Goal: Task Accomplishment & Management: Manage account settings

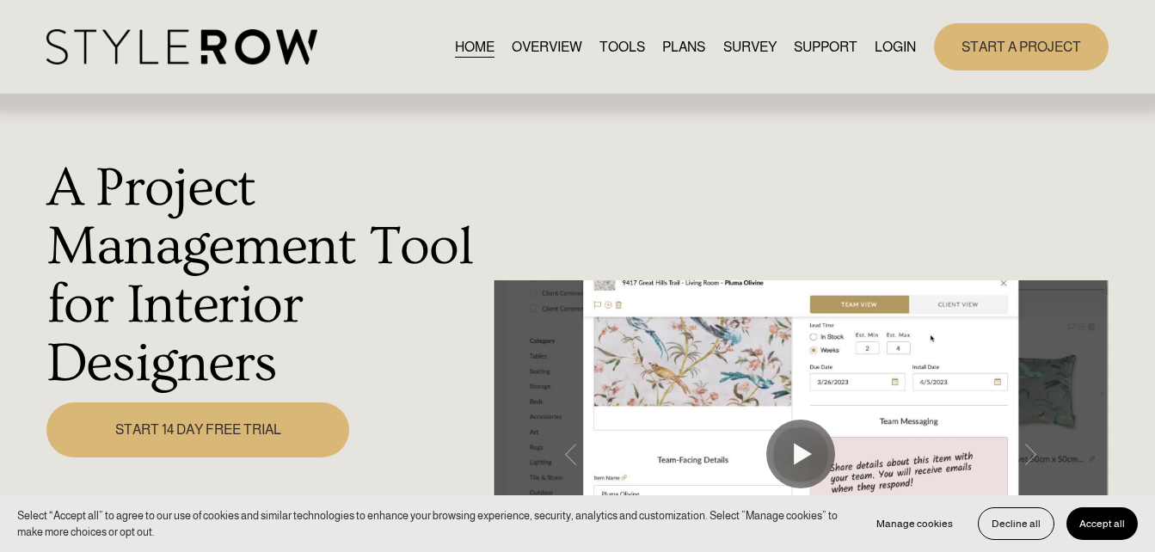
click at [883, 40] on link "LOGIN" at bounding box center [895, 46] width 41 height 23
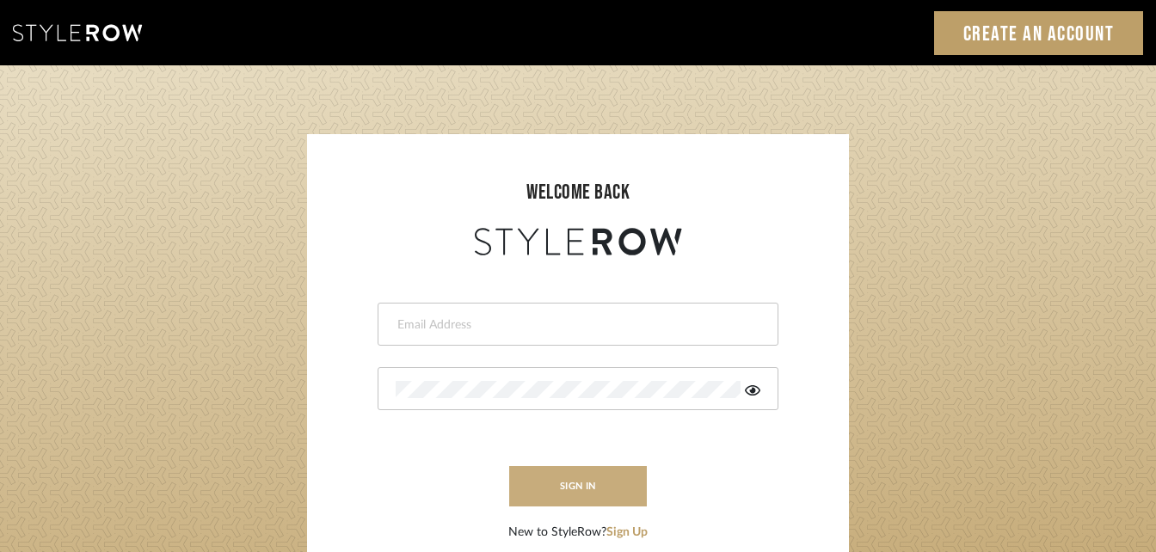
type input "[PERSON_NAME][EMAIL_ADDRESS][DOMAIN_NAME]"
click at [574, 490] on button "sign in" at bounding box center [578, 486] width 138 height 40
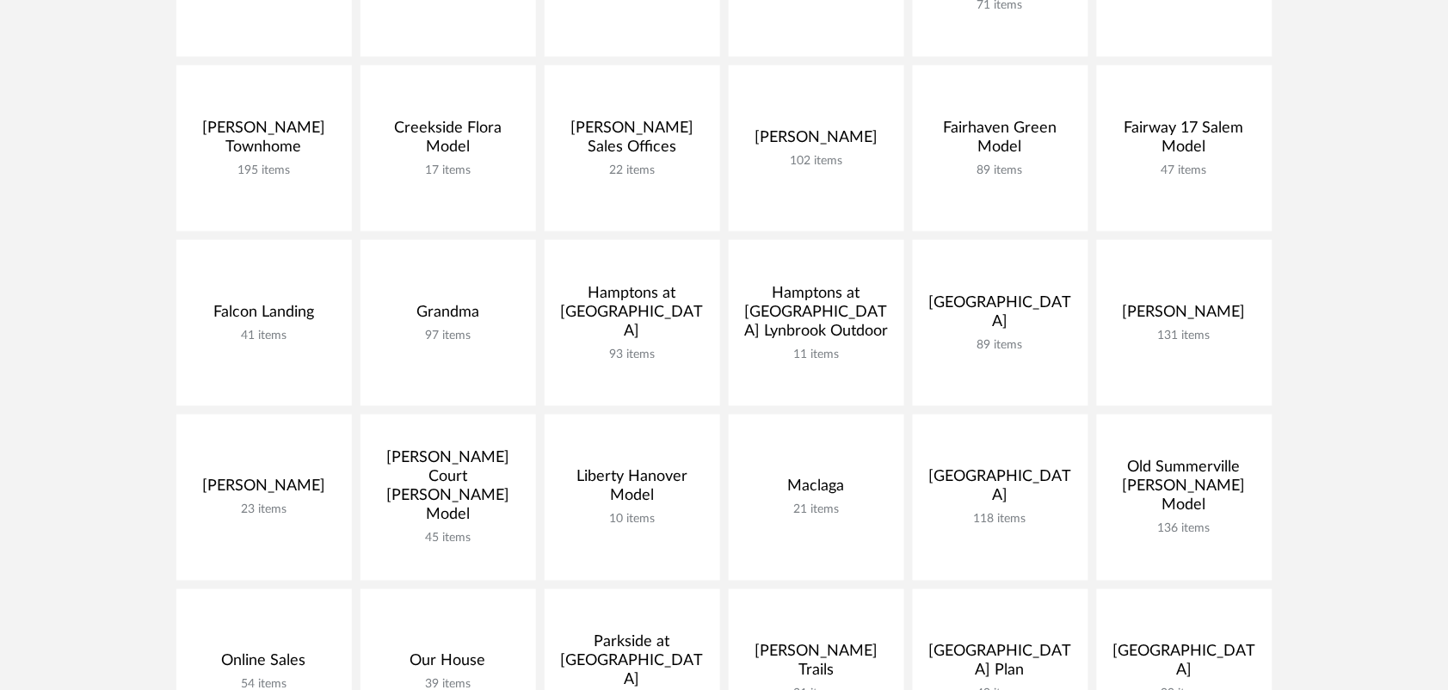
scroll to position [538, 0]
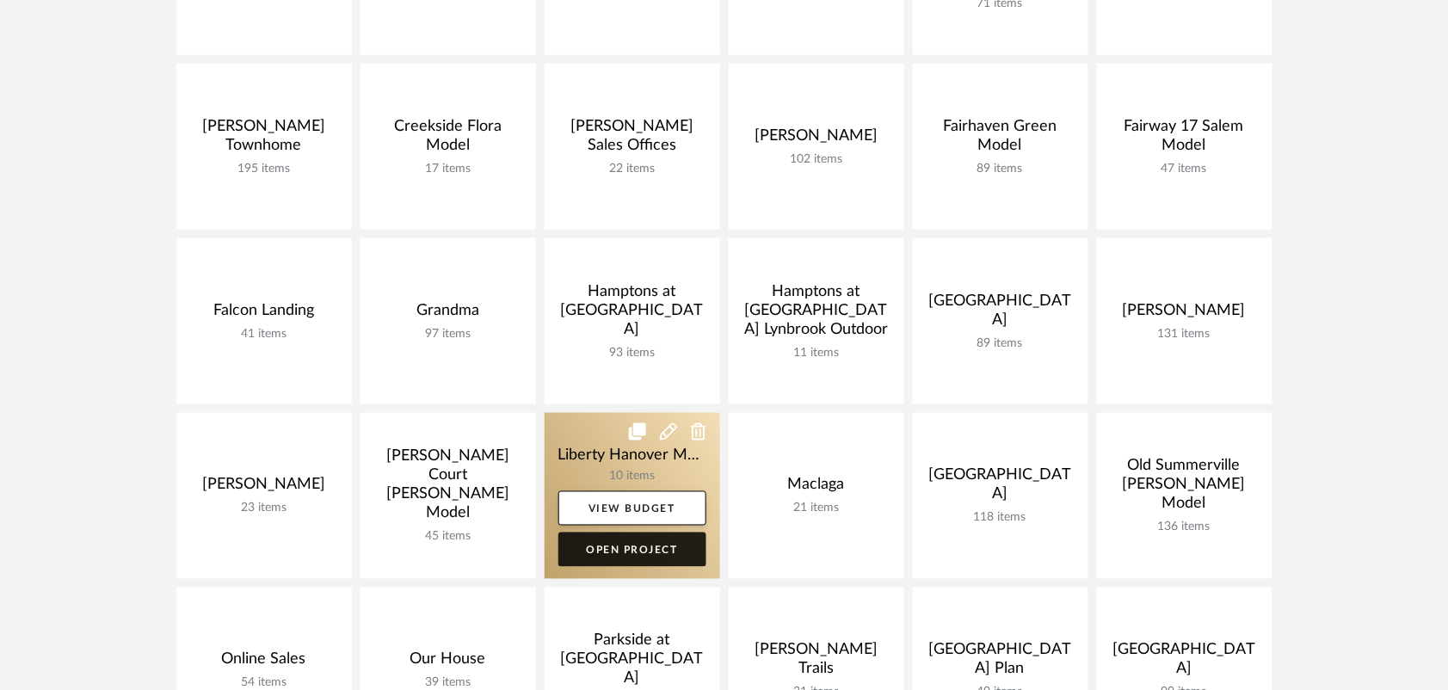
click at [613, 548] on link "Open Project" at bounding box center [632, 549] width 148 height 34
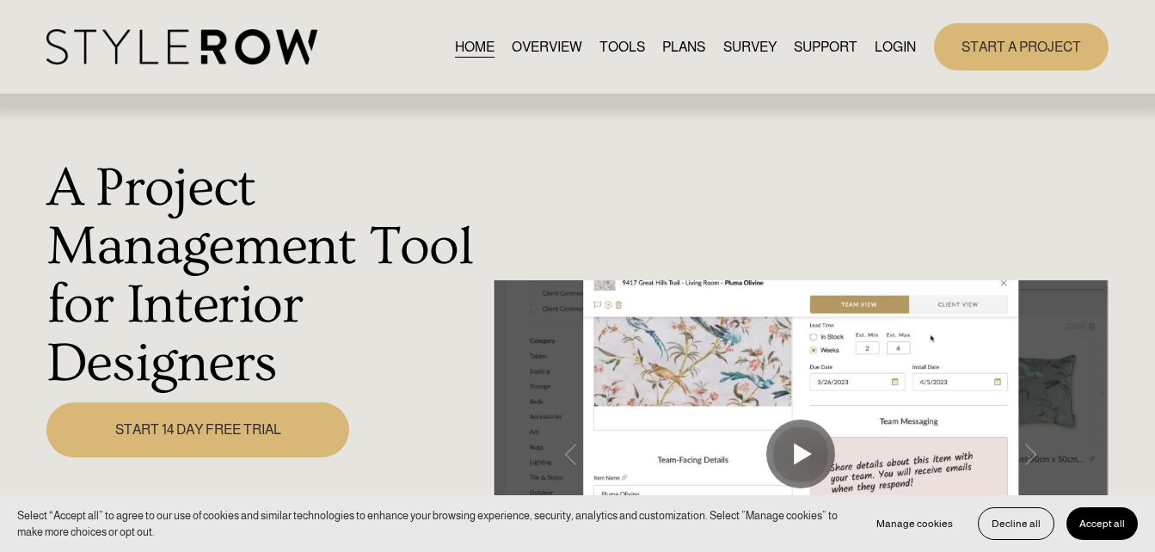
click at [902, 44] on link "LOGIN" at bounding box center [895, 46] width 41 height 23
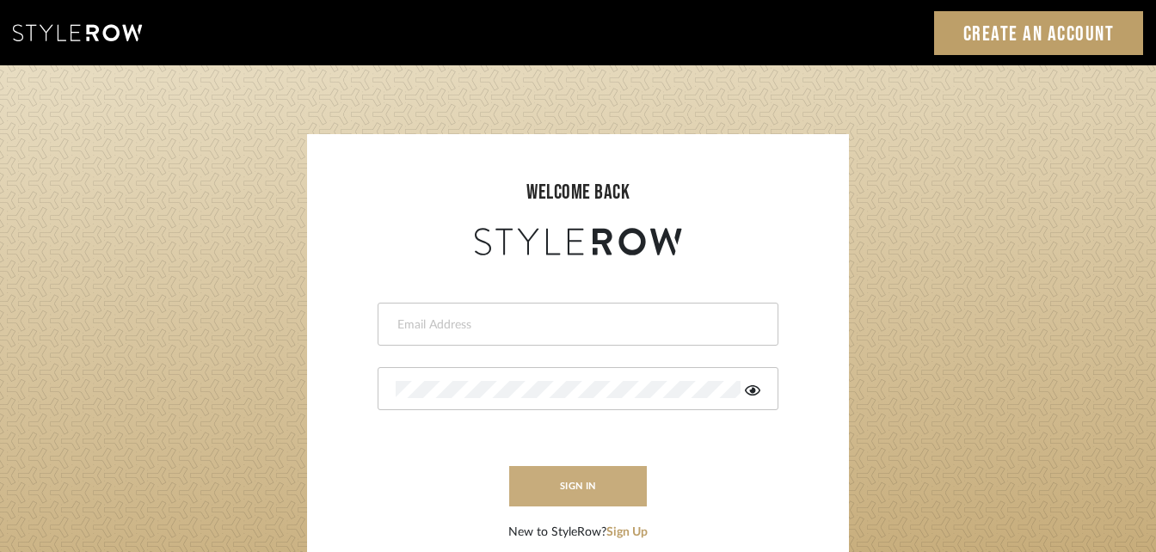
type input "katie@flairinteriorsllc.com"
click at [597, 493] on button "sign in" at bounding box center [578, 486] width 138 height 40
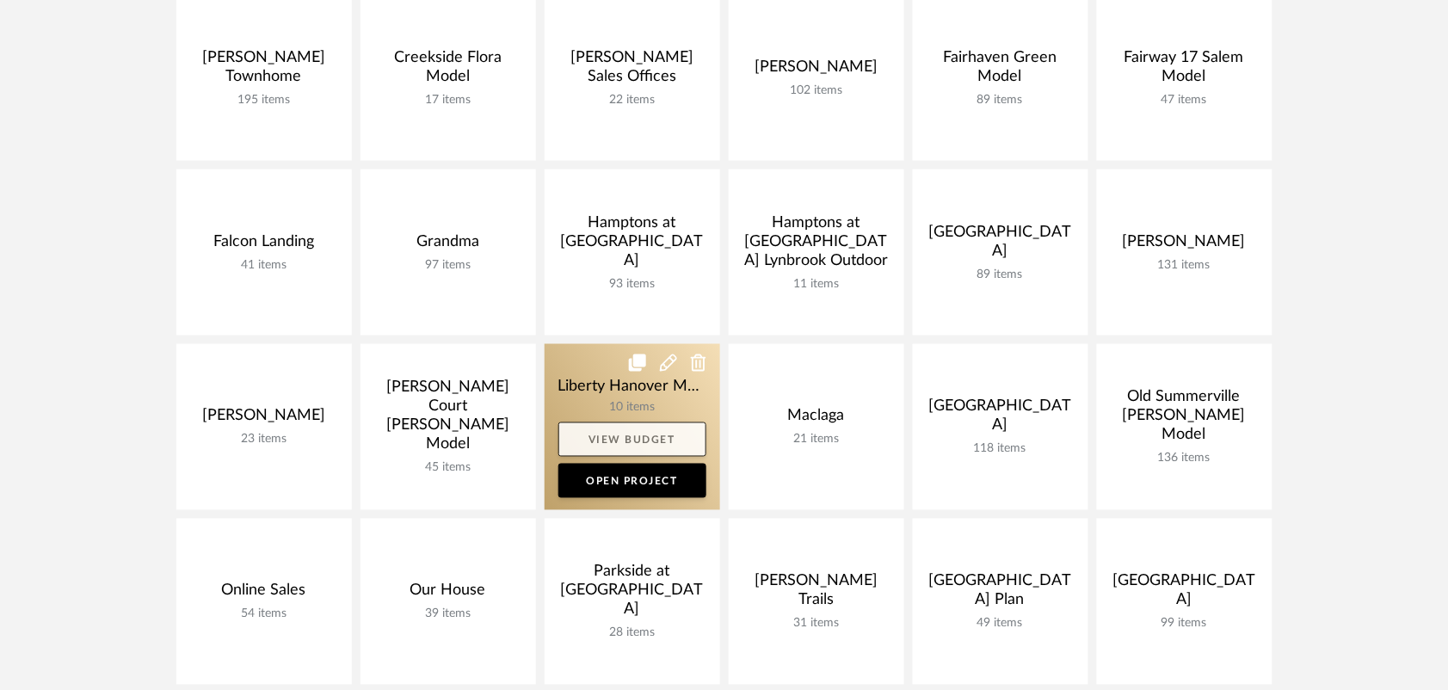
scroll to position [645, 0]
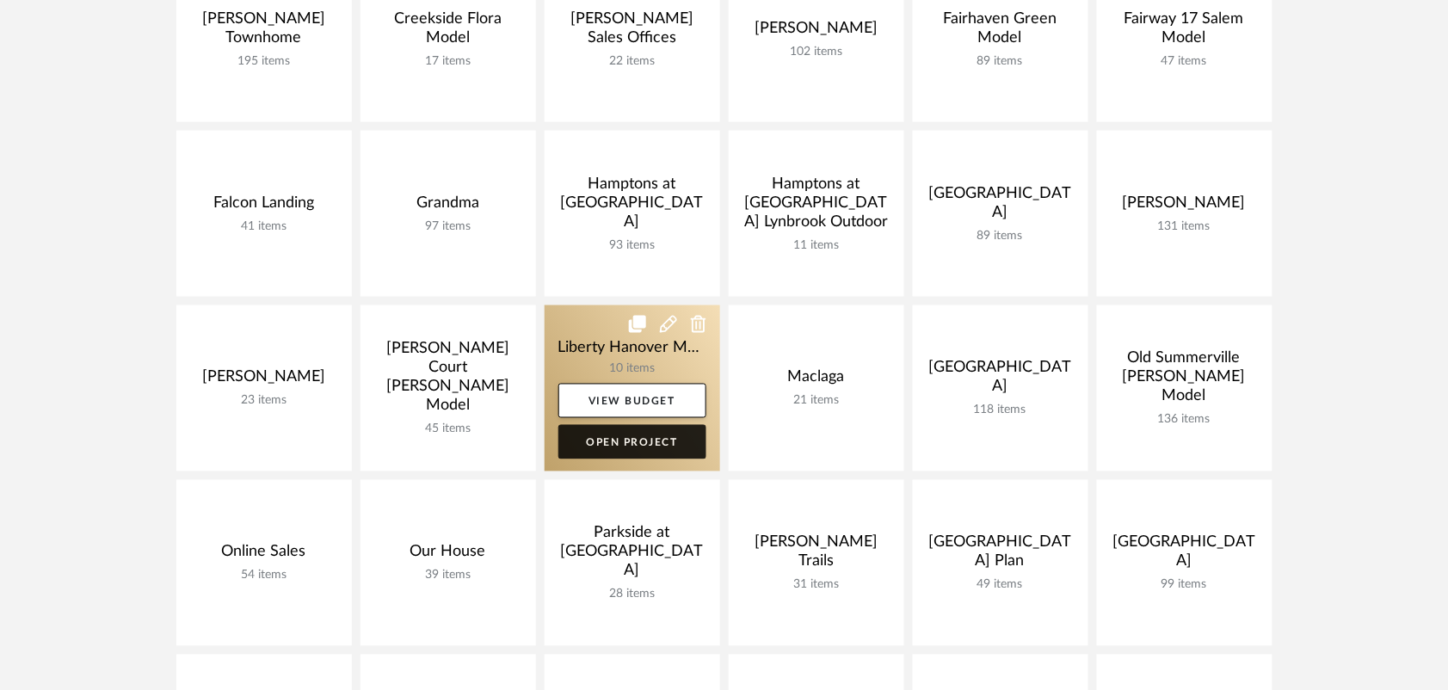
click at [620, 444] on link "Open Project" at bounding box center [632, 442] width 148 height 34
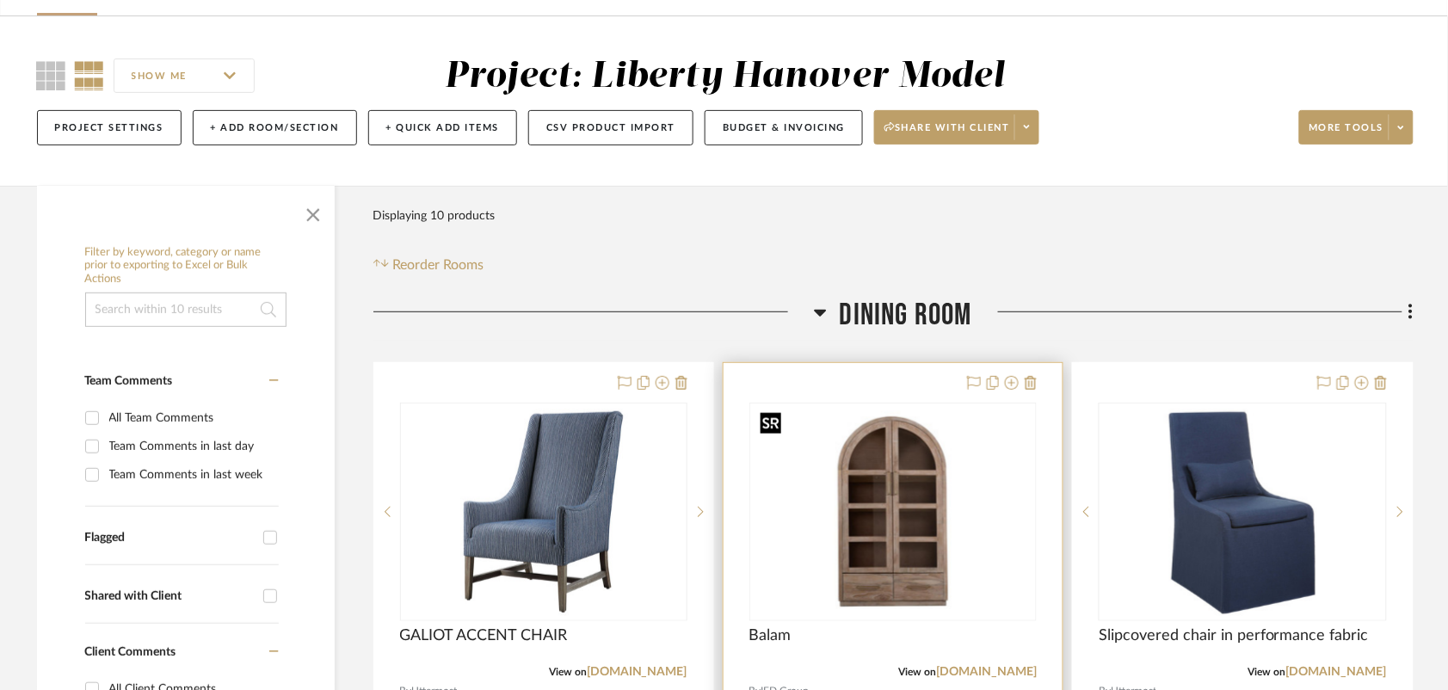
scroll to position [323, 0]
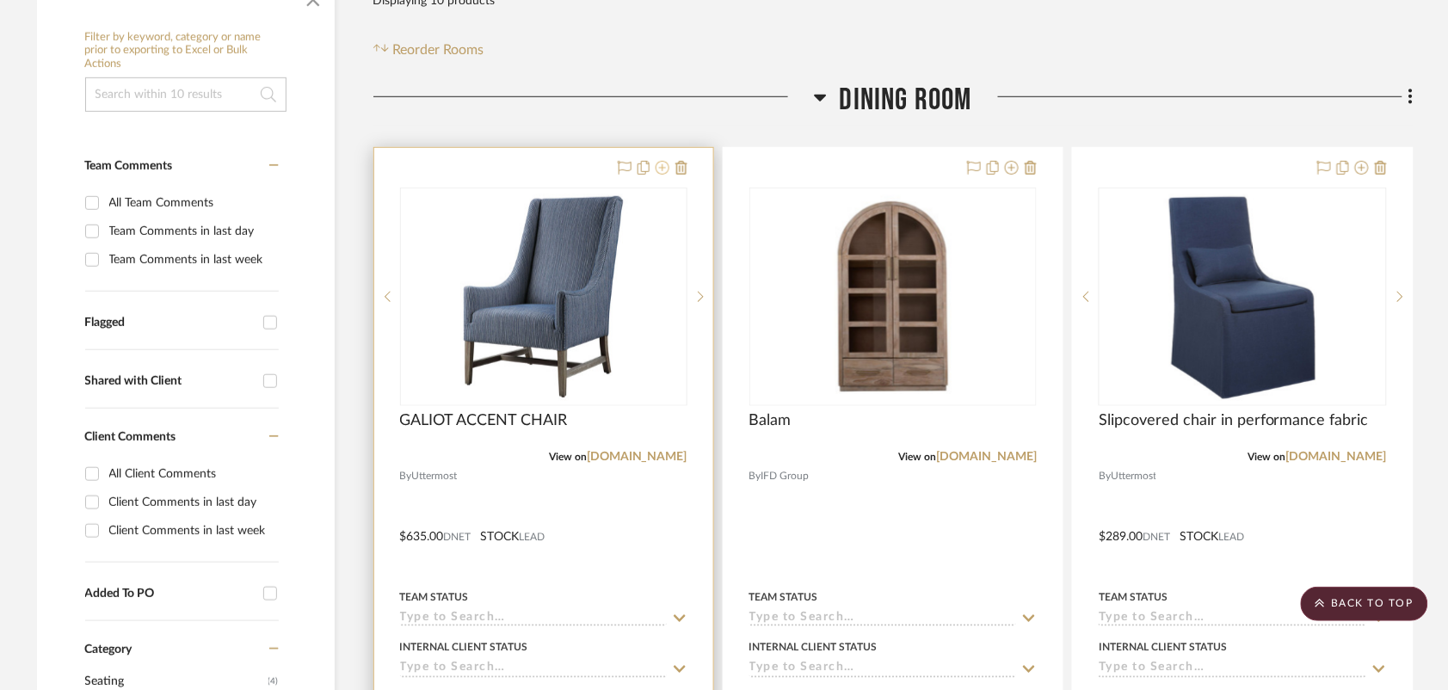
click at [661, 170] on icon at bounding box center [662, 168] width 14 height 14
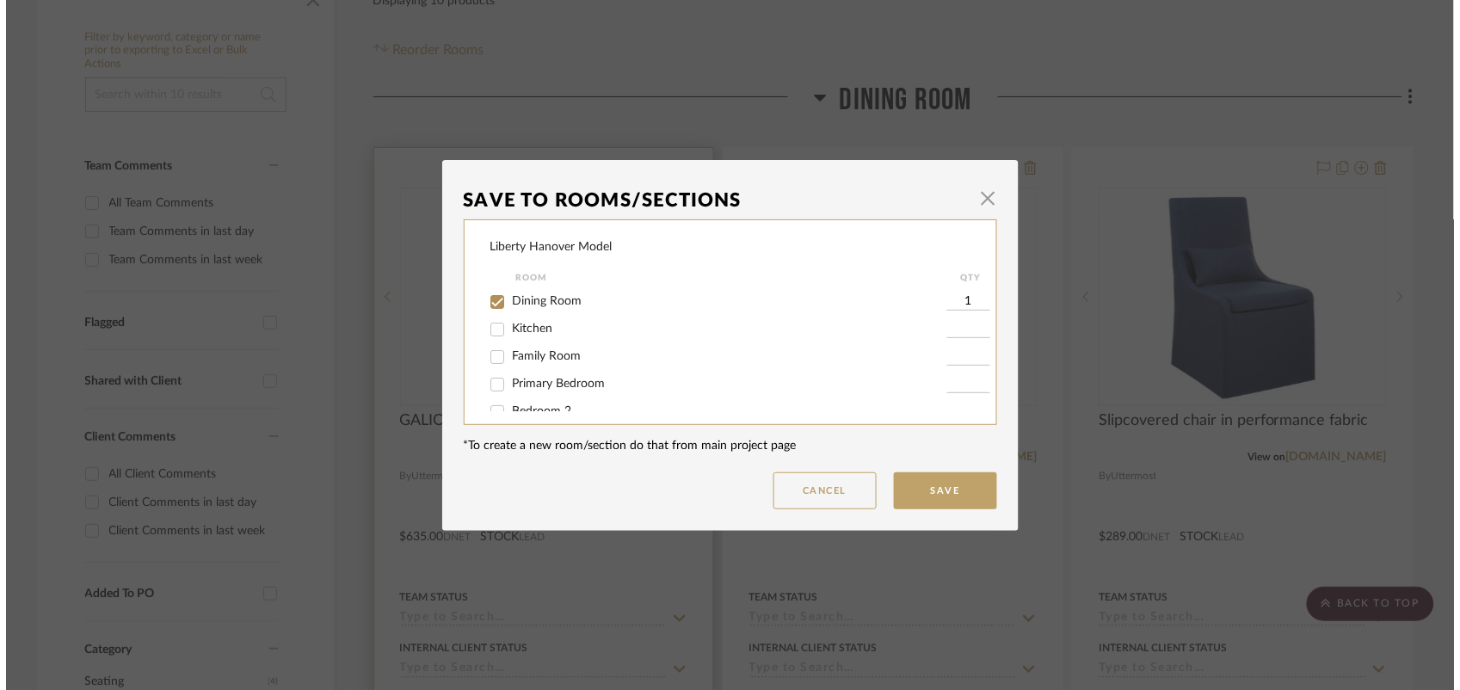
scroll to position [0, 0]
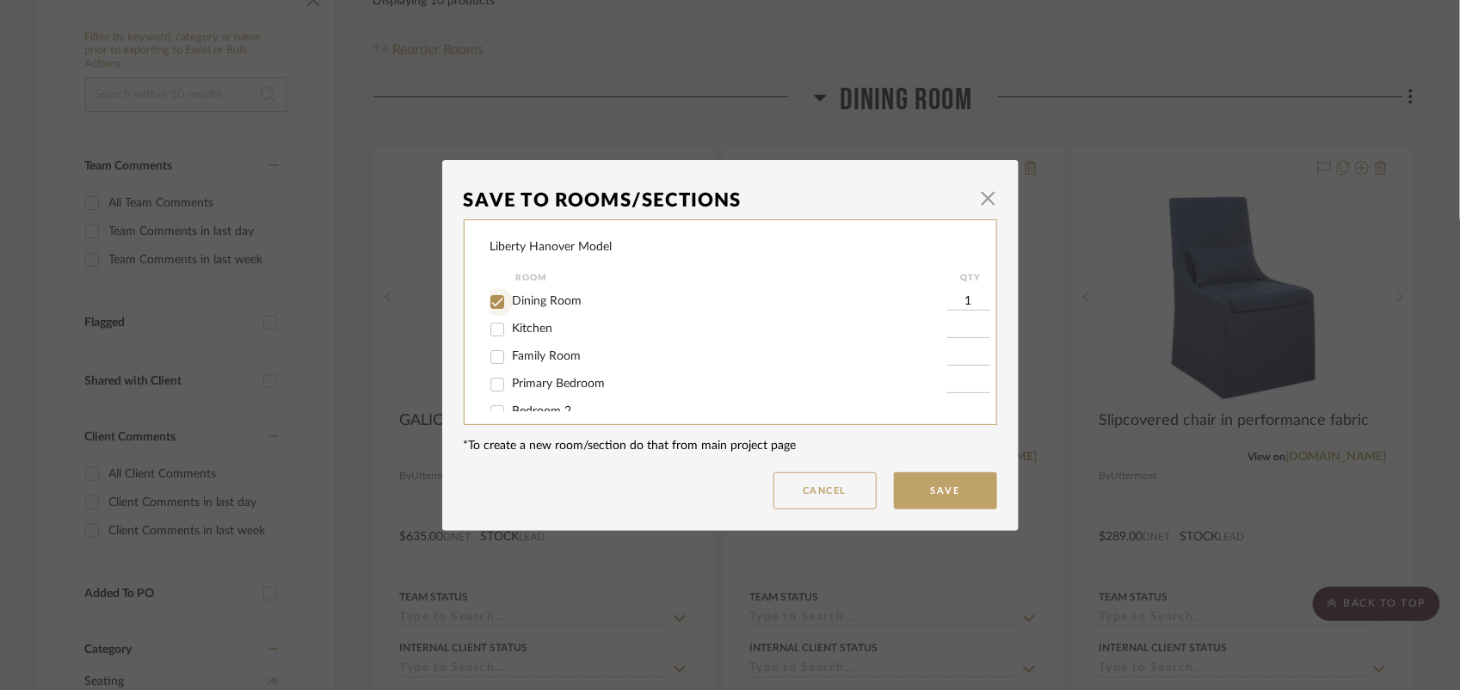
click at [491, 299] on input "Dining Room" at bounding box center [497, 302] width 28 height 28
checkbox input "false"
click at [492, 359] on input "Family Room" at bounding box center [497, 357] width 28 height 28
checkbox input "true"
type input "1"
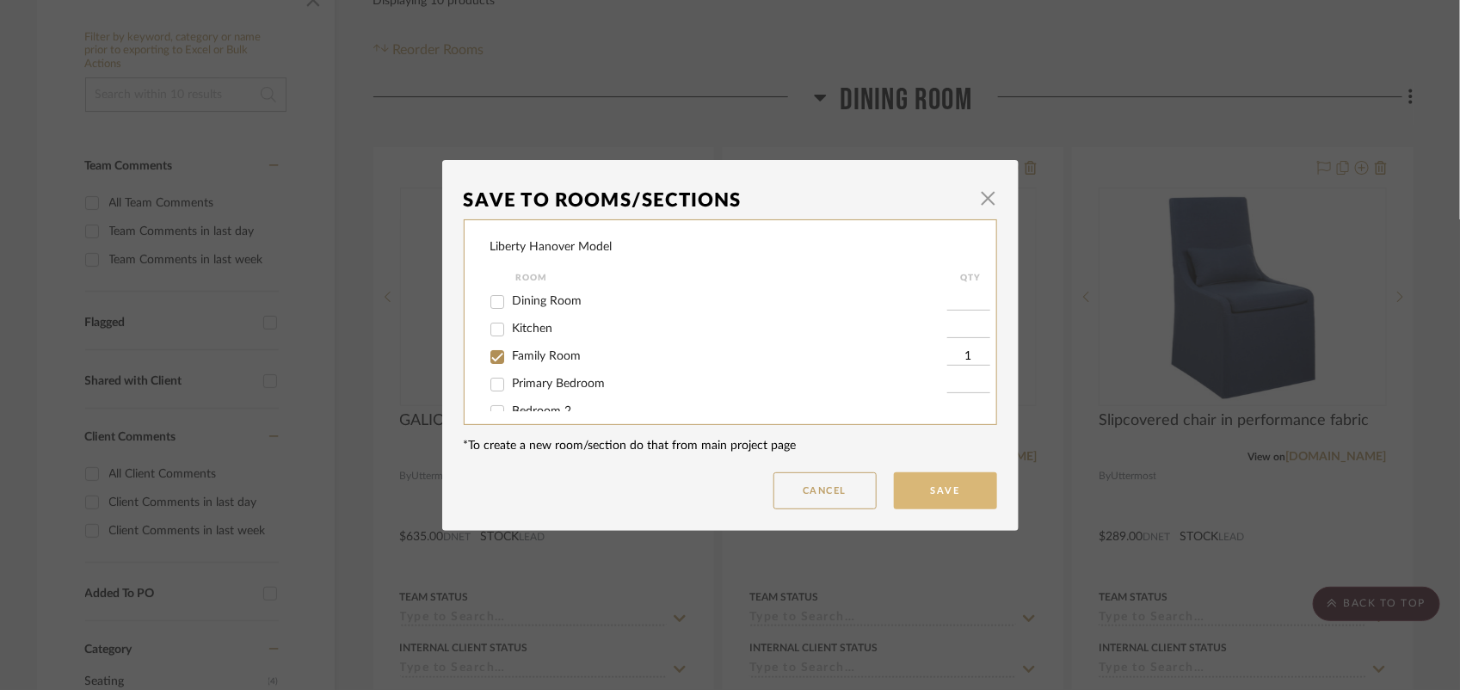
click at [974, 495] on button "Save" at bounding box center [945, 490] width 103 height 37
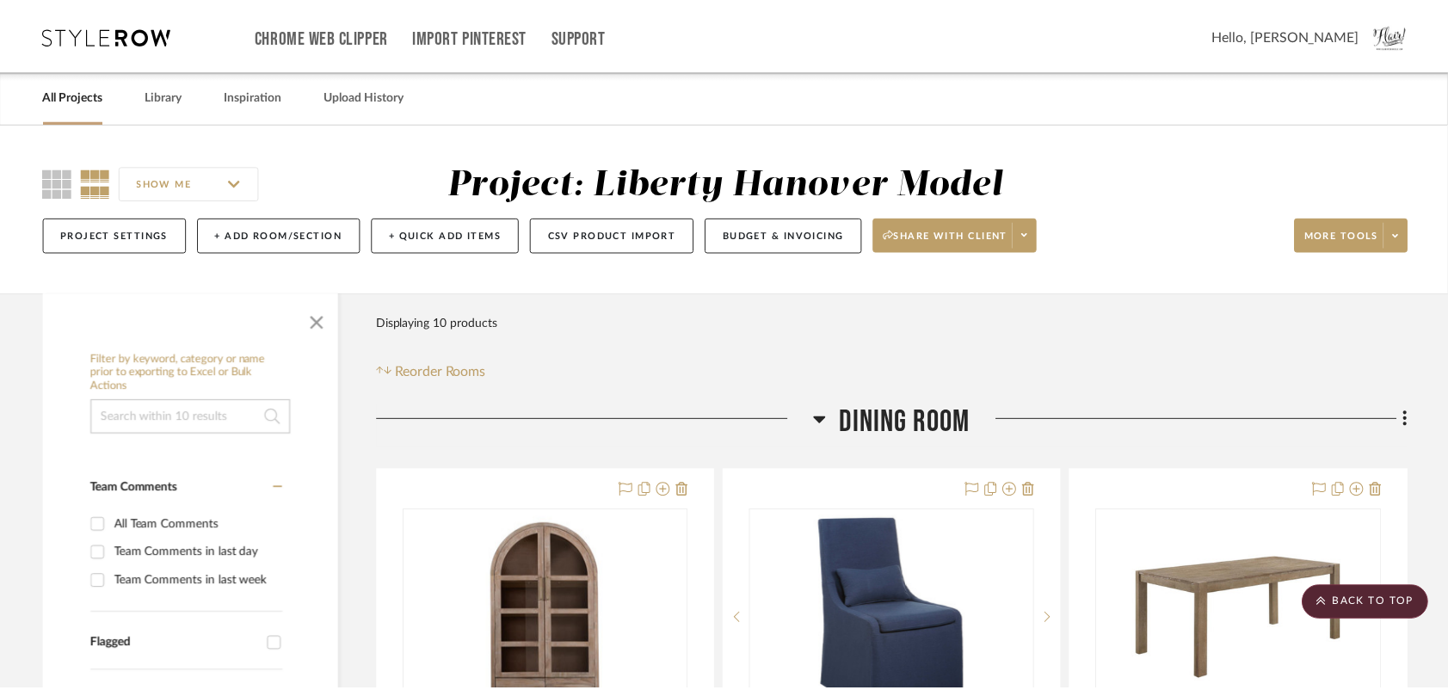
scroll to position [323, 0]
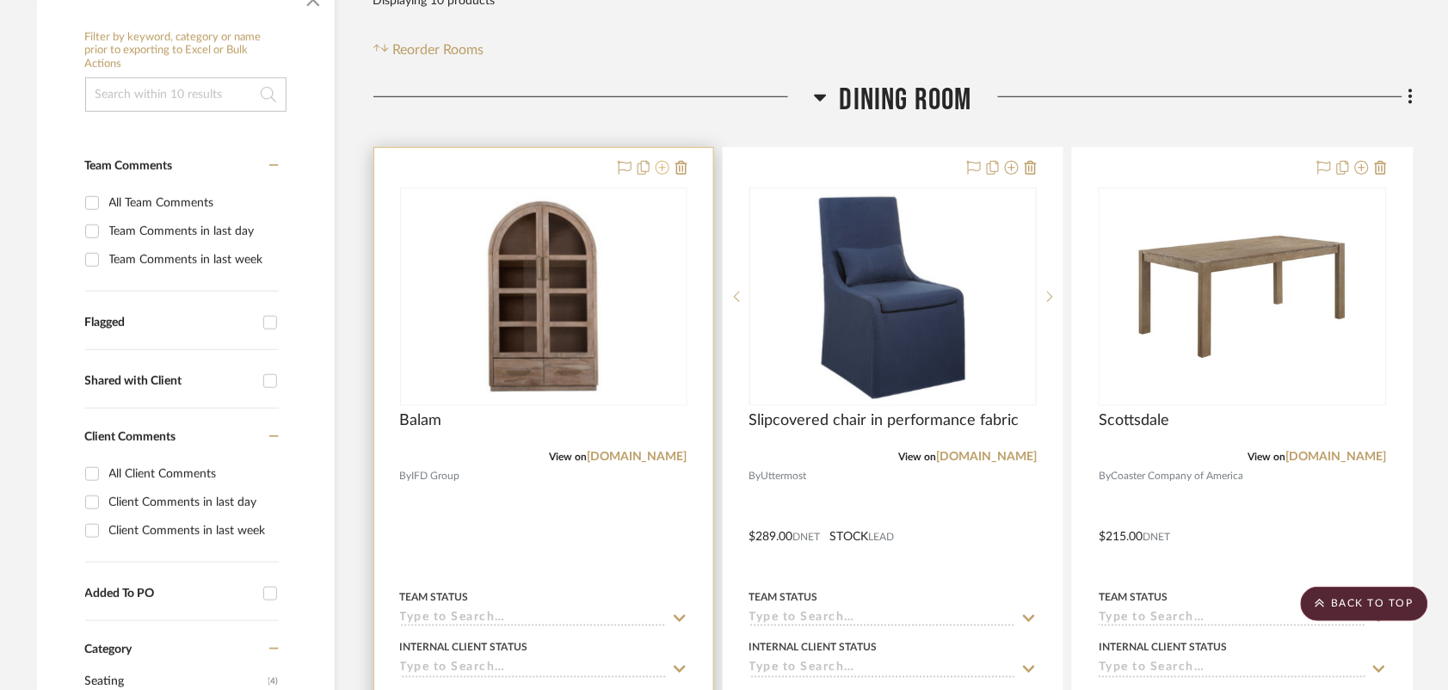
click at [662, 169] on icon at bounding box center [662, 168] width 14 height 14
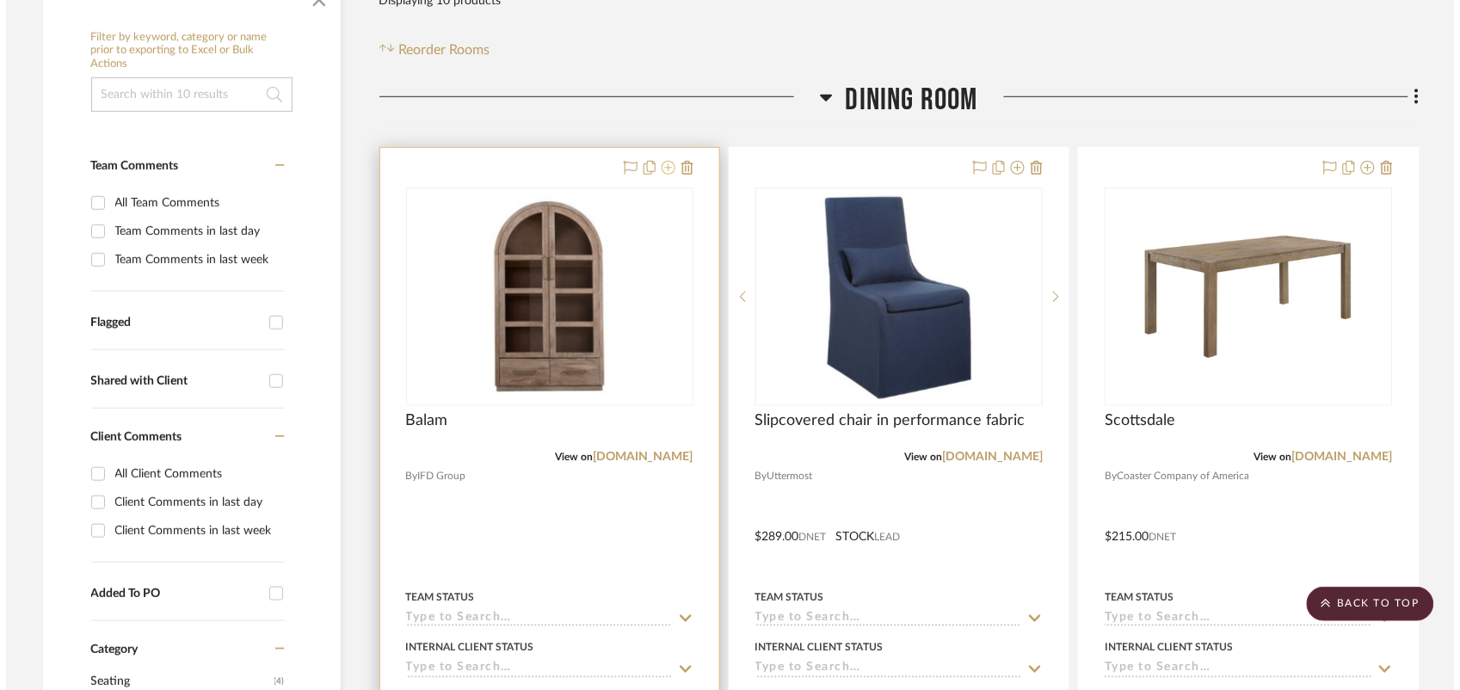
scroll to position [0, 0]
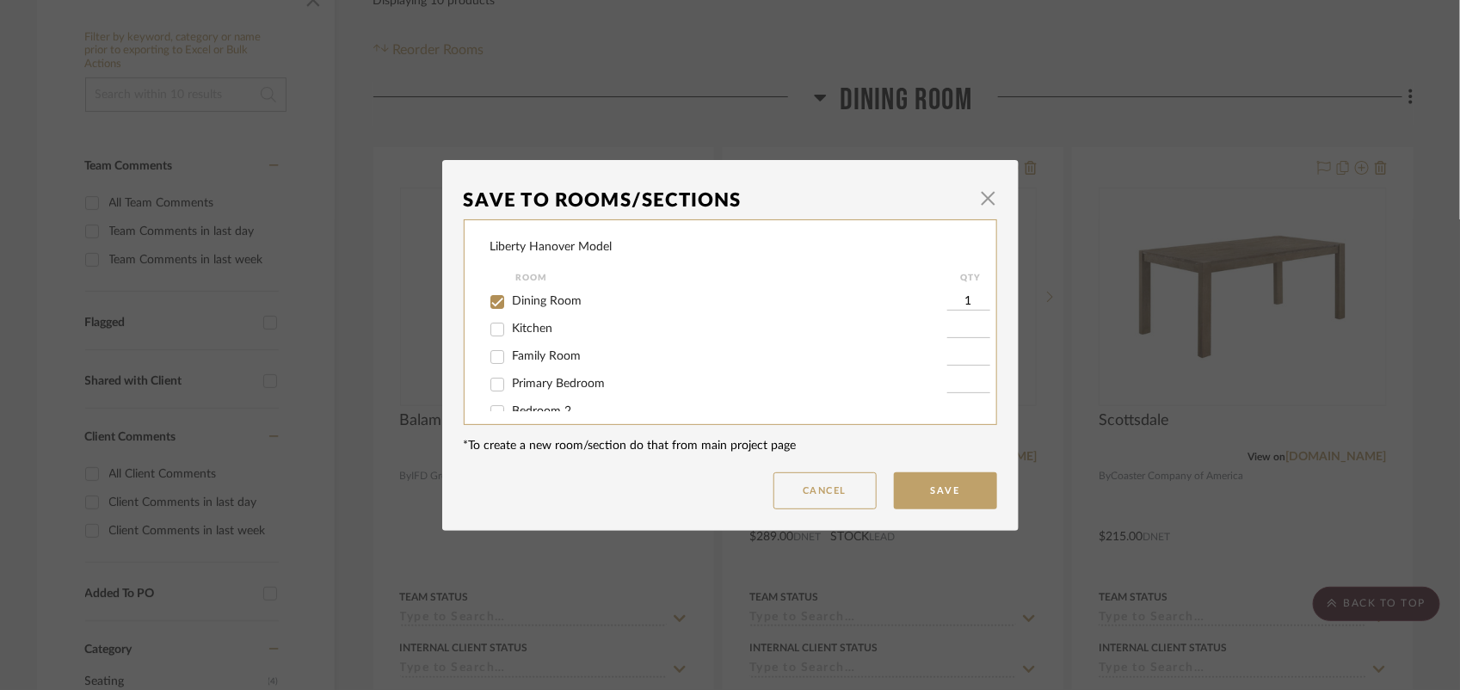
click at [484, 305] on input "Dining Room" at bounding box center [497, 302] width 28 height 28
checkbox input "false"
click at [488, 360] on input "Family Room" at bounding box center [497, 357] width 28 height 28
checkbox input "true"
type input "1"
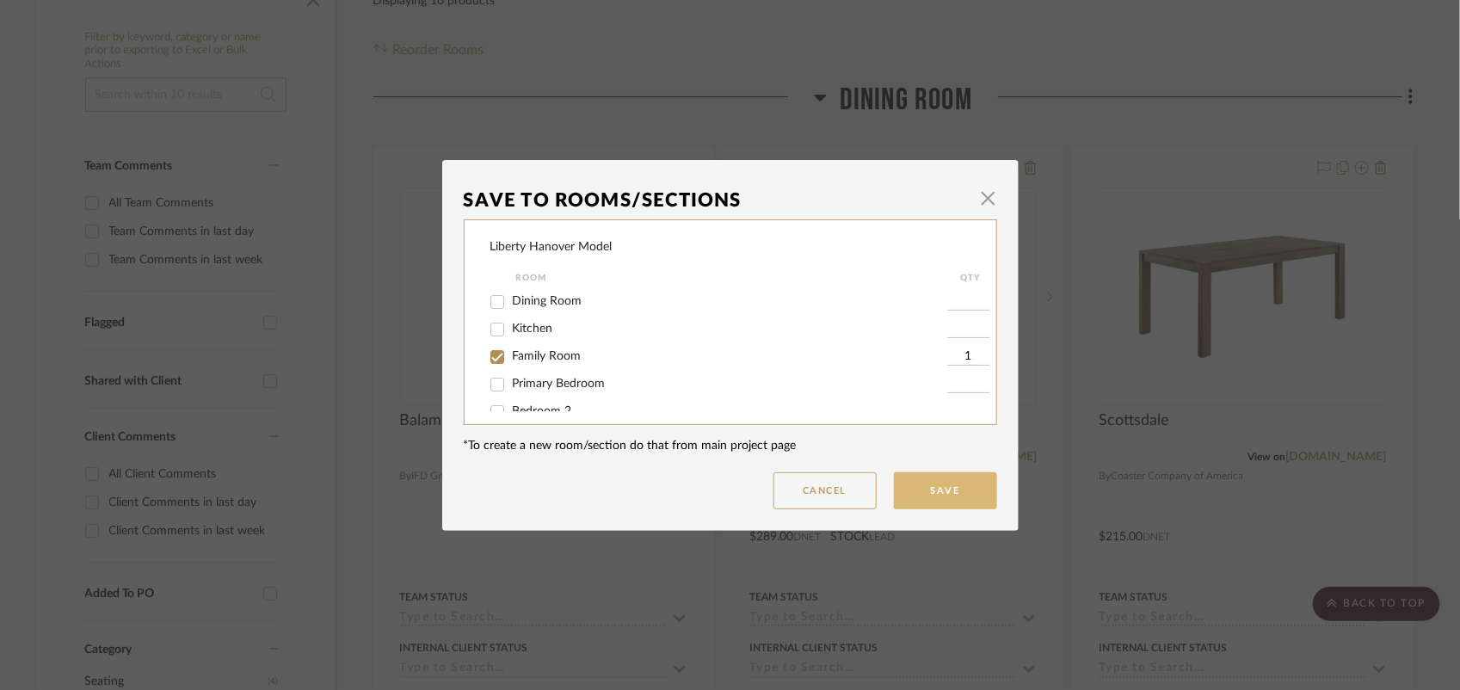
click at [913, 483] on button "Save" at bounding box center [945, 490] width 103 height 37
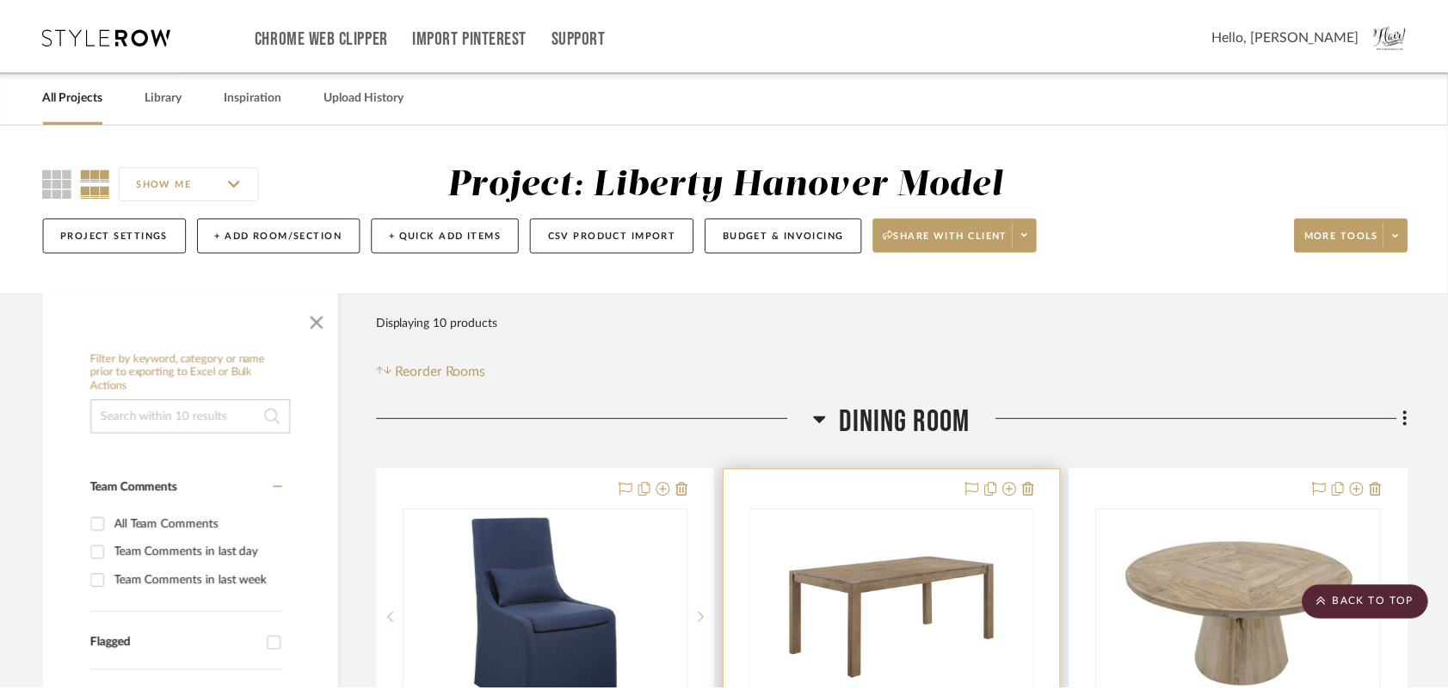
scroll to position [323, 0]
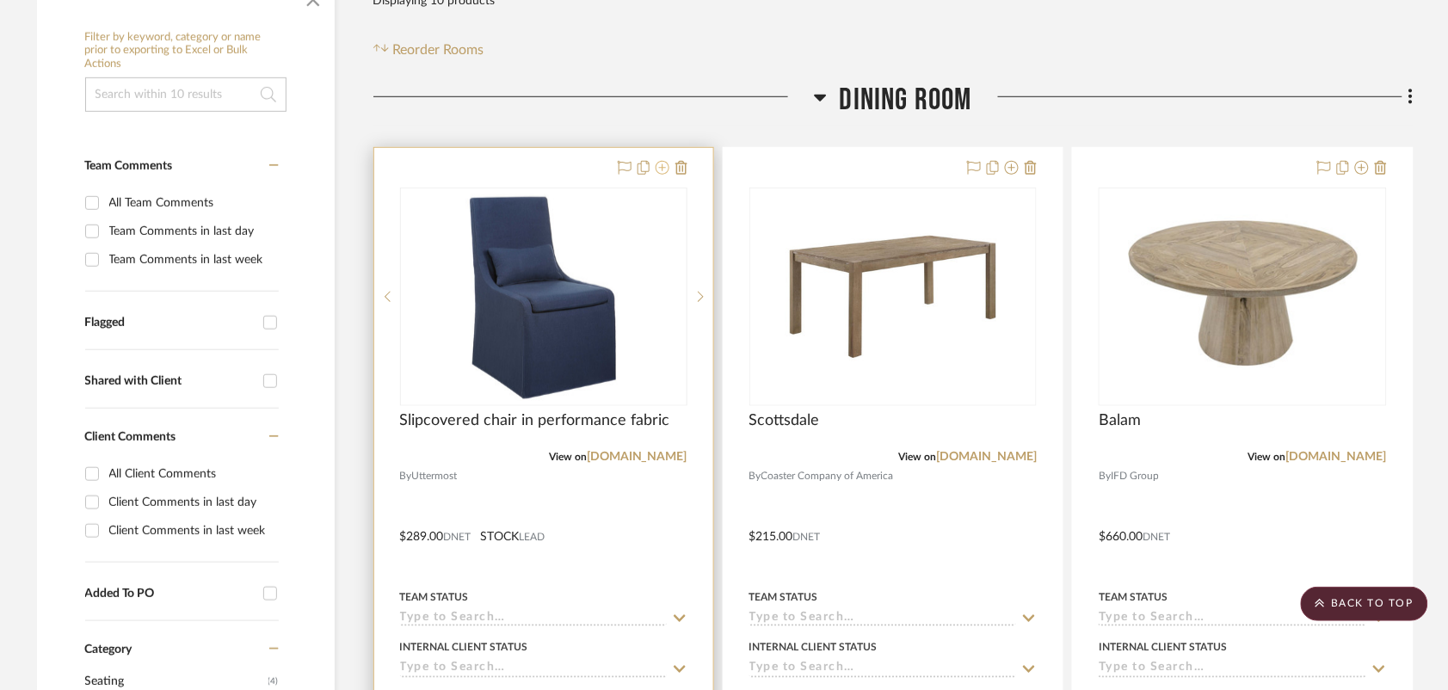
click at [660, 172] on icon at bounding box center [662, 168] width 14 height 14
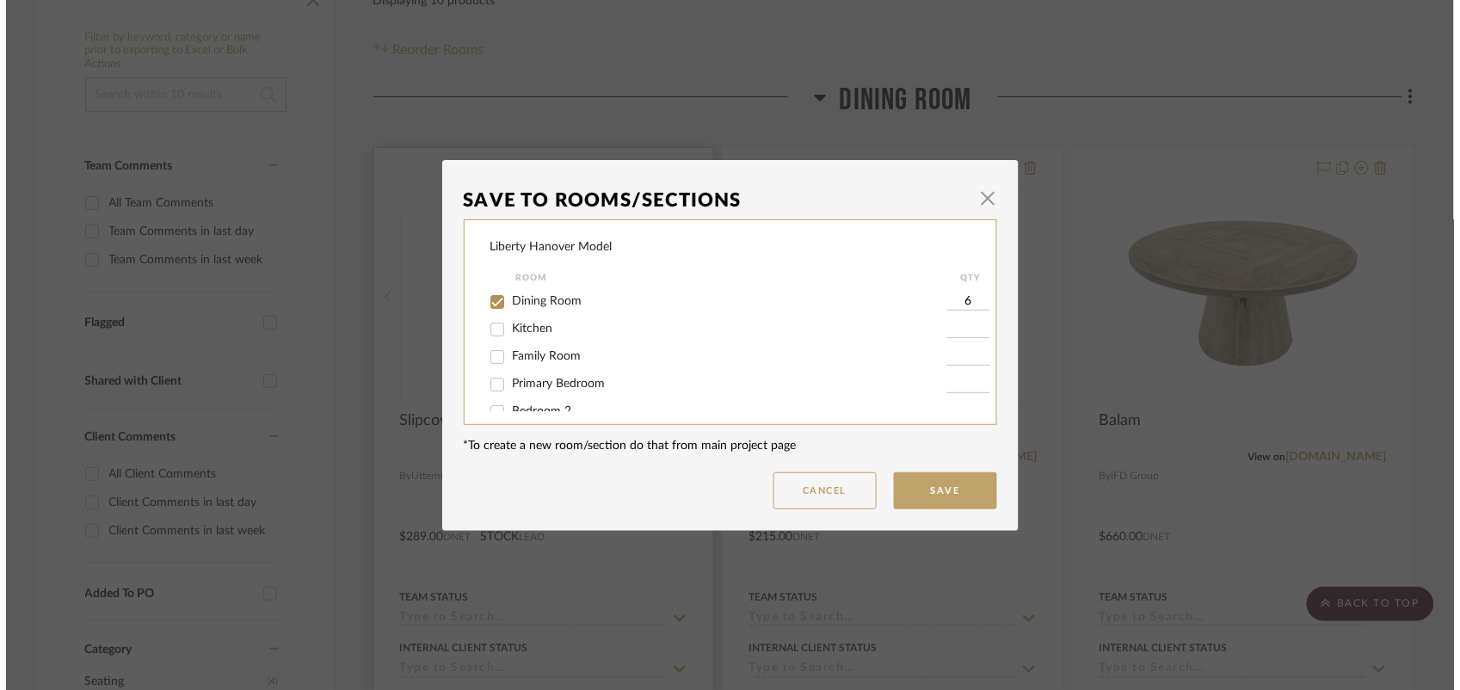
scroll to position [0, 0]
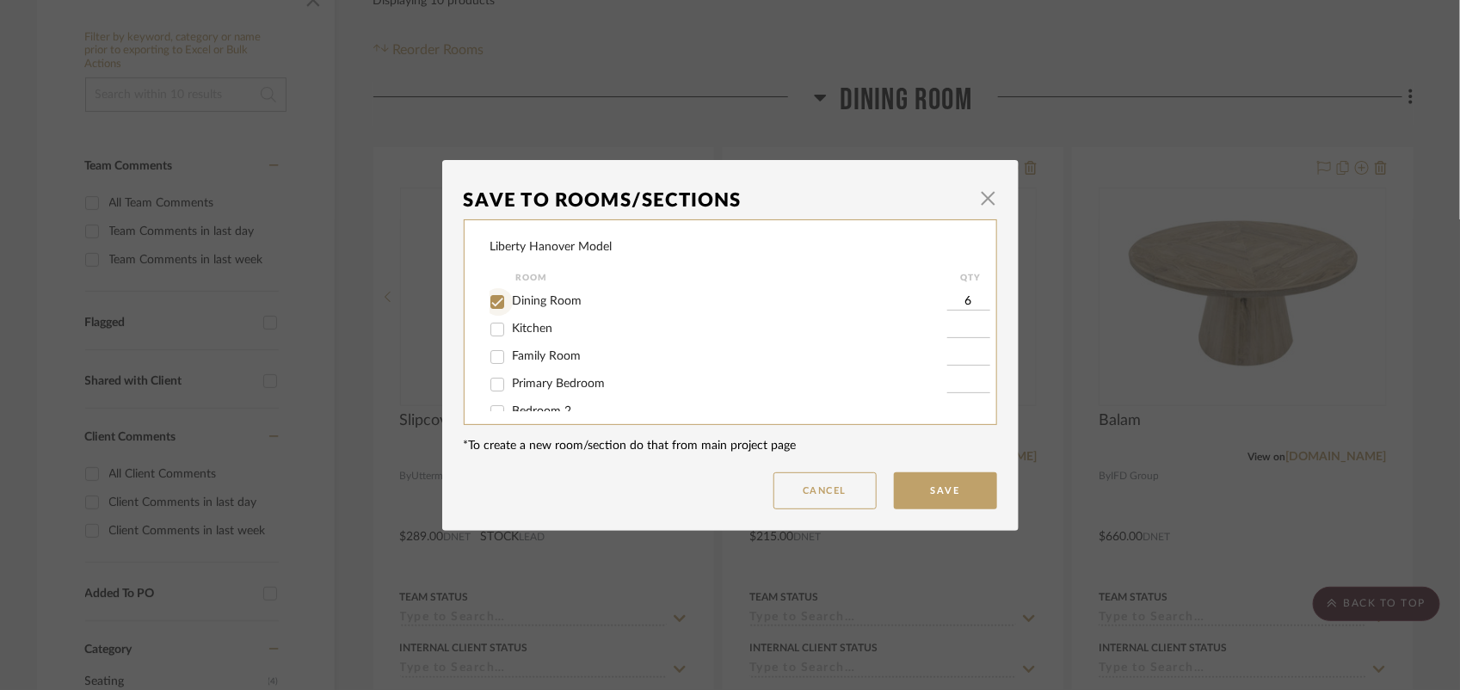
click at [491, 306] on input "Dining Room" at bounding box center [497, 302] width 28 height 28
checkbox input "false"
click at [493, 329] on input "Kitchen" at bounding box center [497, 330] width 28 height 28
checkbox input "true"
type input "1"
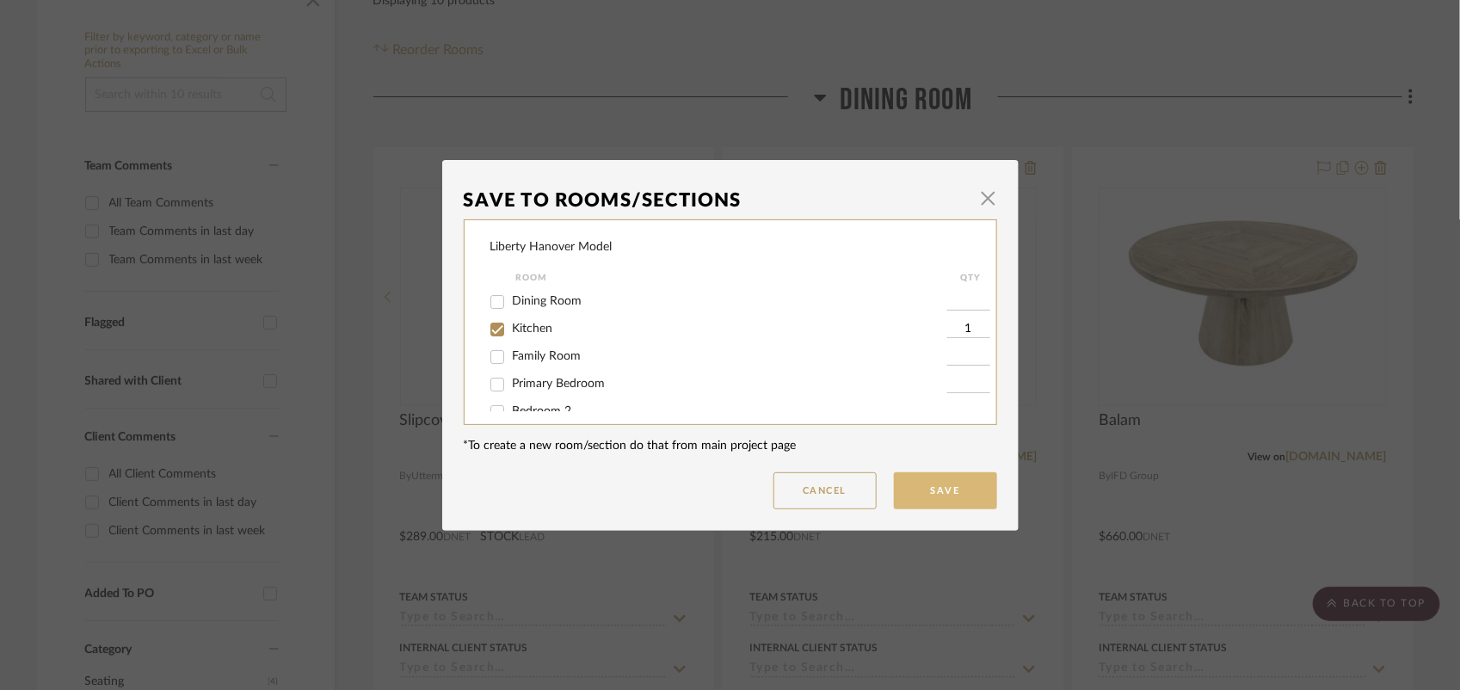
click at [909, 482] on button "Save" at bounding box center [945, 490] width 103 height 37
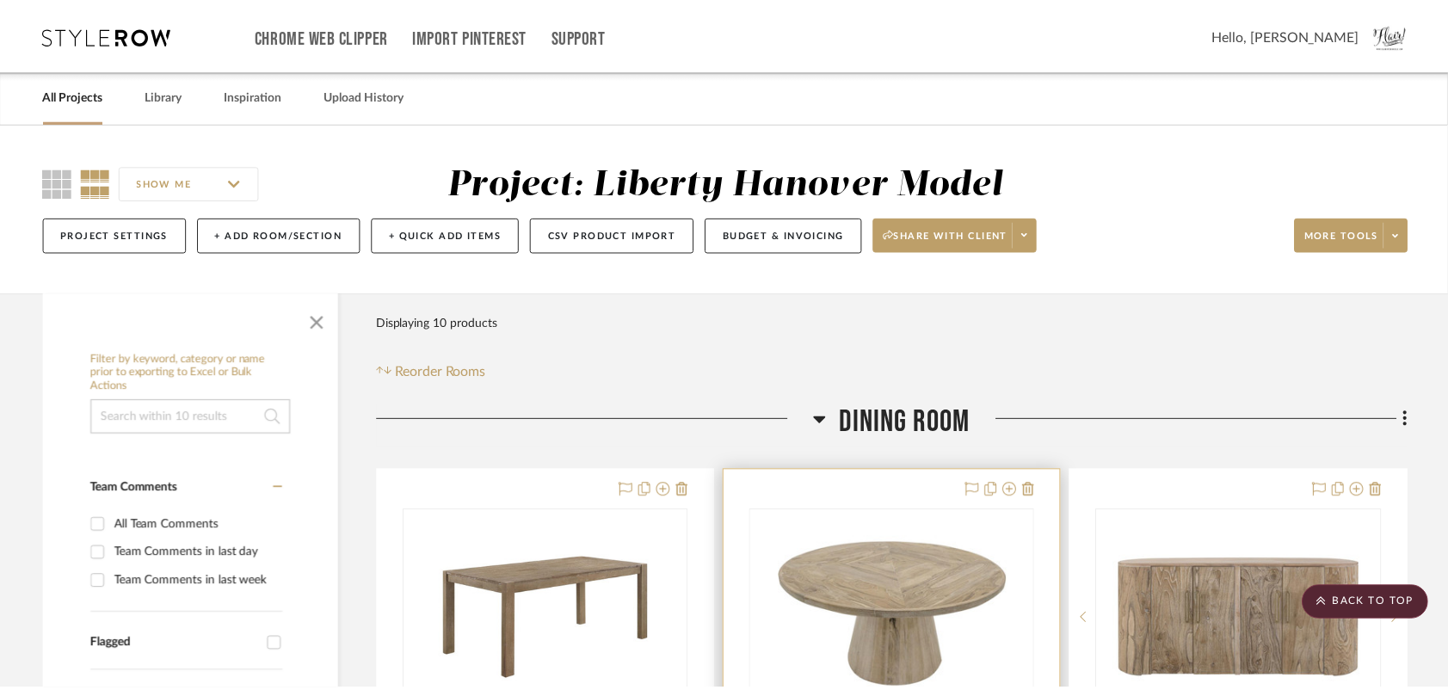
scroll to position [323, 0]
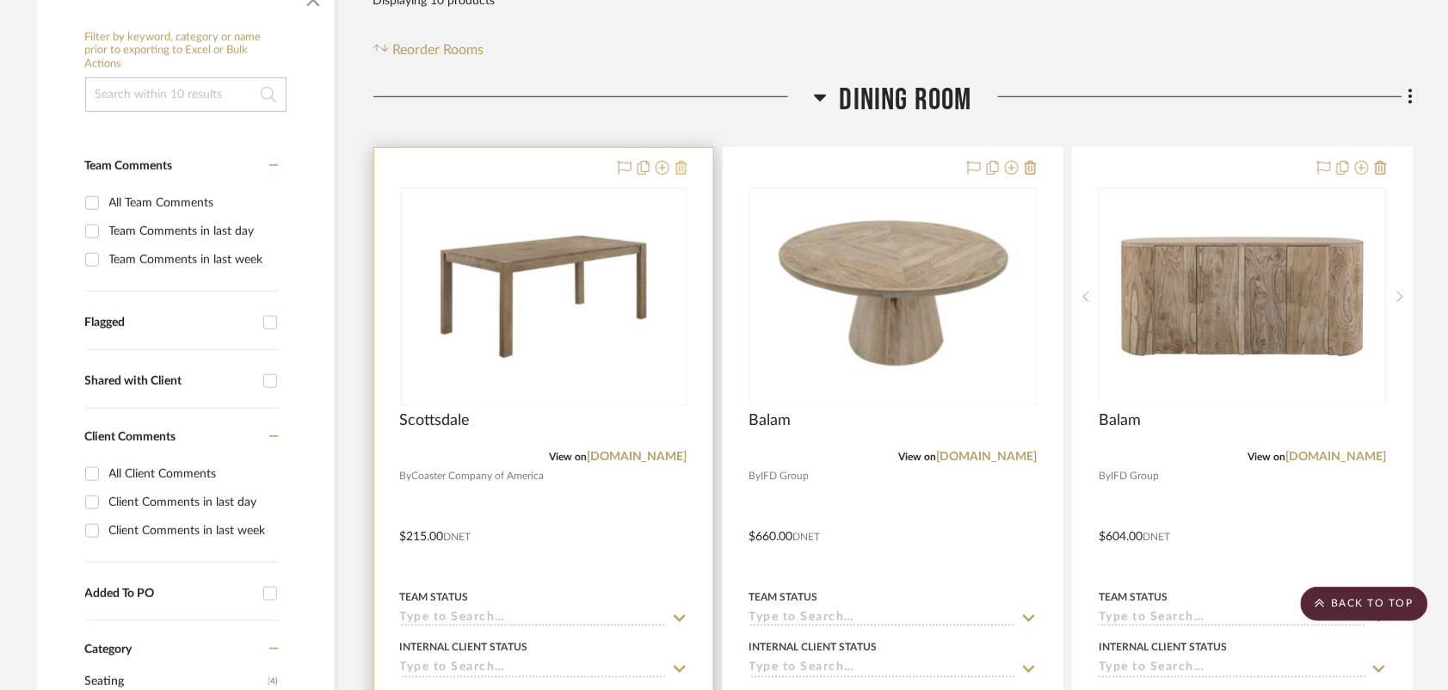
click at [685, 166] on icon at bounding box center [681, 168] width 12 height 14
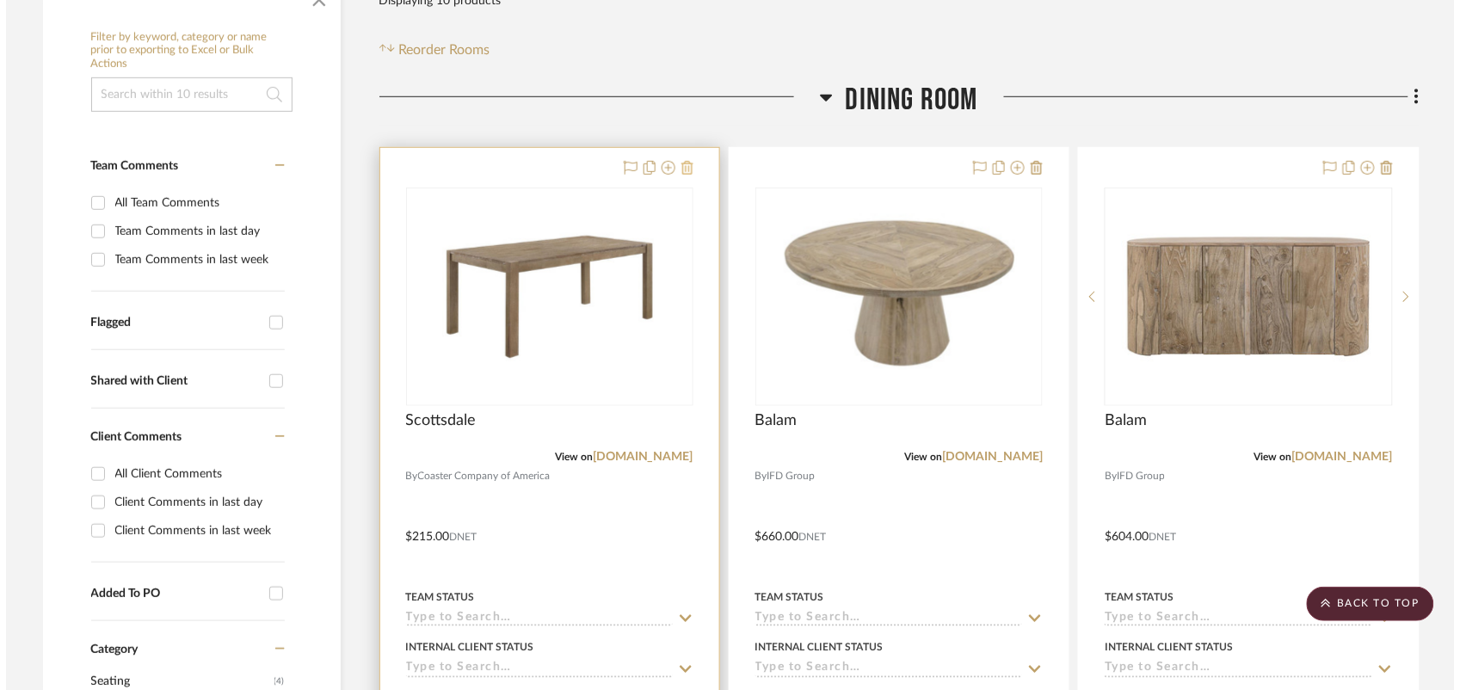
scroll to position [0, 0]
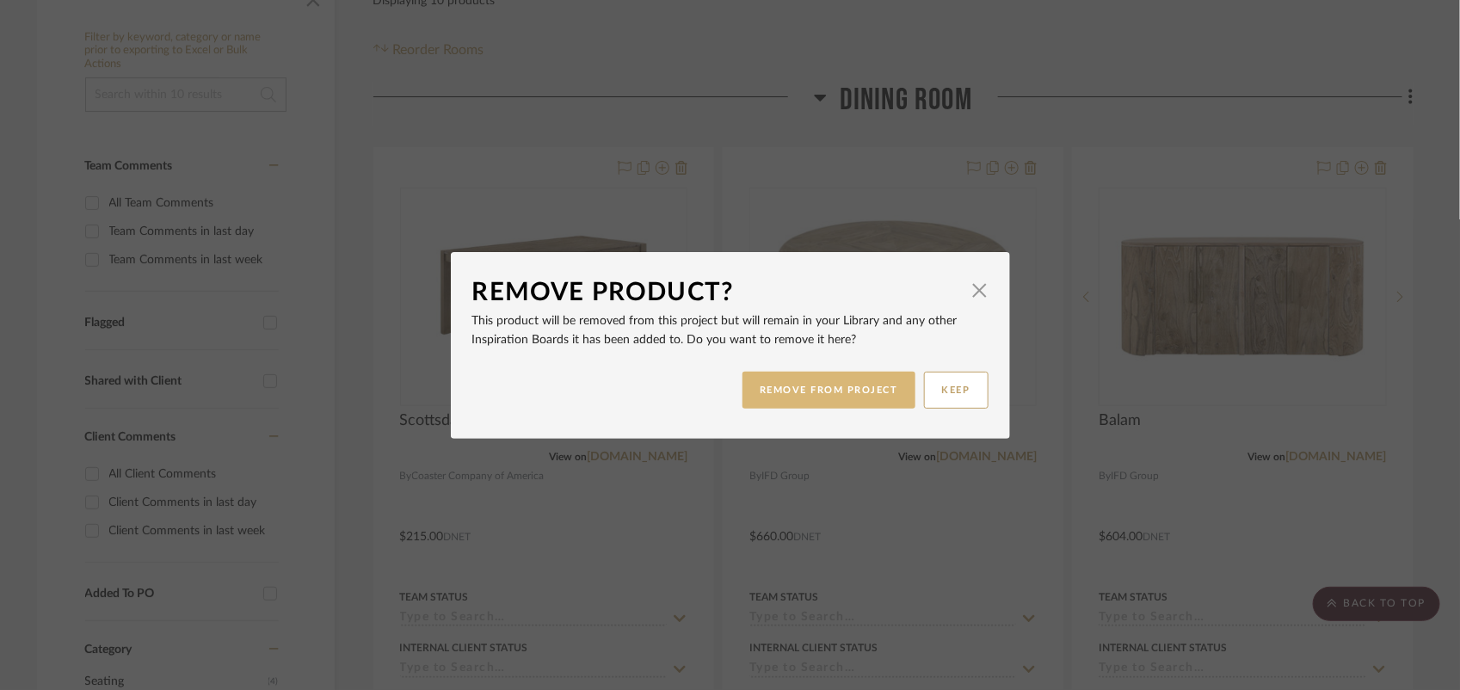
click at [794, 400] on button "REMOVE FROM PROJECT" at bounding box center [828, 390] width 173 height 37
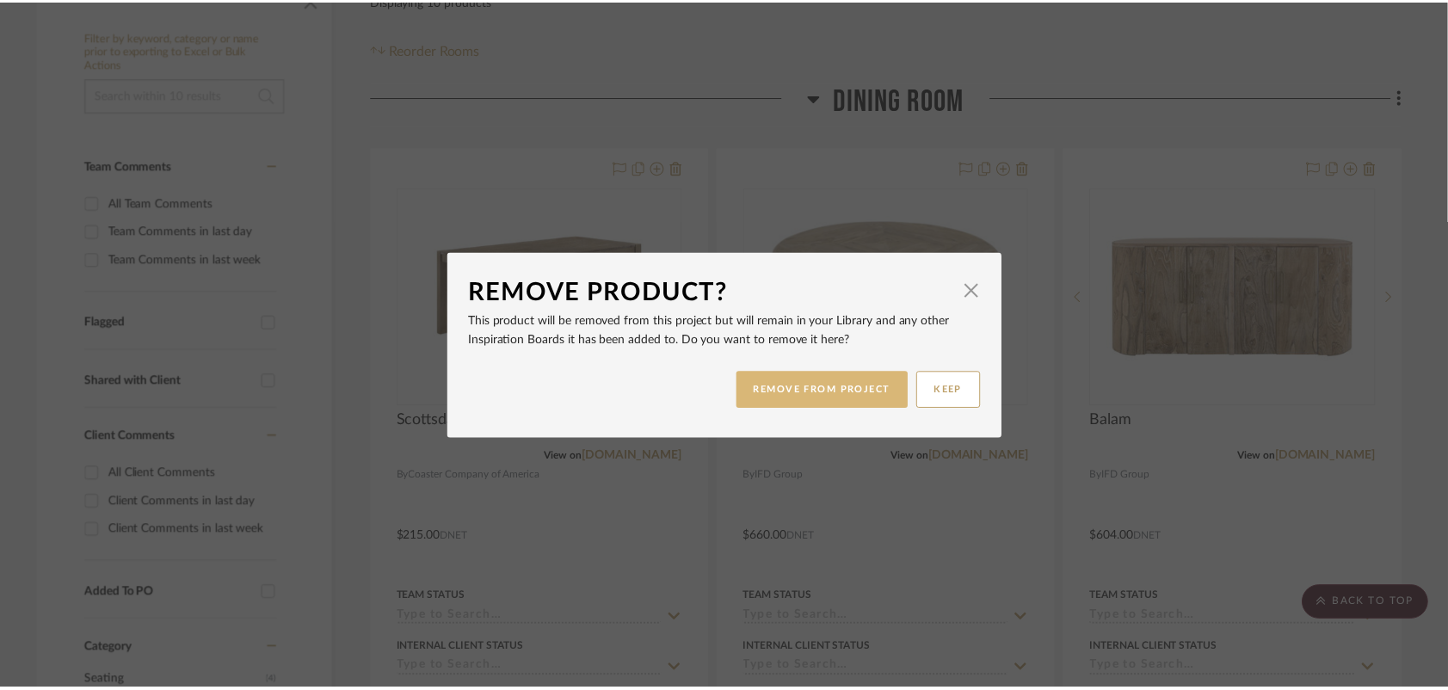
scroll to position [323, 0]
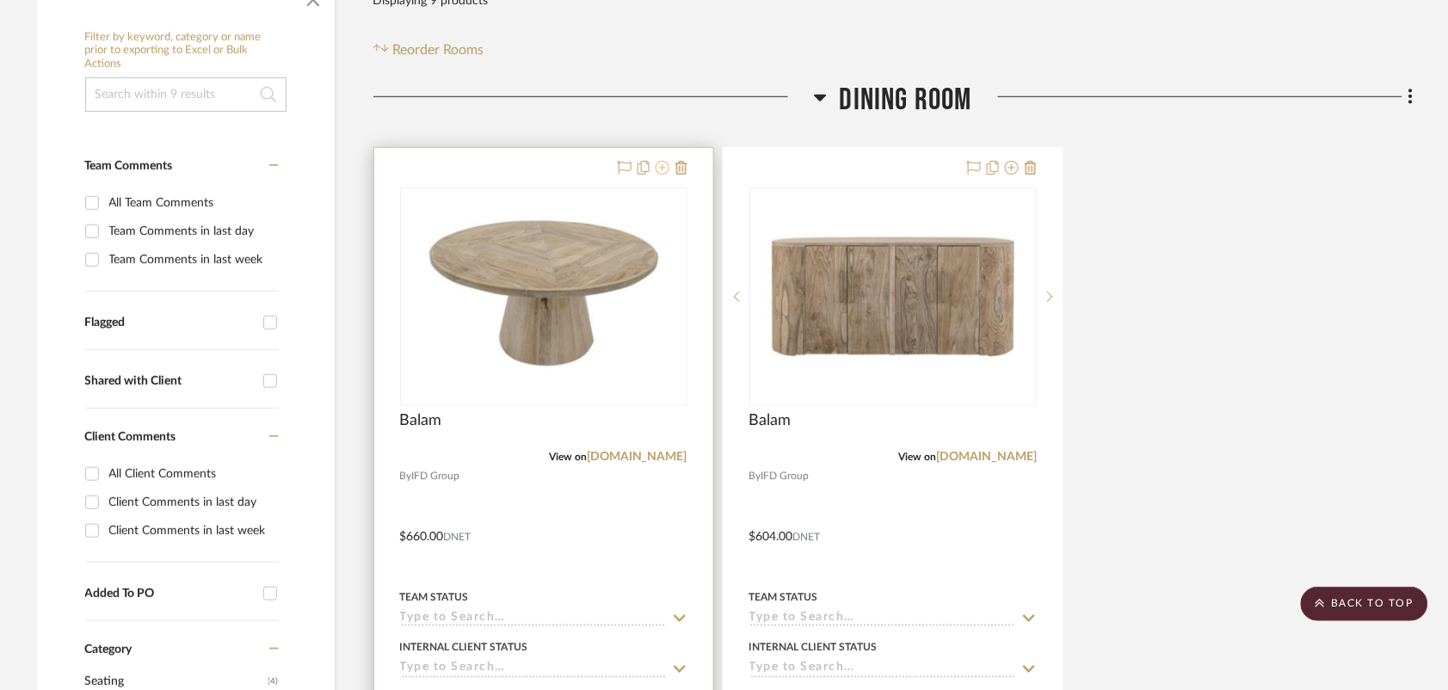
click at [661, 169] on icon at bounding box center [662, 168] width 14 height 14
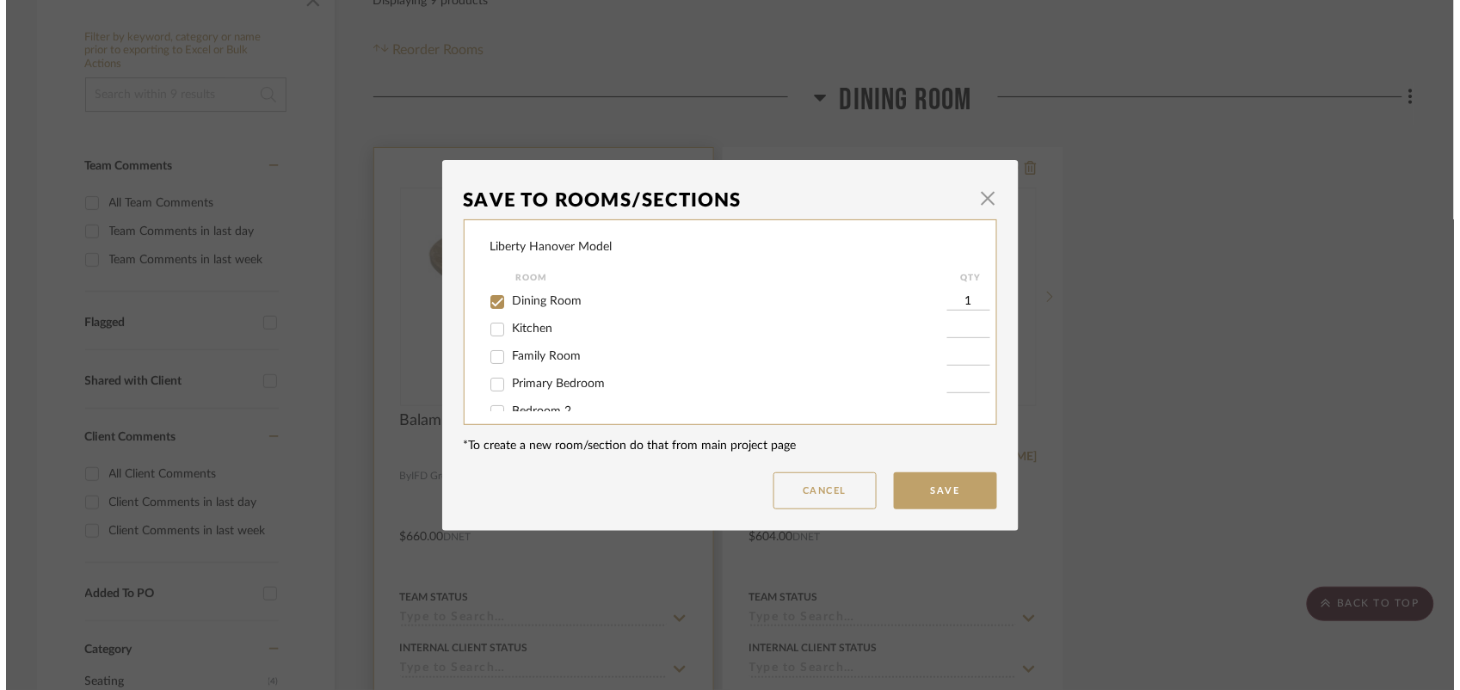
scroll to position [0, 0]
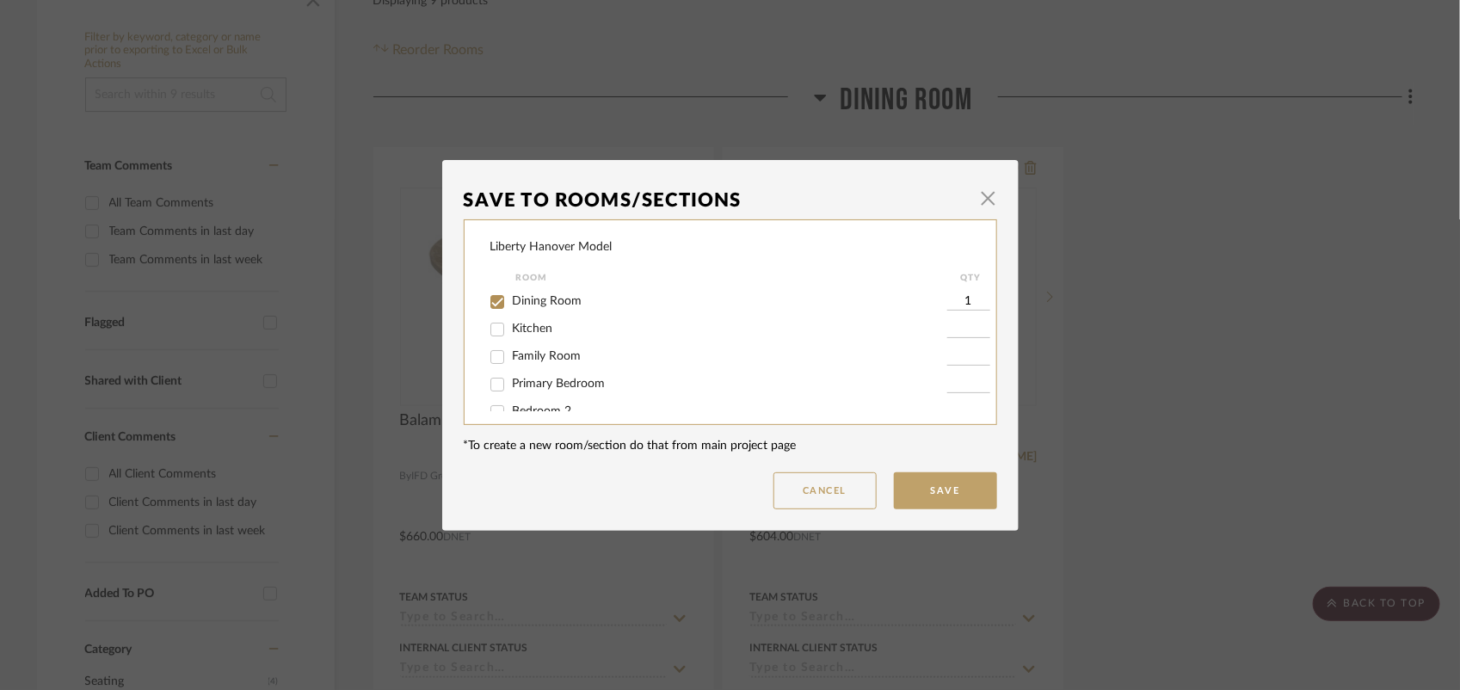
click at [495, 299] on input "Dining Room" at bounding box center [497, 302] width 28 height 28
checkbox input "false"
click at [488, 328] on input "Kitchen" at bounding box center [497, 330] width 28 height 28
checkbox input "true"
type input "1"
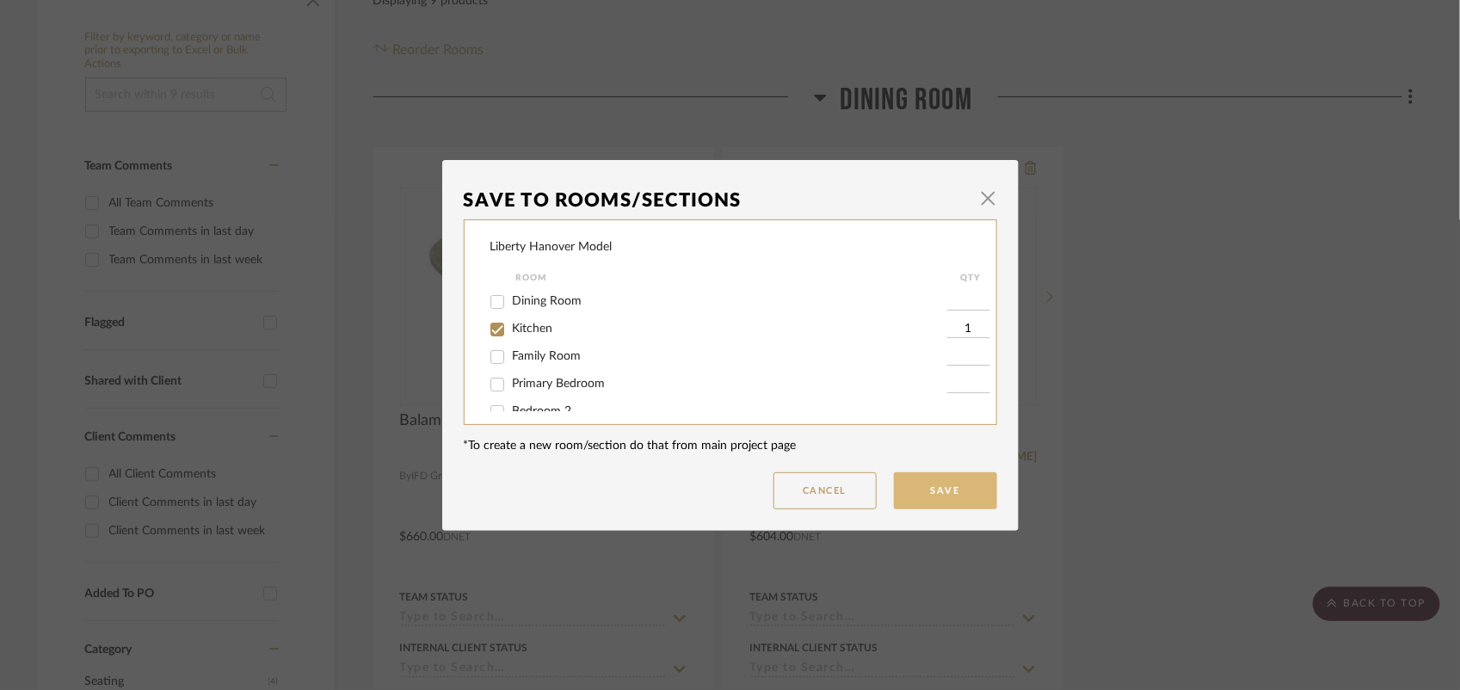
click at [933, 499] on button "Save" at bounding box center [945, 490] width 103 height 37
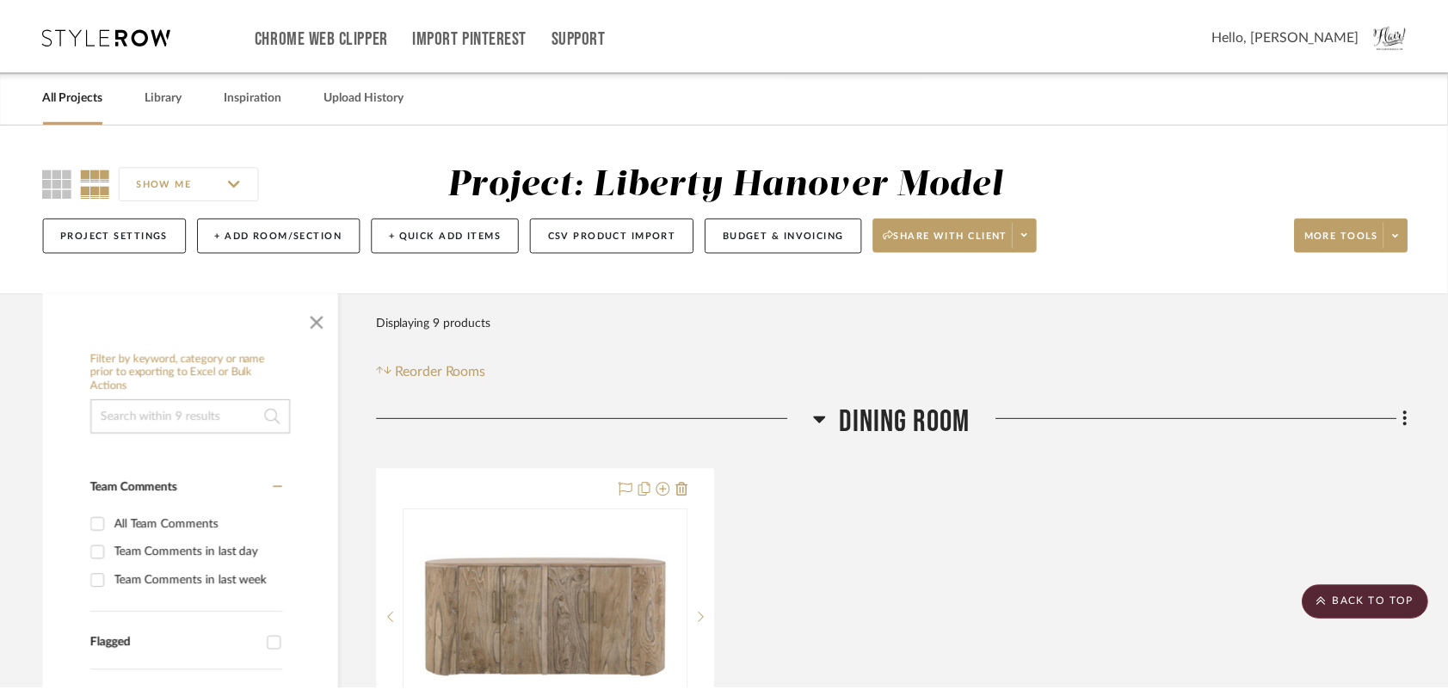
scroll to position [323, 0]
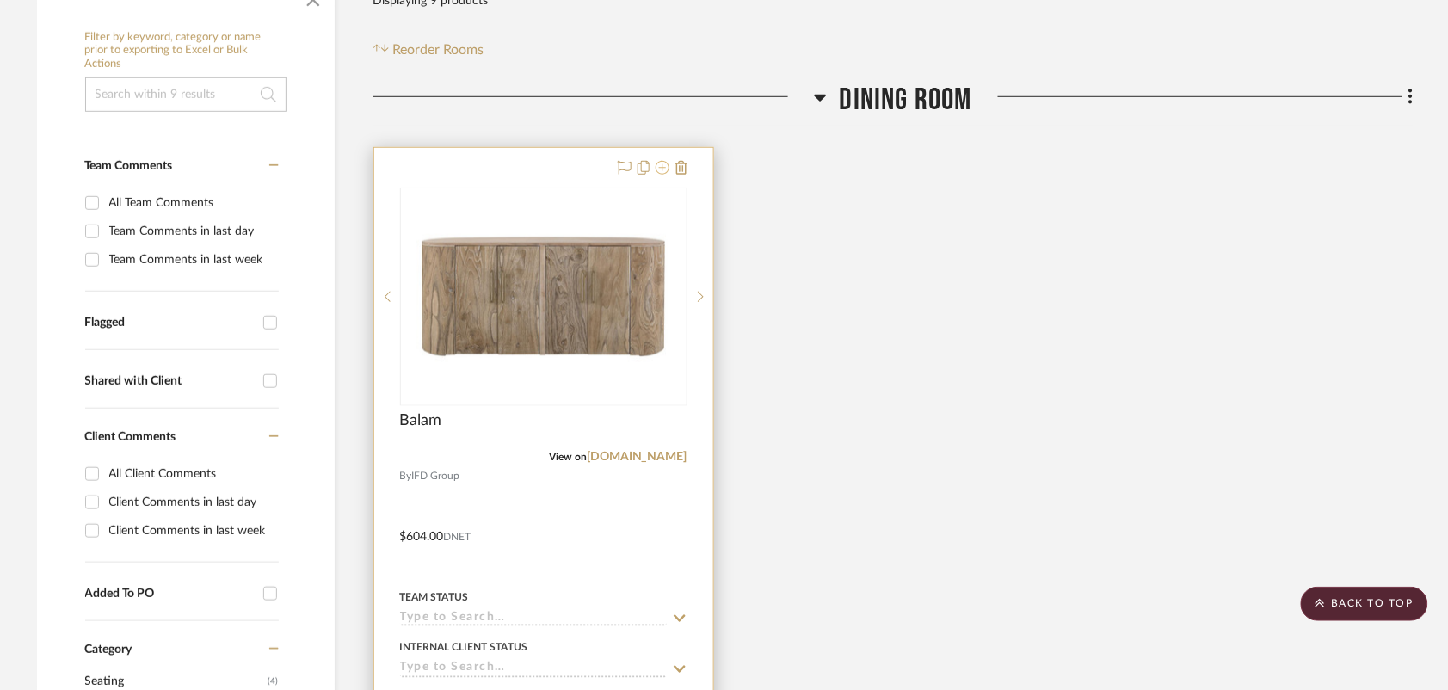
click at [658, 169] on icon at bounding box center [662, 168] width 14 height 14
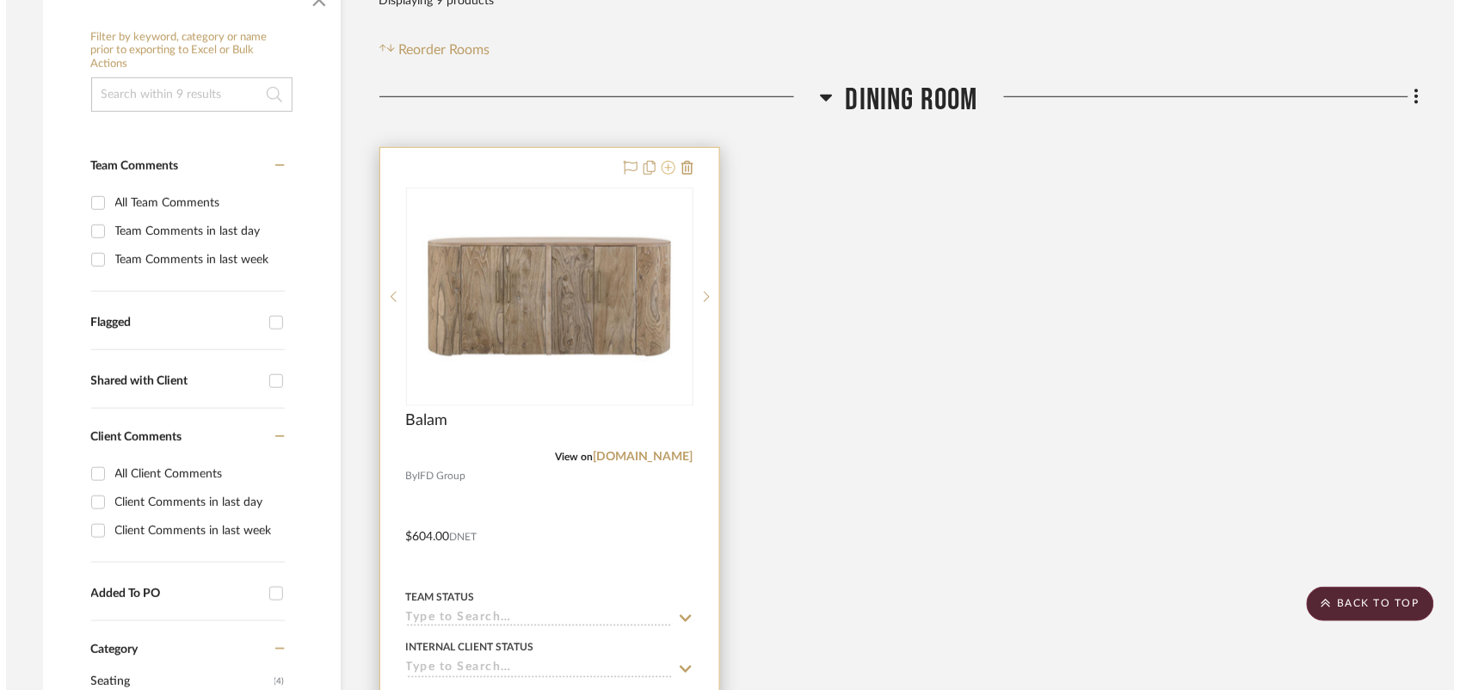
scroll to position [0, 0]
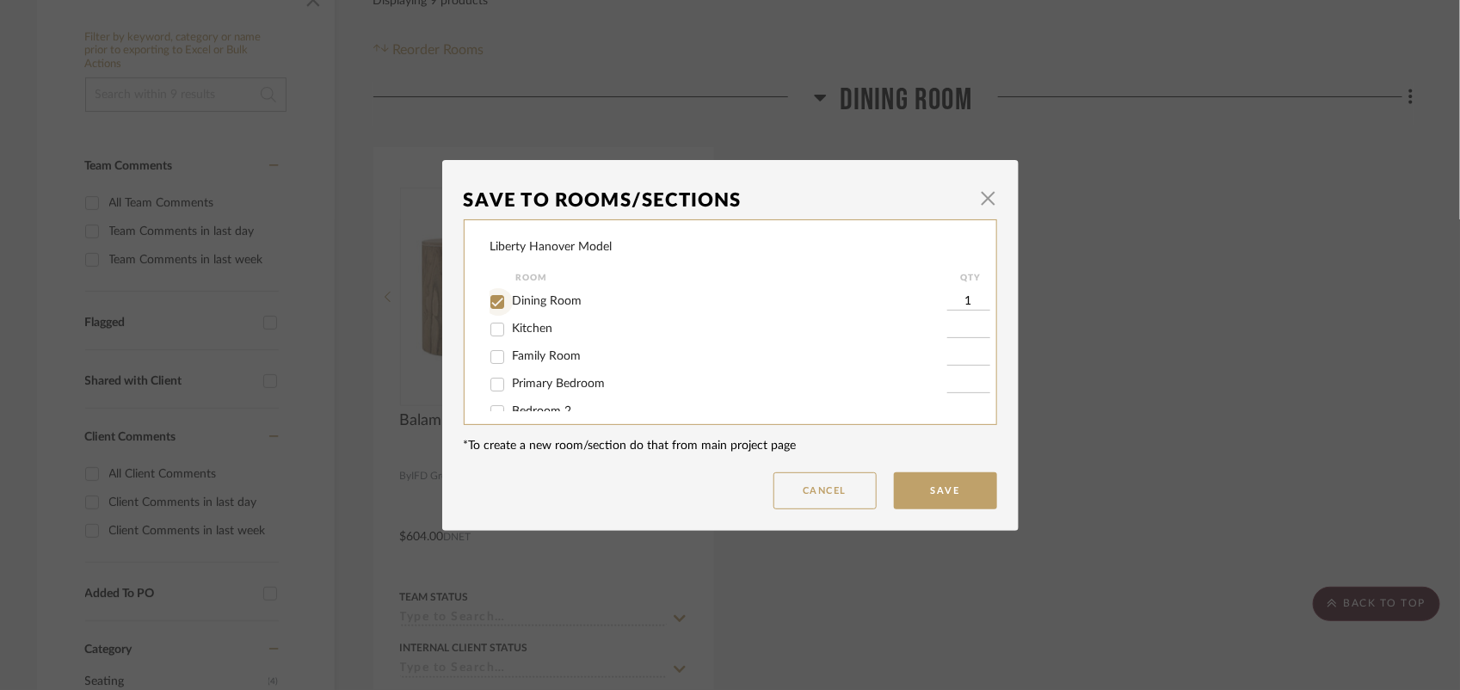
click at [490, 299] on input "Dining Room" at bounding box center [497, 302] width 28 height 28
checkbox input "false"
click at [492, 363] on input "Family Room" at bounding box center [497, 357] width 28 height 28
checkbox input "true"
type input "1"
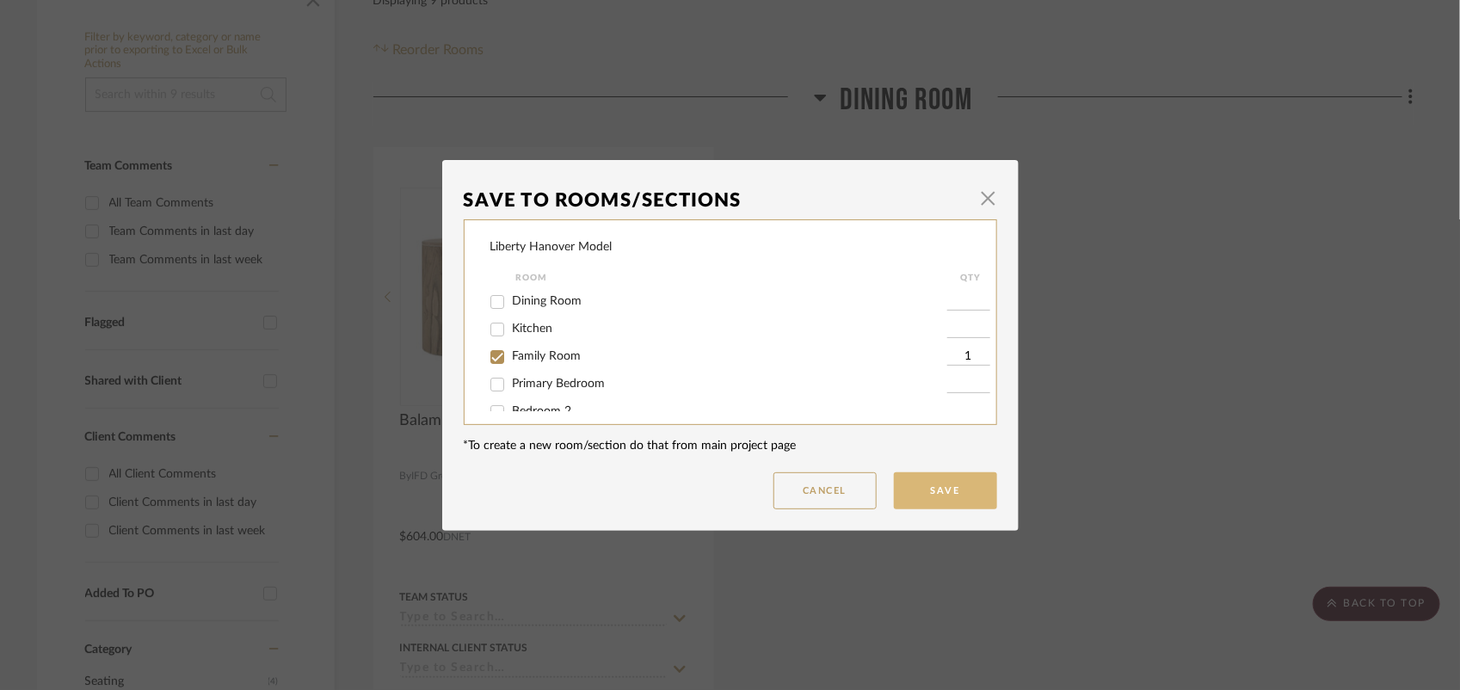
click at [934, 479] on button "Save" at bounding box center [945, 490] width 103 height 37
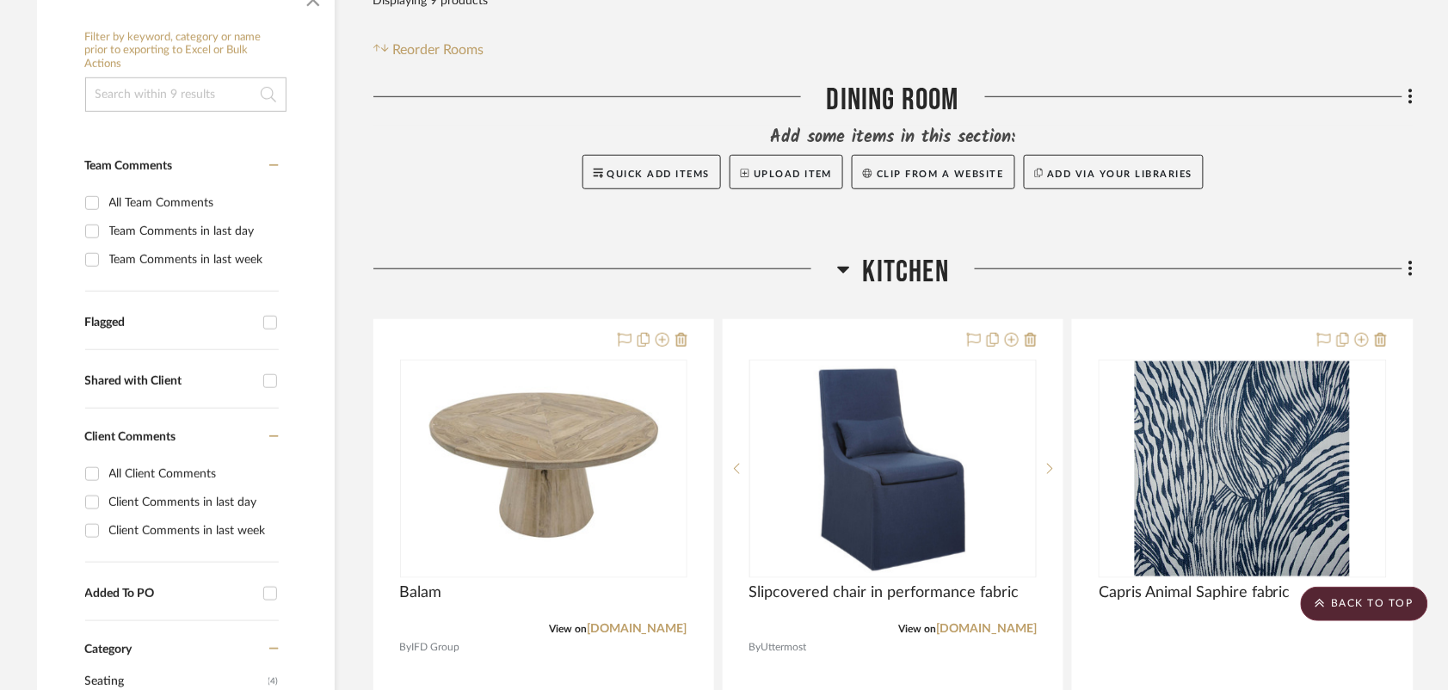
scroll to position [430, 0]
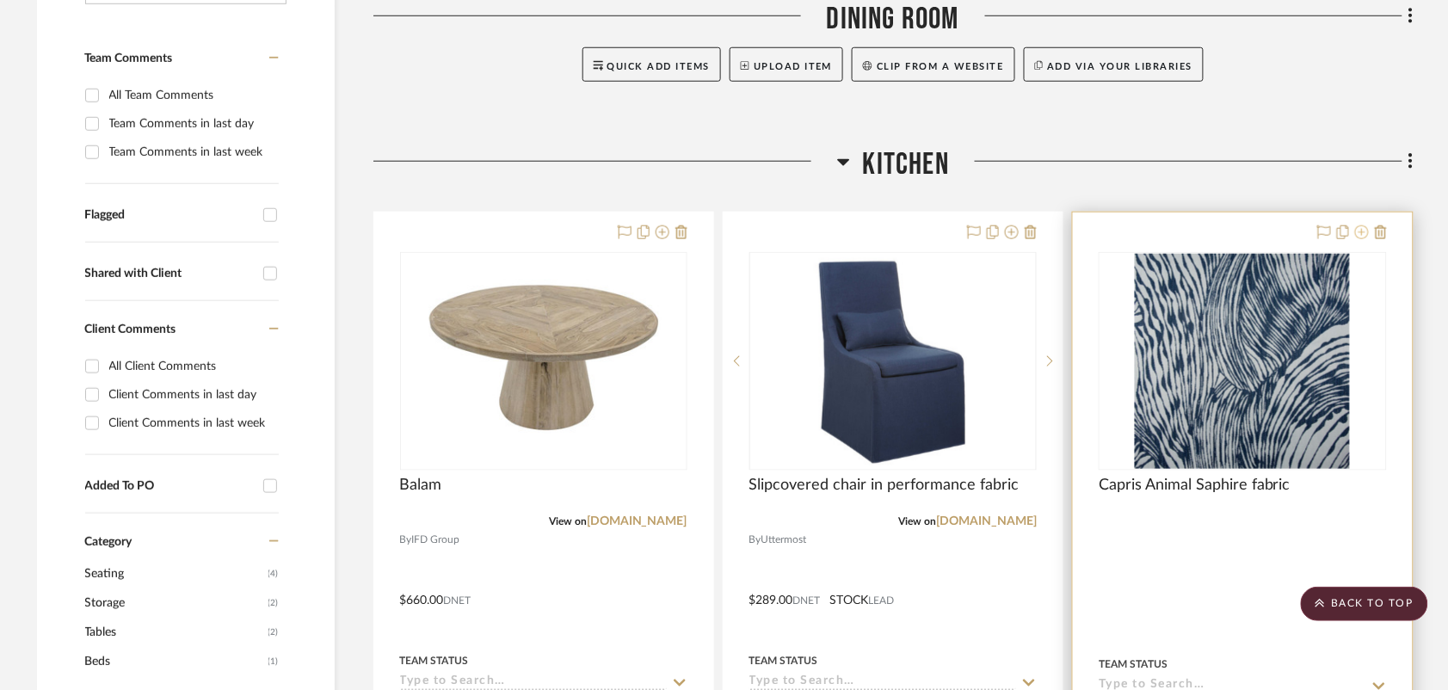
click at [1355, 235] on icon at bounding box center [1362, 232] width 14 height 14
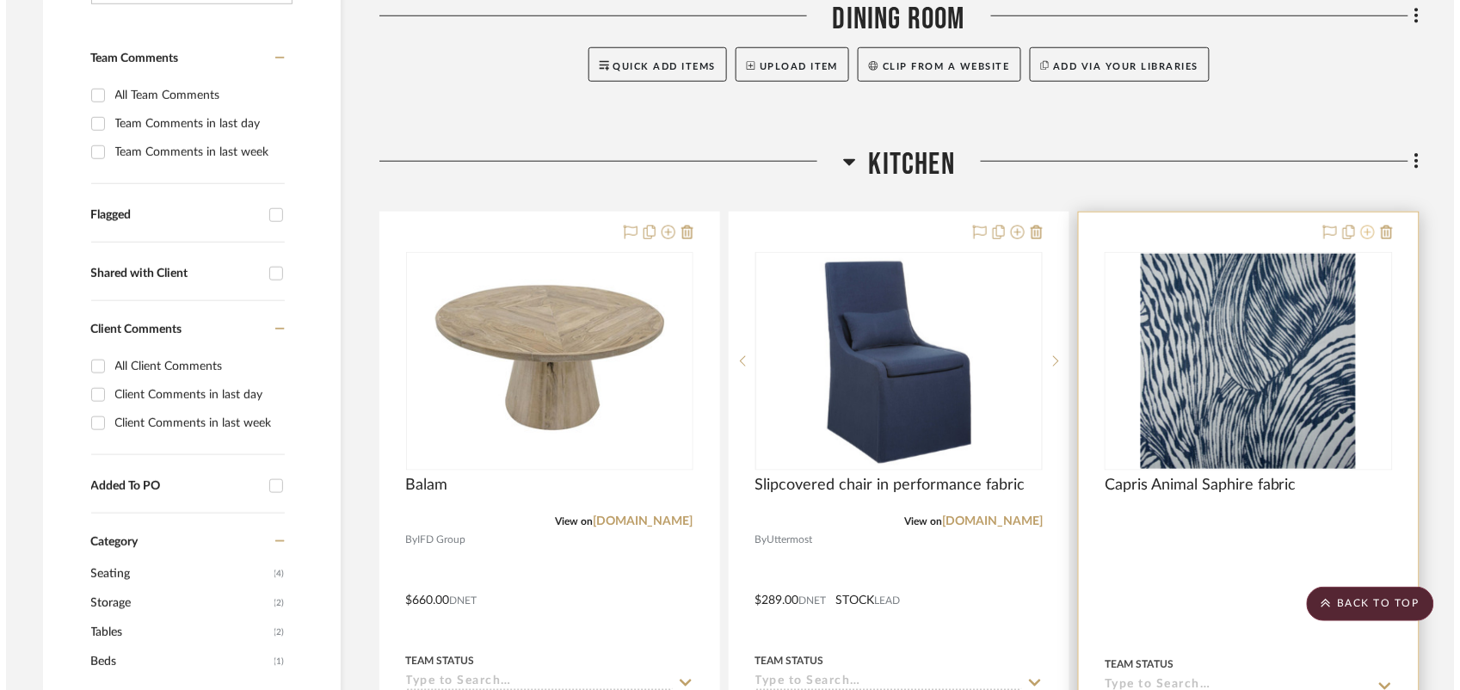
scroll to position [0, 0]
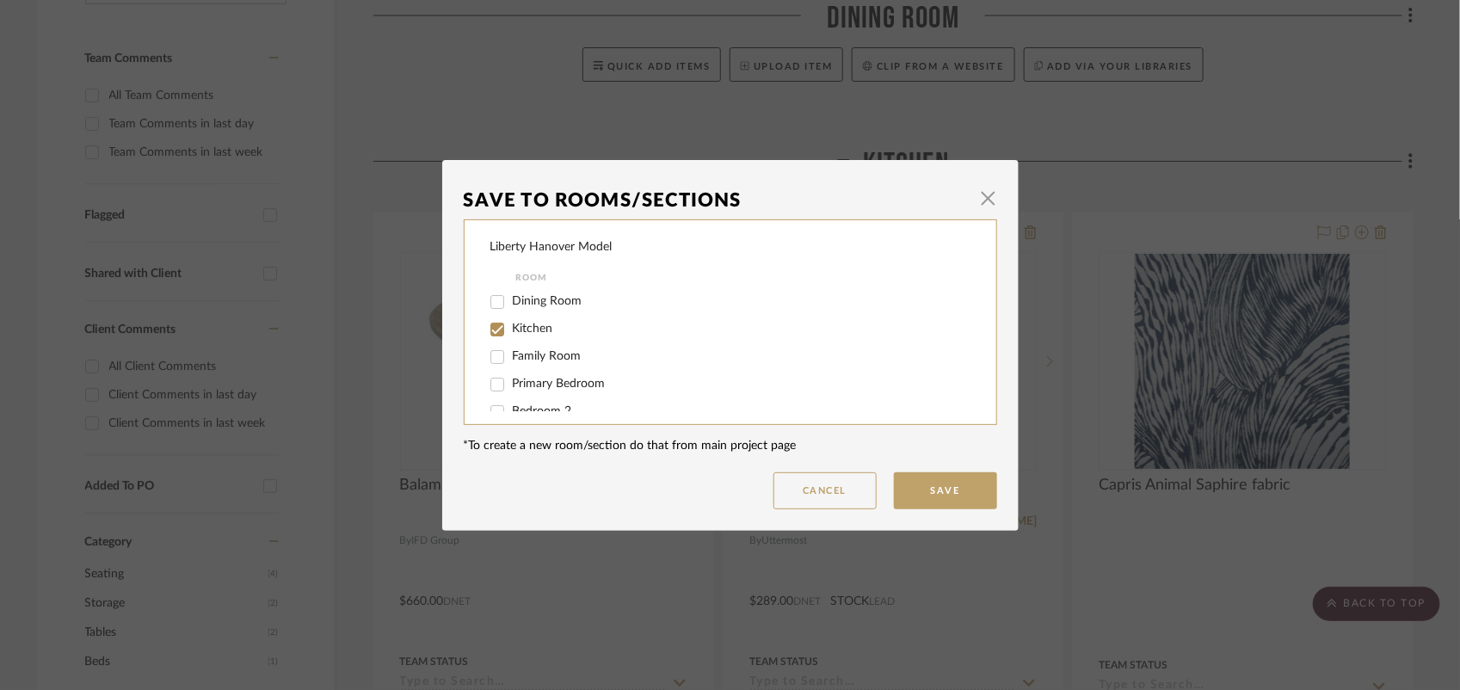
click at [496, 324] on input "Kitchen" at bounding box center [497, 330] width 28 height 28
checkbox input "false"
click at [495, 355] on input "Family Room" at bounding box center [497, 357] width 28 height 28
checkbox input "true"
click at [929, 490] on button "Save" at bounding box center [945, 490] width 103 height 37
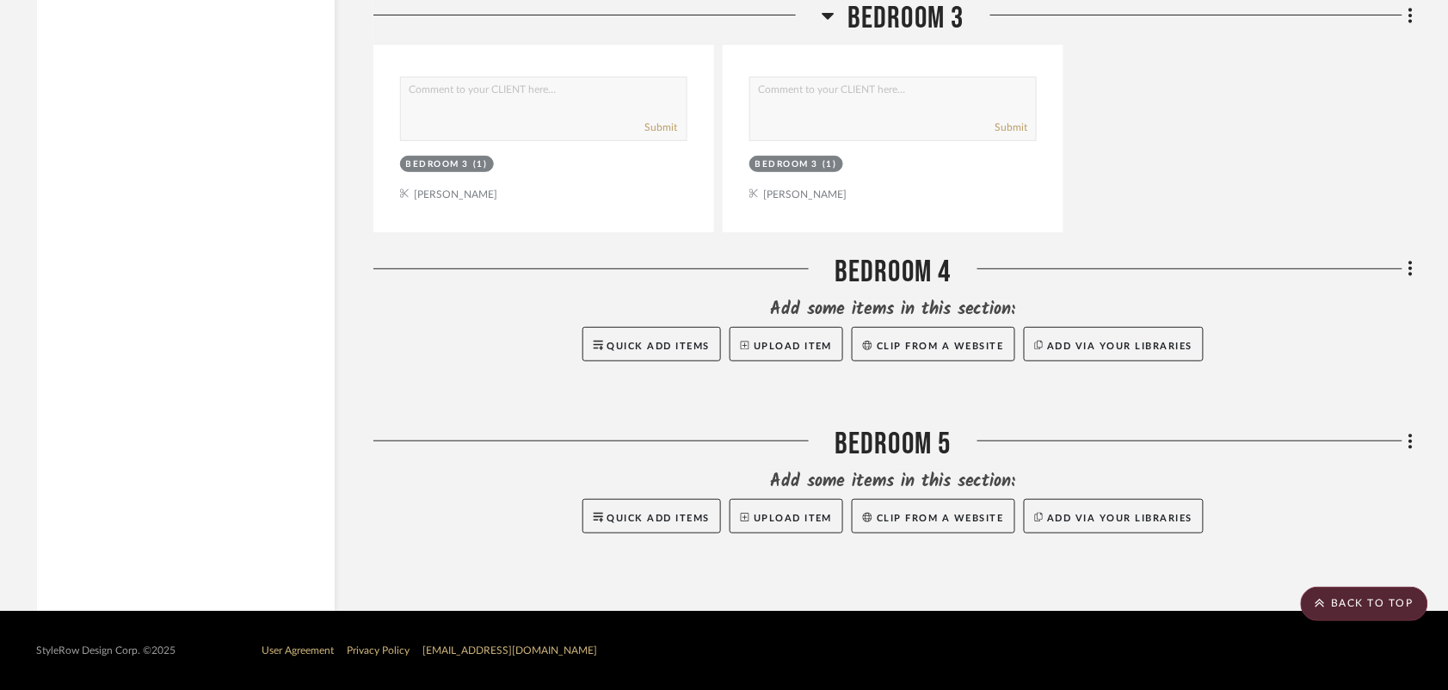
scroll to position [3958, 0]
click at [1408, 447] on icon at bounding box center [1410, 441] width 5 height 19
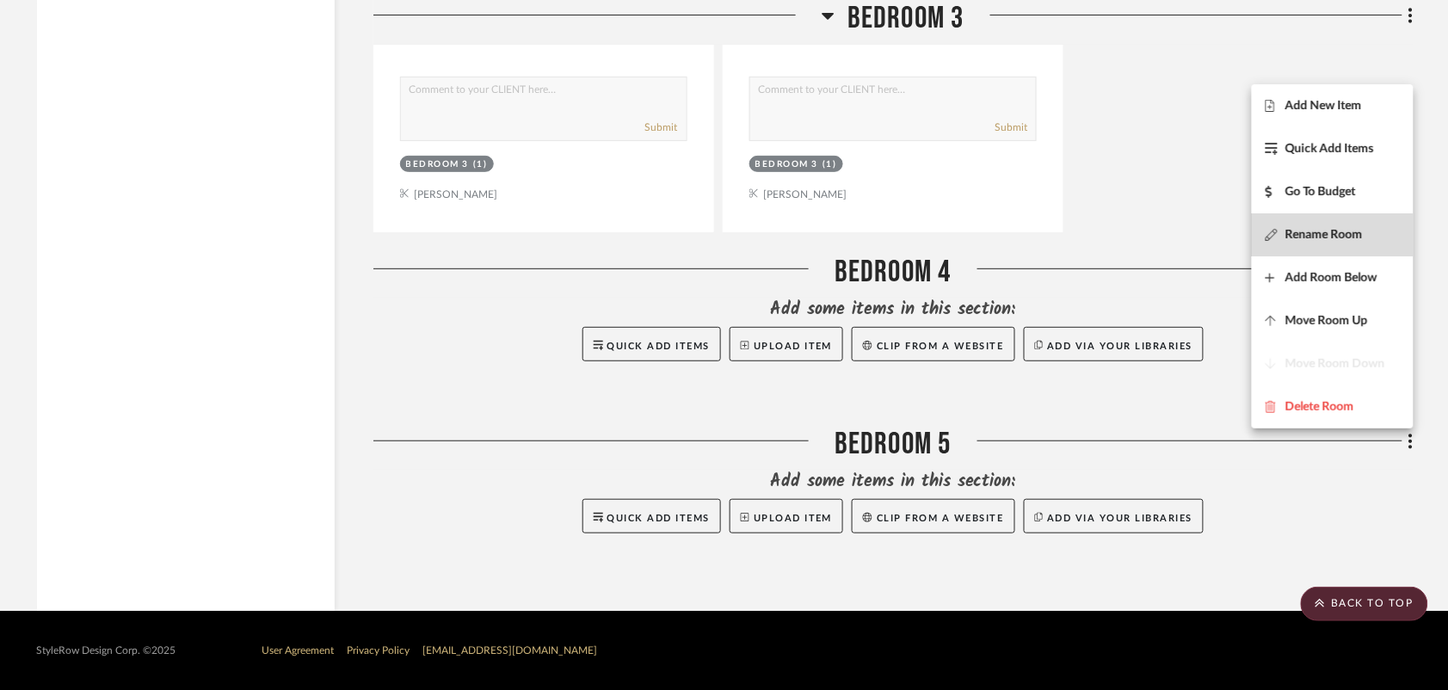
click at [1295, 243] on button "Rename Room" at bounding box center [1332, 234] width 162 height 43
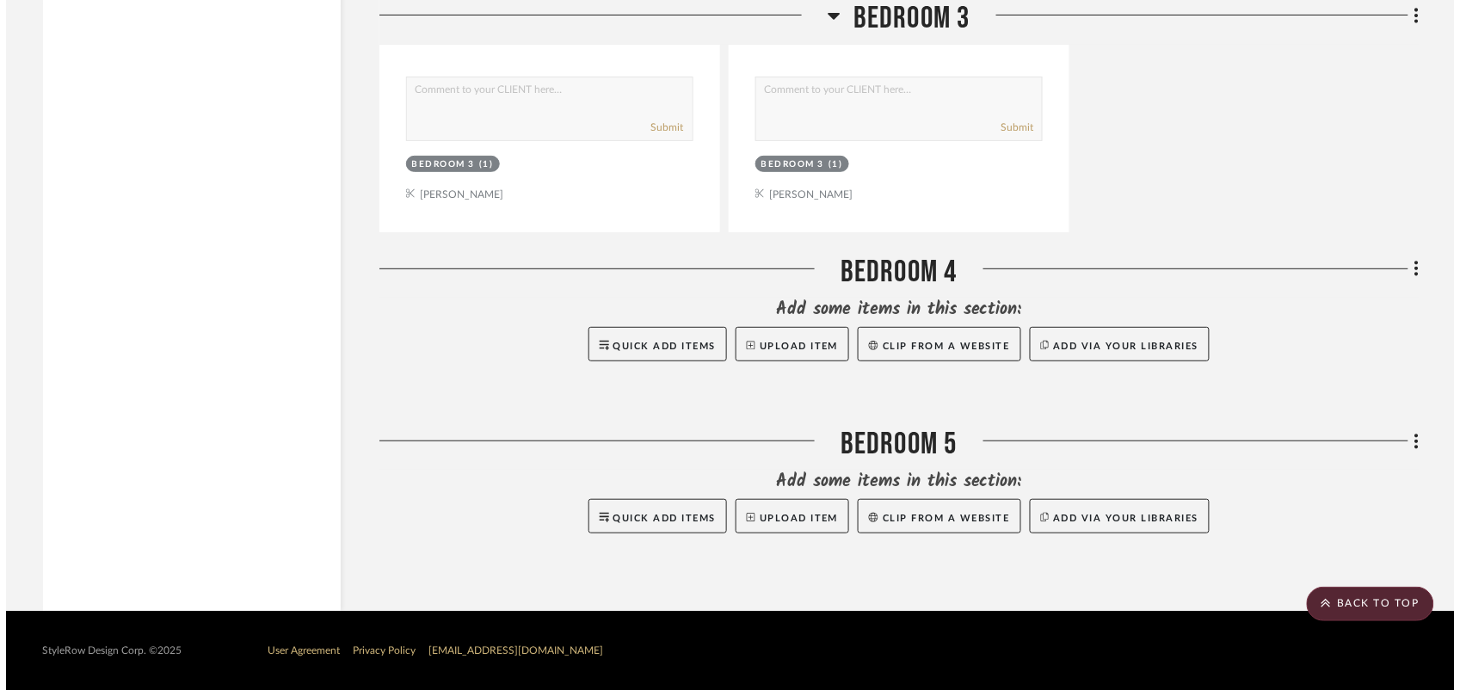
scroll to position [0, 0]
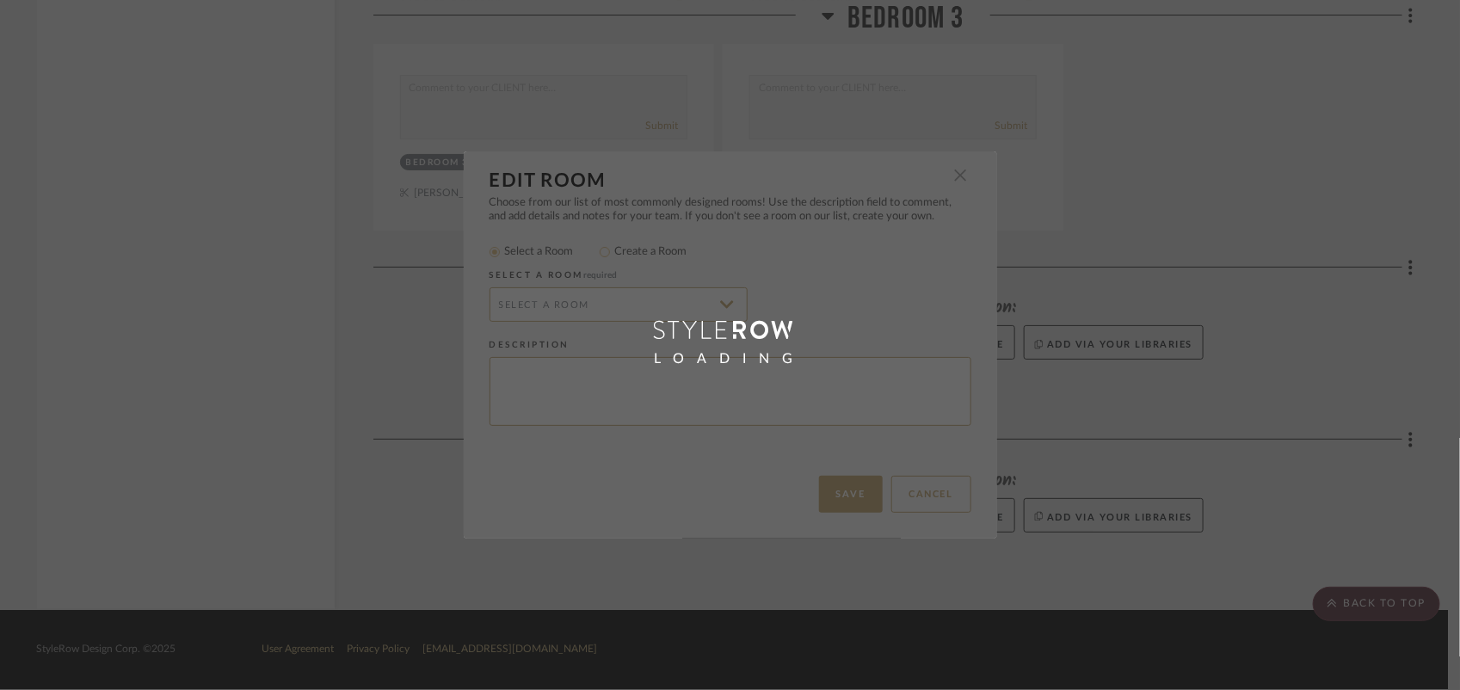
radio input "false"
radio input "true"
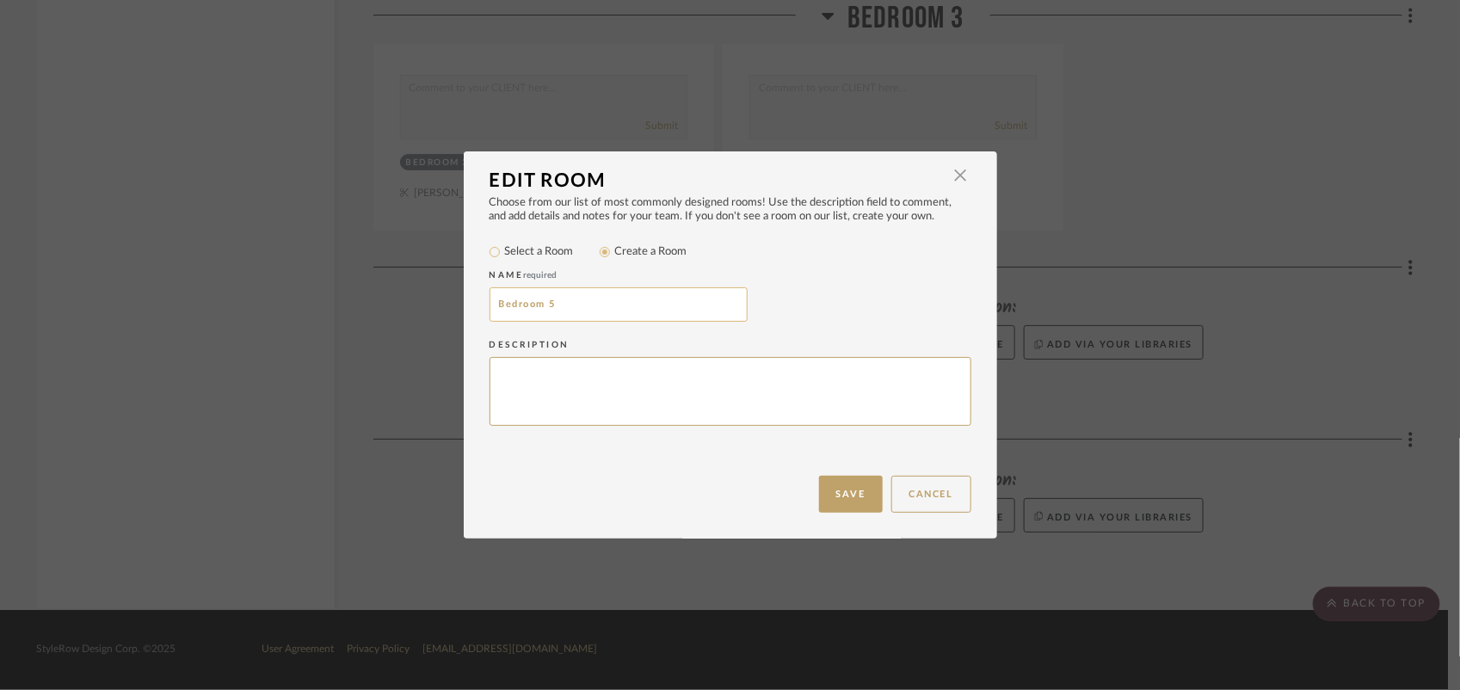
click at [639, 298] on input "Bedroom 5" at bounding box center [618, 304] width 258 height 34
type input "Bedroom 6"
click at [858, 504] on button "Save" at bounding box center [851, 494] width 64 height 37
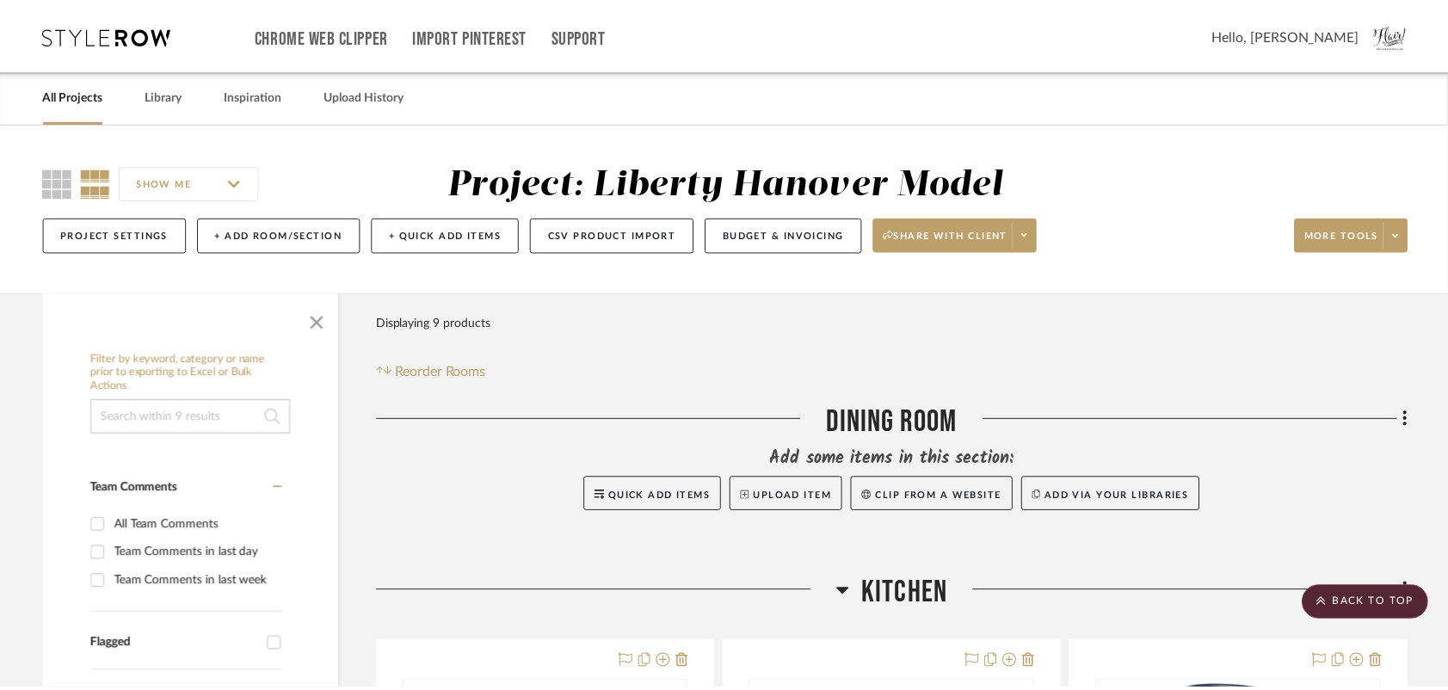
scroll to position [3958, 0]
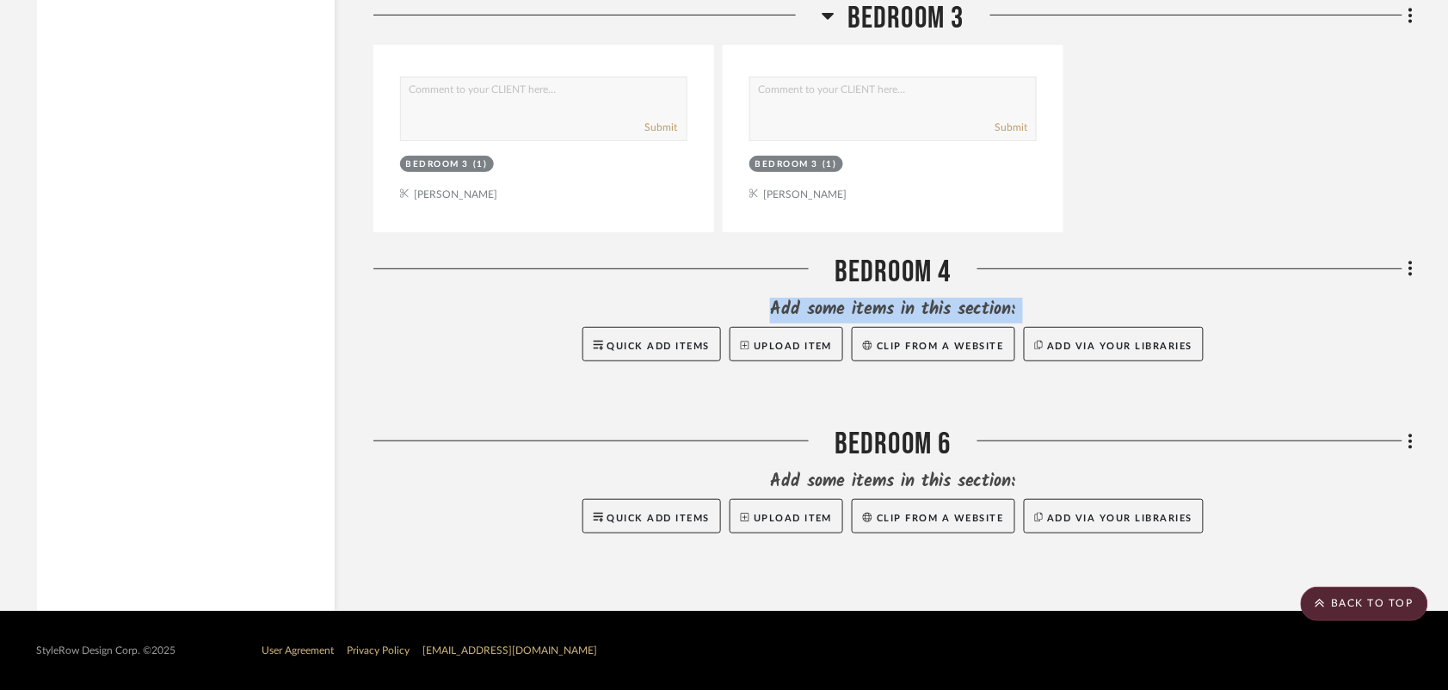
drag, startPoint x: 1411, startPoint y: 439, endPoint x: 1400, endPoint y: 205, distance: 235.1
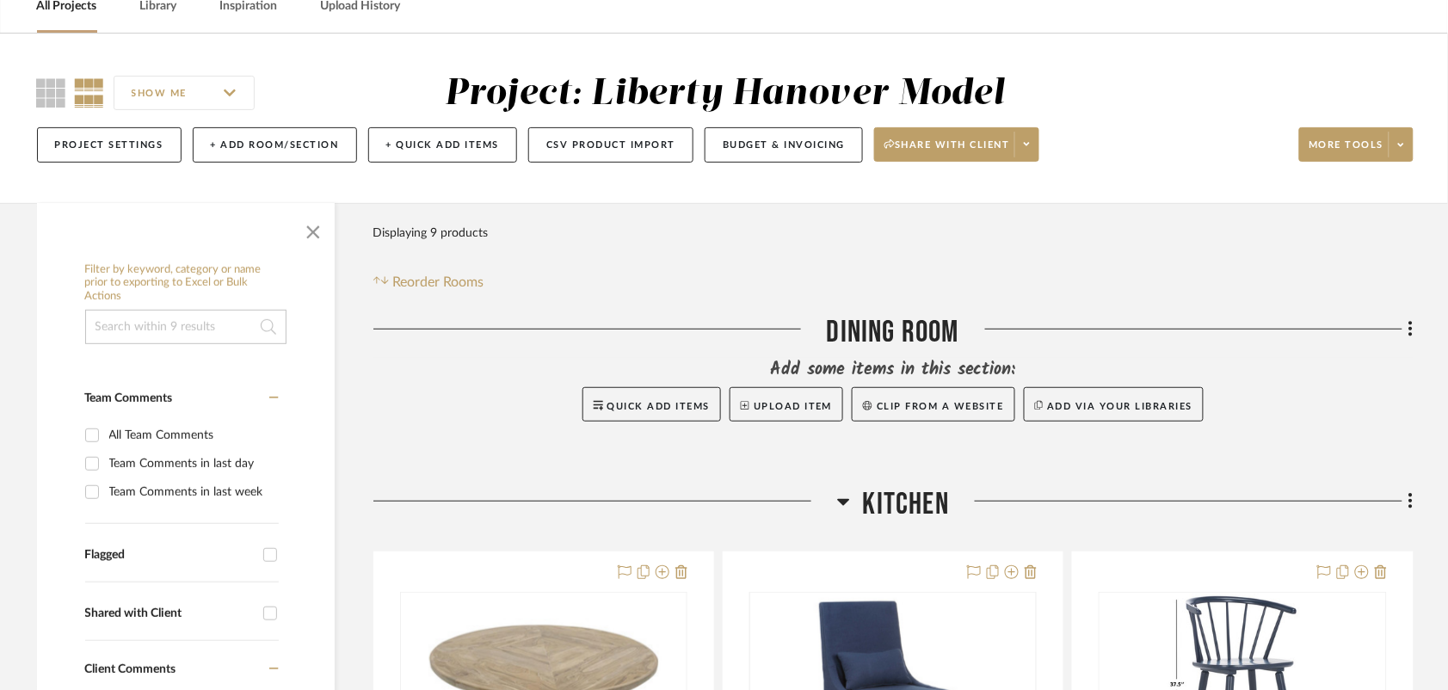
scroll to position [65, 0]
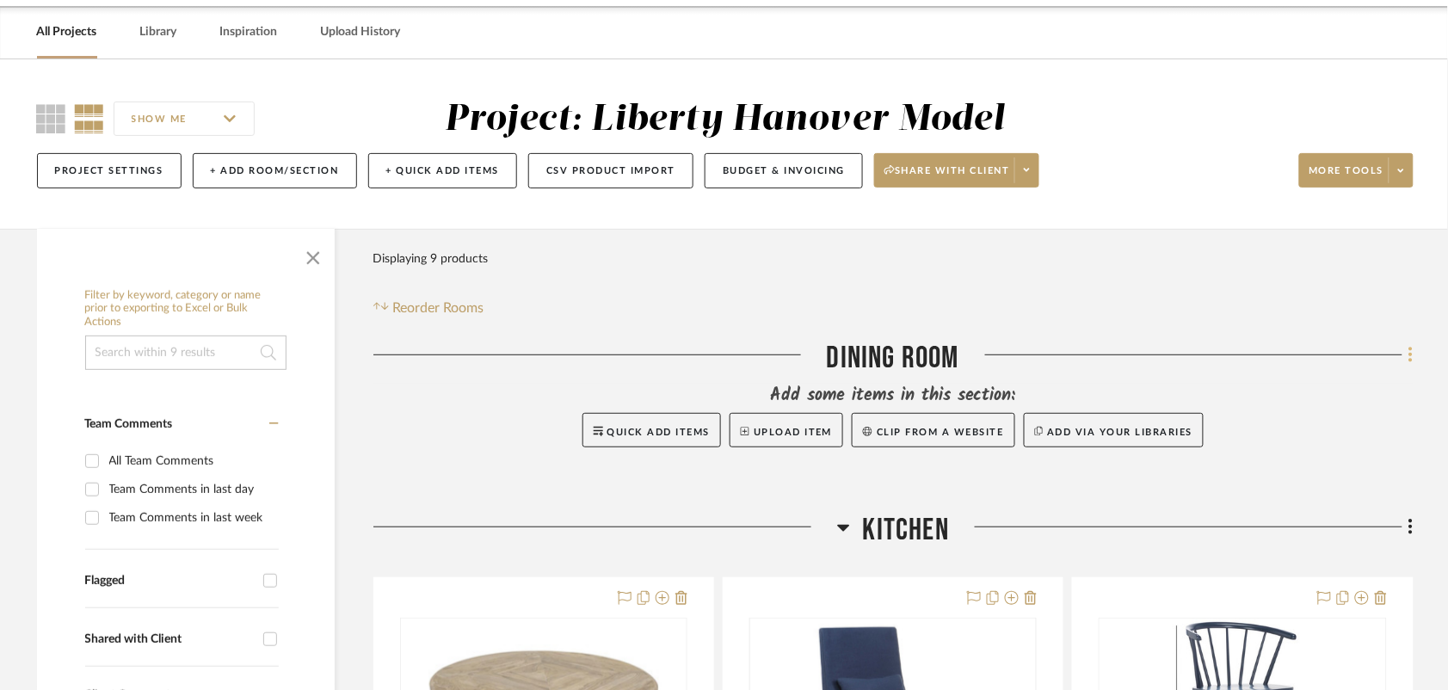
click at [1408, 350] on icon at bounding box center [1410, 354] width 5 height 19
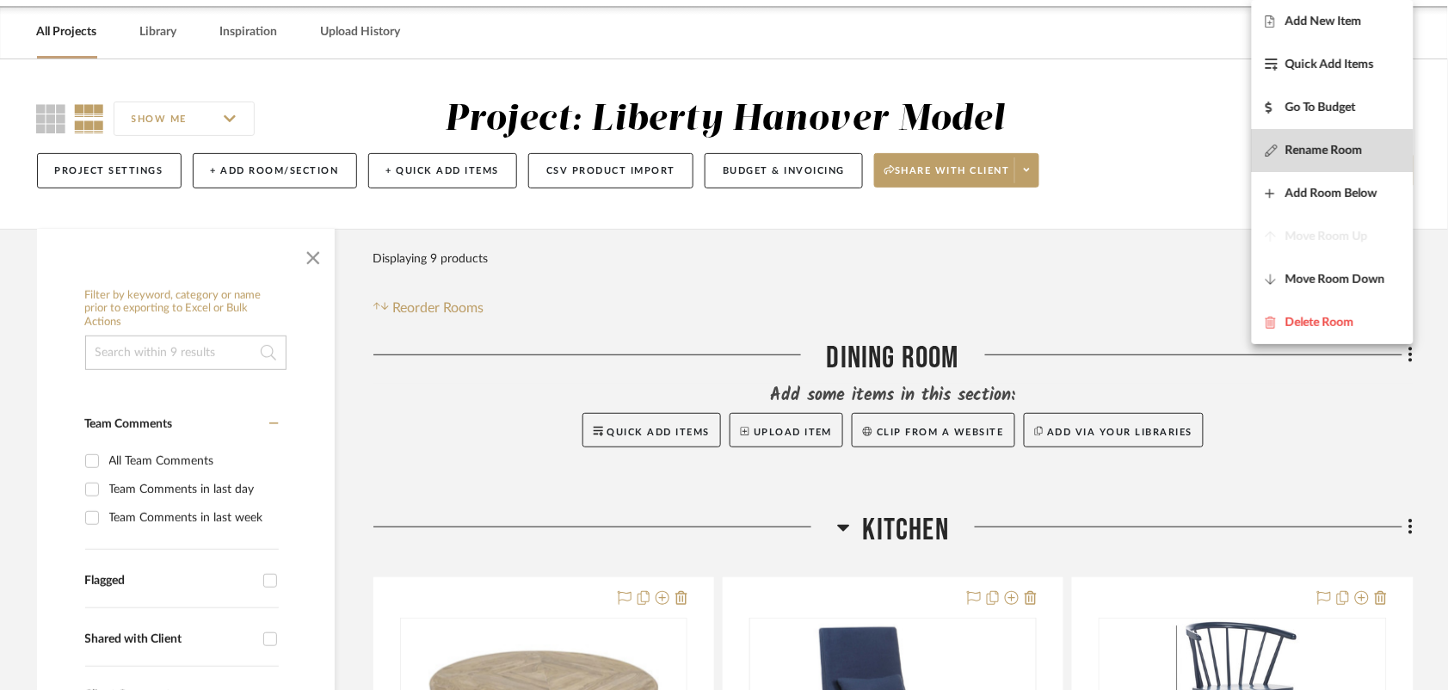
click at [1270, 159] on button "Rename Room" at bounding box center [1332, 150] width 162 height 43
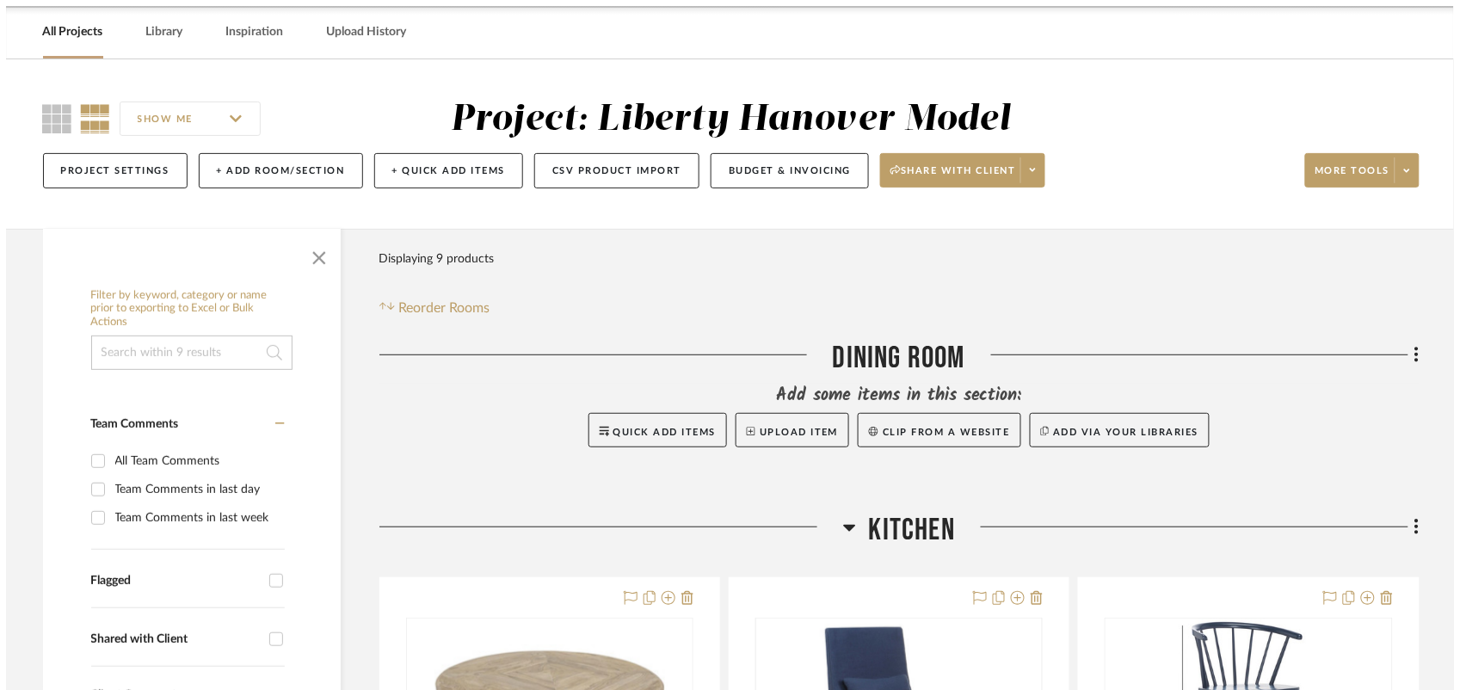
scroll to position [0, 0]
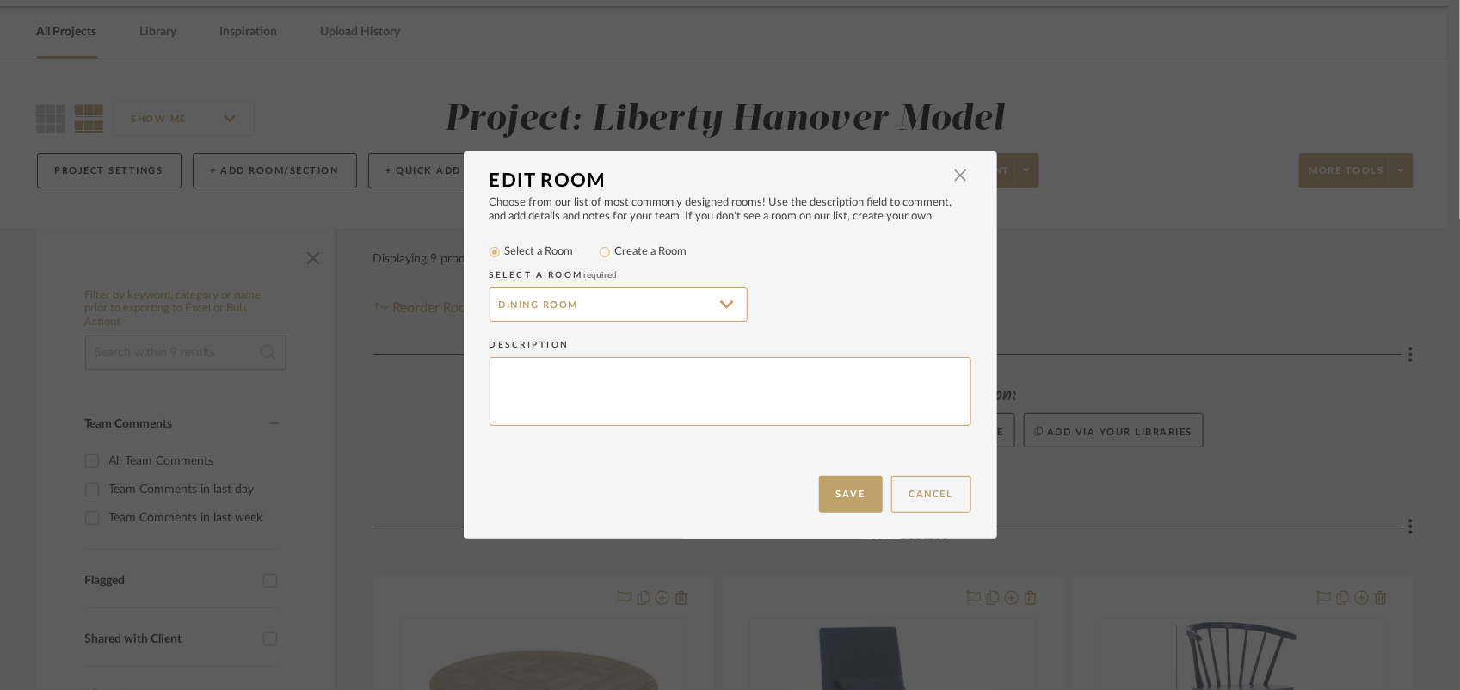
click at [539, 303] on input "Dining Room" at bounding box center [618, 304] width 258 height 34
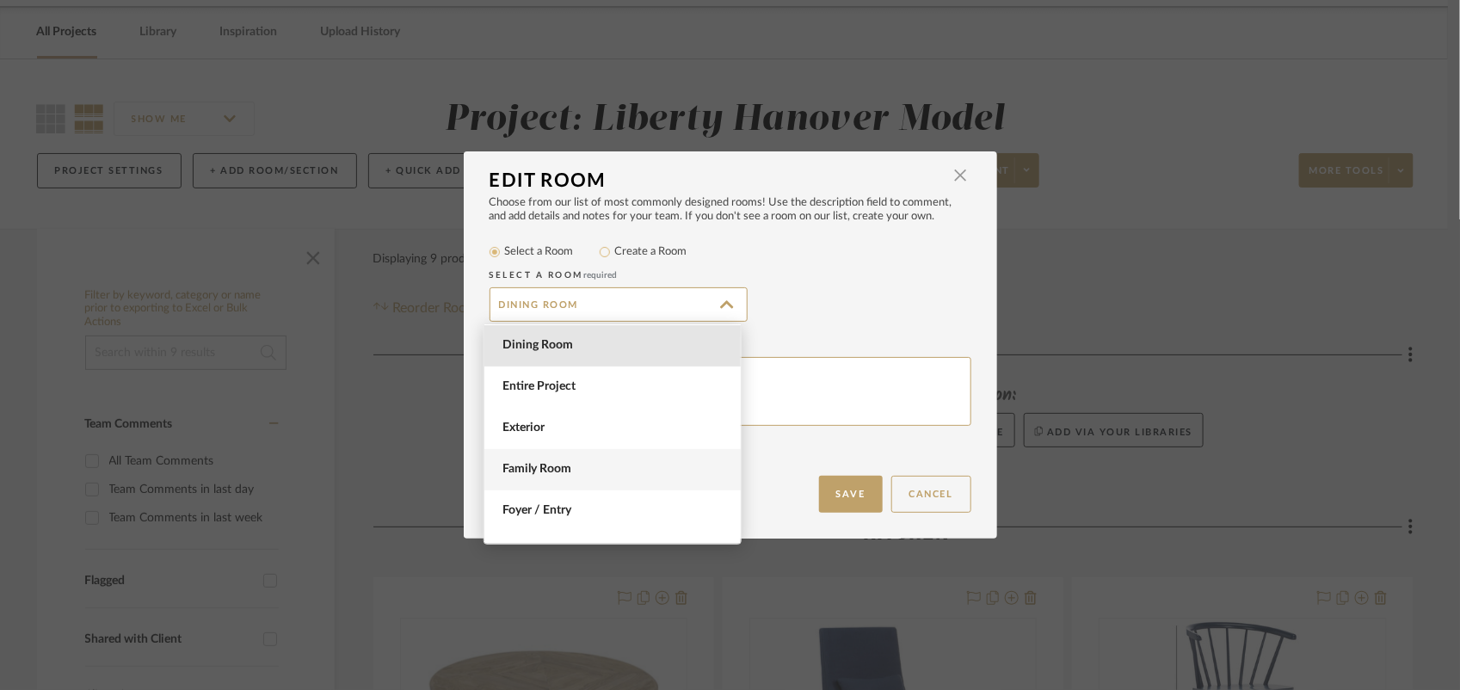
scroll to position [314, 0]
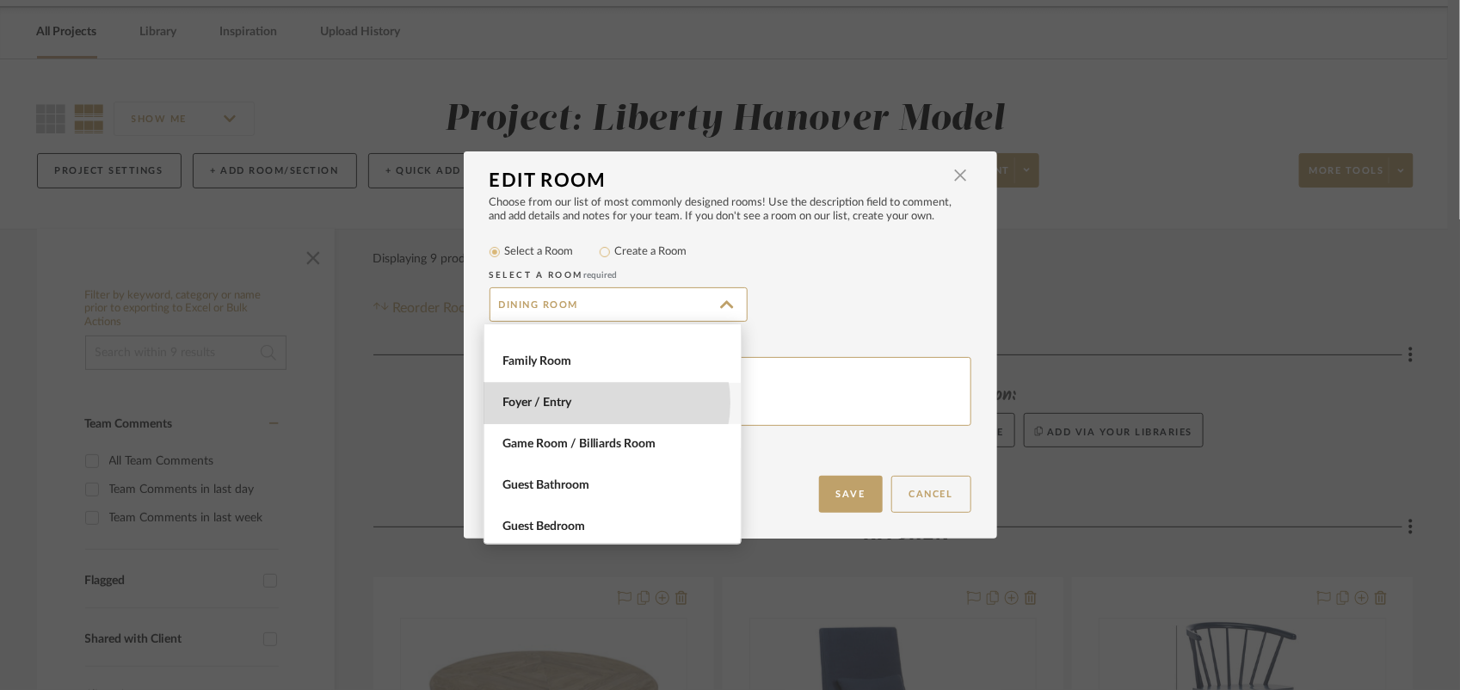
click at [604, 403] on span "Foyer / Entry" at bounding box center [614, 403] width 224 height 15
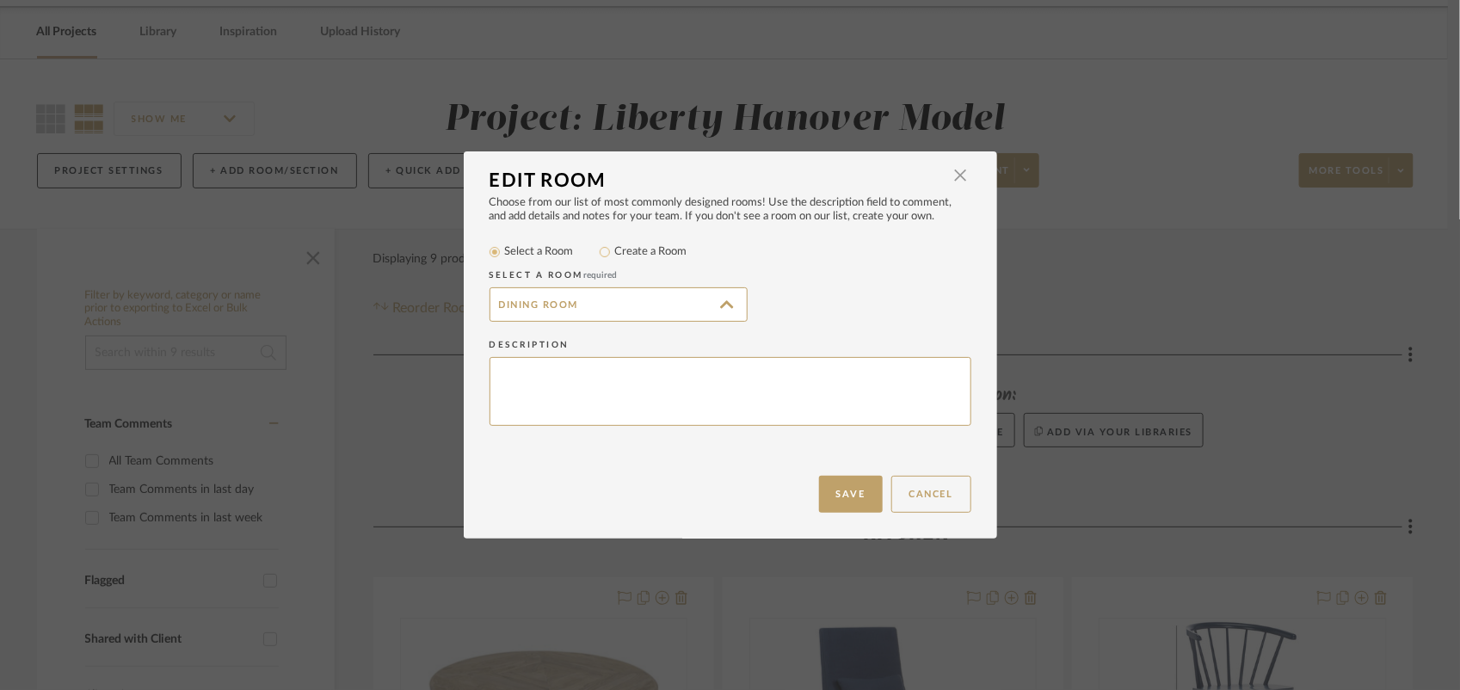
type input "Foyer / Entry"
click at [845, 489] on button "Save" at bounding box center [851, 494] width 64 height 37
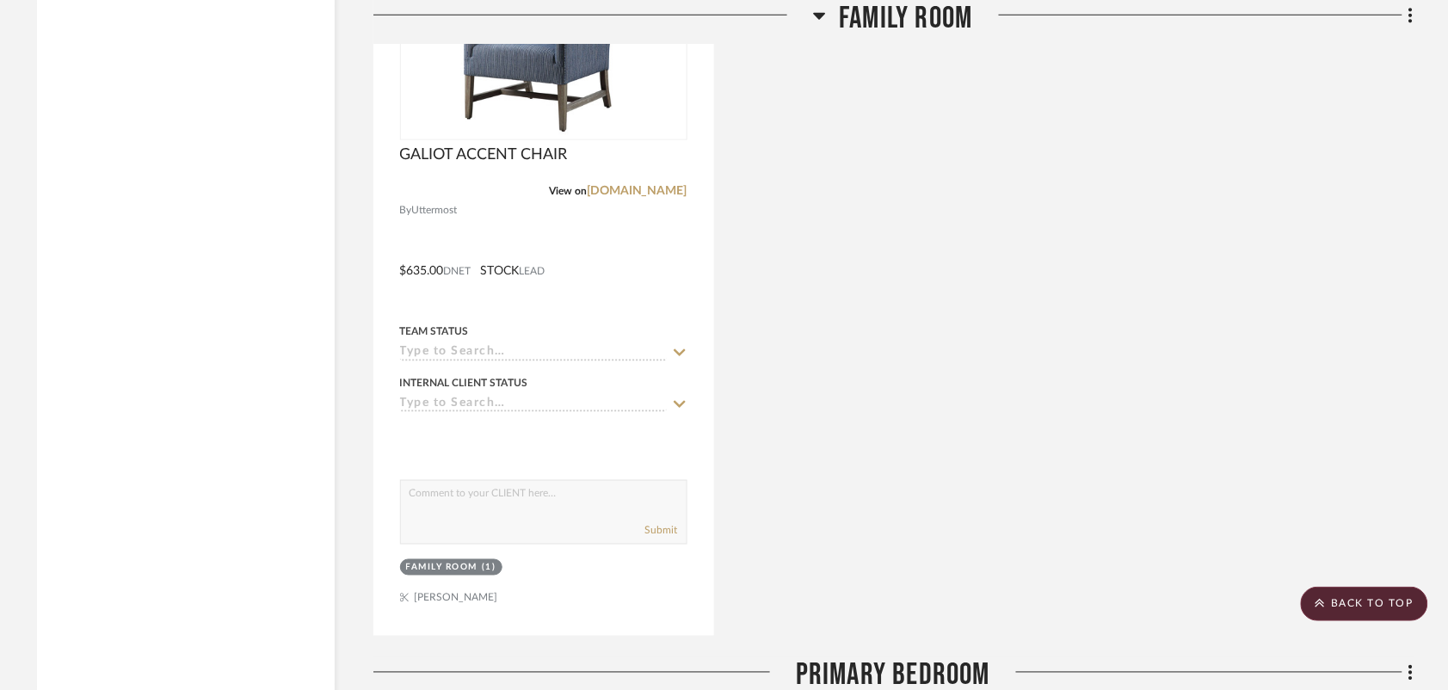
scroll to position [2537, 0]
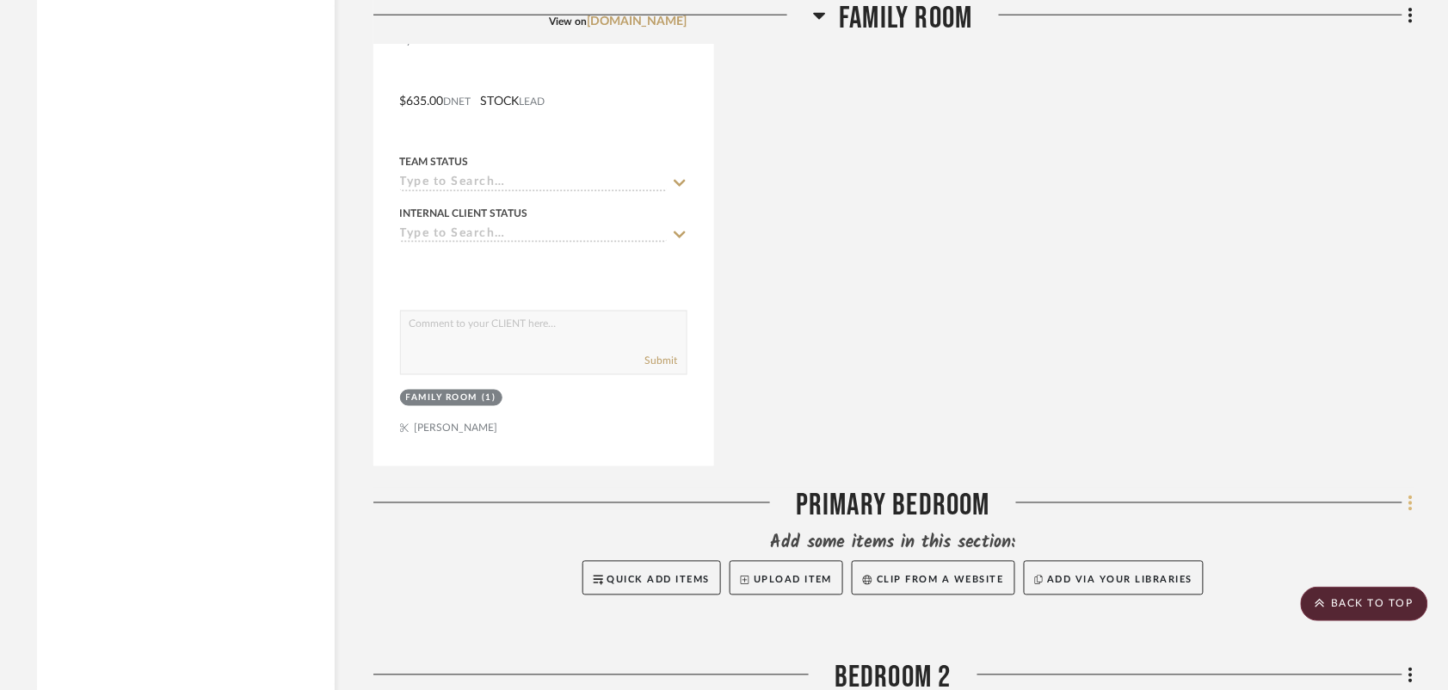
click at [1408, 501] on icon at bounding box center [1410, 503] width 5 height 19
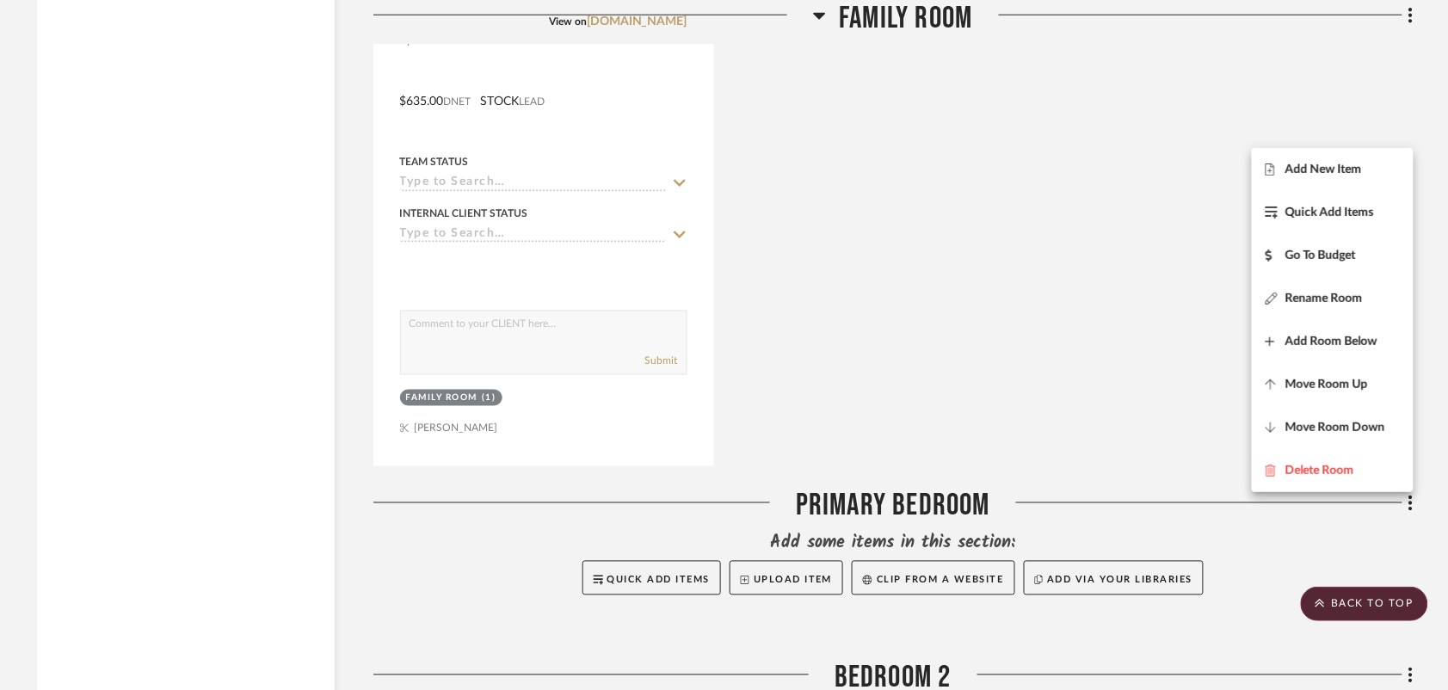
click at [1004, 267] on div at bounding box center [724, 345] width 1448 height 690
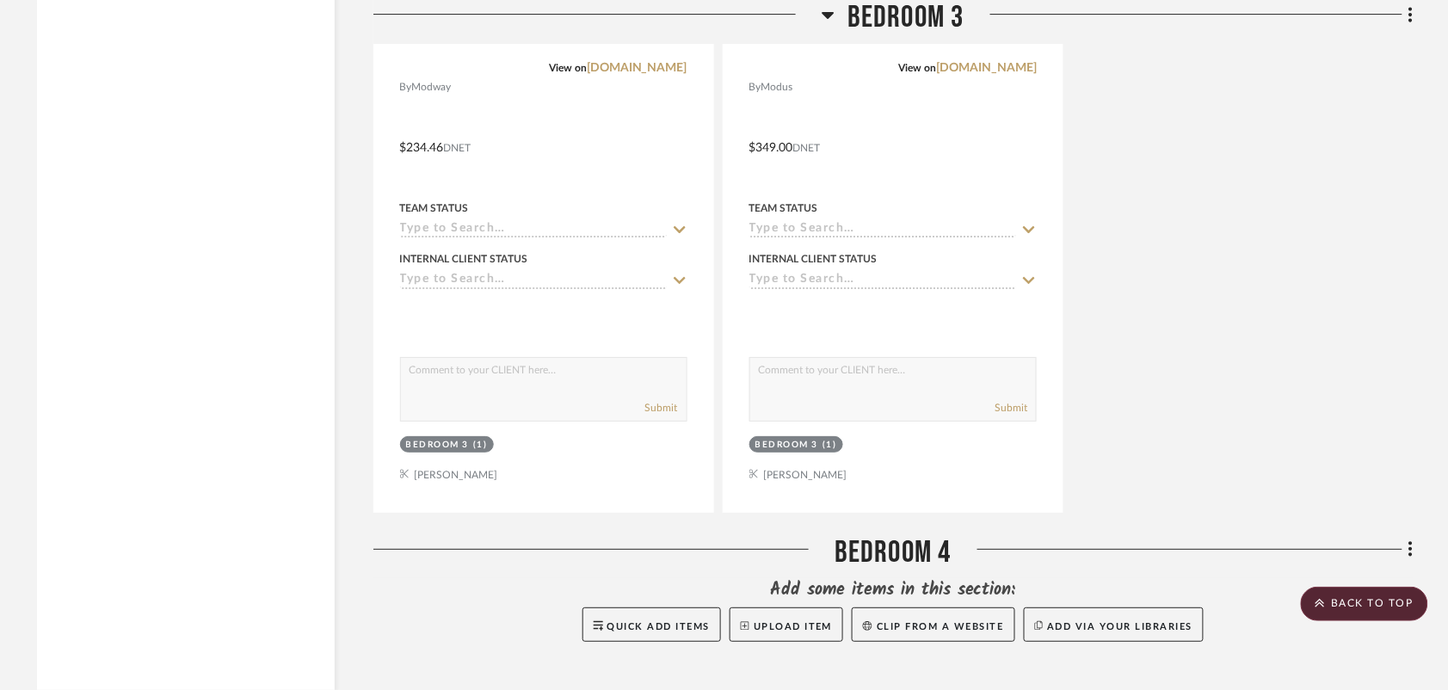
scroll to position [3958, 0]
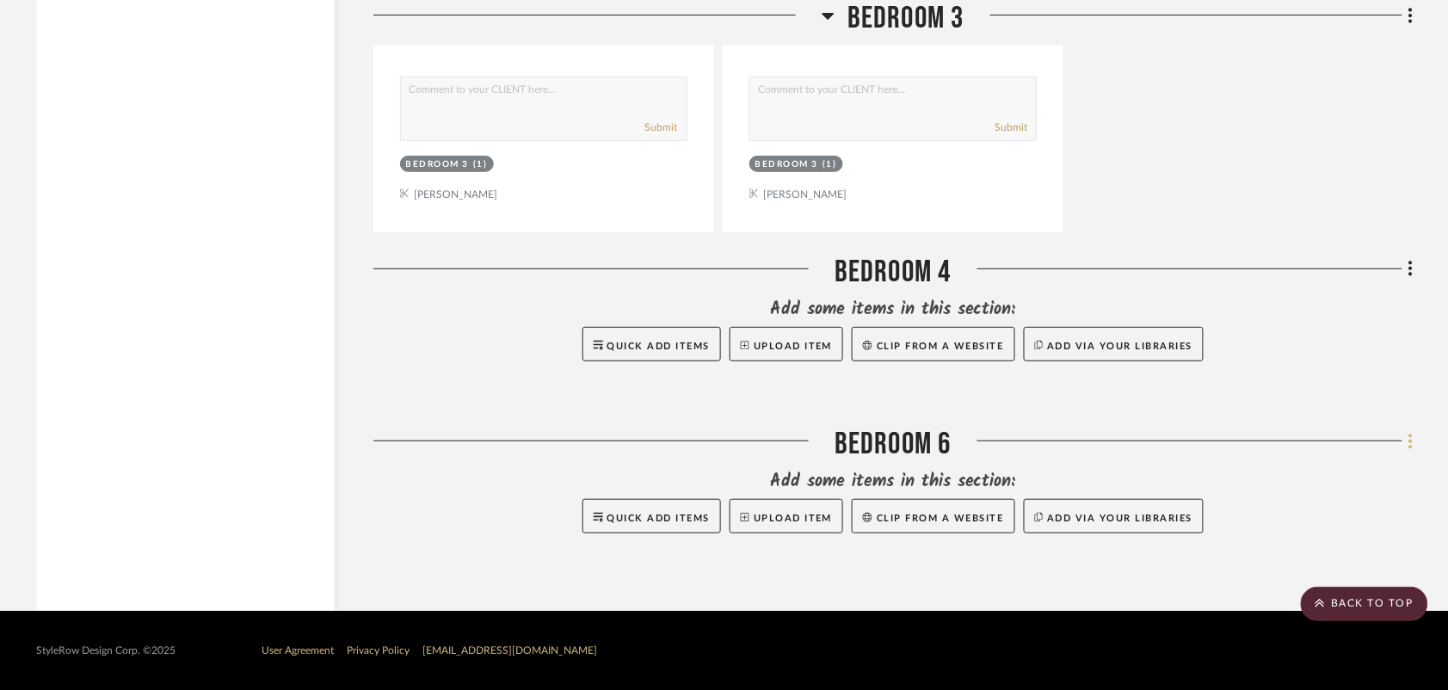
click at [1404, 444] on fa-icon at bounding box center [1407, 442] width 11 height 28
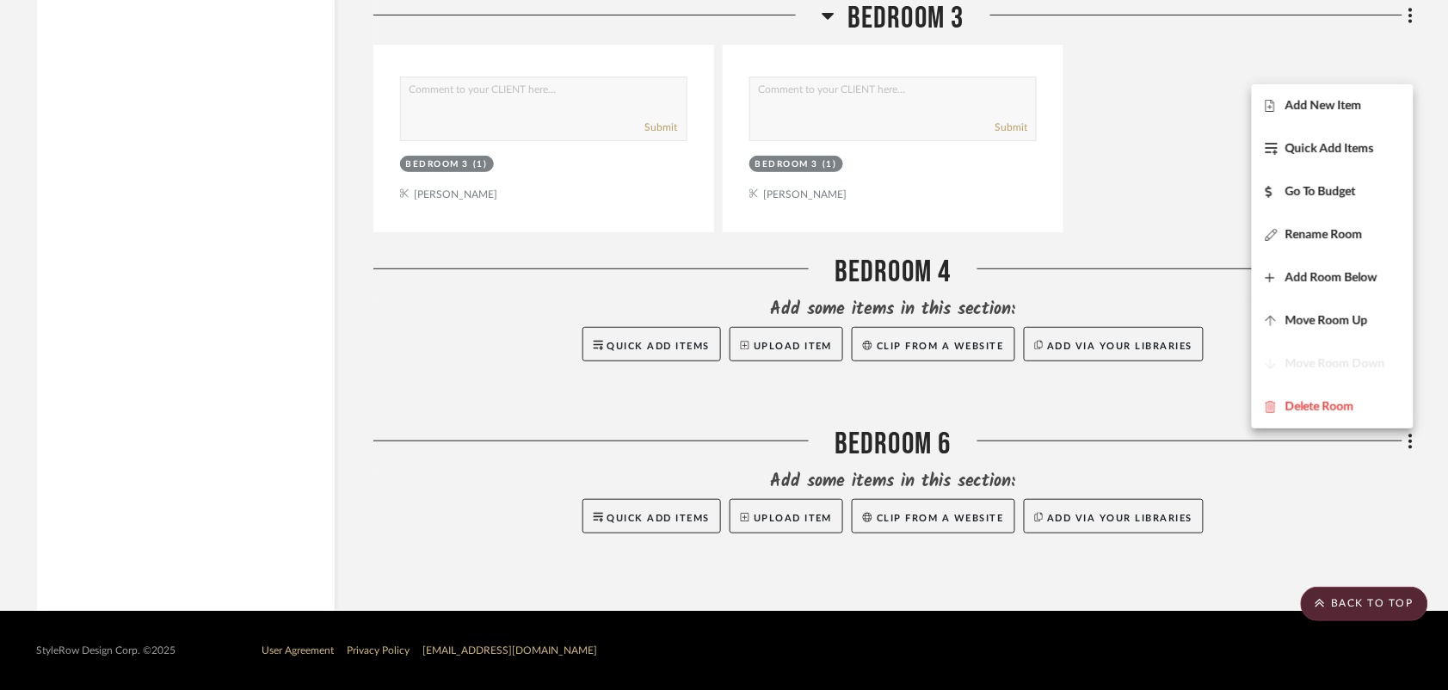
click at [1361, 316] on span "Move Room Up" at bounding box center [1326, 321] width 83 height 15
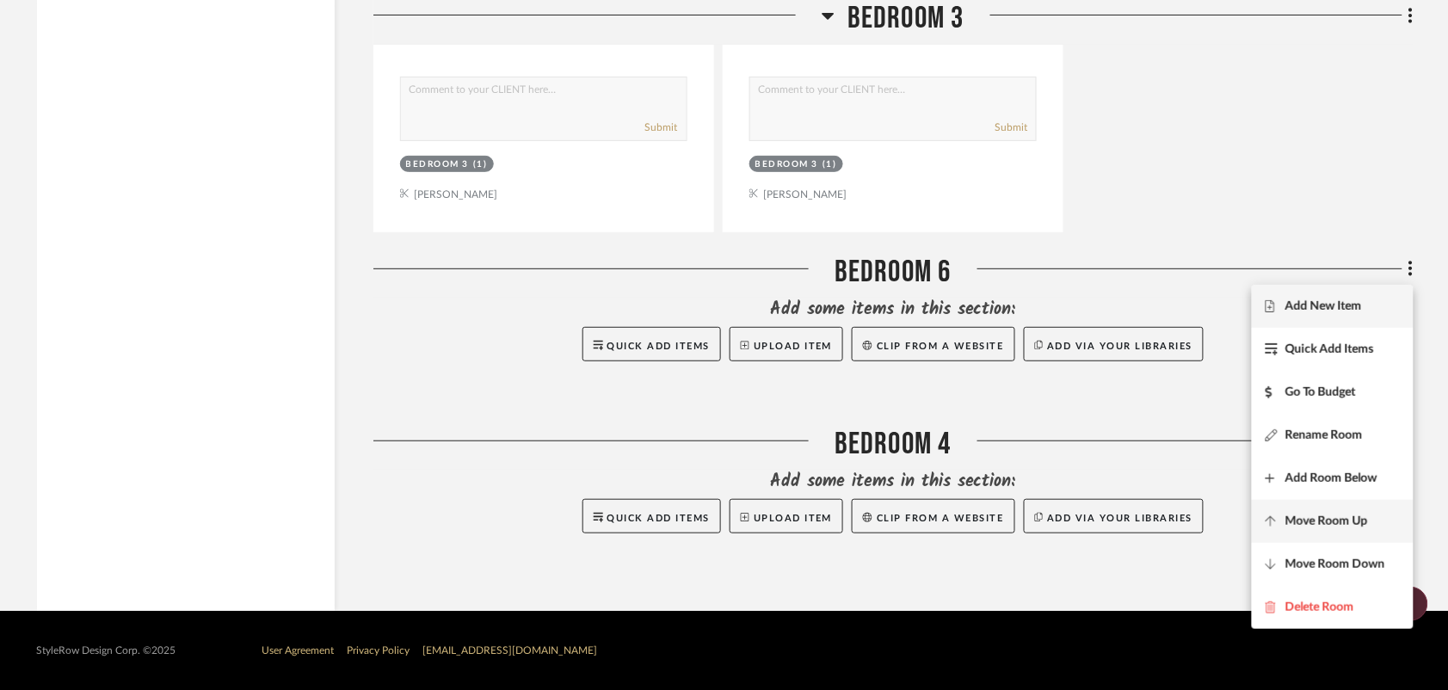
click at [1359, 525] on span "Move Room Up" at bounding box center [1326, 521] width 83 height 15
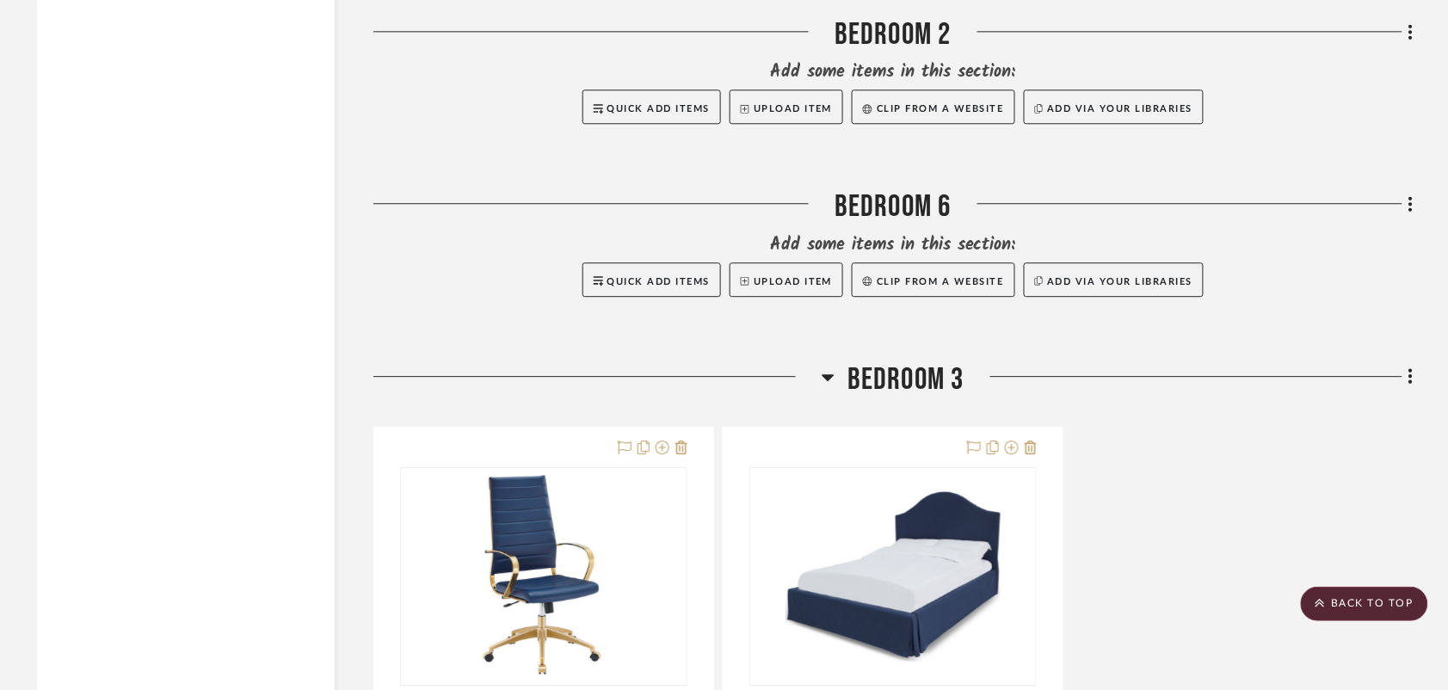
scroll to position [3155, 0]
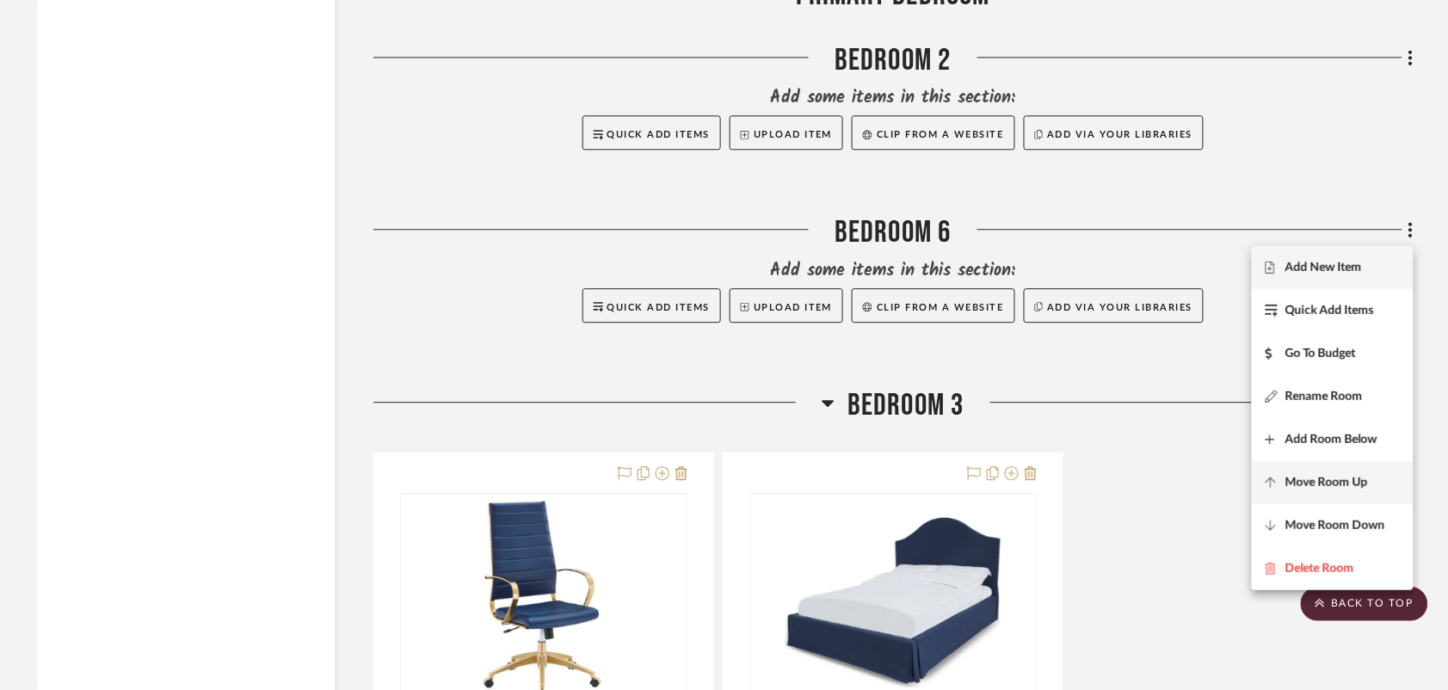
click at [1331, 486] on span "Move Room Up" at bounding box center [1326, 483] width 83 height 15
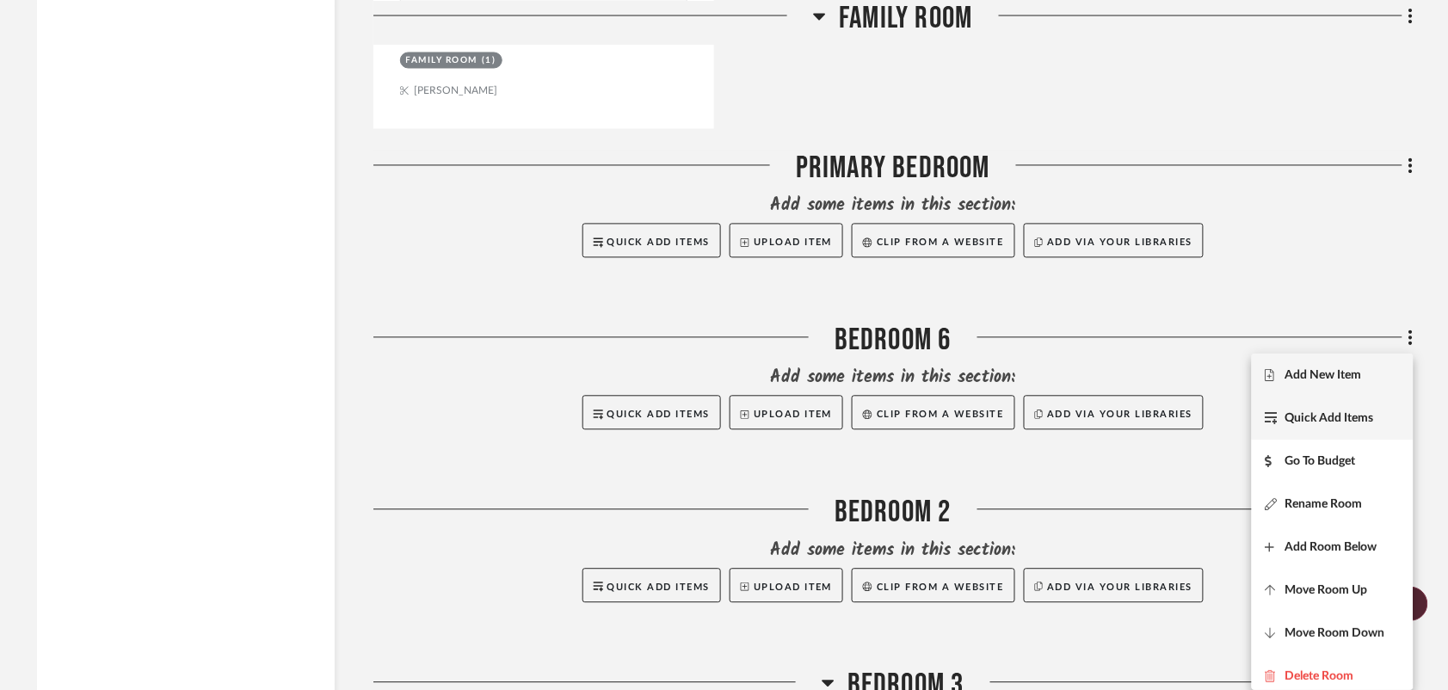
scroll to position [2875, 0]
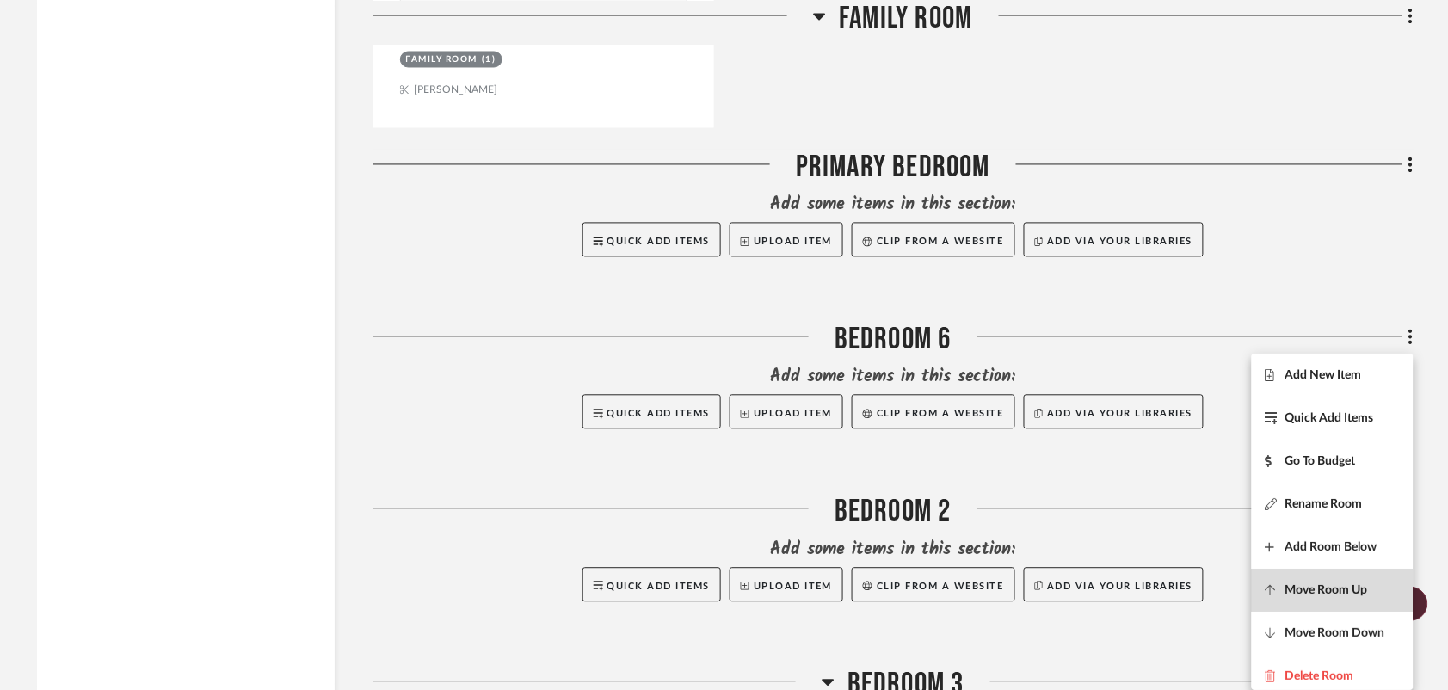
click at [1344, 590] on span "Move Room Up" at bounding box center [1326, 590] width 83 height 15
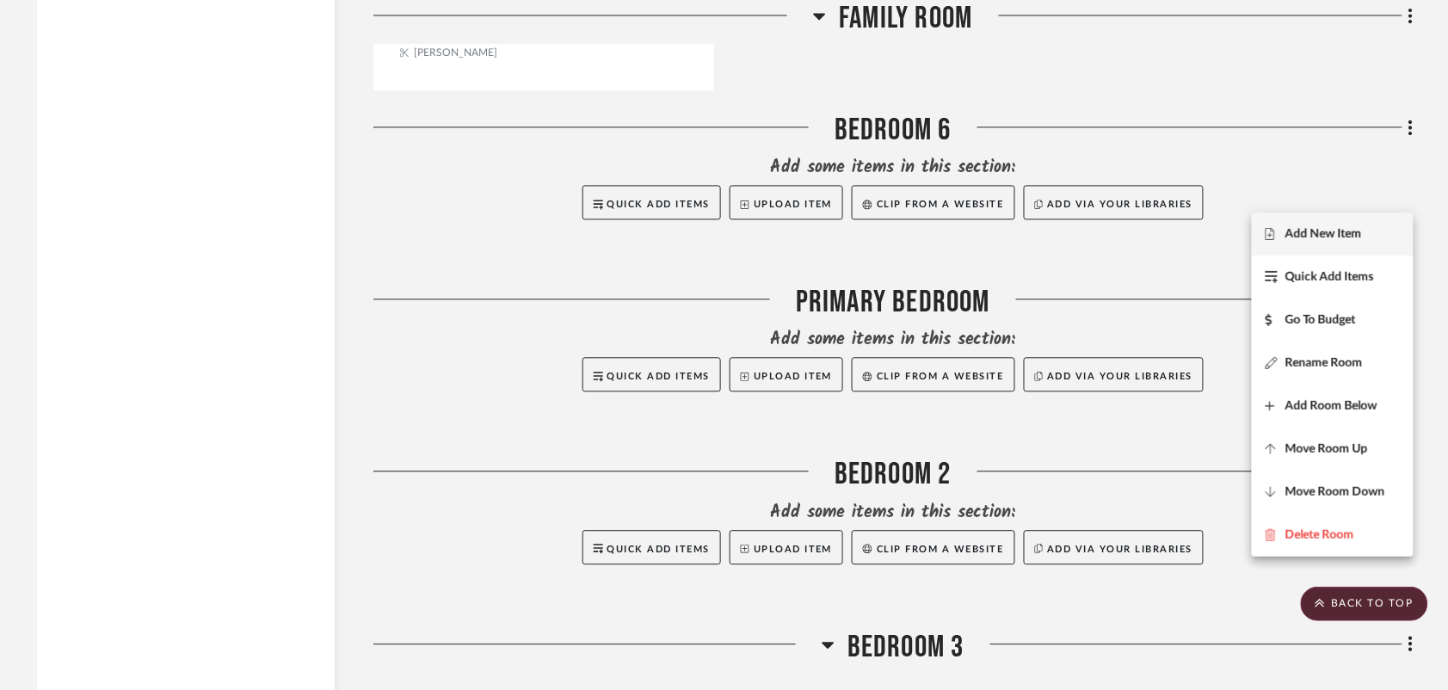
scroll to position [2918, 0]
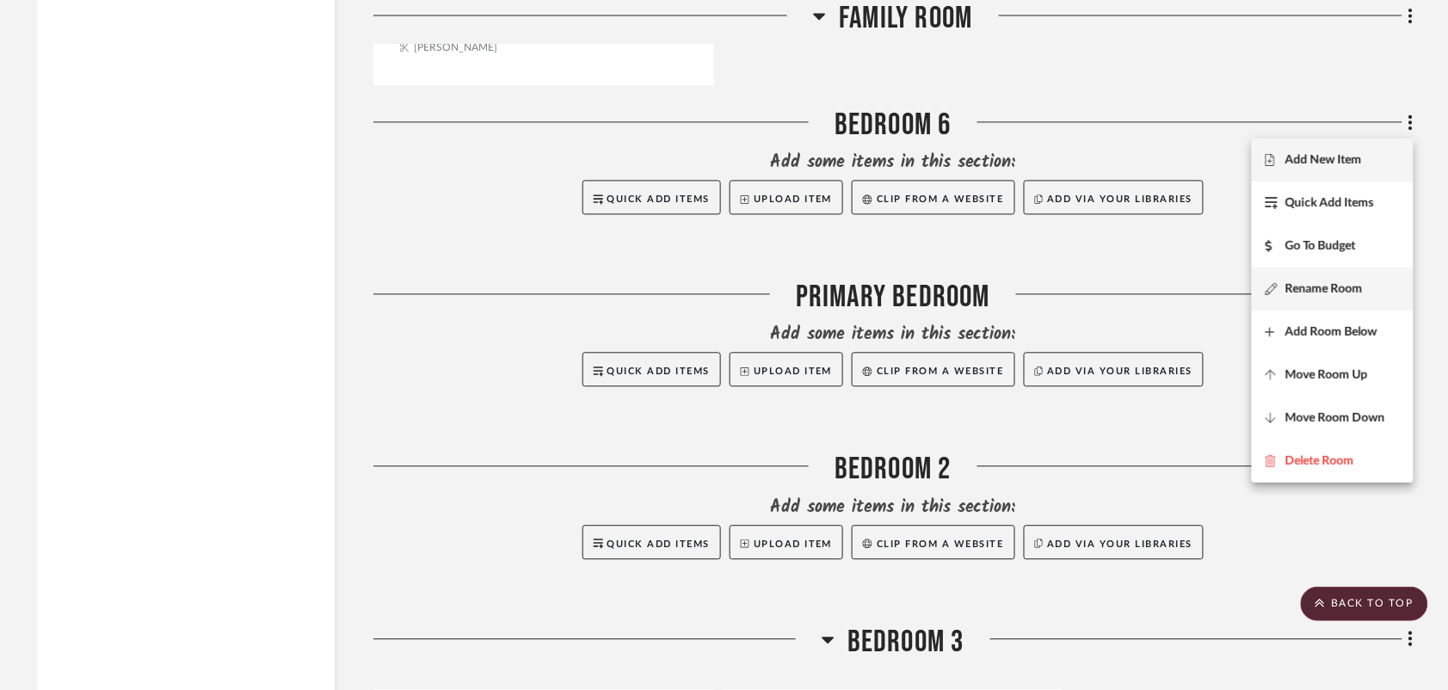
click at [1312, 285] on span "Rename Room" at bounding box center [1323, 289] width 77 height 15
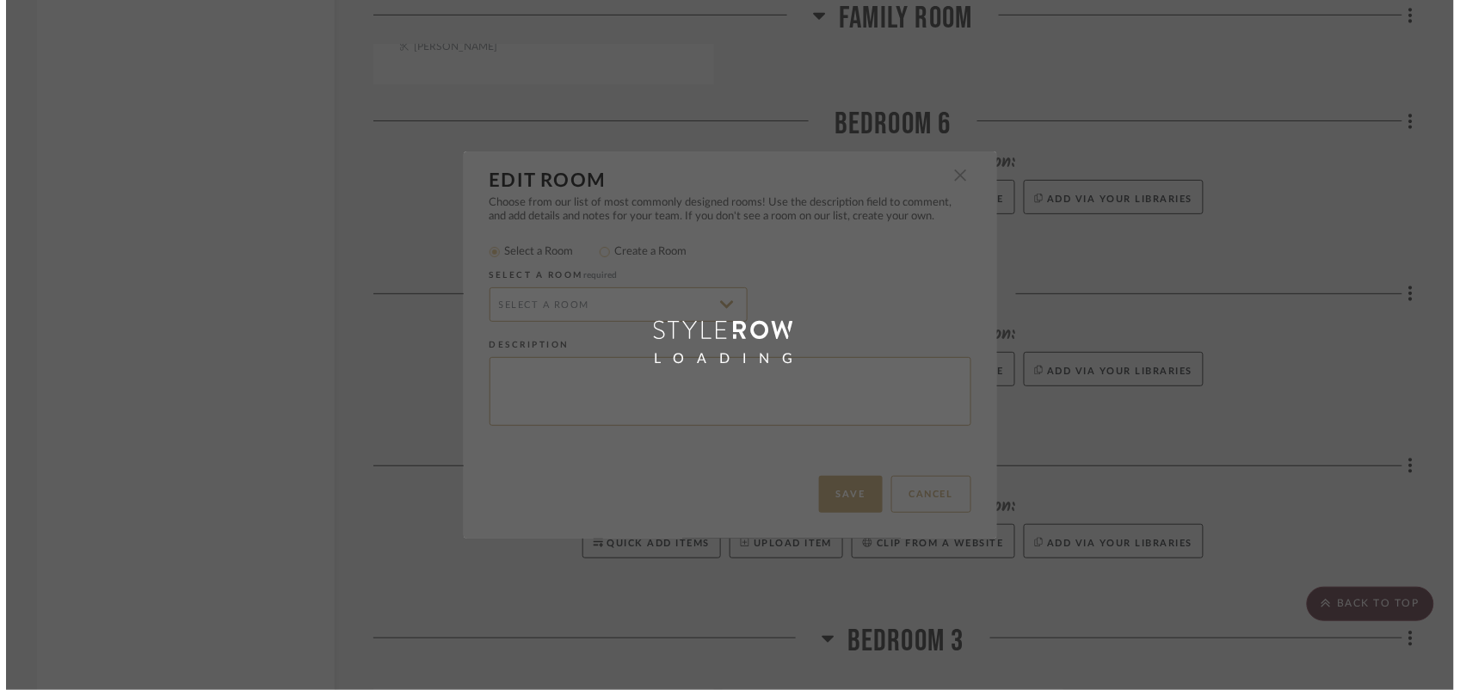
scroll to position [0, 0]
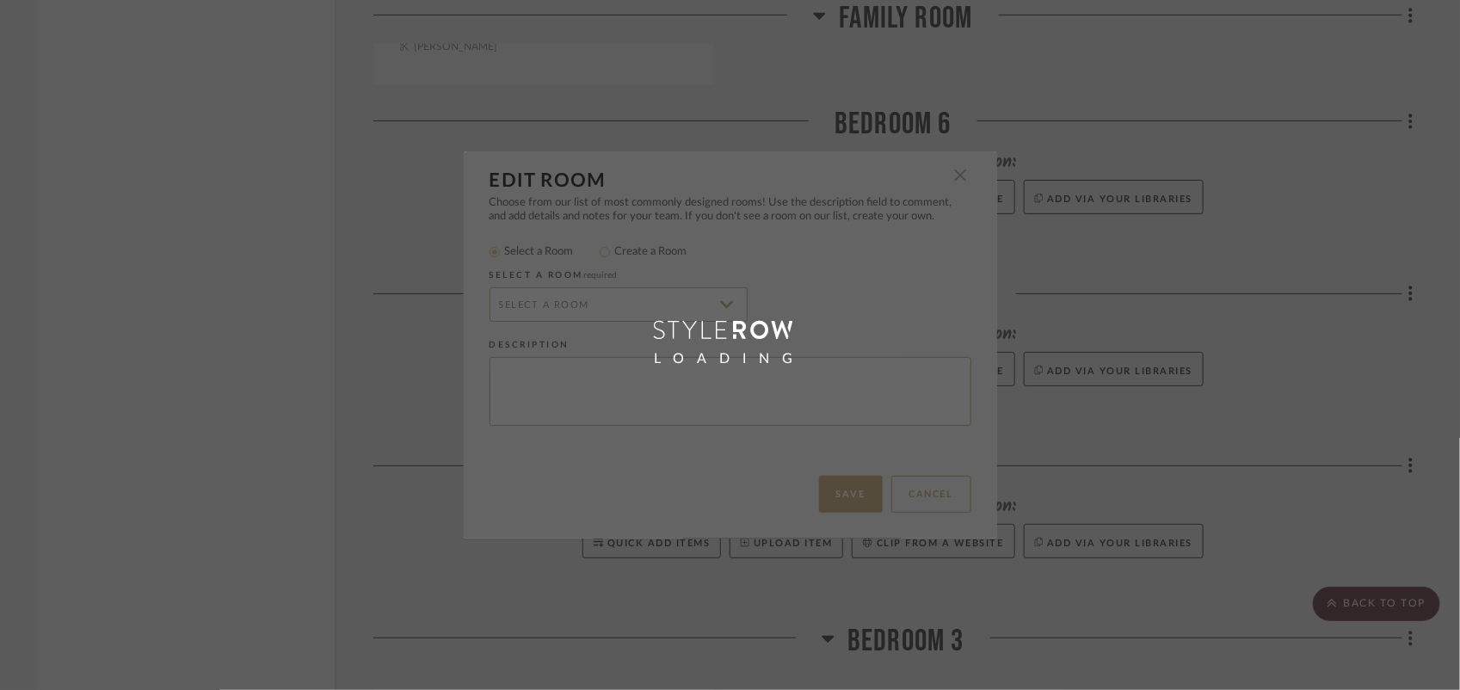
radio input "false"
radio input "true"
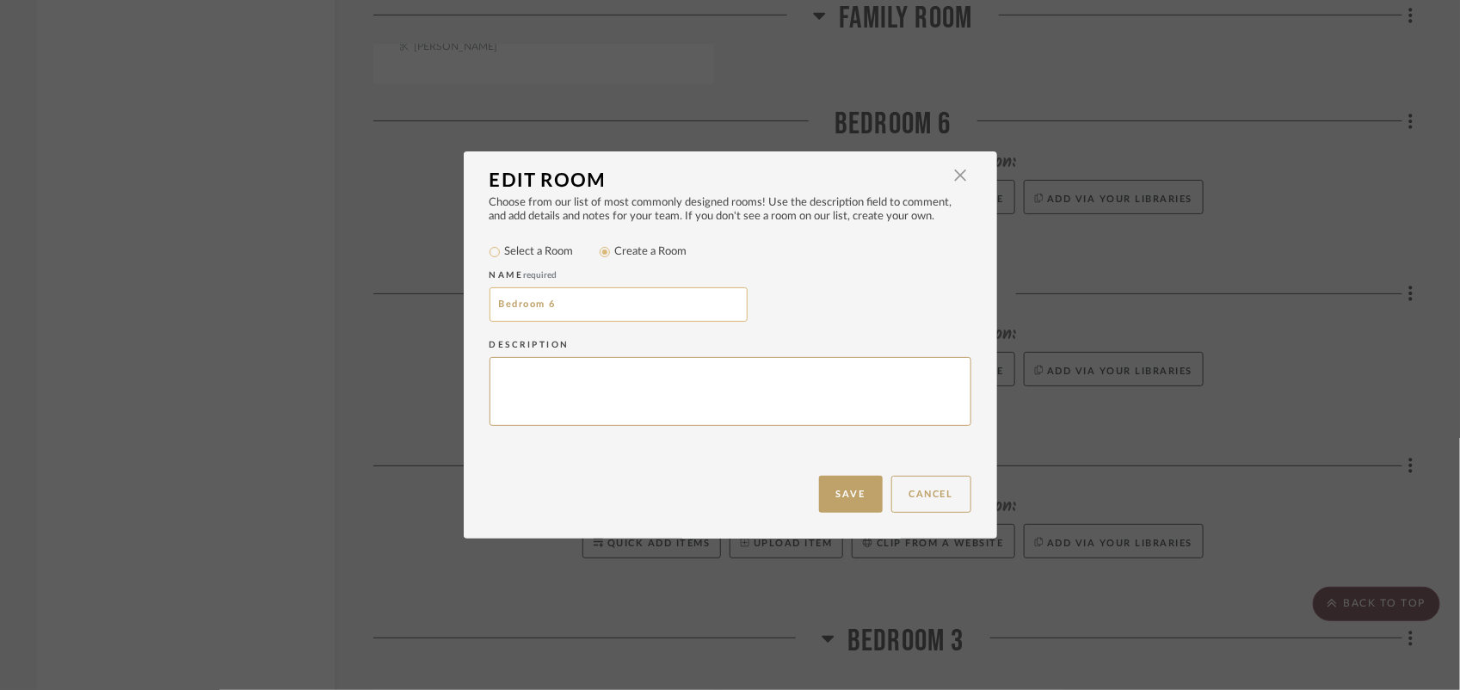
click at [585, 288] on input "Bedroom 6" at bounding box center [618, 304] width 258 height 34
click at [586, 288] on input "Bedroom 6" at bounding box center [618, 304] width 258 height 34
type input "Guest Room"
click at [831, 512] on button "Save" at bounding box center [851, 494] width 64 height 37
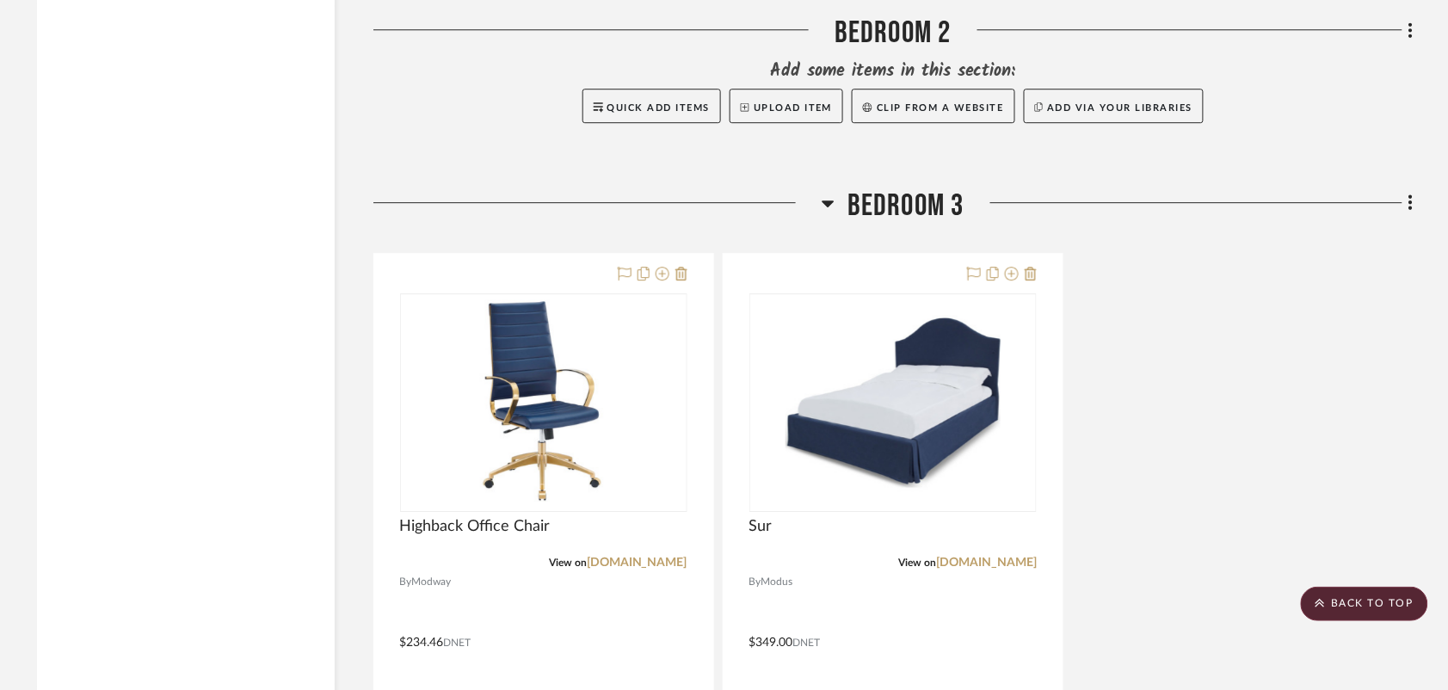
scroll to position [3348, 0]
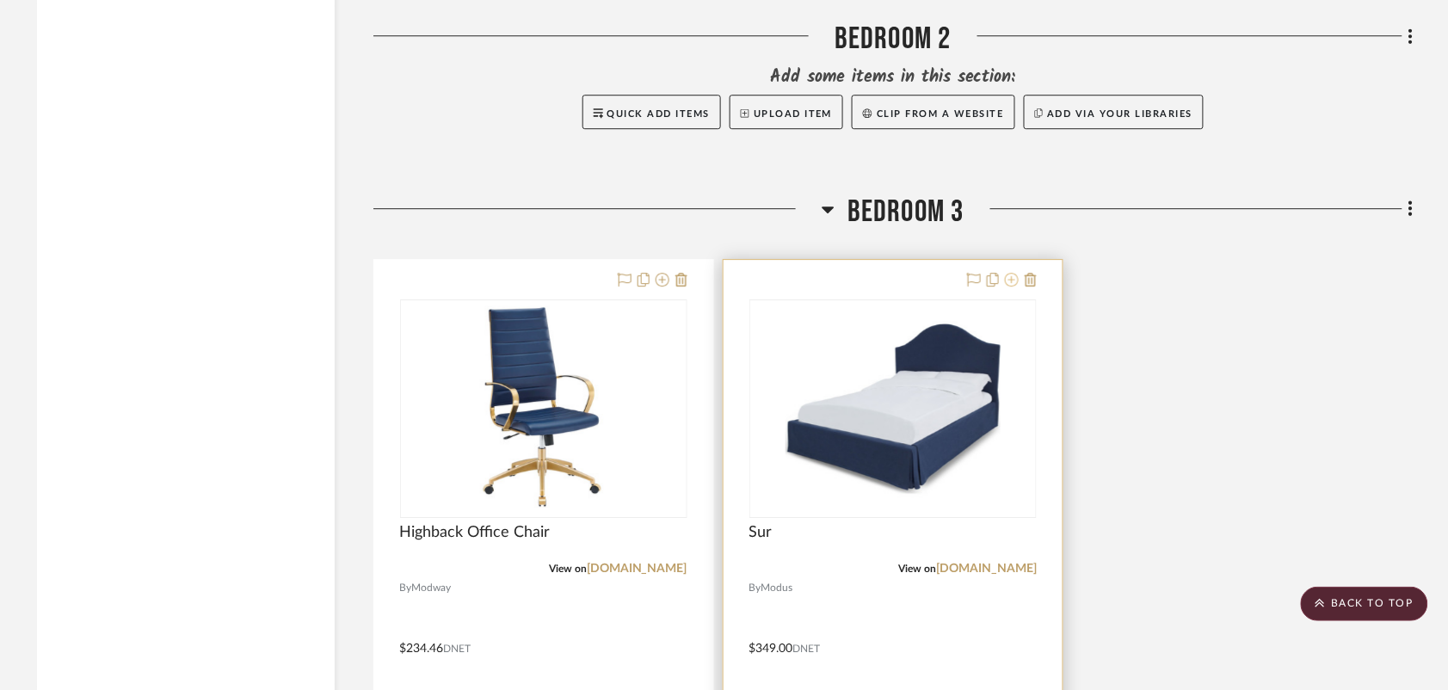
click at [1011, 285] on icon at bounding box center [1012, 280] width 14 height 14
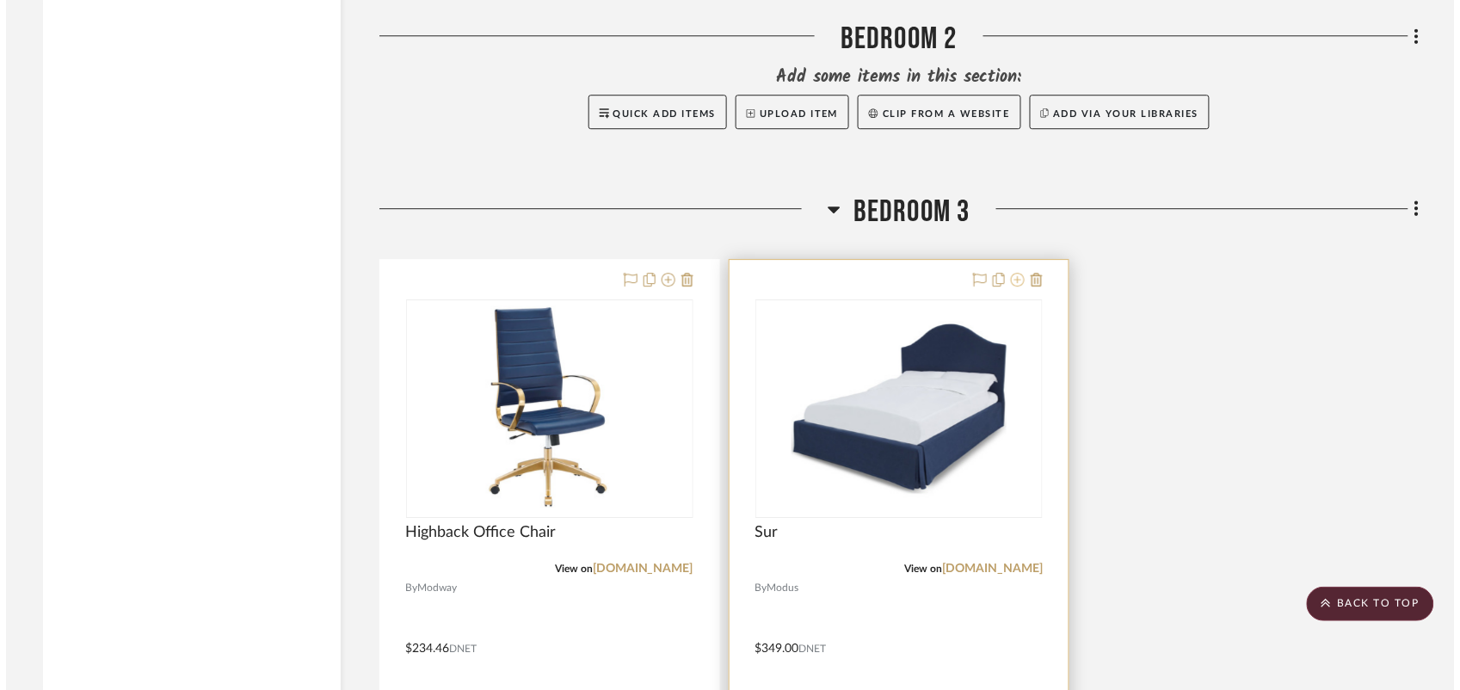
scroll to position [0, 0]
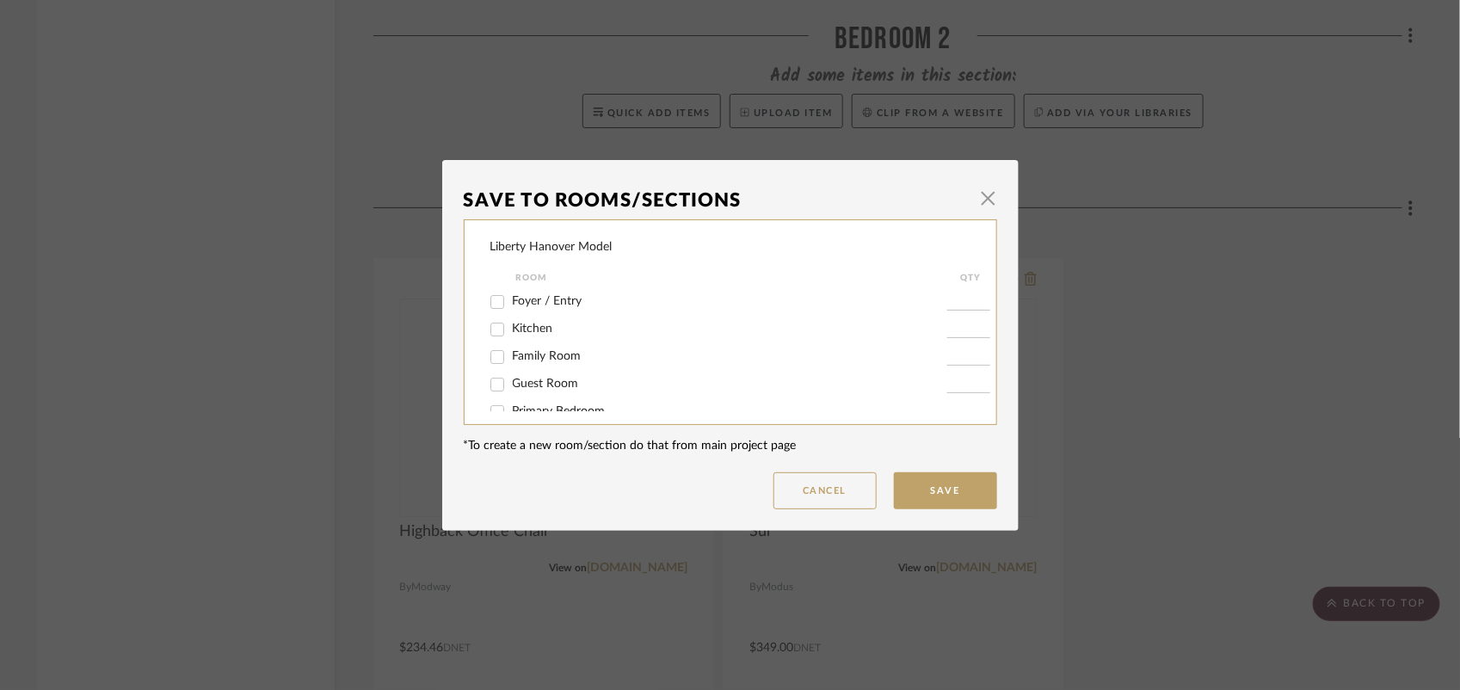
click at [534, 389] on span "Guest Room" at bounding box center [546, 384] width 66 height 12
click at [511, 389] on input "Guest Room" at bounding box center [497, 385] width 28 height 28
checkbox input "true"
type input "1"
click at [925, 492] on button "Save" at bounding box center [945, 490] width 103 height 37
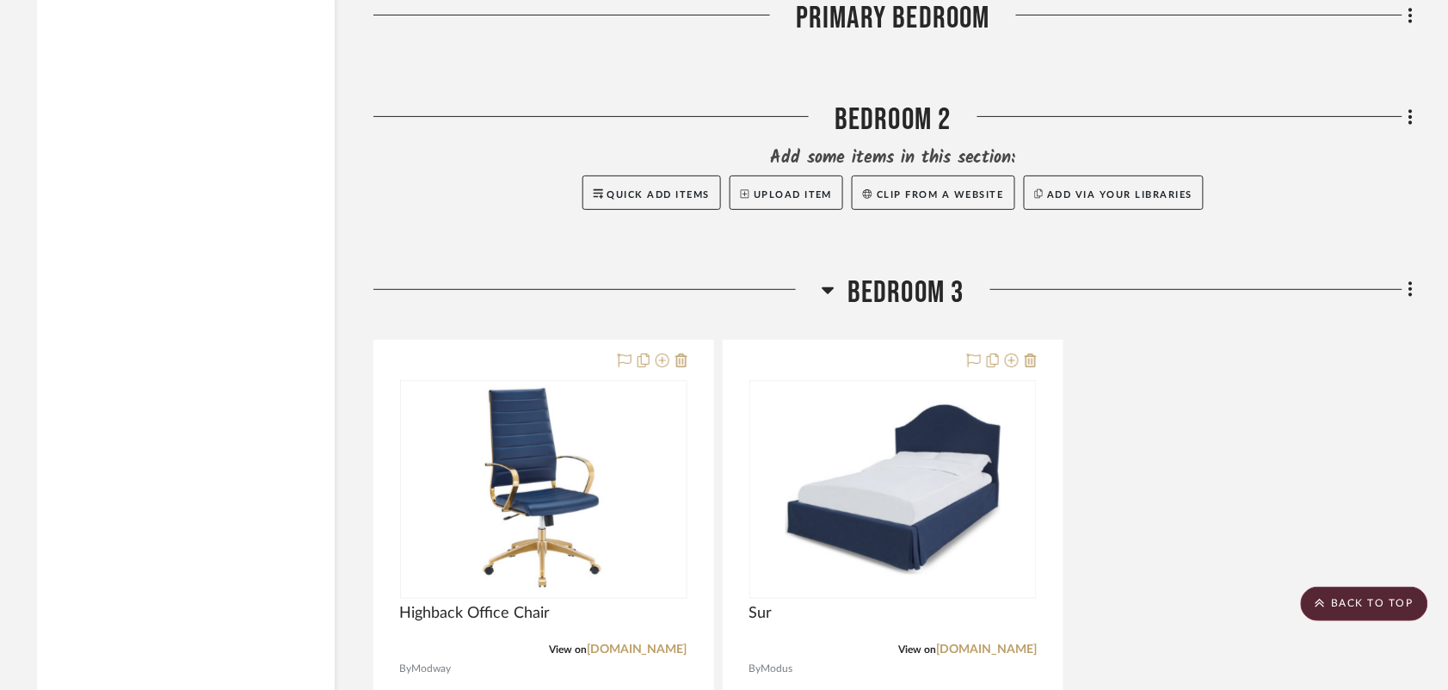
scroll to position [3952, 0]
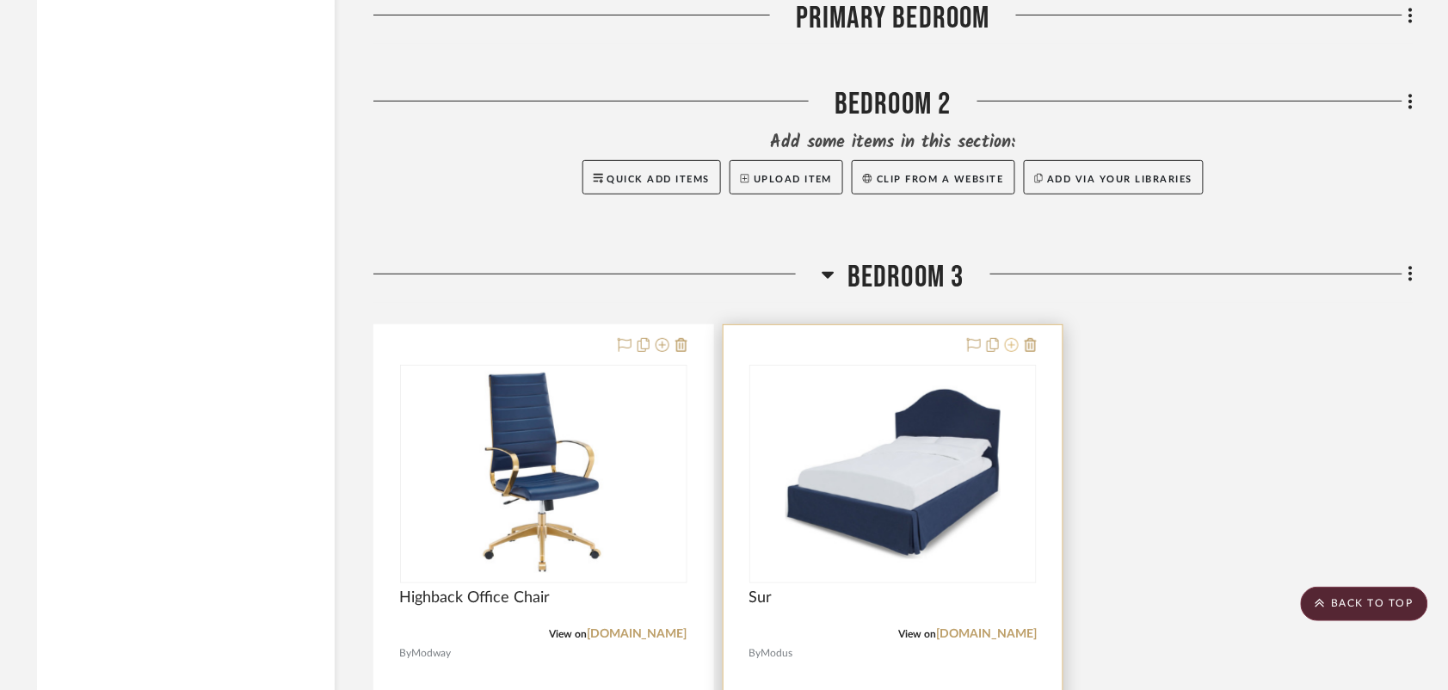
click at [1011, 346] on icon at bounding box center [1012, 345] width 14 height 14
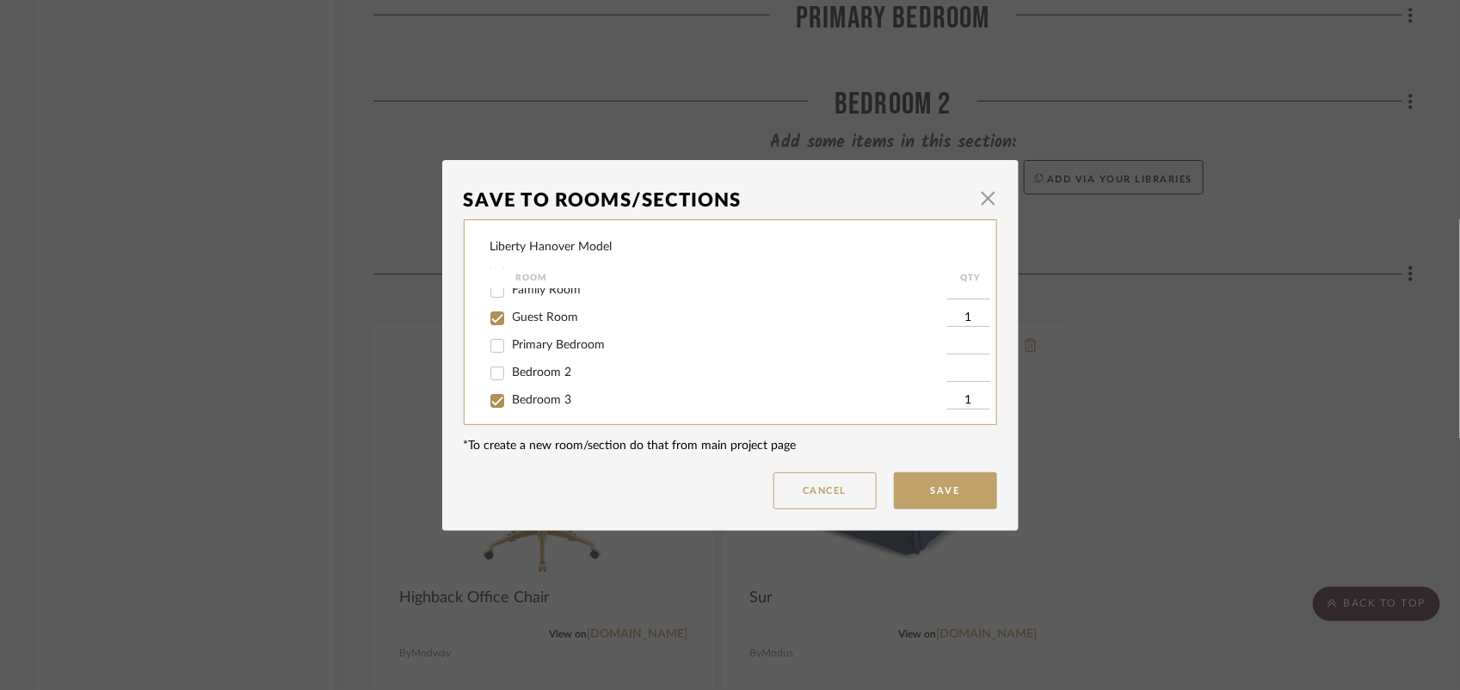
scroll to position [101, 0]
click at [489, 366] on input "Bedroom 3" at bounding box center [497, 367] width 28 height 28
checkbox input "false"
click at [492, 392] on input "Bedroom 4" at bounding box center [497, 394] width 28 height 28
checkbox input "true"
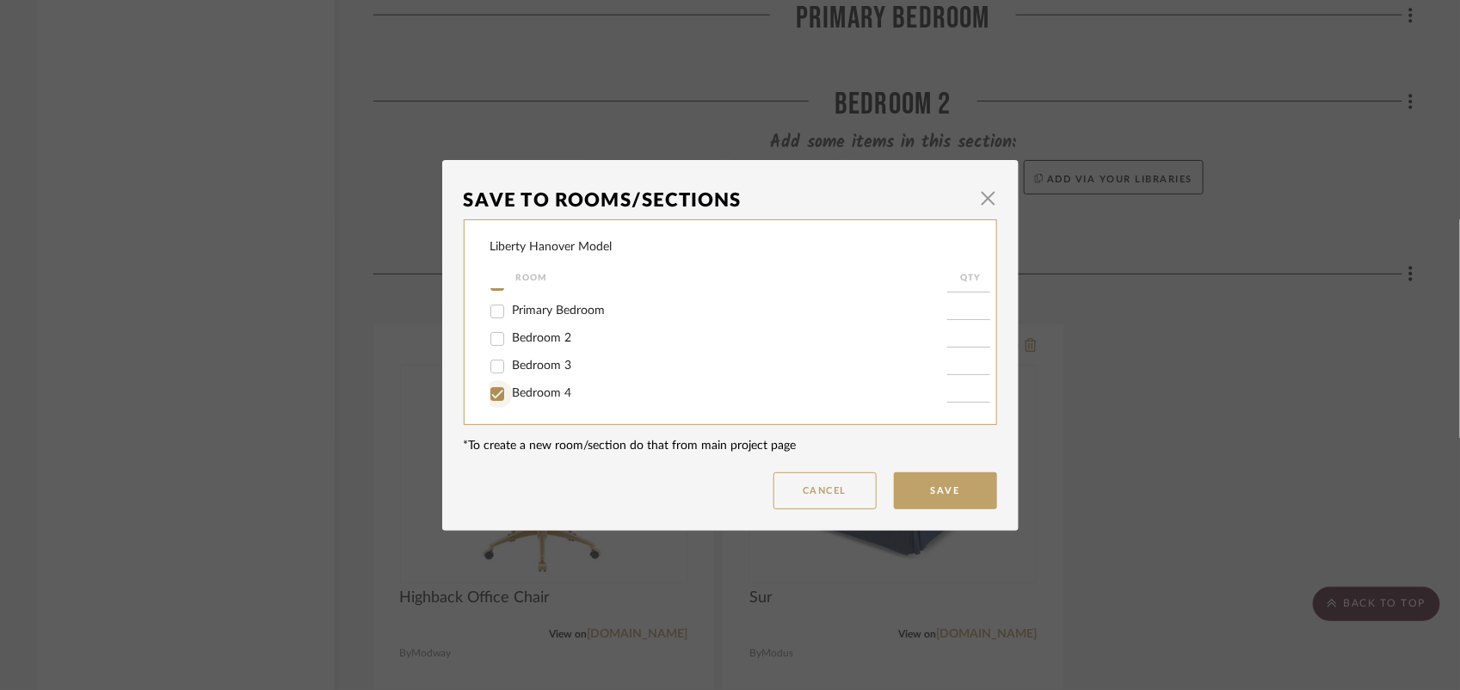
type input "1"
click at [493, 384] on input "Guest Room" at bounding box center [497, 385] width 28 height 28
checkbox input "false"
click at [947, 496] on button "Save" at bounding box center [945, 490] width 103 height 37
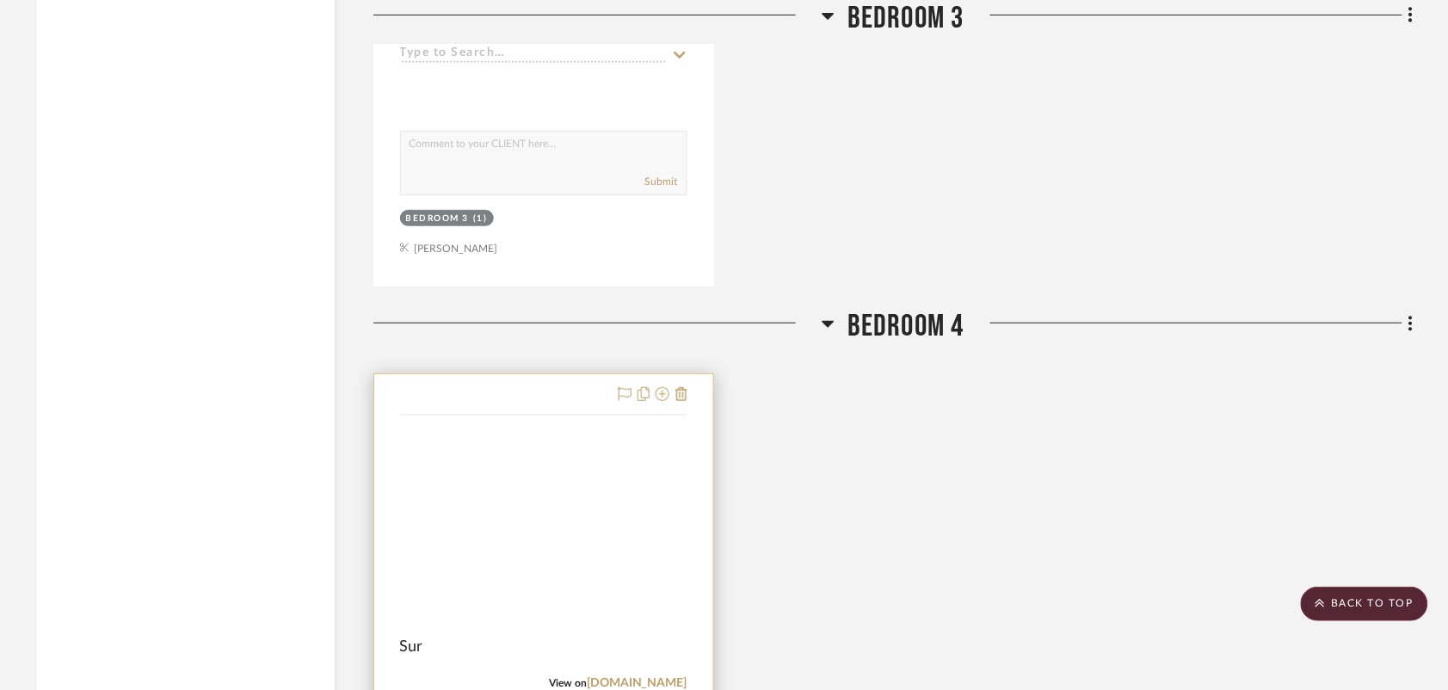
scroll to position [4060, 0]
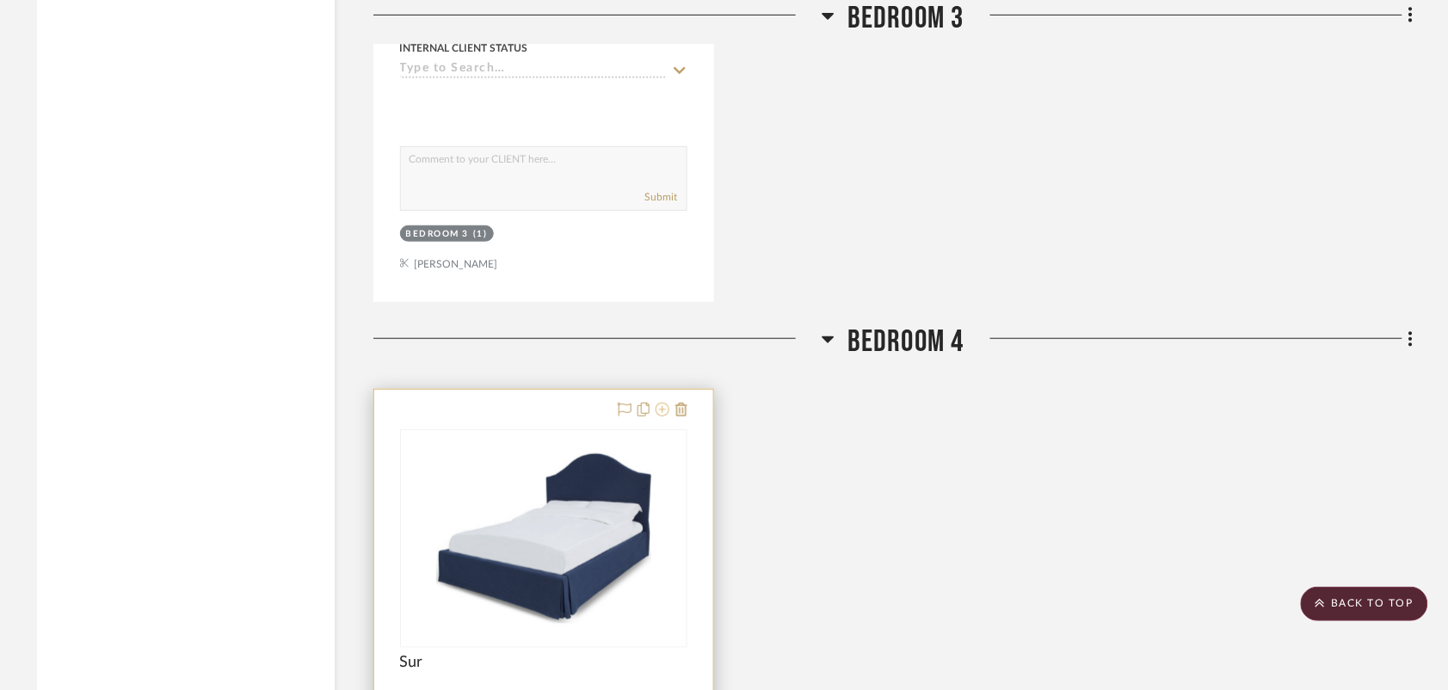
click at [662, 403] on icon at bounding box center [662, 410] width 14 height 14
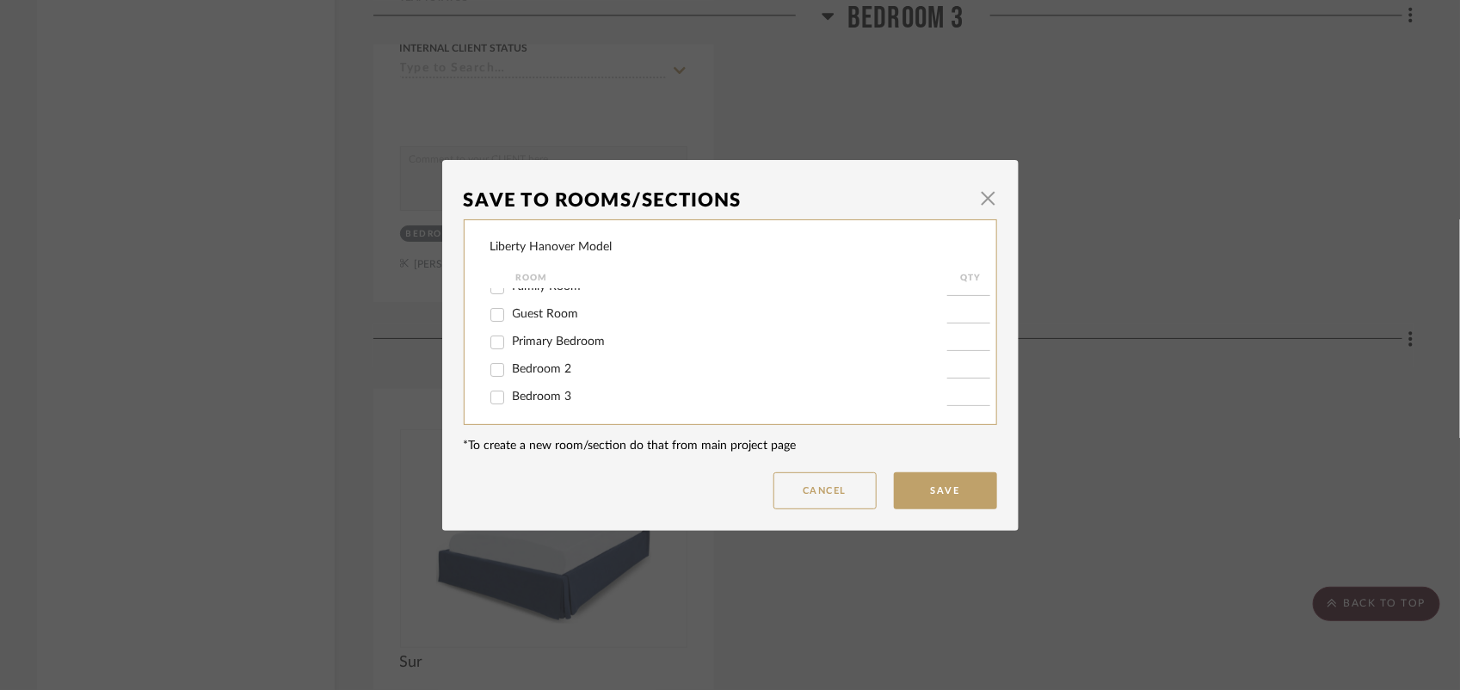
scroll to position [101, 0]
click at [484, 391] on input "Bedroom 4" at bounding box center [497, 394] width 28 height 28
checkbox input "false"
click at [492, 385] on input "Guest Room" at bounding box center [497, 385] width 28 height 28
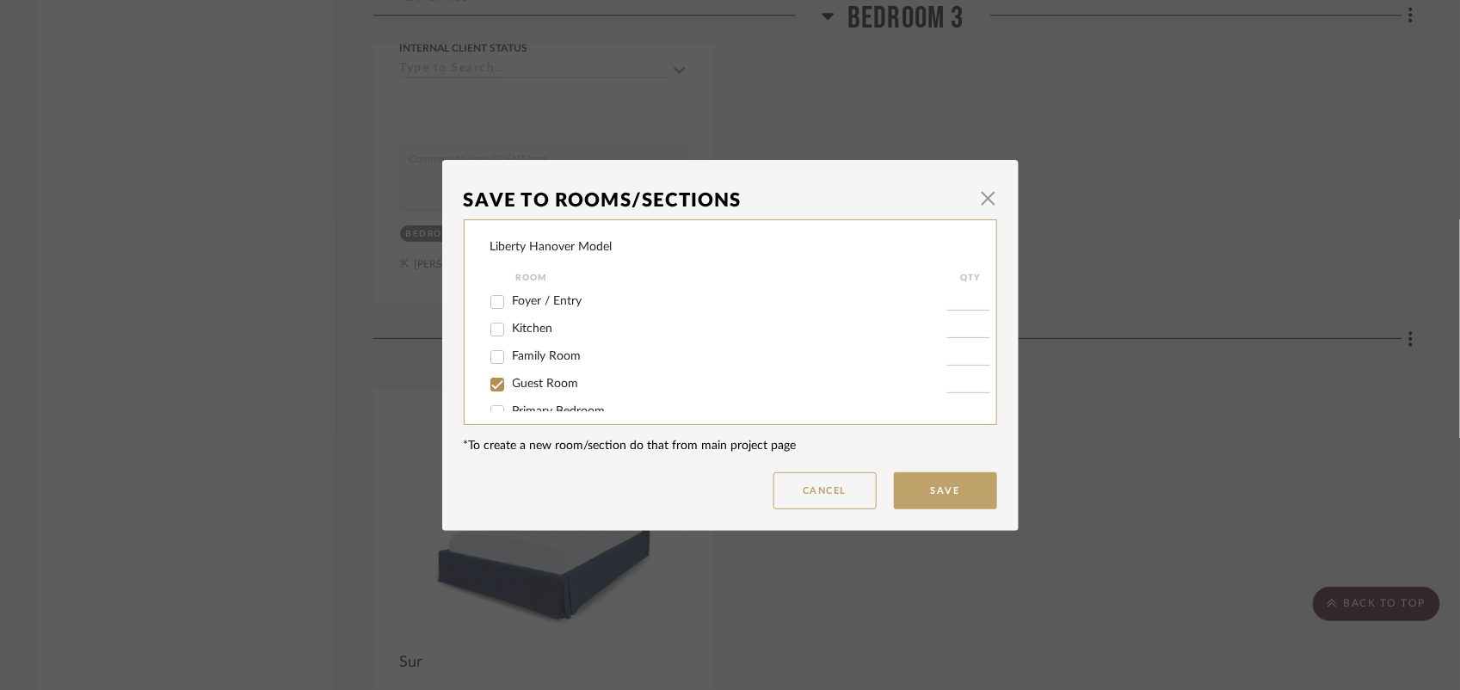
checkbox input "true"
type input "1"
click at [969, 477] on button "Save" at bounding box center [945, 490] width 103 height 37
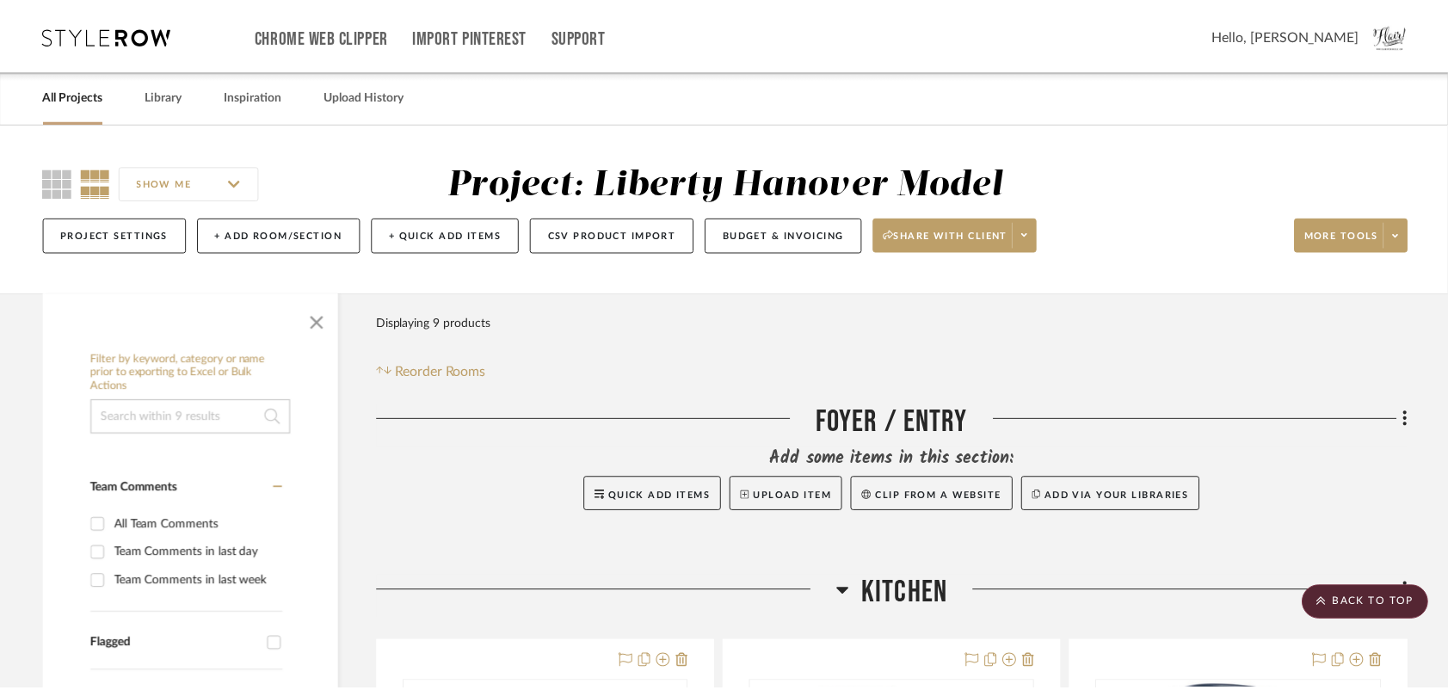
scroll to position [4060, 0]
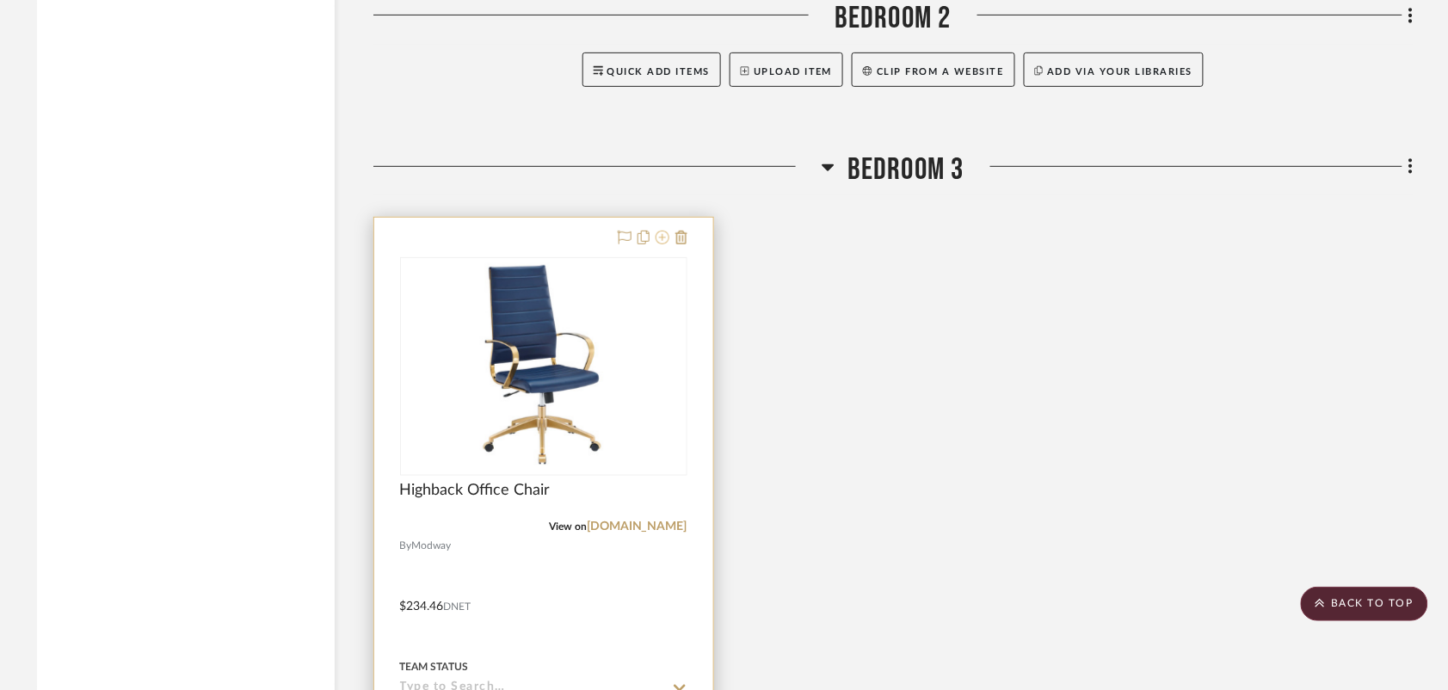
click at [663, 237] on icon at bounding box center [662, 238] width 14 height 14
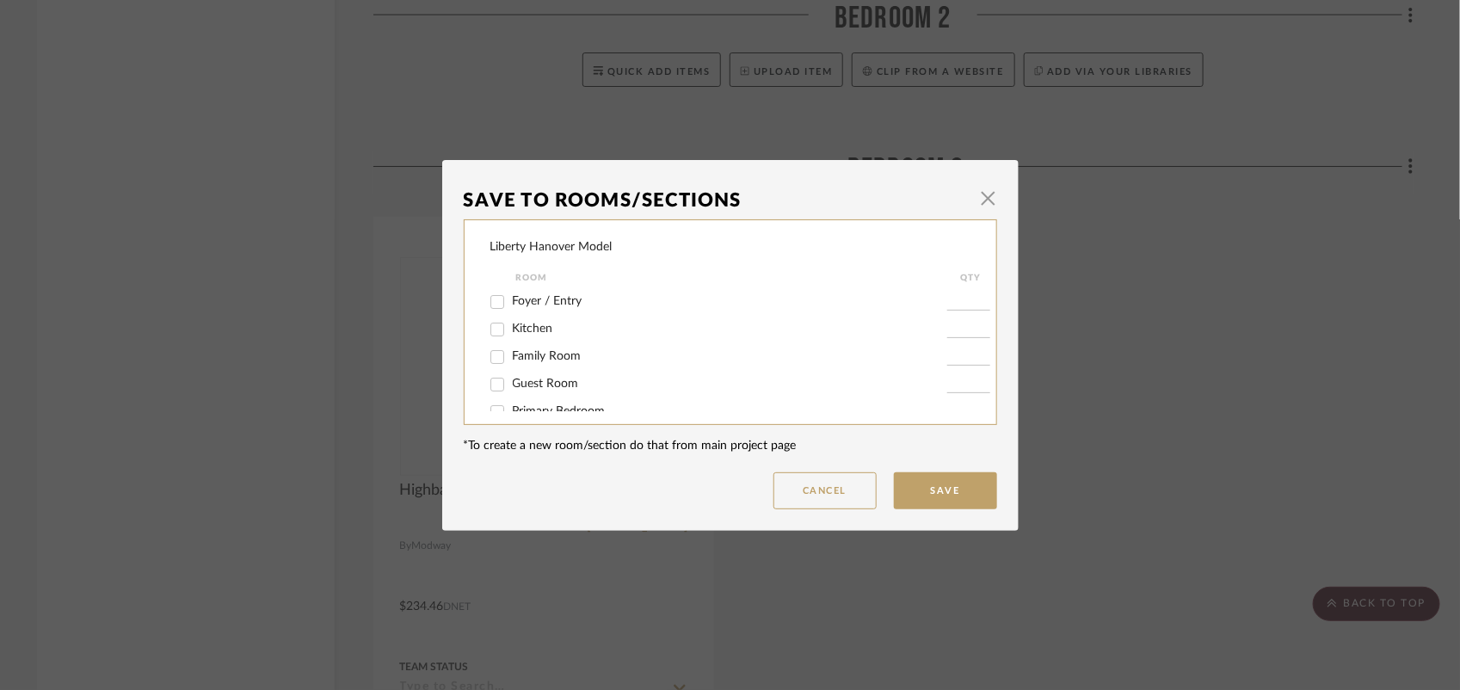
scroll to position [101, 0]
click at [495, 364] on input "Bedroom 3" at bounding box center [497, 367] width 28 height 28
checkbox input "false"
click at [495, 396] on input "Bedroom 4" at bounding box center [497, 394] width 28 height 28
checkbox input "true"
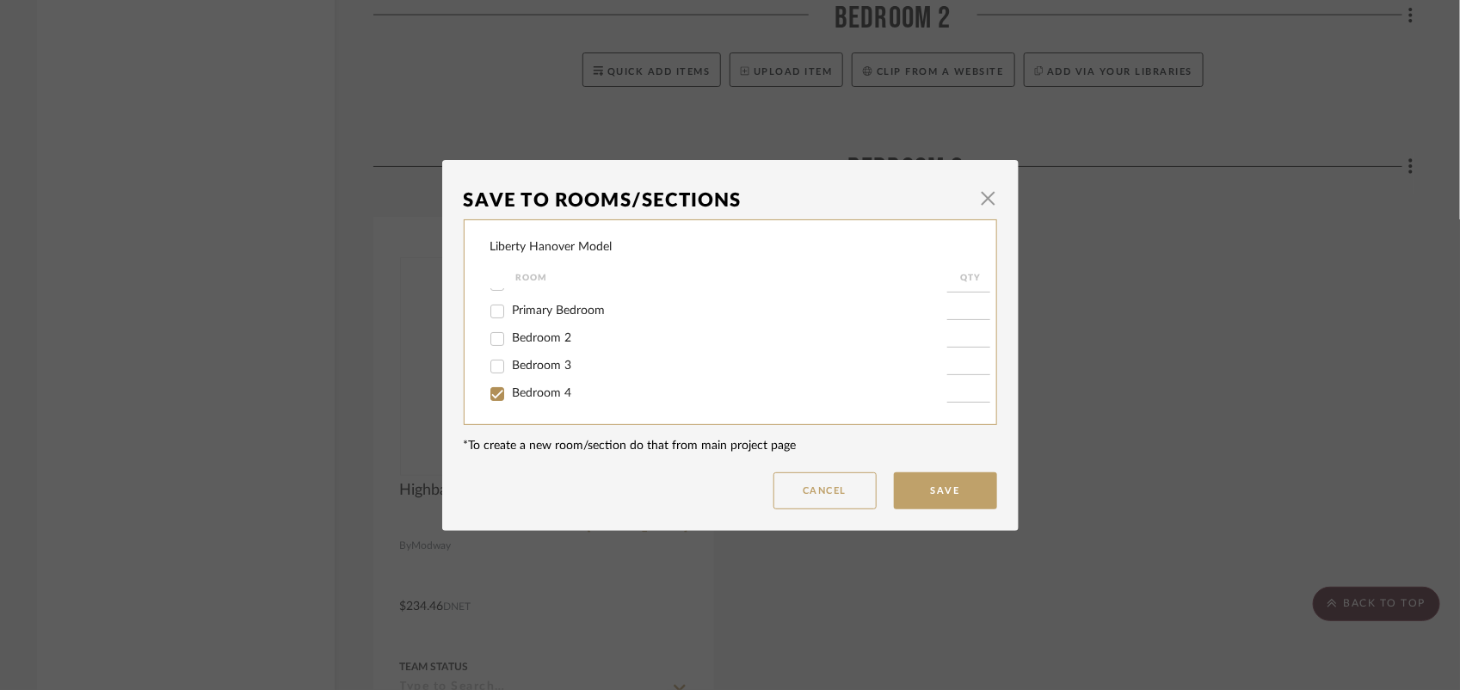
type input "1"
click at [977, 491] on button "Save" at bounding box center [945, 490] width 103 height 37
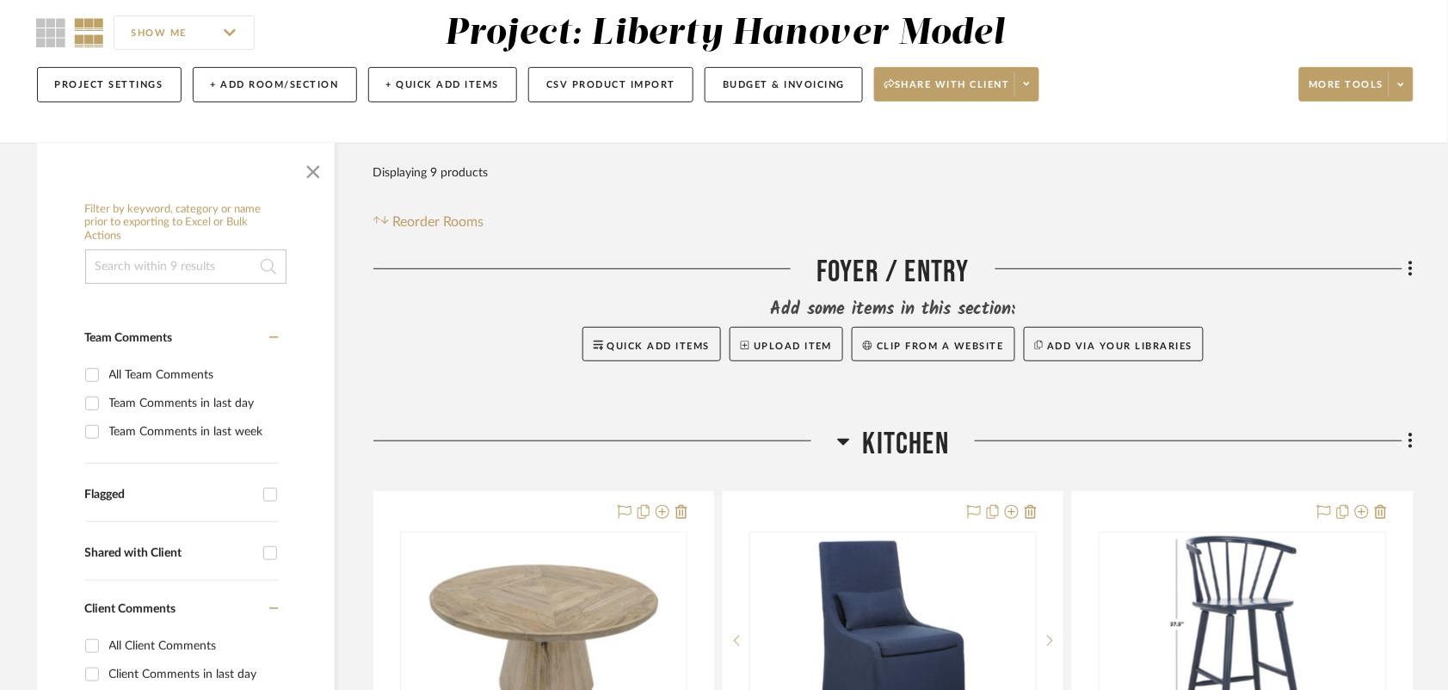
scroll to position [0, 0]
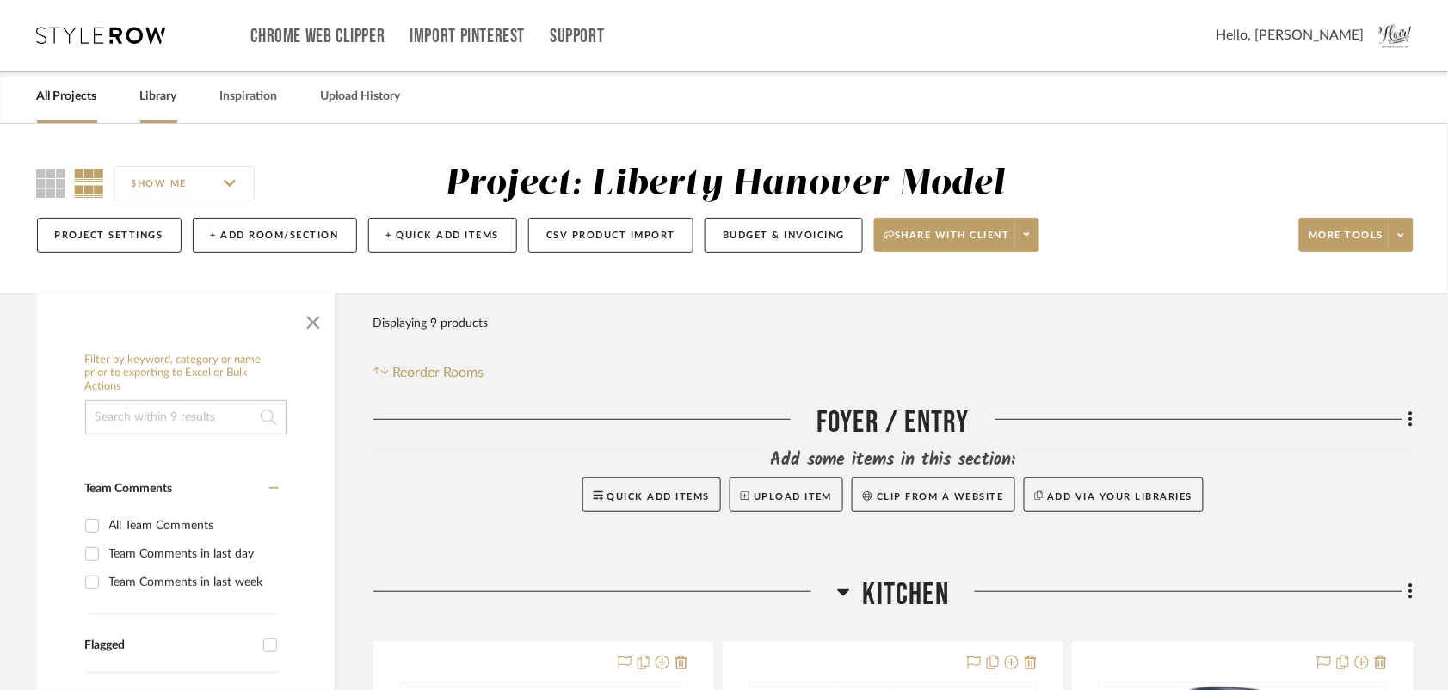
click at [156, 88] on link "Library" at bounding box center [158, 96] width 37 height 23
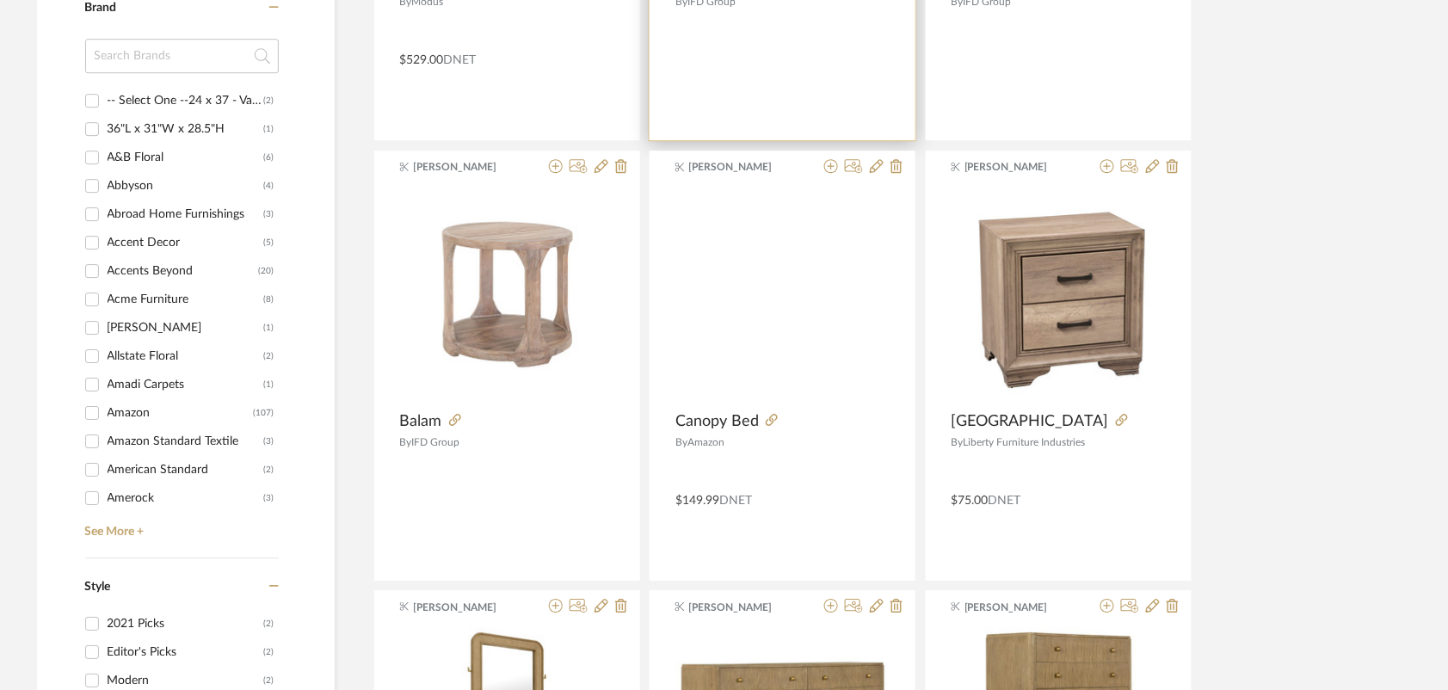
scroll to position [1505, 0]
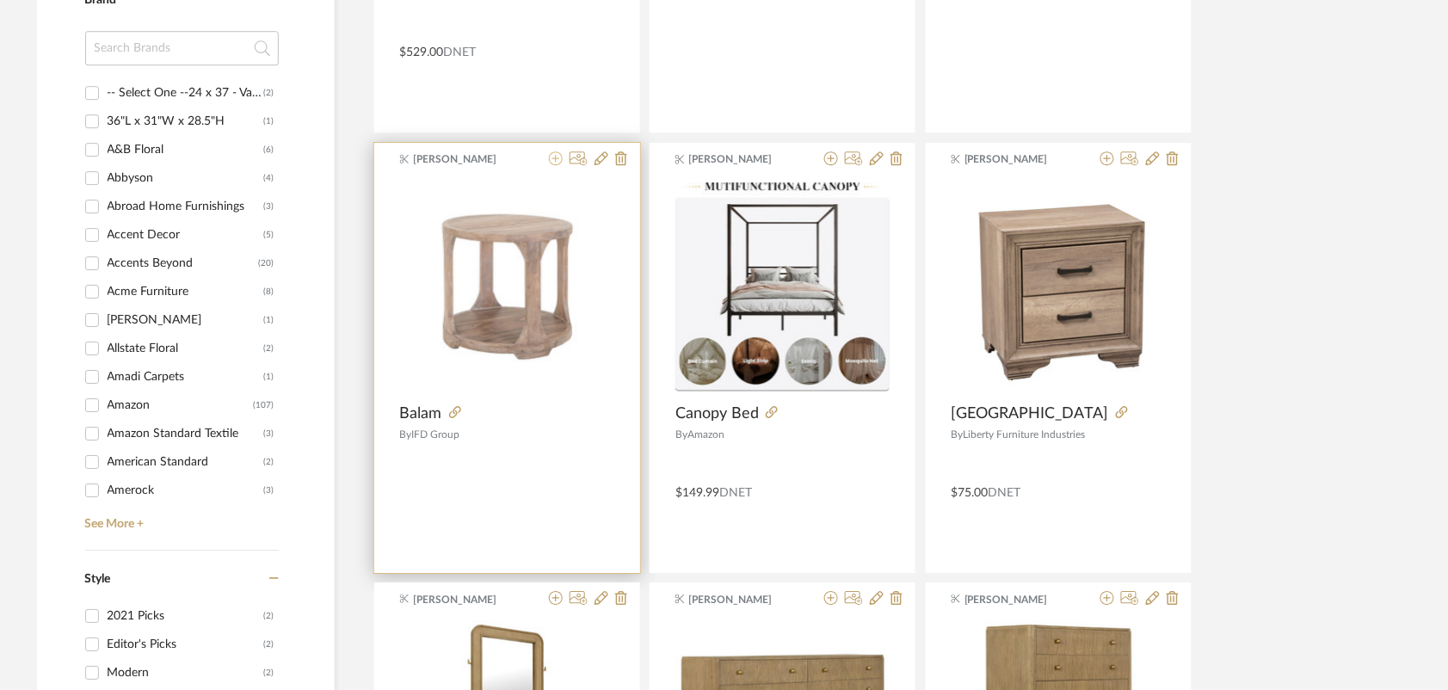
click at [553, 165] on icon at bounding box center [556, 158] width 14 height 14
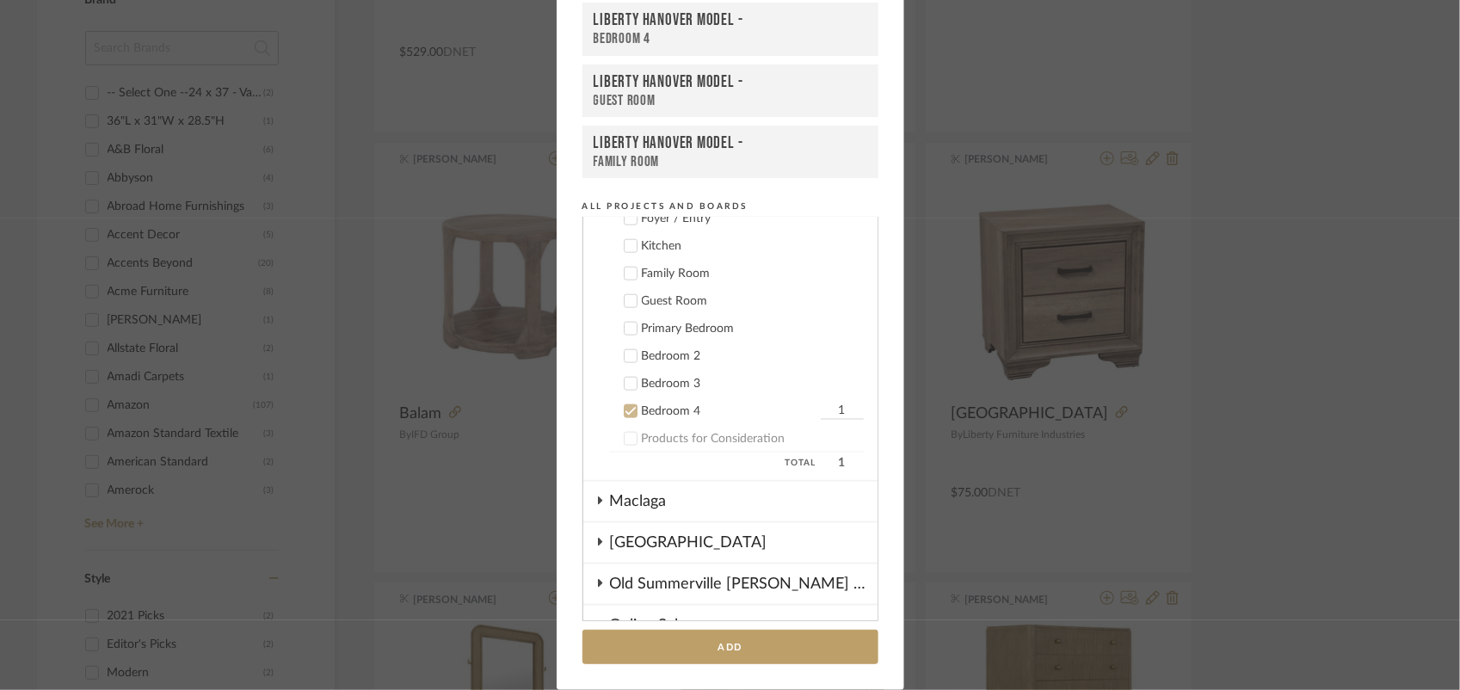
scroll to position [860, 0]
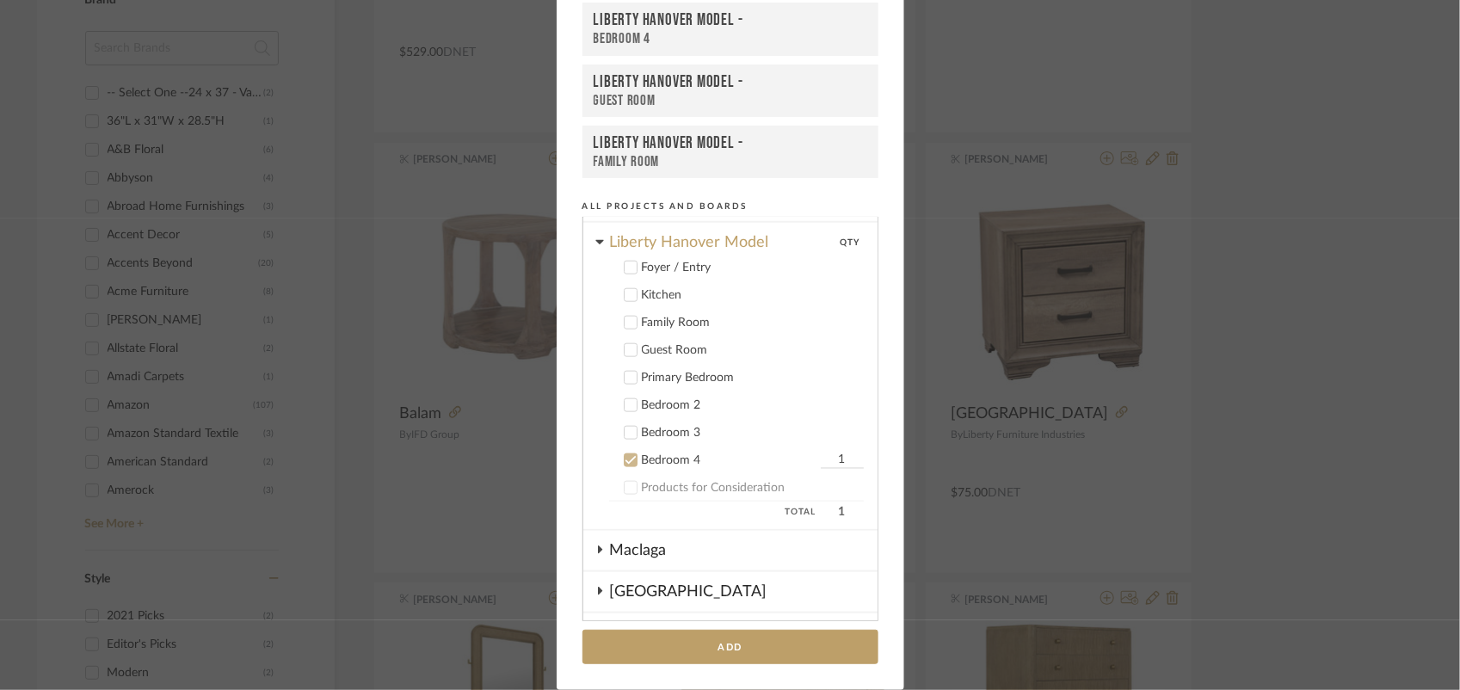
click at [624, 454] on icon at bounding box center [630, 460] width 12 height 12
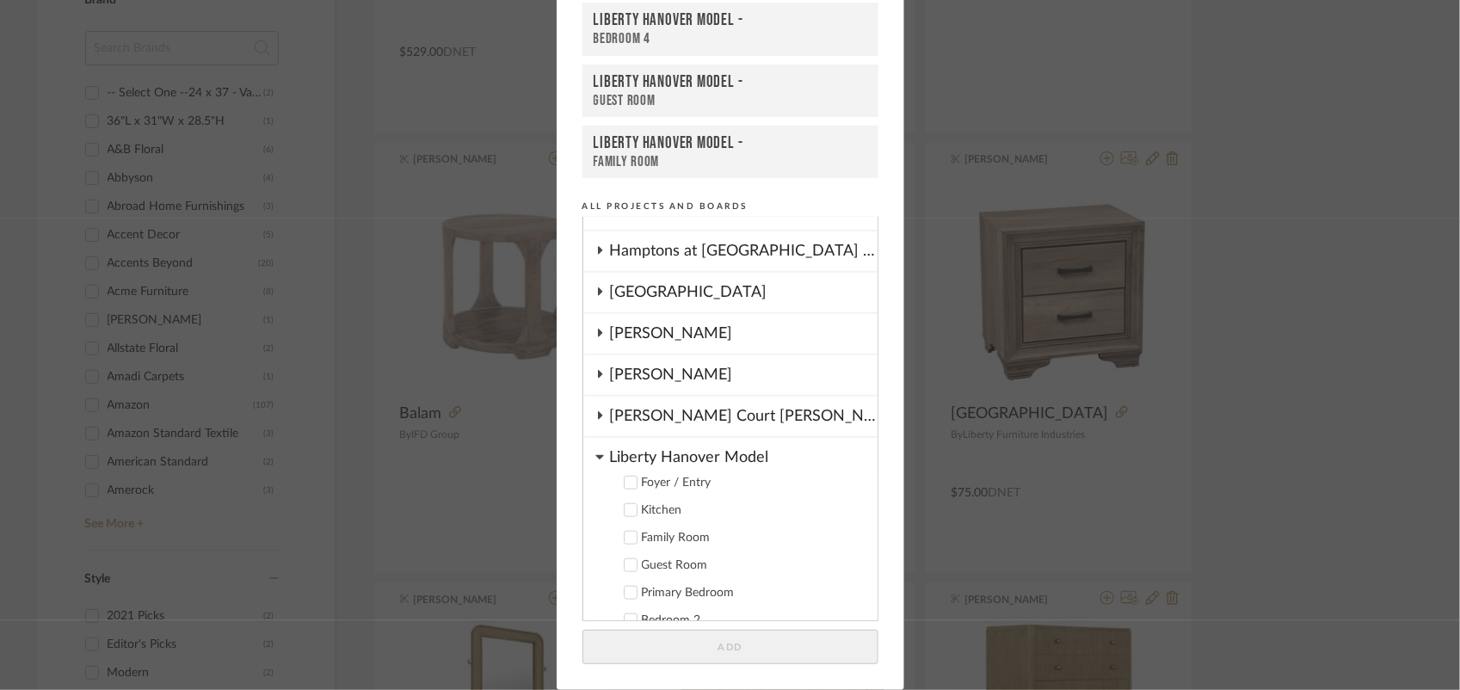
scroll to position [753, 0]
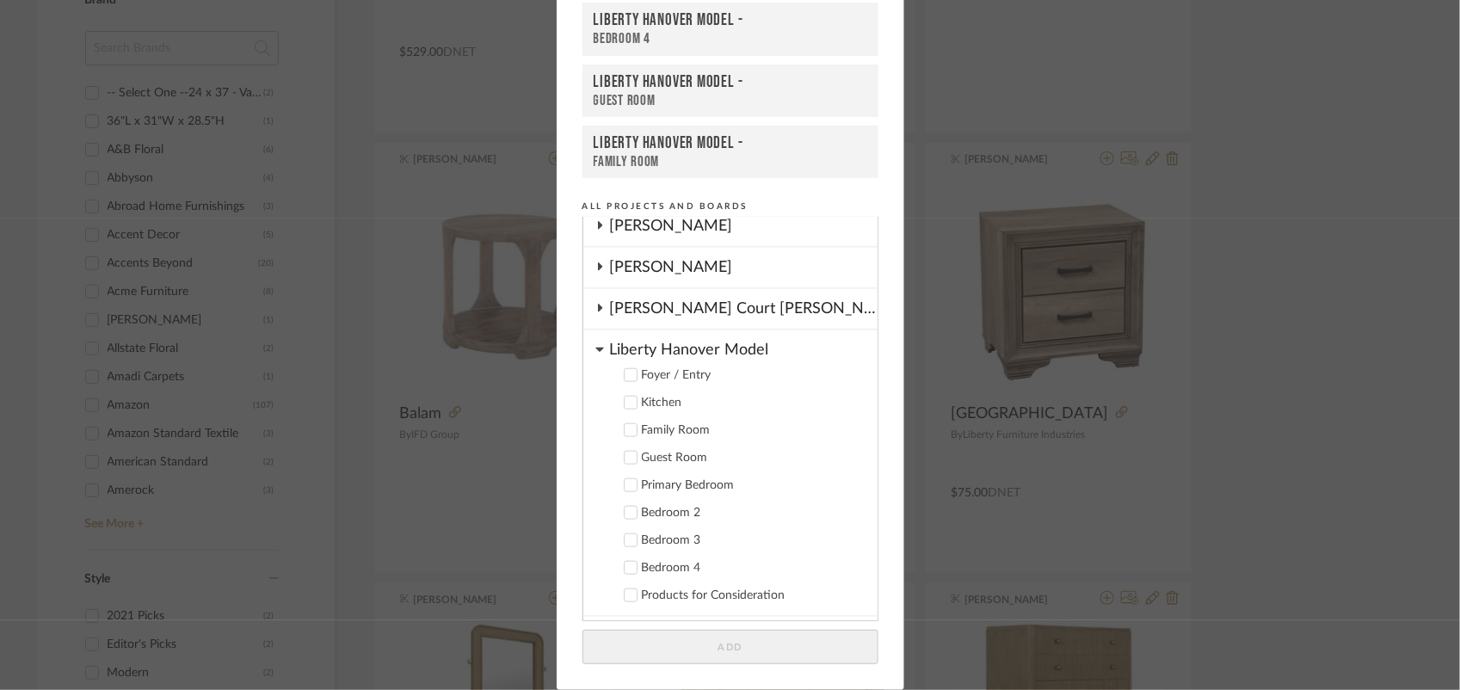
click at [625, 424] on icon at bounding box center [630, 430] width 12 height 12
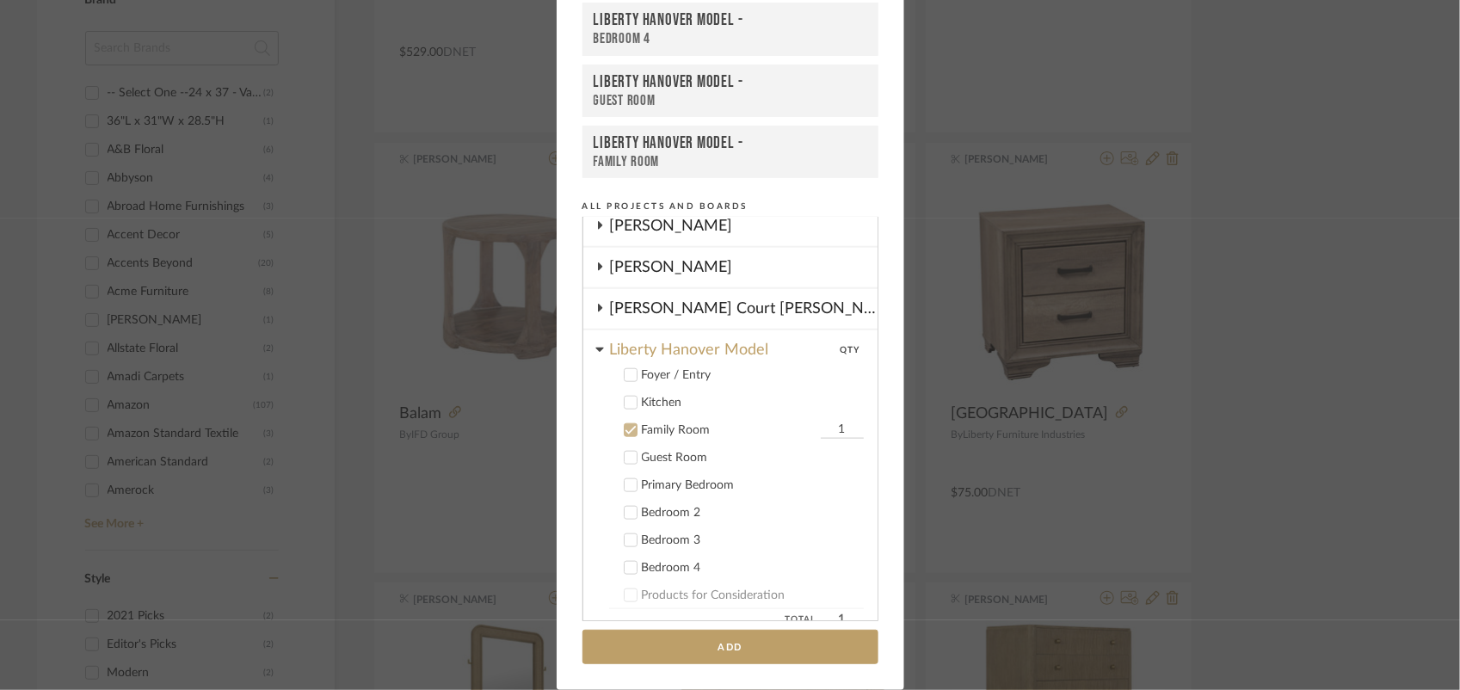
click at [771, 655] on button "Add" at bounding box center [730, 647] width 296 height 35
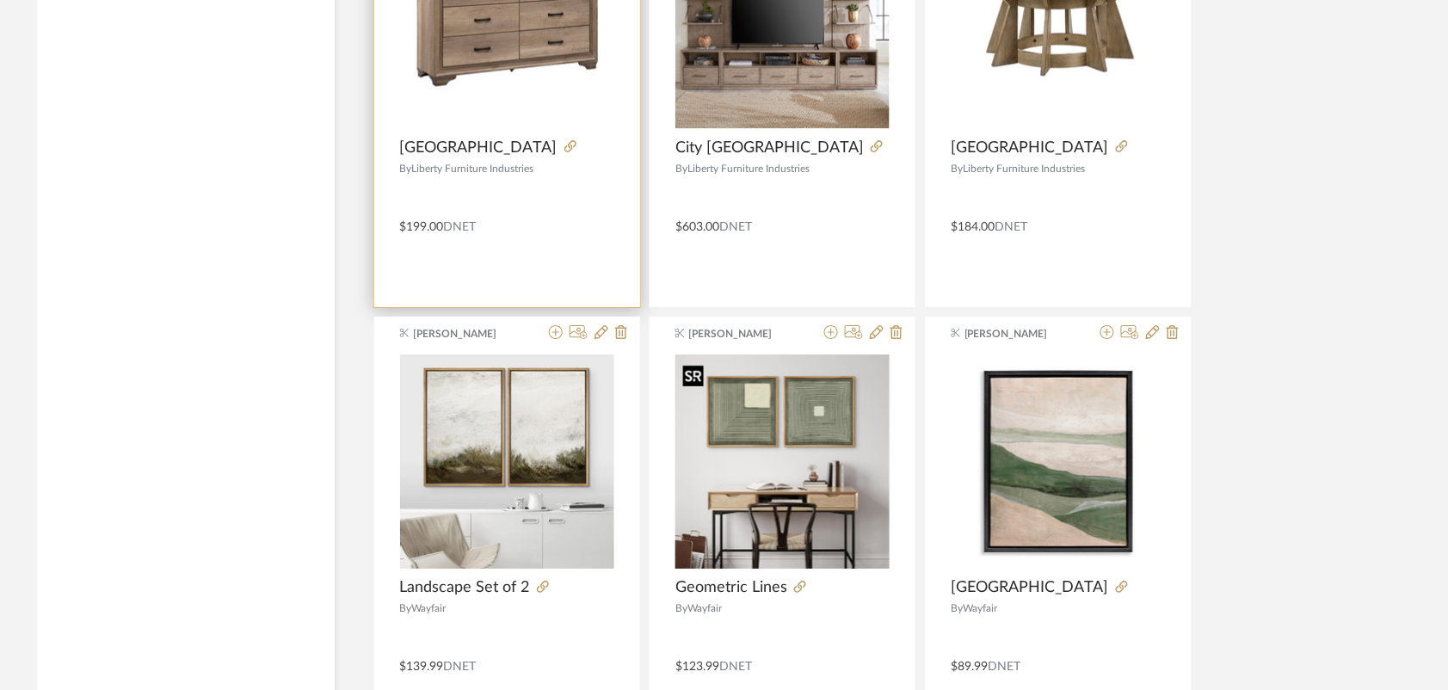
scroll to position [3333, 0]
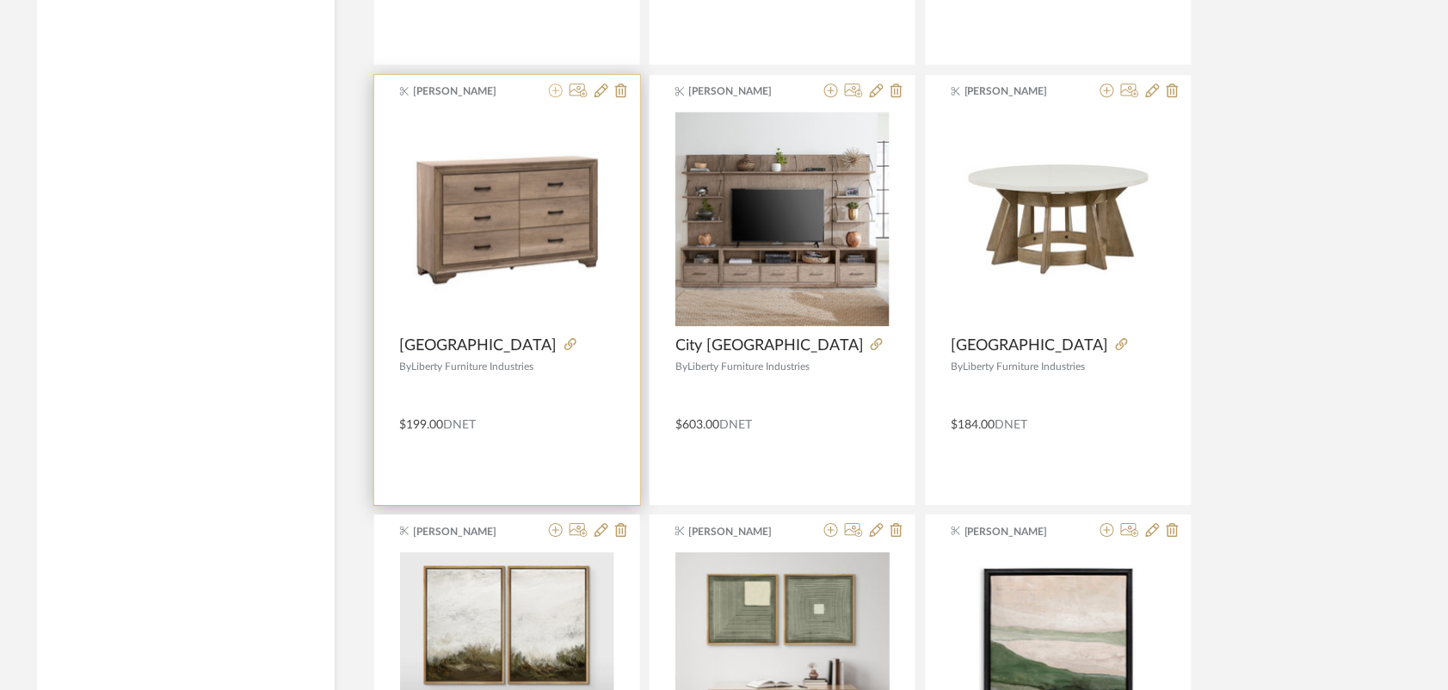
click at [556, 90] on icon at bounding box center [556, 90] width 14 height 14
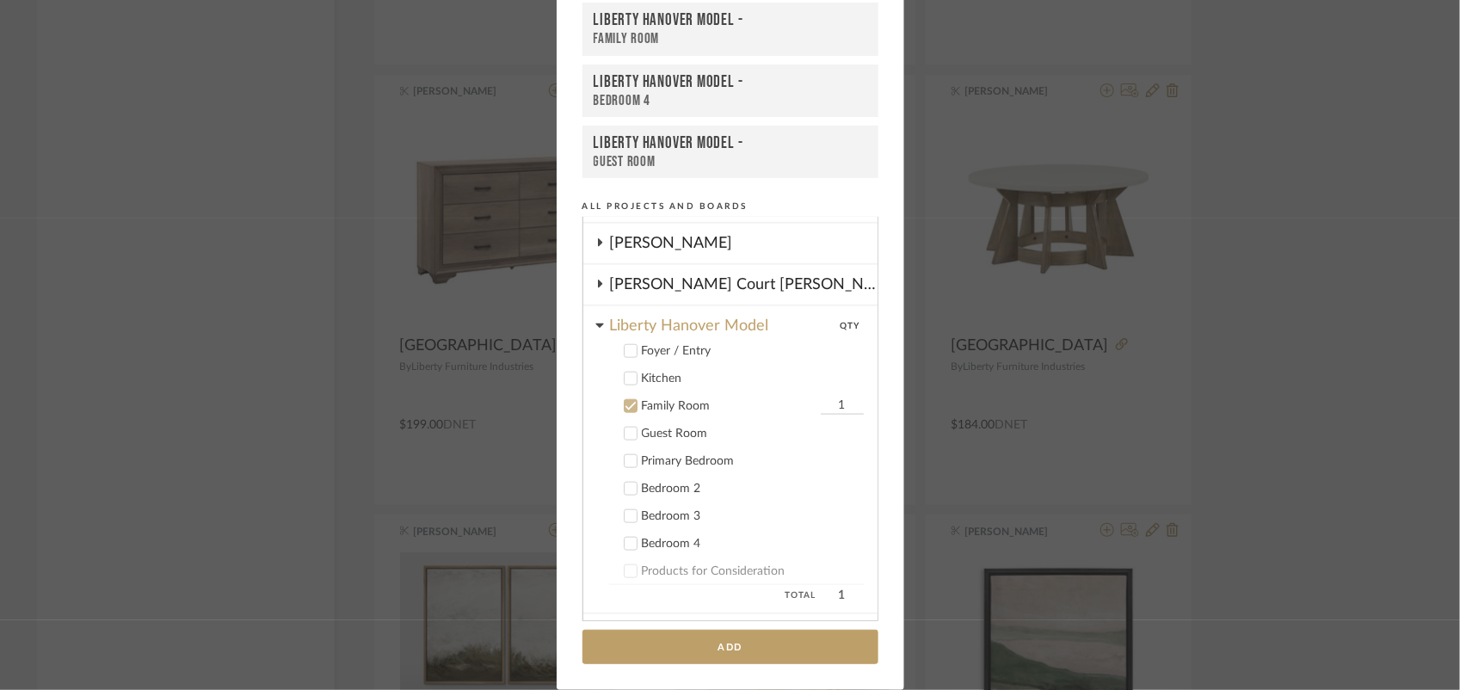
scroll to position [937, 0]
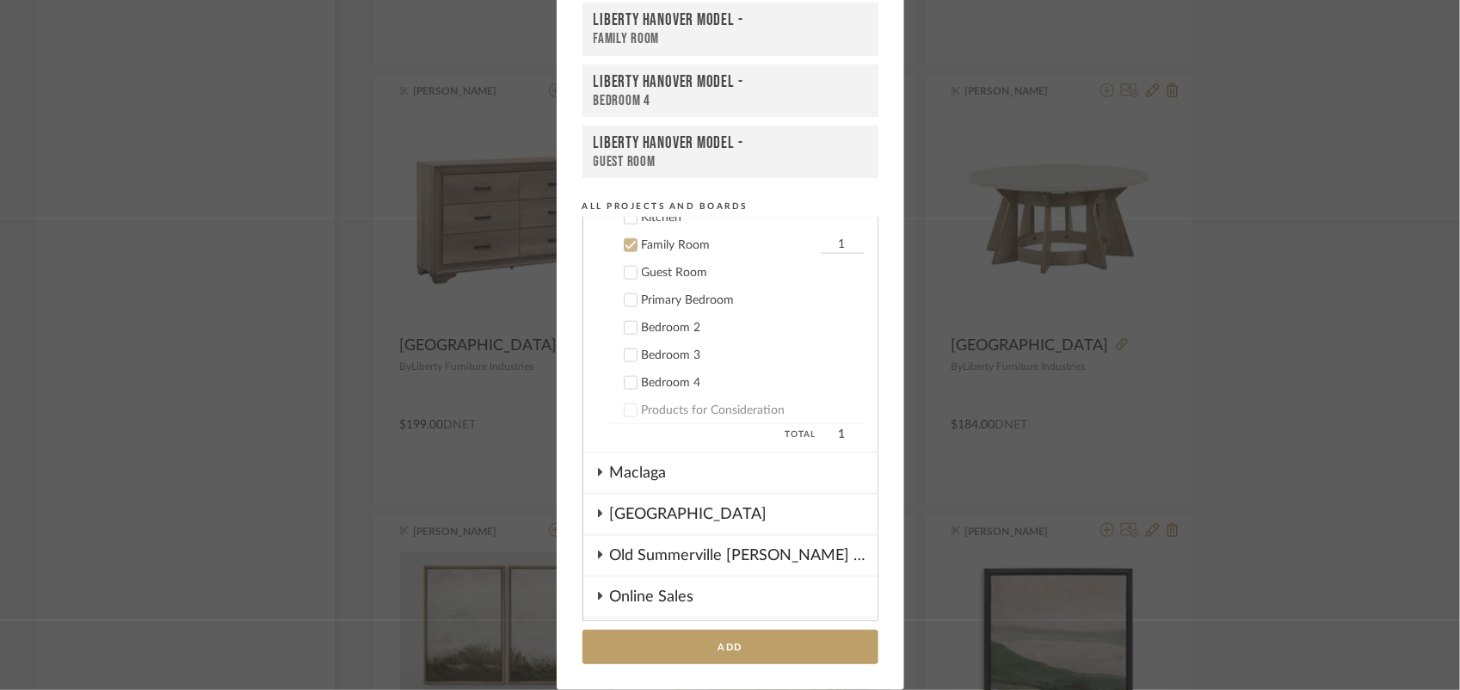
click at [616, 237] on label "Family Room 1" at bounding box center [736, 245] width 255 height 17
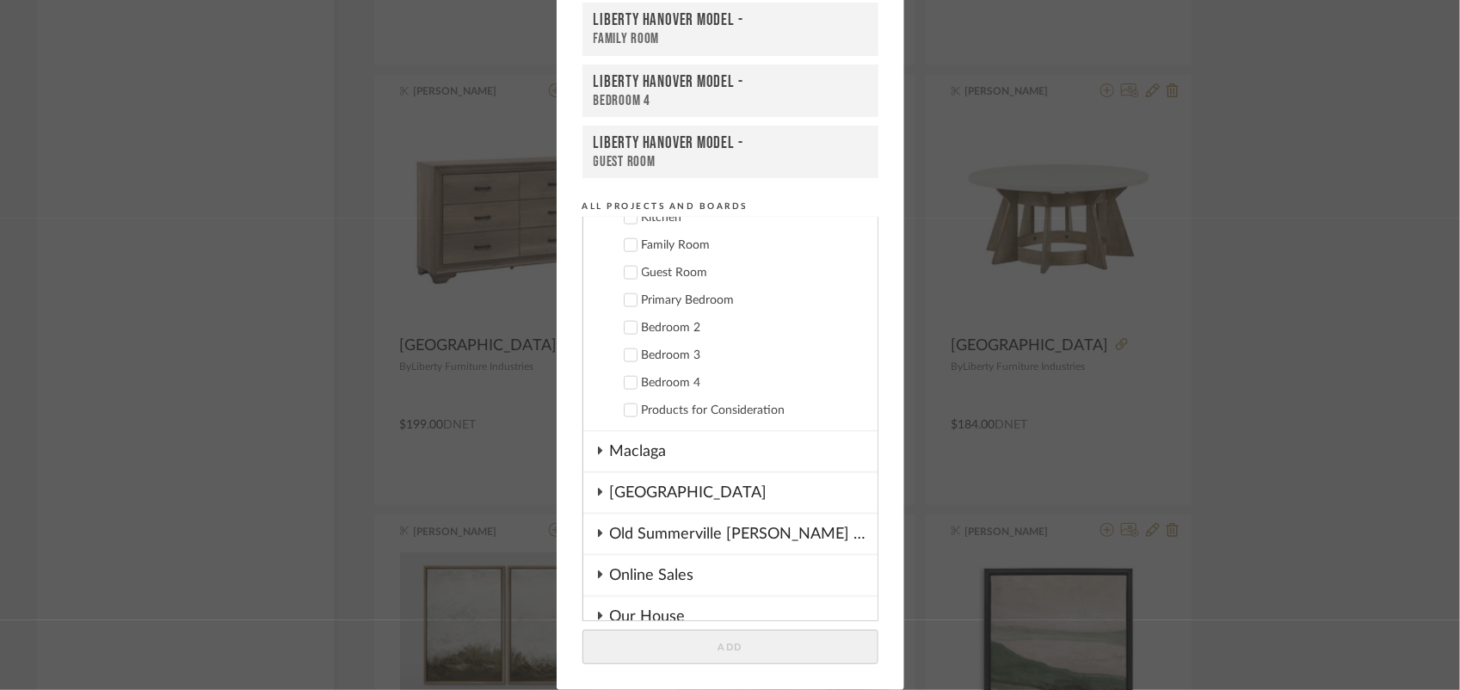
click at [625, 269] on icon at bounding box center [629, 273] width 11 height 9
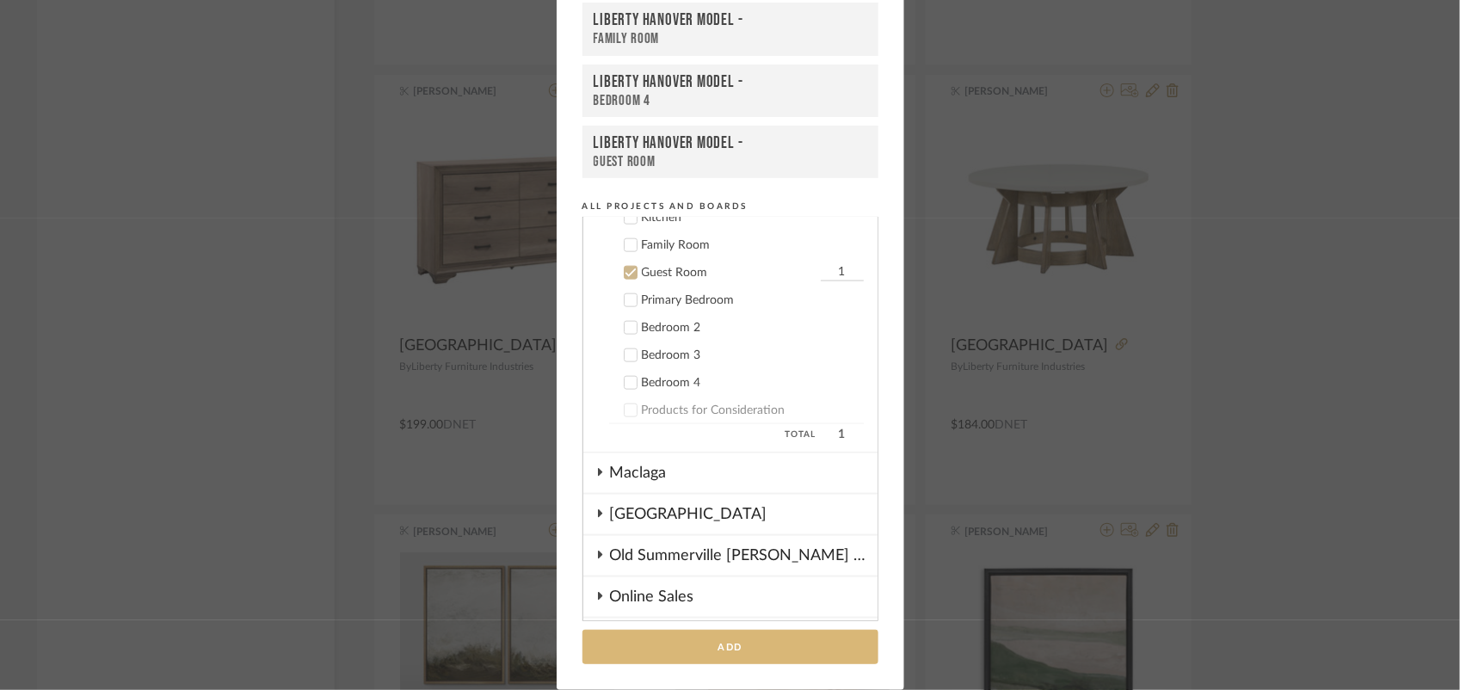
click at [706, 645] on button "Add" at bounding box center [730, 647] width 296 height 35
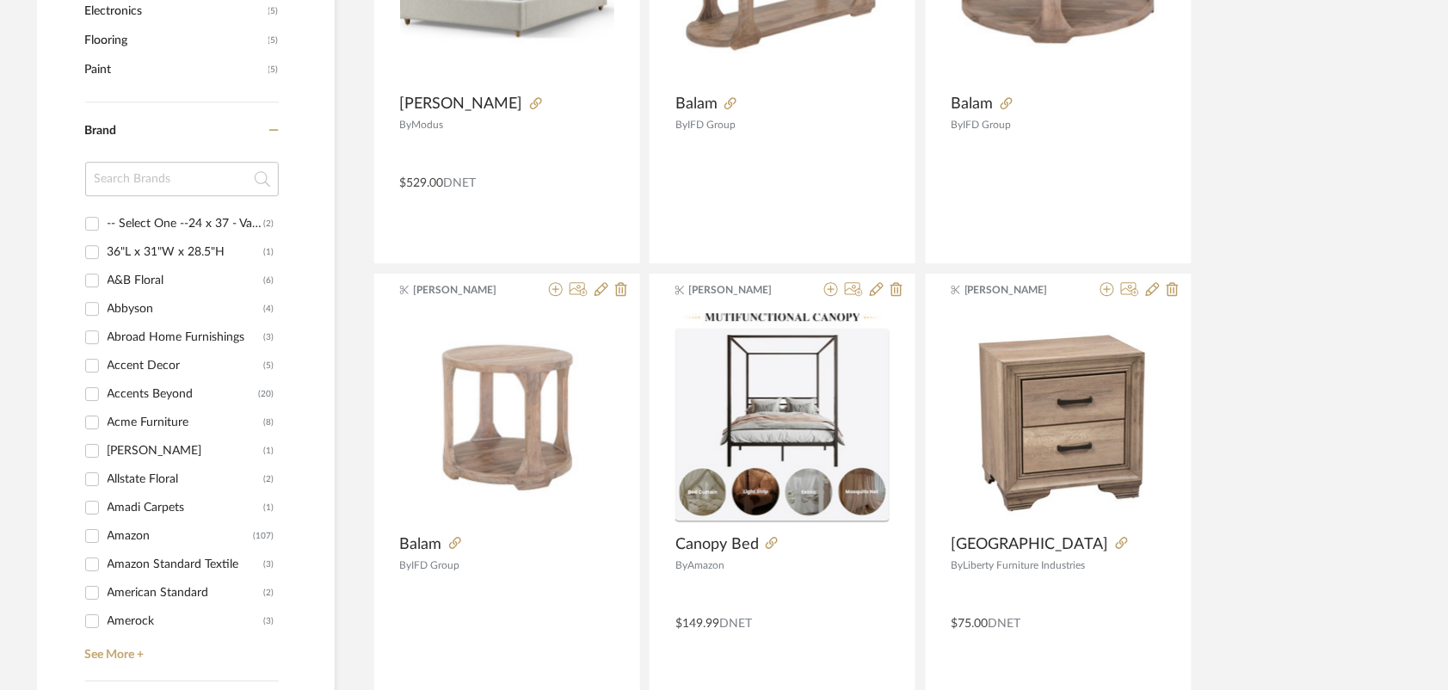
scroll to position [1398, 0]
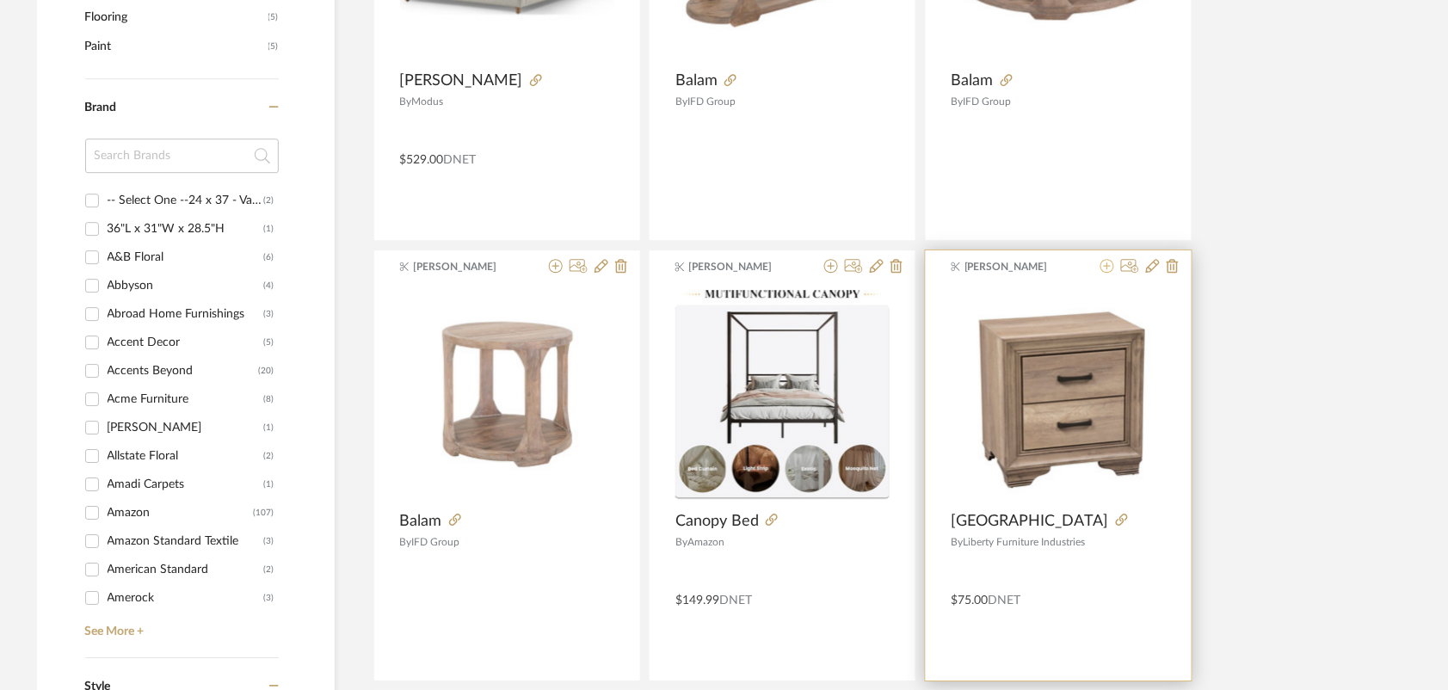
click at [1106, 262] on icon at bounding box center [1107, 266] width 14 height 14
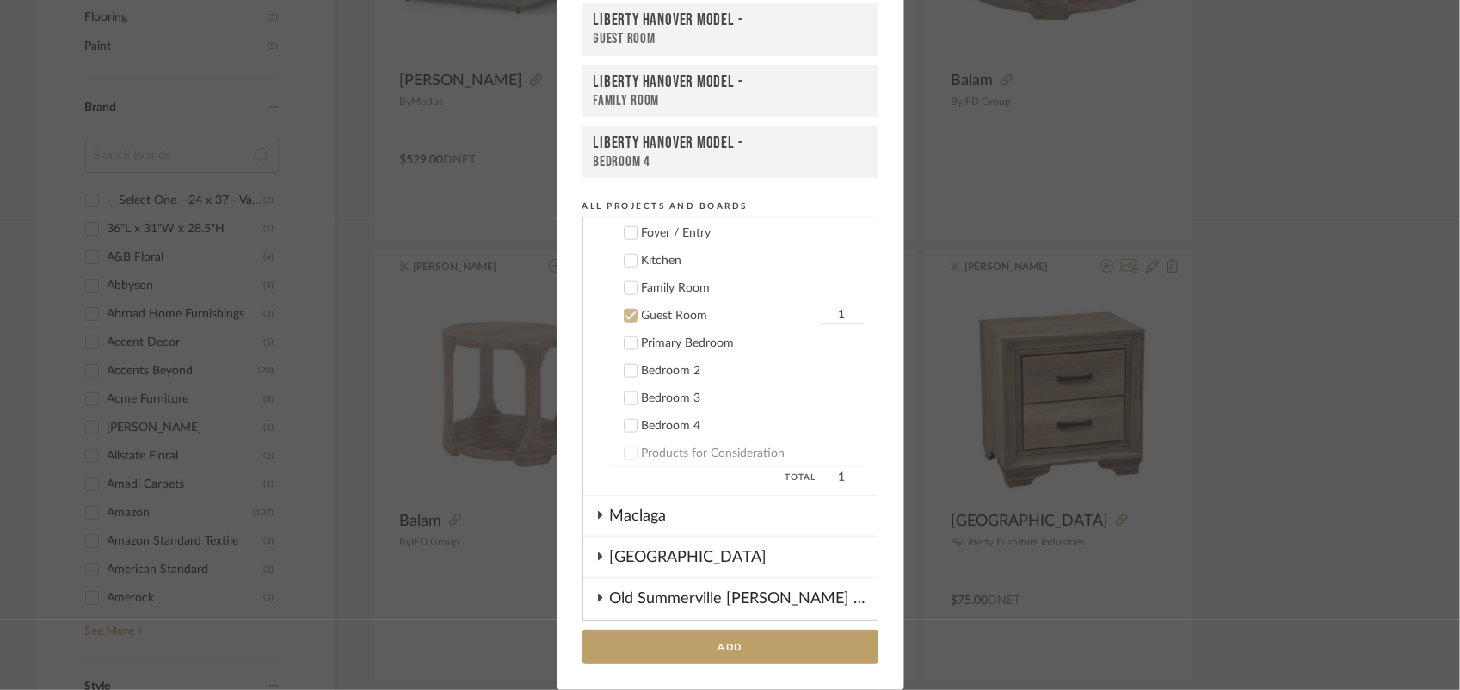
scroll to position [857, 0]
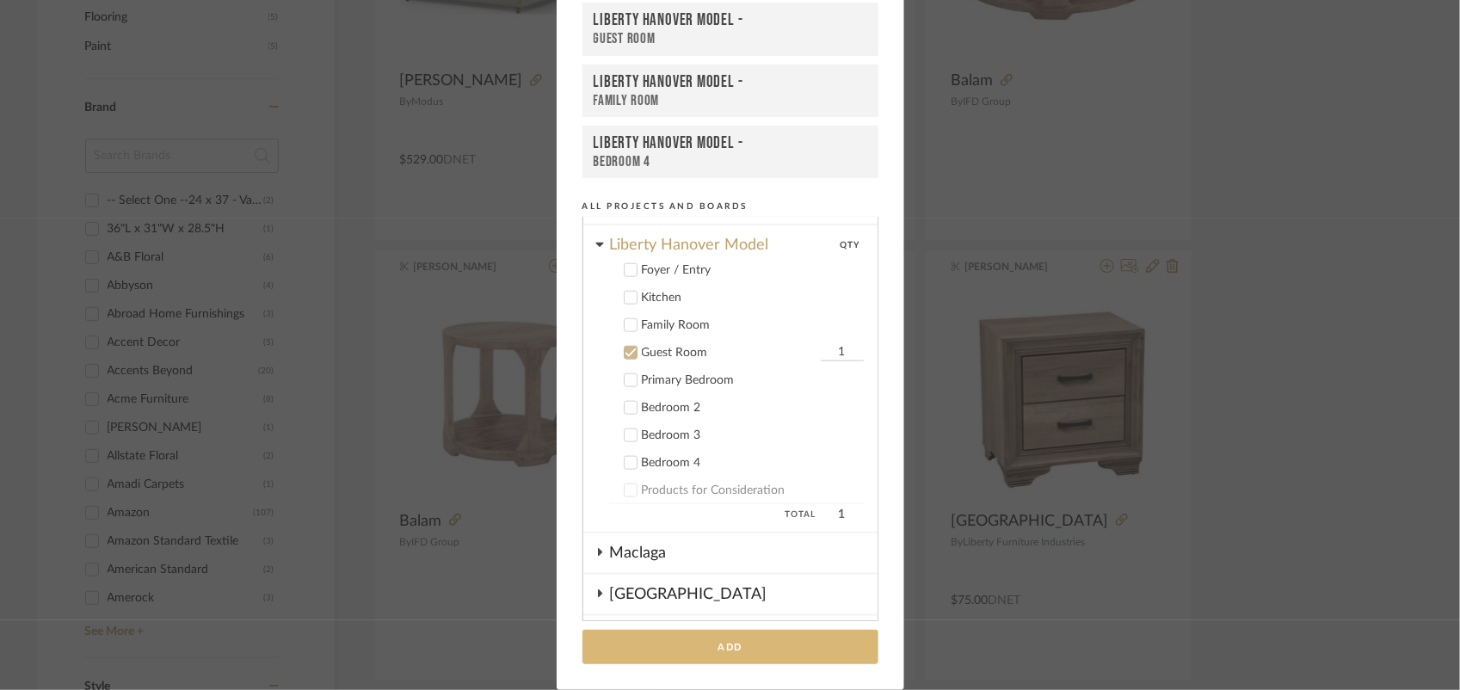
click at [679, 645] on button "Add" at bounding box center [730, 647] width 296 height 35
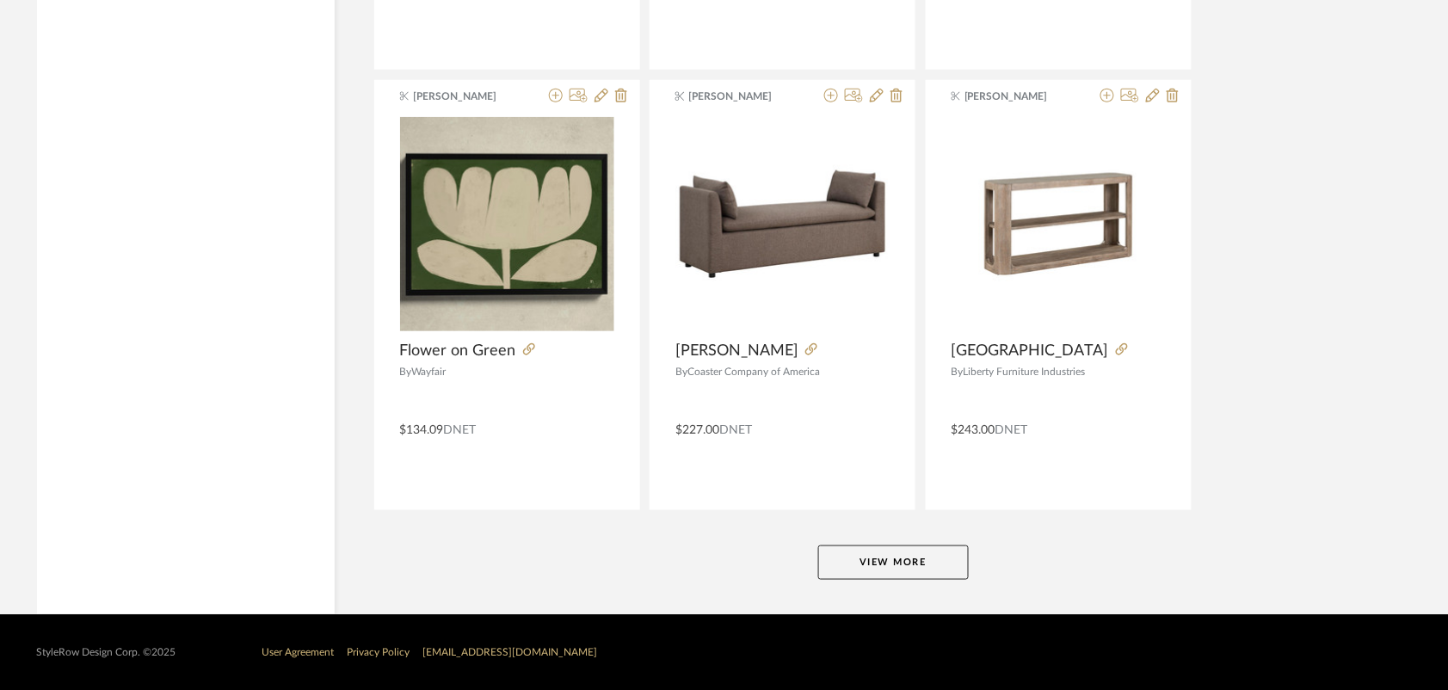
scroll to position [4214, 0]
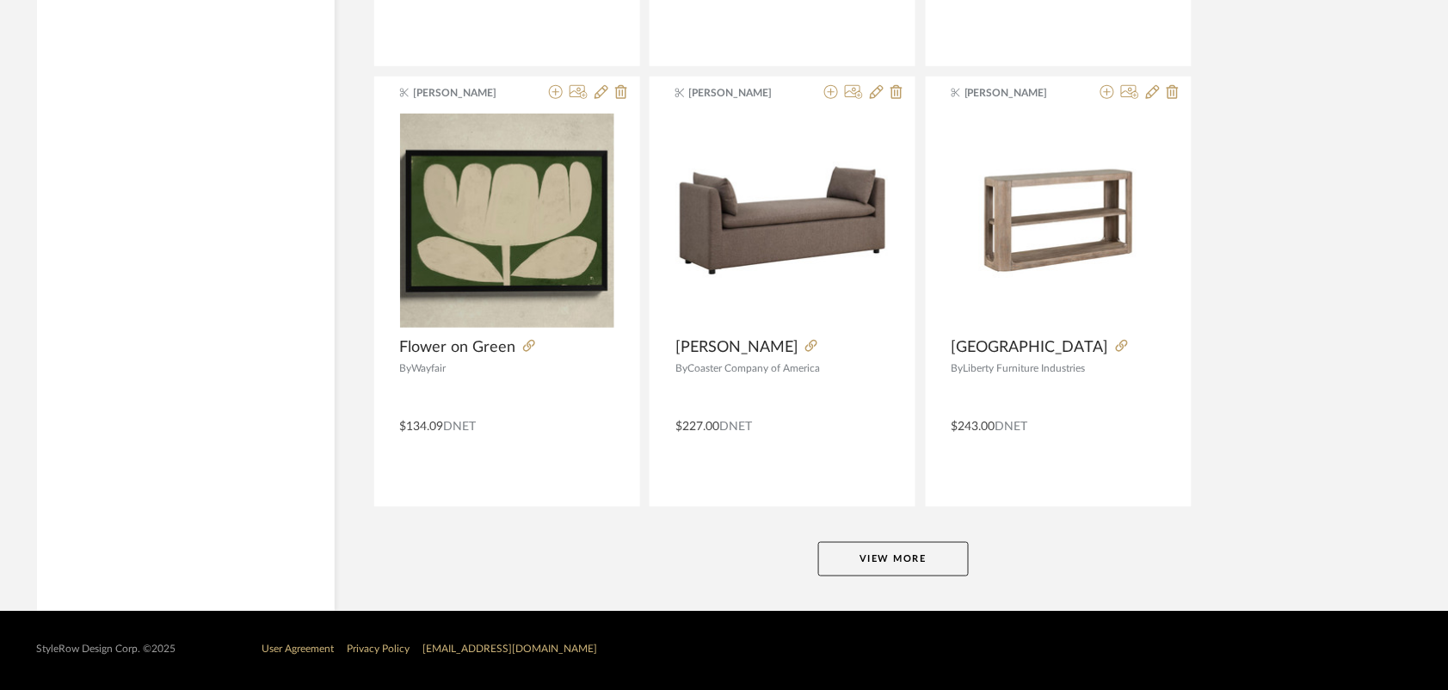
click at [900, 556] on button "View More" at bounding box center [893, 559] width 151 height 34
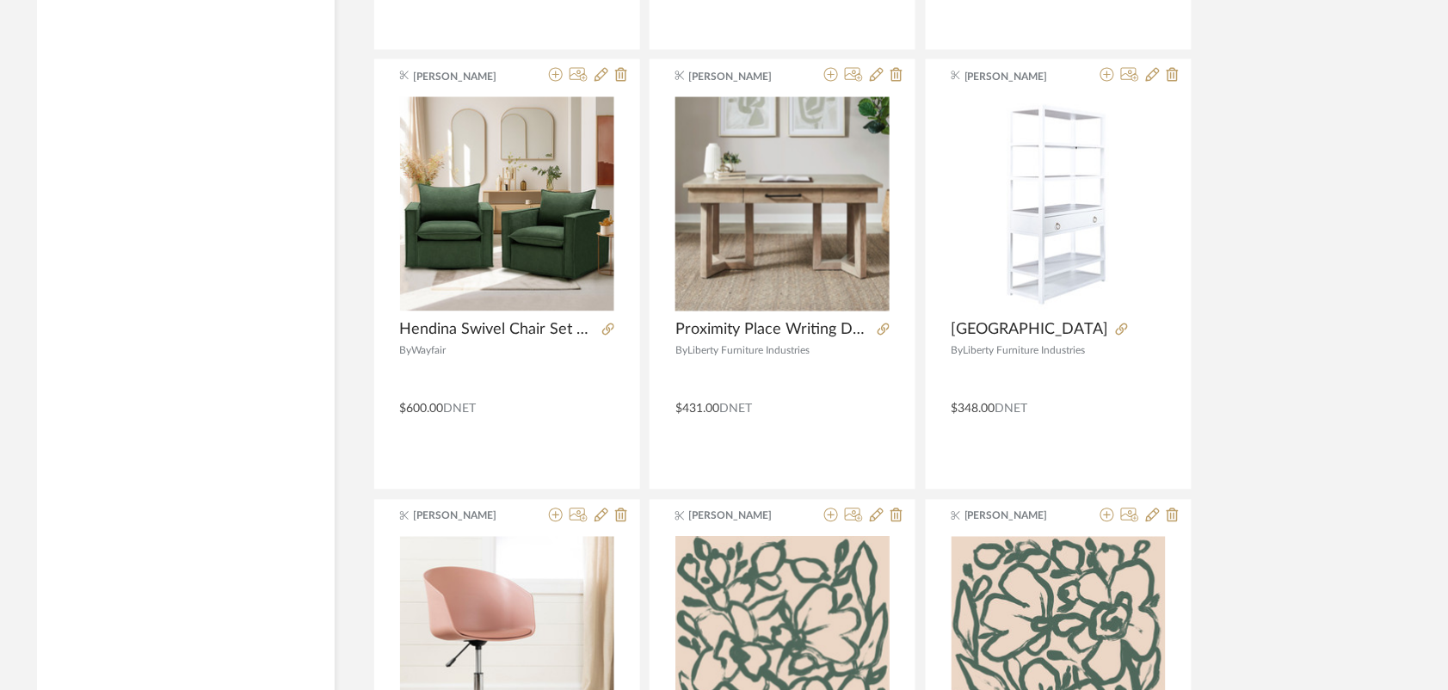
scroll to position [4644, 0]
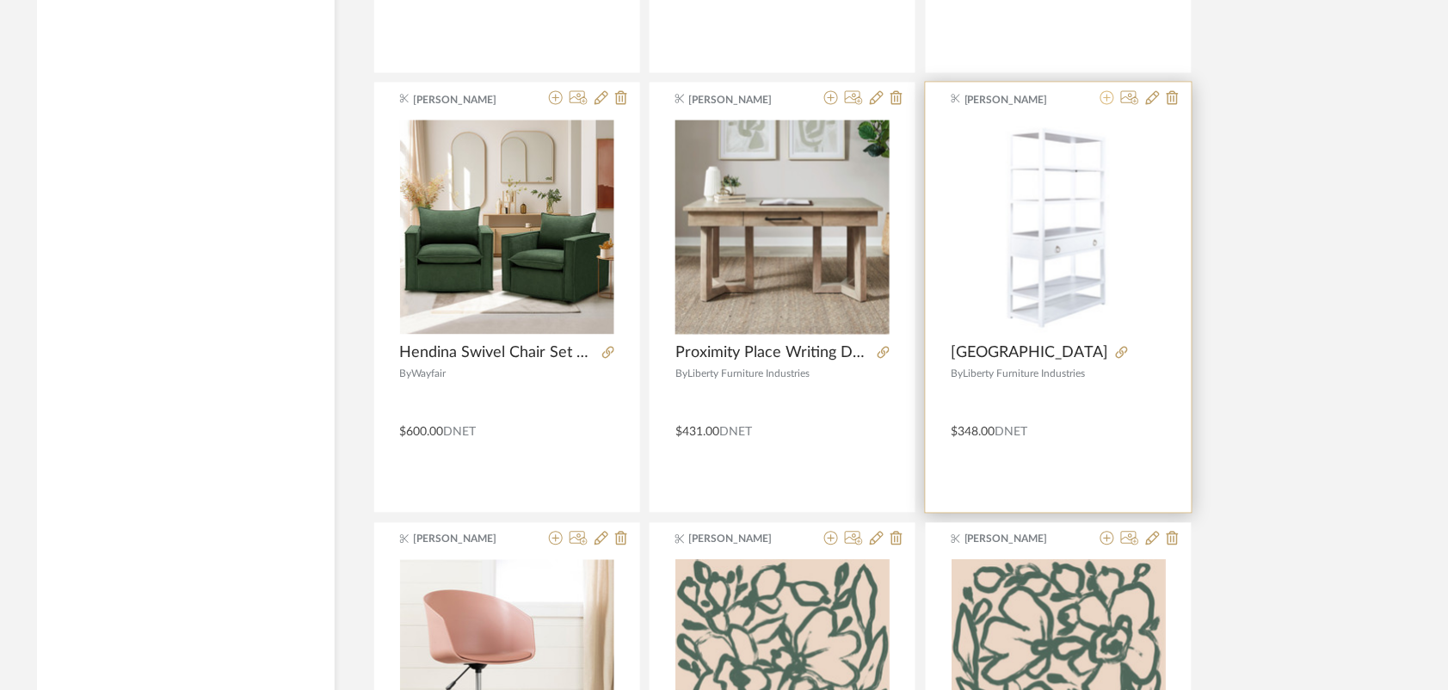
click at [1107, 105] on icon at bounding box center [1107, 98] width 14 height 14
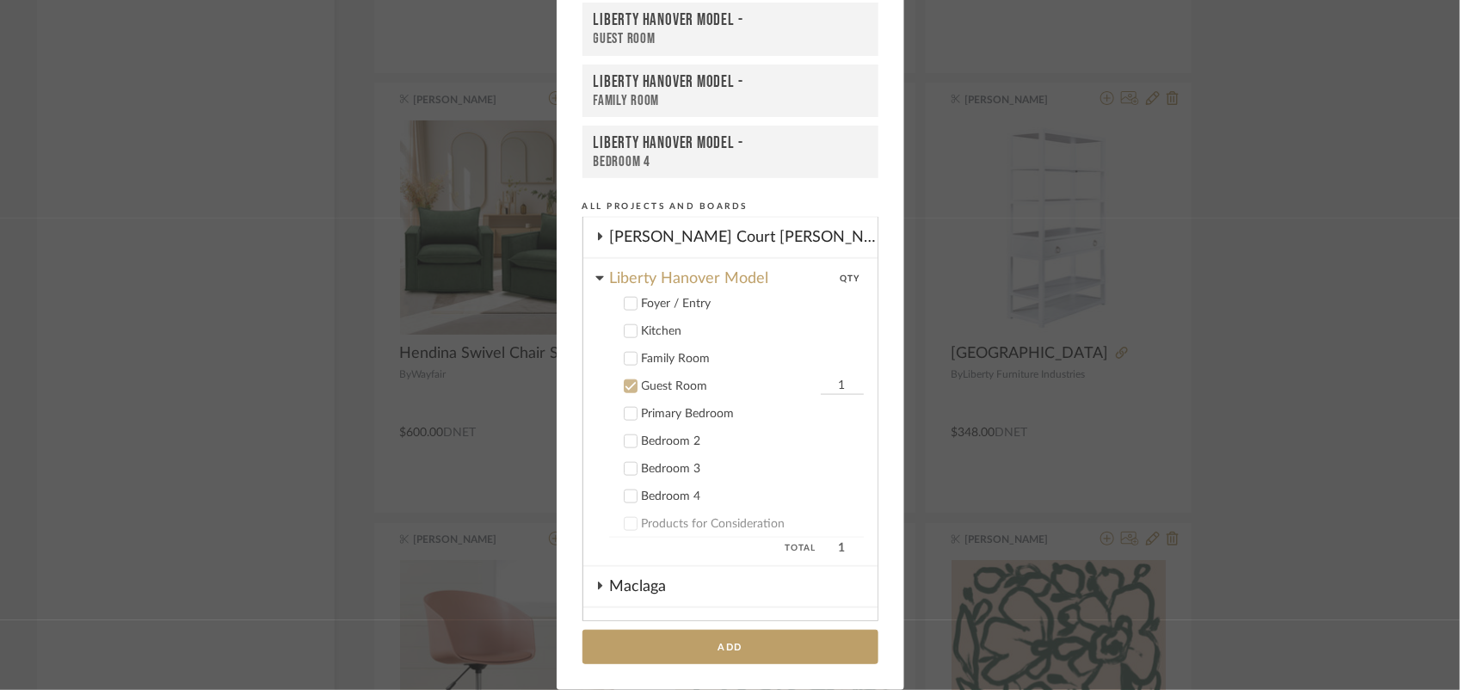
scroll to position [965, 0]
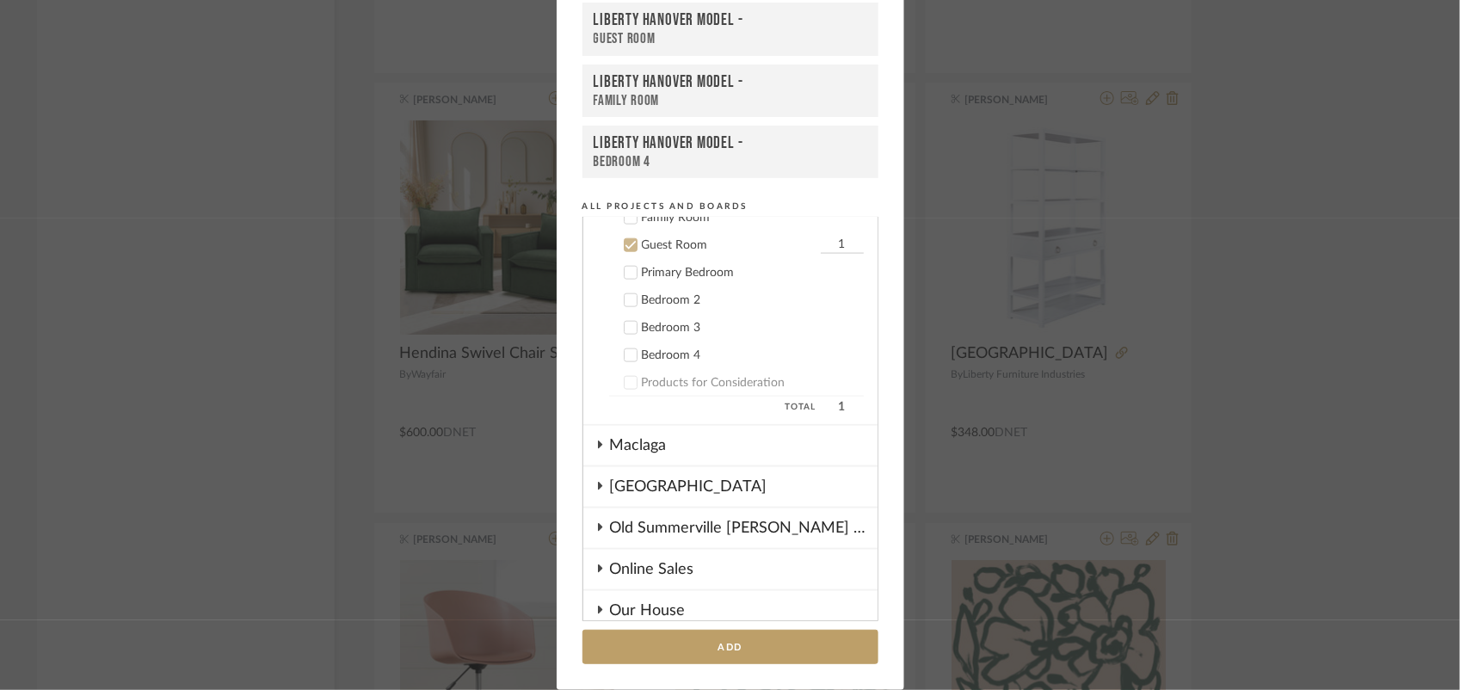
click at [625, 238] on div at bounding box center [631, 245] width 14 height 14
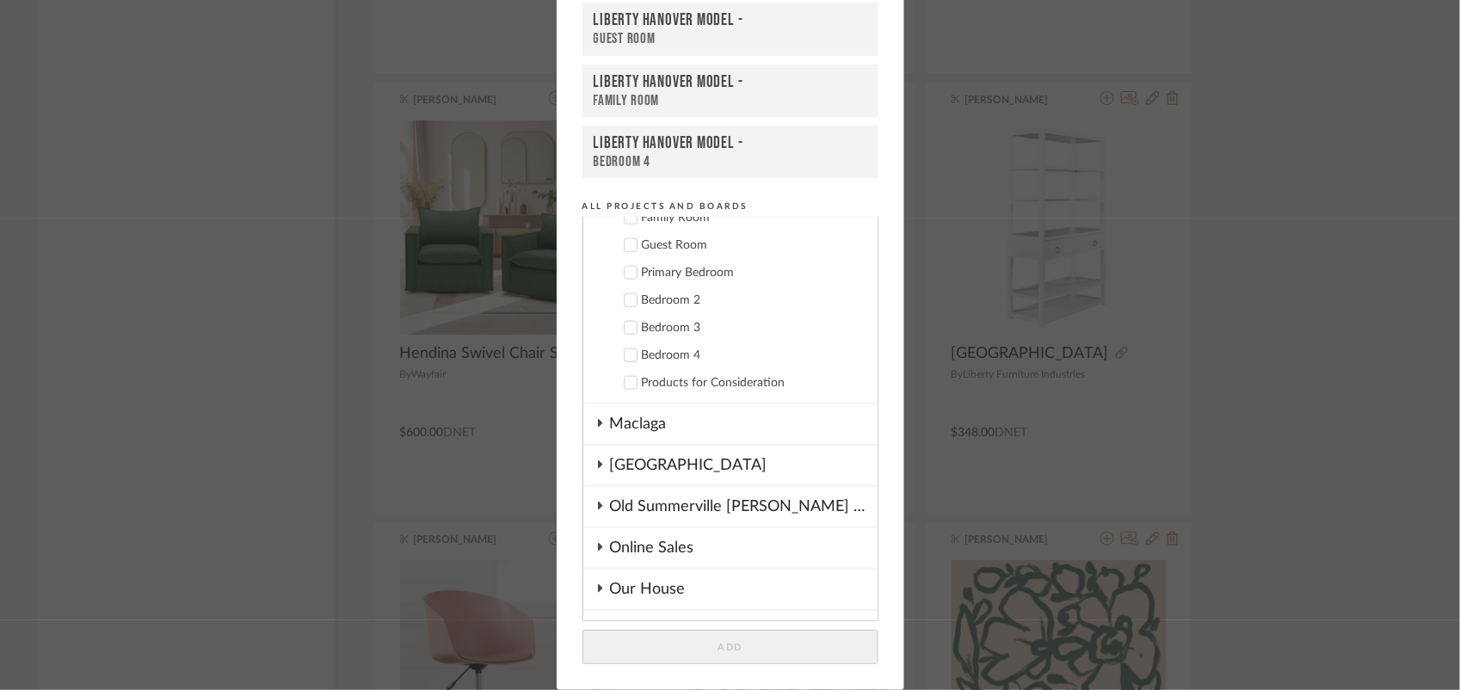
click at [625, 349] on icon at bounding box center [630, 355] width 12 height 12
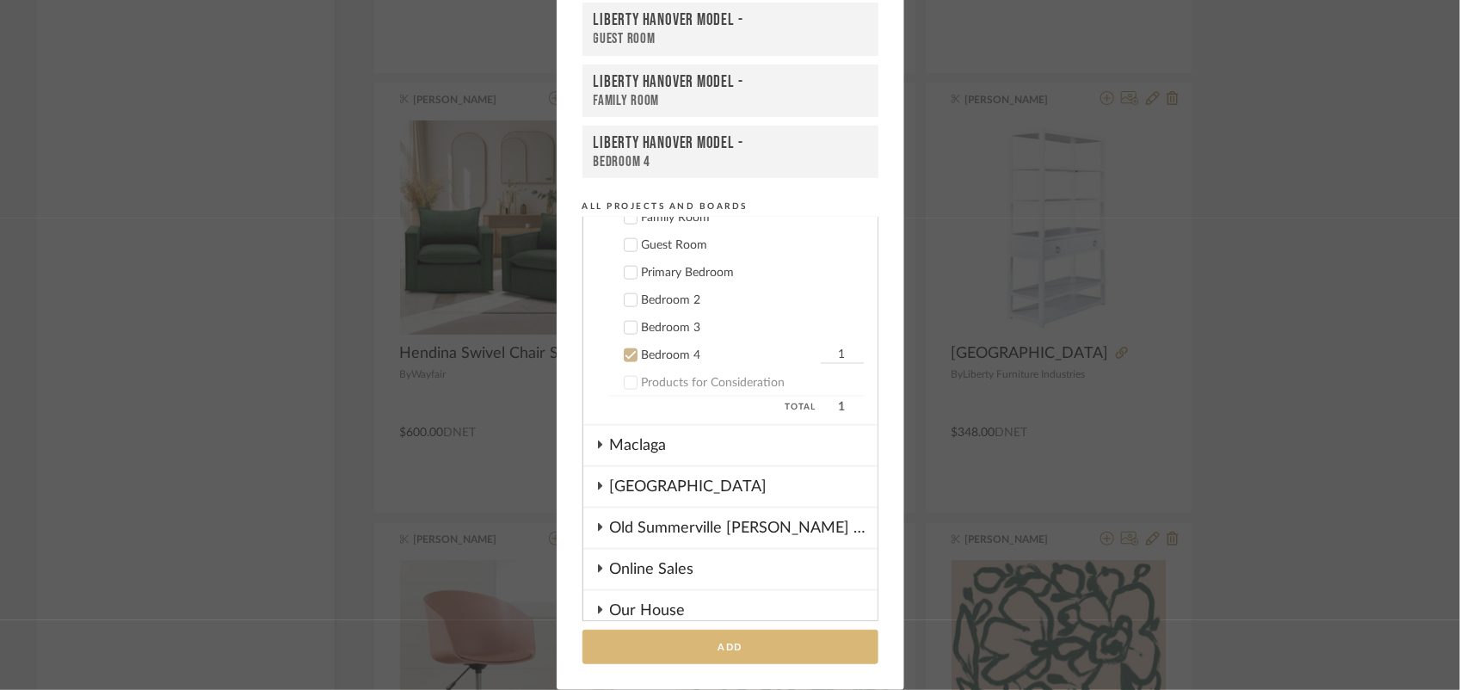
click at [719, 647] on button "Add" at bounding box center [730, 647] width 296 height 35
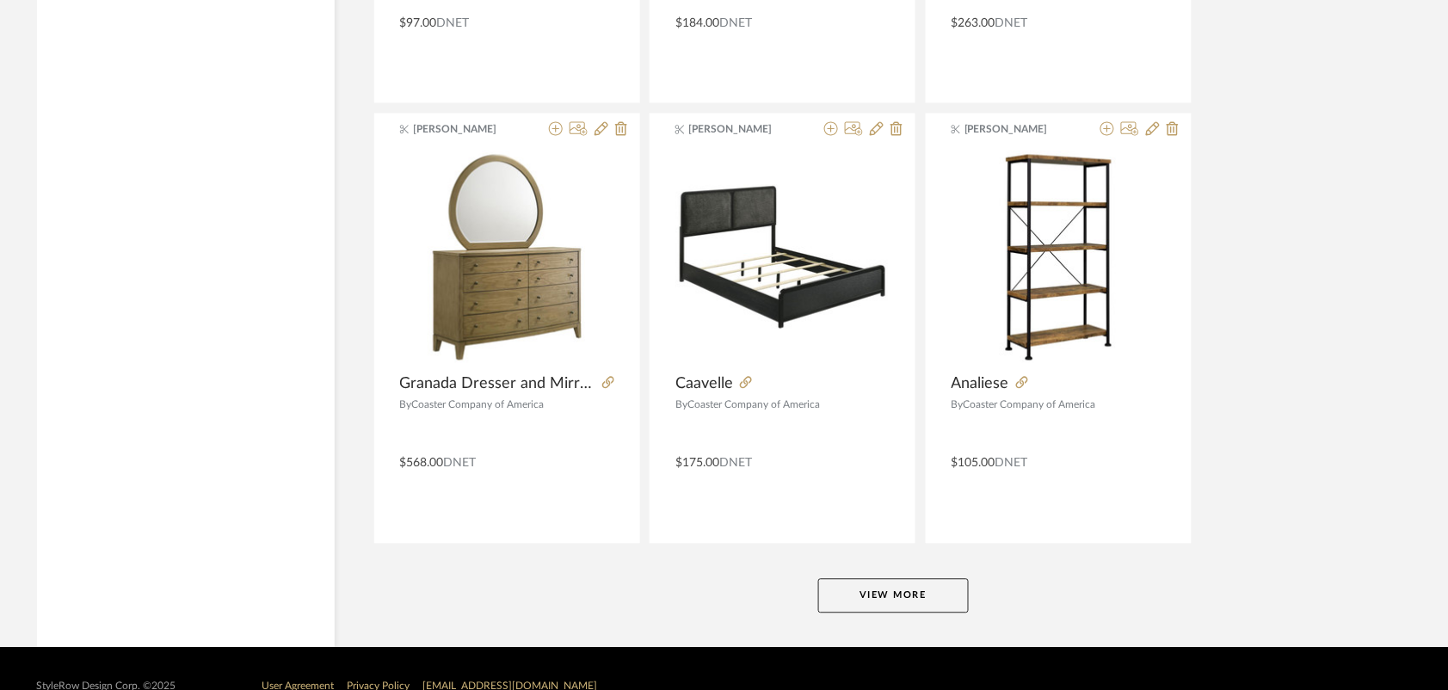
scroll to position [8618, 0]
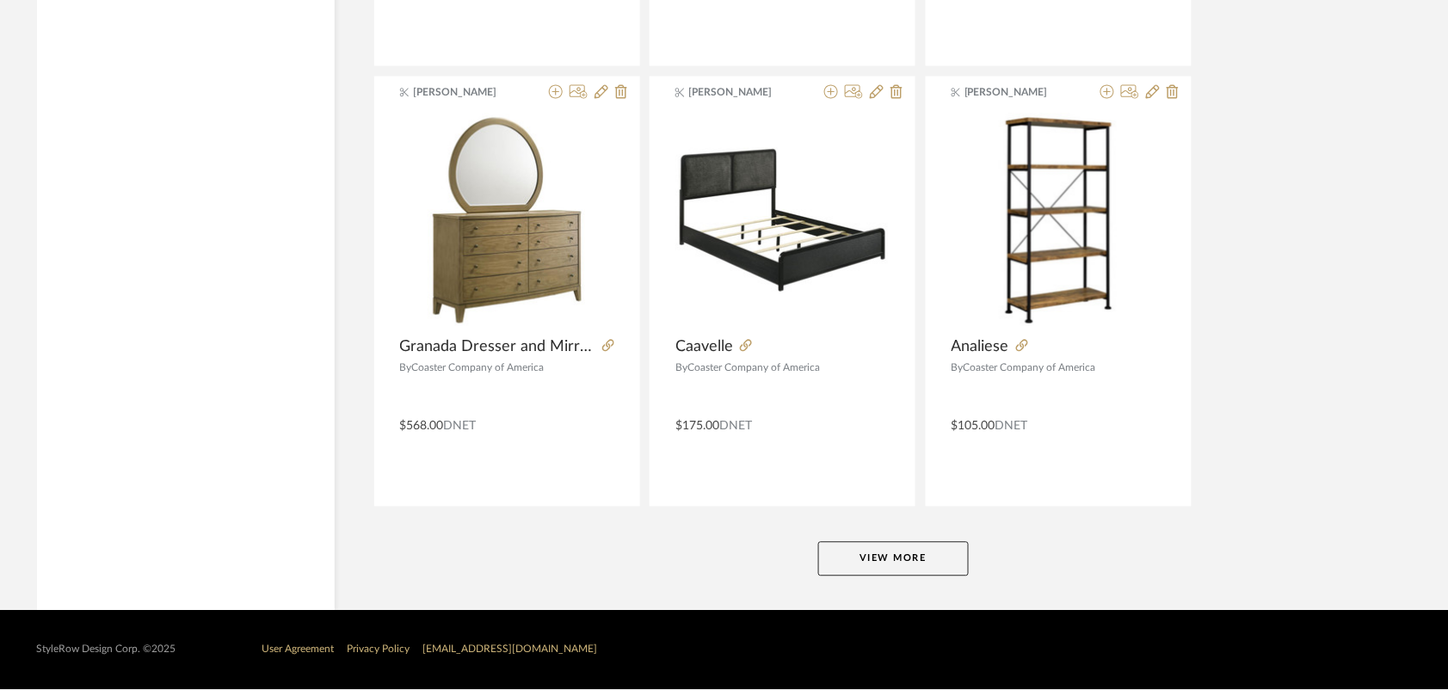
click at [867, 565] on button "View More" at bounding box center [893, 559] width 151 height 34
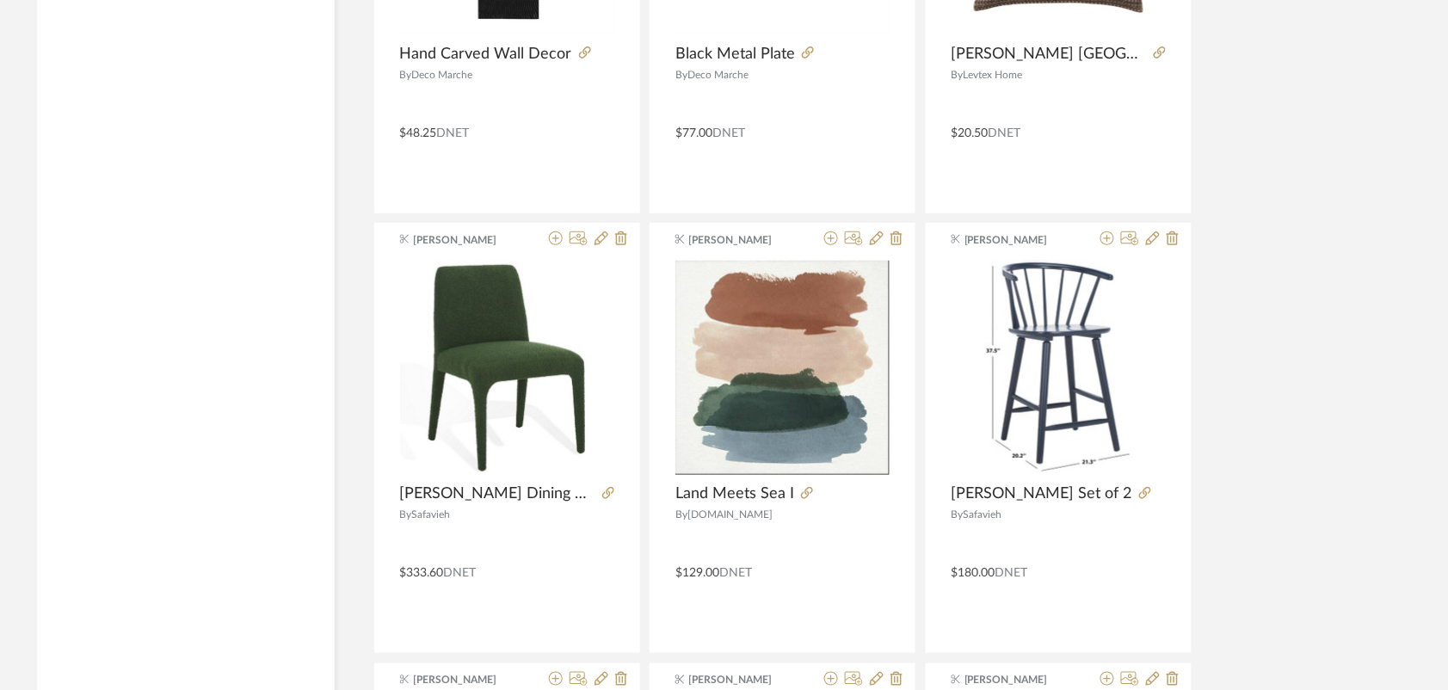
scroll to position [9818, 0]
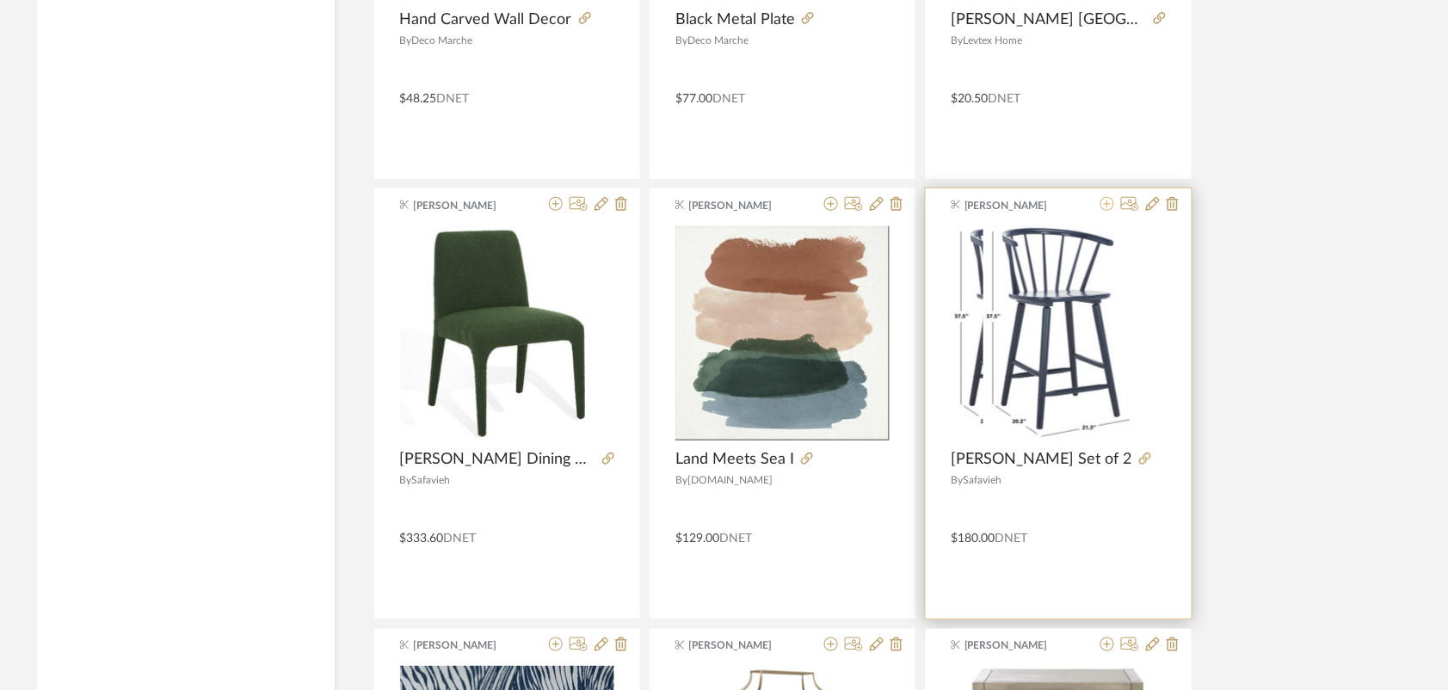
click at [1105, 209] on icon at bounding box center [1107, 204] width 14 height 14
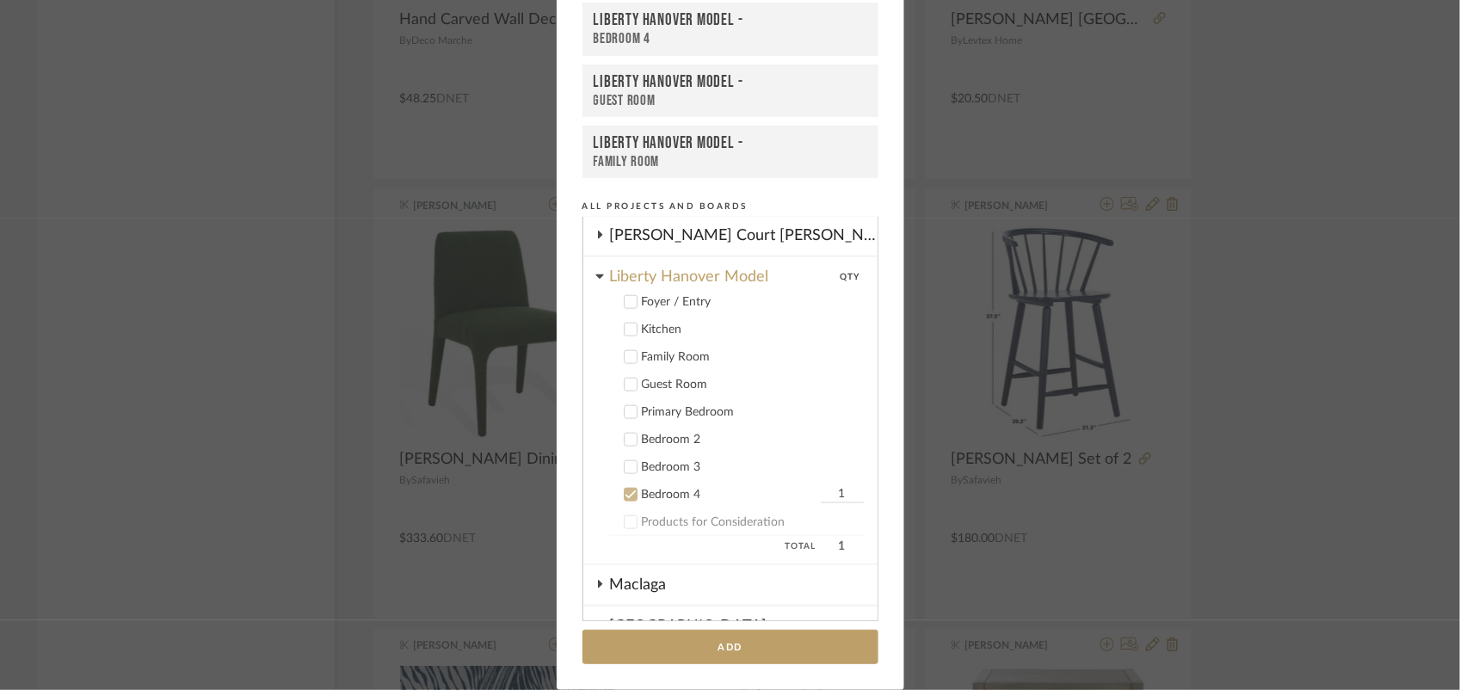
scroll to position [860, 0]
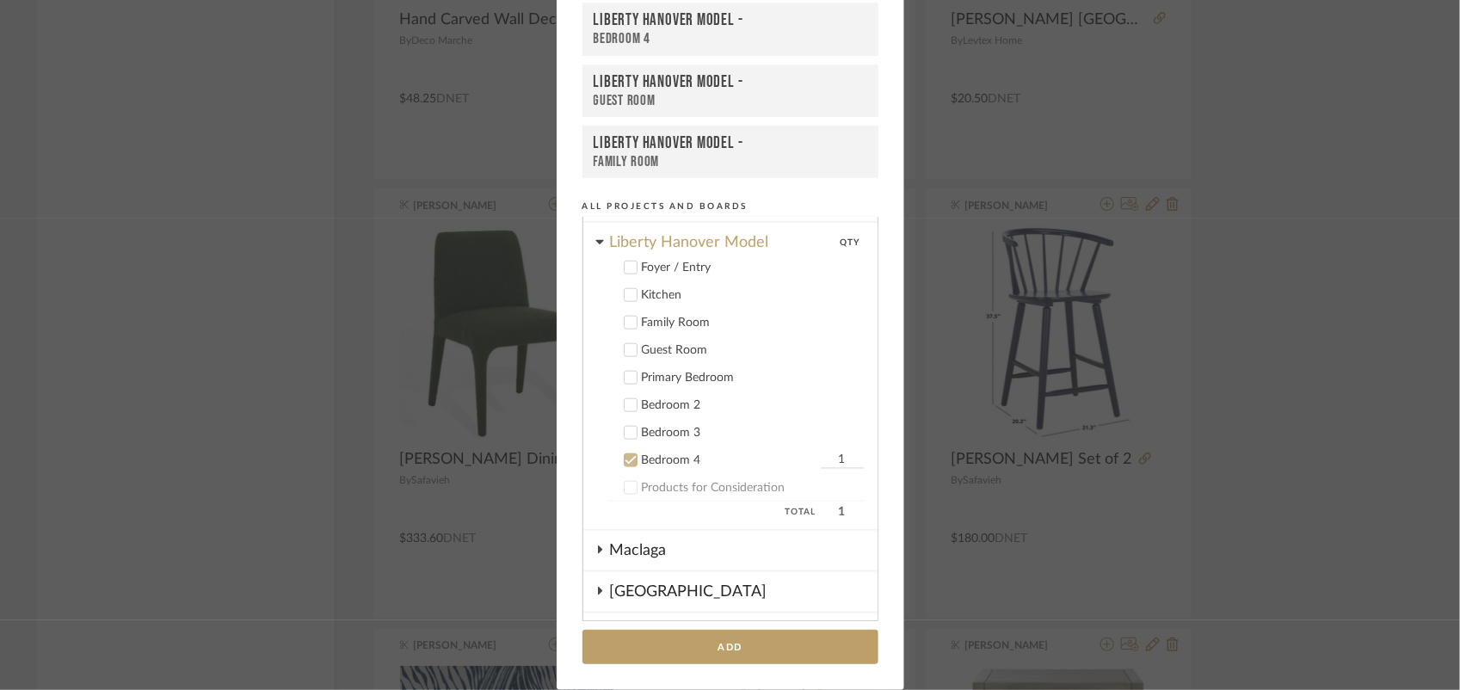
click at [624, 457] on icon at bounding box center [629, 461] width 11 height 9
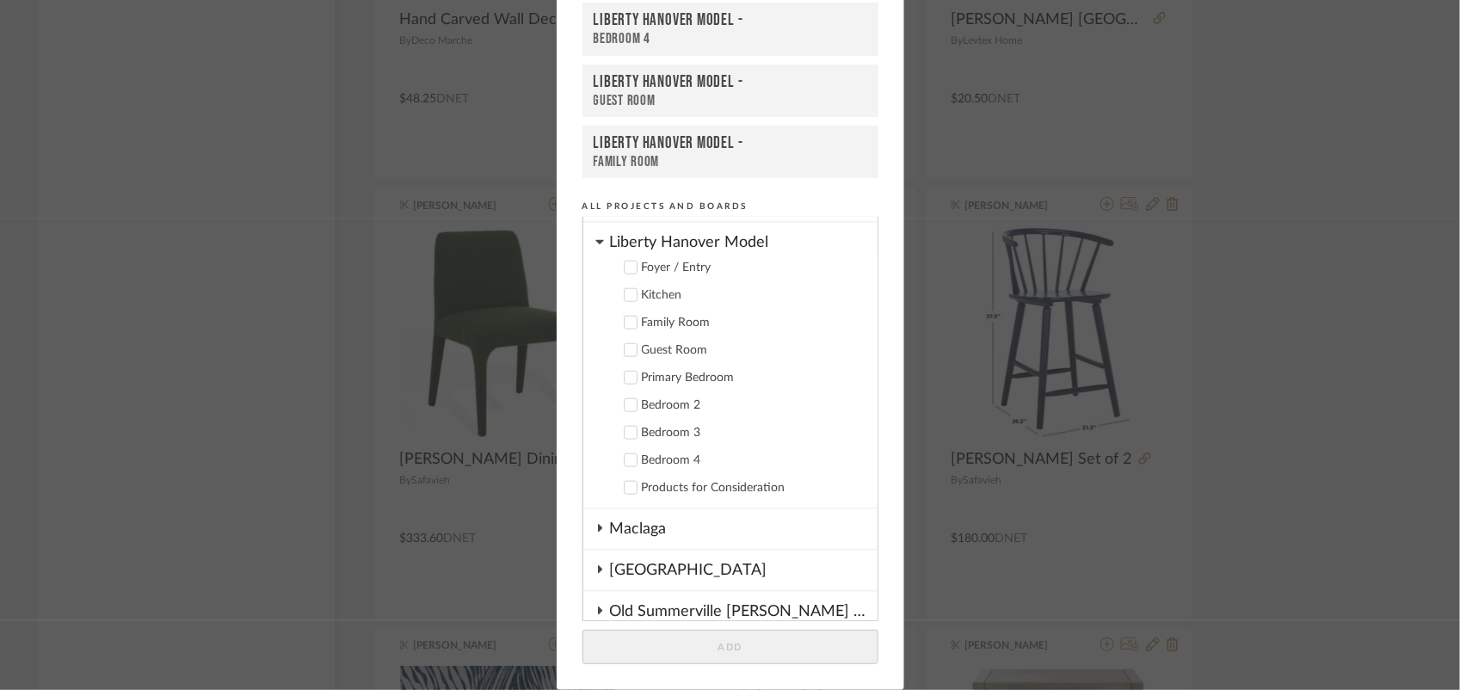
click at [624, 289] on icon at bounding box center [630, 295] width 12 height 12
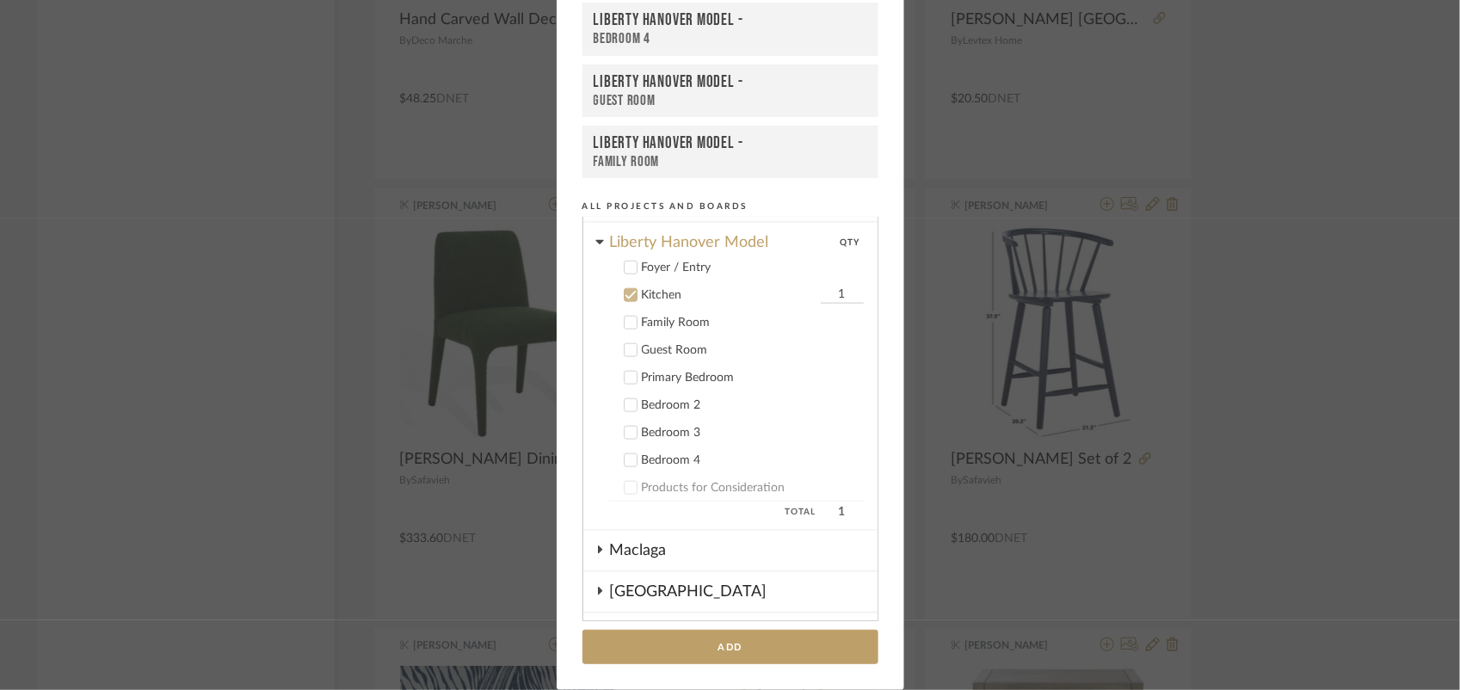
click at [736, 655] on button "Add" at bounding box center [730, 647] width 296 height 35
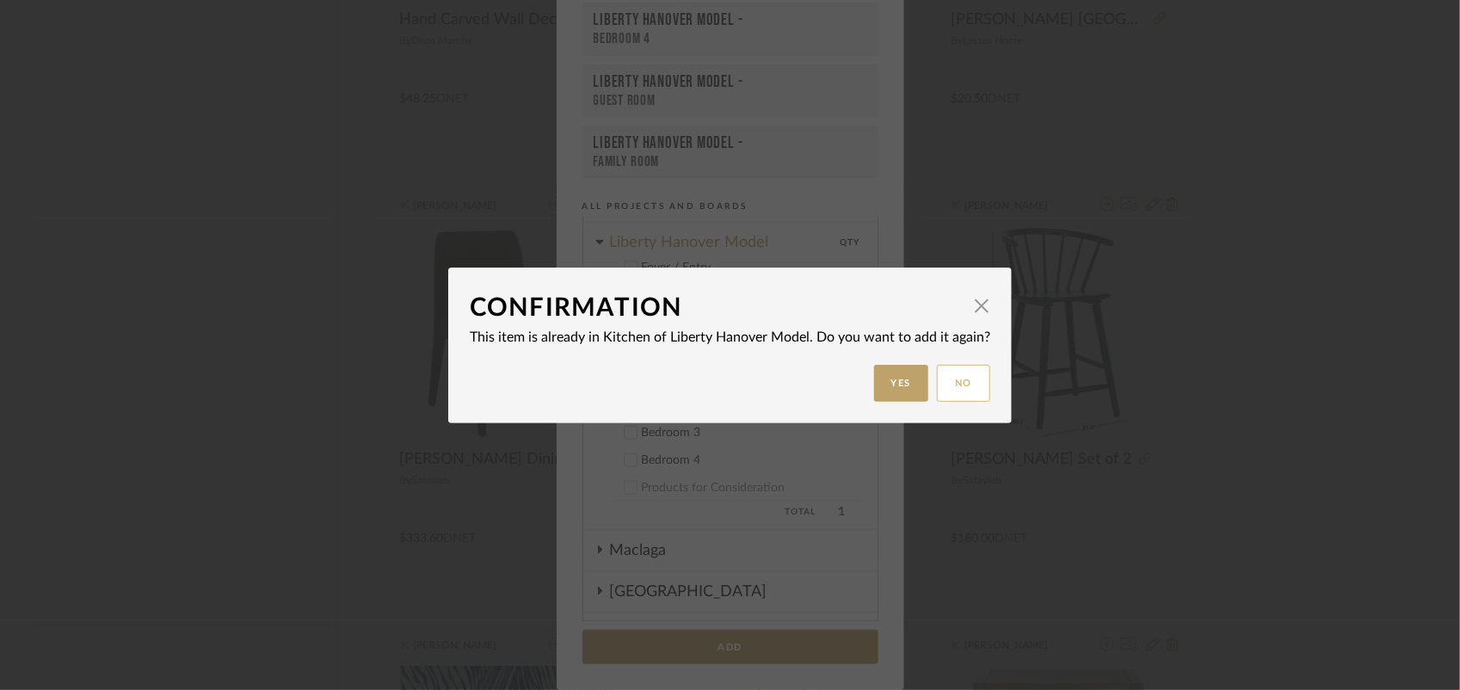
click at [955, 388] on button "No" at bounding box center [963, 383] width 53 height 37
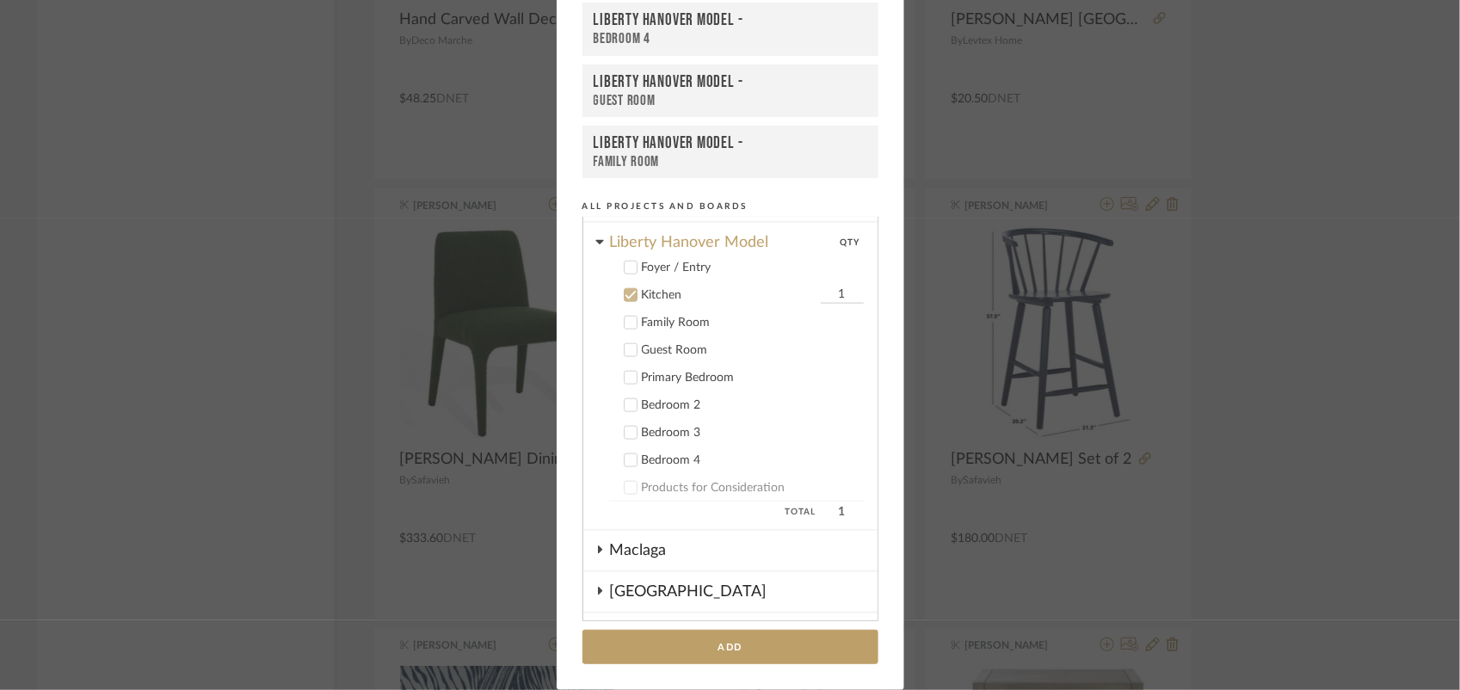
scroll to position [0, 0]
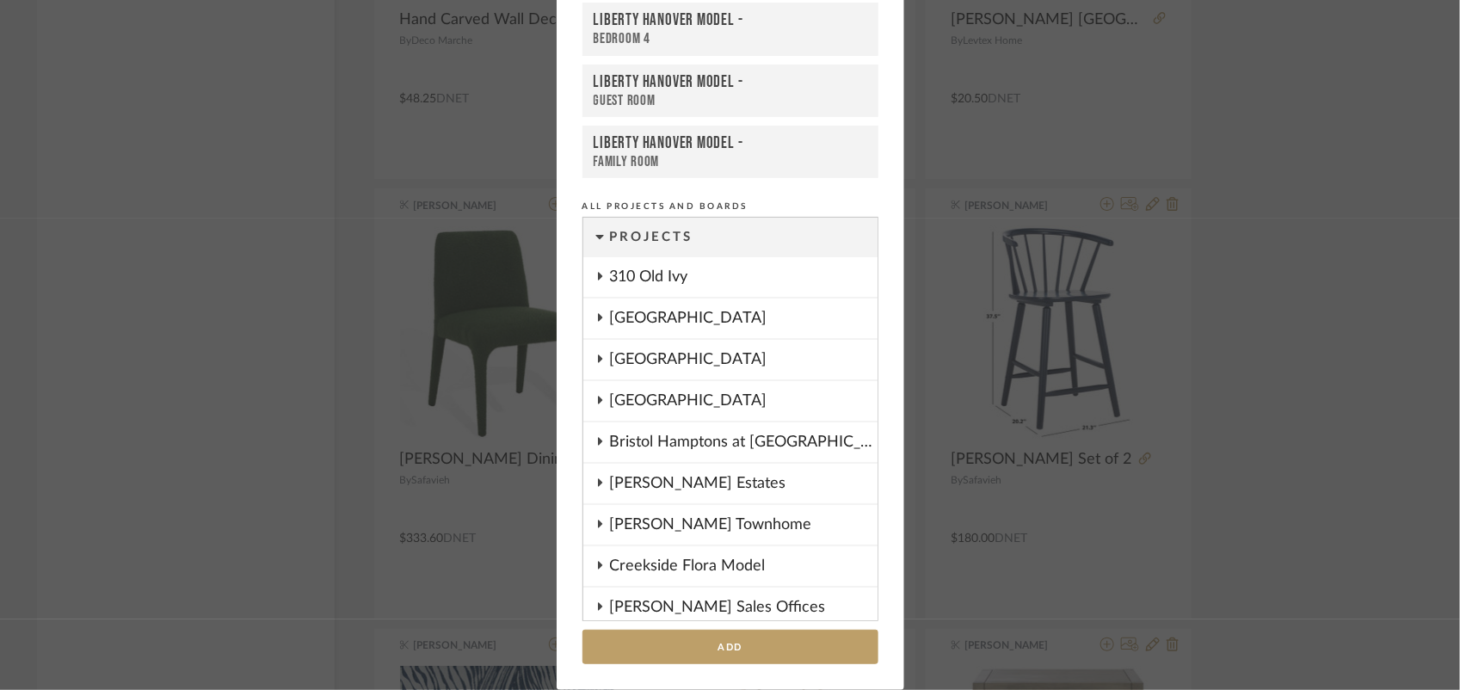
click at [100, 366] on div "Add to Projects Recent Projects, Rooms, or Boards Liberty Hanover Model - Bedro…" at bounding box center [730, 345] width 1460 height 690
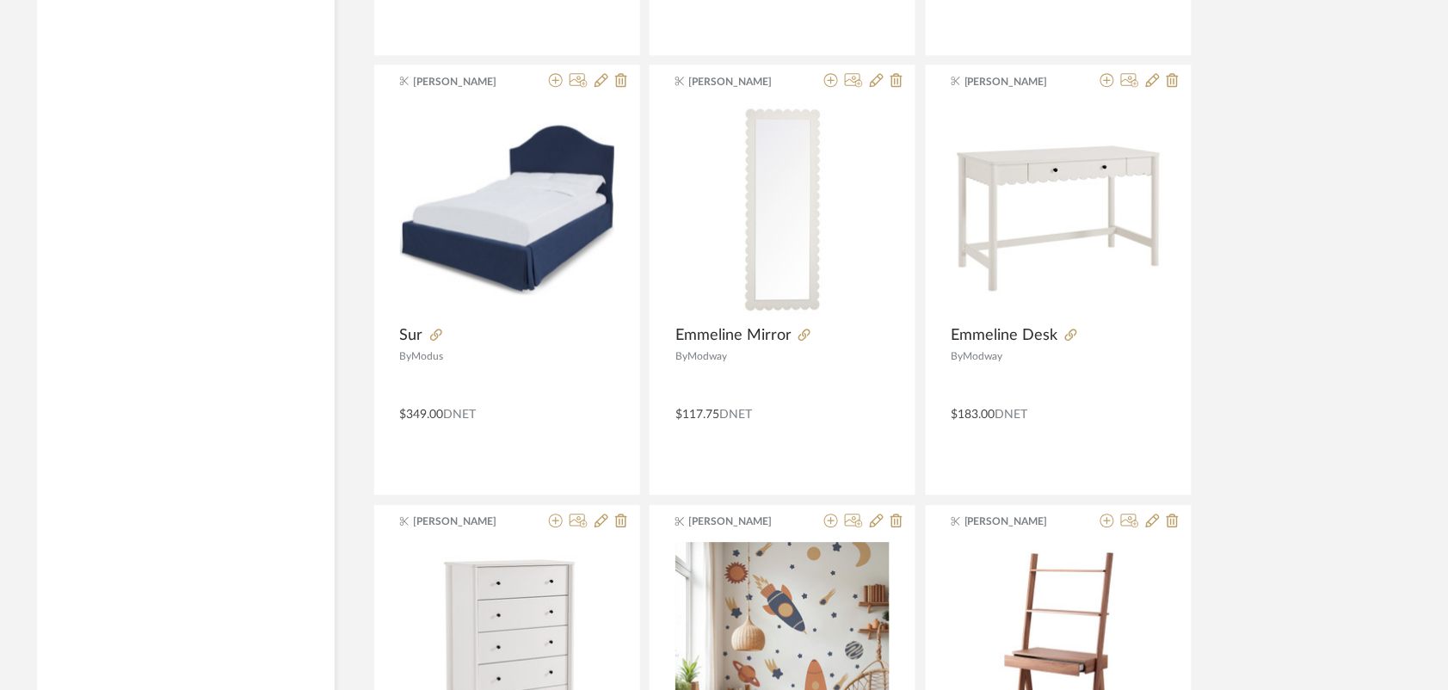
scroll to position [10785, 0]
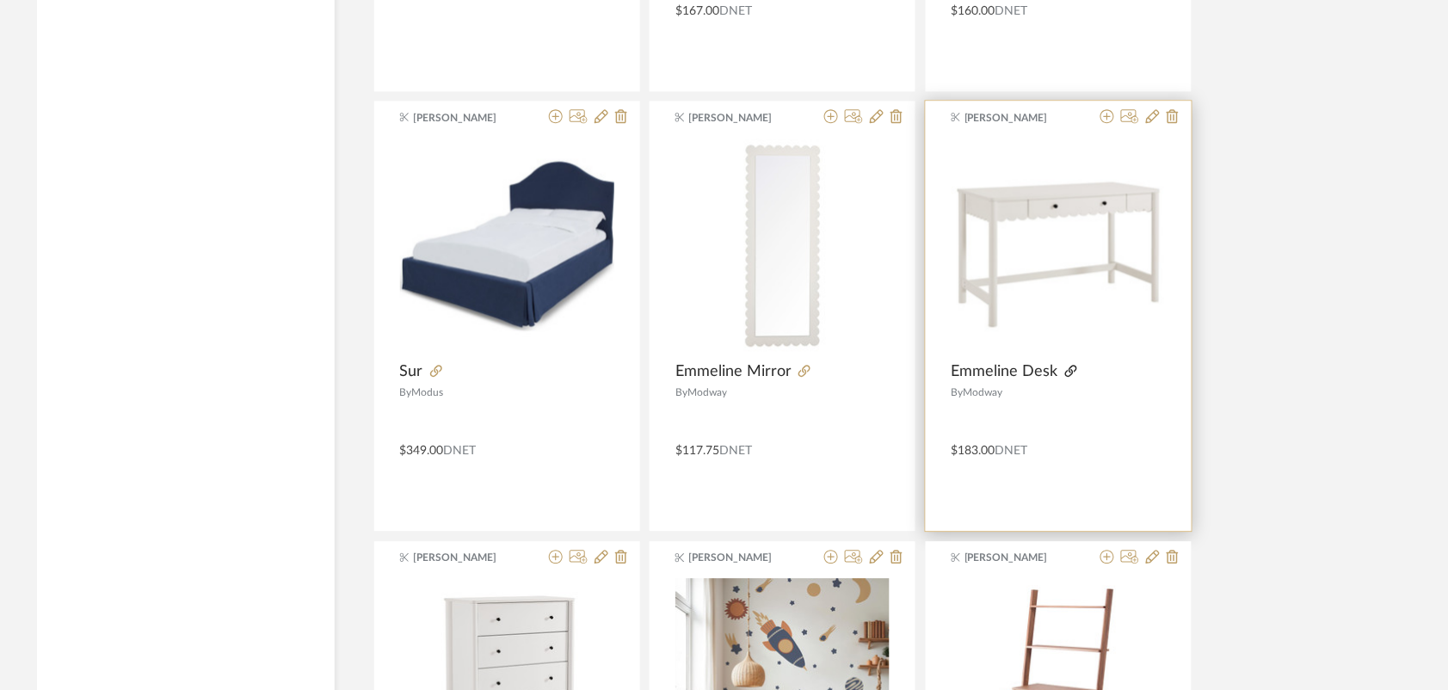
click at [1069, 377] on icon at bounding box center [1071, 371] width 12 height 12
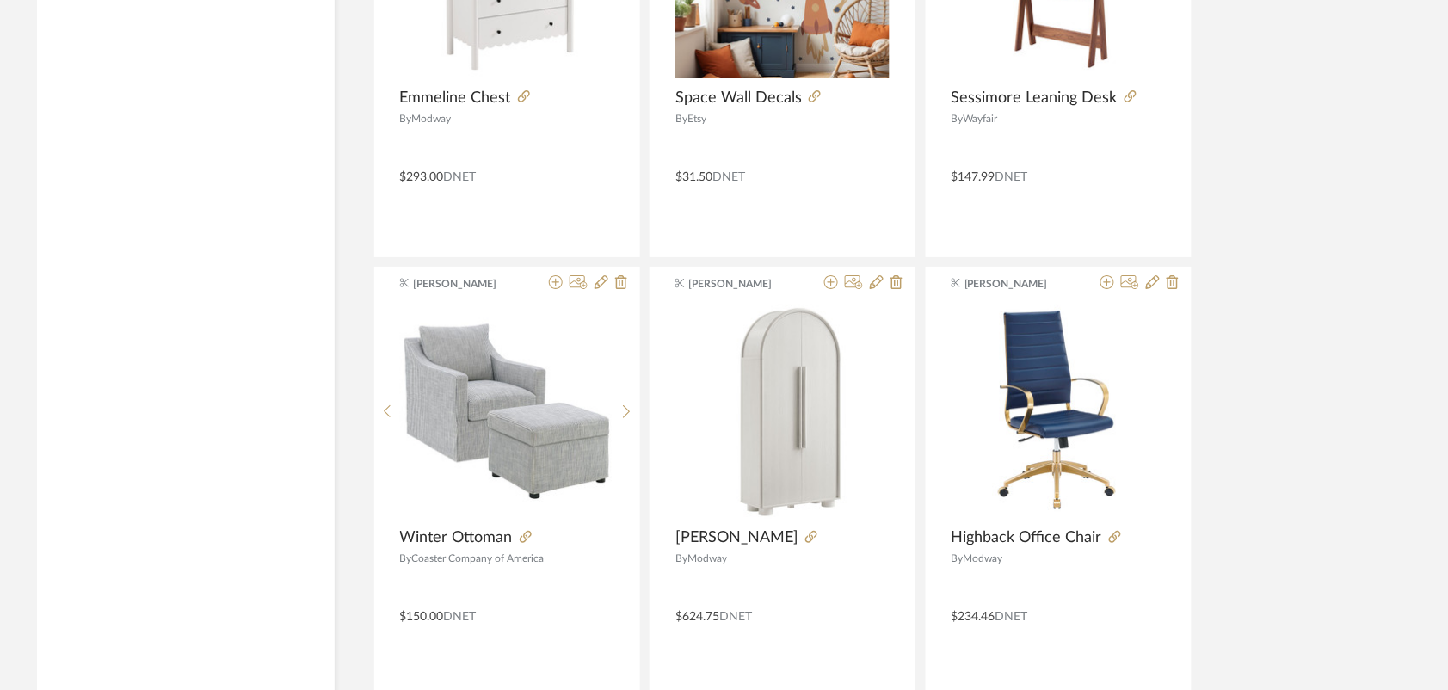
scroll to position [11538, 0]
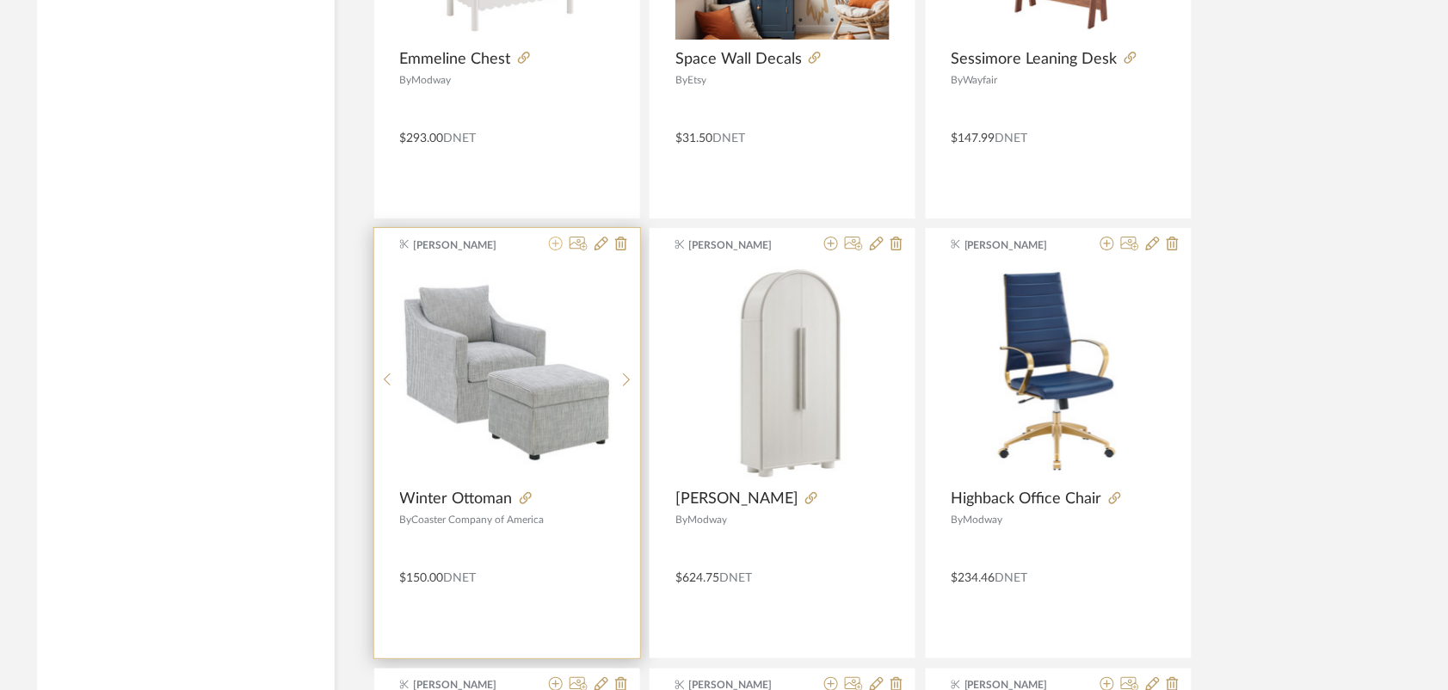
click at [550, 250] on icon at bounding box center [556, 244] width 14 height 14
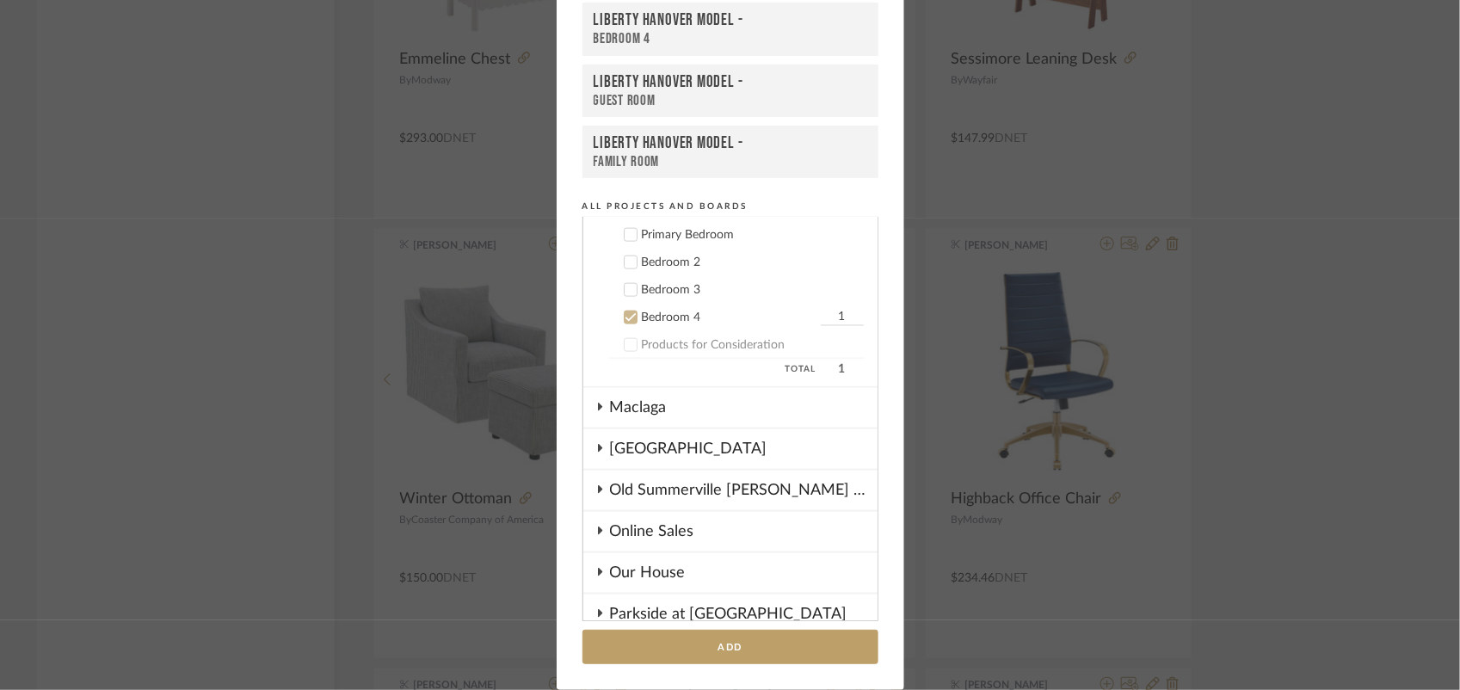
scroll to position [968, 0]
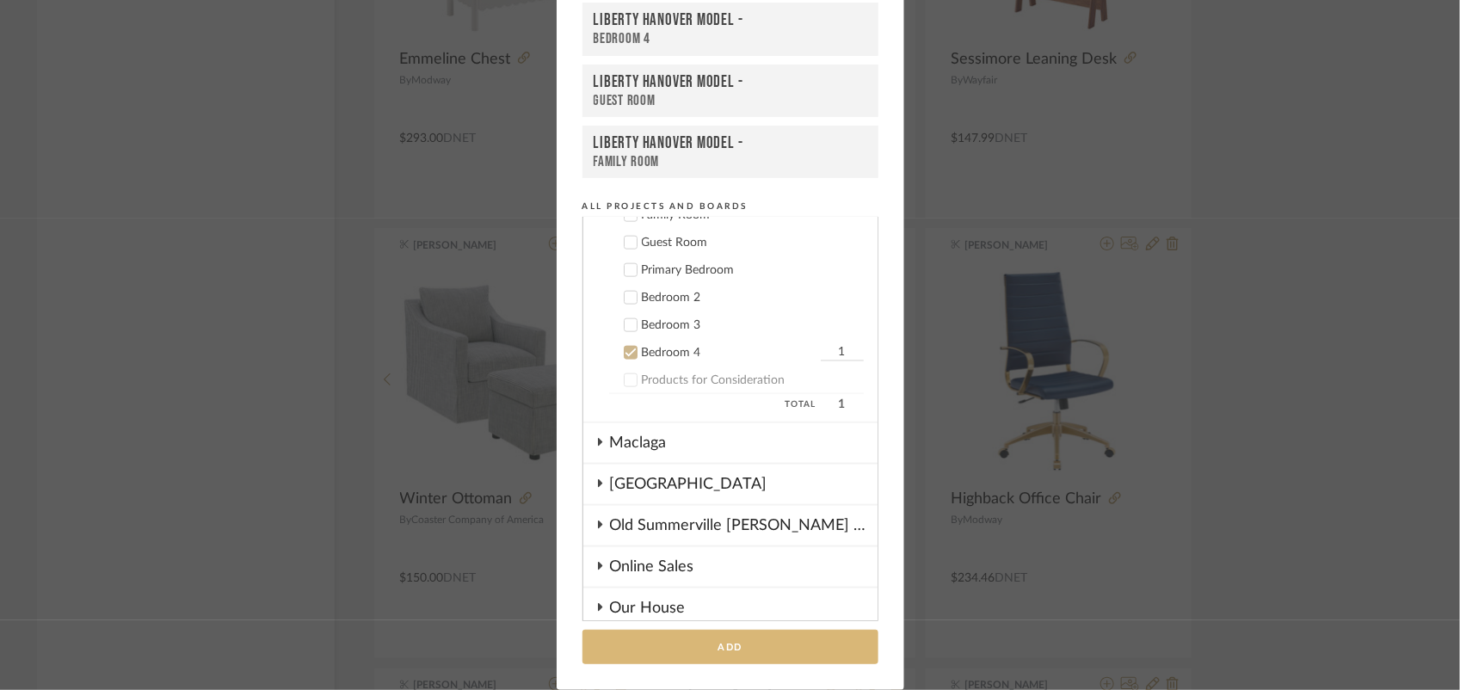
click at [759, 642] on button "Add" at bounding box center [730, 647] width 296 height 35
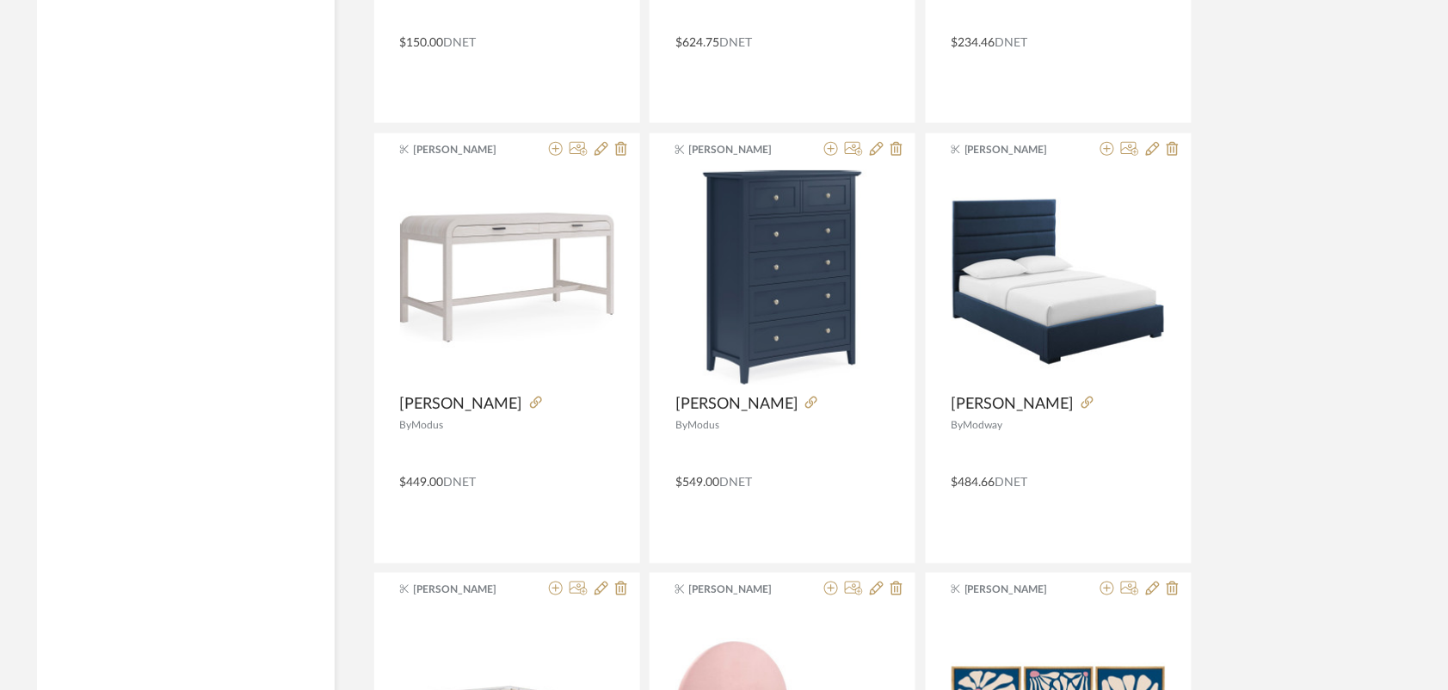
scroll to position [12075, 0]
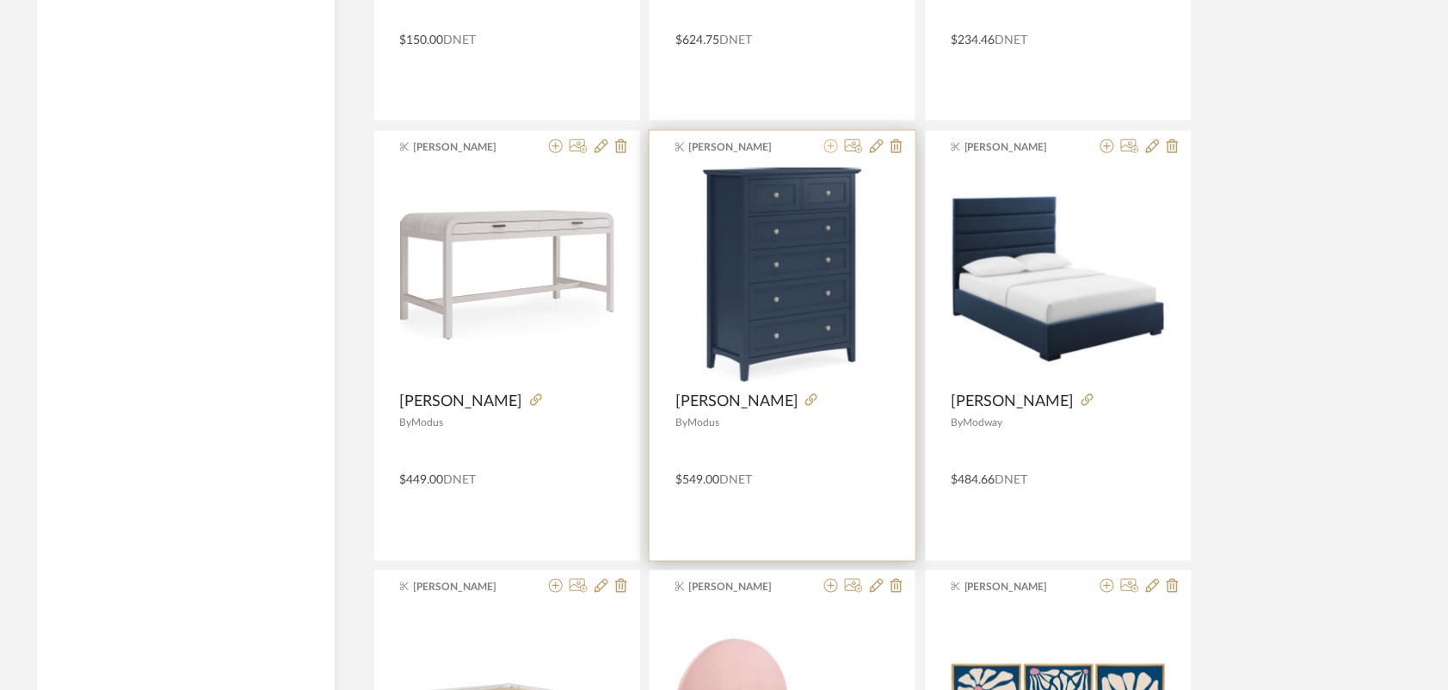
click at [833, 153] on icon at bounding box center [831, 146] width 14 height 14
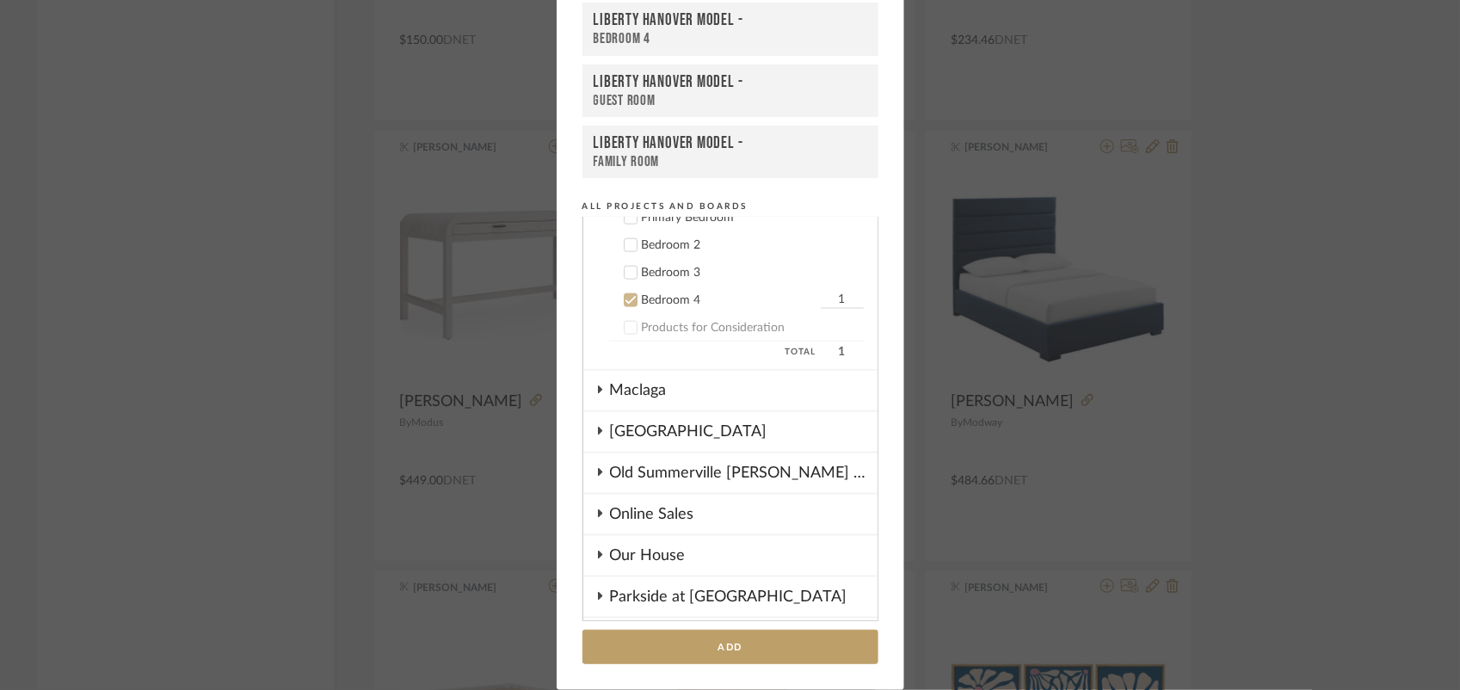
scroll to position [968, 0]
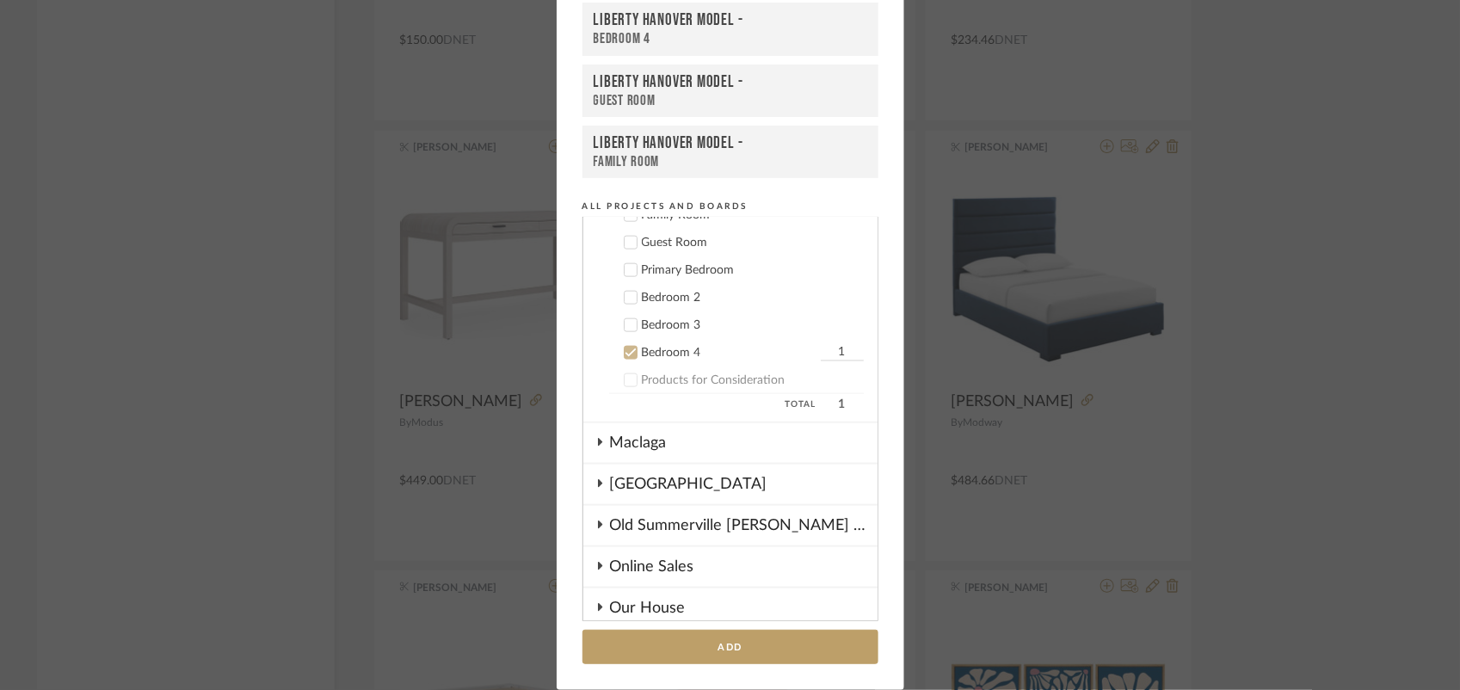
click at [624, 347] on icon at bounding box center [630, 353] width 12 height 12
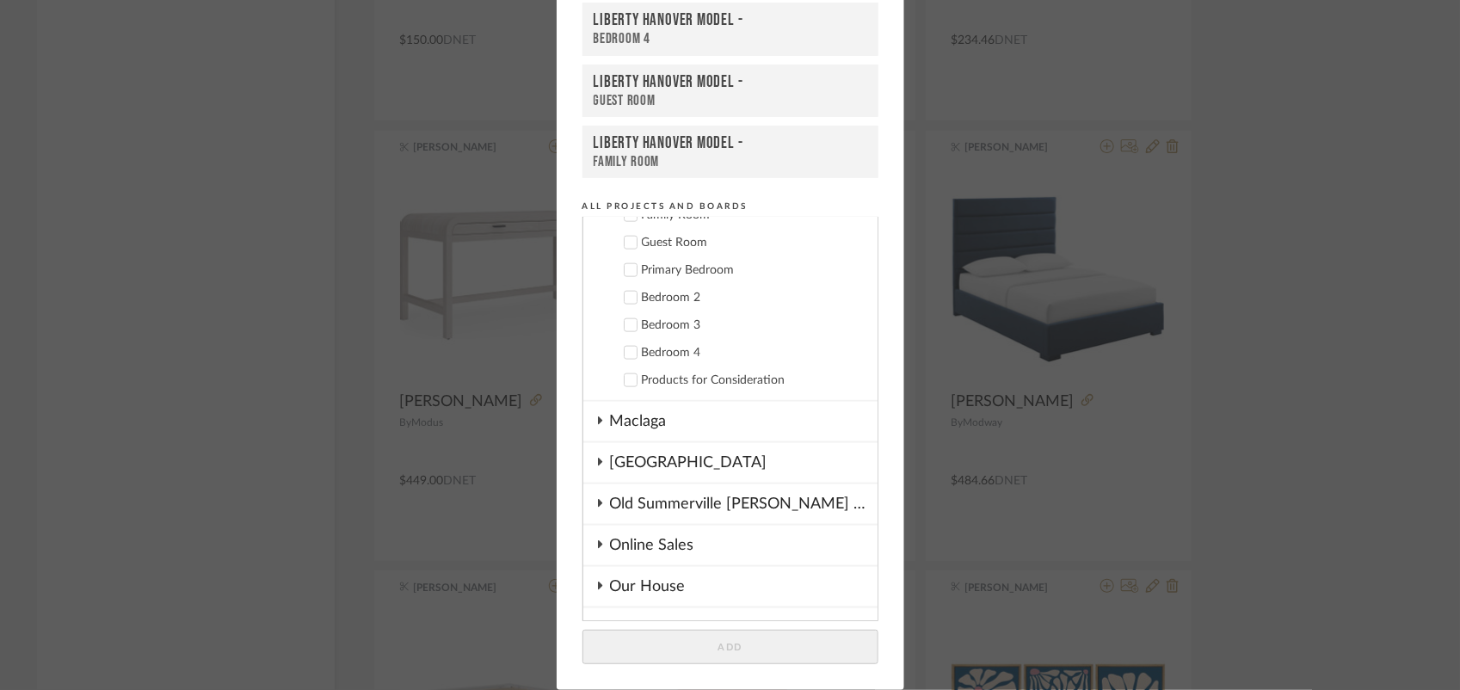
click at [624, 319] on icon at bounding box center [630, 325] width 12 height 12
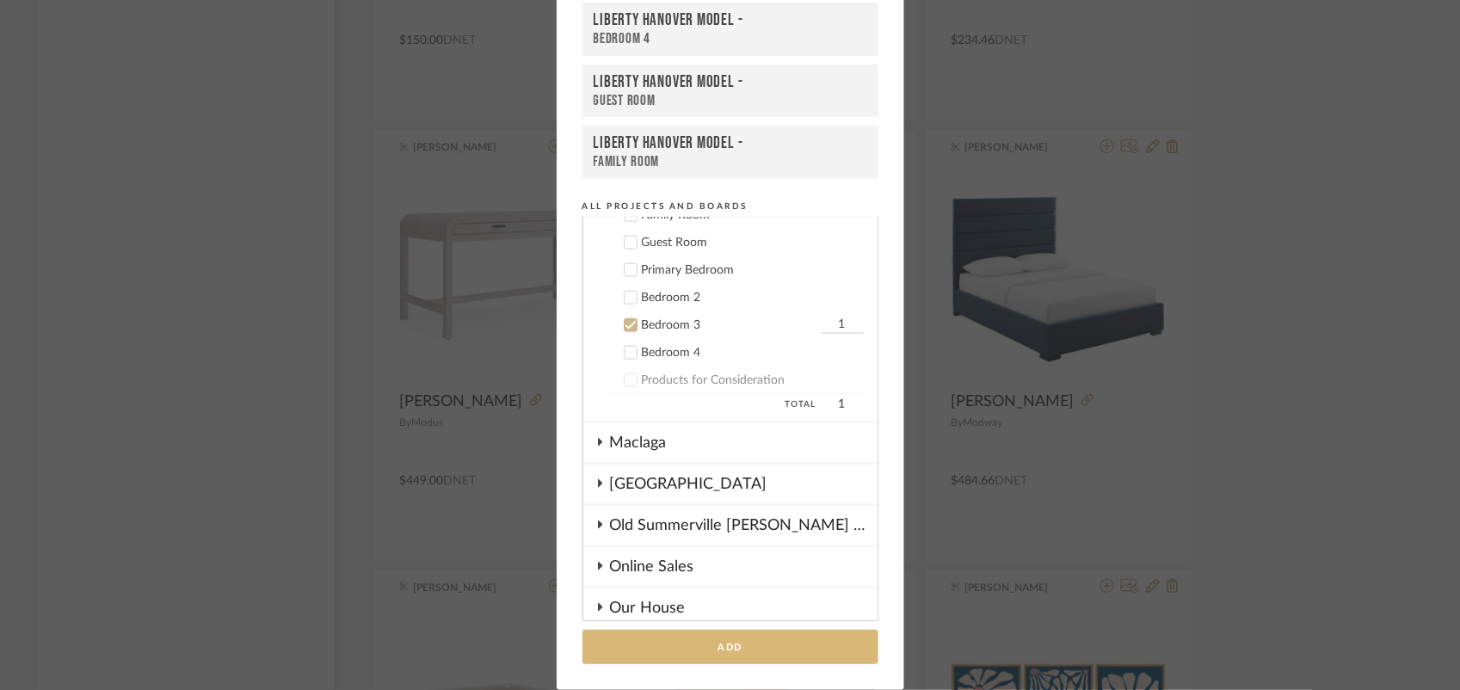
click at [746, 646] on button "Add" at bounding box center [730, 647] width 296 height 35
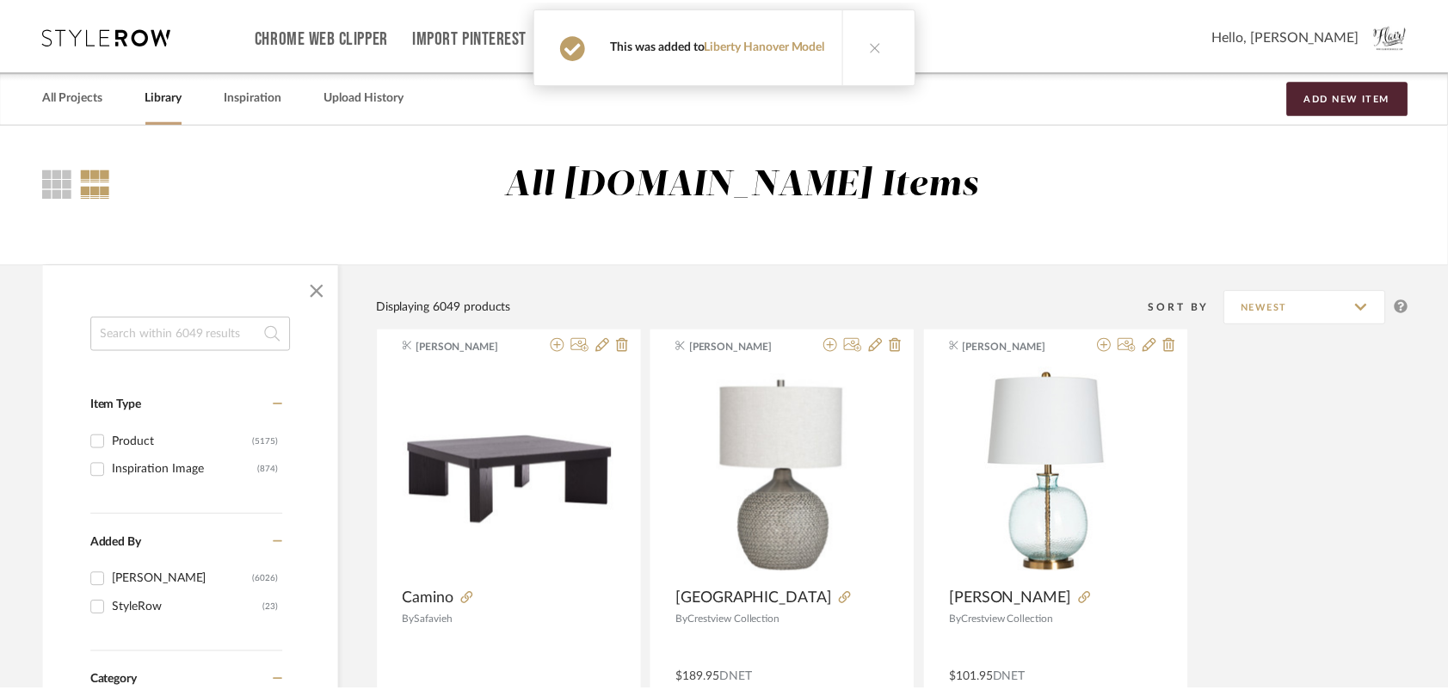
scroll to position [12075, 0]
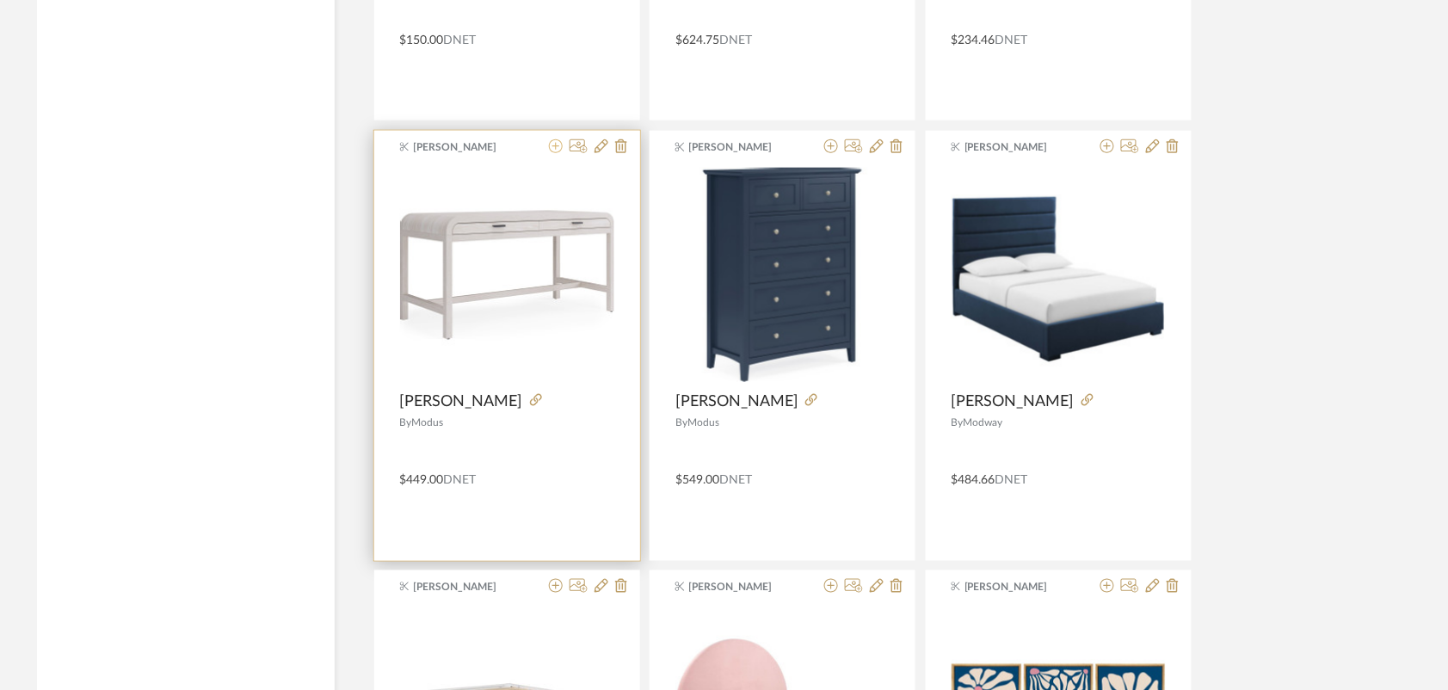
click at [556, 153] on icon at bounding box center [556, 146] width 14 height 14
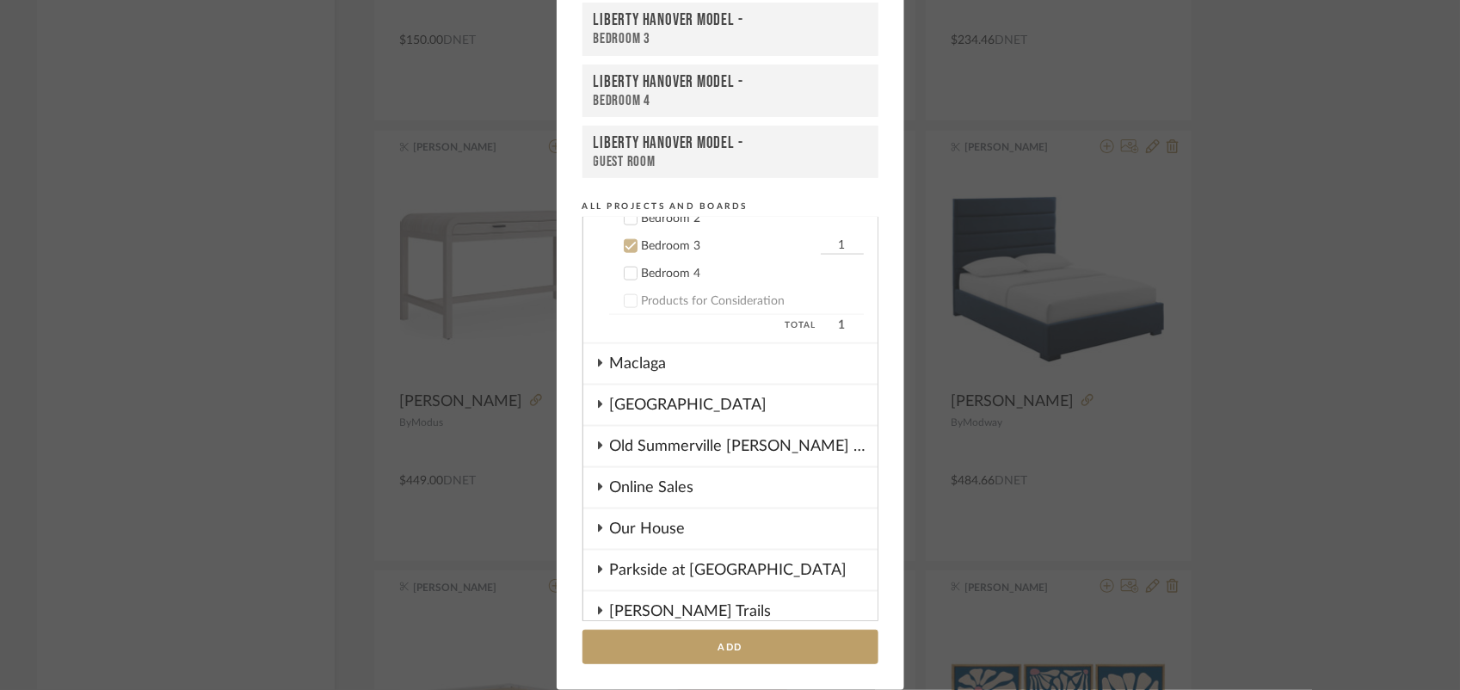
scroll to position [939, 0]
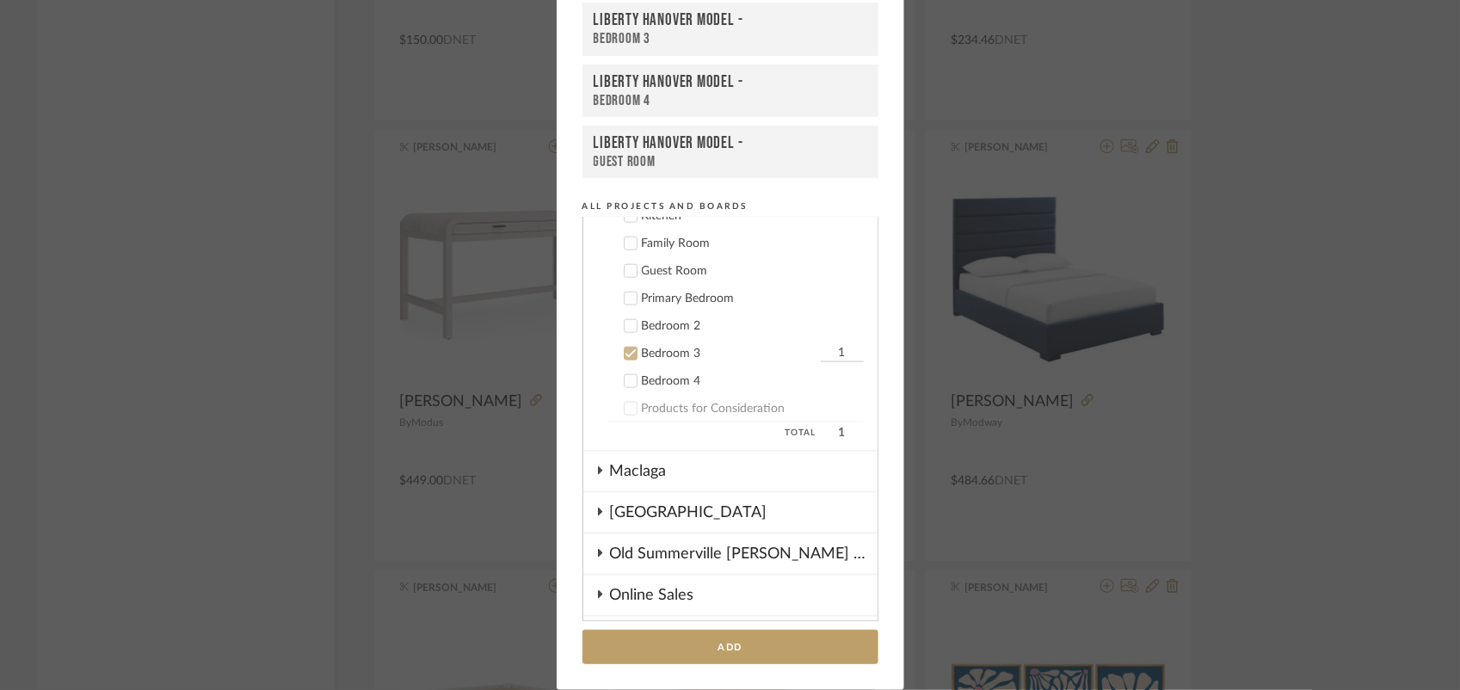
click at [622, 345] on label "Bedroom 3 1" at bounding box center [736, 353] width 255 height 17
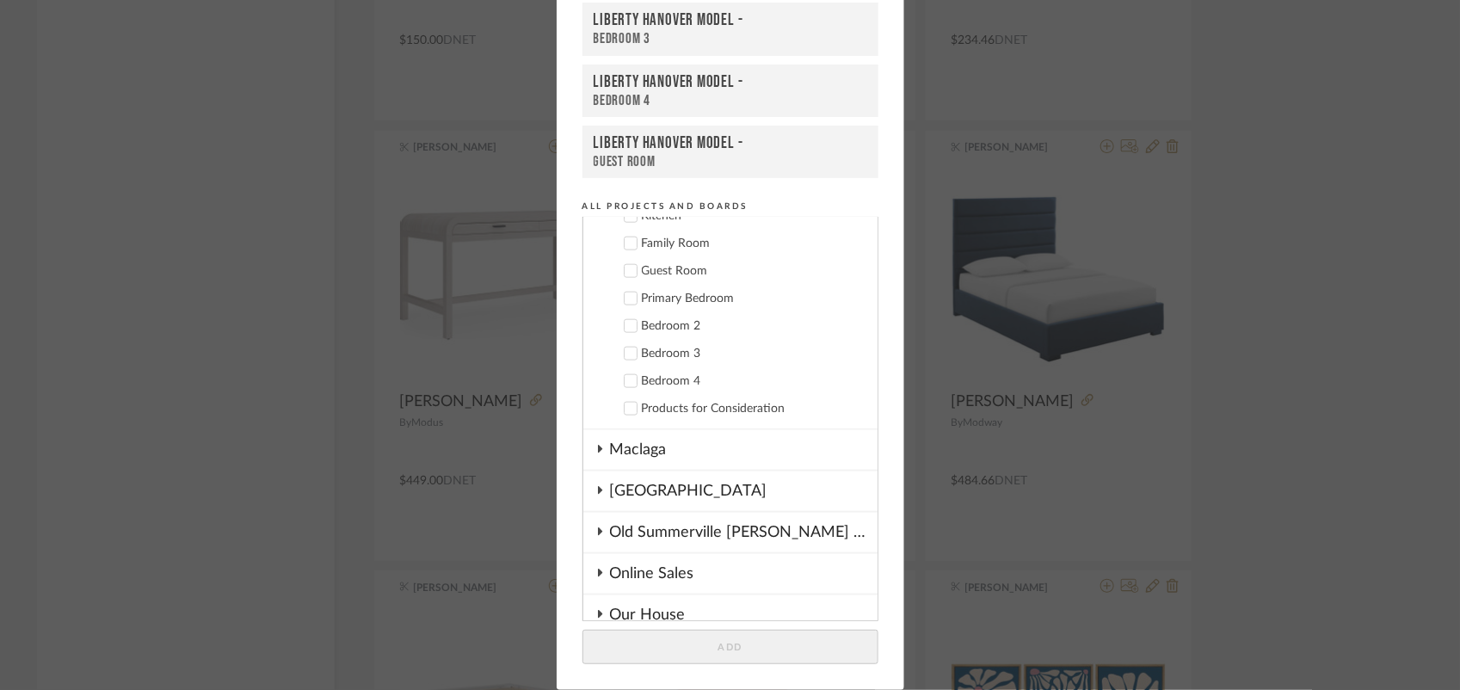
click at [633, 372] on label "Bedroom 4" at bounding box center [736, 380] width 255 height 17
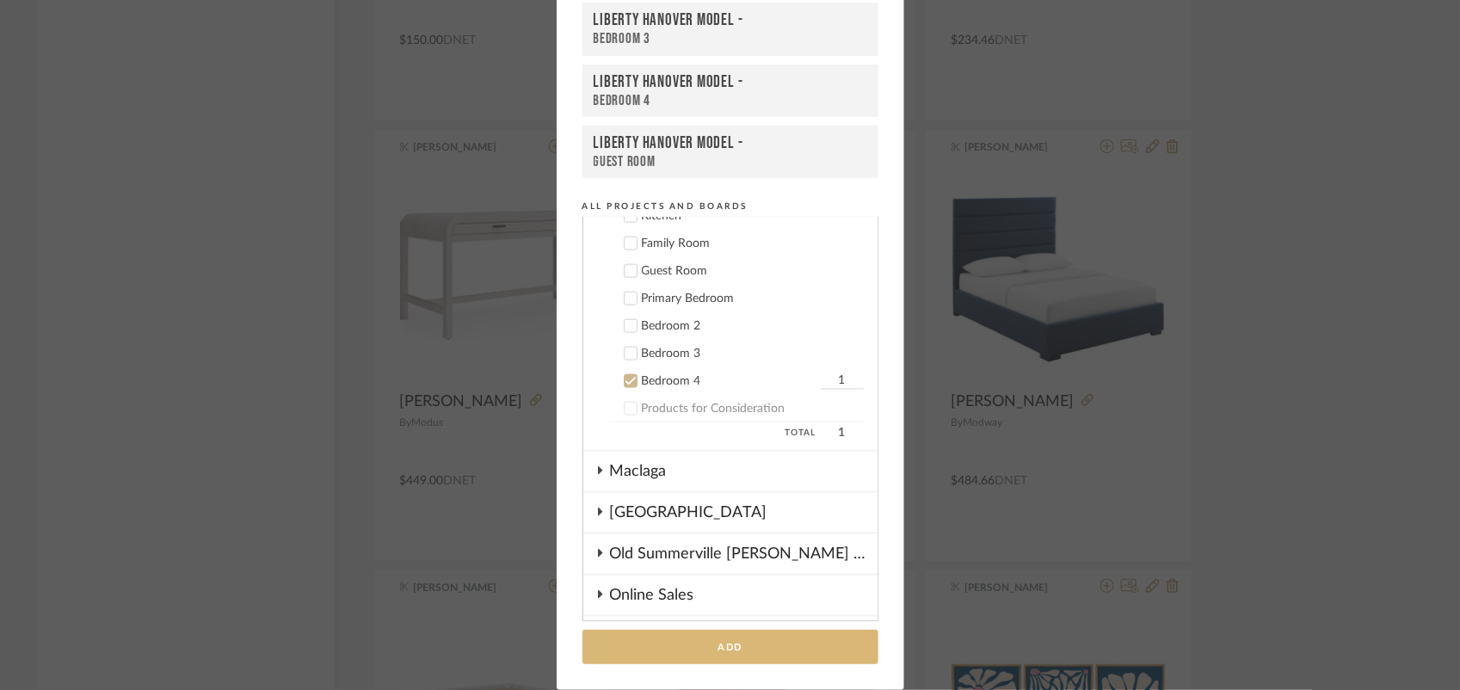
click at [723, 661] on button "Add" at bounding box center [730, 647] width 296 height 35
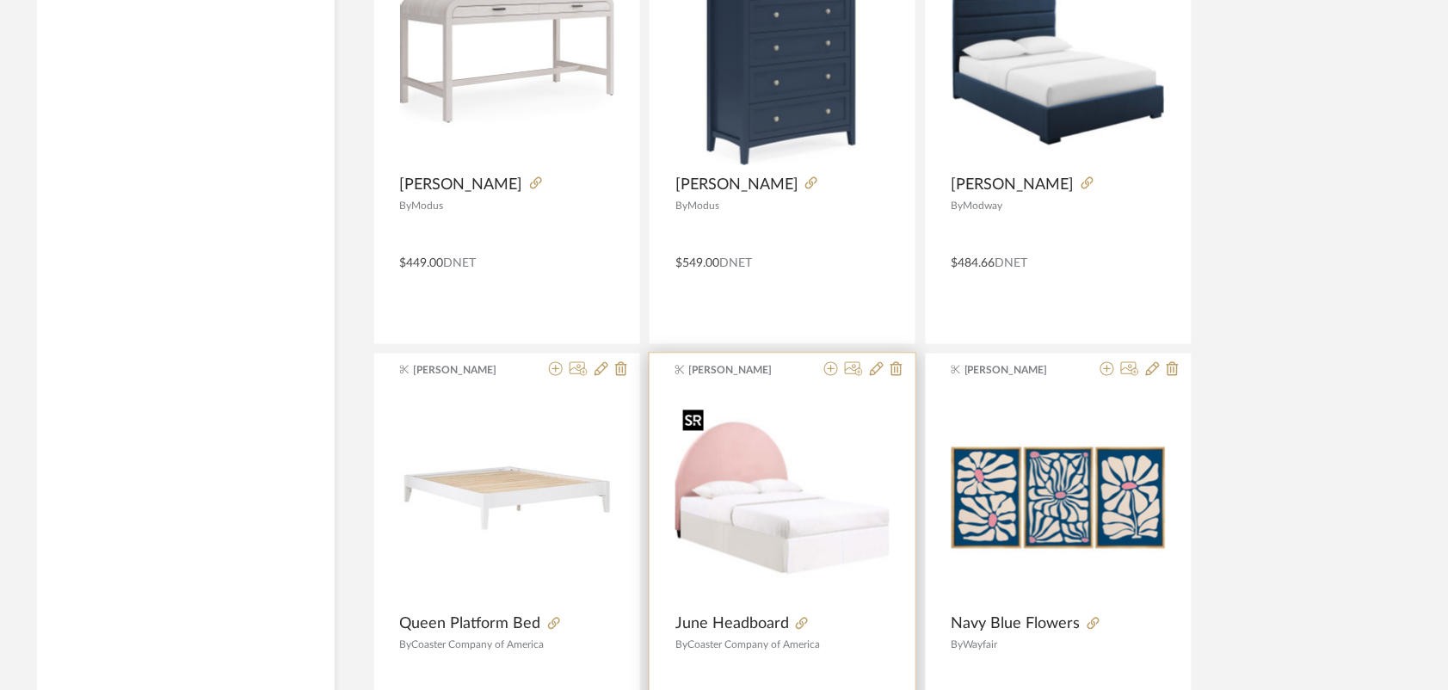
scroll to position [12398, 0]
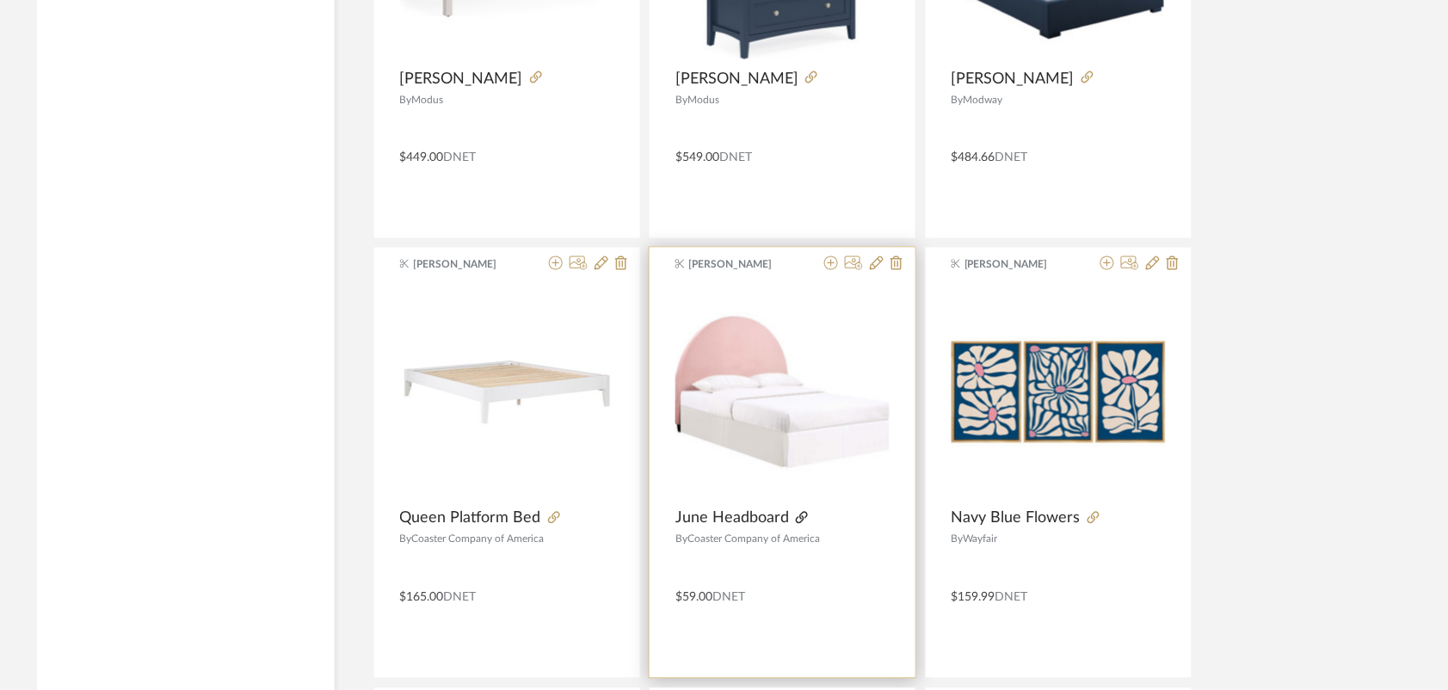
click at [804, 524] on icon at bounding box center [802, 518] width 12 height 12
click at [796, 525] on fa-icon at bounding box center [802, 519] width 12 height 12
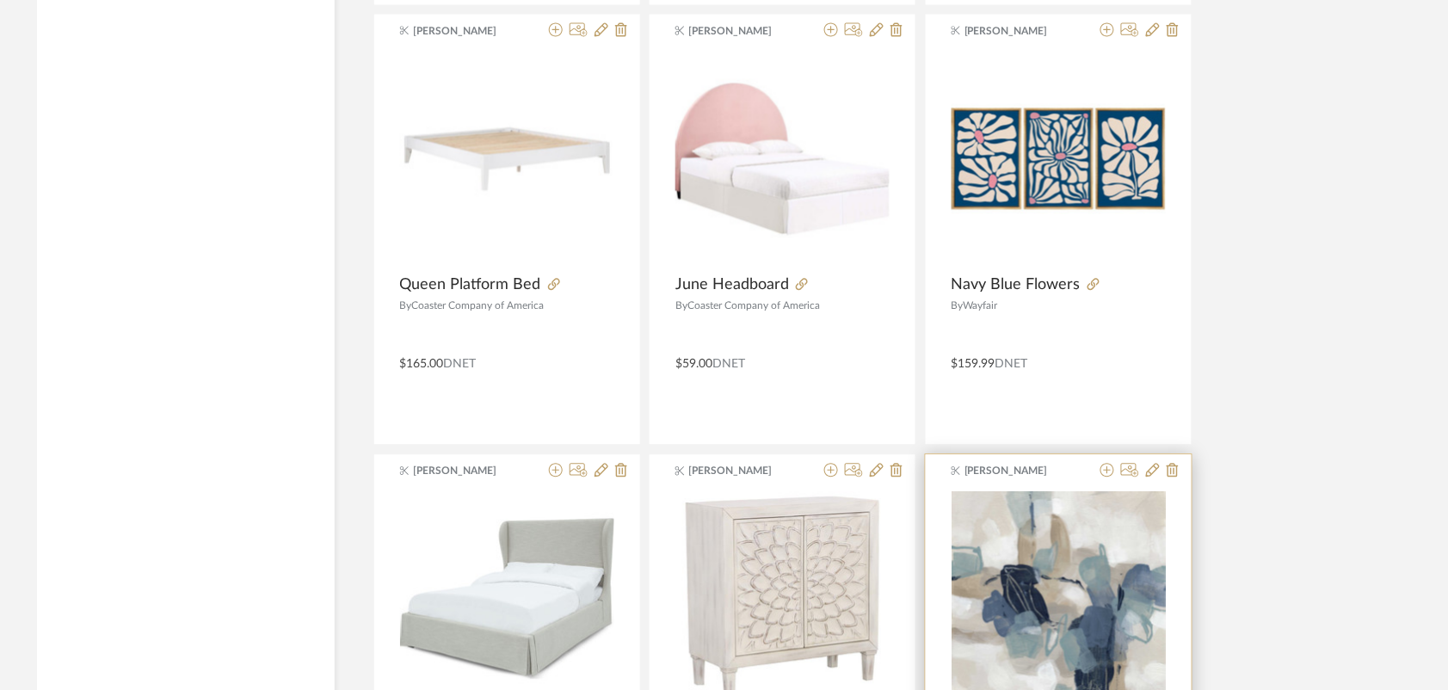
scroll to position [12613, 0]
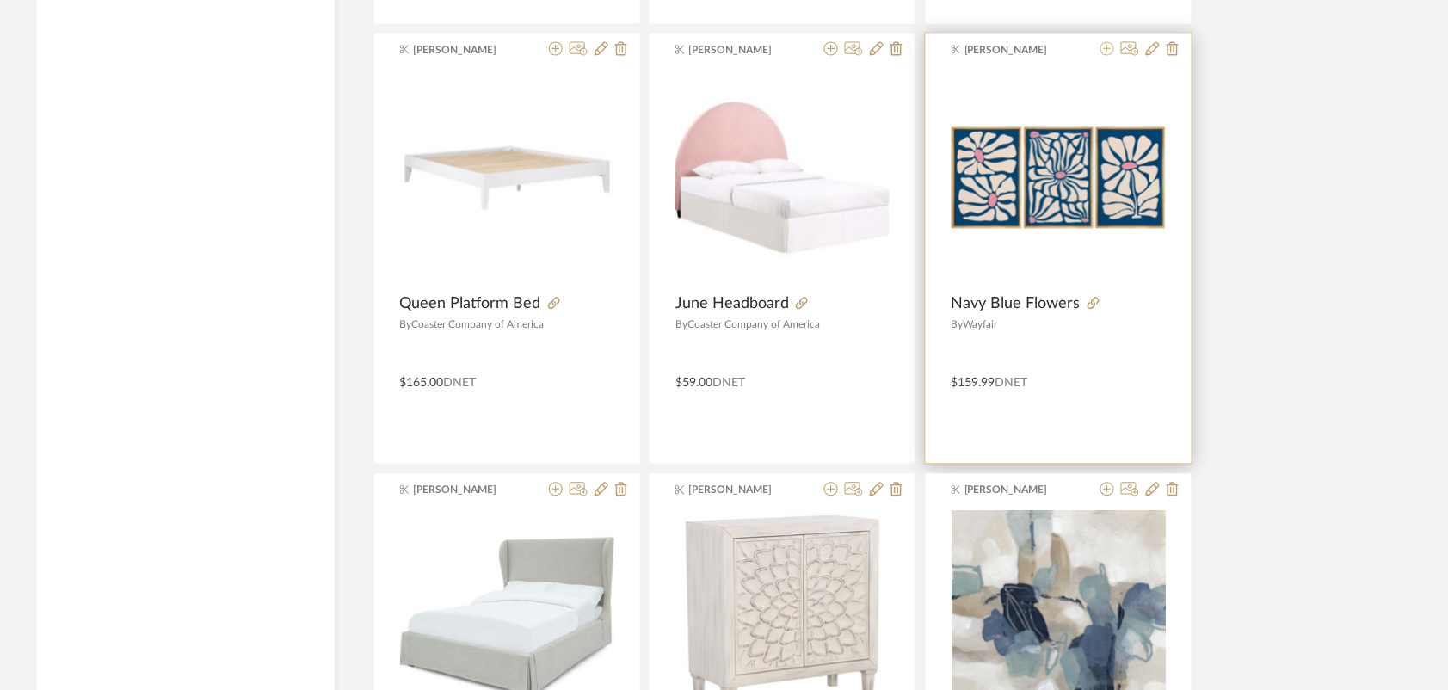
click at [1105, 54] on icon at bounding box center [1107, 48] width 14 height 14
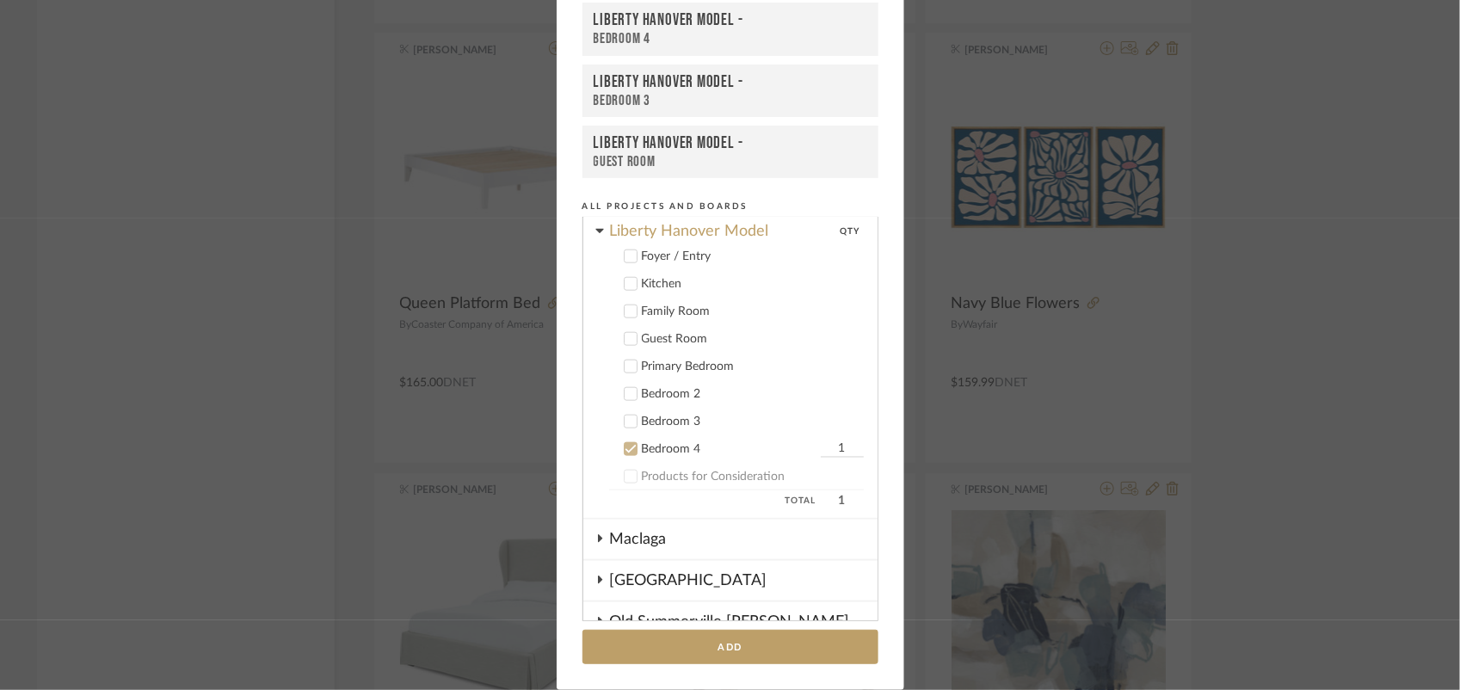
scroll to position [860, 0]
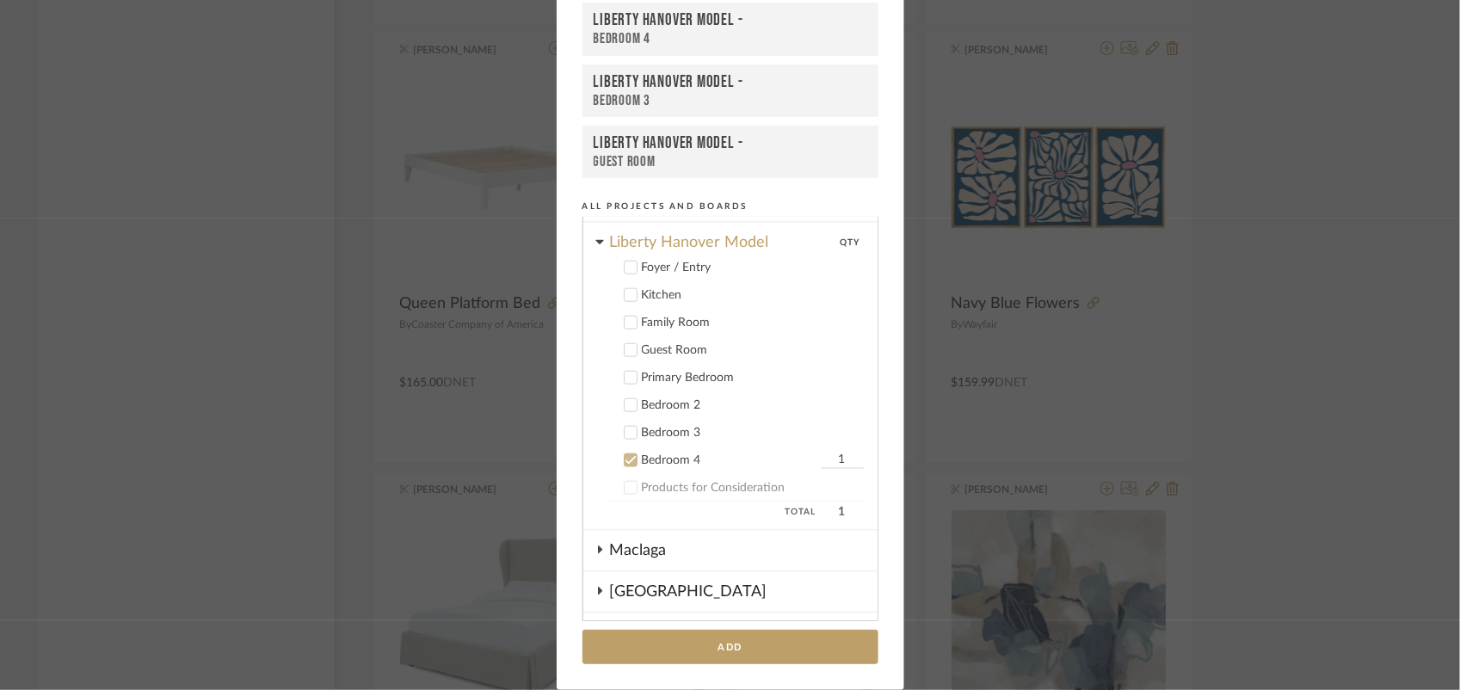
click at [660, 398] on div "Bedroom 2" at bounding box center [753, 405] width 222 height 15
click at [624, 454] on icon at bounding box center [630, 460] width 12 height 12
click at [669, 654] on button "Add" at bounding box center [730, 647] width 296 height 35
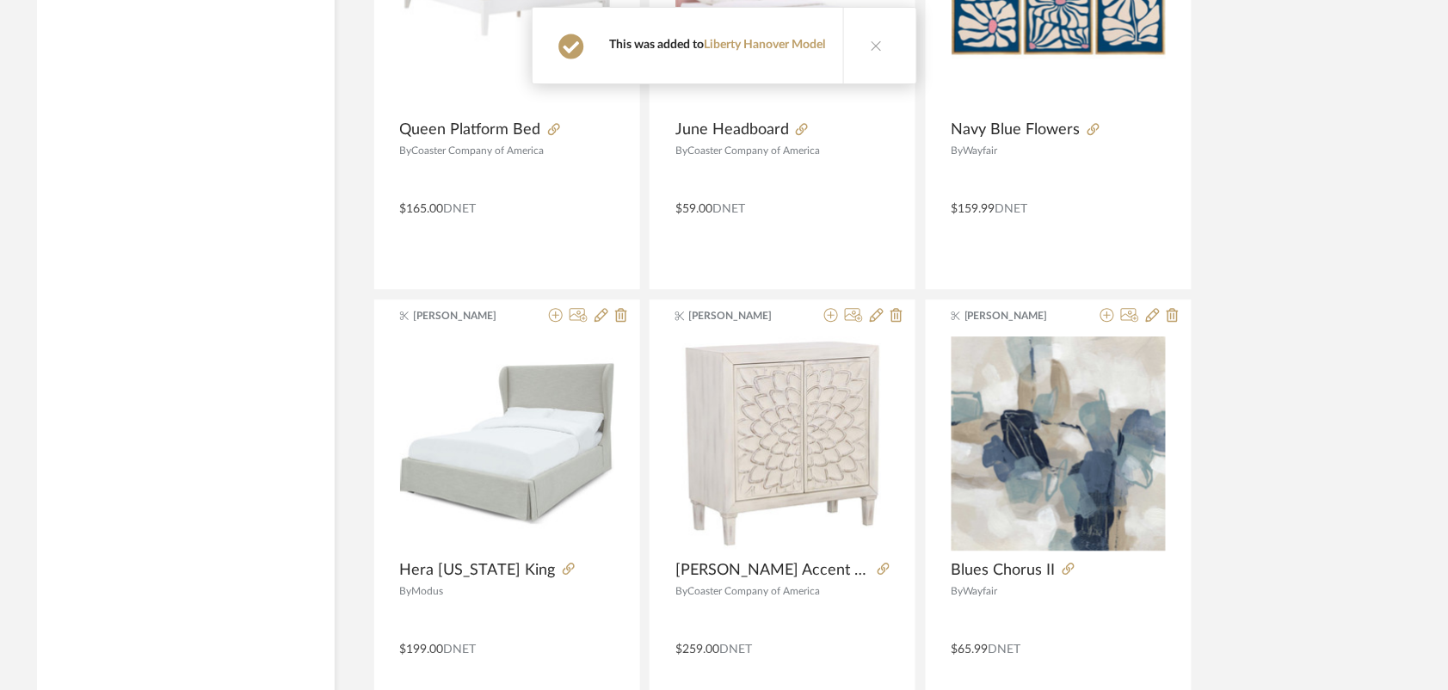
scroll to position [12828, 0]
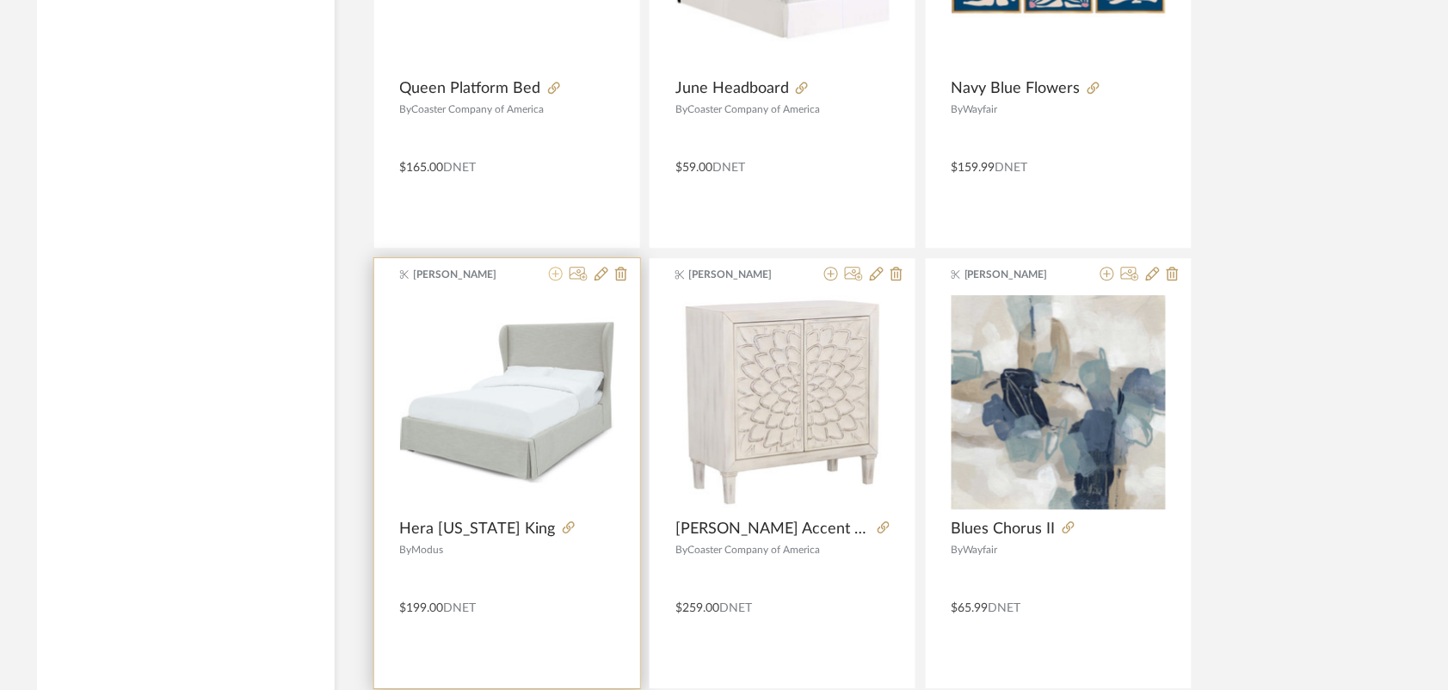
click at [555, 280] on icon at bounding box center [556, 274] width 14 height 14
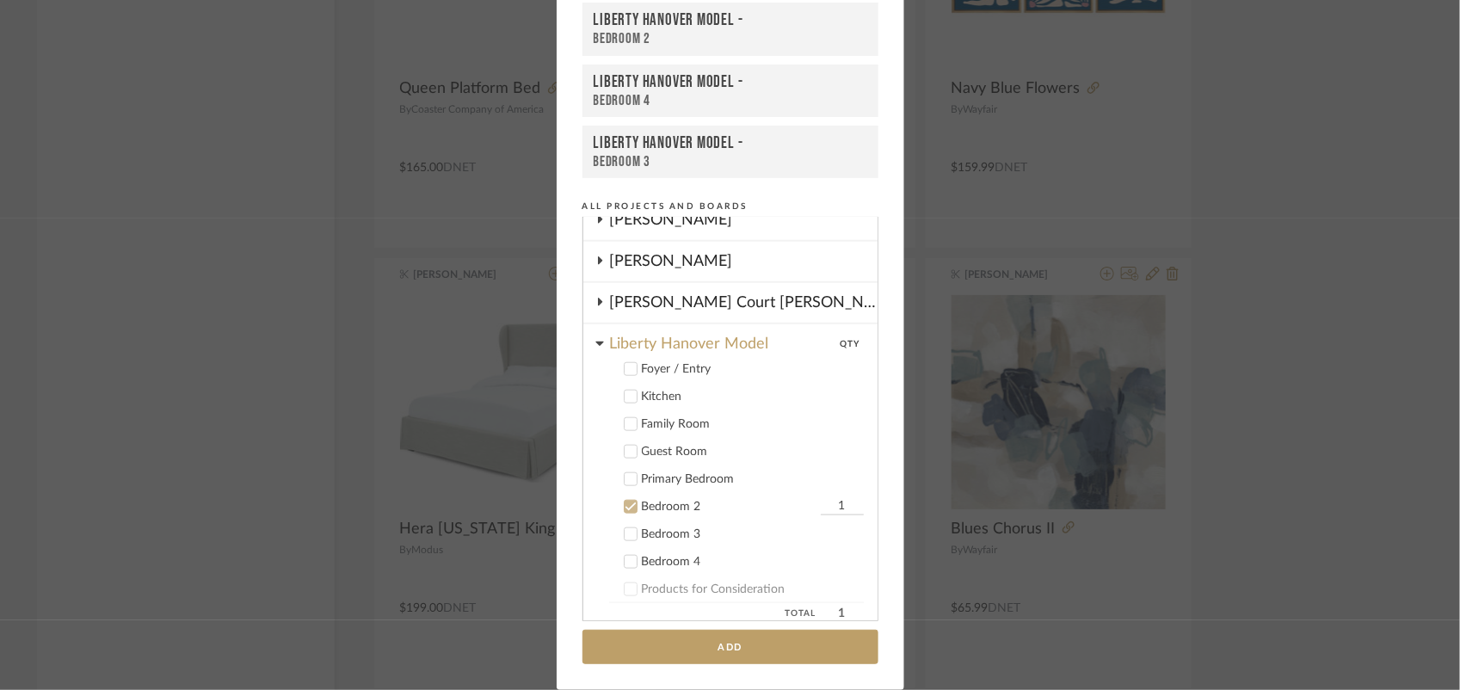
scroll to position [698, 0]
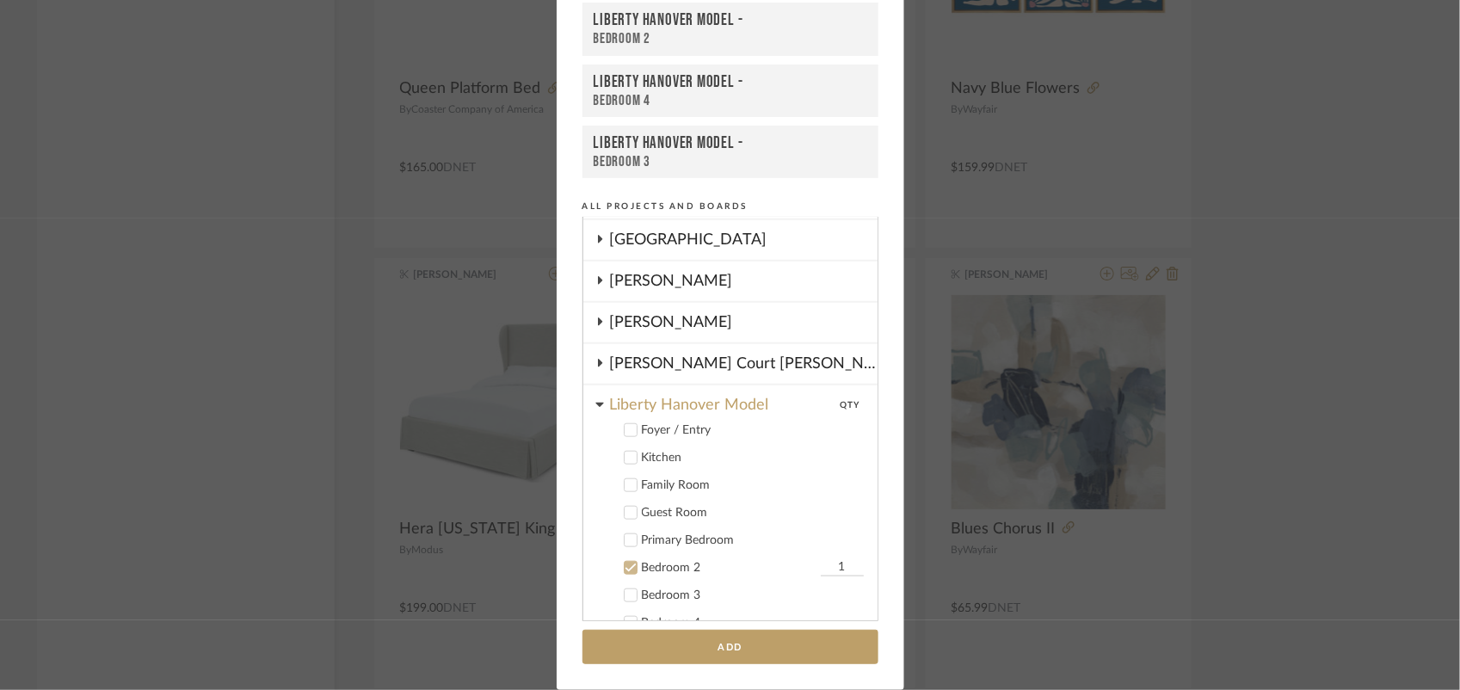
click at [624, 534] on icon at bounding box center [630, 540] width 12 height 12
click at [624, 562] on icon at bounding box center [630, 568] width 12 height 12
click at [628, 642] on button "Add" at bounding box center [730, 647] width 296 height 35
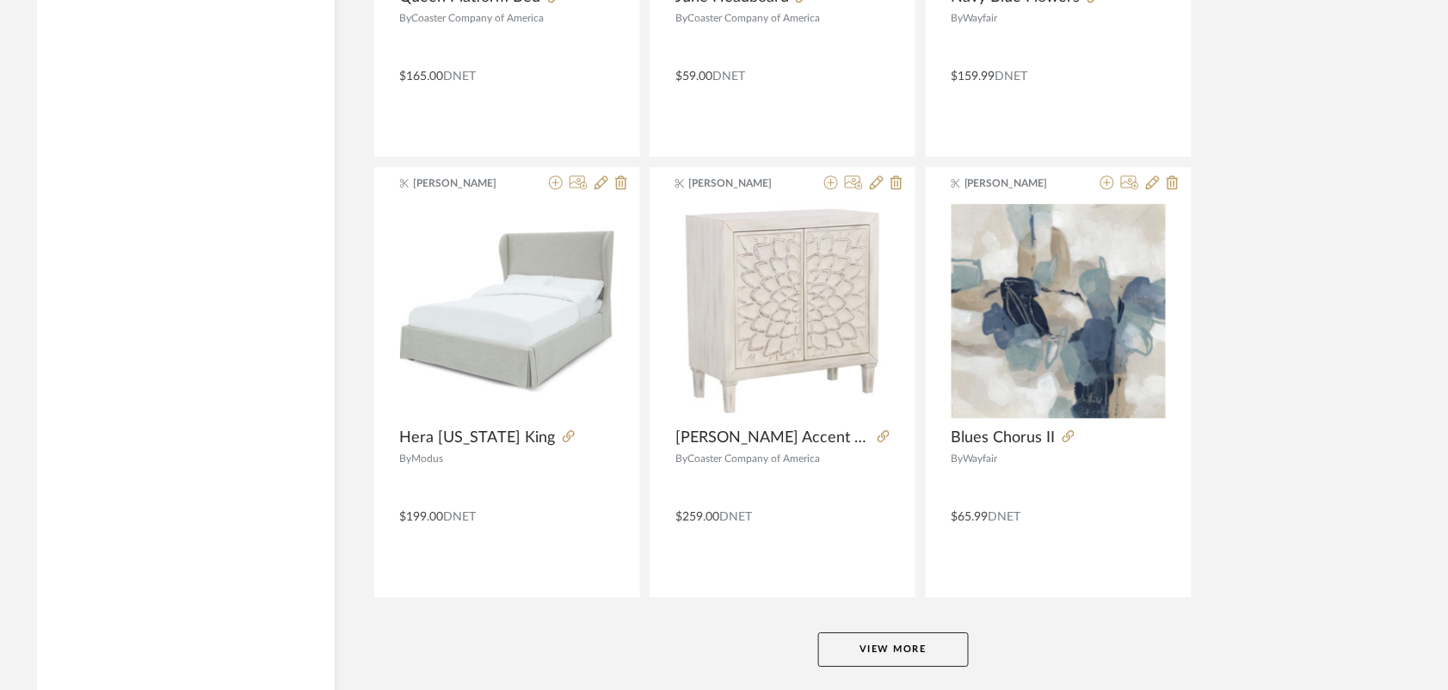
scroll to position [13022, 0]
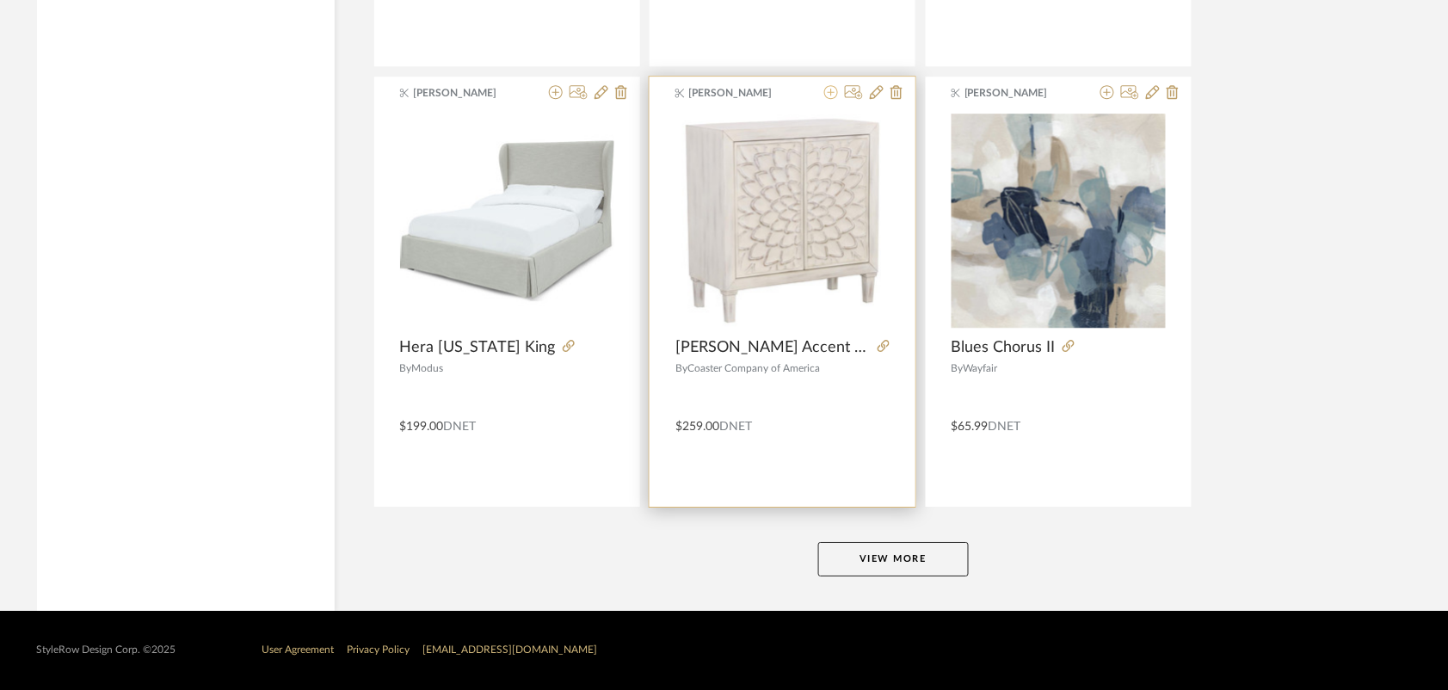
click at [827, 93] on icon at bounding box center [831, 92] width 14 height 14
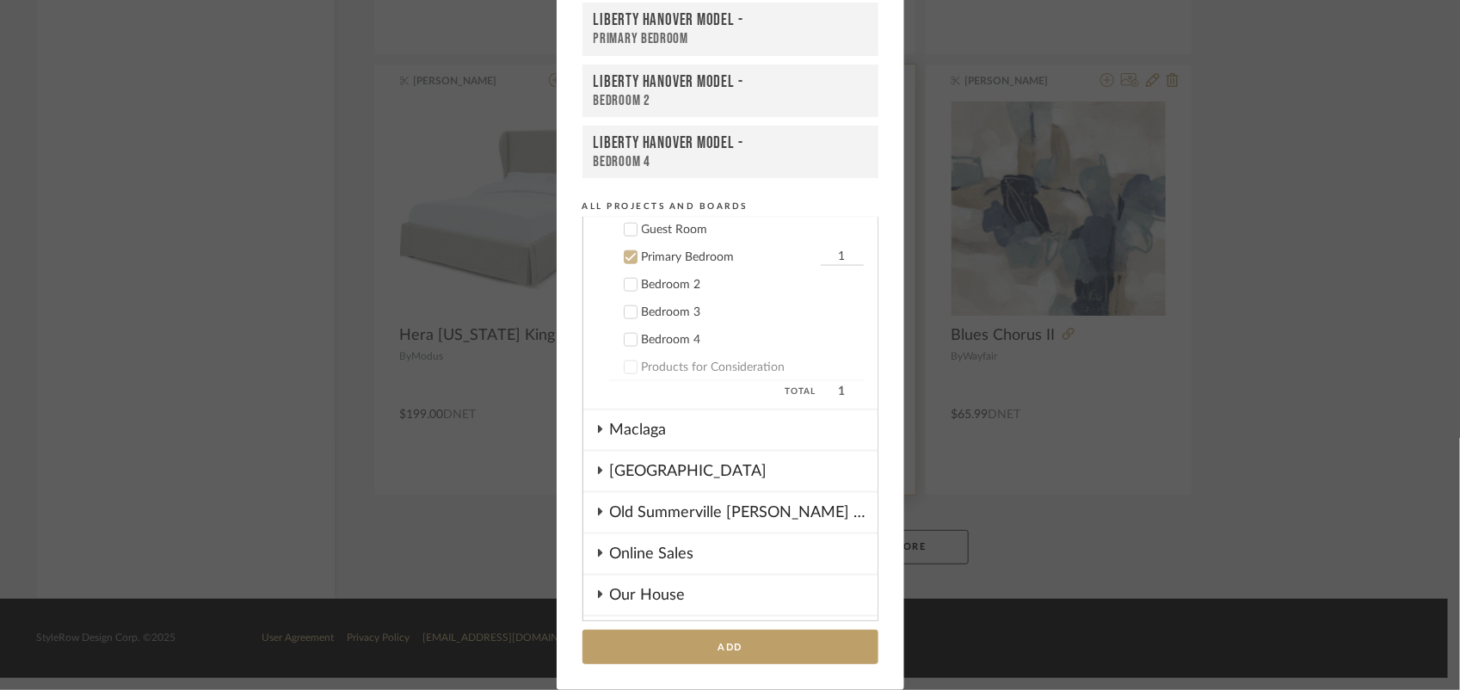
scroll to position [992, 0]
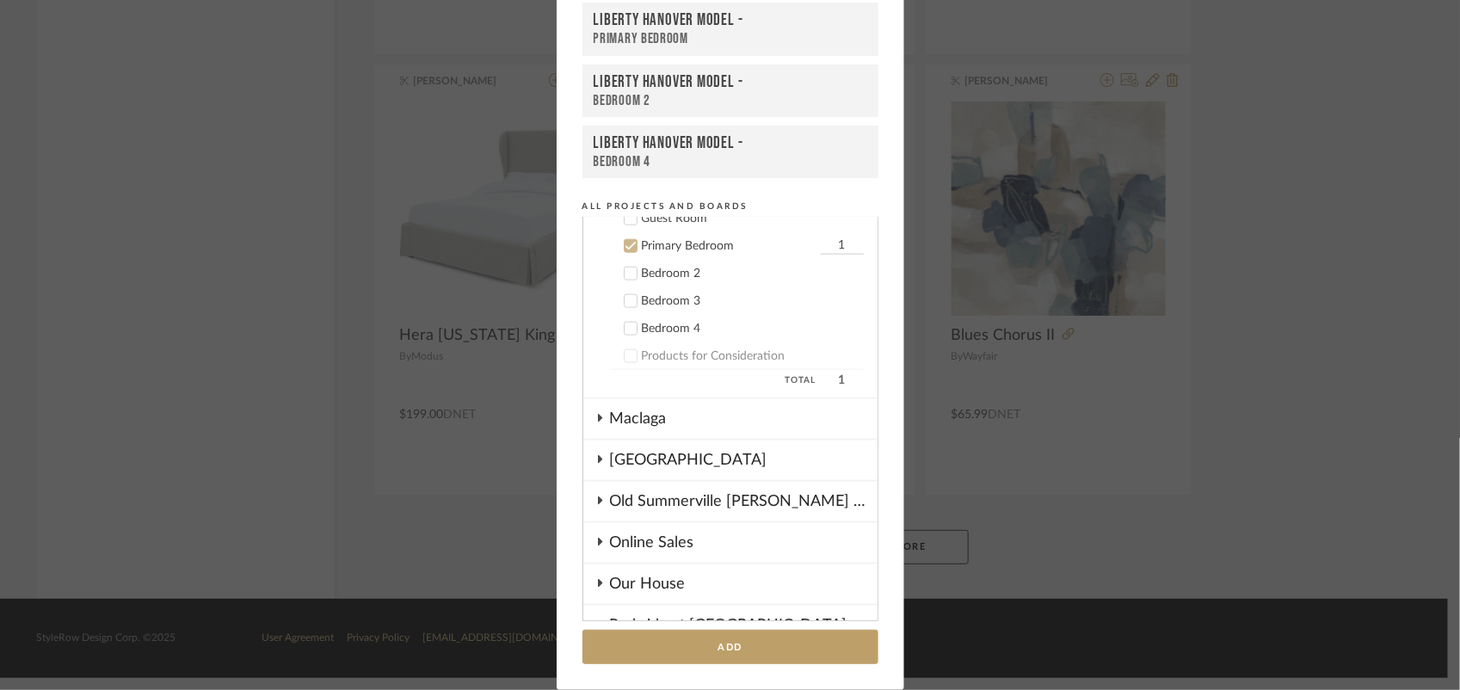
click at [624, 240] on icon at bounding box center [630, 246] width 12 height 12
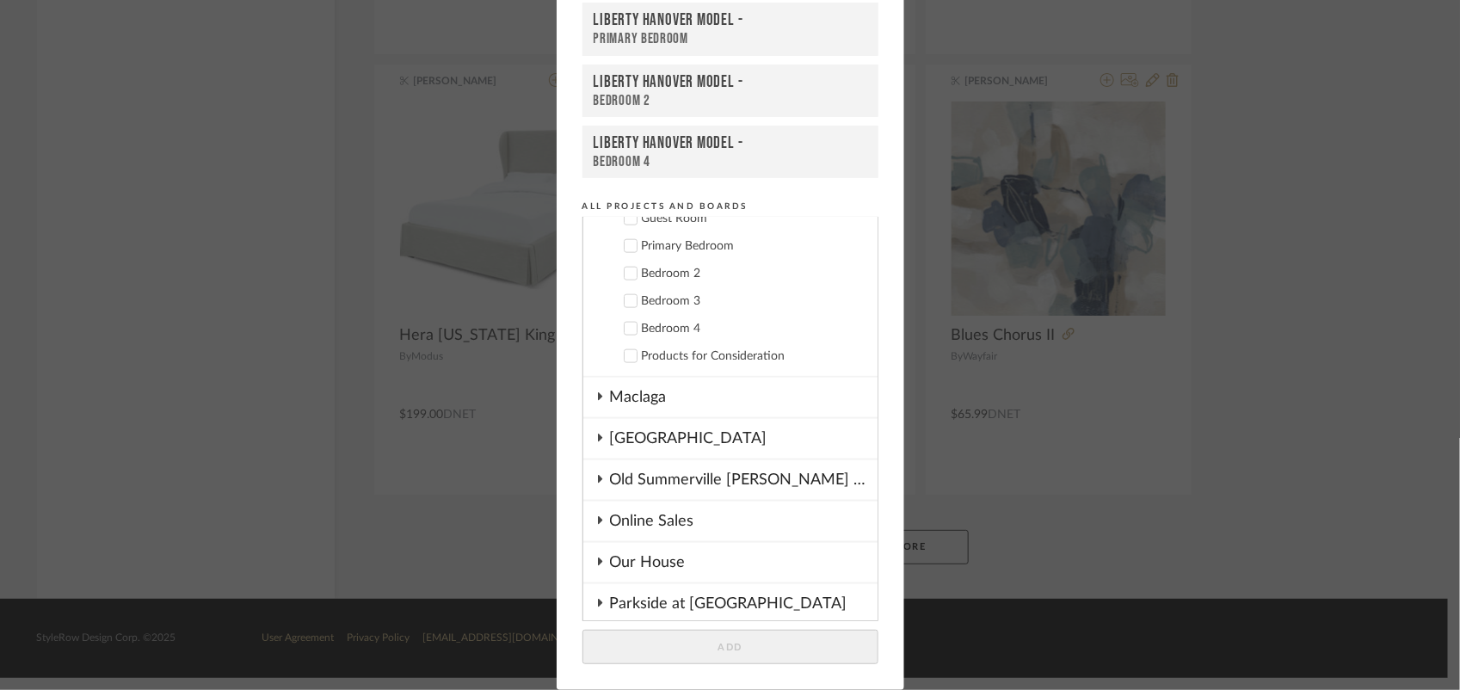
click at [626, 270] on icon at bounding box center [629, 274] width 11 height 9
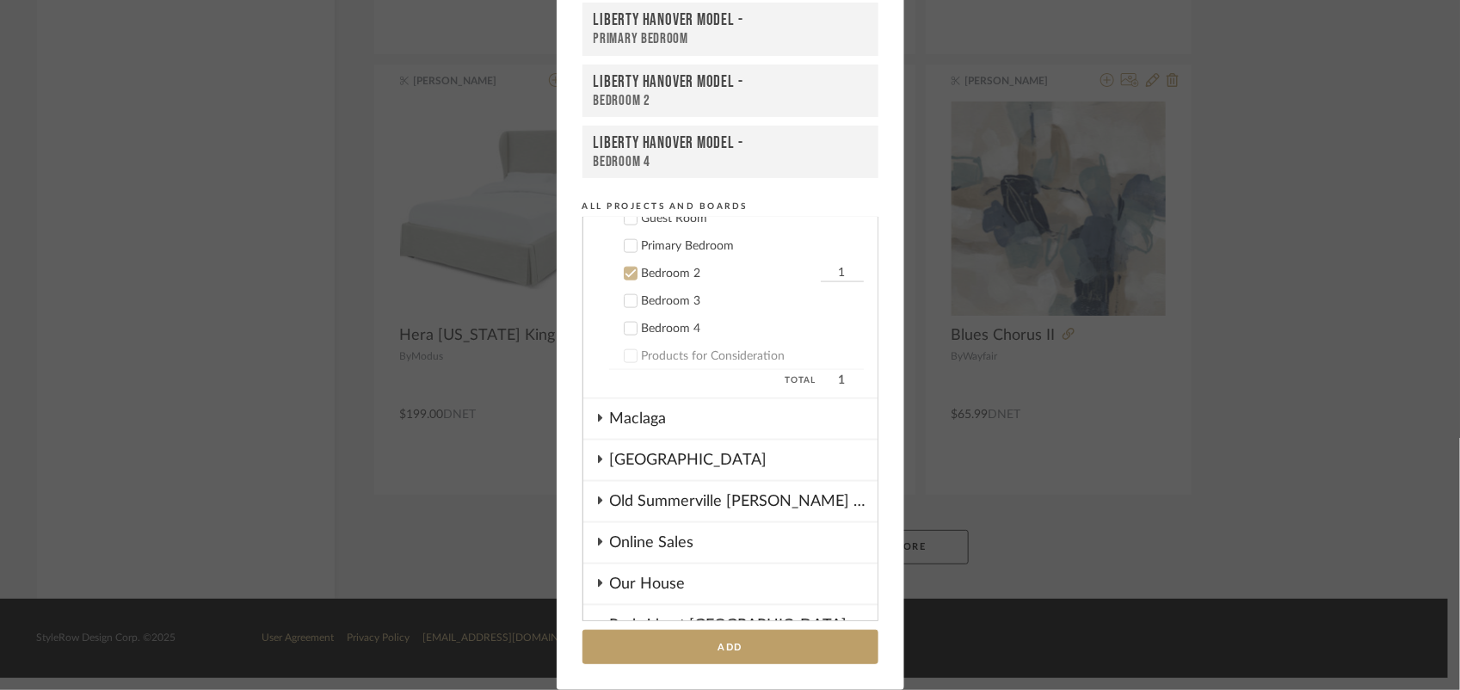
click at [701, 637] on button "Add" at bounding box center [730, 647] width 296 height 35
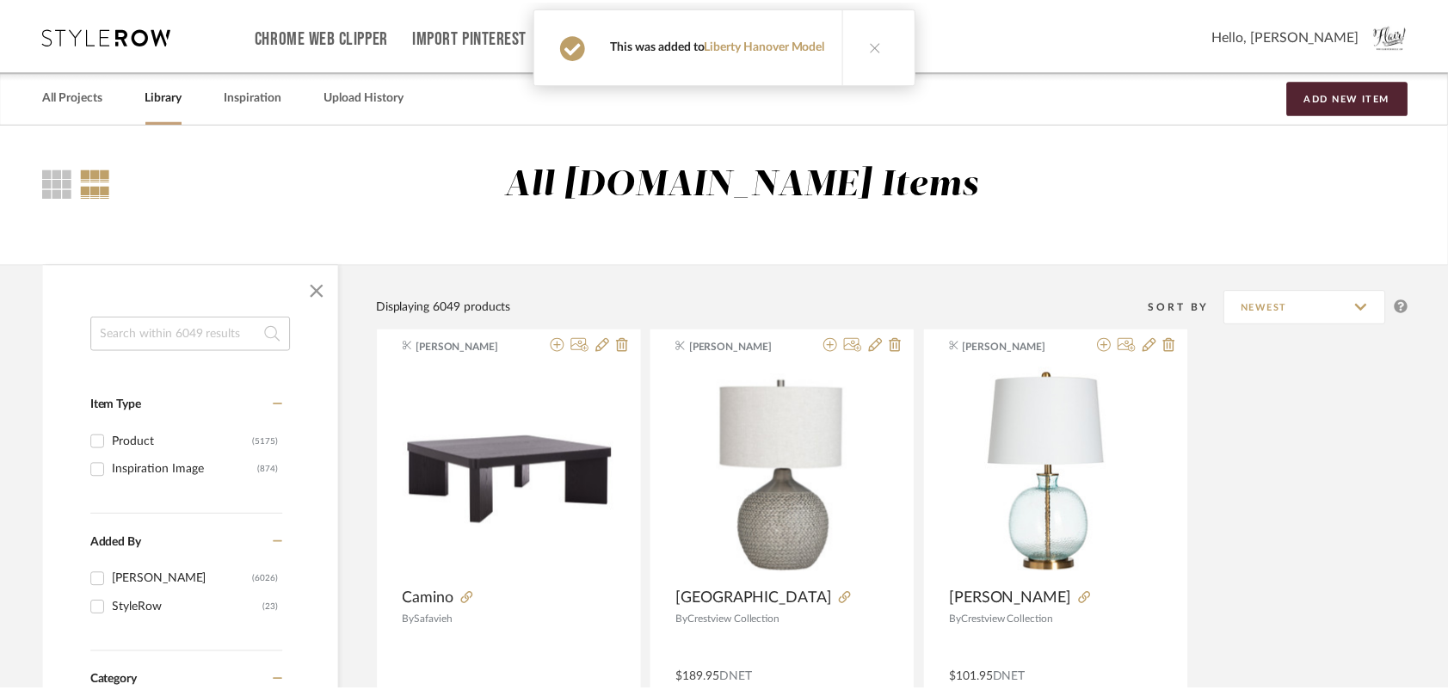
scroll to position [13022, 0]
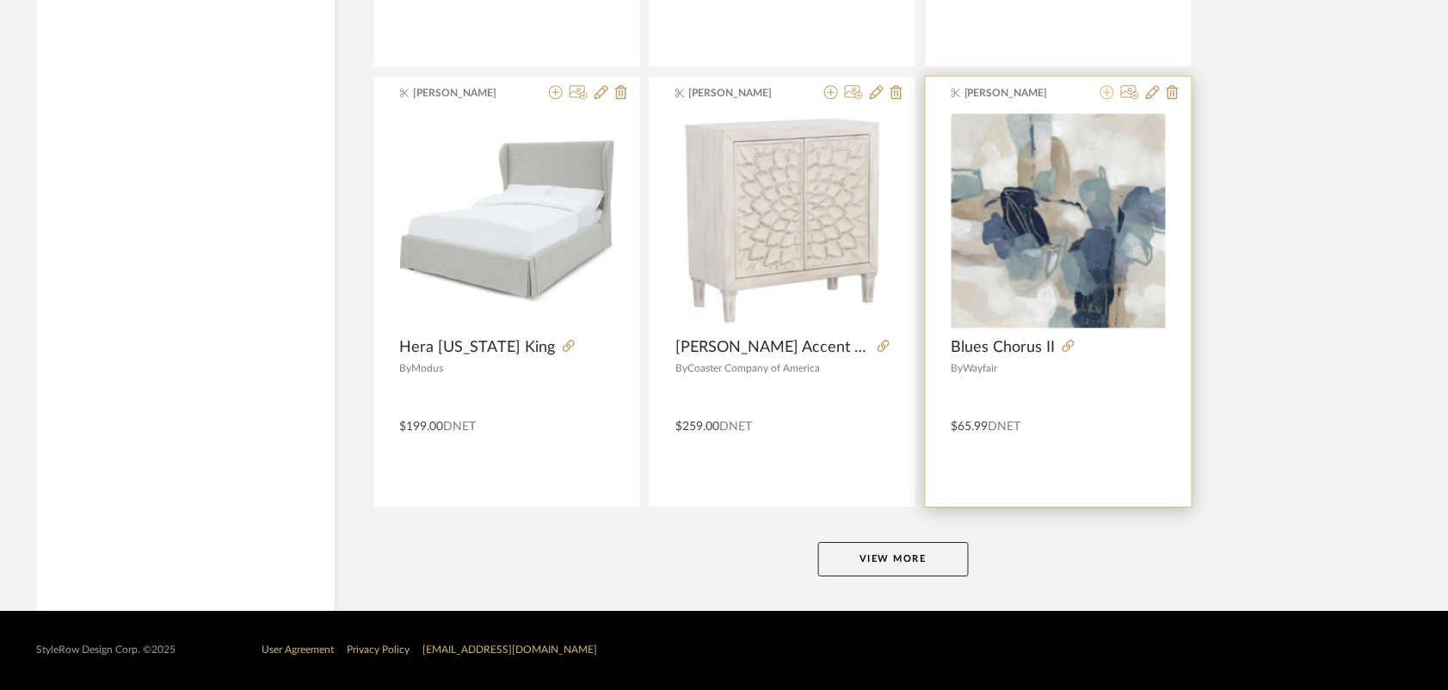
click at [1108, 92] on icon at bounding box center [1107, 92] width 14 height 14
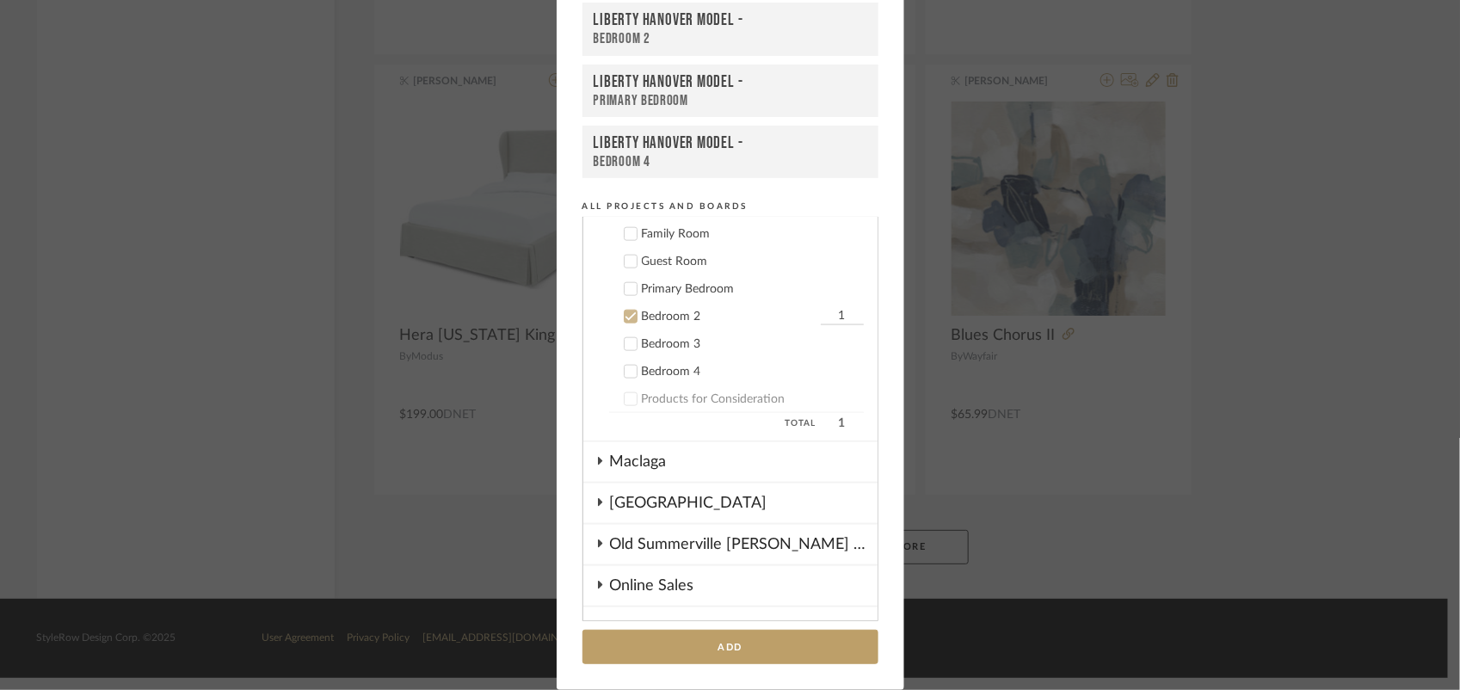
scroll to position [913, 0]
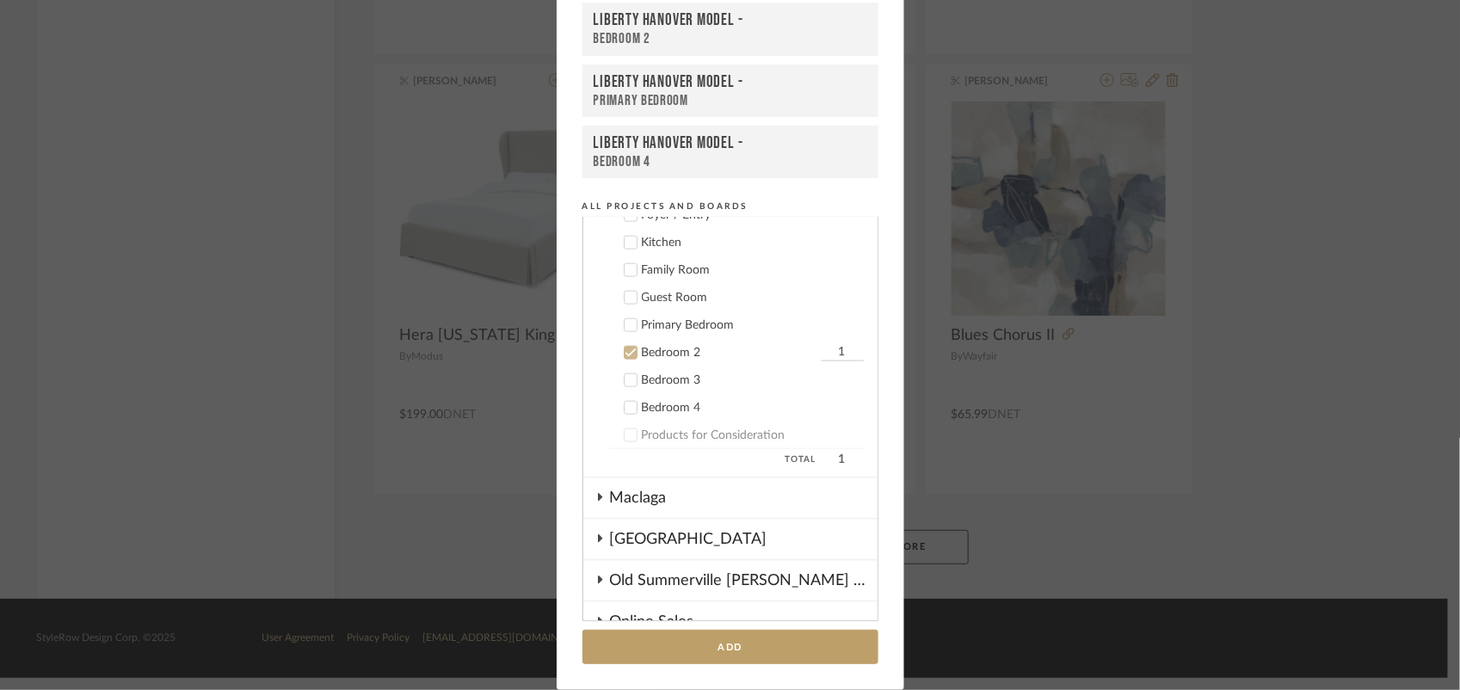
click at [624, 349] on icon at bounding box center [629, 353] width 11 height 9
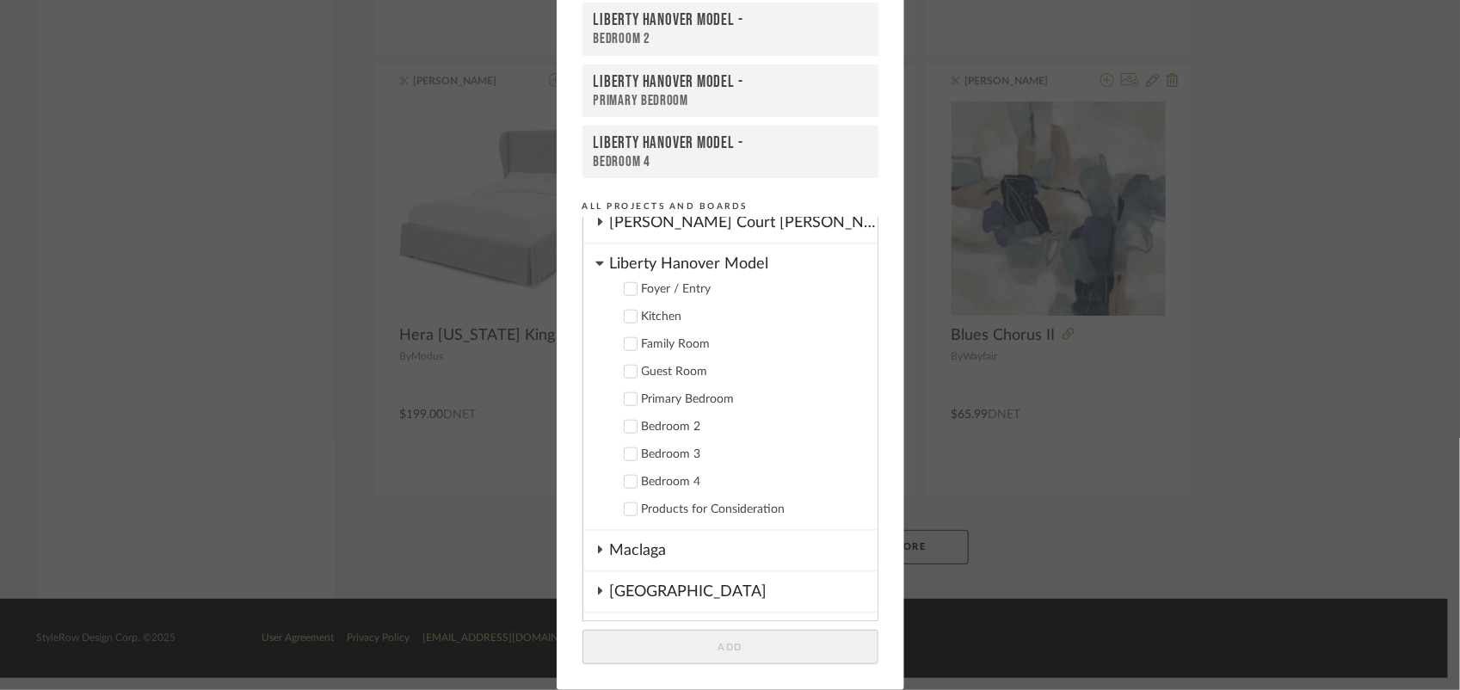
scroll to position [805, 0]
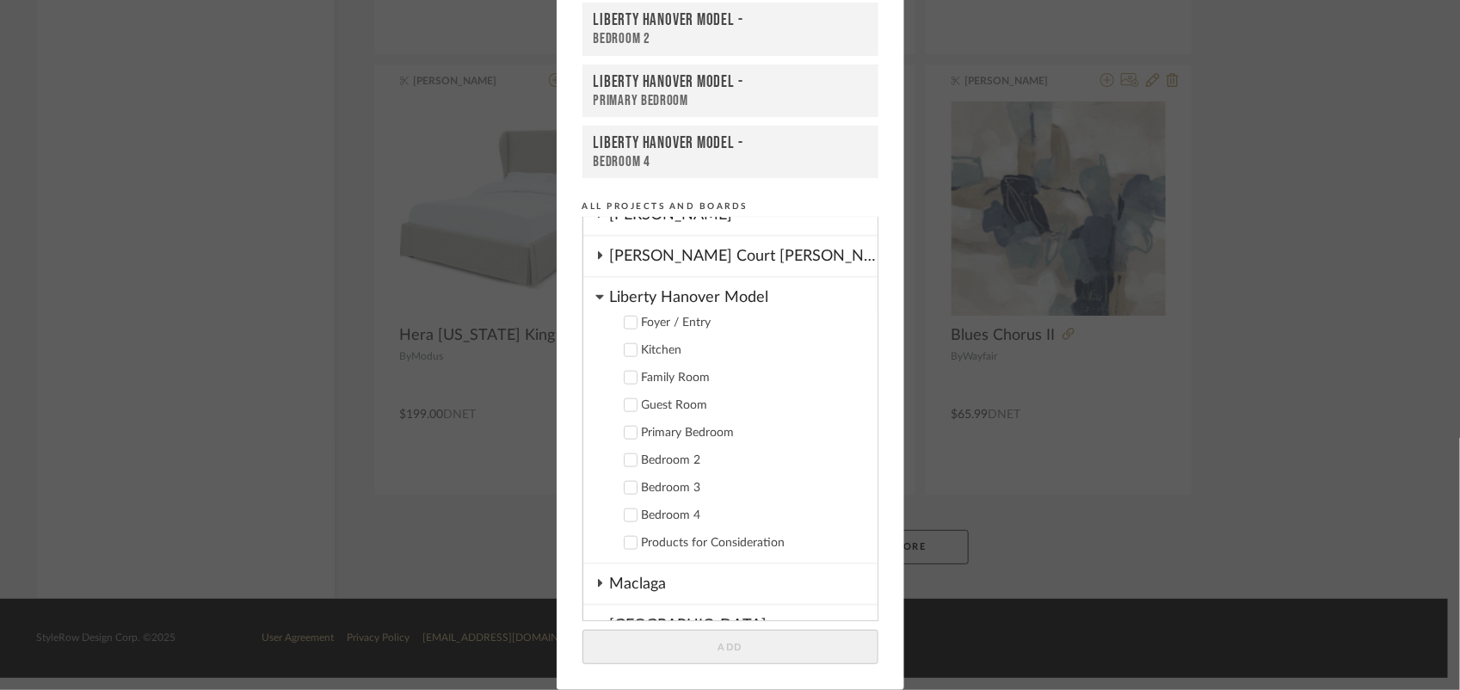
click at [624, 372] on icon at bounding box center [630, 378] width 12 height 12
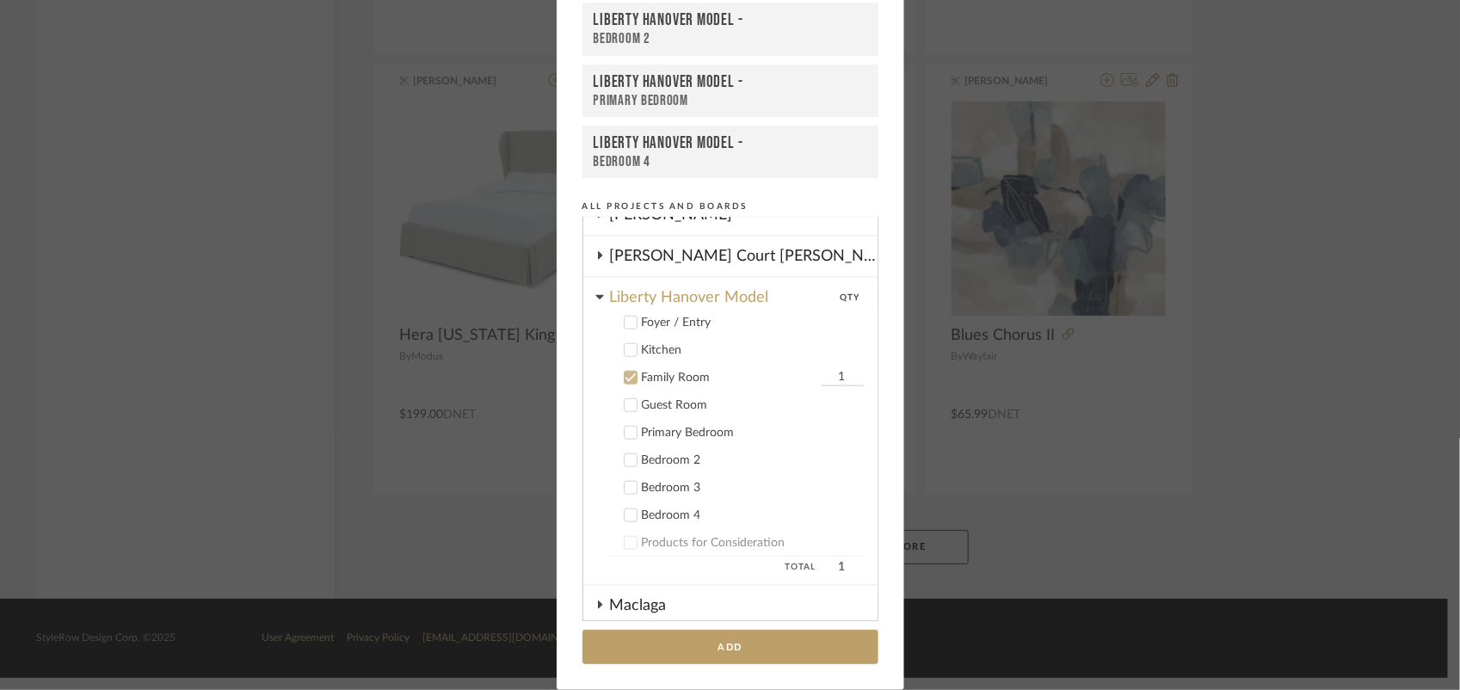
click at [712, 642] on button "Add" at bounding box center [730, 647] width 296 height 35
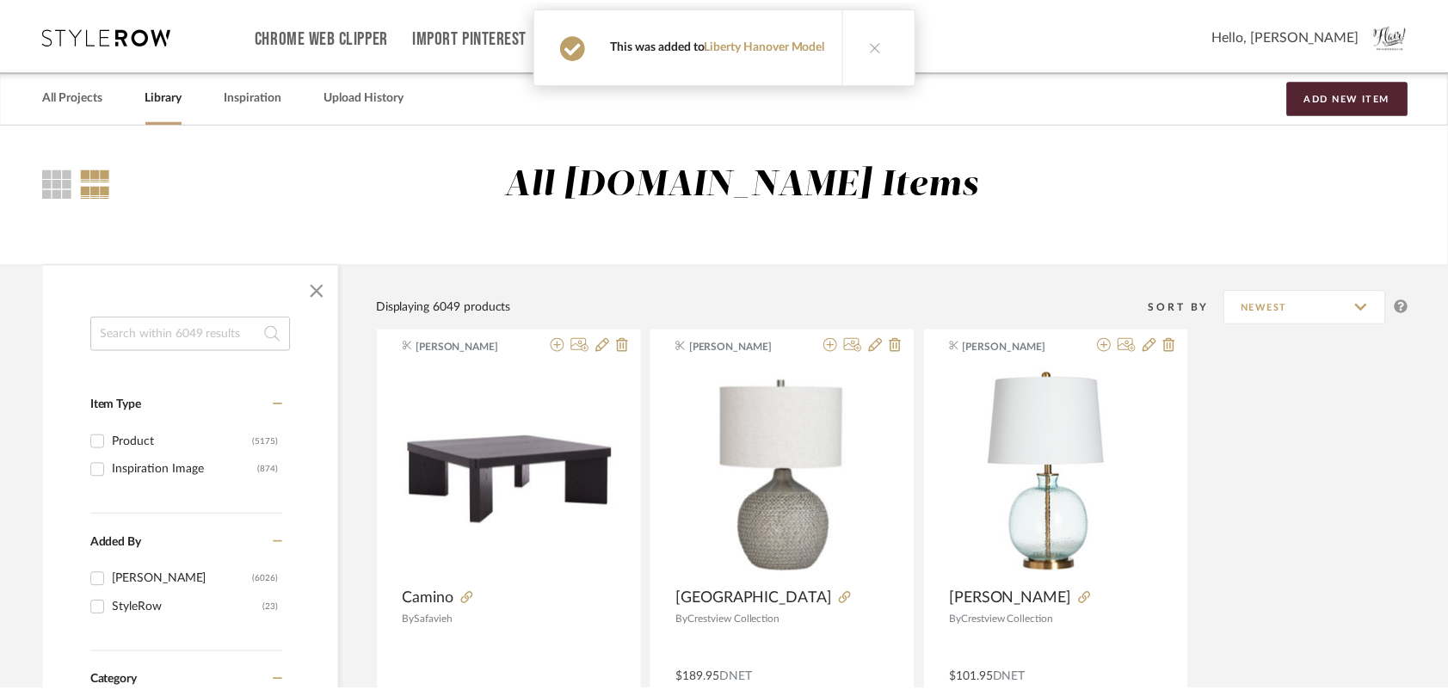
scroll to position [13022, 0]
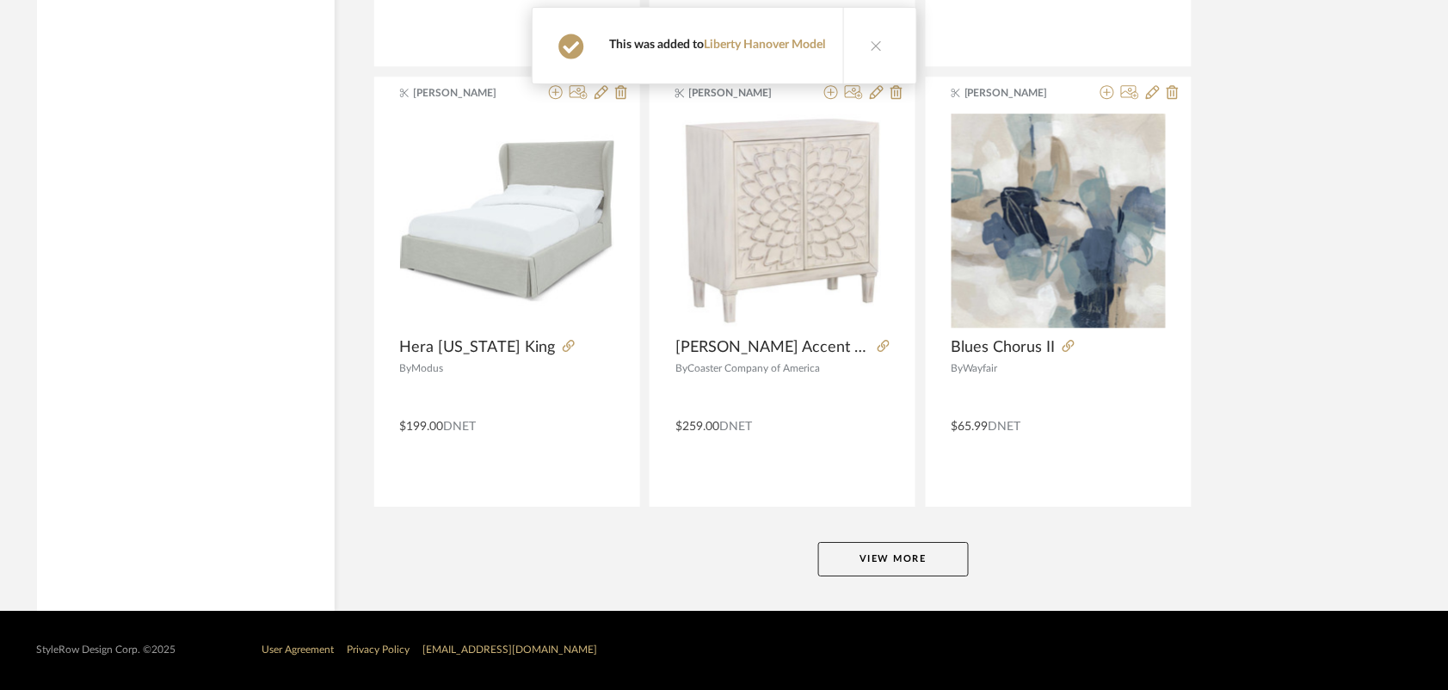
click at [875, 563] on button "View More" at bounding box center [893, 559] width 151 height 34
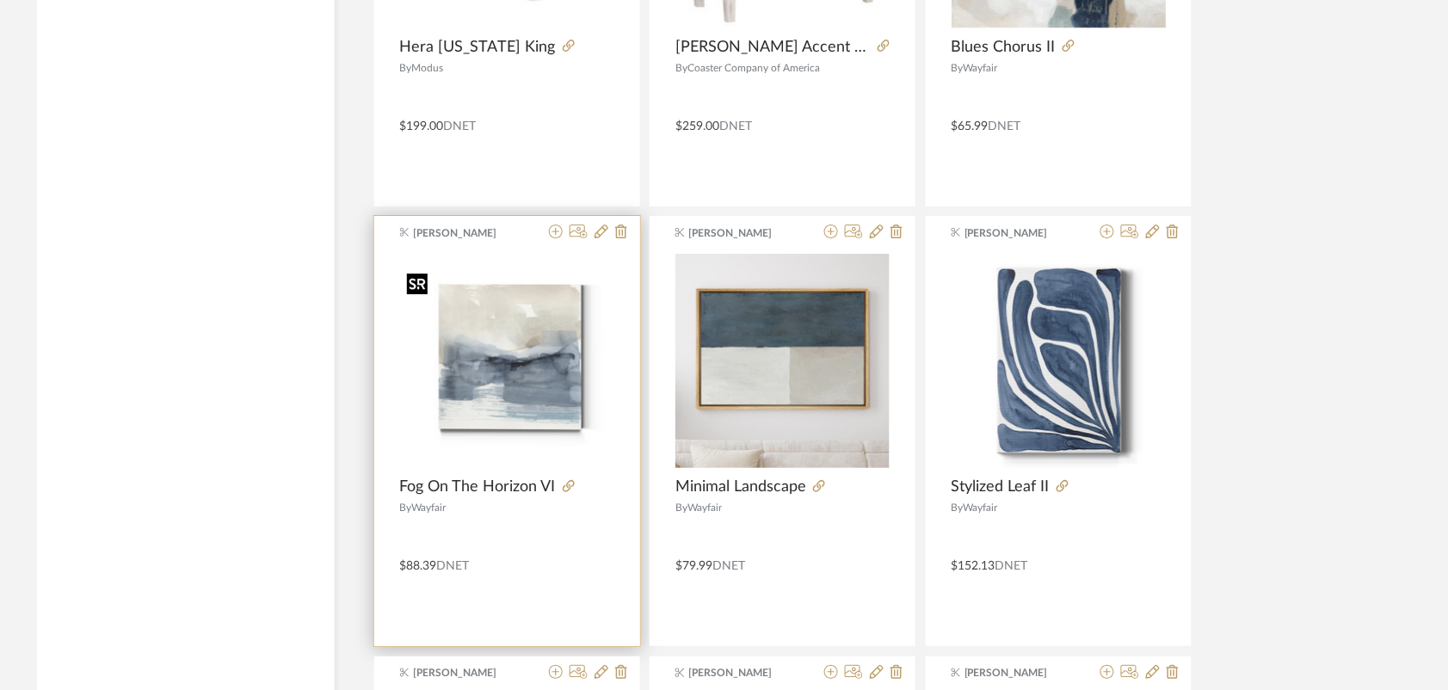
scroll to position [13361, 0]
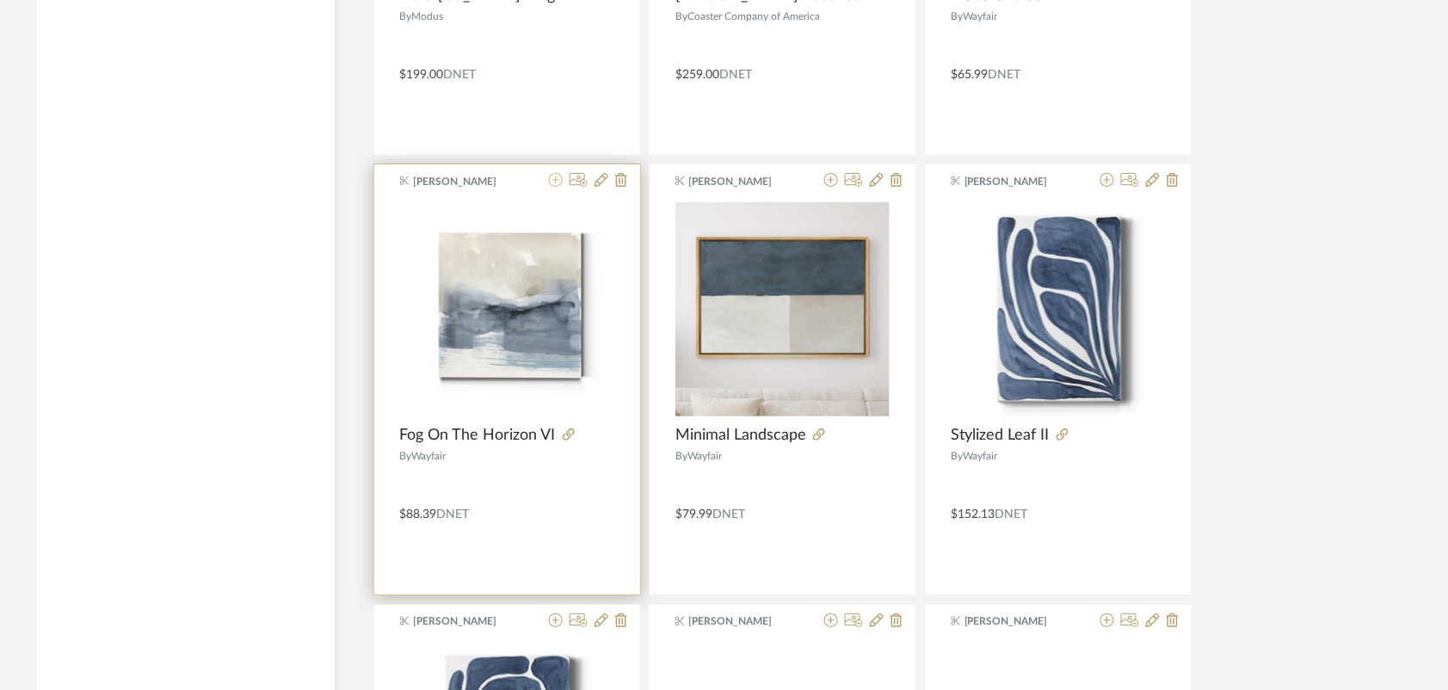
click at [556, 187] on icon at bounding box center [556, 180] width 14 height 14
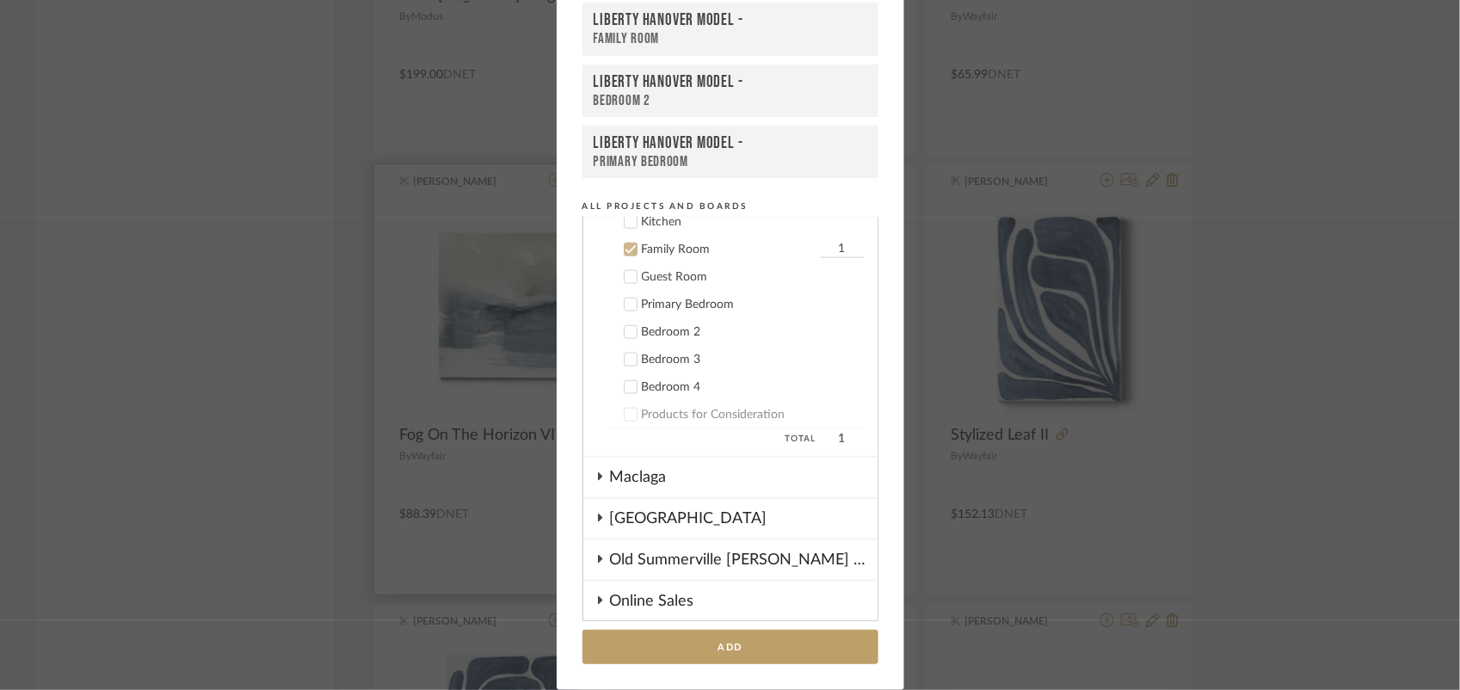
scroll to position [937, 0]
click at [624, 239] on icon at bounding box center [630, 245] width 12 height 12
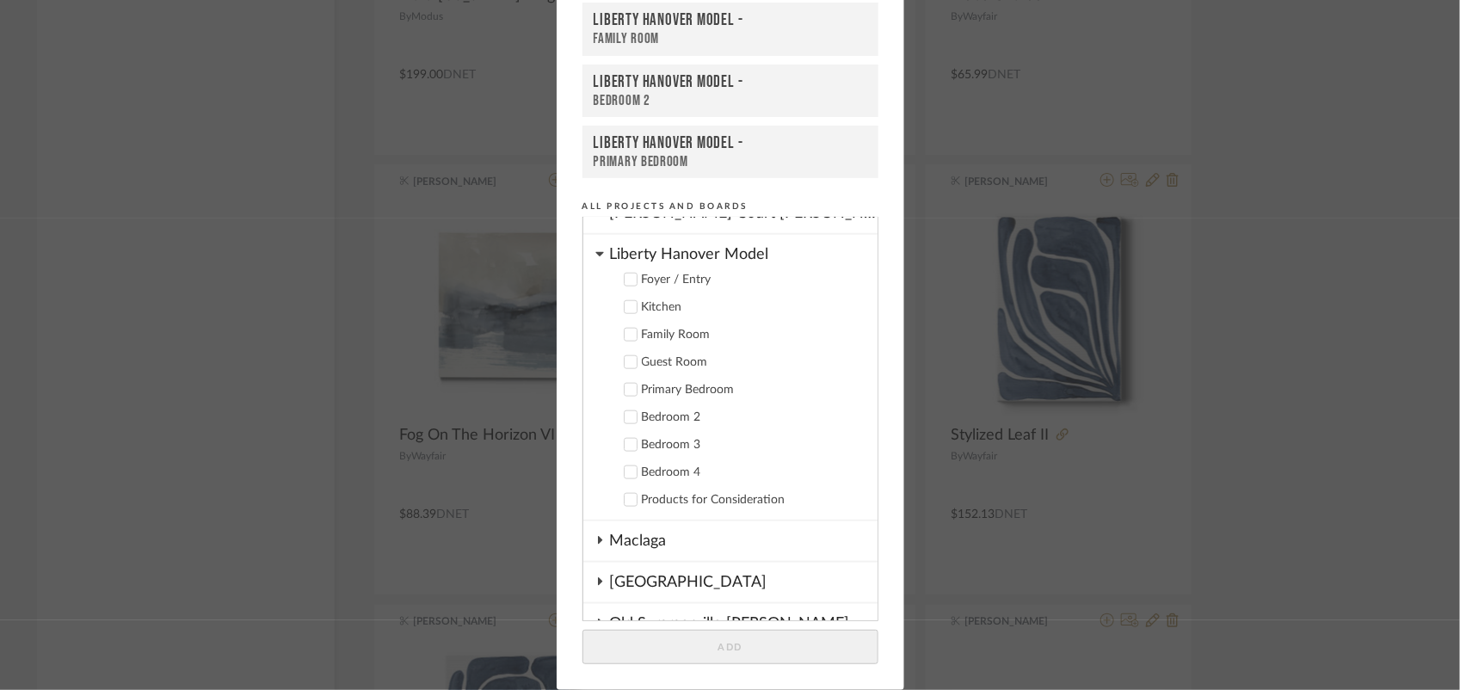
scroll to position [830, 0]
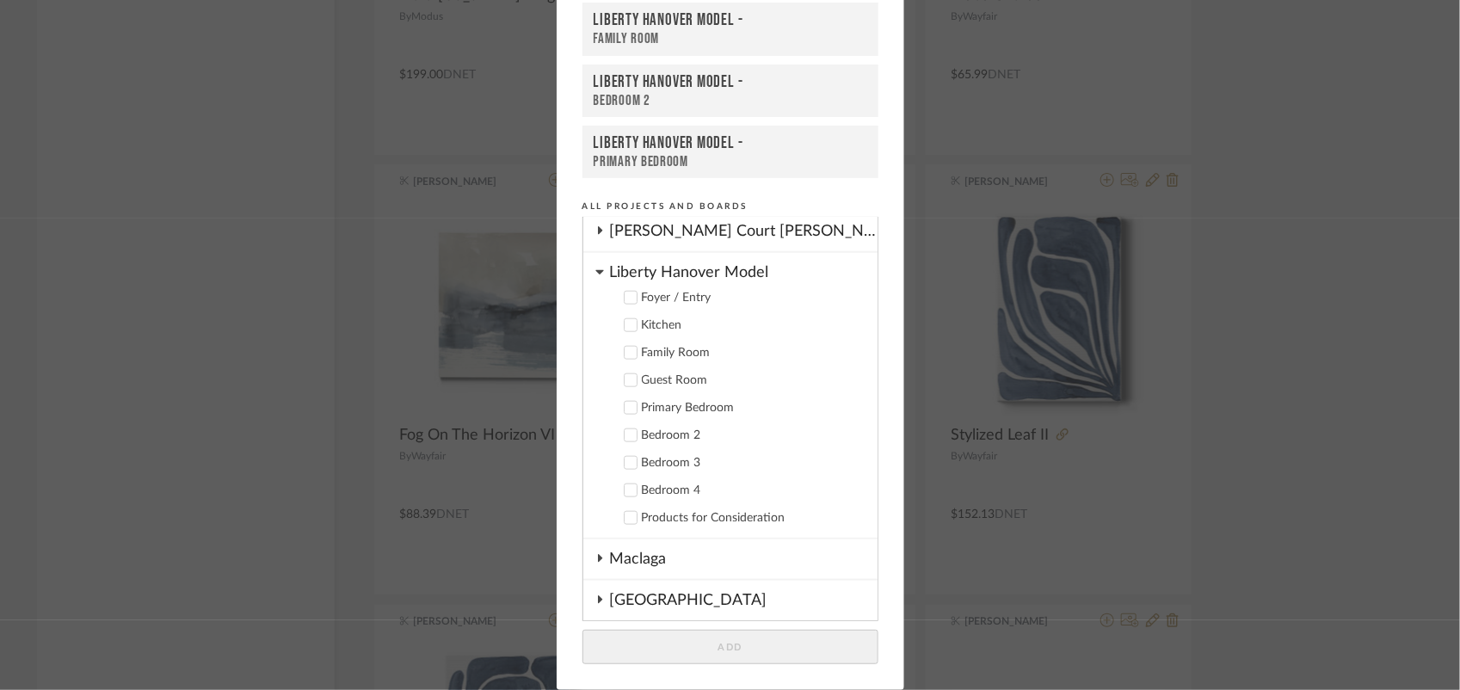
click at [629, 292] on icon at bounding box center [630, 298] width 12 height 12
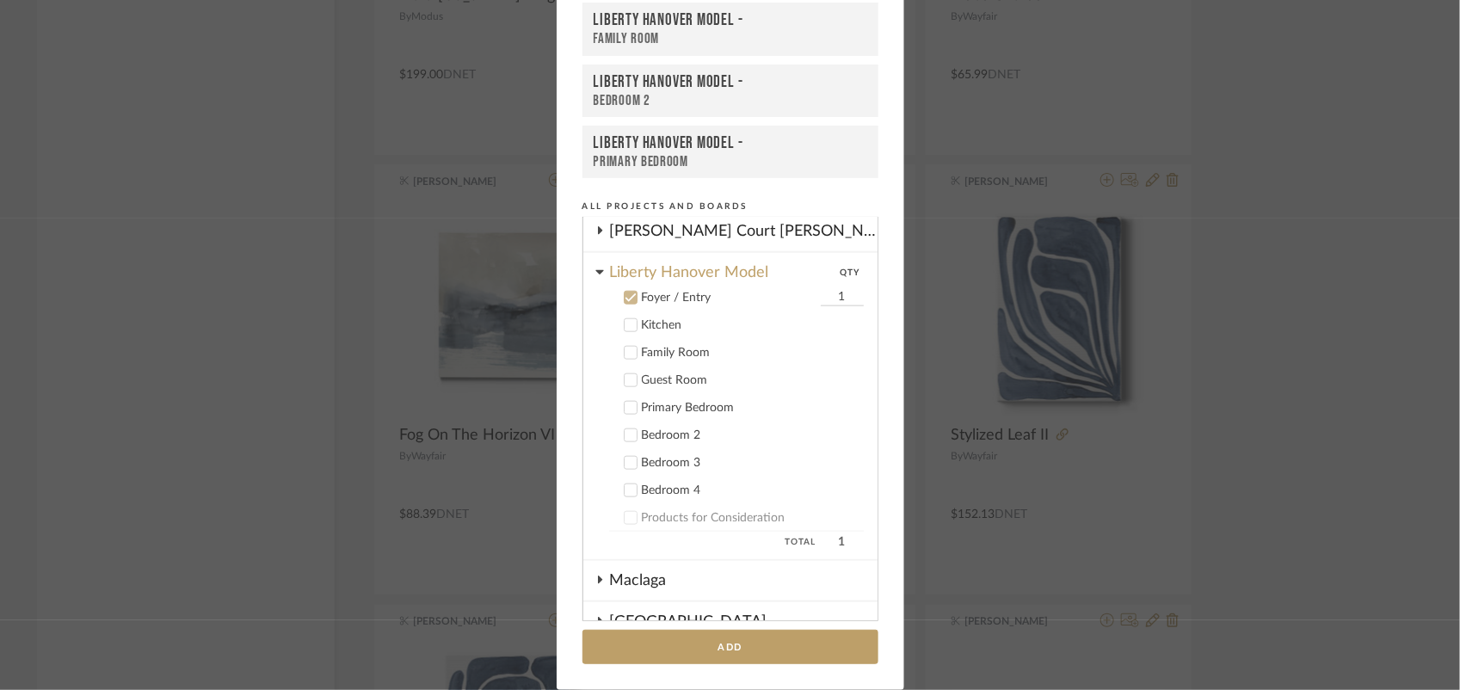
click at [698, 649] on button "Add" at bounding box center [730, 647] width 296 height 35
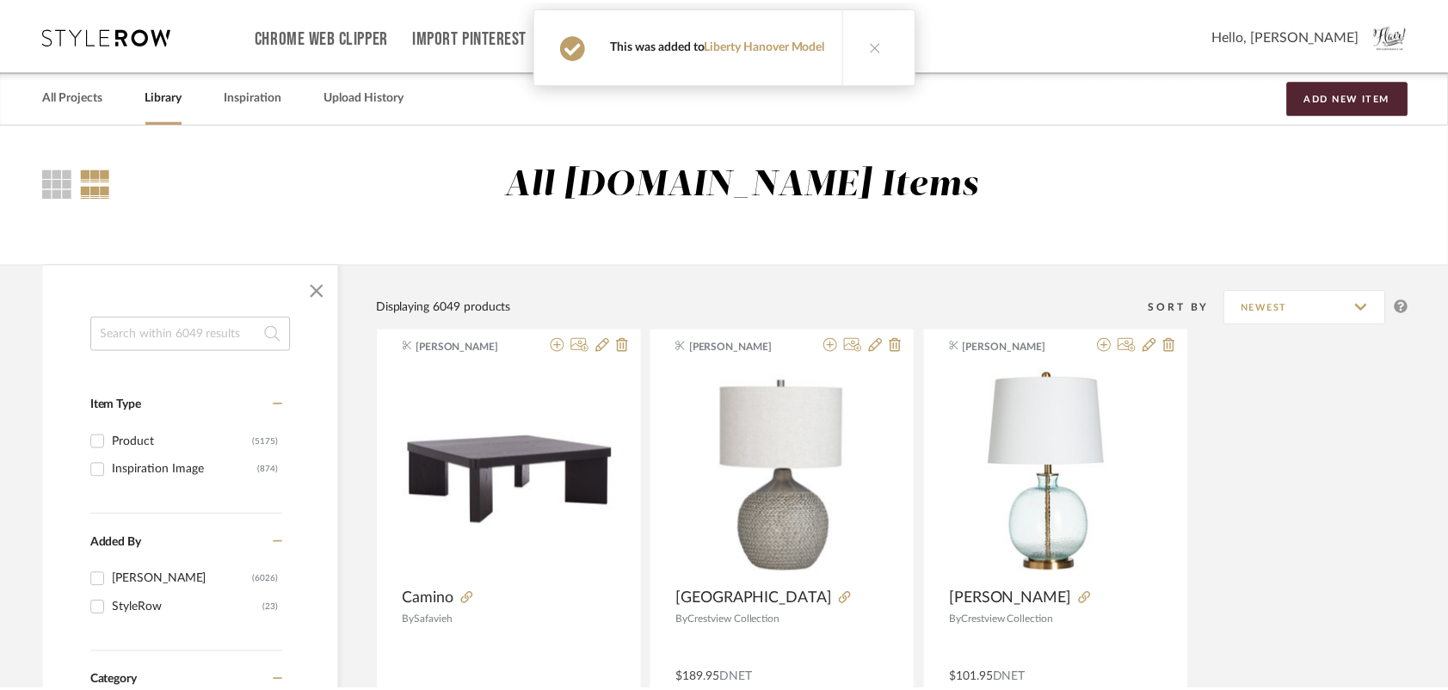
scroll to position [13361, 0]
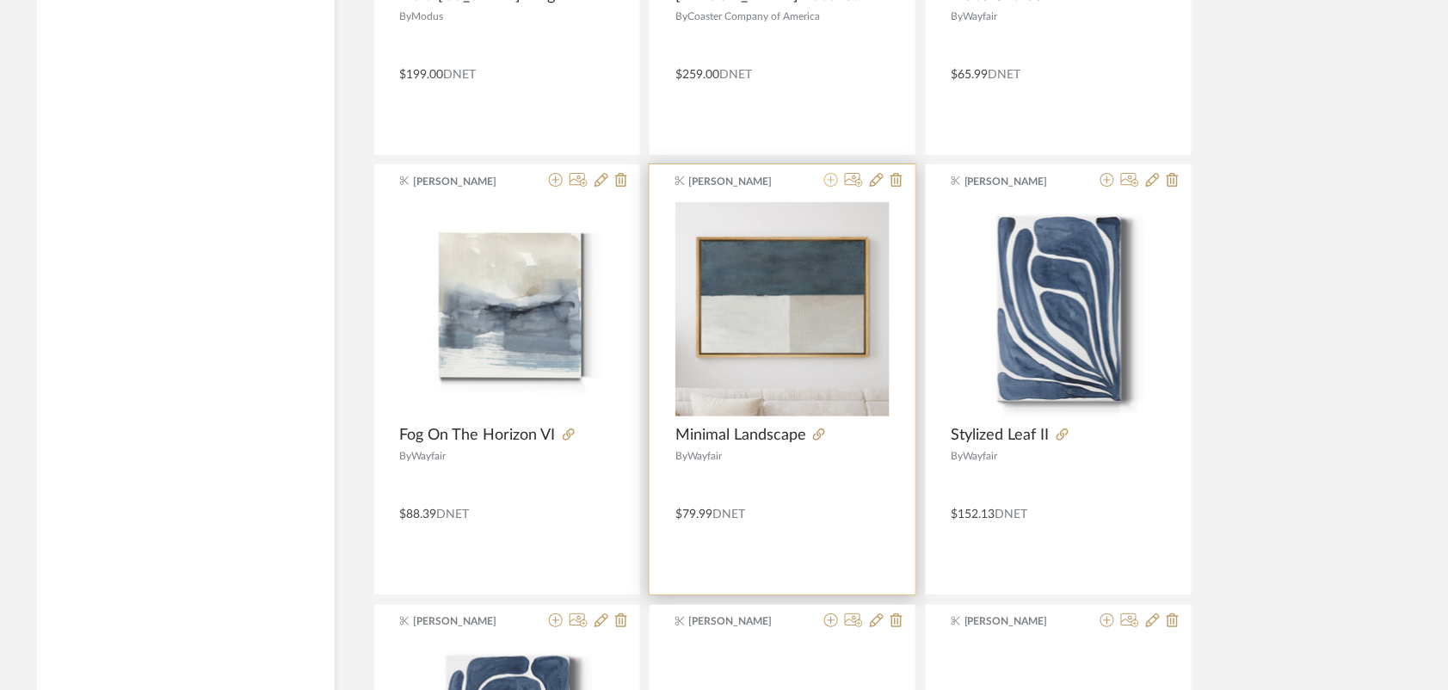
click at [828, 187] on icon at bounding box center [831, 180] width 14 height 14
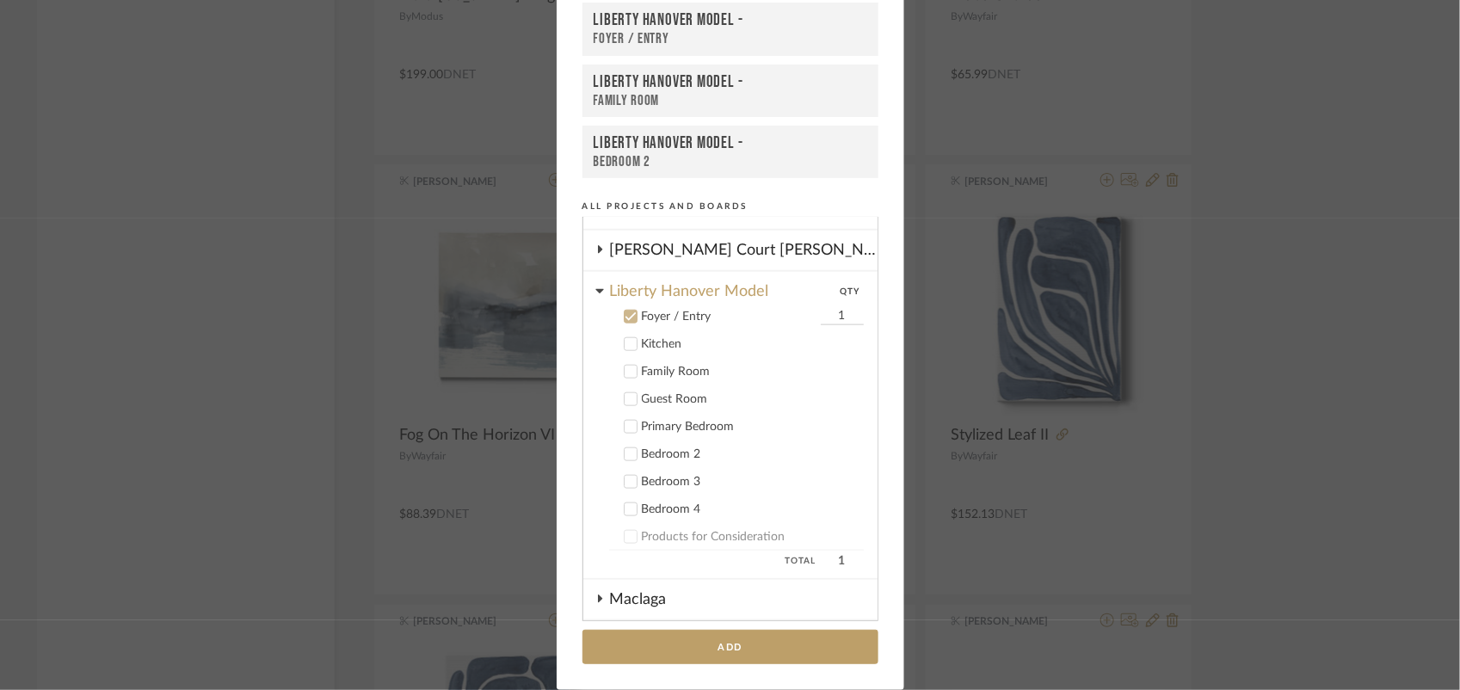
scroll to position [775, 0]
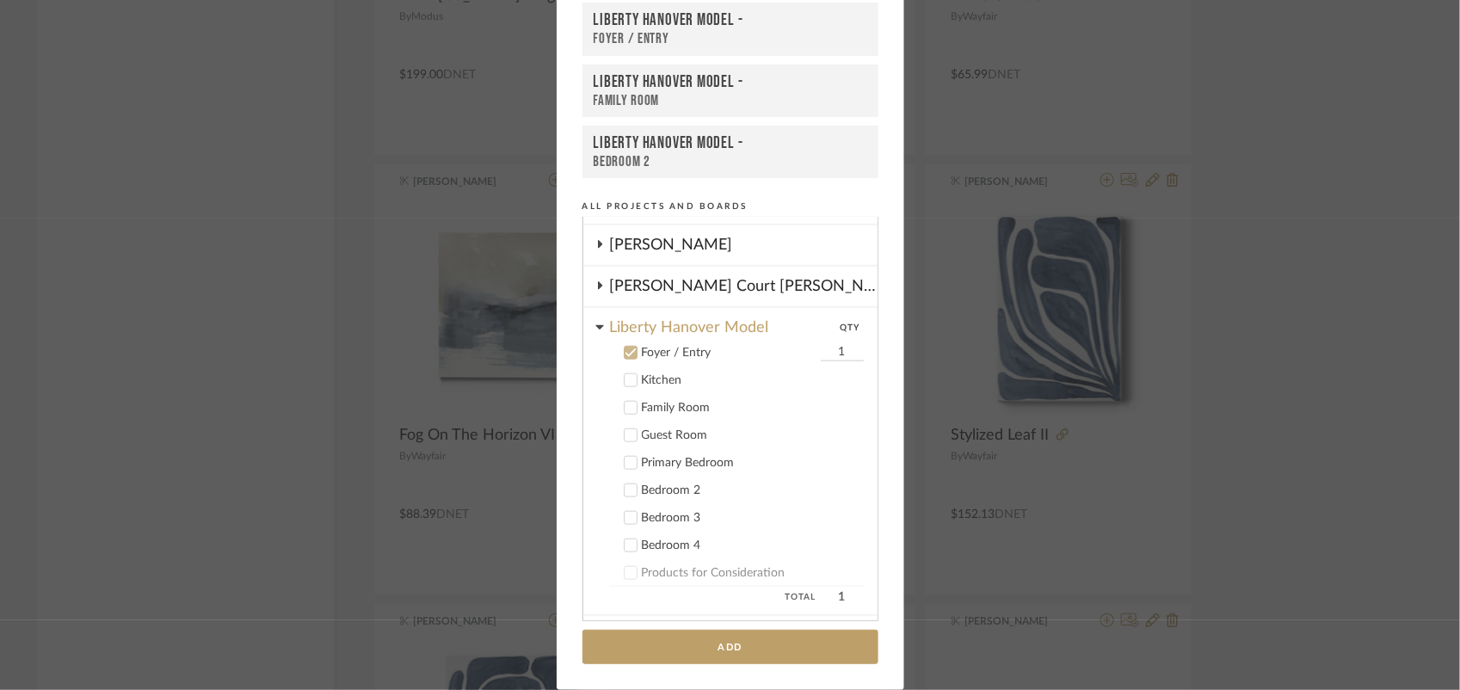
click at [624, 402] on icon at bounding box center [630, 408] width 12 height 12
click at [624, 347] on icon at bounding box center [630, 353] width 12 height 12
click at [716, 650] on button "Add" at bounding box center [730, 647] width 296 height 35
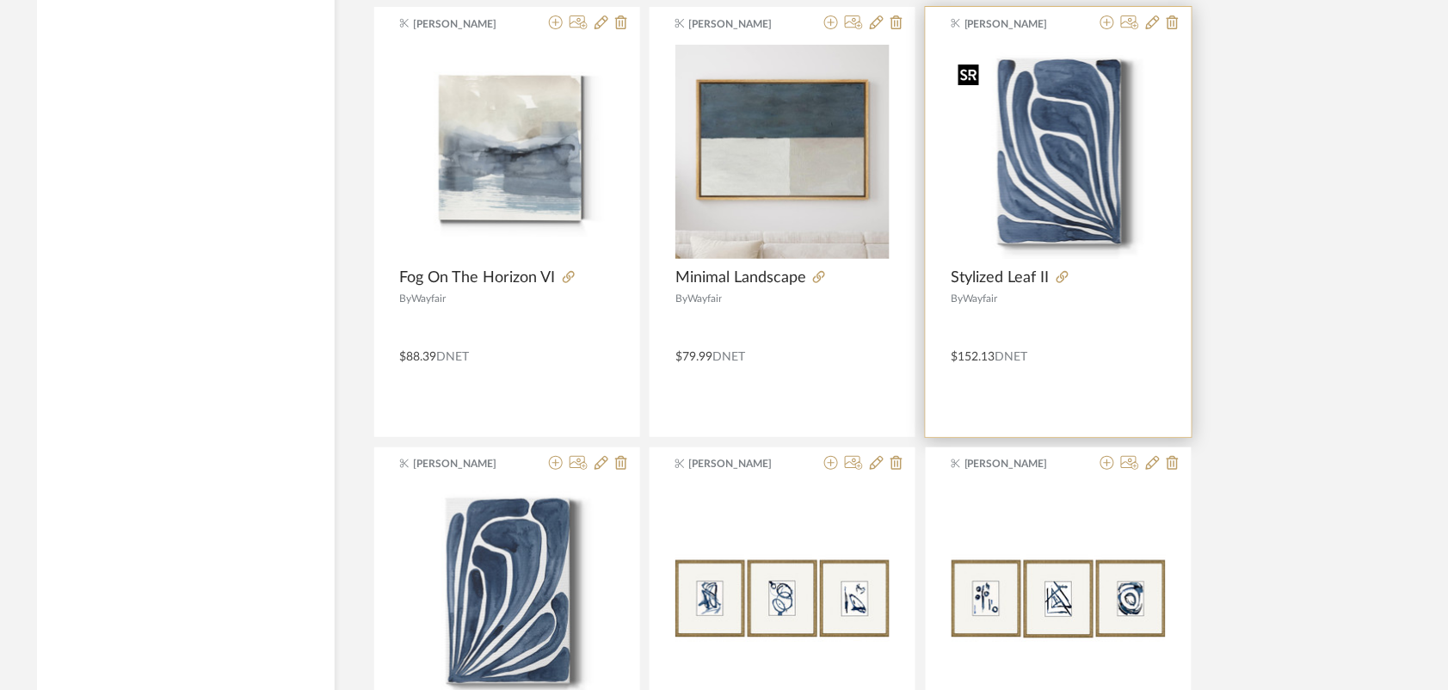
scroll to position [13469, 0]
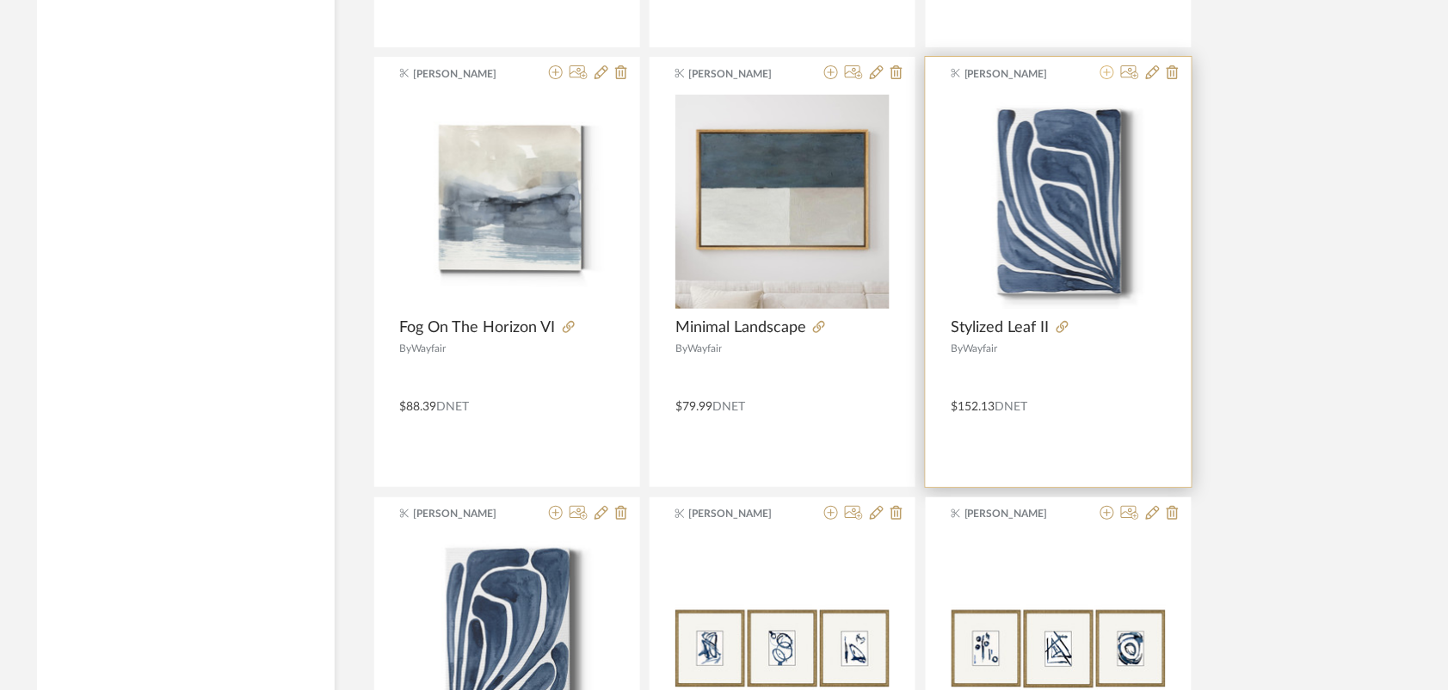
click at [1105, 79] on icon at bounding box center [1107, 72] width 14 height 14
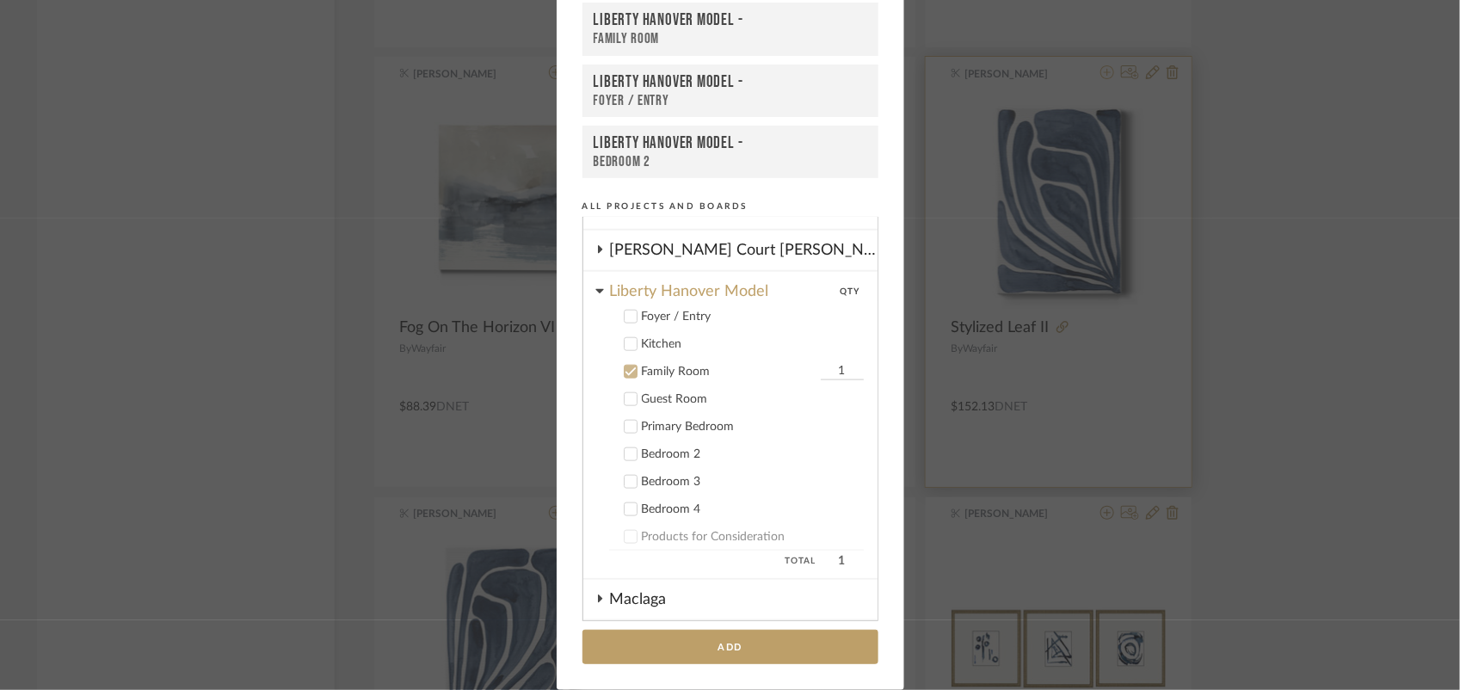
scroll to position [937, 0]
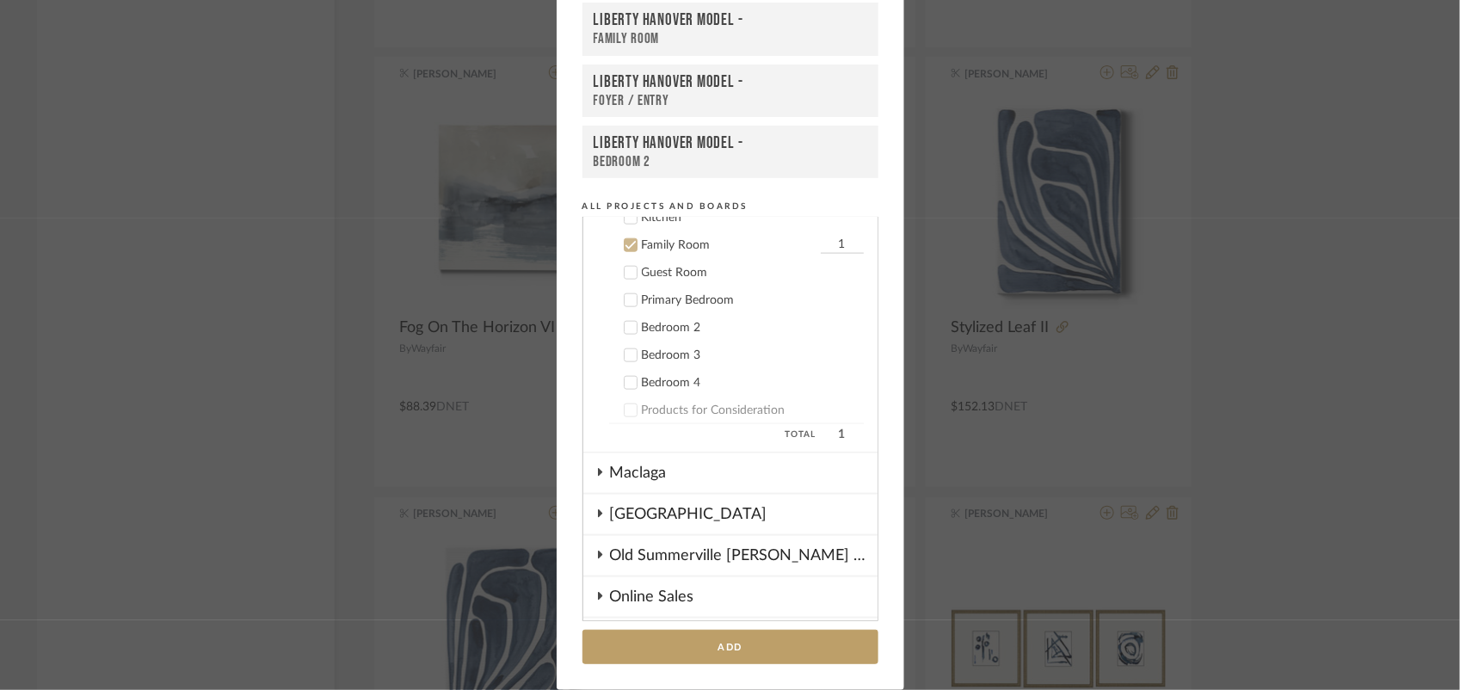
click at [624, 404] on icon at bounding box center [630, 410] width 12 height 12
click at [630, 239] on icon at bounding box center [630, 245] width 12 height 12
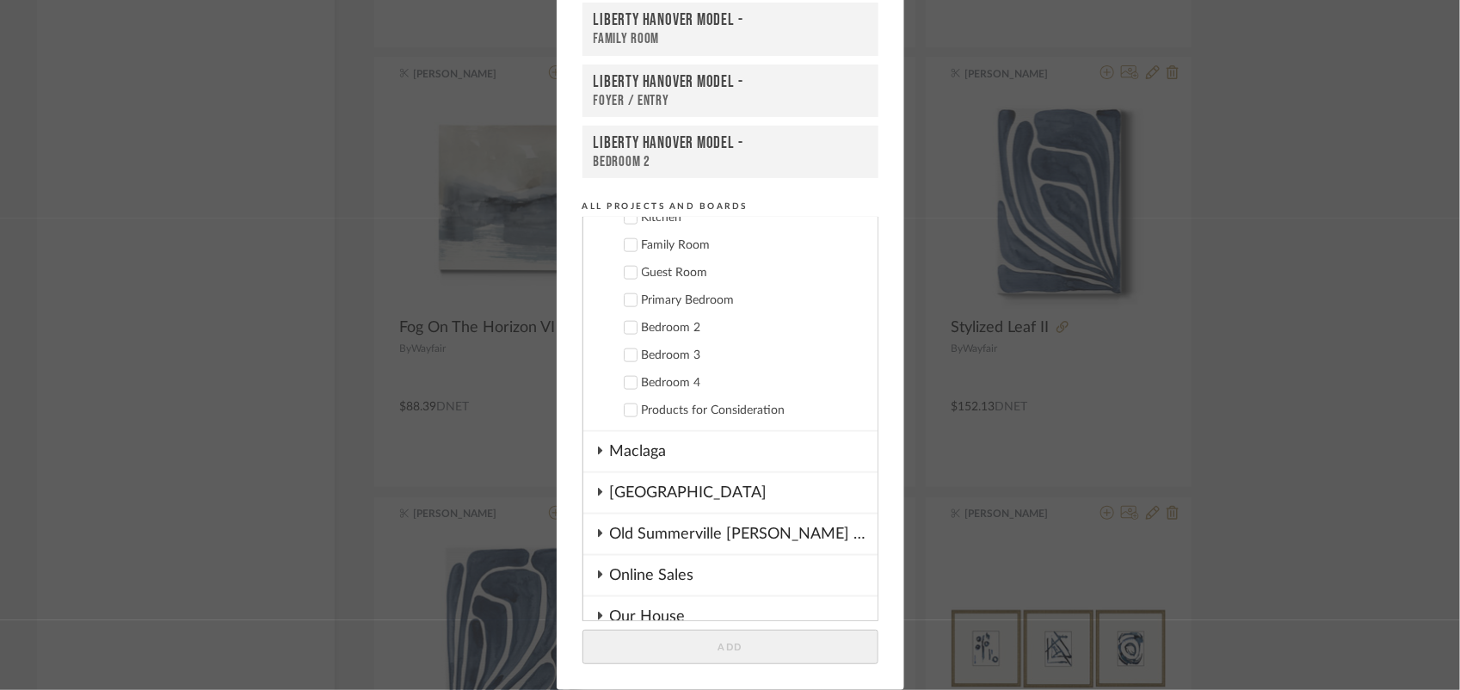
click at [624, 404] on icon at bounding box center [630, 410] width 12 height 12
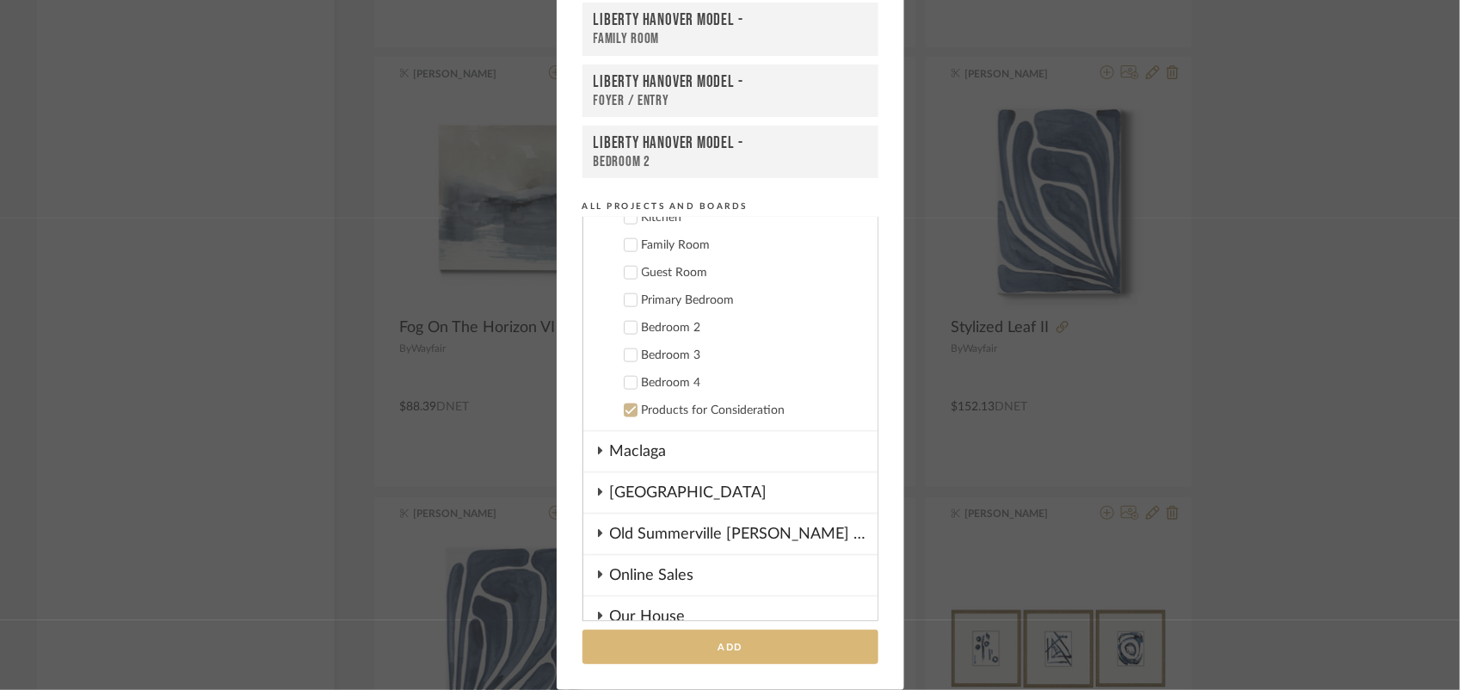
click at [849, 649] on button "Add" at bounding box center [730, 647] width 296 height 35
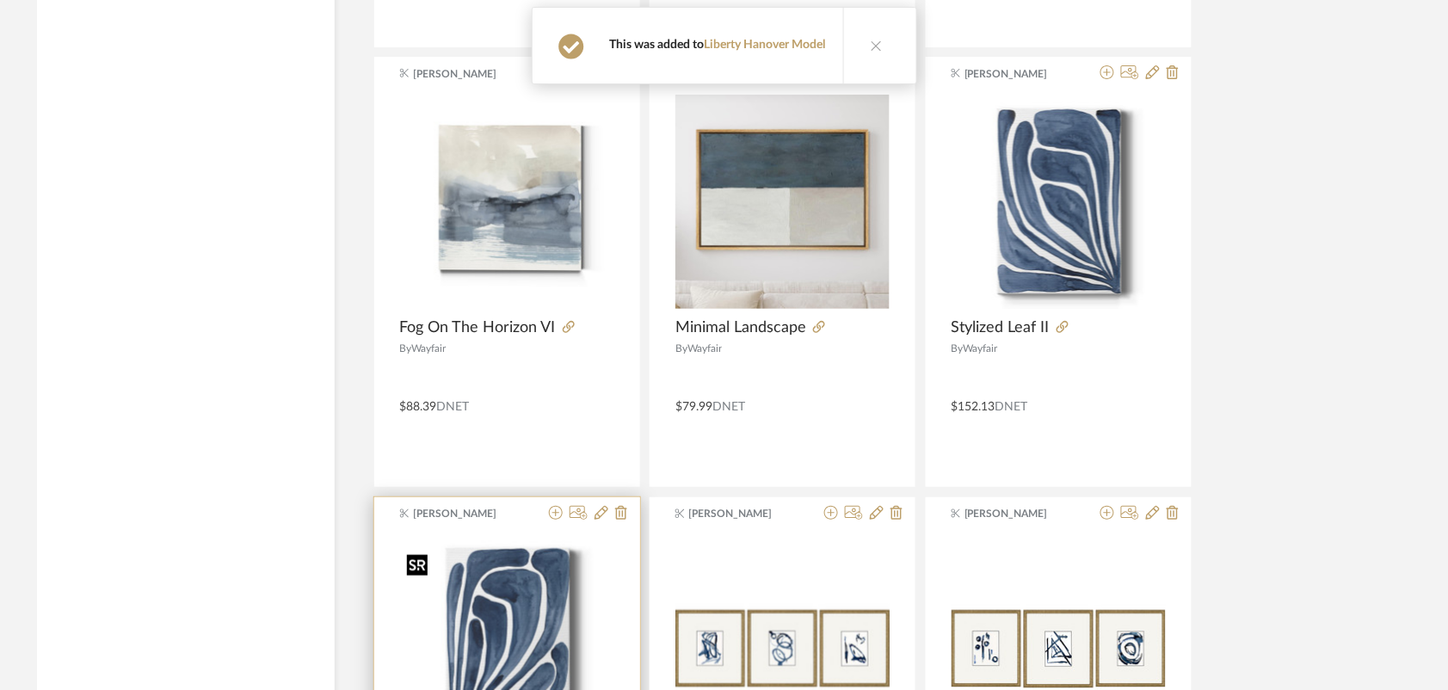
scroll to position [13684, 0]
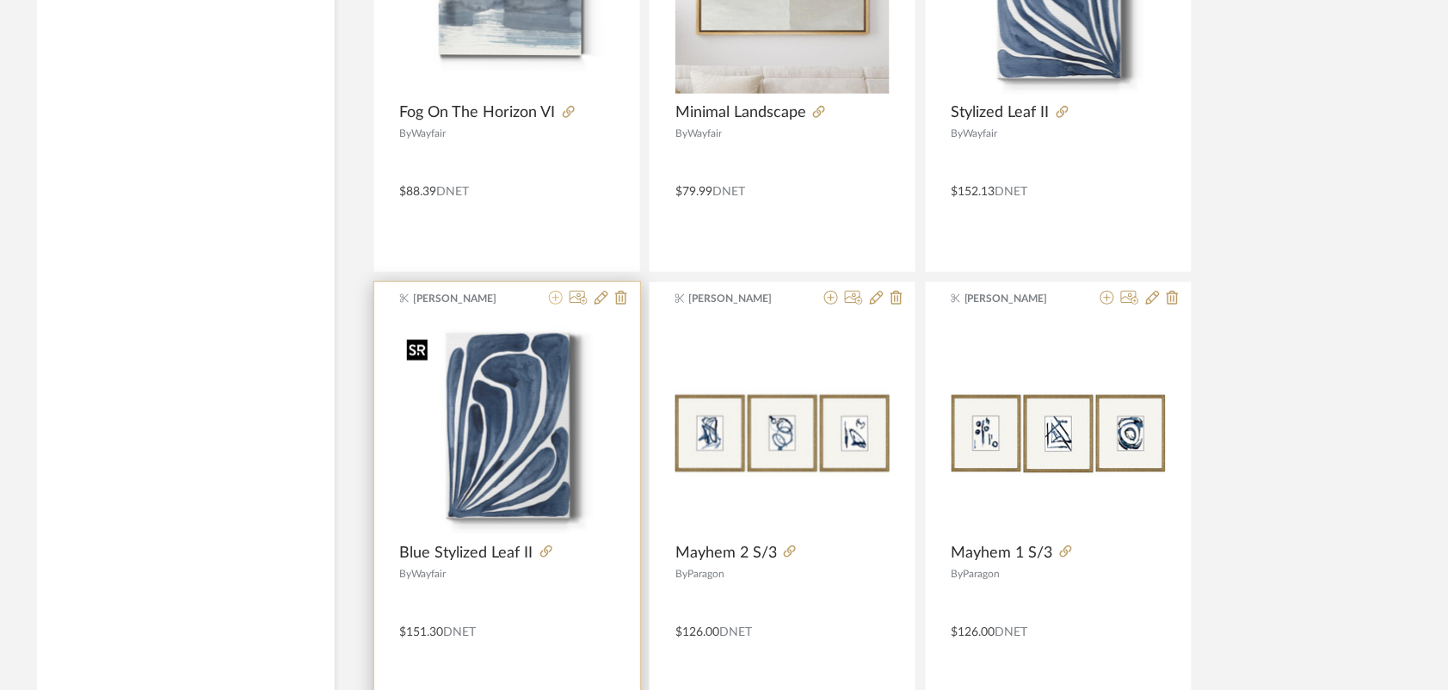
click at [560, 304] on icon at bounding box center [556, 298] width 14 height 14
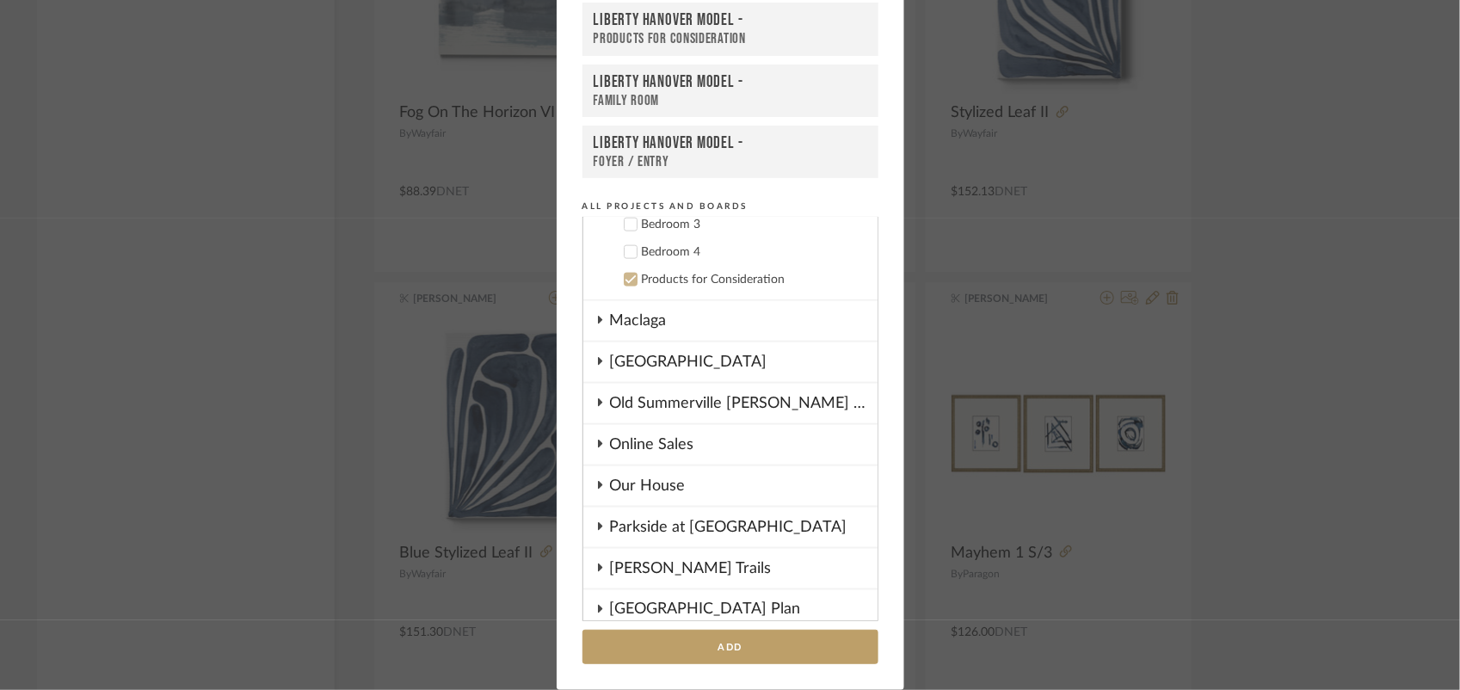
scroll to position [1102, 0]
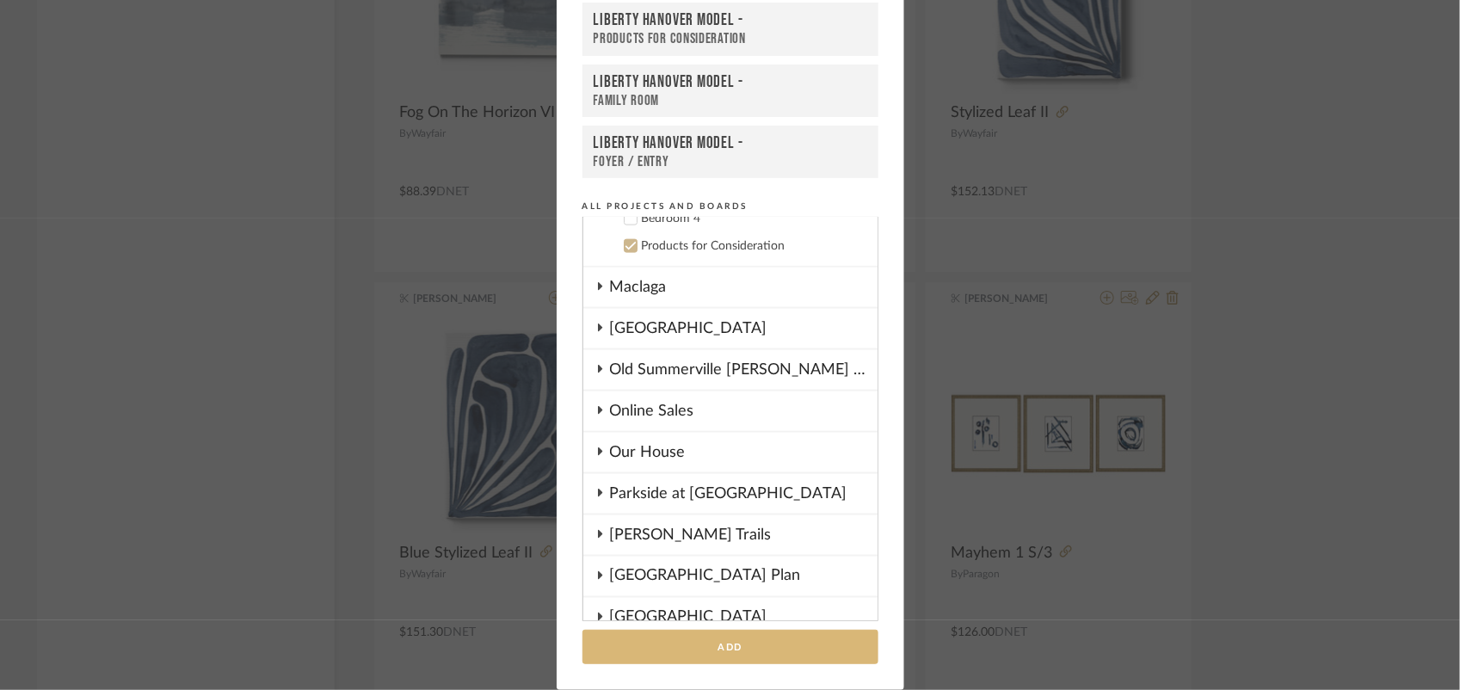
click at [757, 635] on button "Add" at bounding box center [730, 647] width 296 height 35
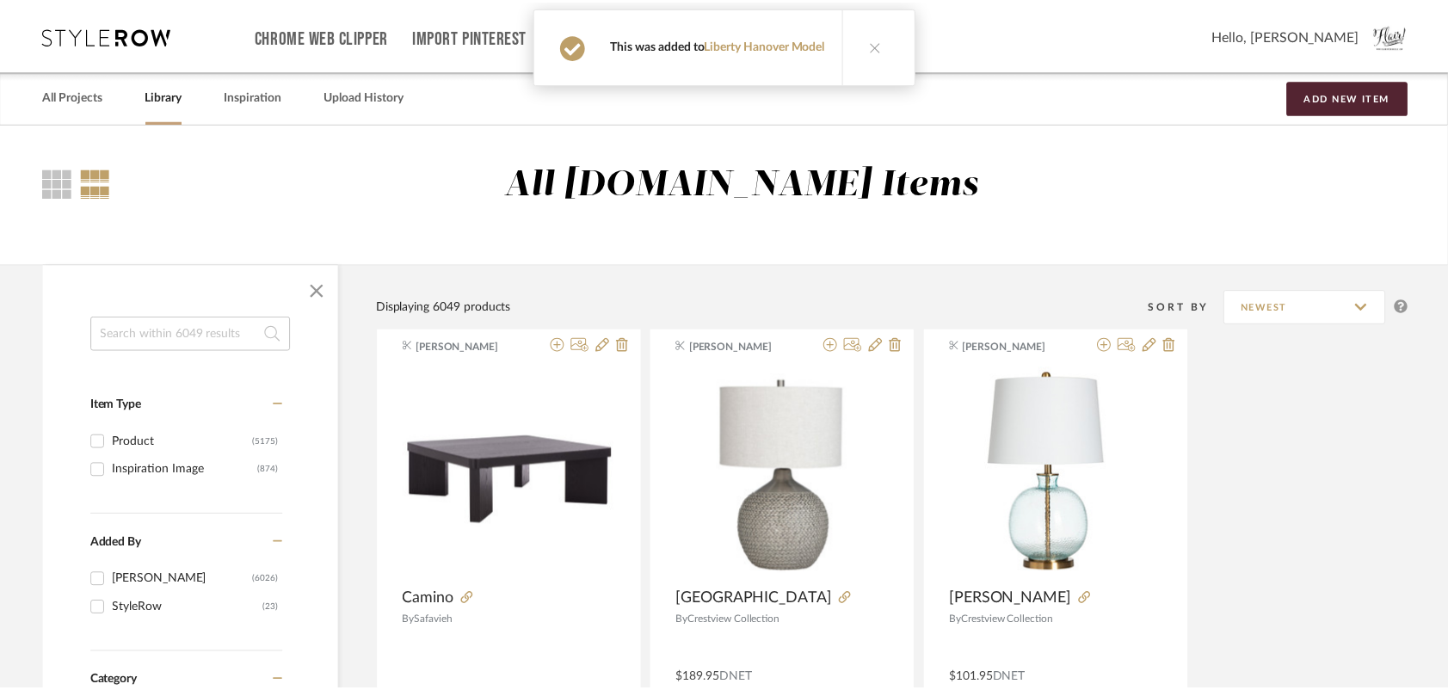
scroll to position [13684, 0]
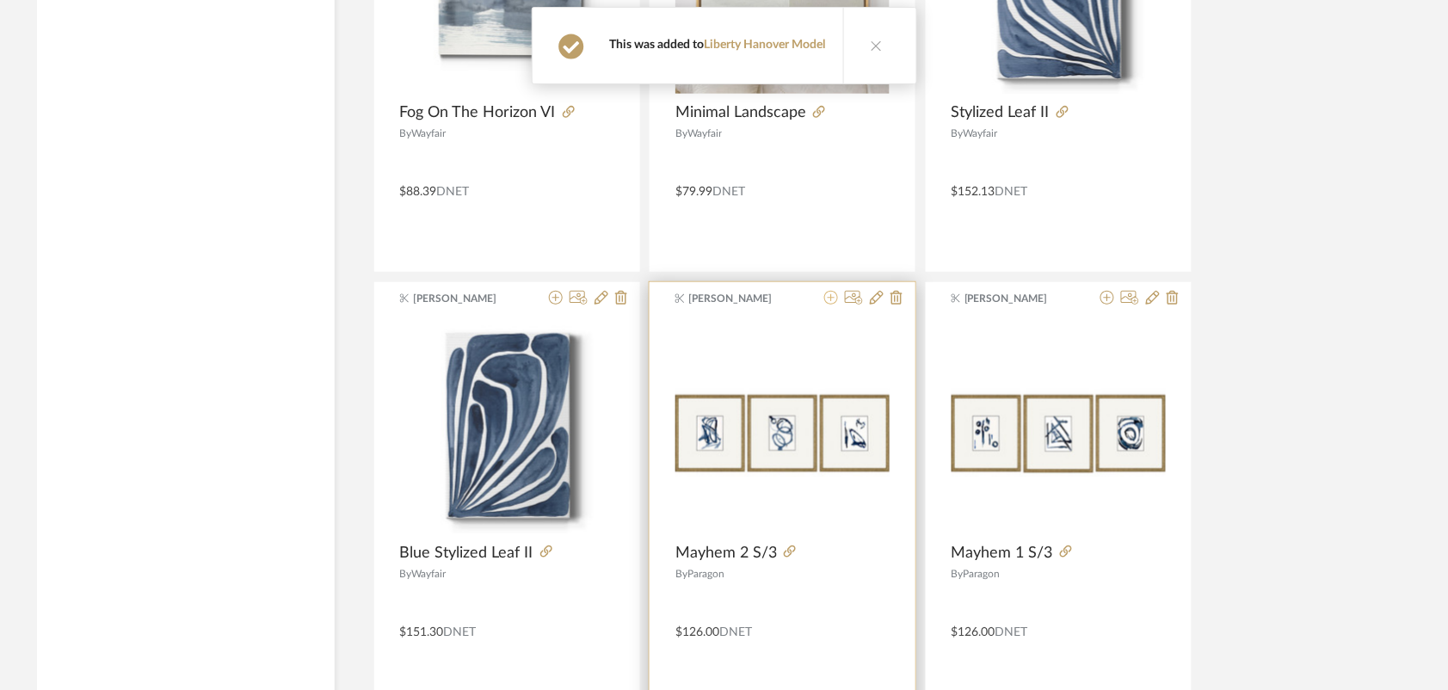
click at [831, 304] on icon at bounding box center [831, 298] width 14 height 14
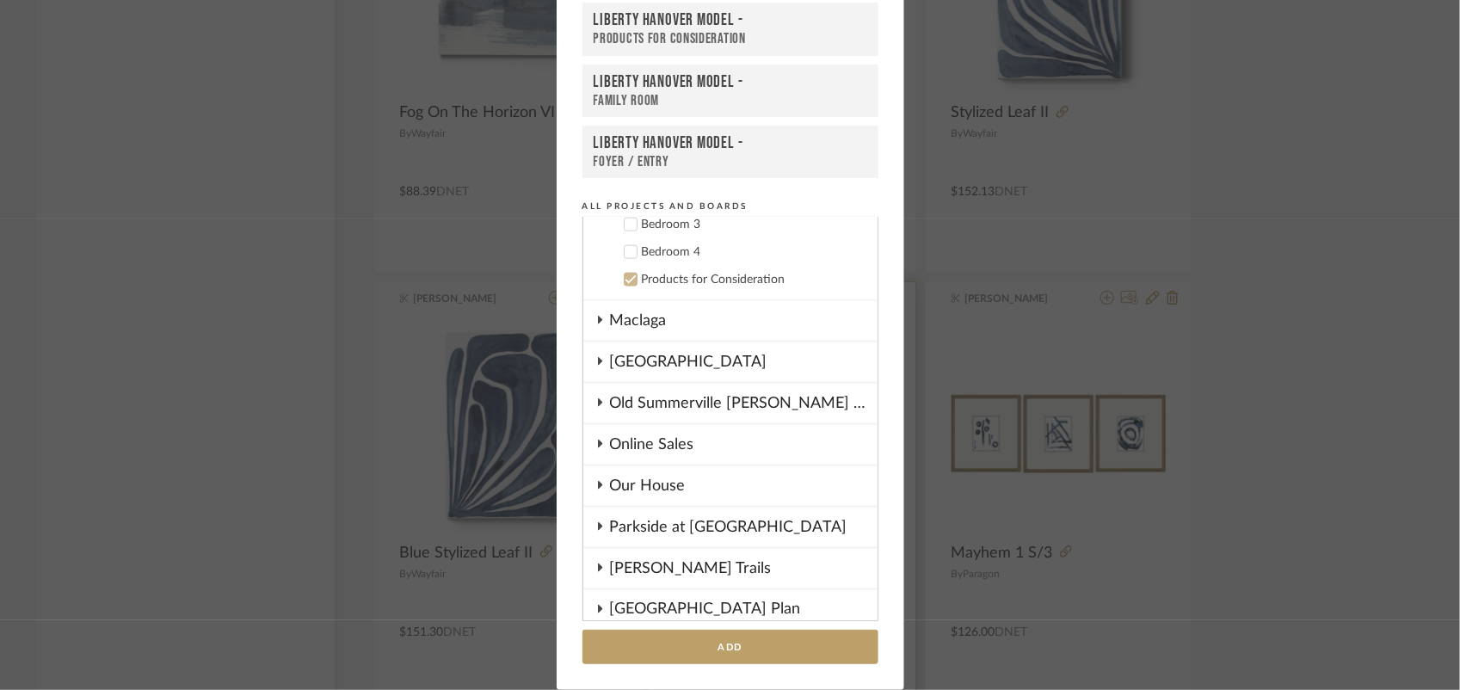
scroll to position [1102, 0]
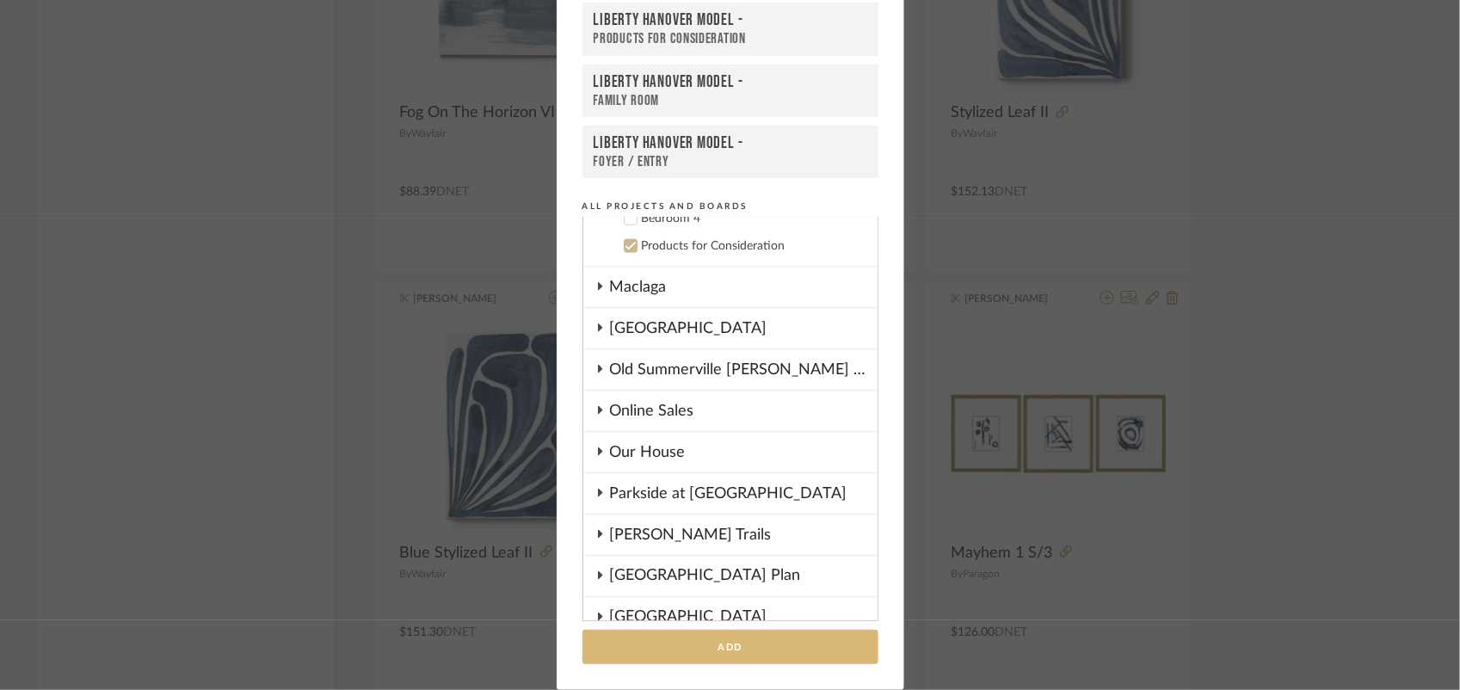
click at [753, 651] on button "Add" at bounding box center [730, 647] width 296 height 35
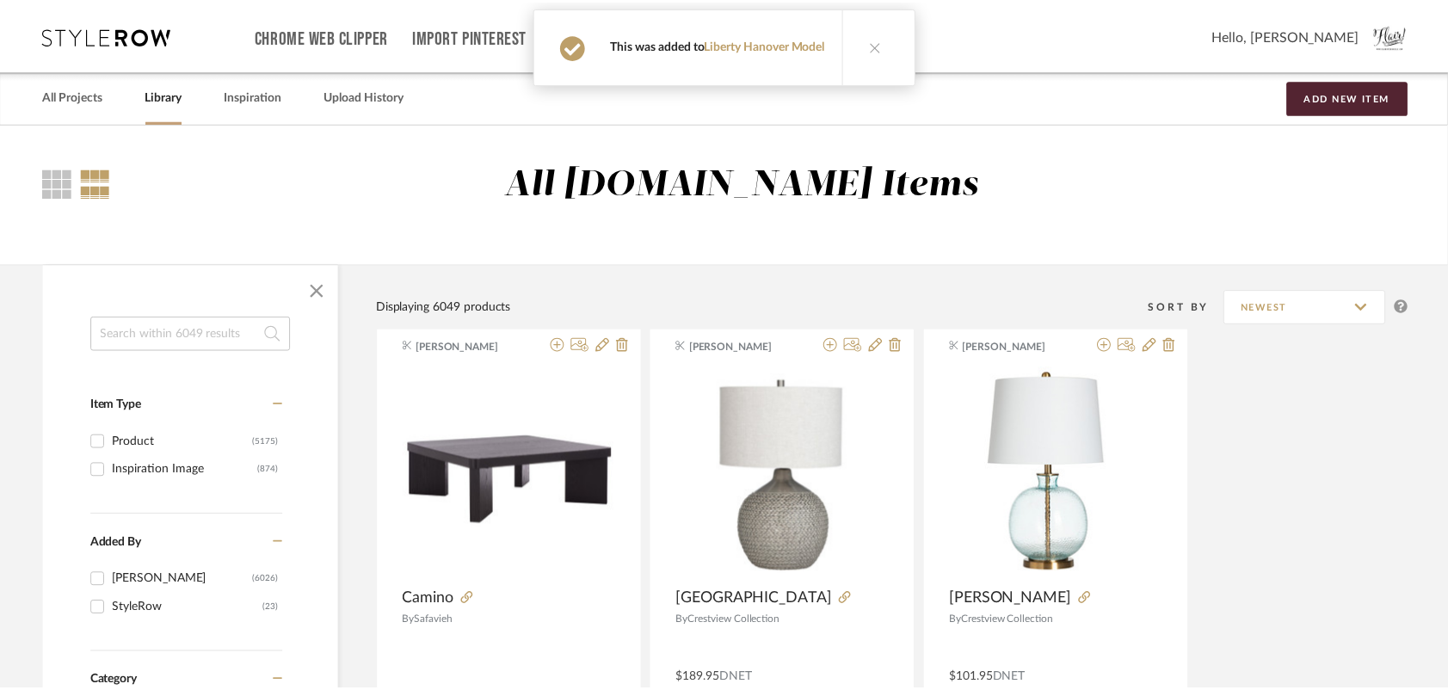
scroll to position [13684, 0]
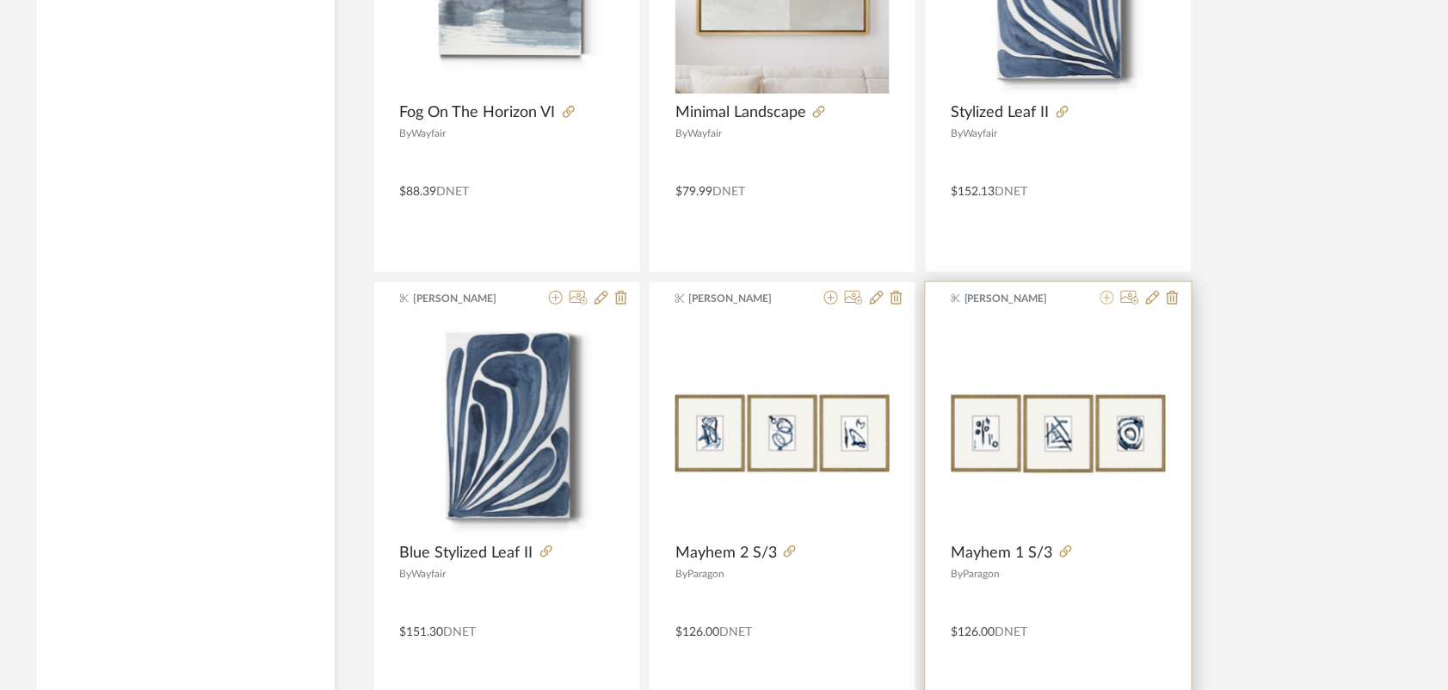
click at [1109, 304] on icon at bounding box center [1107, 298] width 14 height 14
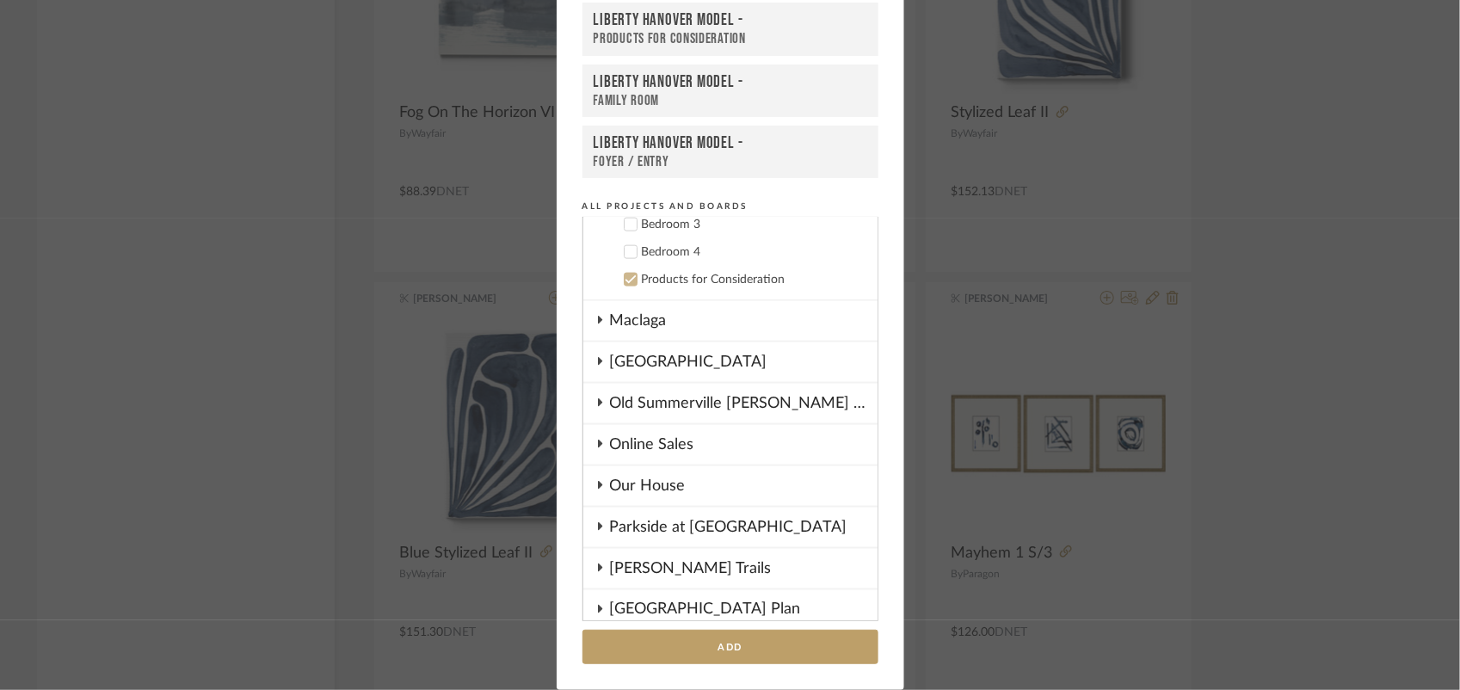
scroll to position [1102, 0]
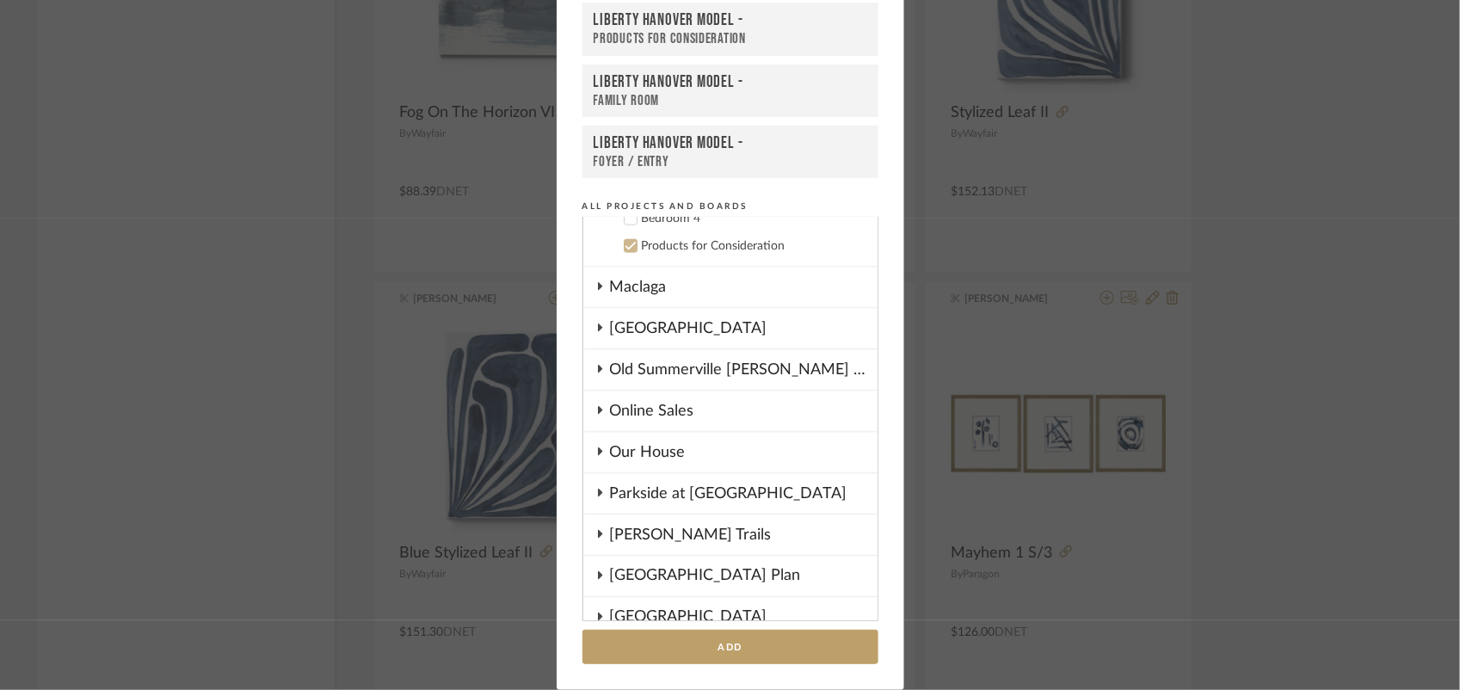
click at [733, 647] on button "Add" at bounding box center [730, 647] width 296 height 35
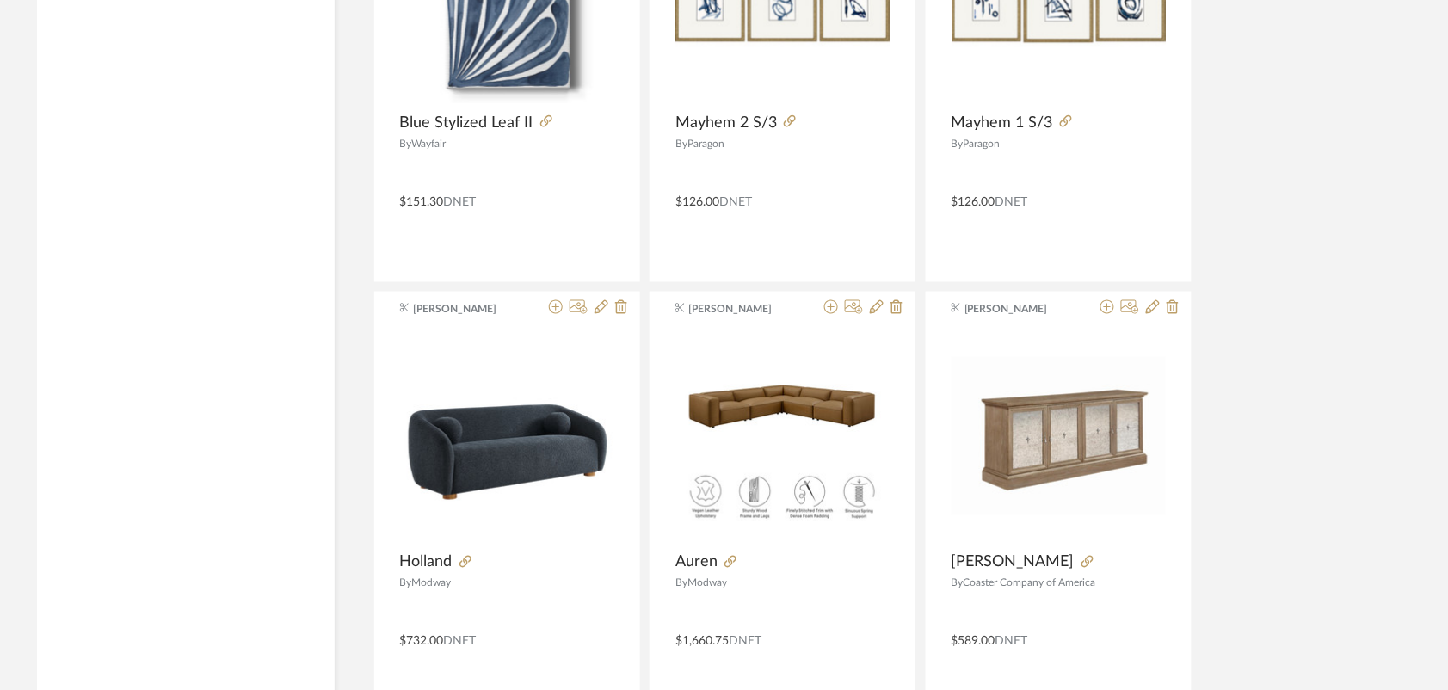
scroll to position [14329, 0]
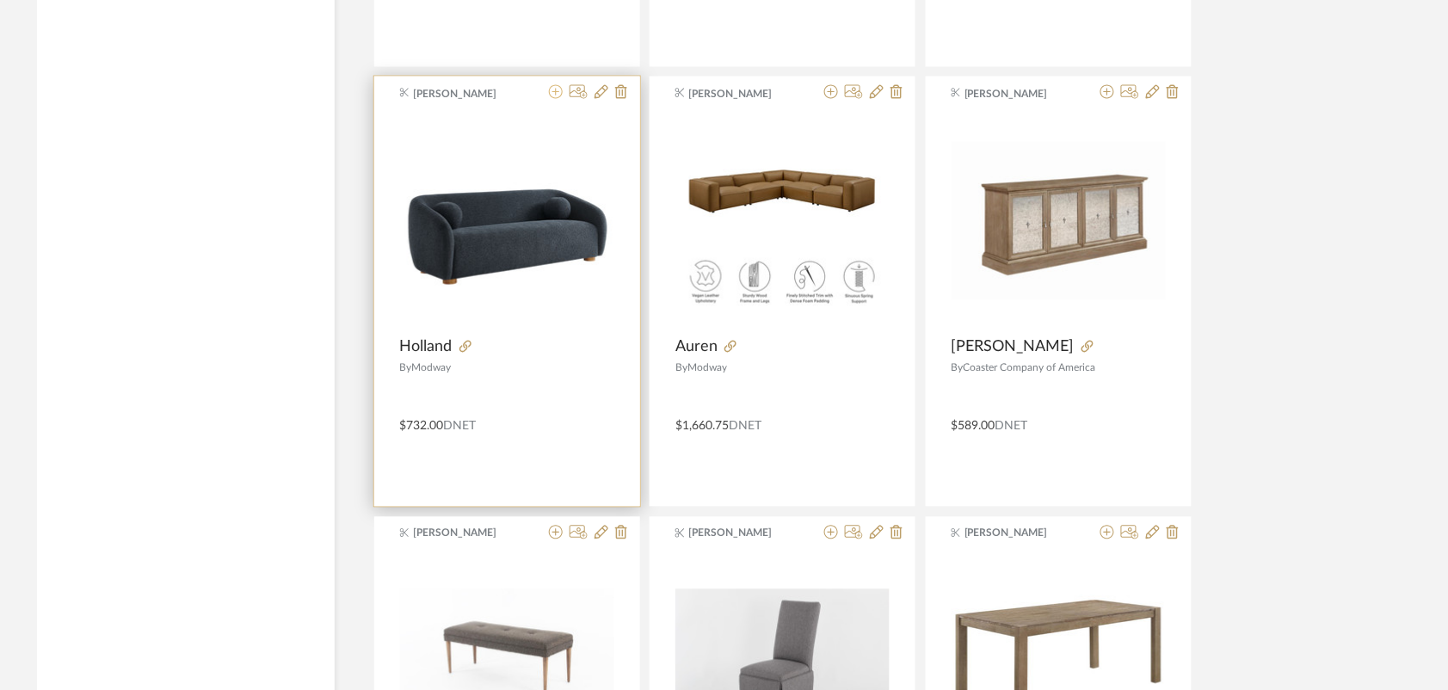
click at [552, 99] on icon at bounding box center [556, 92] width 14 height 14
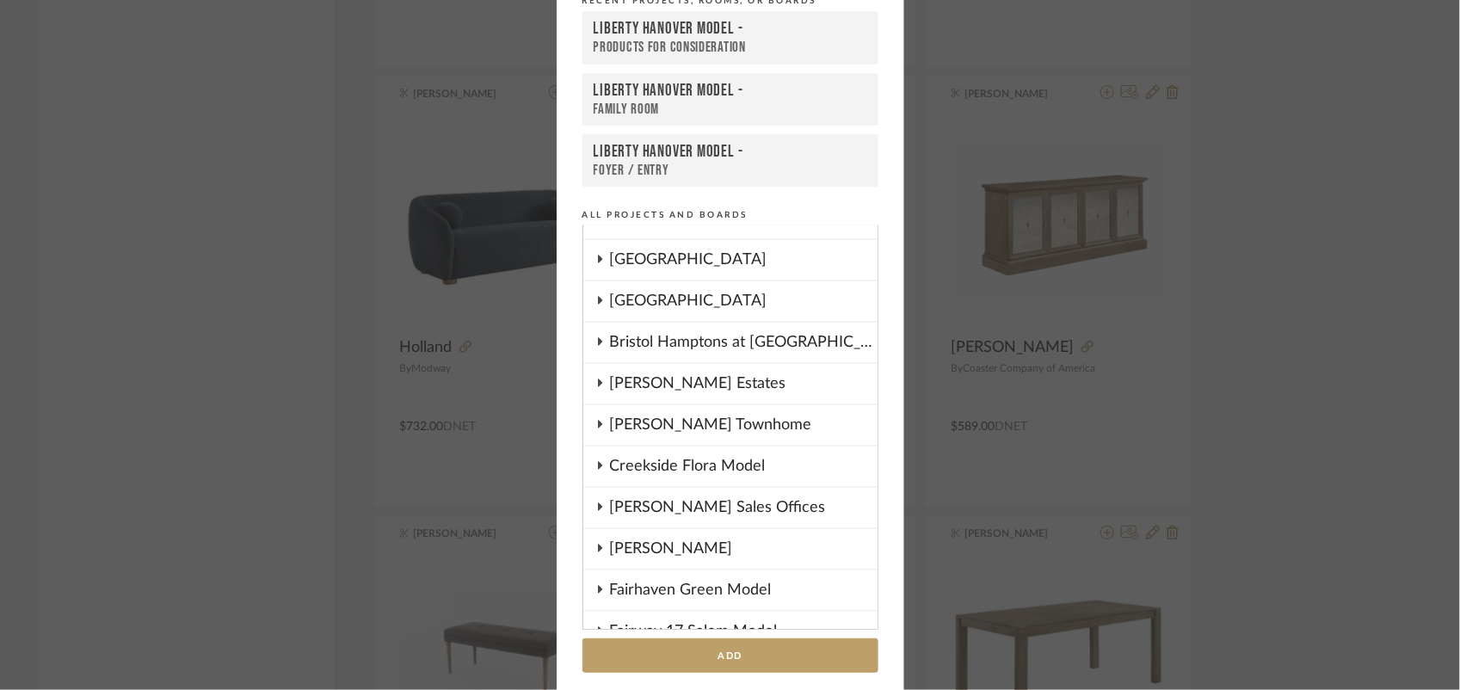
scroll to position [0, 0]
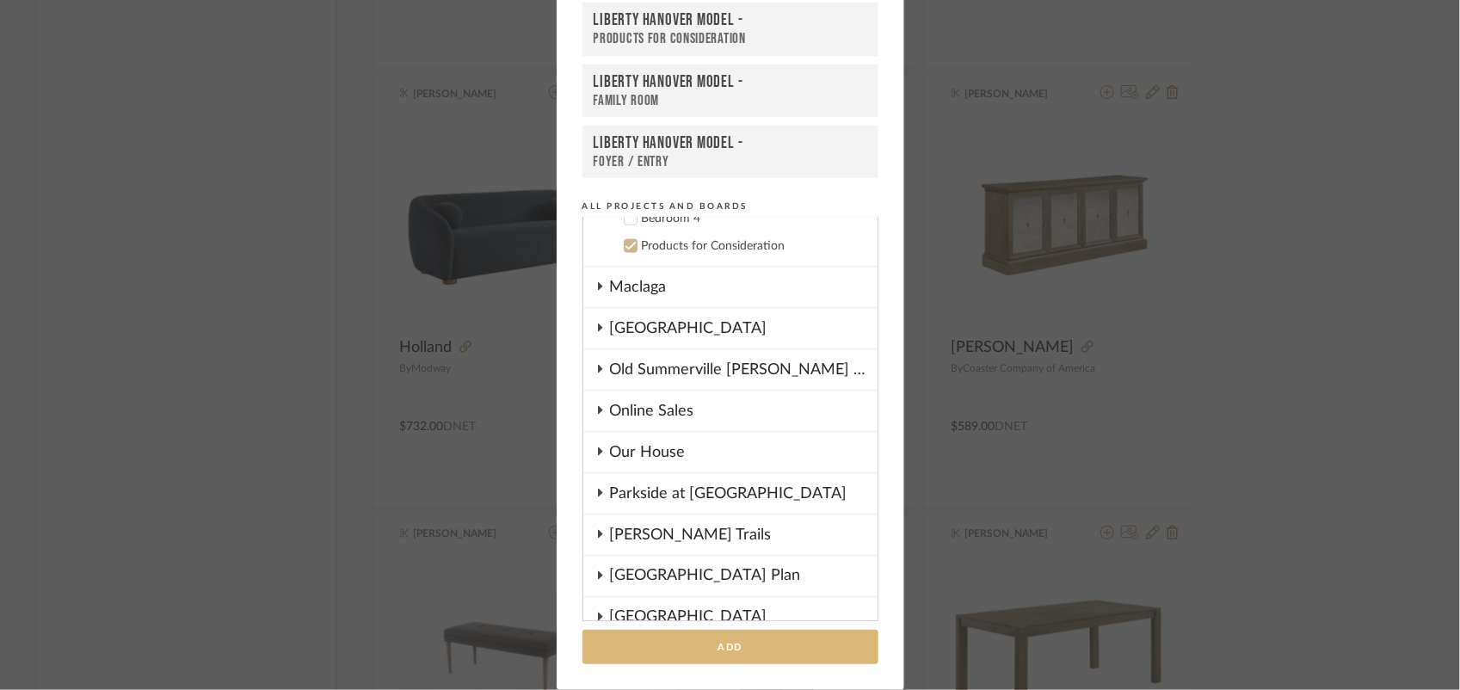
click at [716, 655] on button "Add" at bounding box center [730, 647] width 296 height 35
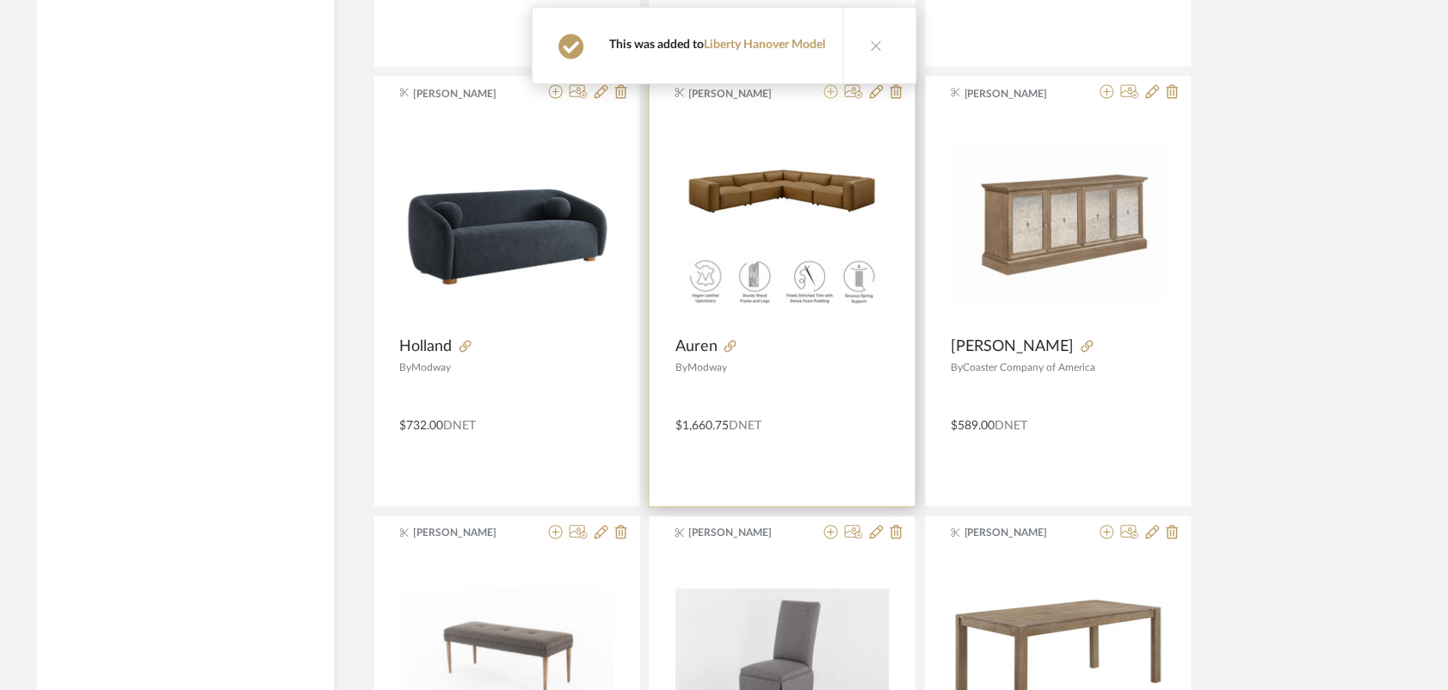
click at [833, 99] on icon at bounding box center [831, 92] width 14 height 14
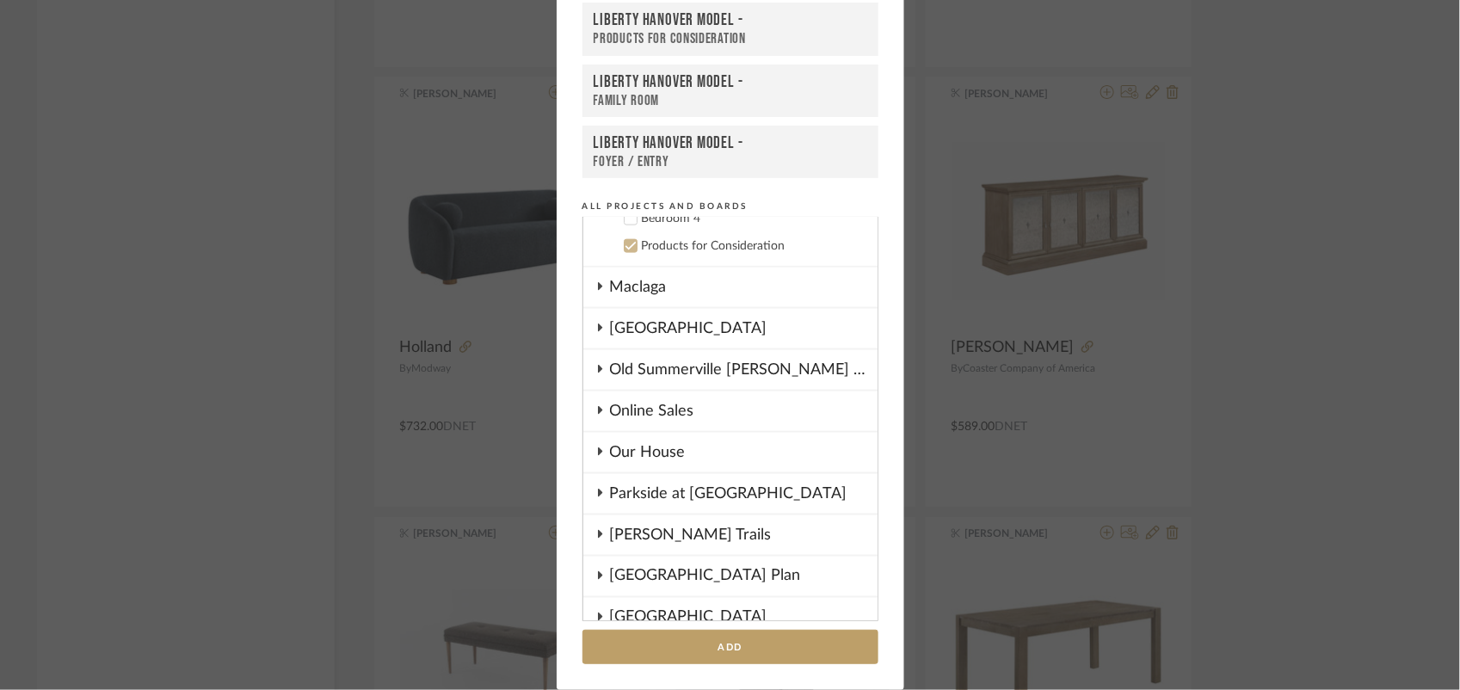
click at [745, 635] on button "Add" at bounding box center [730, 647] width 296 height 35
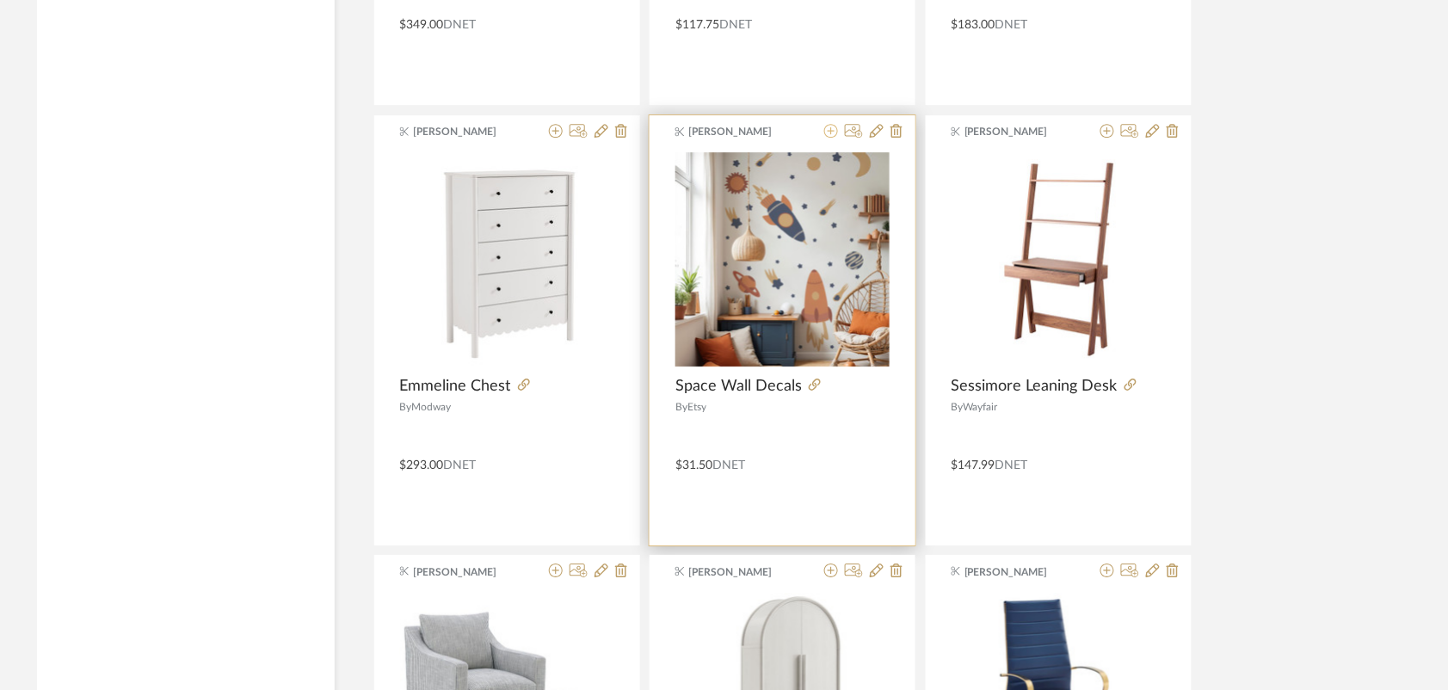
click at [827, 136] on icon at bounding box center [831, 131] width 14 height 14
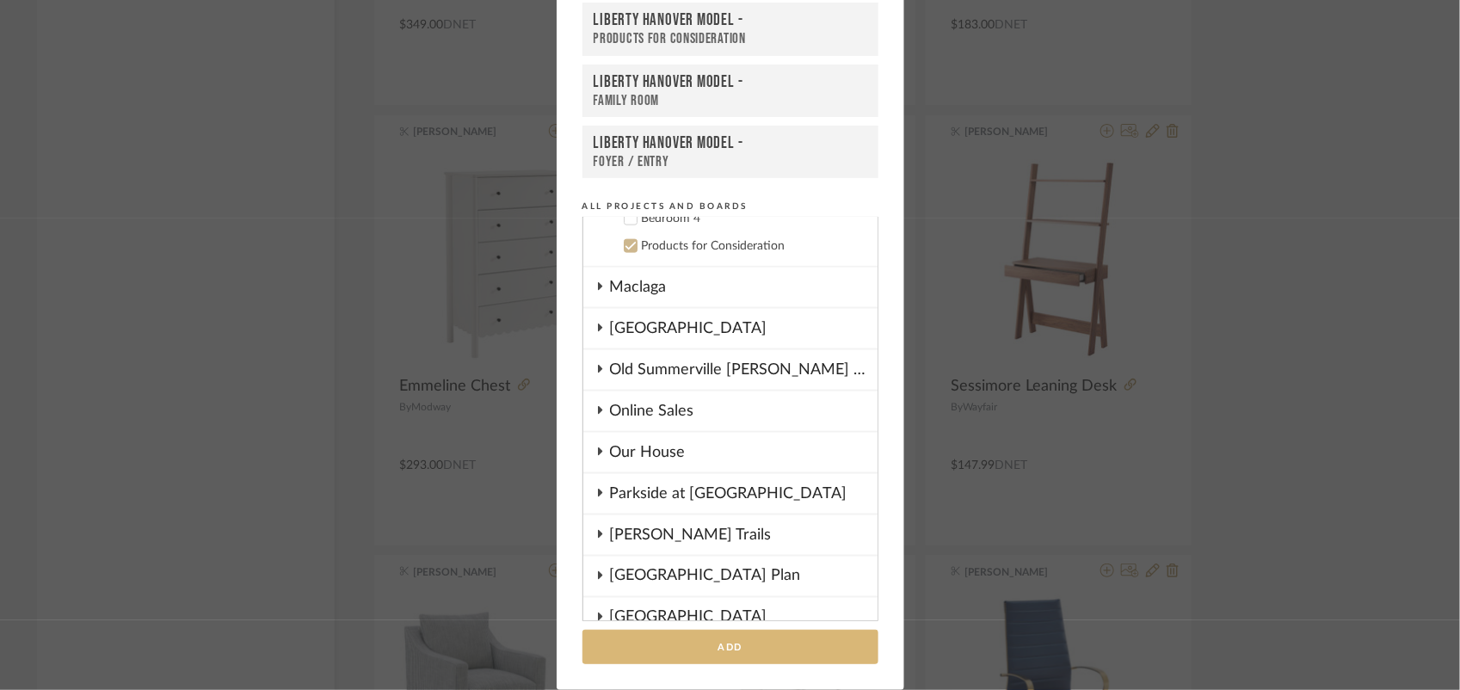
click at [744, 647] on button "Add" at bounding box center [730, 647] width 296 height 35
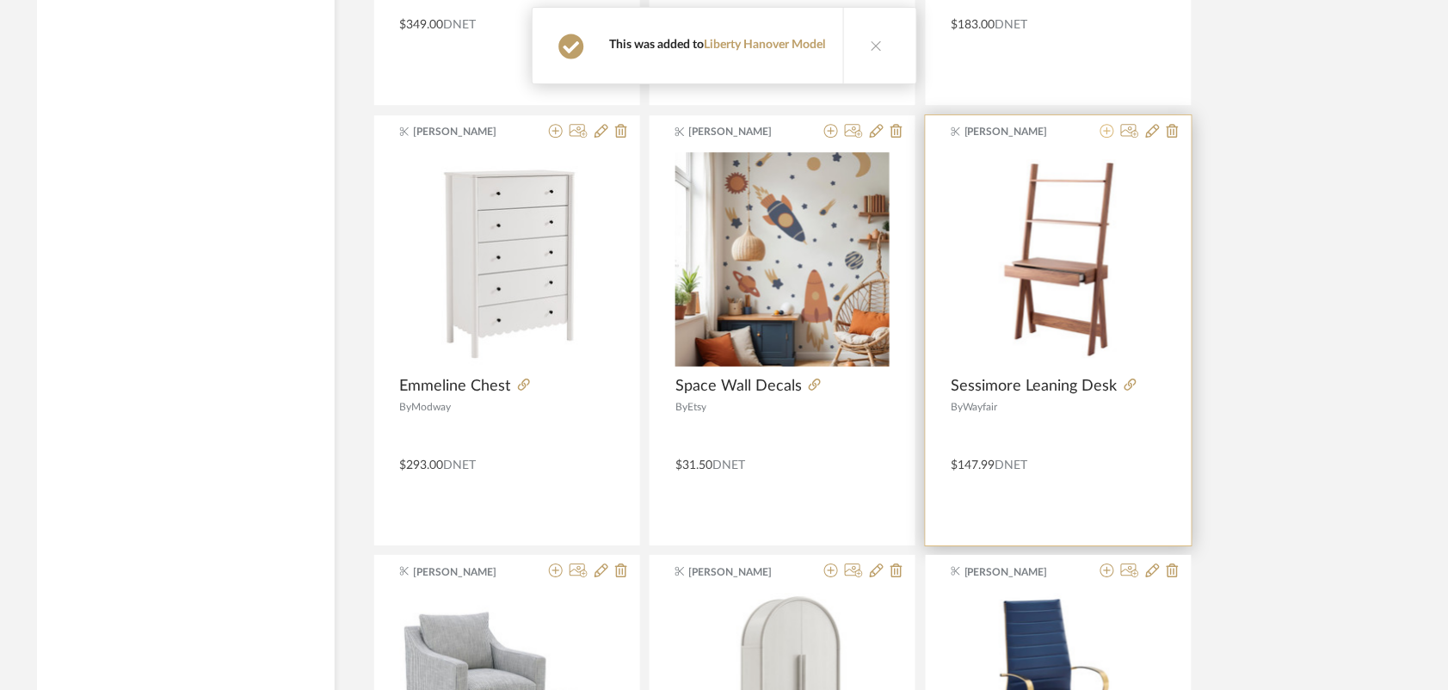
click at [1103, 138] on icon at bounding box center [1107, 131] width 14 height 14
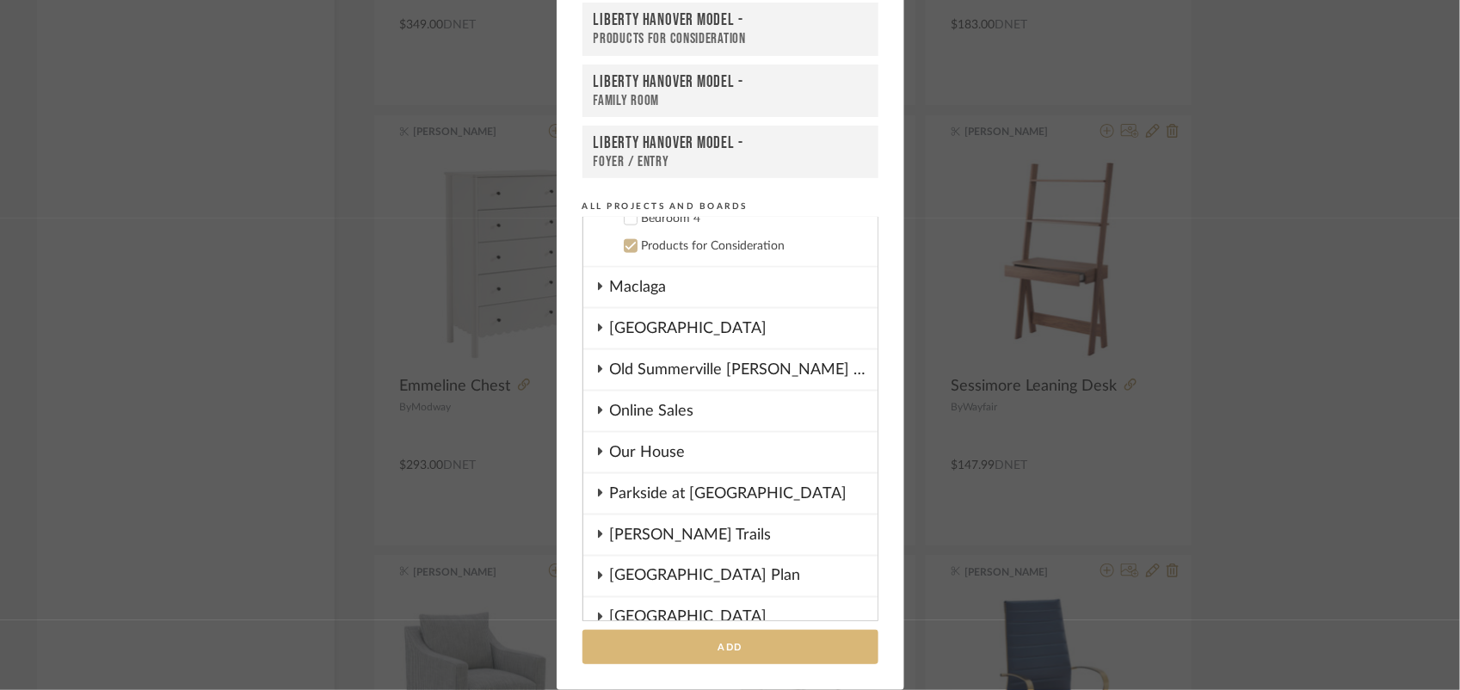
click at [693, 646] on button "Add" at bounding box center [730, 647] width 296 height 35
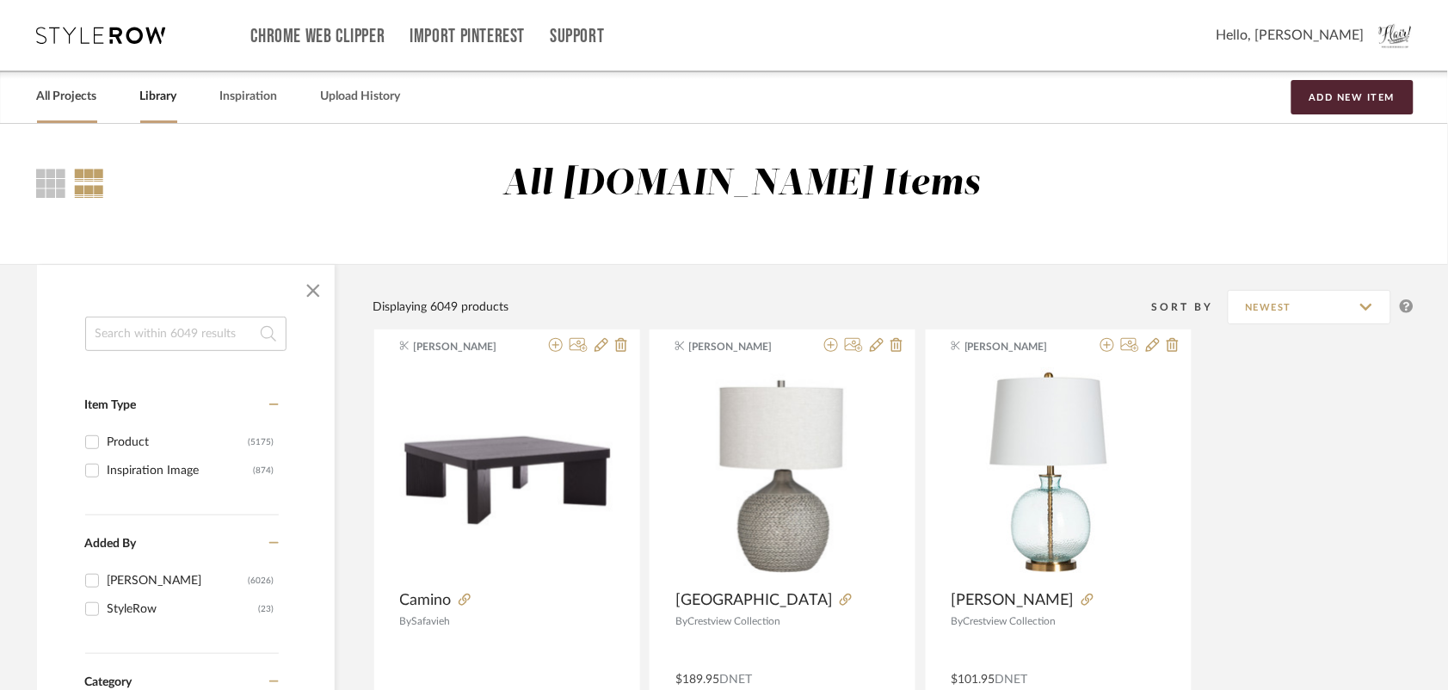
click at [71, 90] on link "All Projects" at bounding box center [67, 96] width 60 height 23
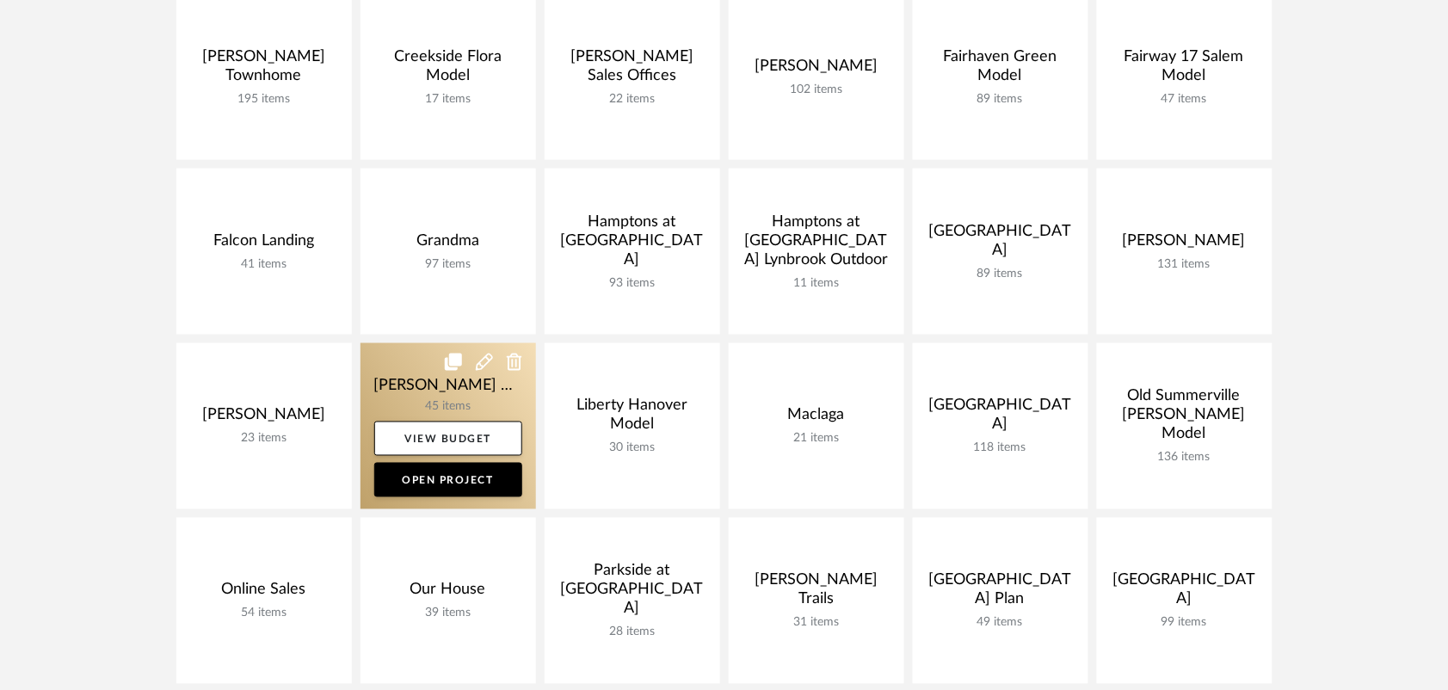
scroll to position [645, 0]
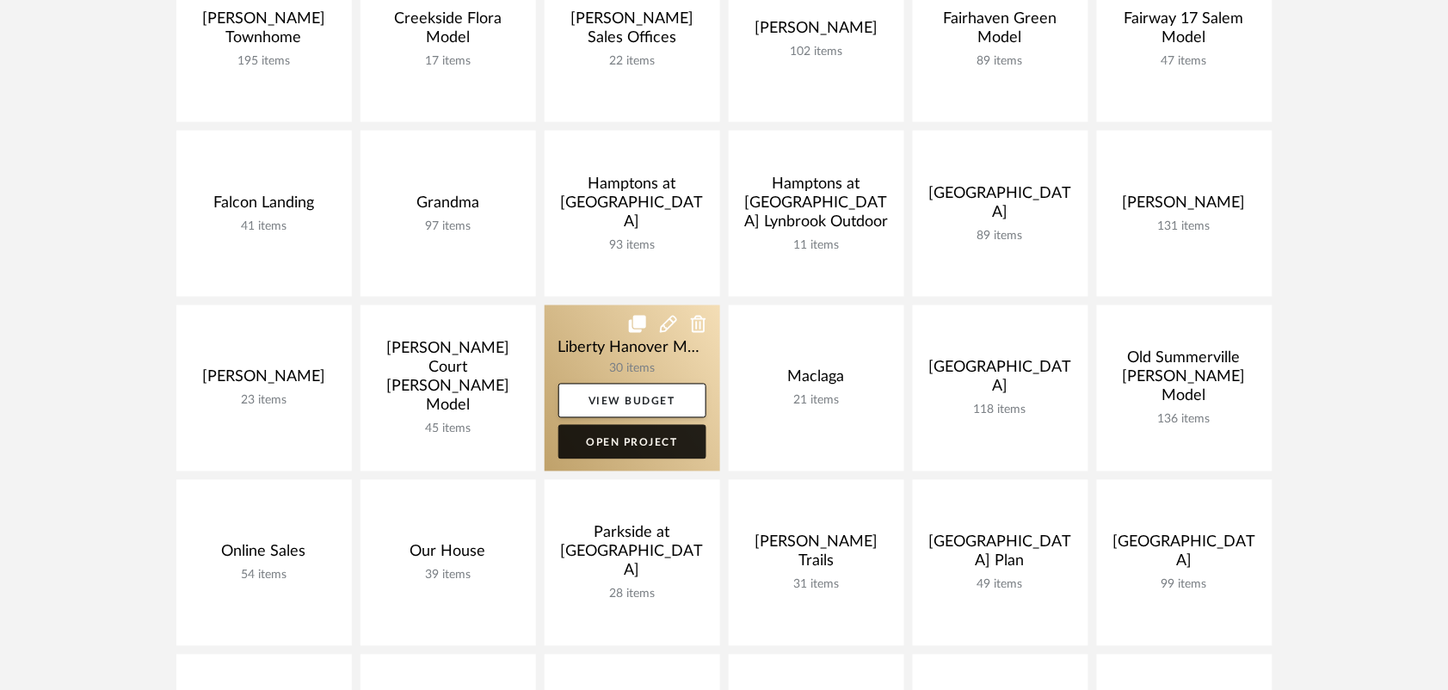
click at [655, 445] on link "Open Project" at bounding box center [632, 442] width 148 height 34
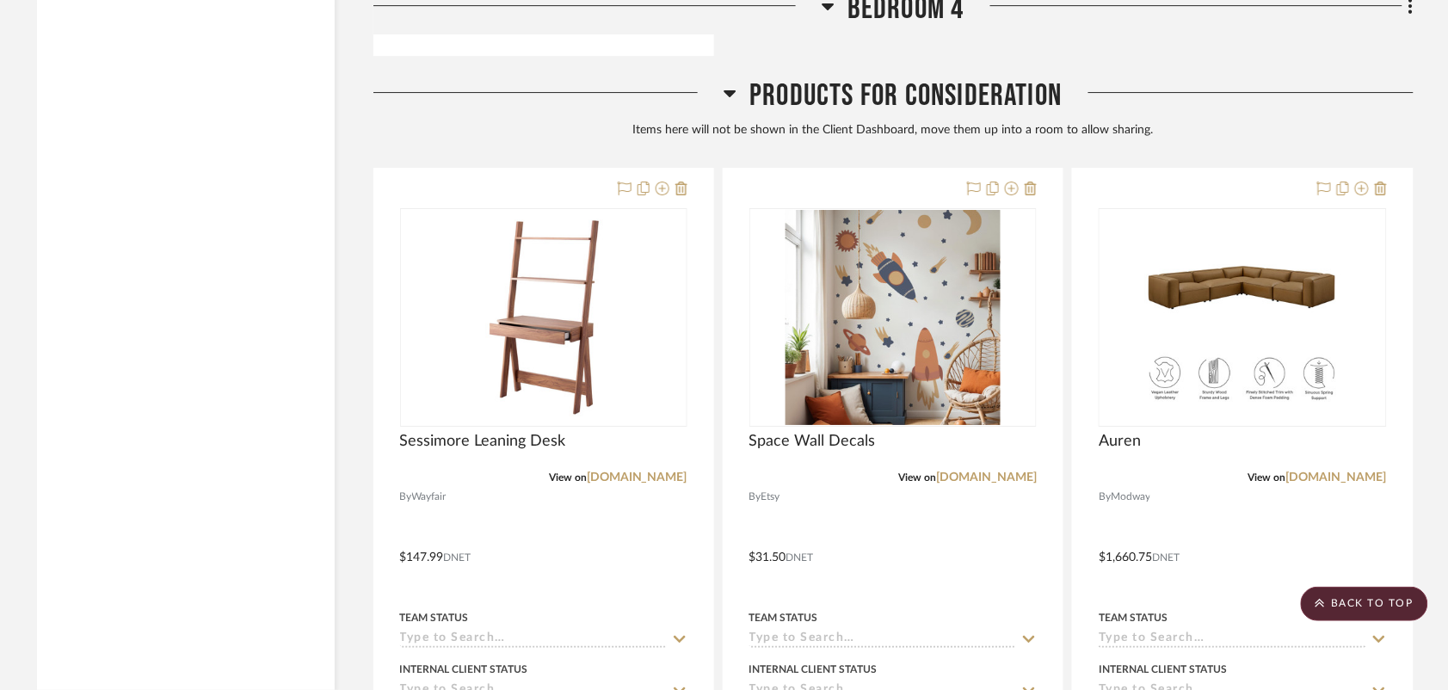
scroll to position [9379, 0]
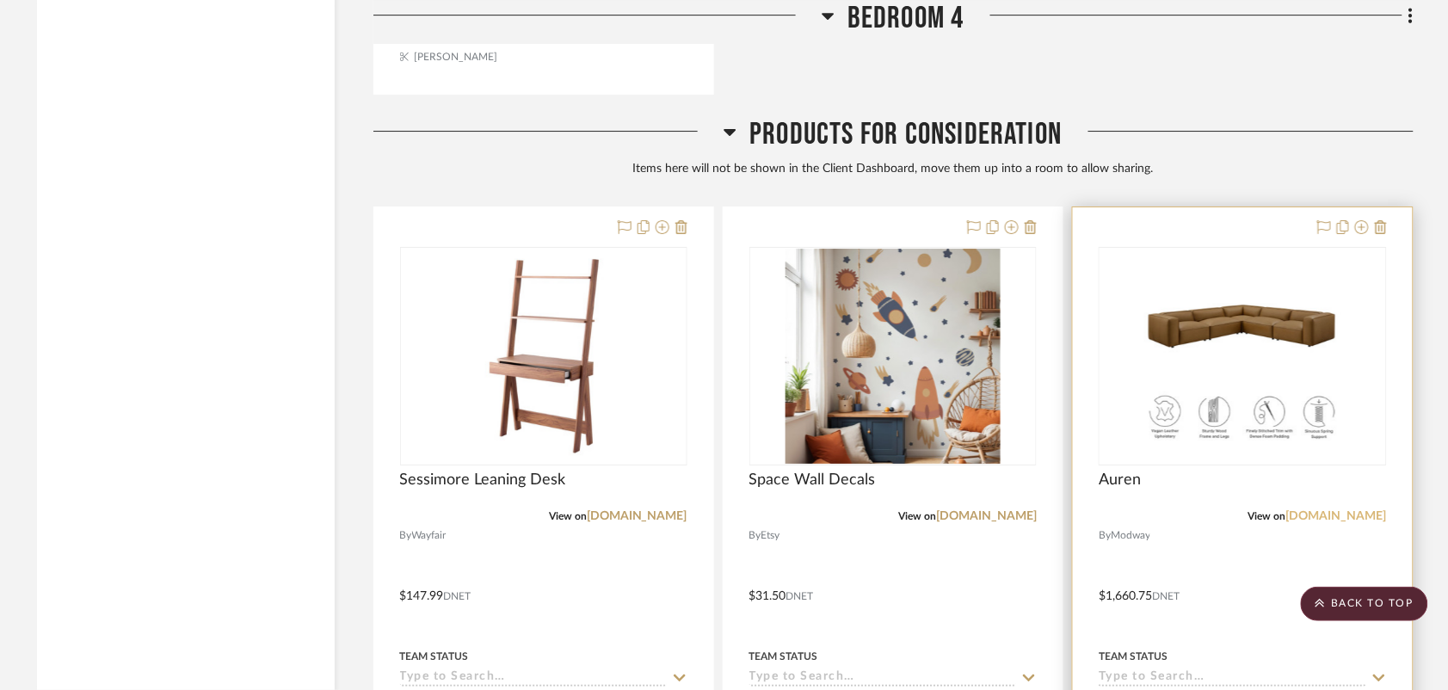
click at [1339, 522] on link "[DOMAIN_NAME]" at bounding box center [1336, 516] width 101 height 12
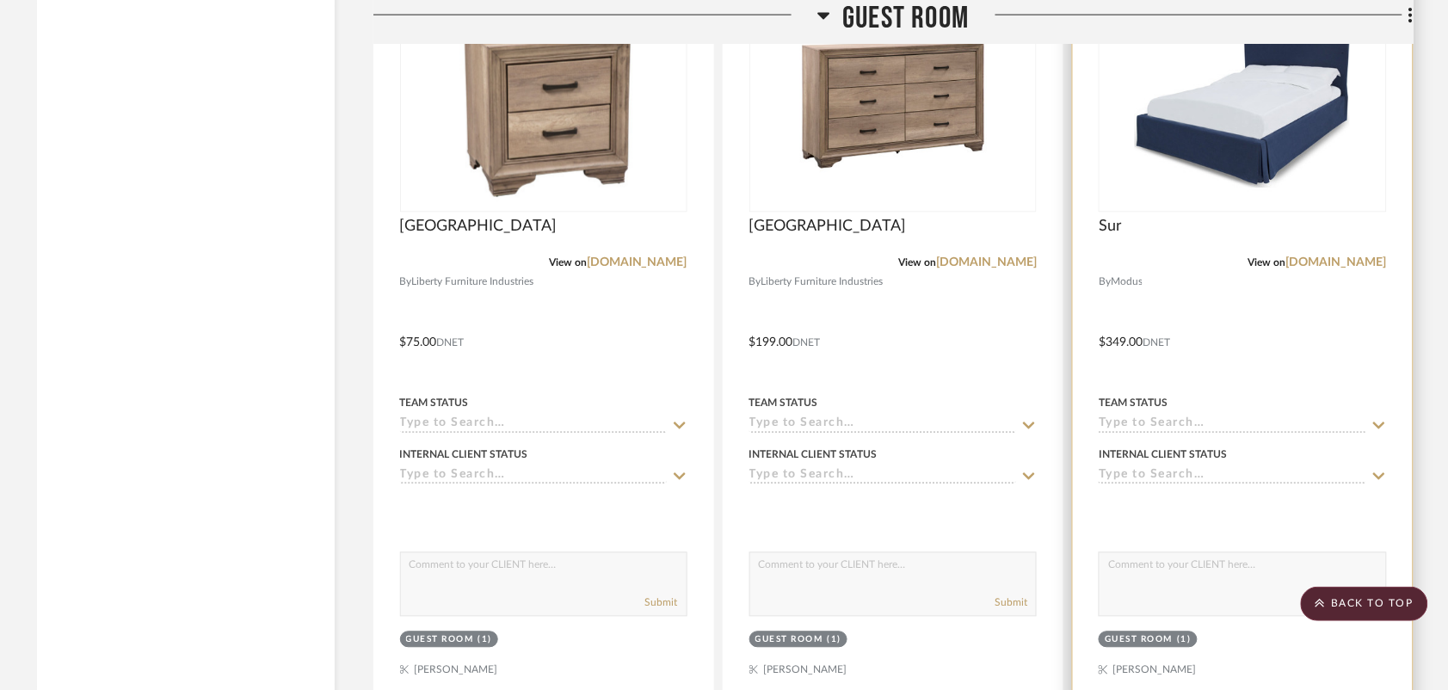
scroll to position [4649, 0]
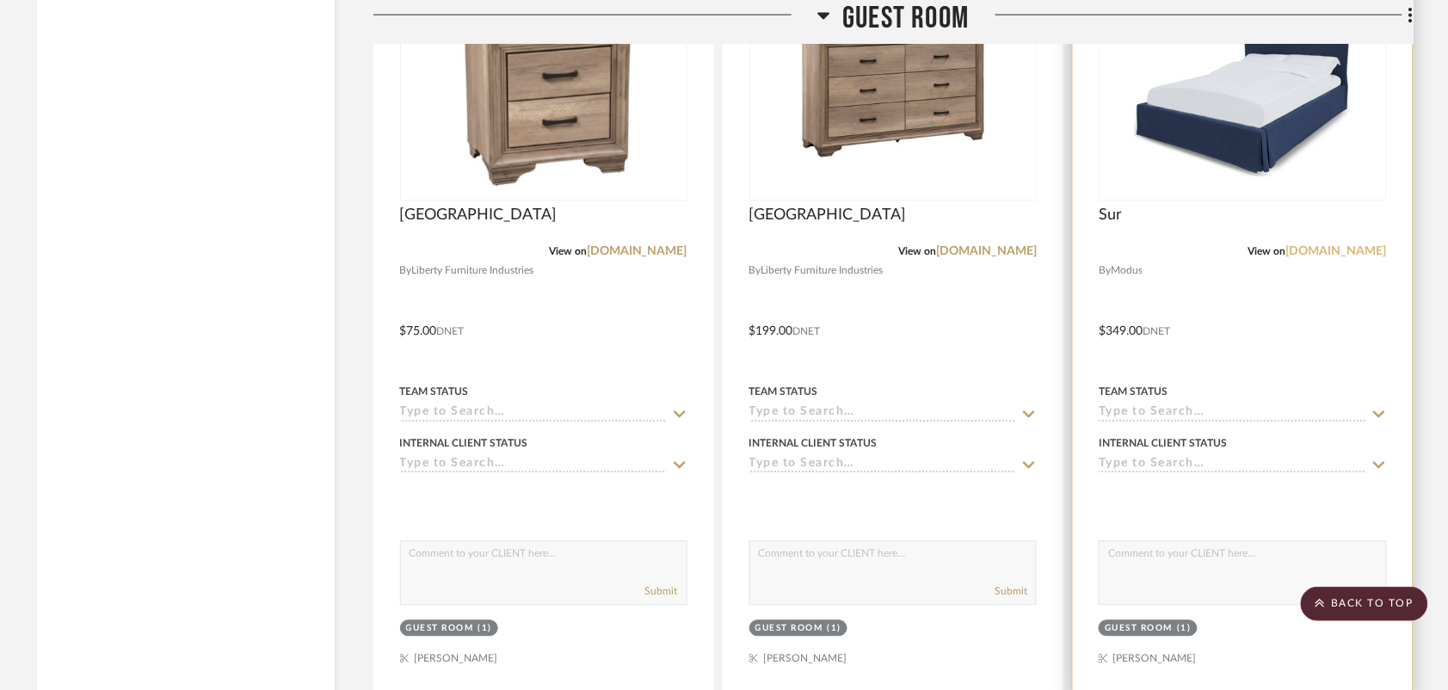
click at [1321, 256] on link "[DOMAIN_NAME]" at bounding box center [1336, 252] width 101 height 12
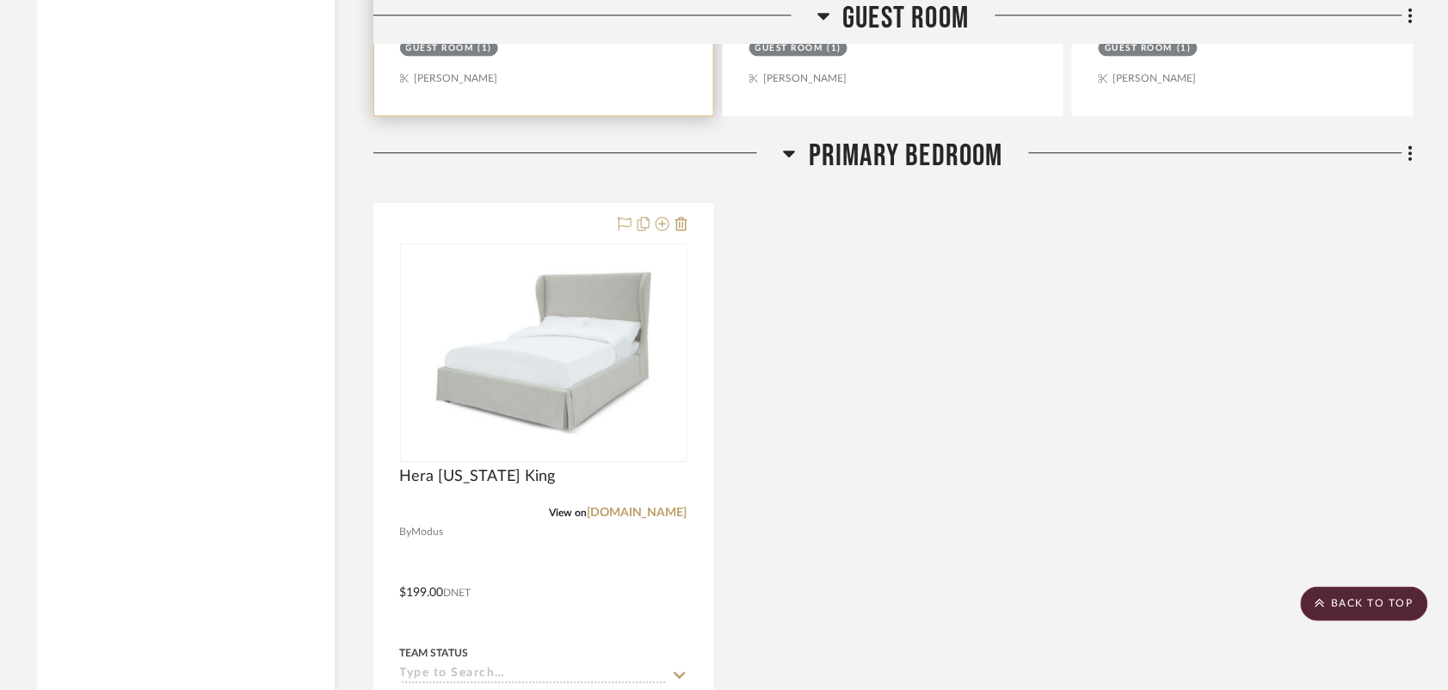
scroll to position [5401, 0]
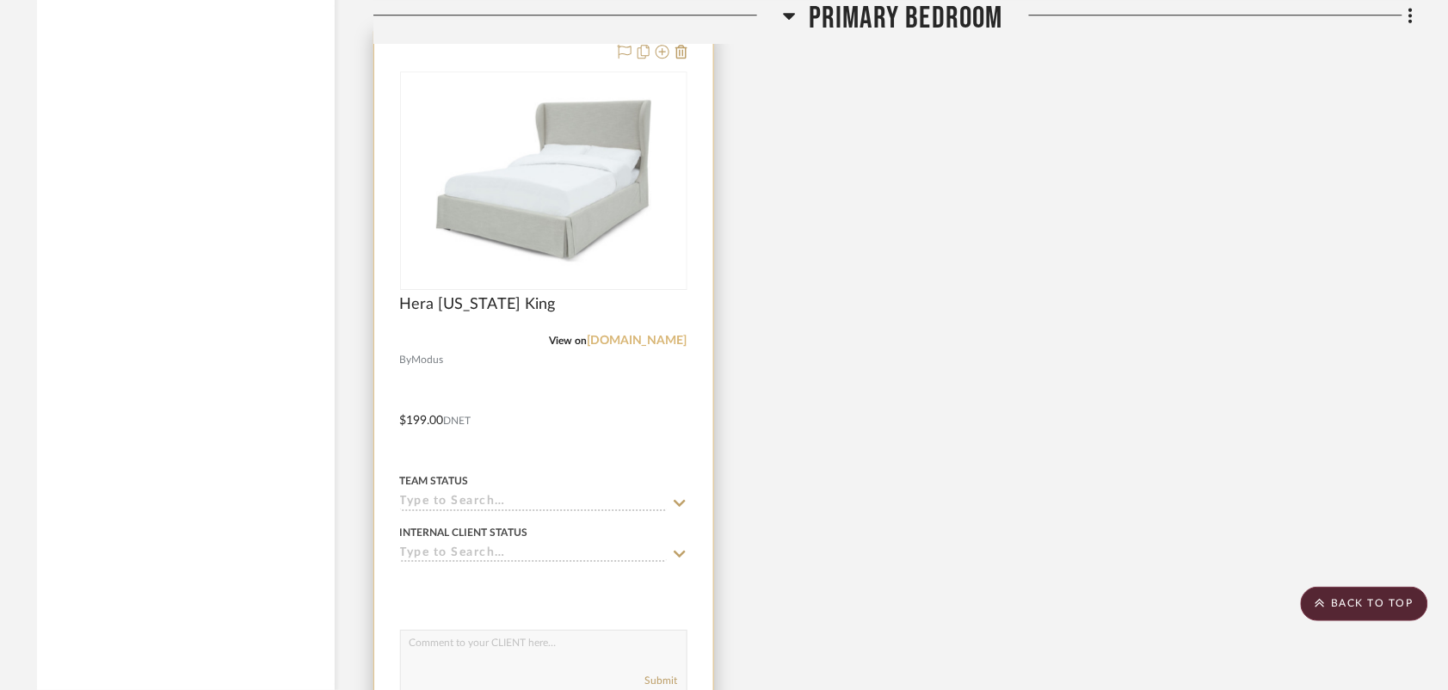
click at [638, 344] on link "[DOMAIN_NAME]" at bounding box center [637, 341] width 101 height 12
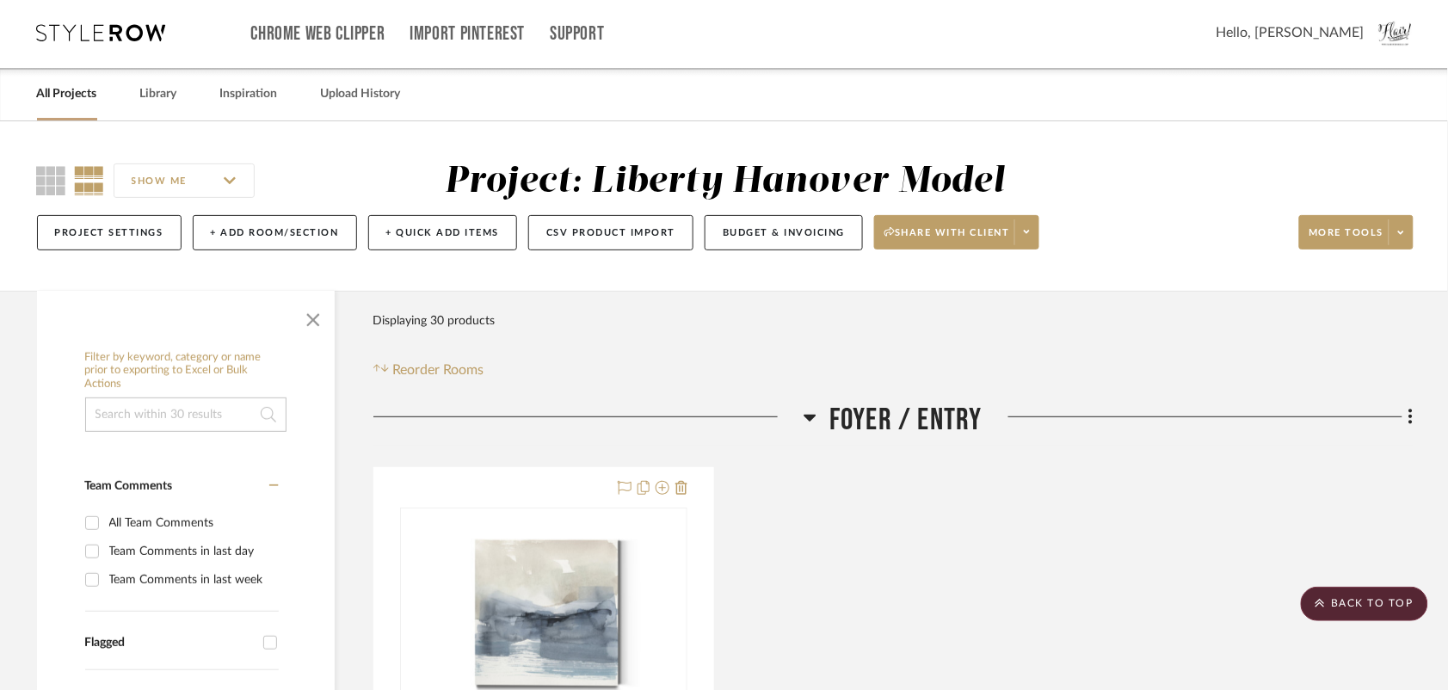
scroll to position [0, 0]
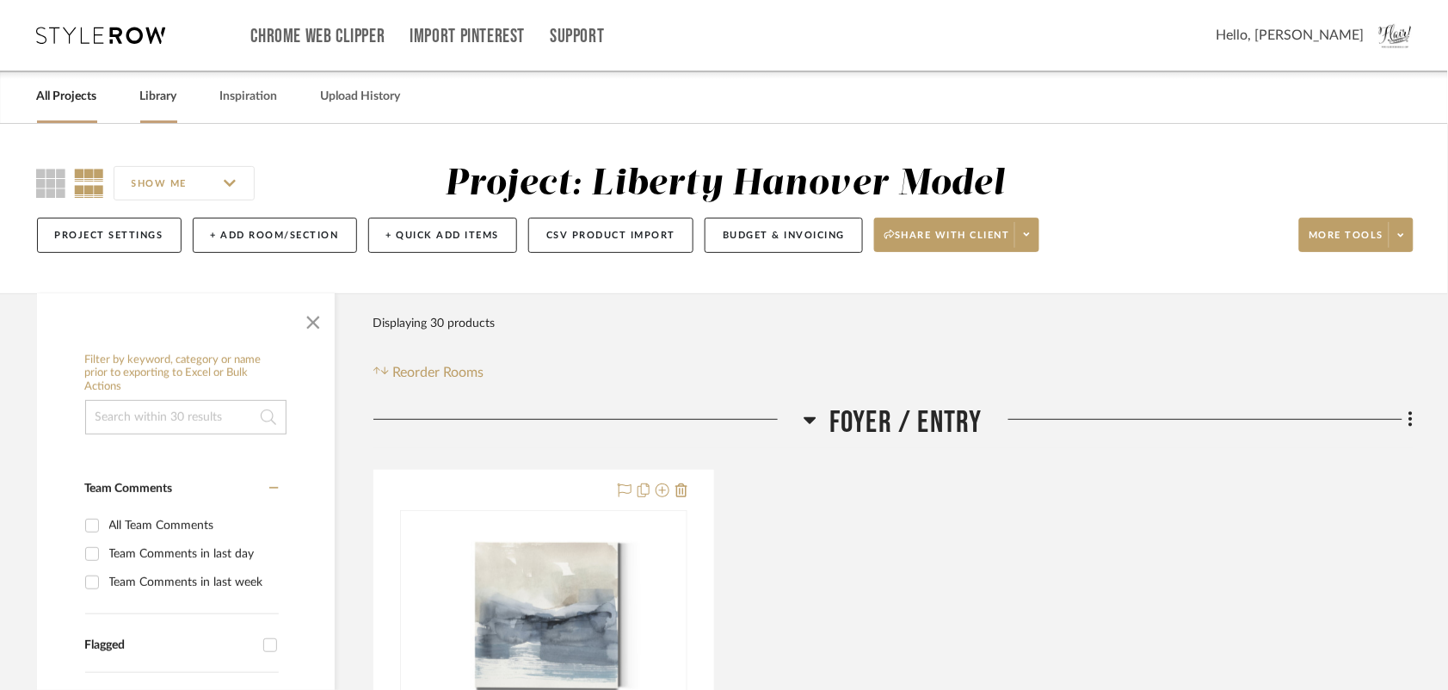
click at [162, 92] on link "Library" at bounding box center [158, 96] width 37 height 23
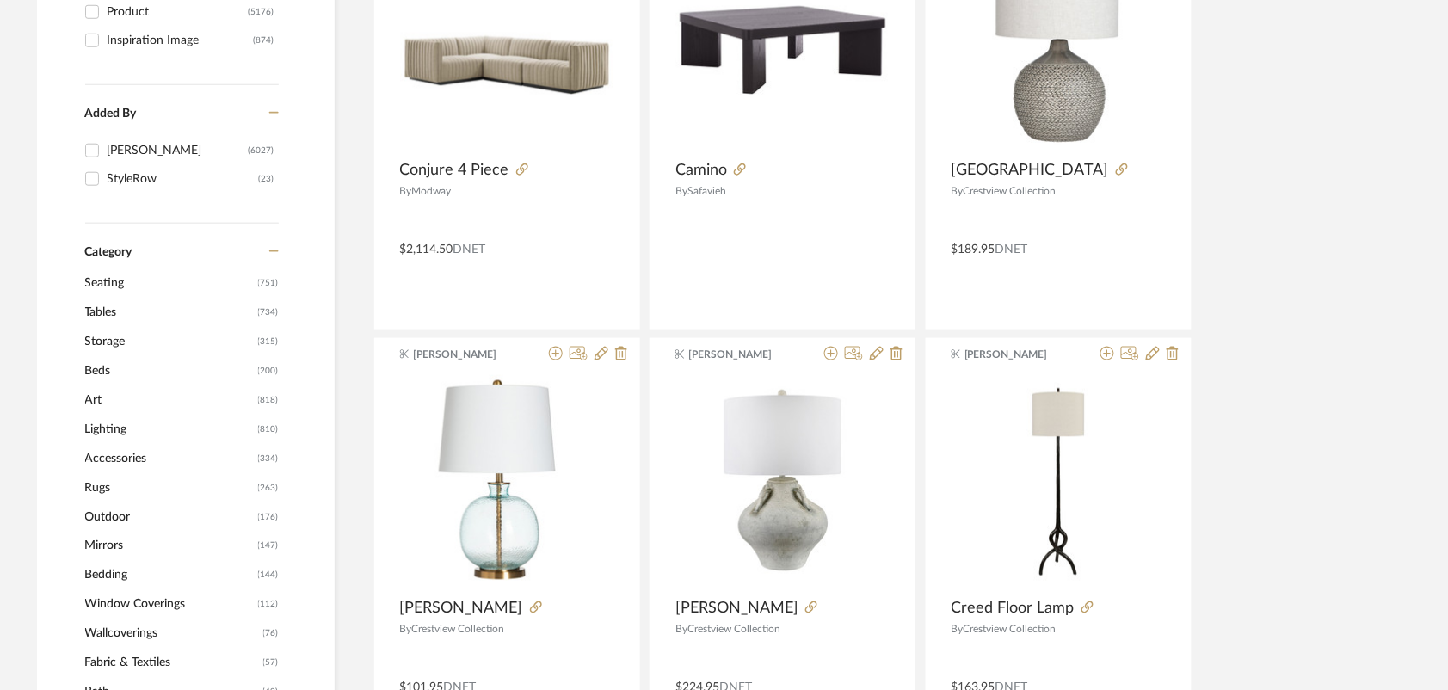
scroll to position [538, 0]
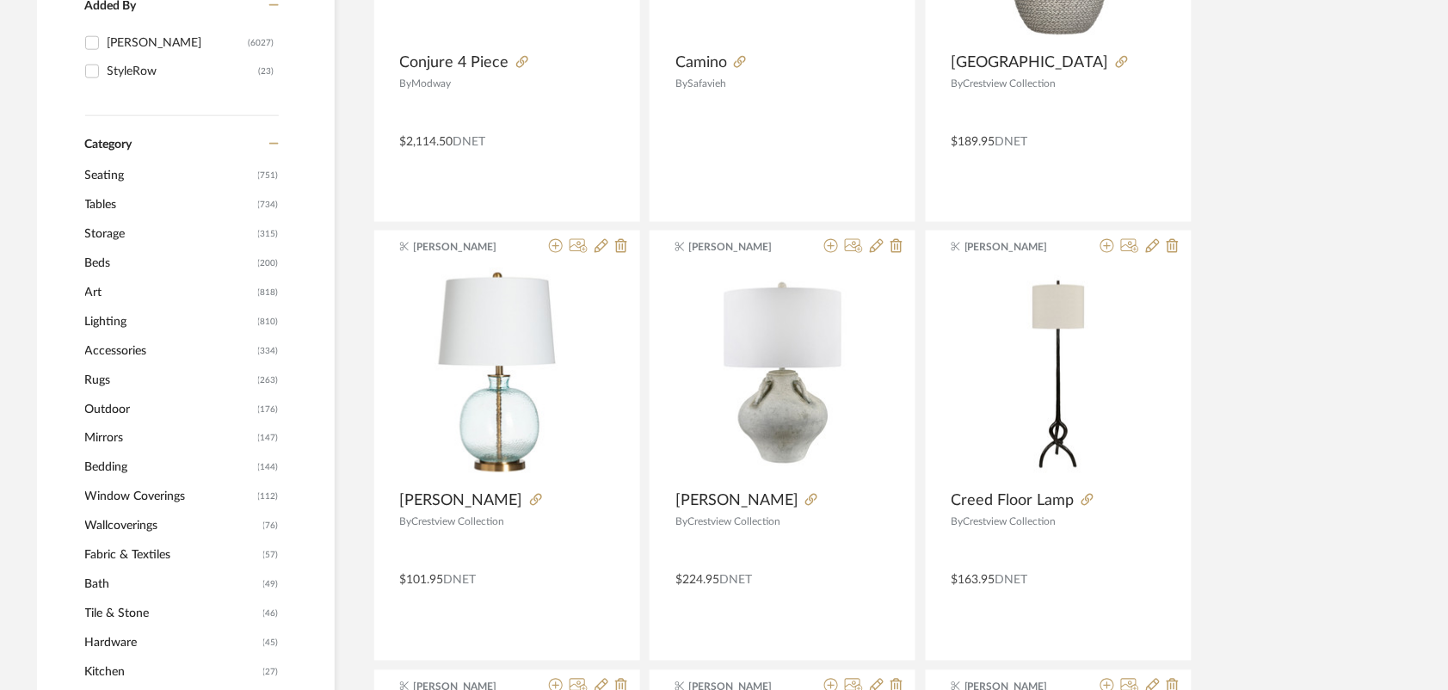
click at [99, 263] on span "Beds" at bounding box center [169, 263] width 169 height 29
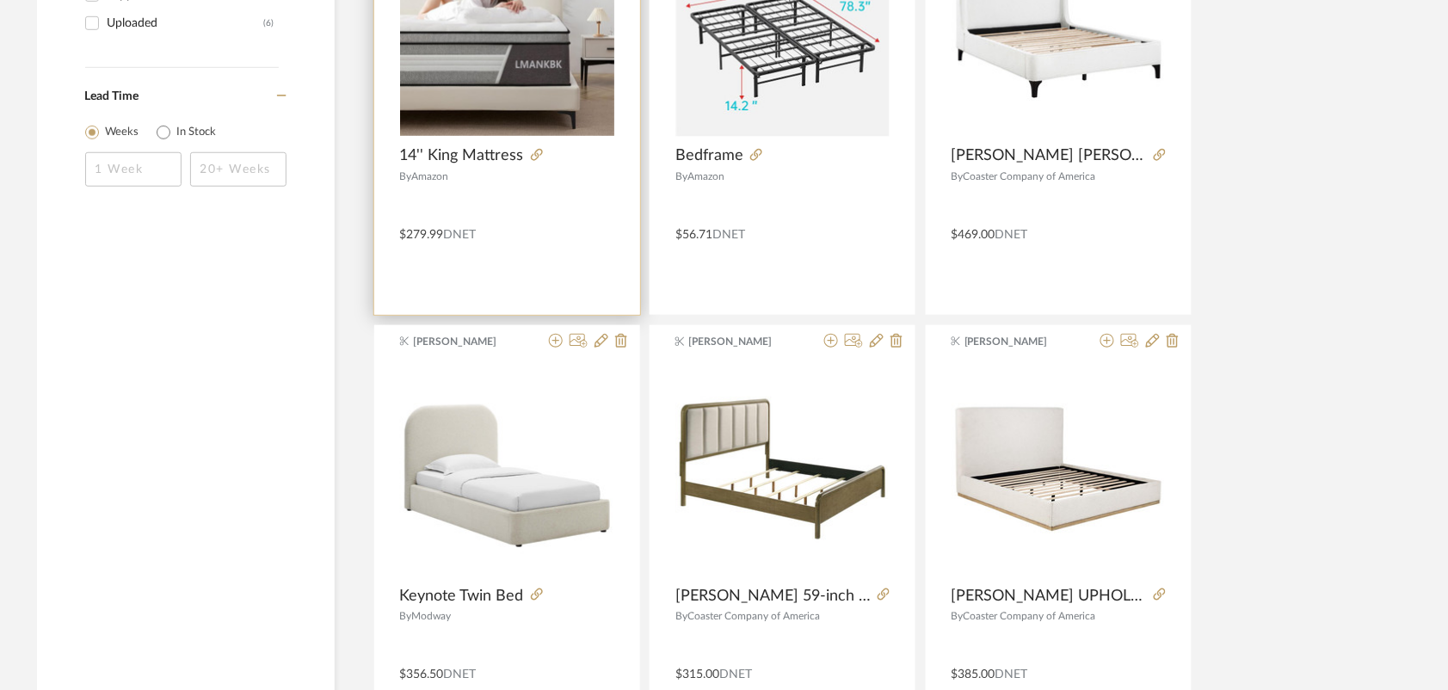
scroll to position [2362, 0]
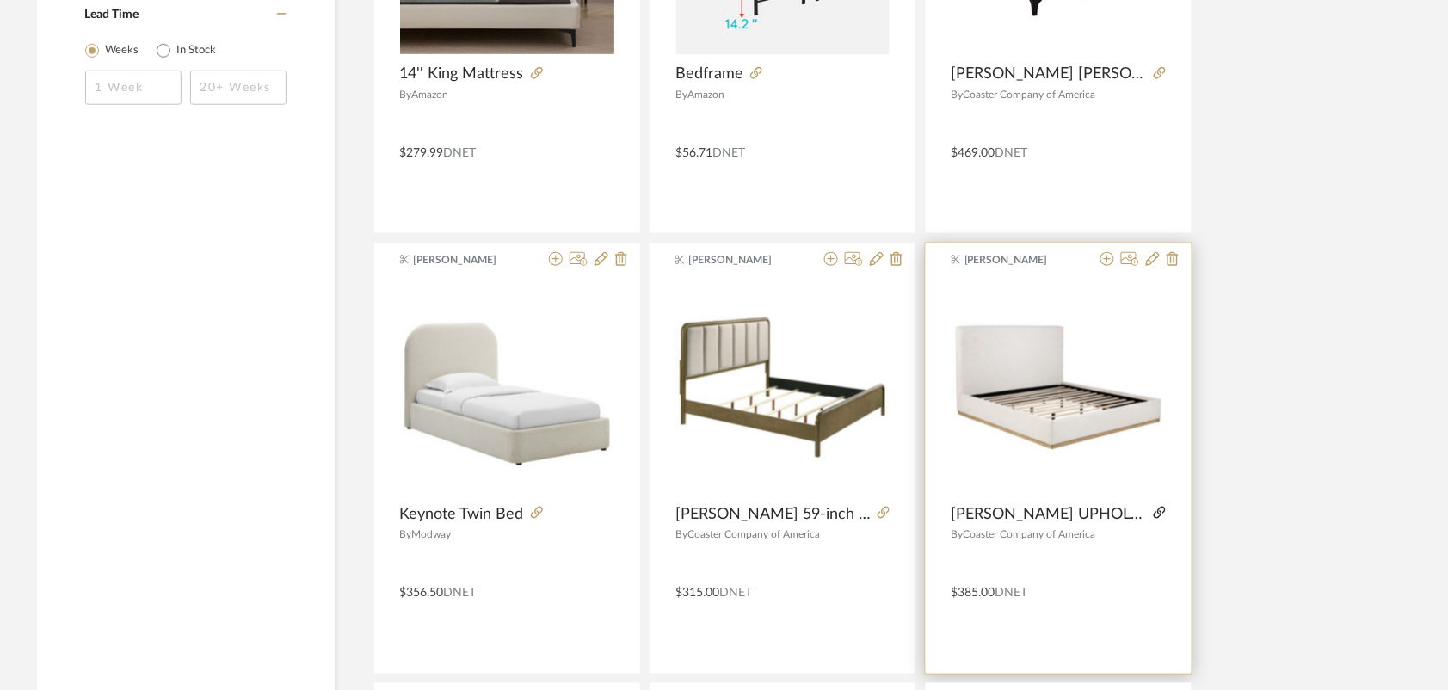
click at [1157, 512] on icon at bounding box center [1159, 513] width 12 height 12
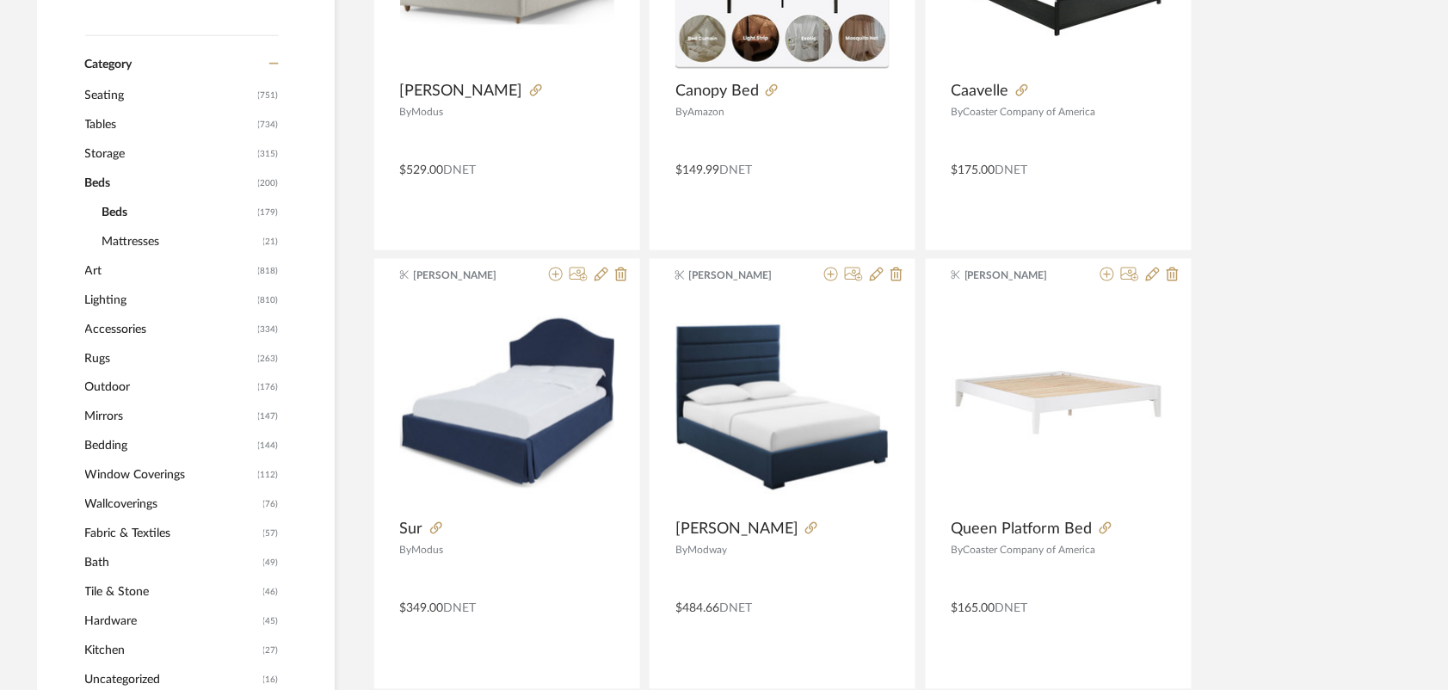
scroll to position [538, 0]
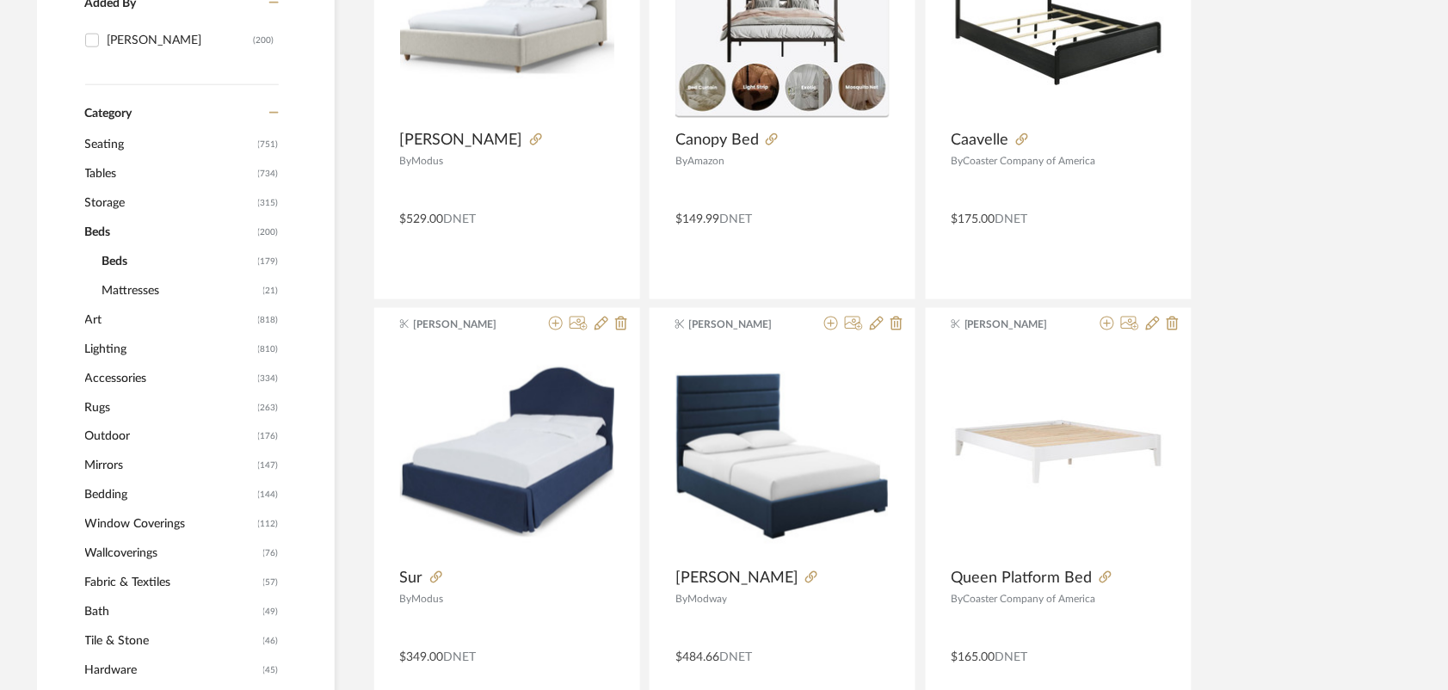
click at [96, 200] on span "Storage" at bounding box center [169, 202] width 169 height 29
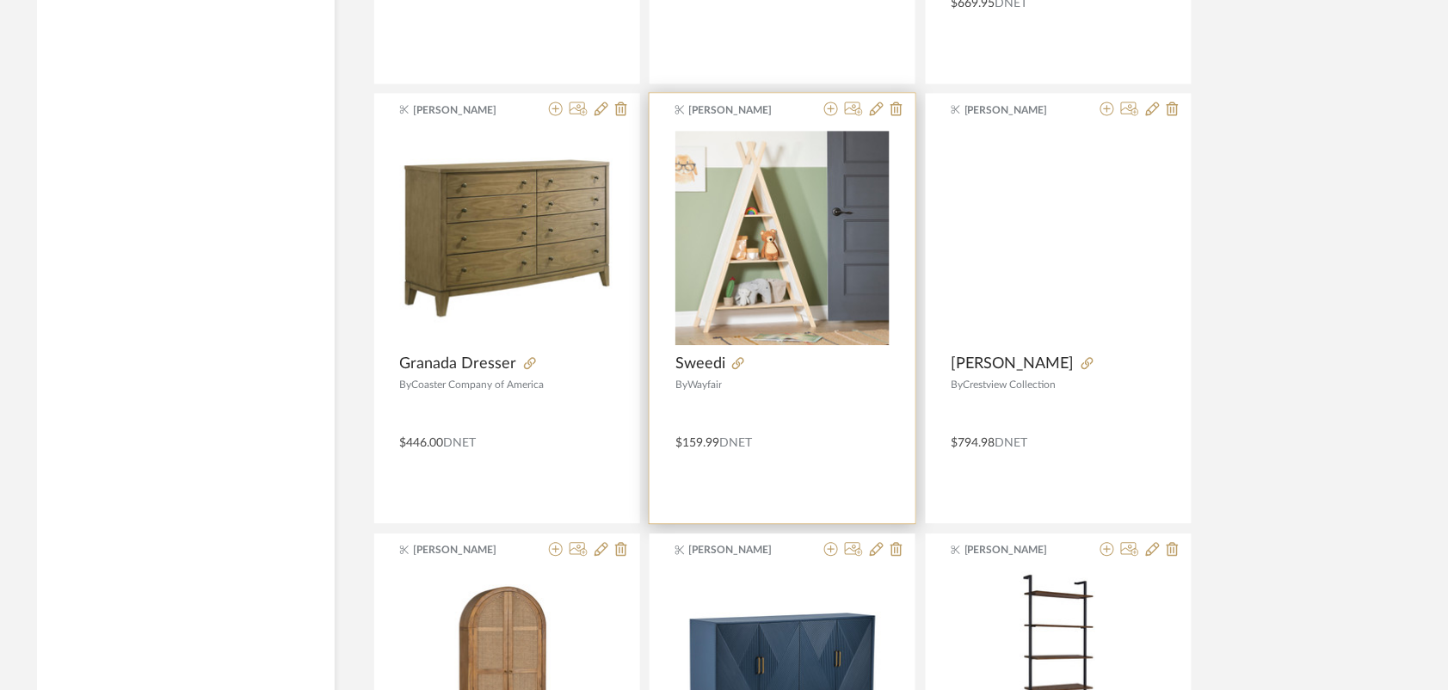
scroll to position [3010, 0]
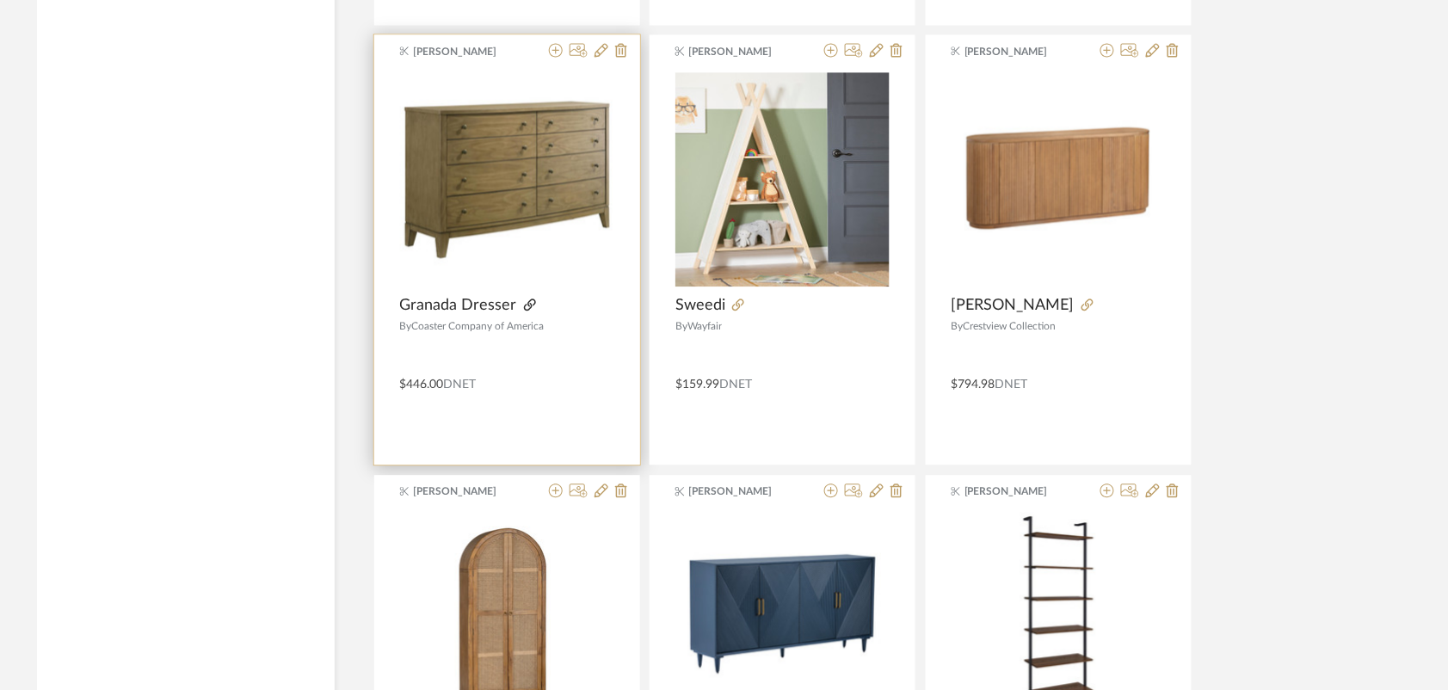
click at [524, 305] on icon at bounding box center [530, 304] width 12 height 12
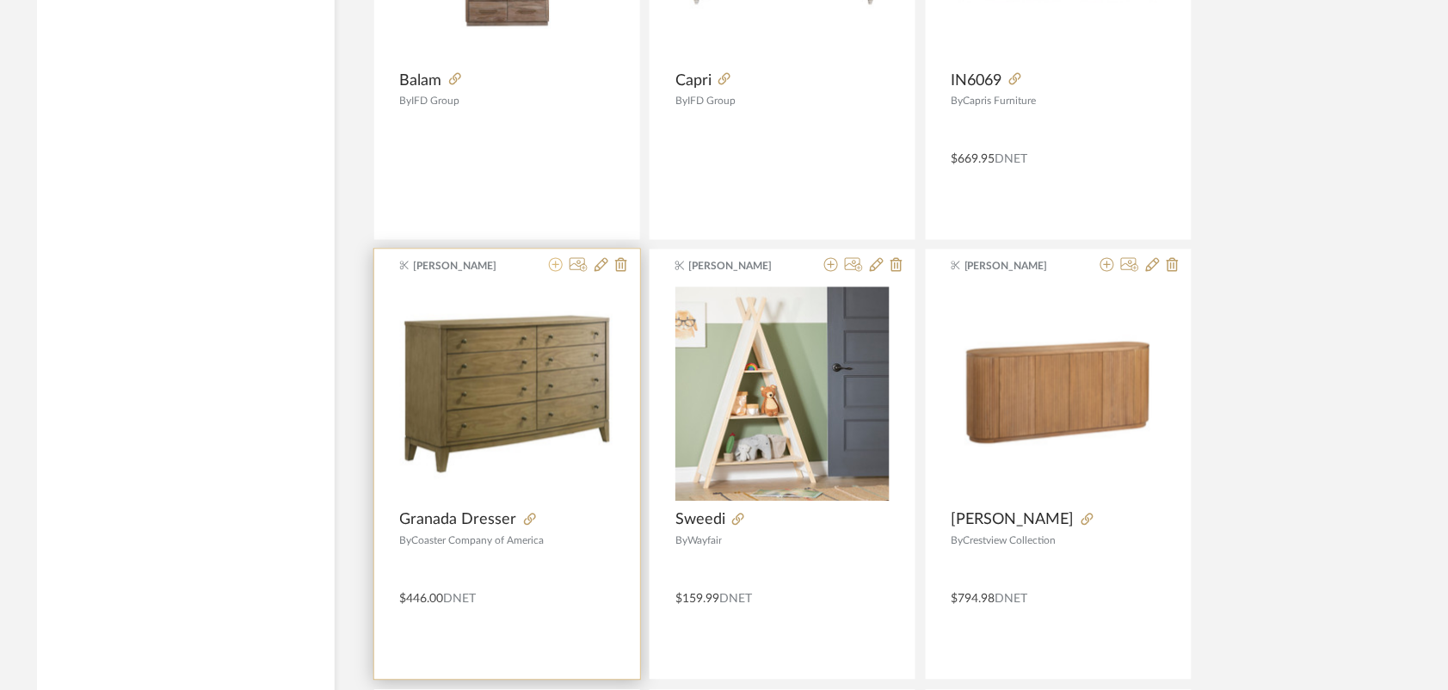
click at [559, 265] on icon at bounding box center [556, 265] width 14 height 14
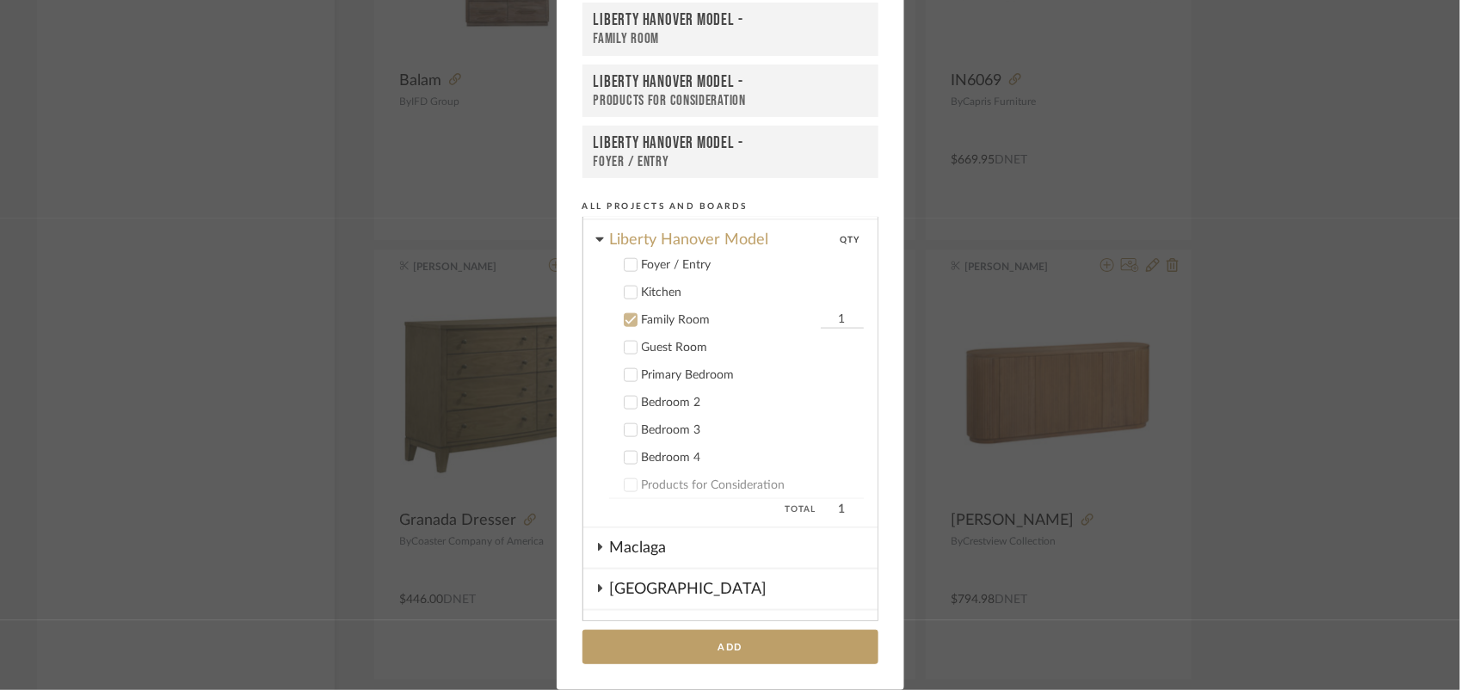
scroll to position [722, 0]
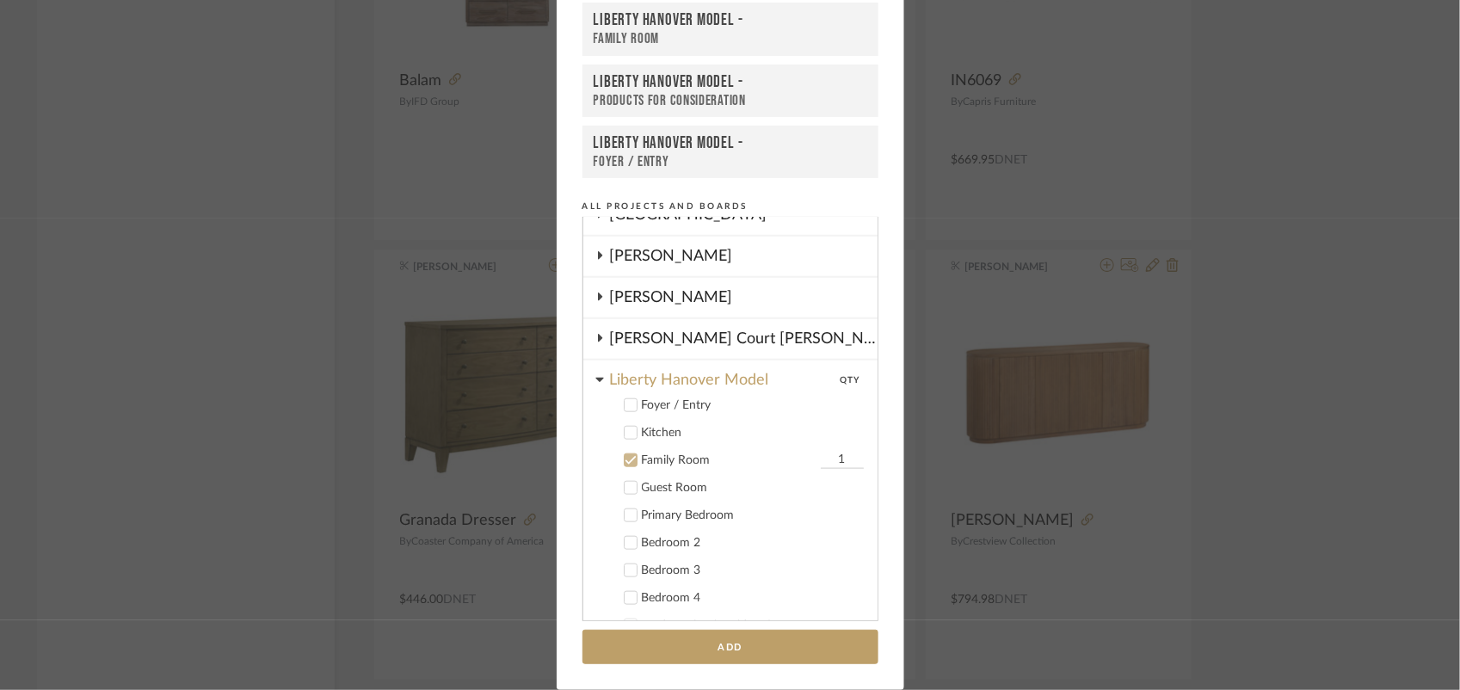
click at [625, 454] on icon at bounding box center [630, 460] width 12 height 12
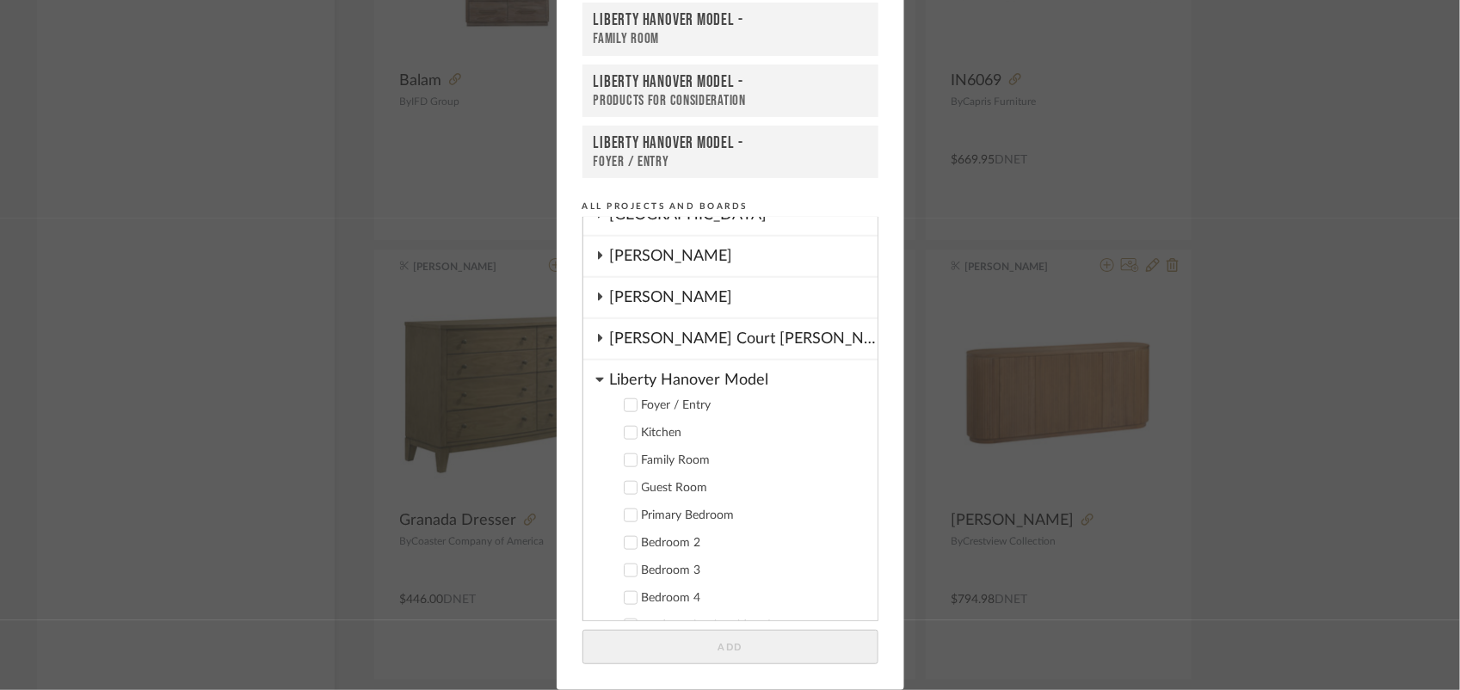
click at [628, 509] on icon at bounding box center [630, 515] width 12 height 12
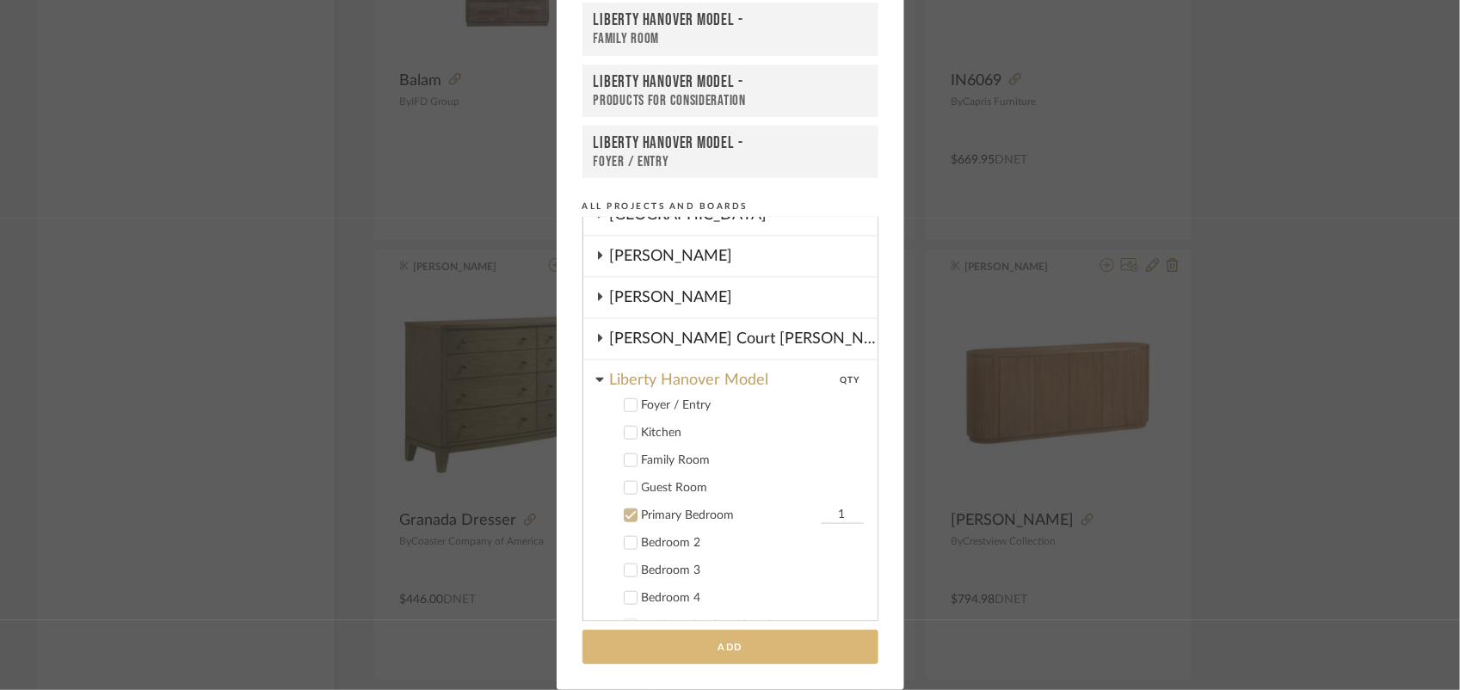
click at [690, 647] on button "Add" at bounding box center [730, 647] width 296 height 35
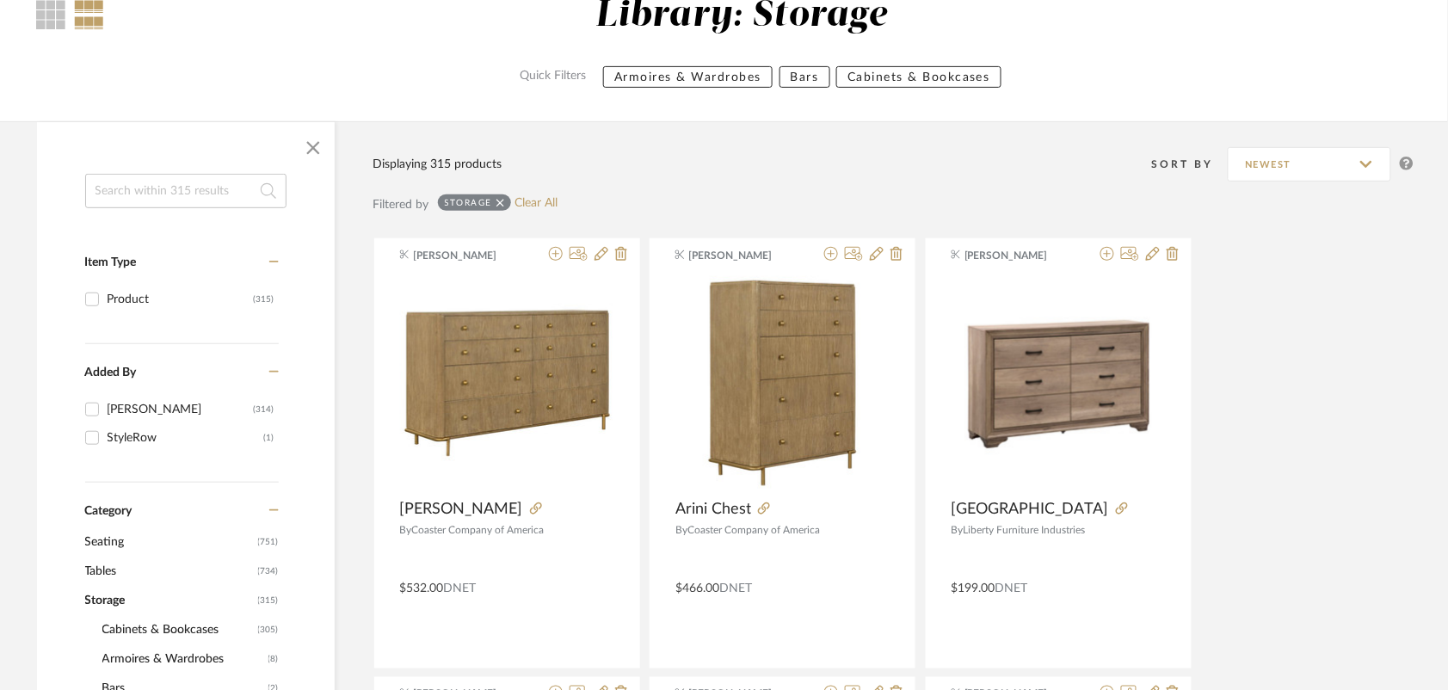
scroll to position [0, 0]
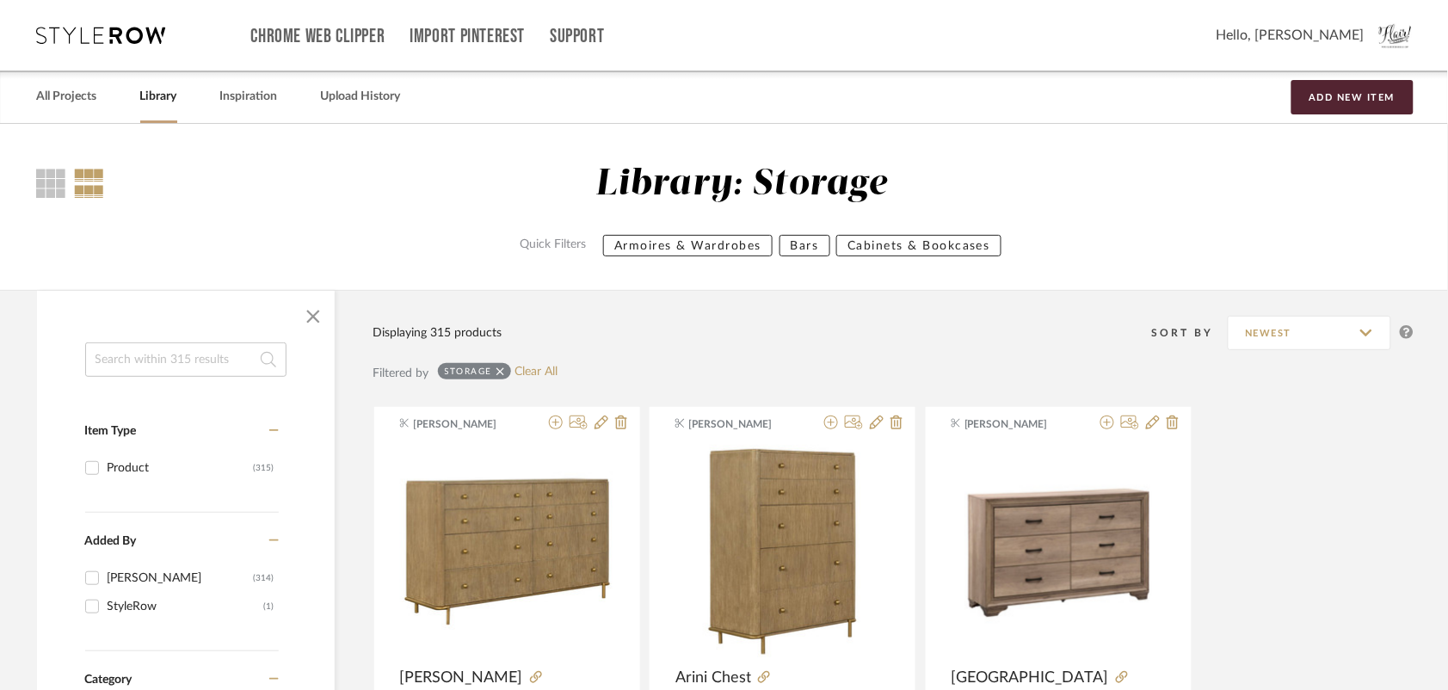
click at [203, 361] on input at bounding box center [185, 359] width 201 height 34
type input "granada"
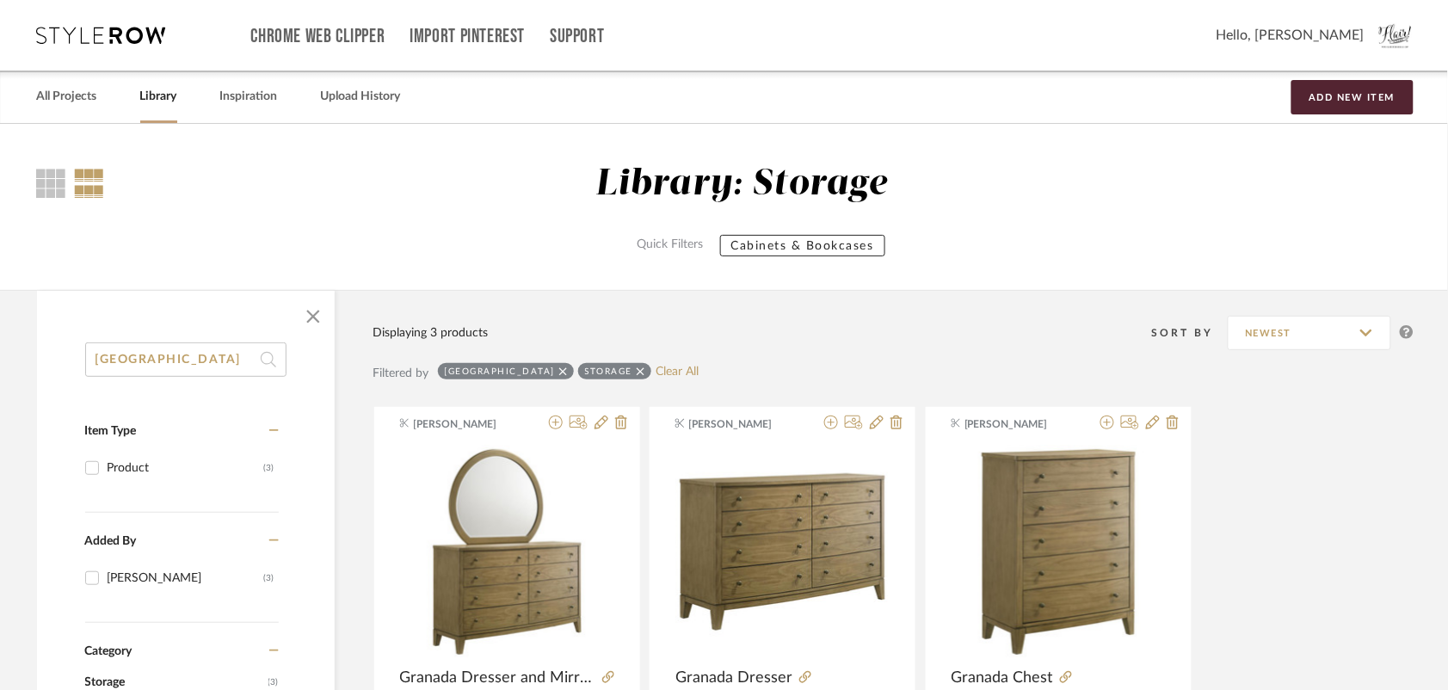
click at [636, 367] on icon at bounding box center [640, 372] width 8 height 12
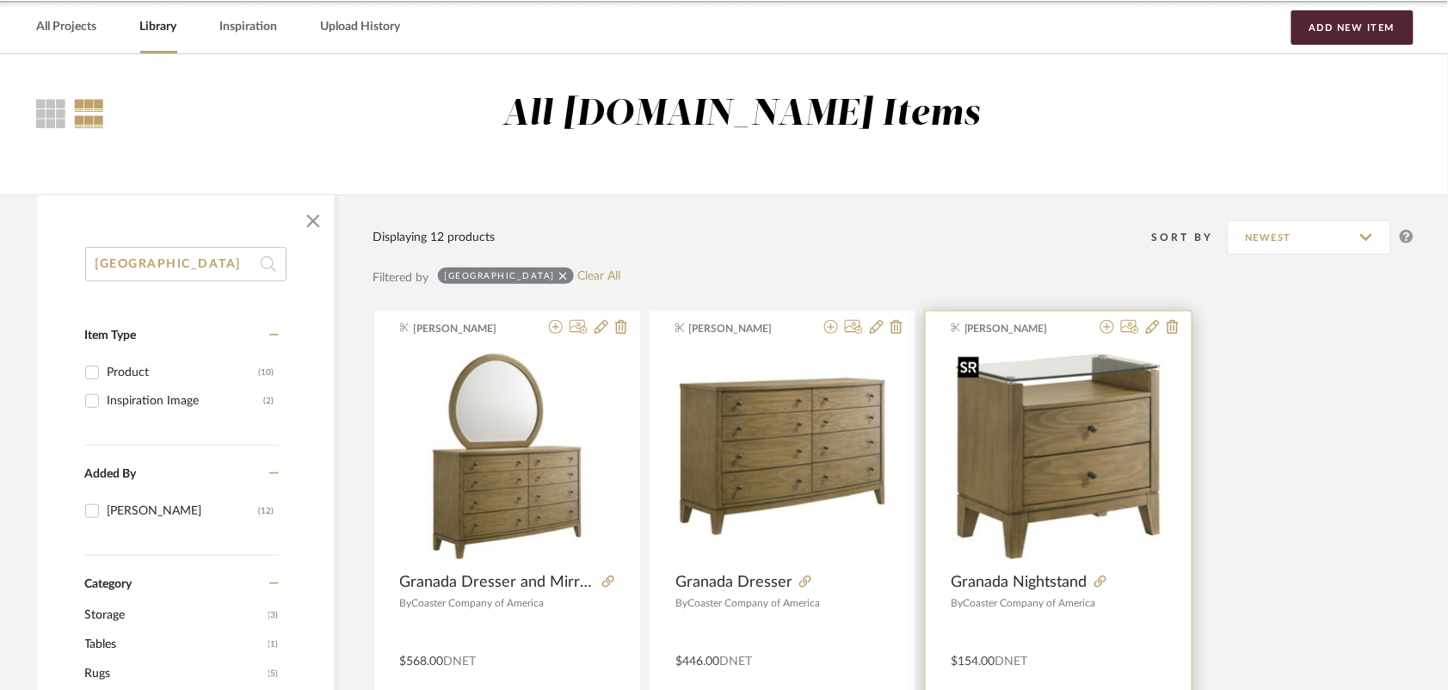
scroll to position [108, 0]
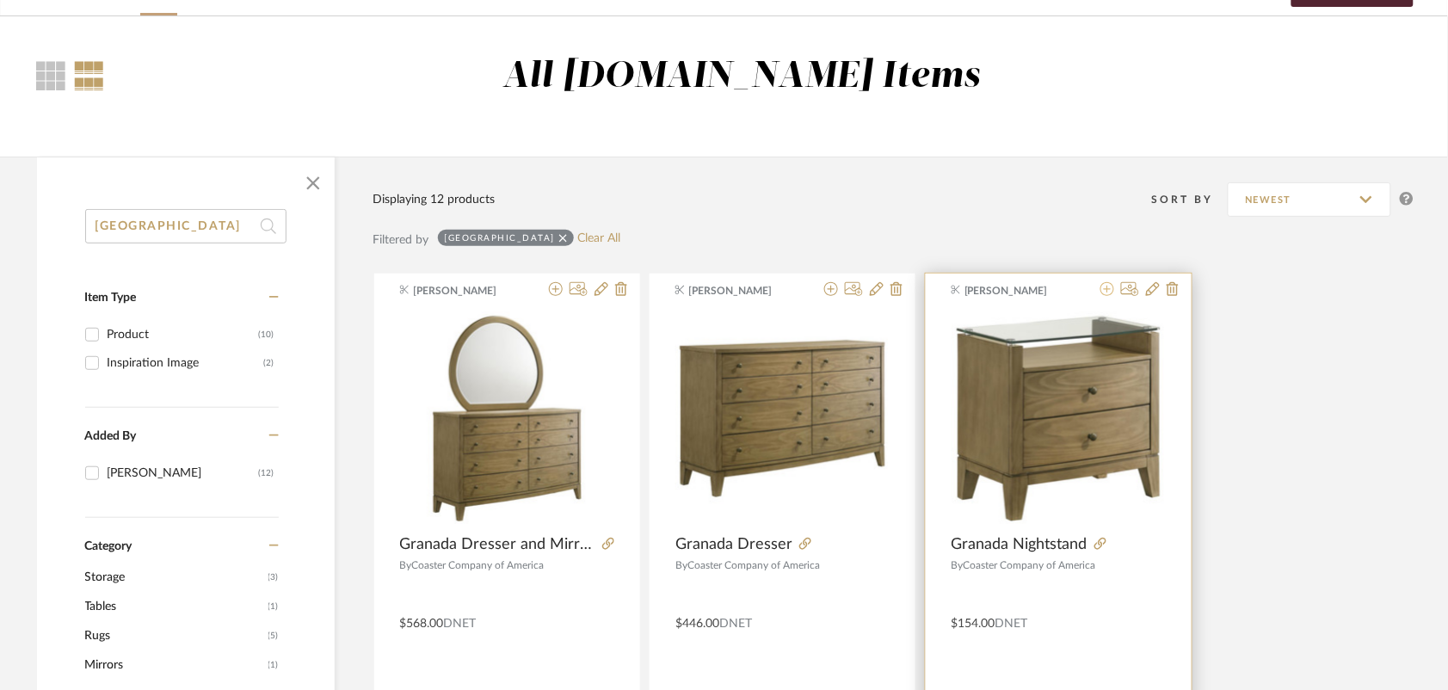
click at [1105, 289] on icon at bounding box center [1107, 289] width 14 height 14
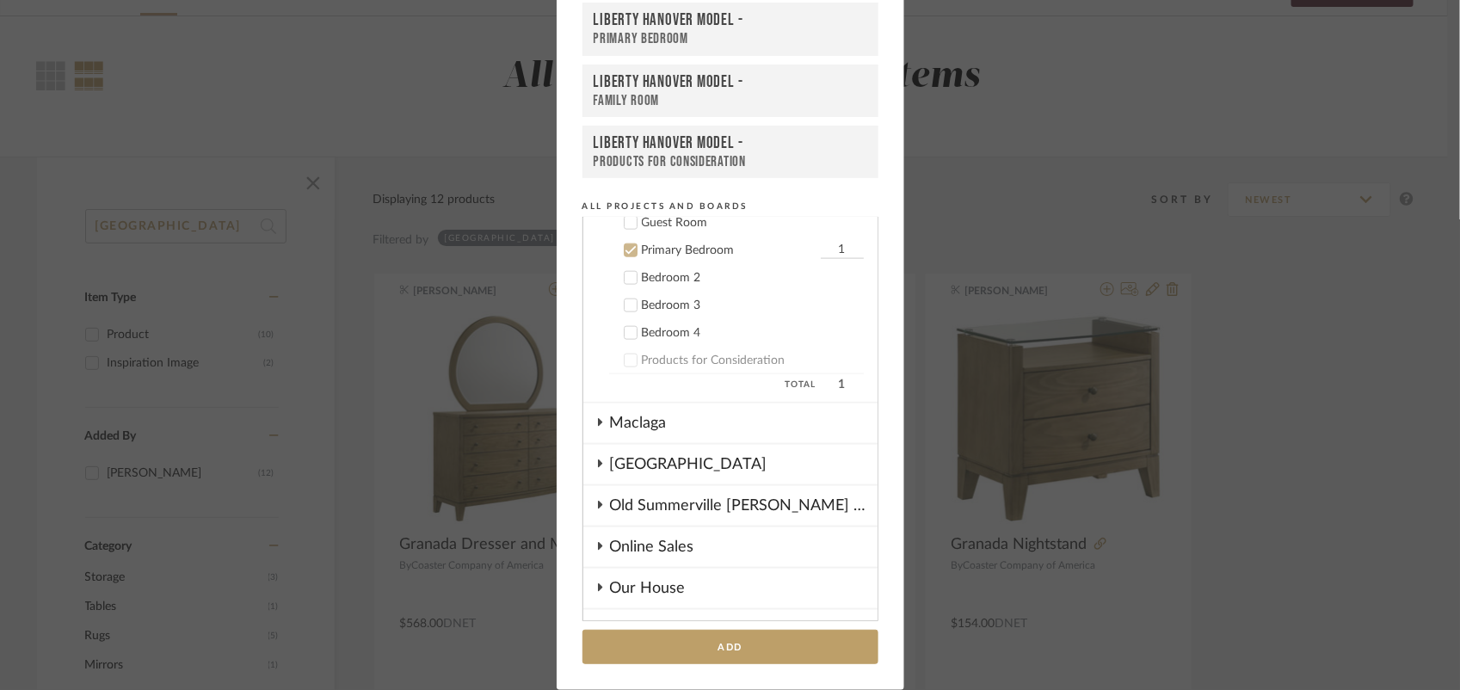
scroll to position [992, 0]
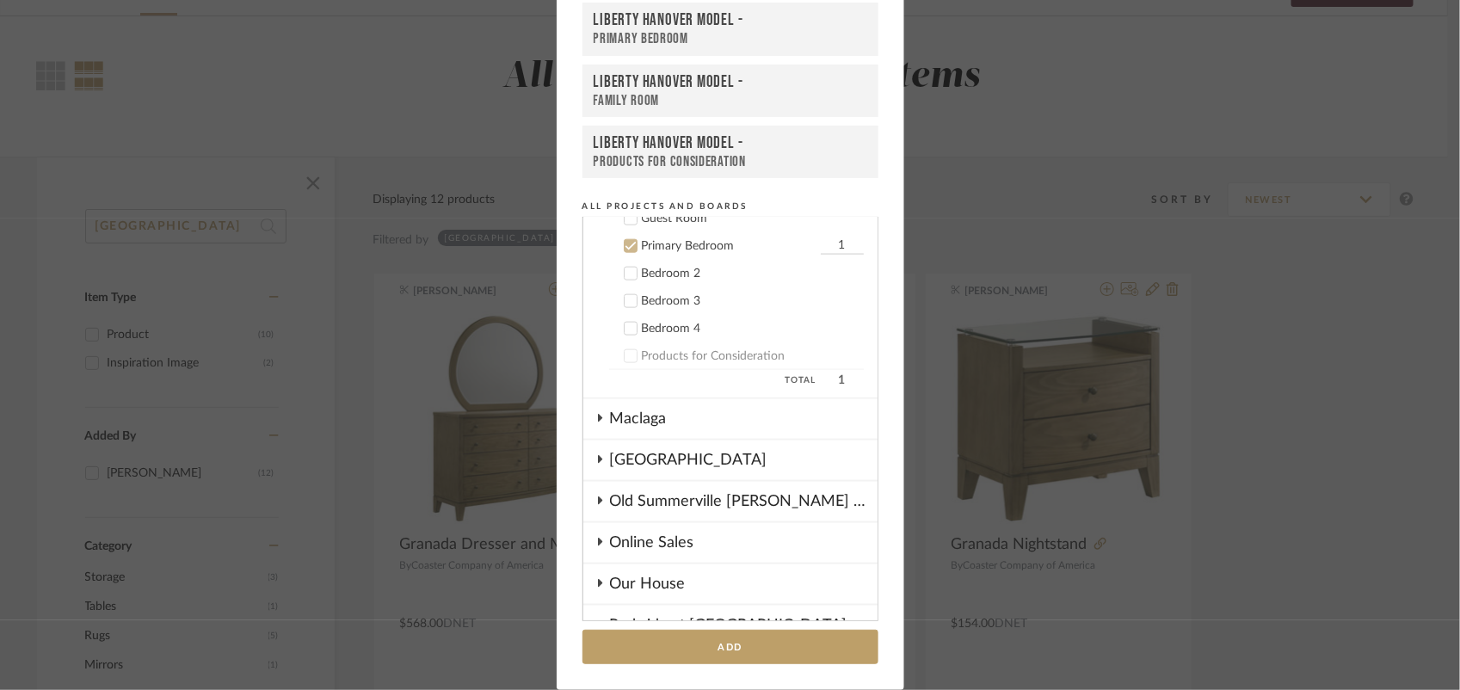
click at [821, 237] on input "1" at bounding box center [842, 245] width 43 height 17
type input "2"
click at [771, 648] on button "Add" at bounding box center [730, 647] width 296 height 35
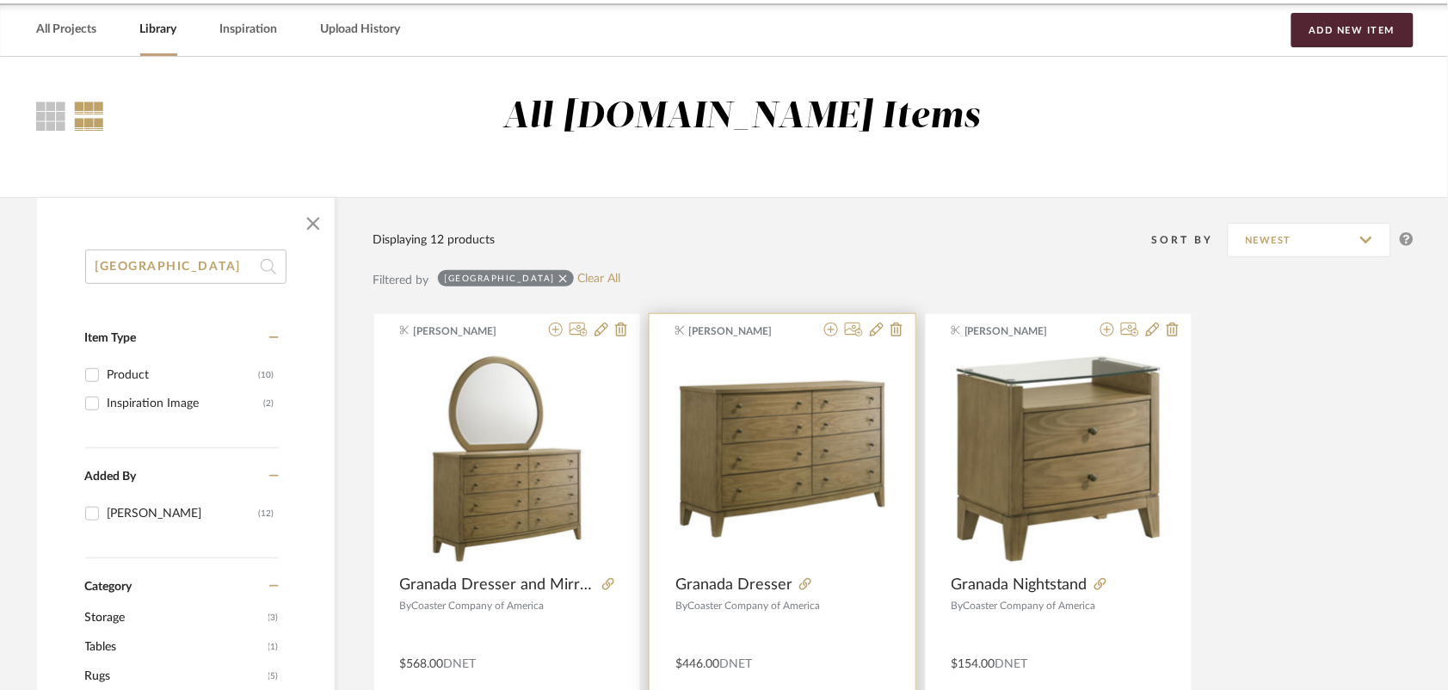
scroll to position [215, 0]
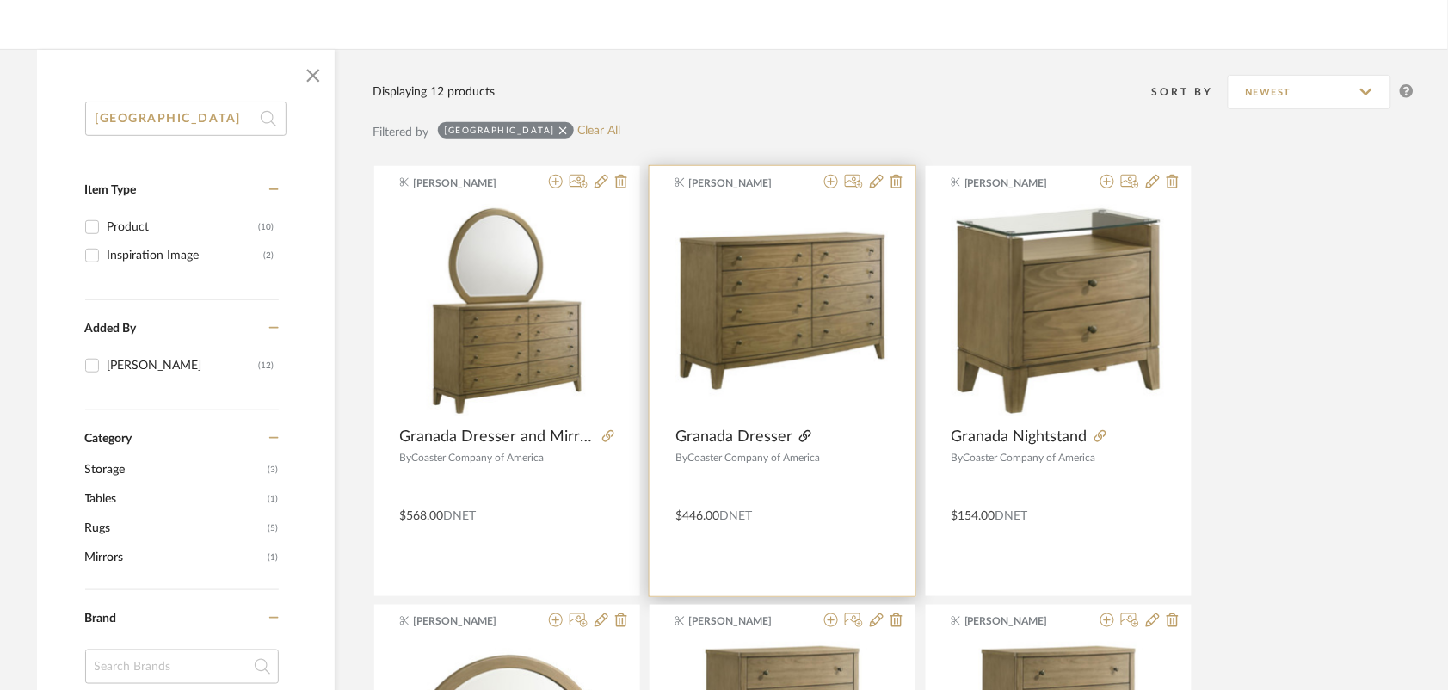
click at [802, 434] on icon at bounding box center [805, 436] width 12 height 12
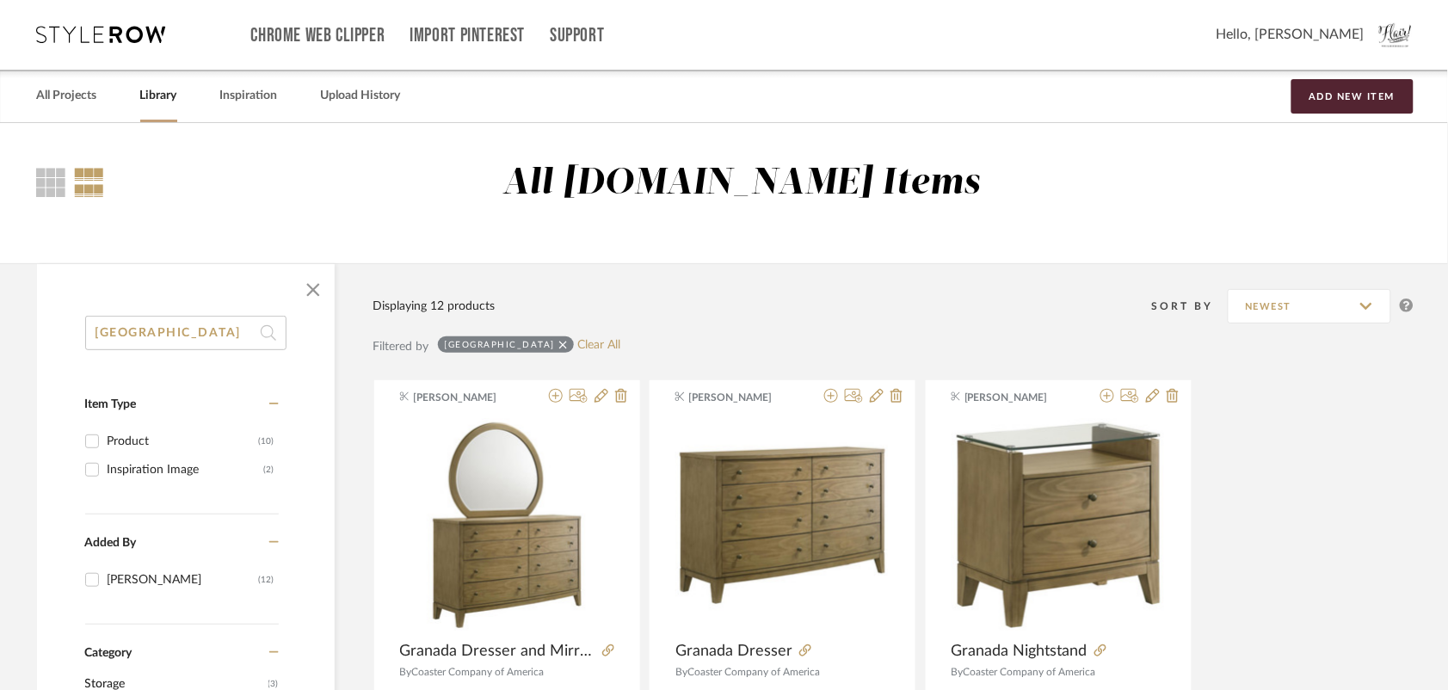
scroll to position [0, 0]
click at [76, 101] on link "All Projects" at bounding box center [67, 96] width 60 height 23
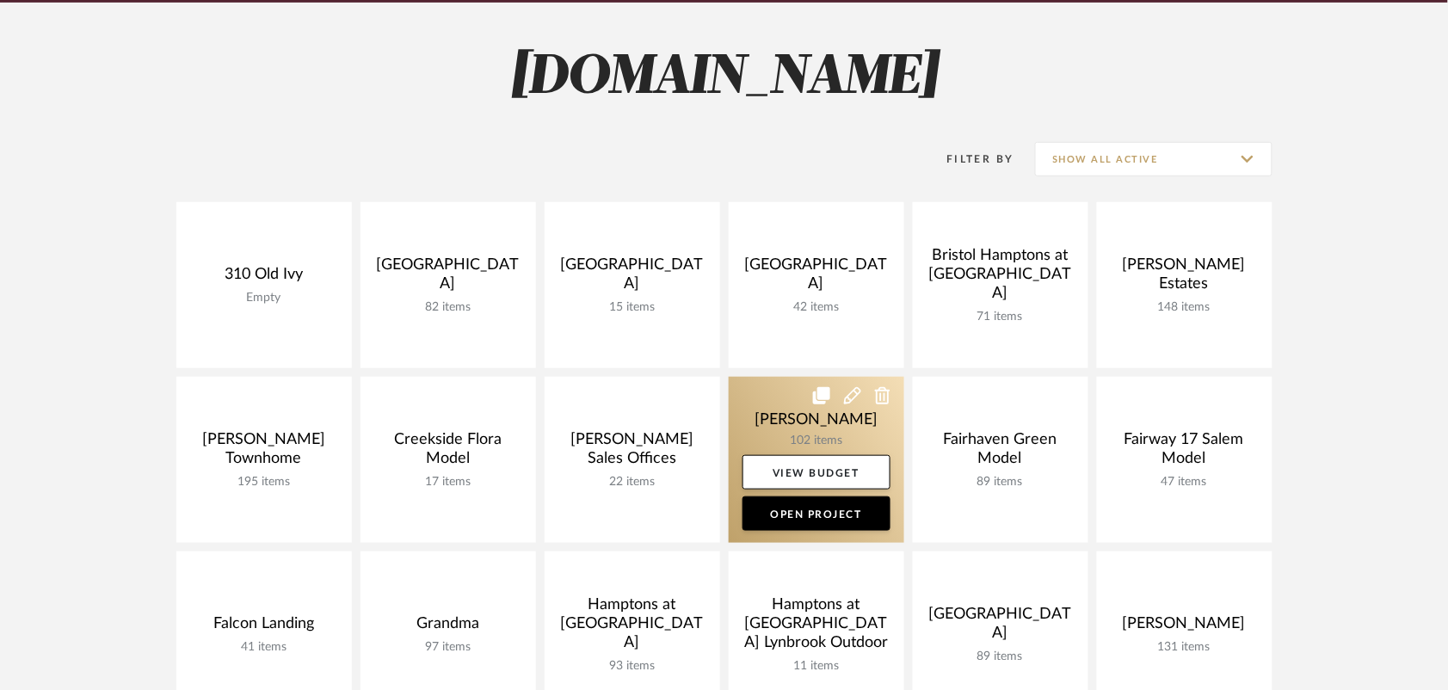
scroll to position [538, 0]
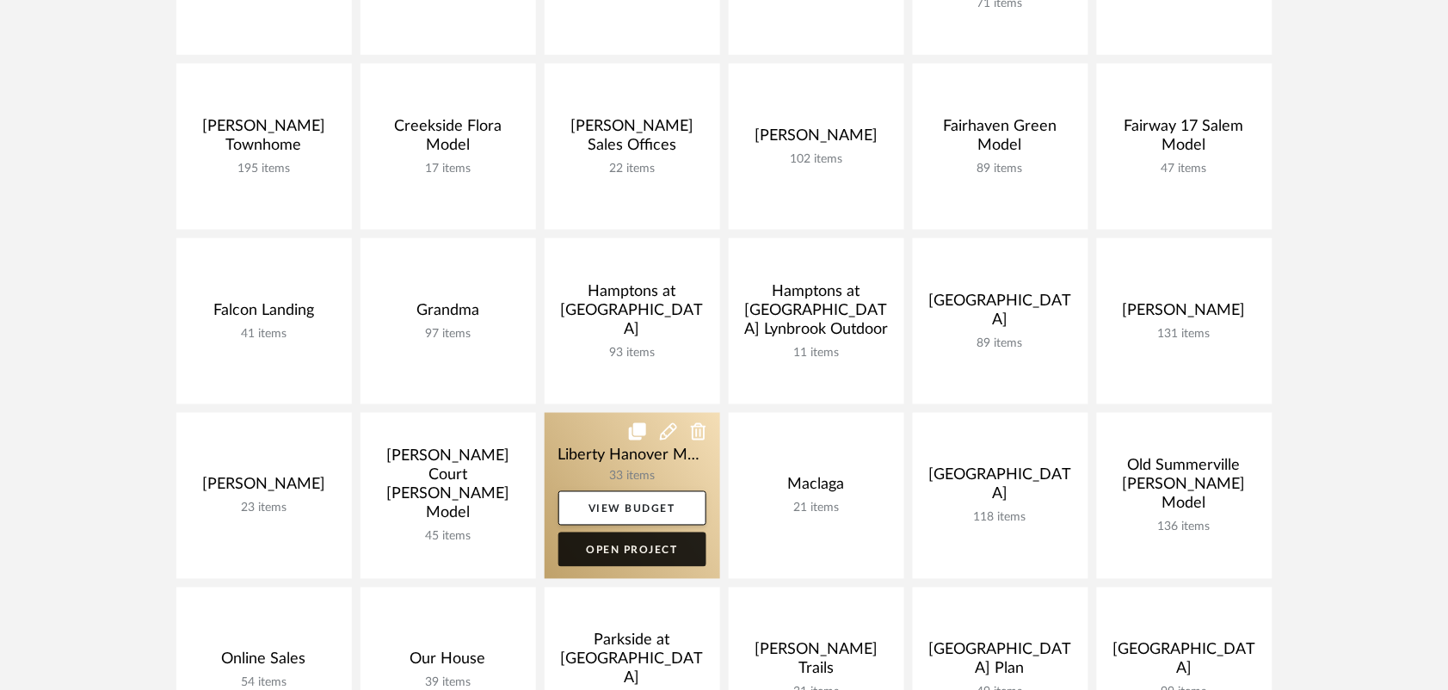
click at [654, 544] on link "Open Project" at bounding box center [632, 549] width 148 height 34
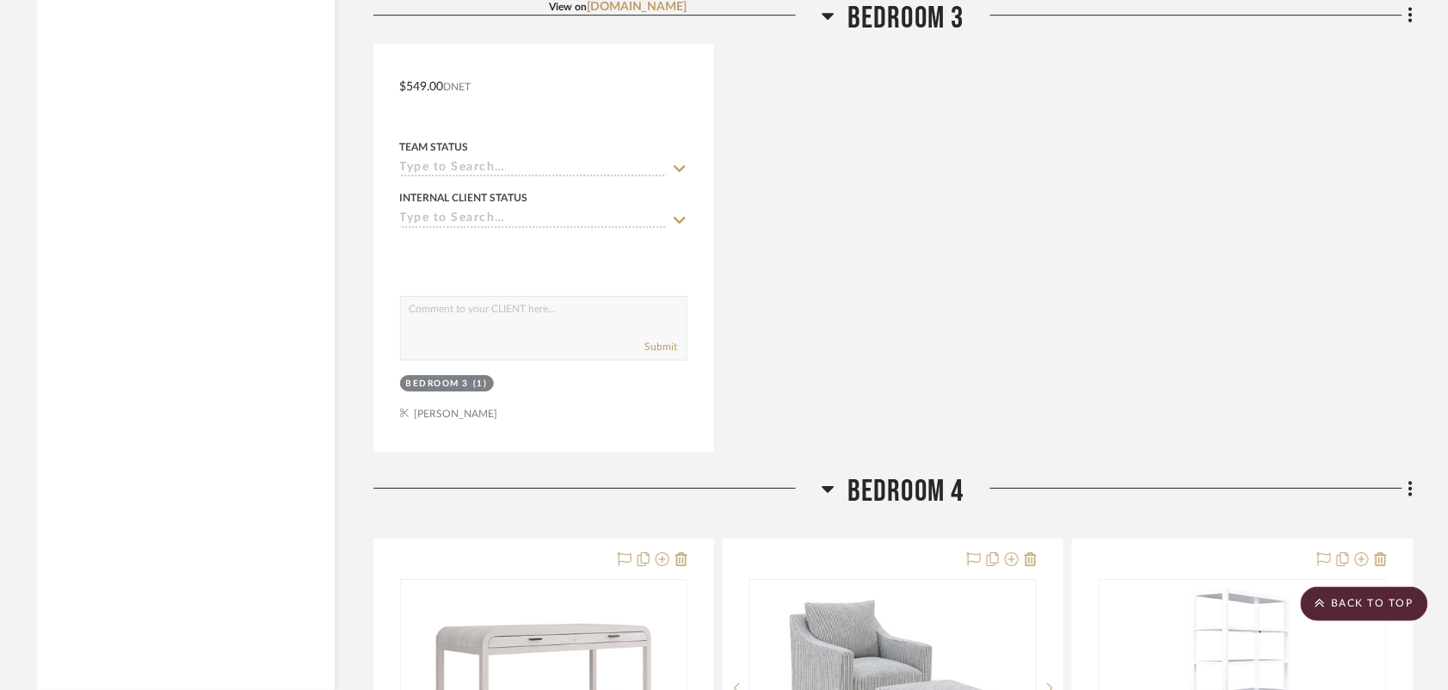
scroll to position [7848, 0]
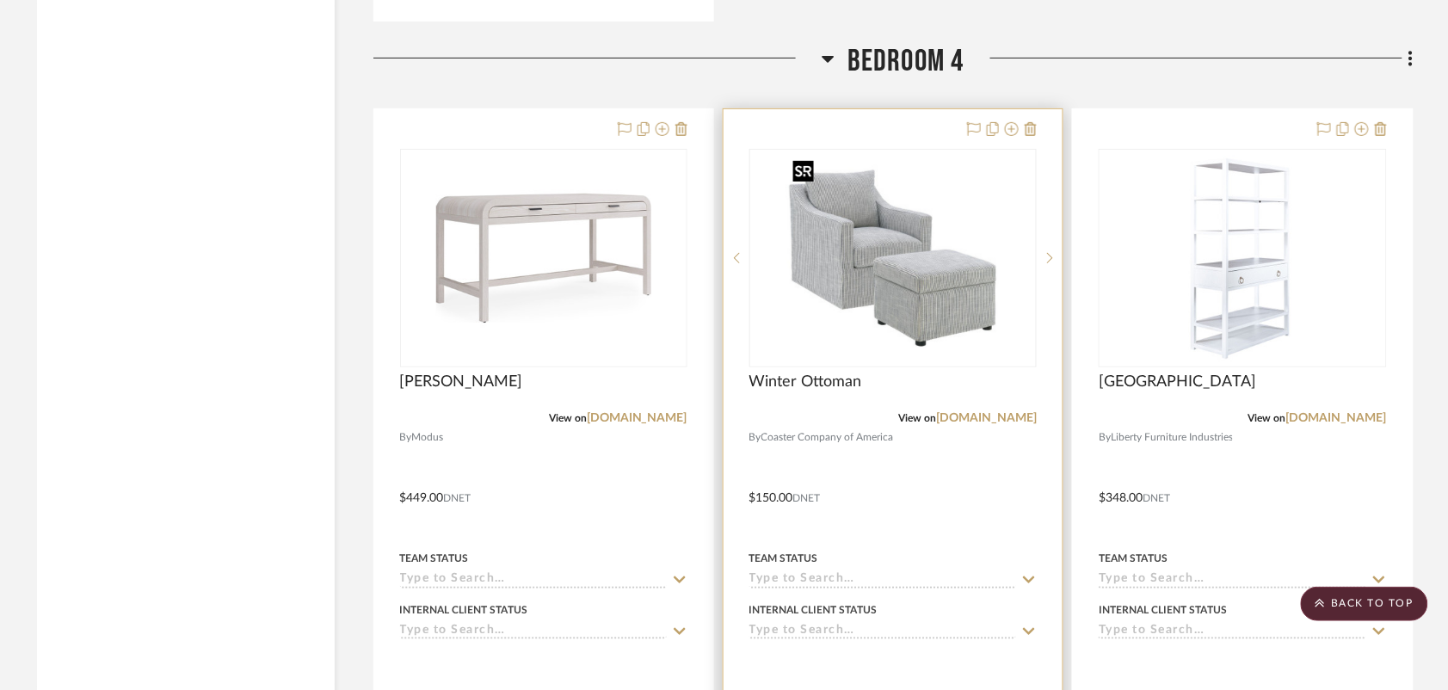
click at [0, 0] on img at bounding box center [0, 0] width 0 height 0
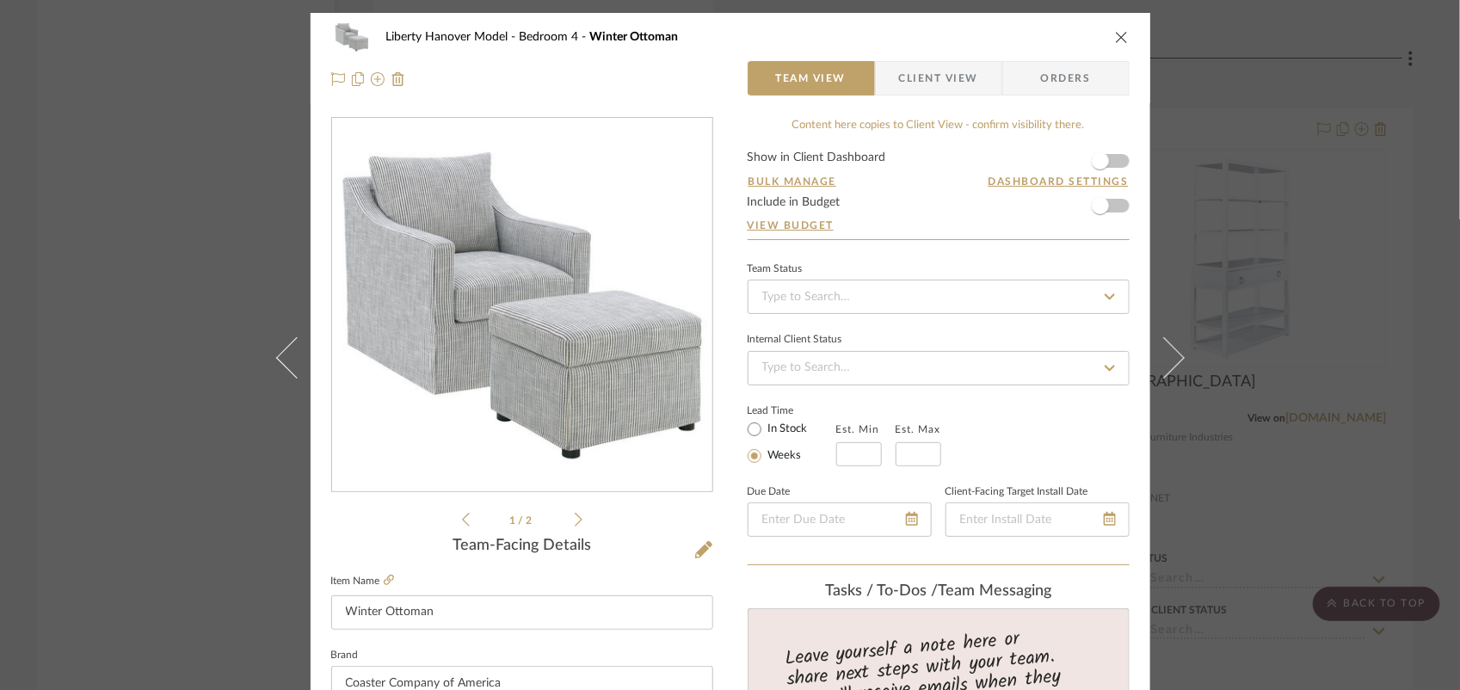
scroll to position [215, 0]
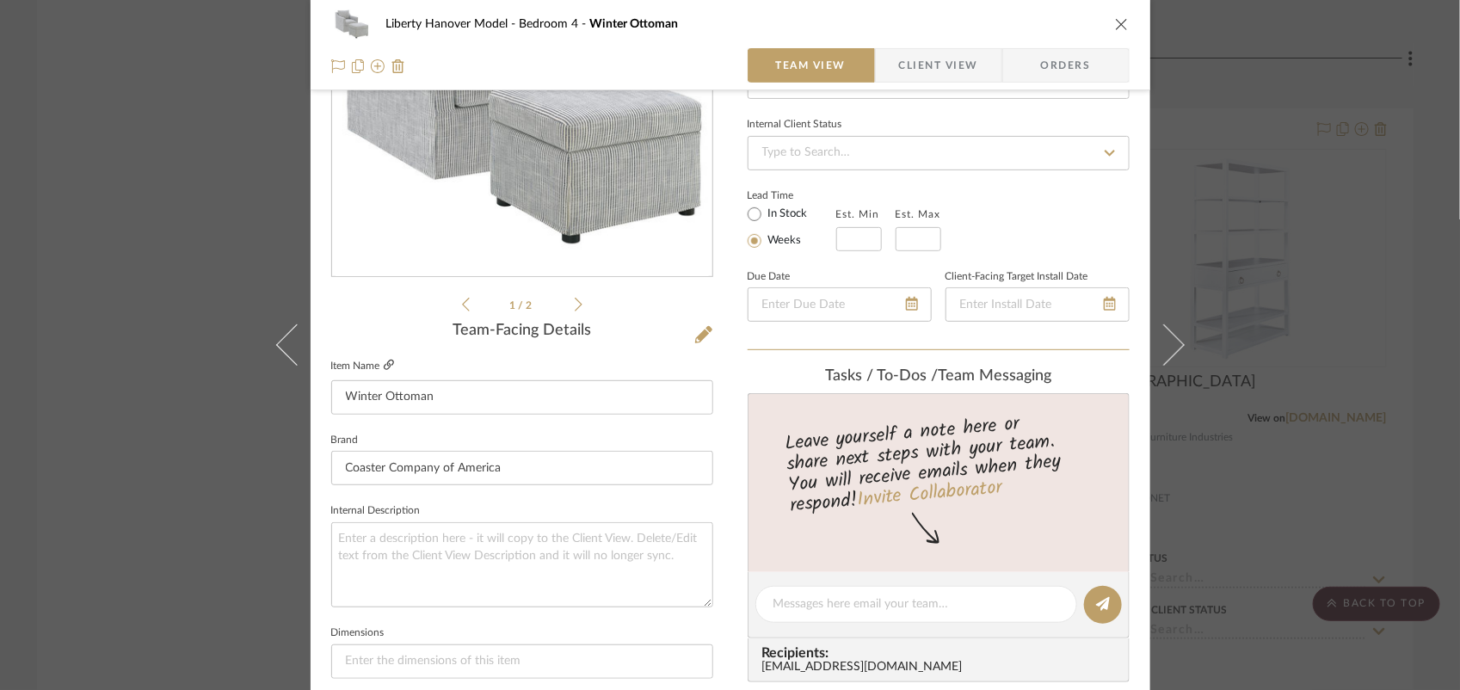
click at [384, 368] on icon at bounding box center [389, 365] width 10 height 10
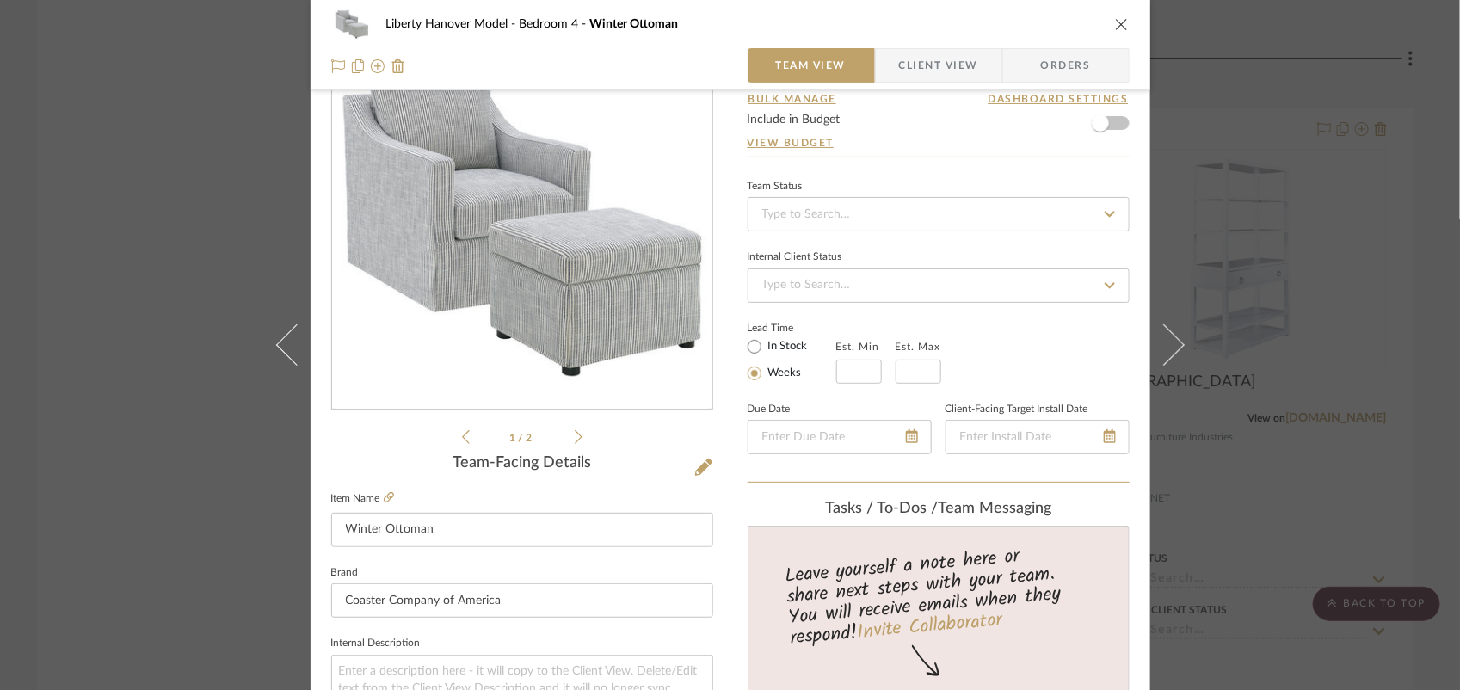
scroll to position [0, 0]
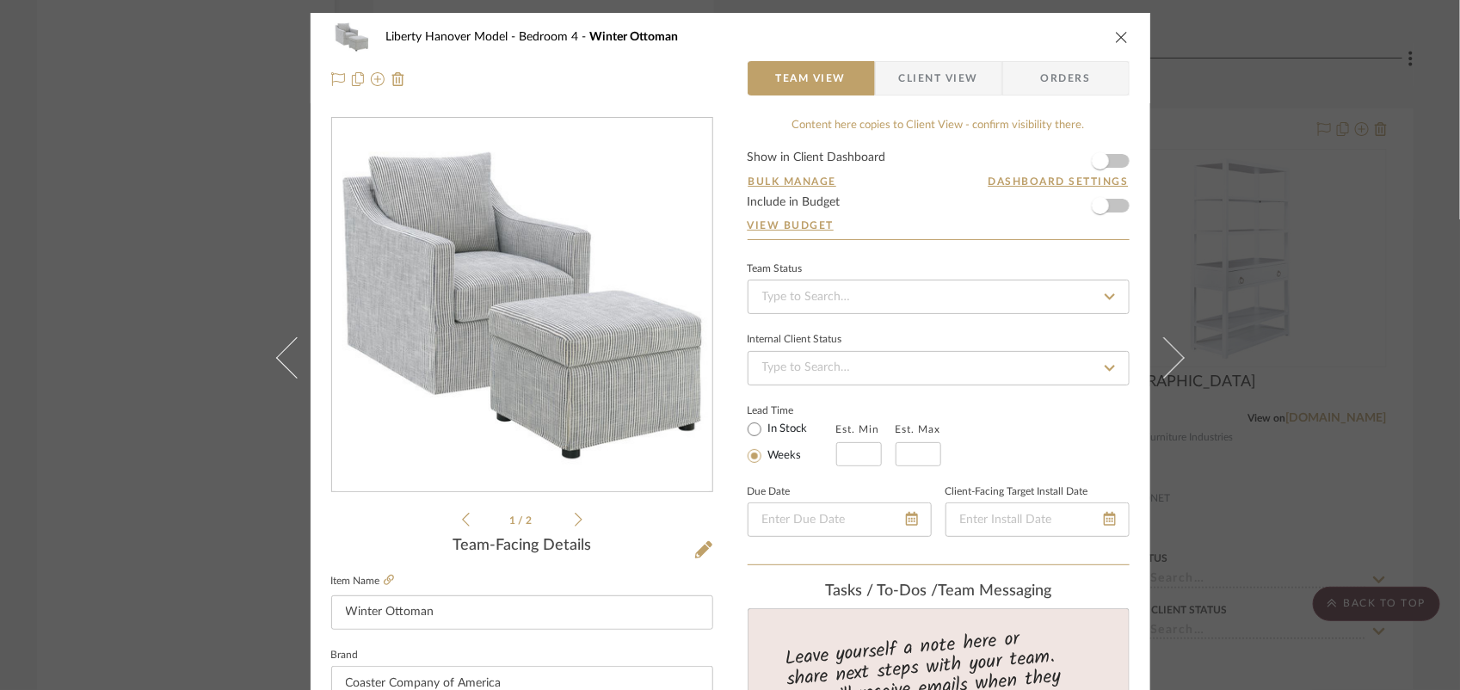
click at [1107, 44] on div "Liberty Hanover Model Bedroom 4 Winter Ottoman" at bounding box center [730, 37] width 798 height 34
click at [1114, 44] on button "close" at bounding box center [1121, 36] width 15 height 15
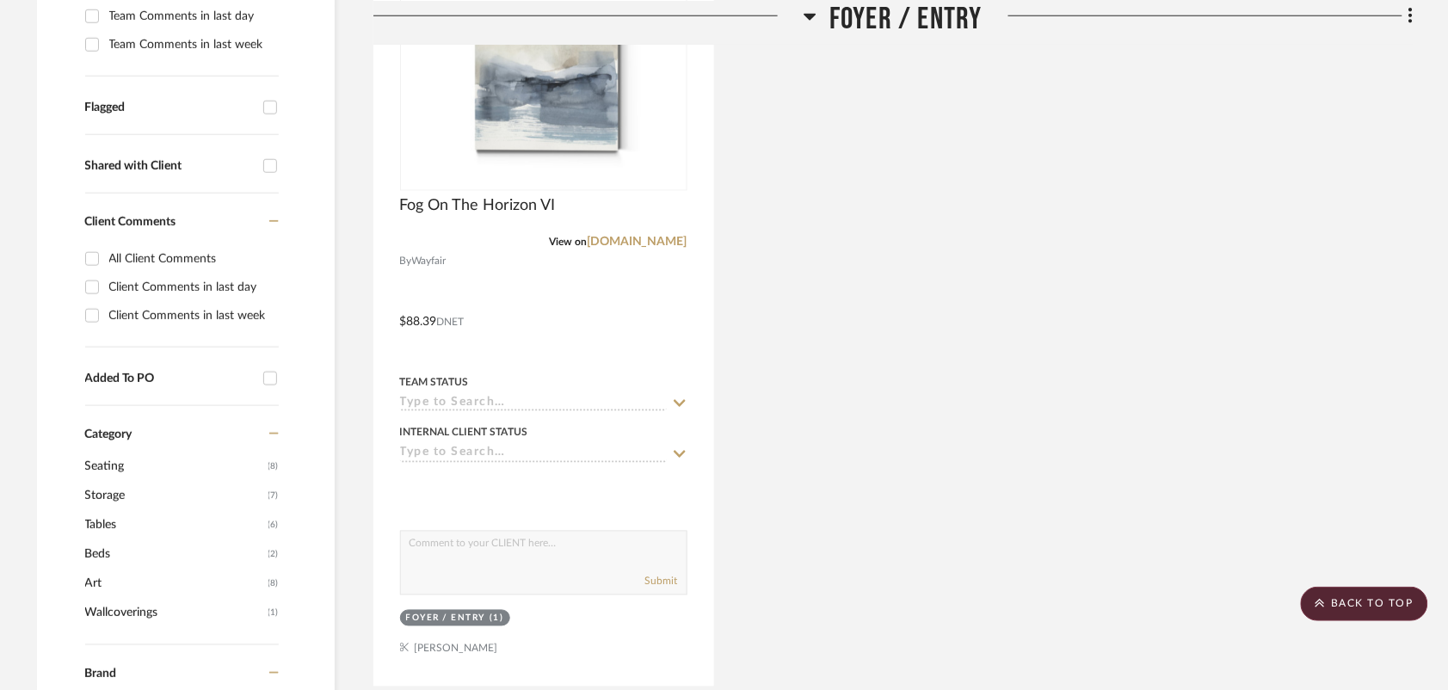
scroll to position [645, 0]
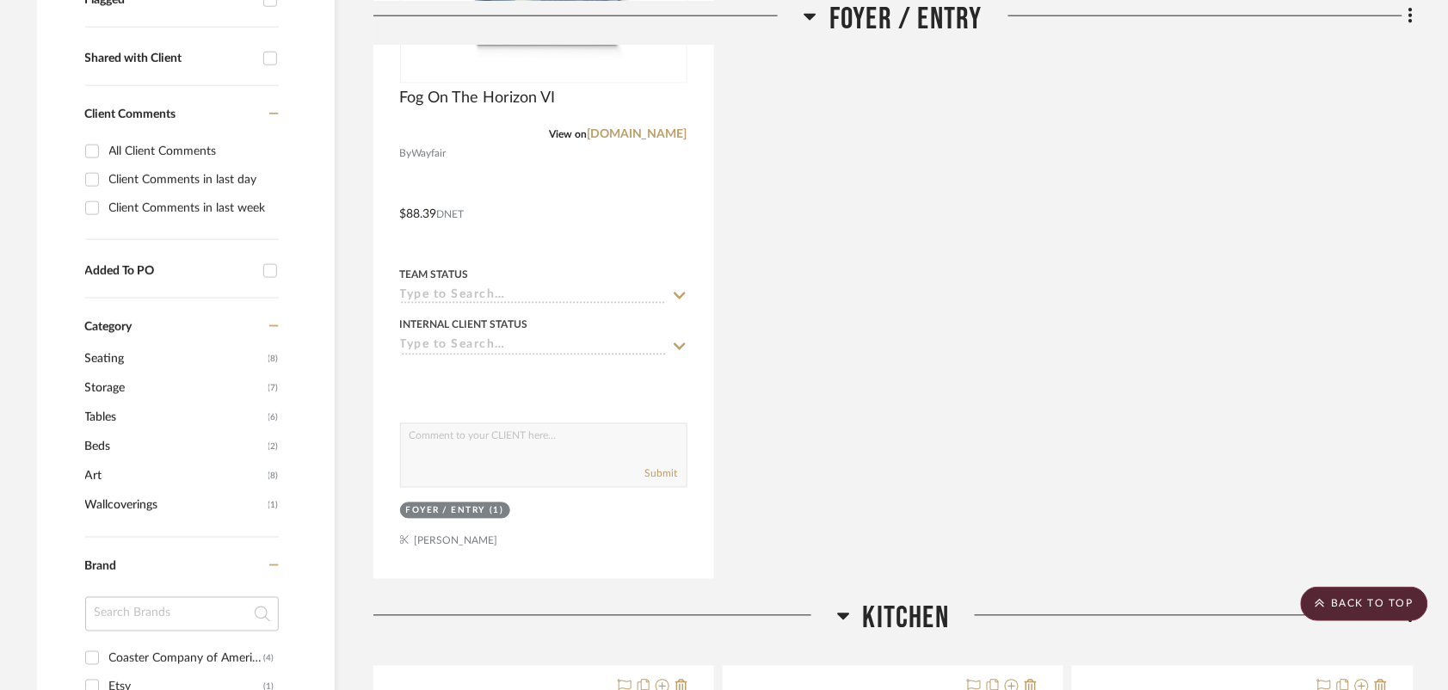
click at [96, 390] on span "Storage" at bounding box center [174, 387] width 179 height 29
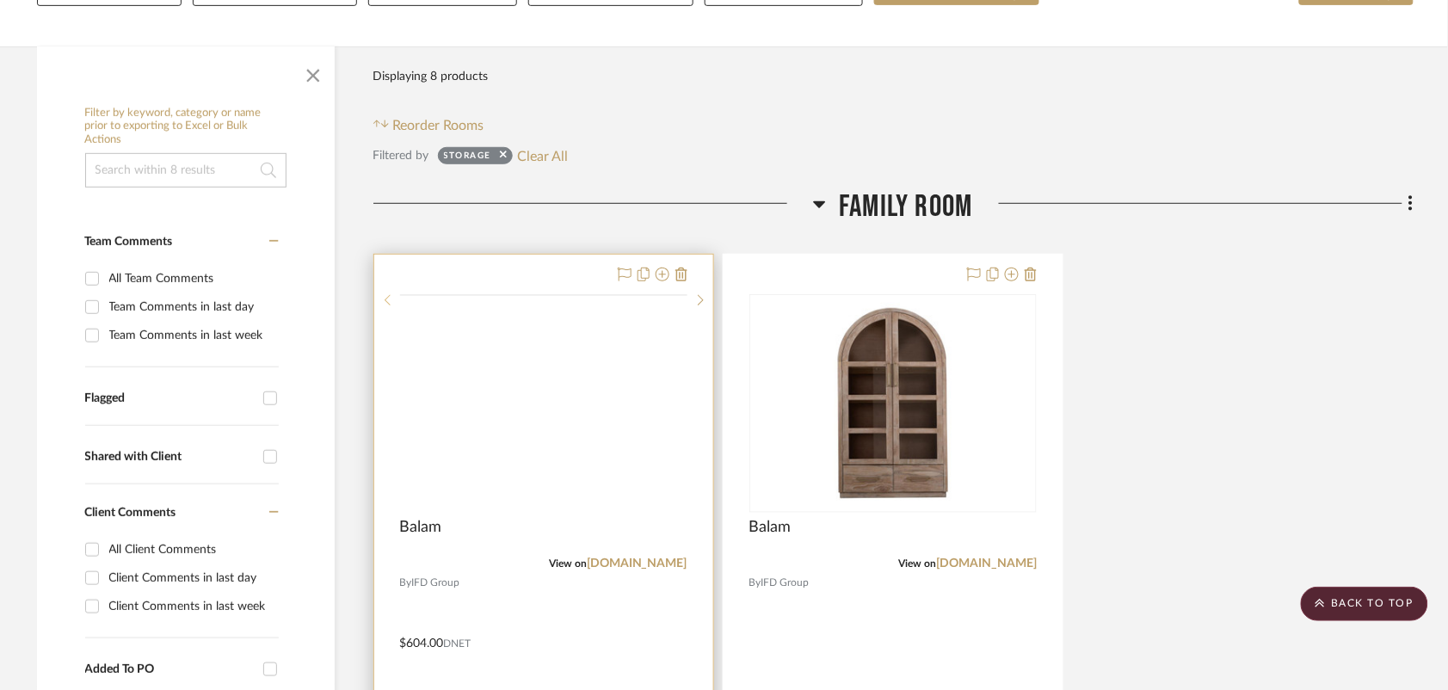
scroll to position [215, 0]
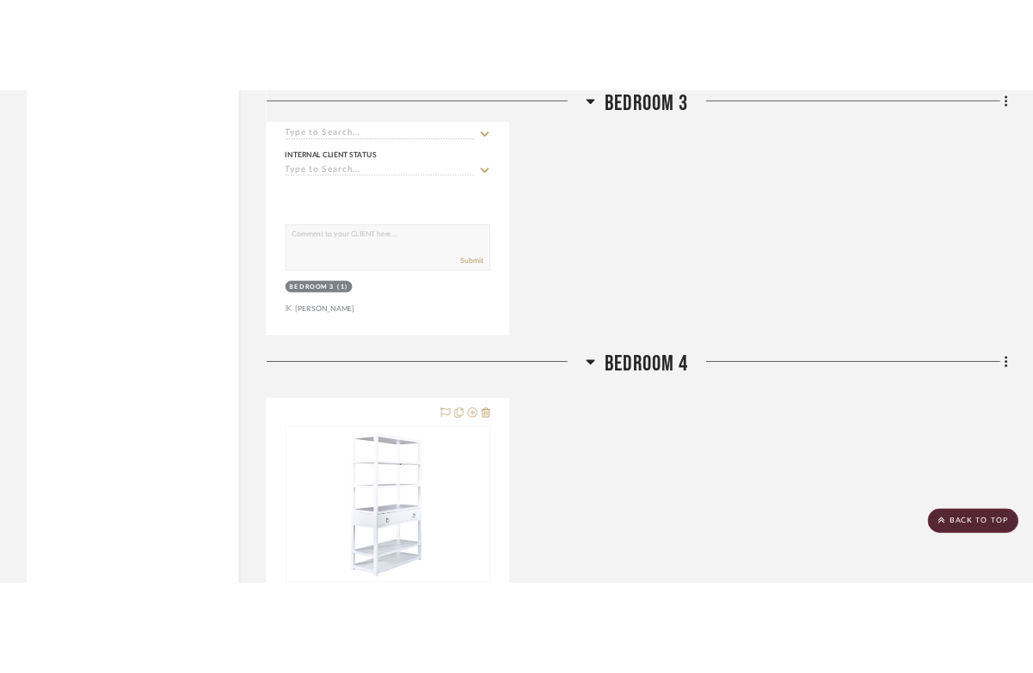
scroll to position [4623, 0]
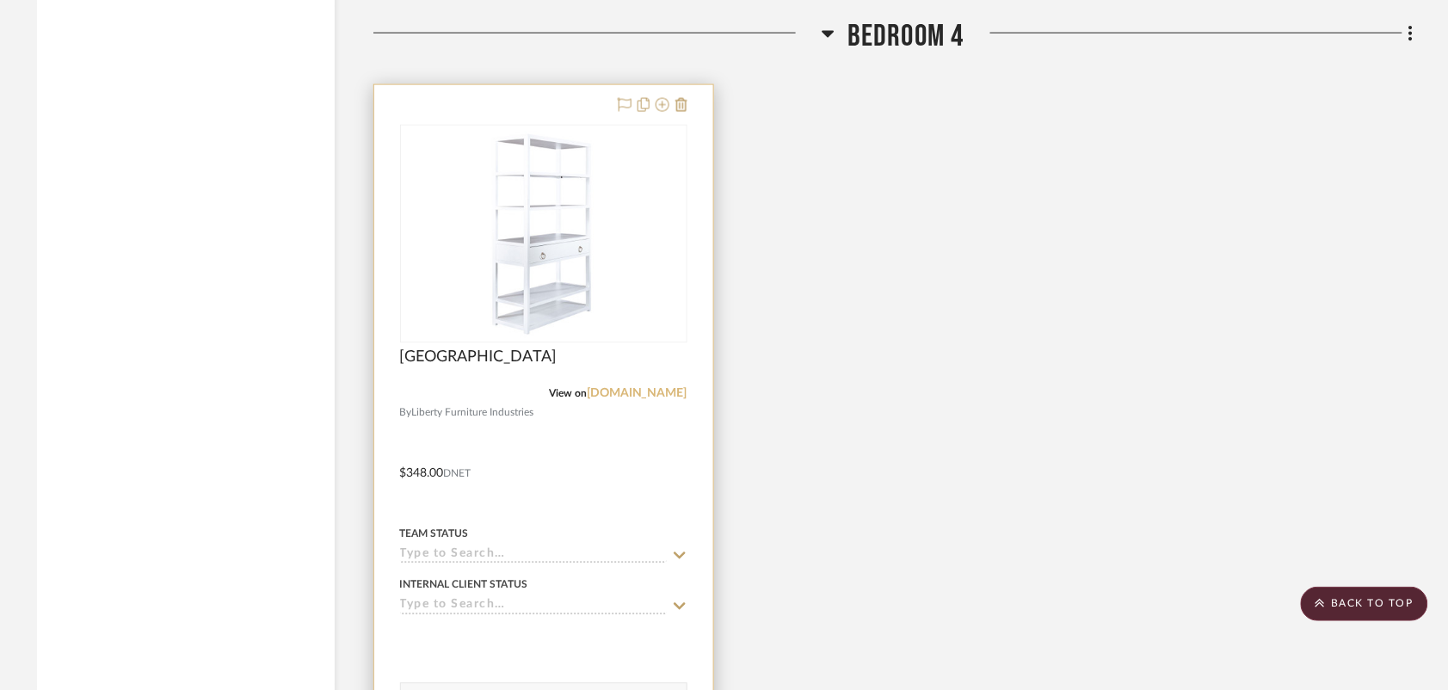
click at [624, 396] on link "[DOMAIN_NAME]" at bounding box center [637, 394] width 101 height 12
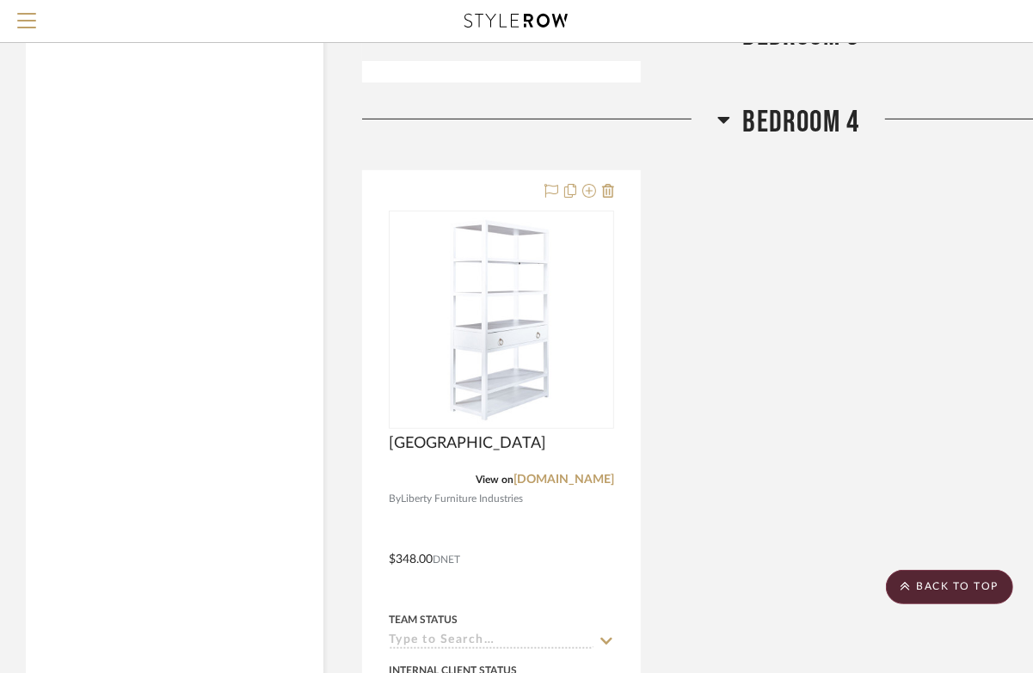
scroll to position [4408, 0]
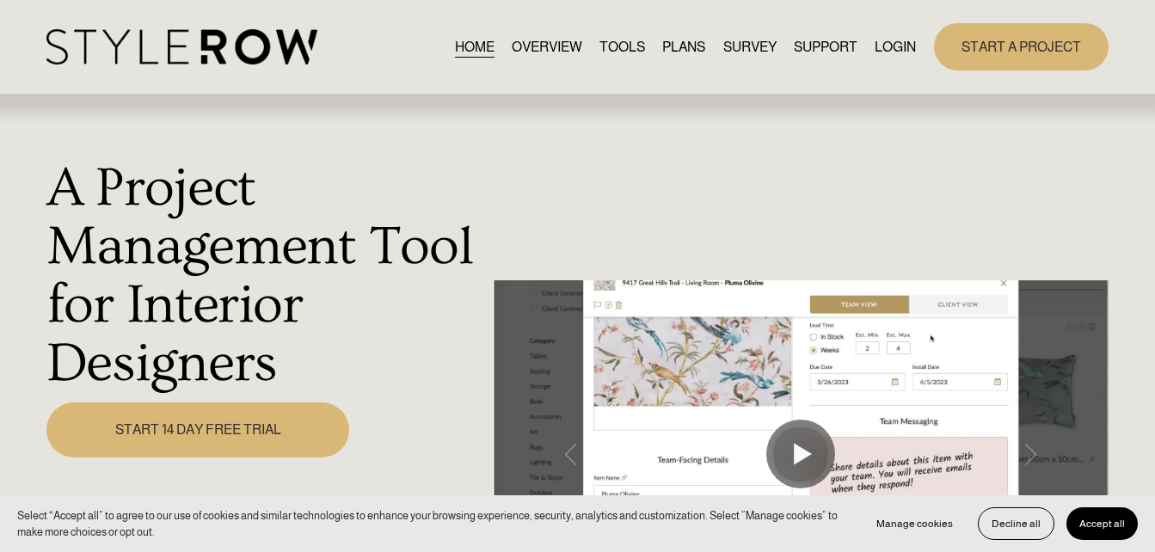
drag, startPoint x: 889, startPoint y: 46, endPoint x: 947, endPoint y: 83, distance: 68.5
click at [889, 46] on link "LOGIN" at bounding box center [895, 46] width 41 height 23
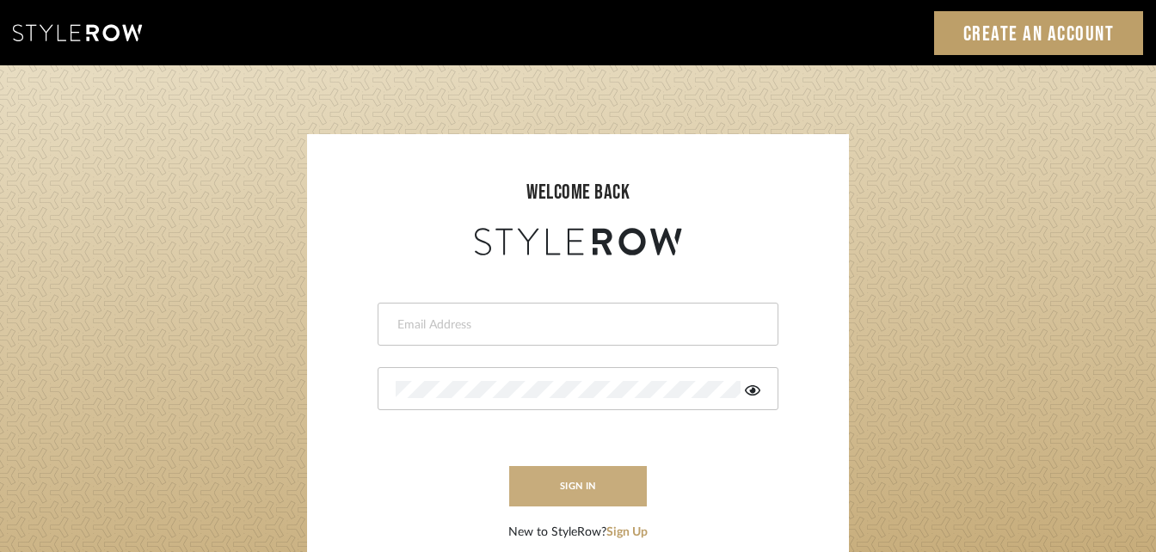
type input "[PERSON_NAME][EMAIL_ADDRESS][DOMAIN_NAME]"
click at [586, 506] on button "sign in" at bounding box center [578, 486] width 138 height 40
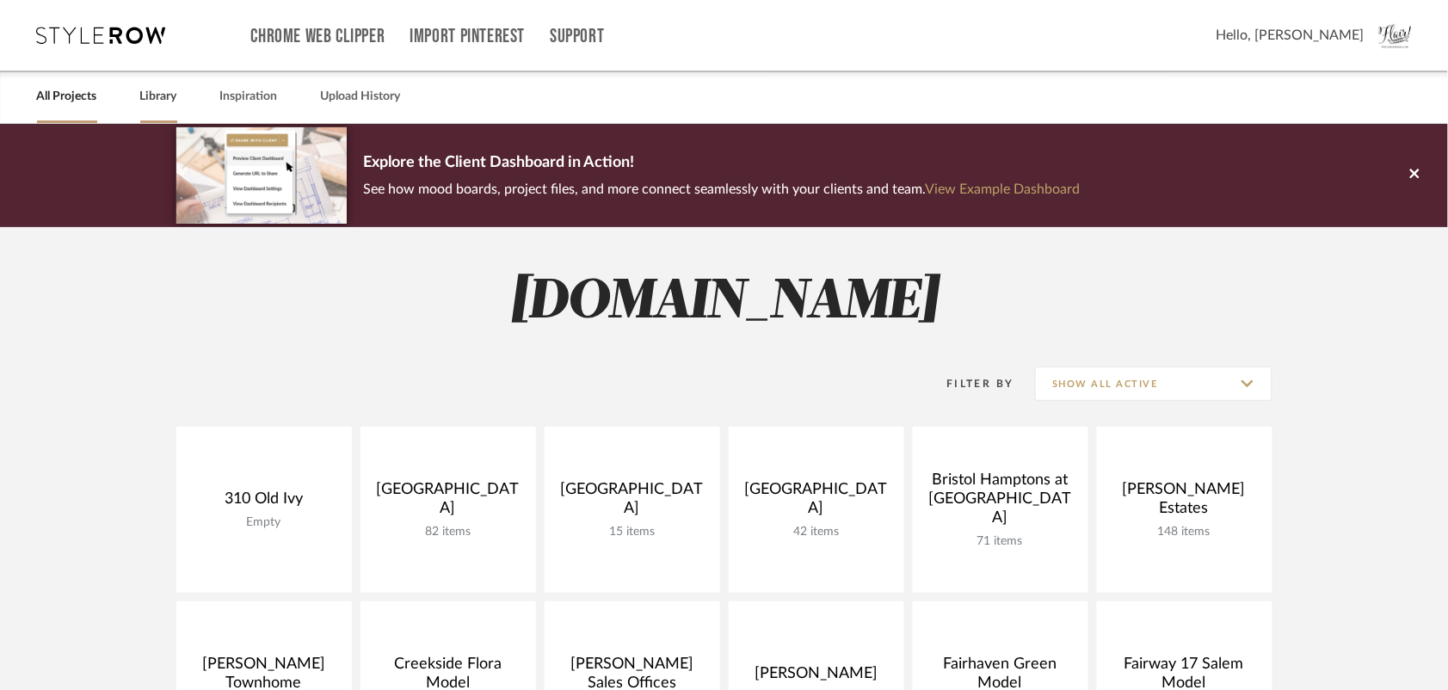
click at [153, 93] on link "Library" at bounding box center [158, 96] width 37 height 23
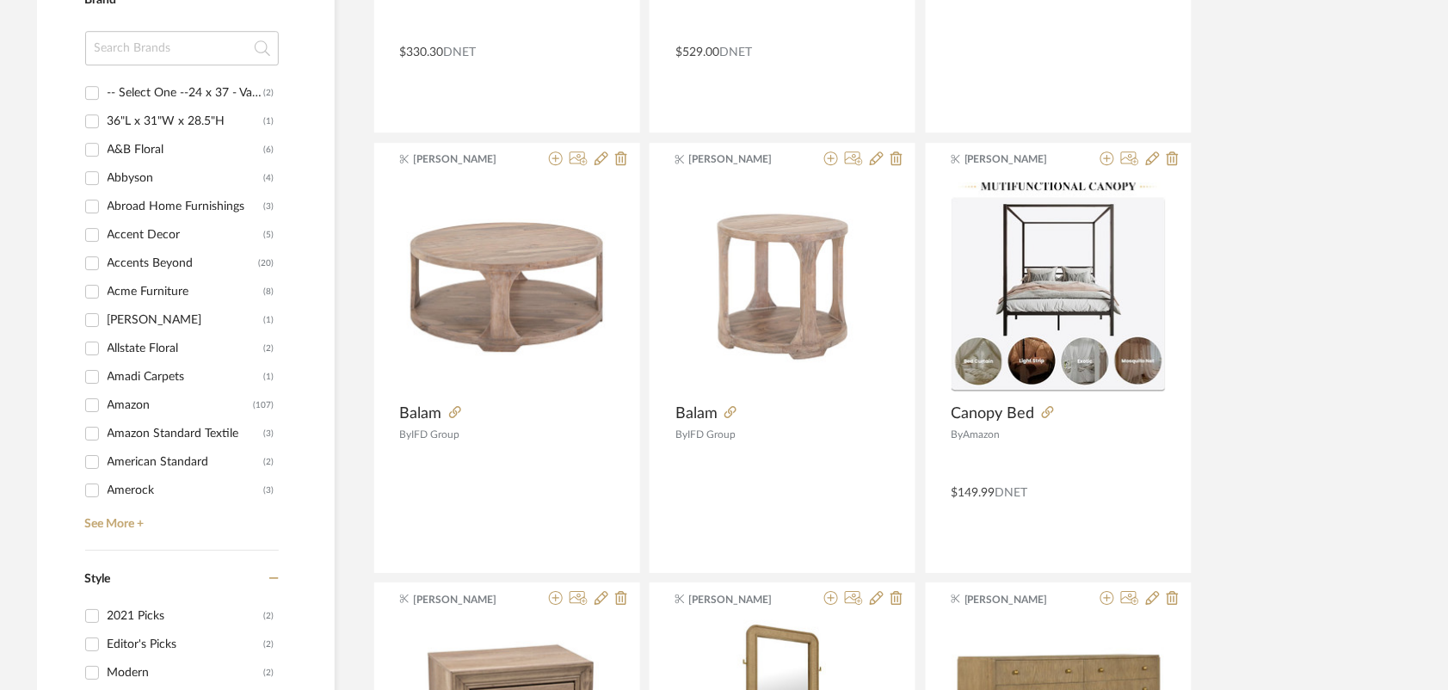
scroll to position [1720, 0]
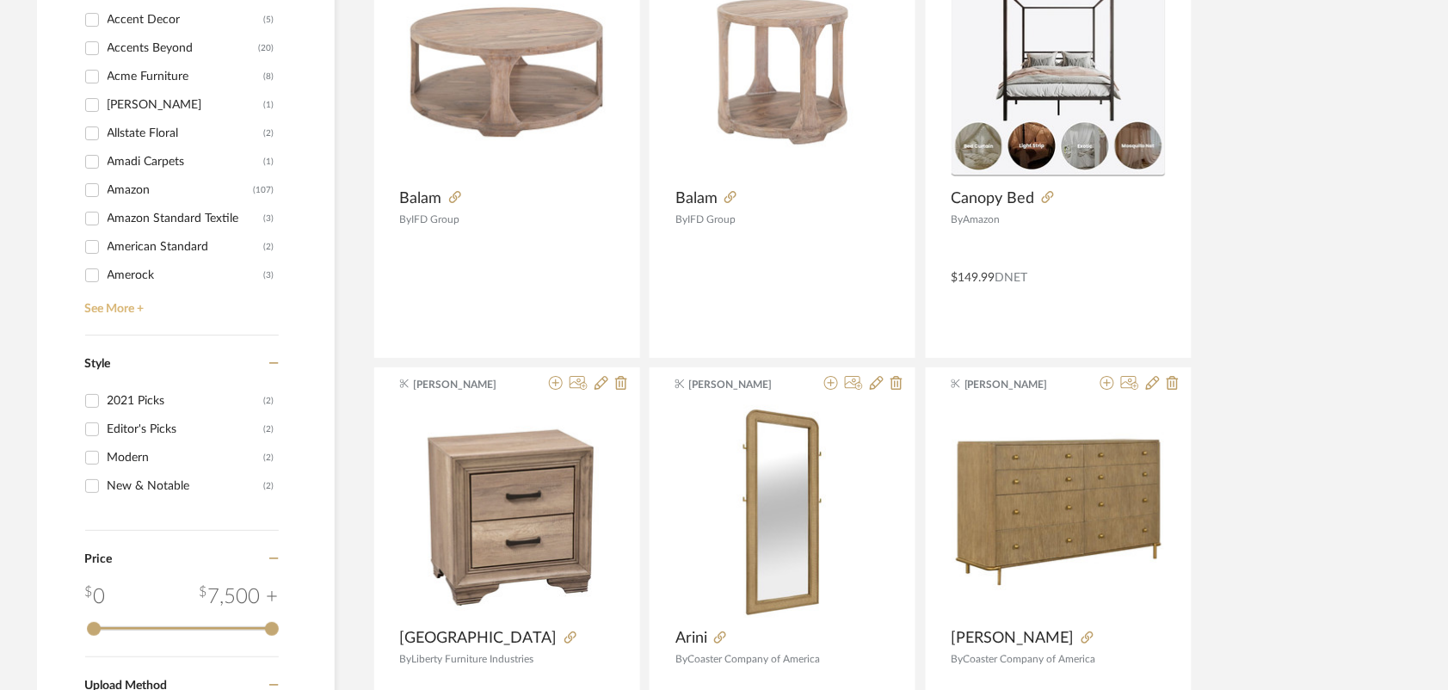
click at [106, 306] on link "See More +" at bounding box center [180, 303] width 198 height 28
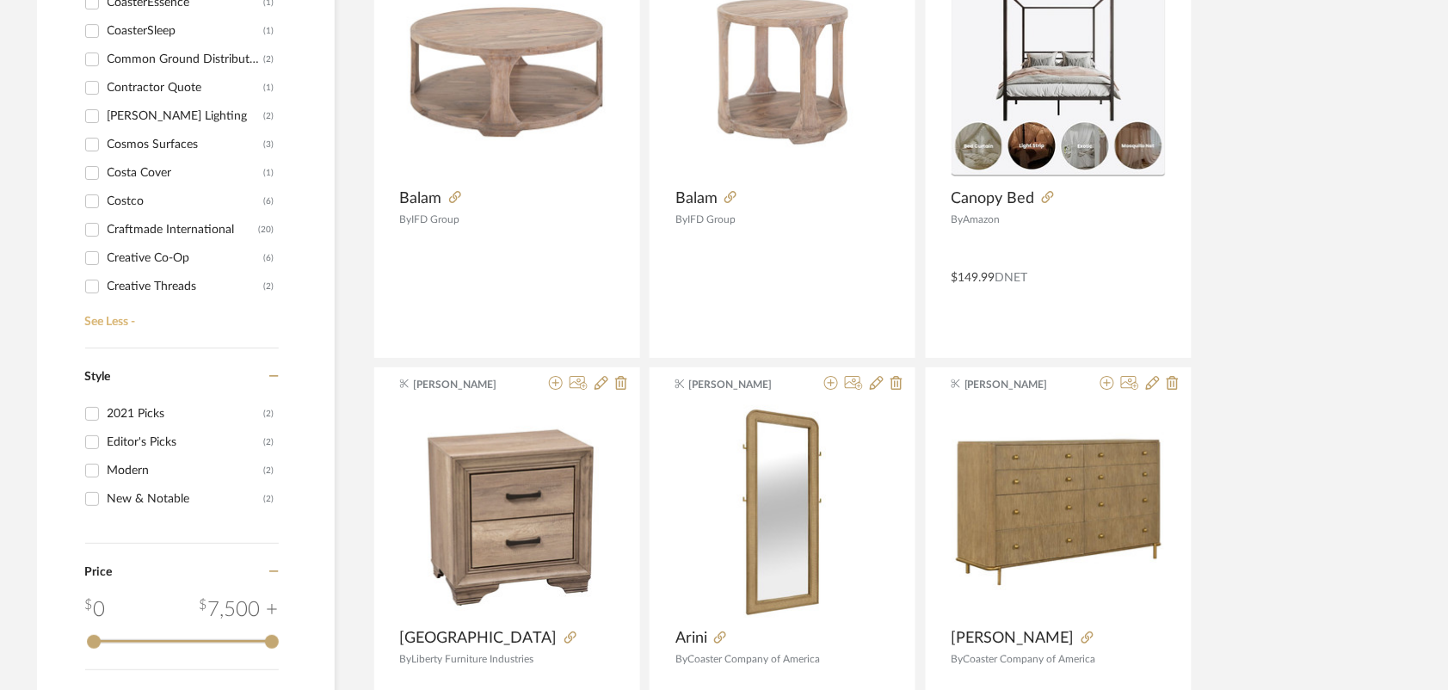
scroll to position [1613, 0]
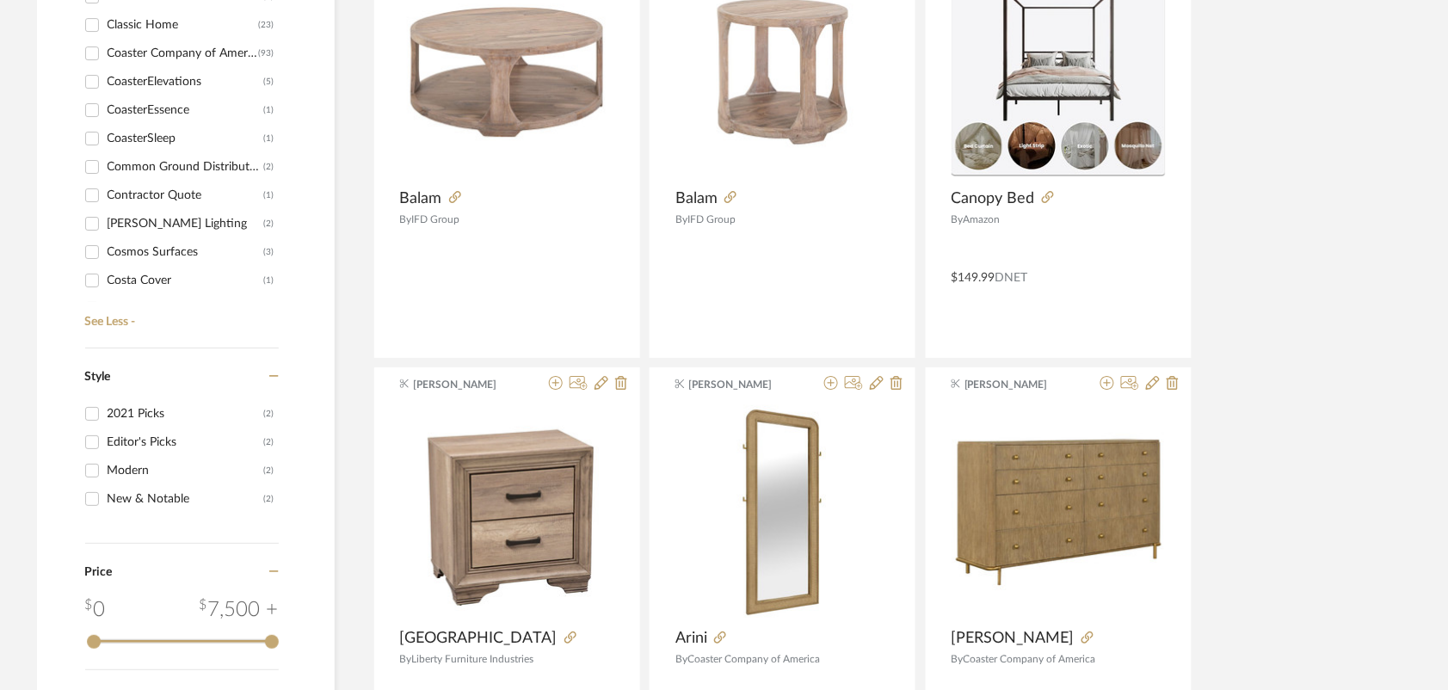
click at [91, 53] on input "Coaster Company of America (93)" at bounding box center [92, 54] width 28 height 28
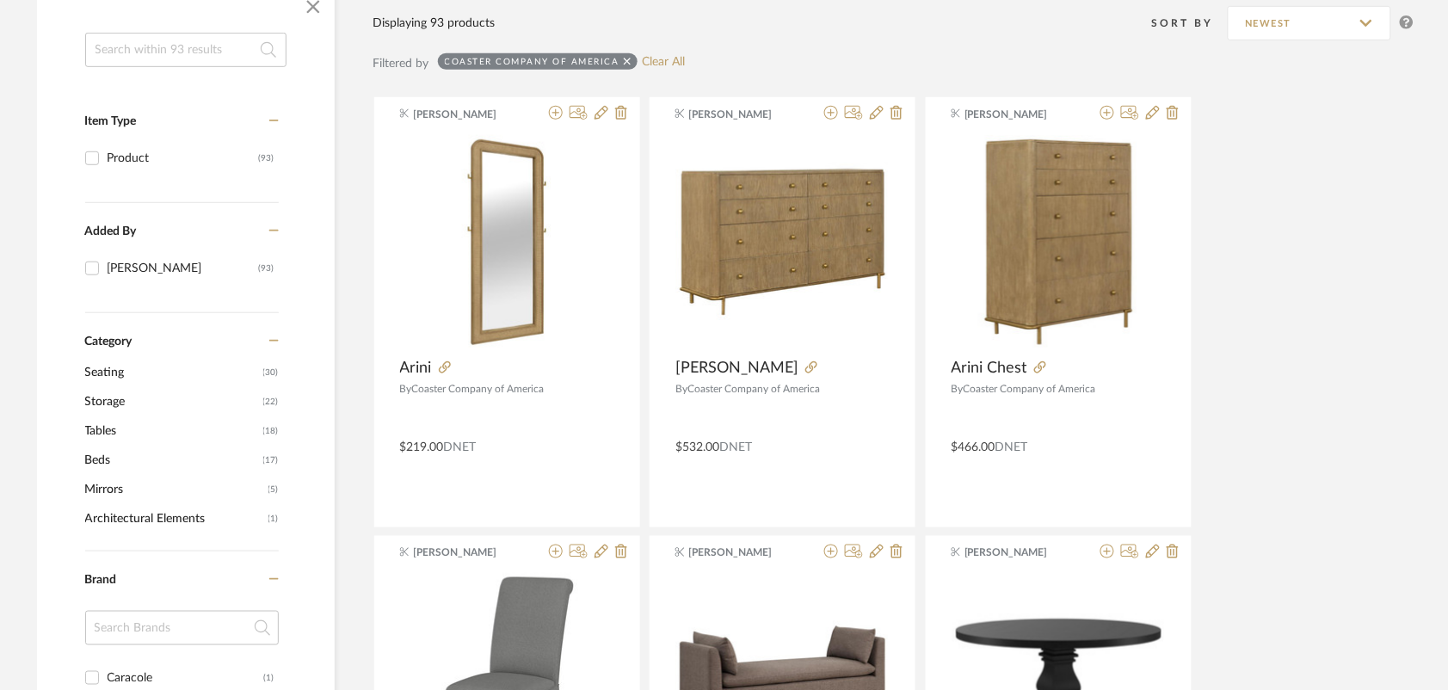
scroll to position [323, 0]
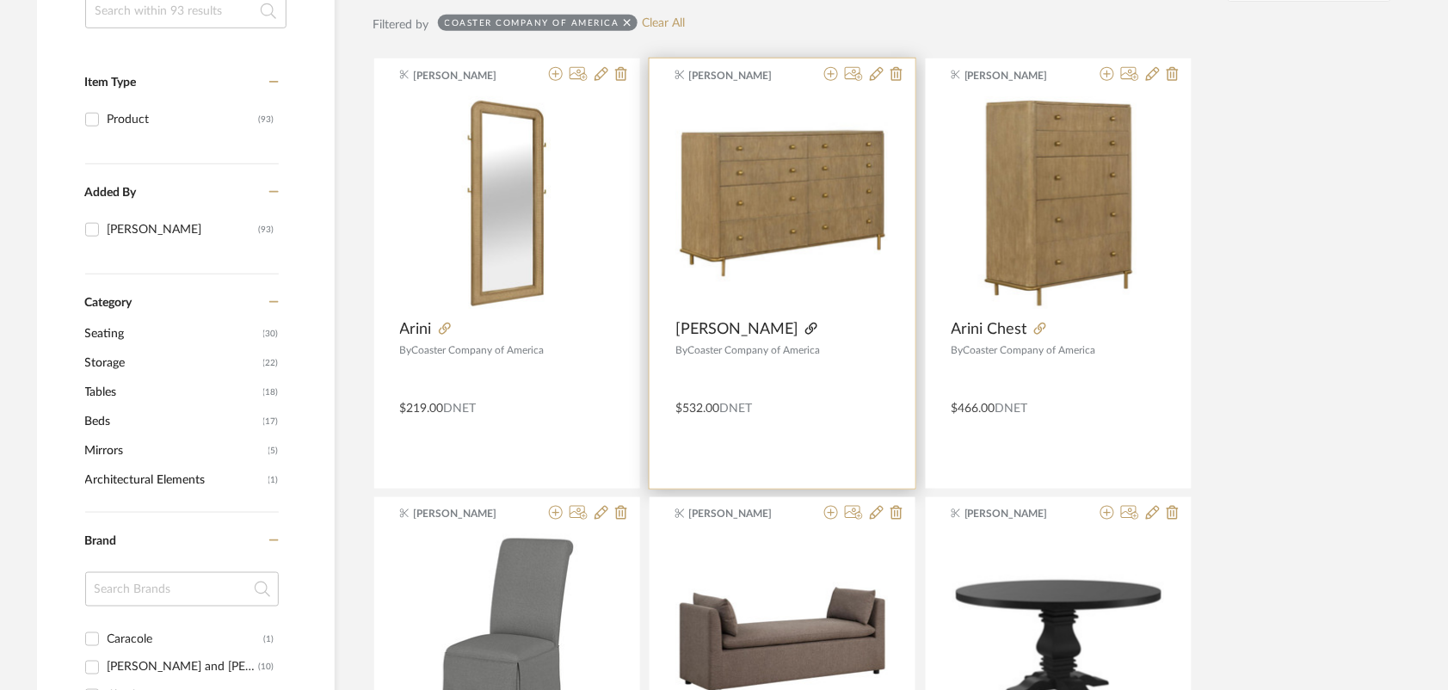
click at [805, 327] on icon at bounding box center [811, 329] width 12 height 12
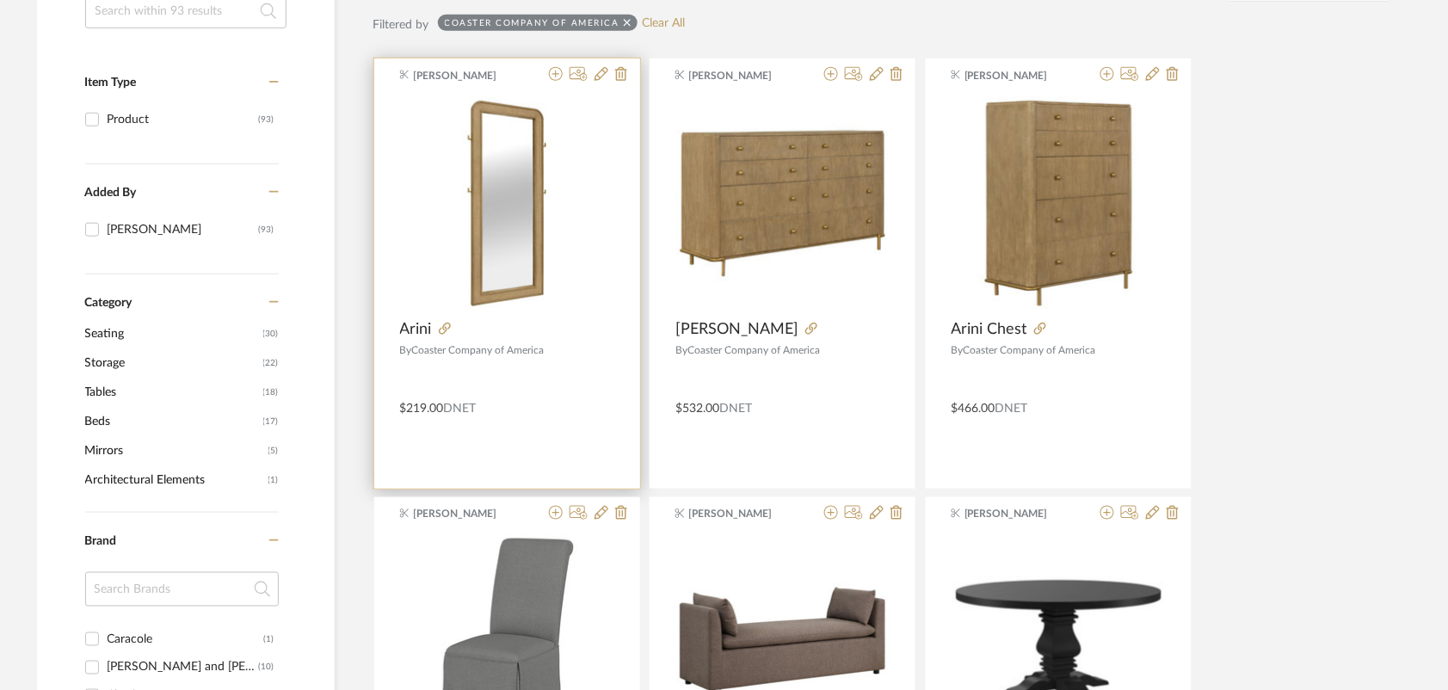
click at [551, 79] on icon at bounding box center [556, 74] width 14 height 14
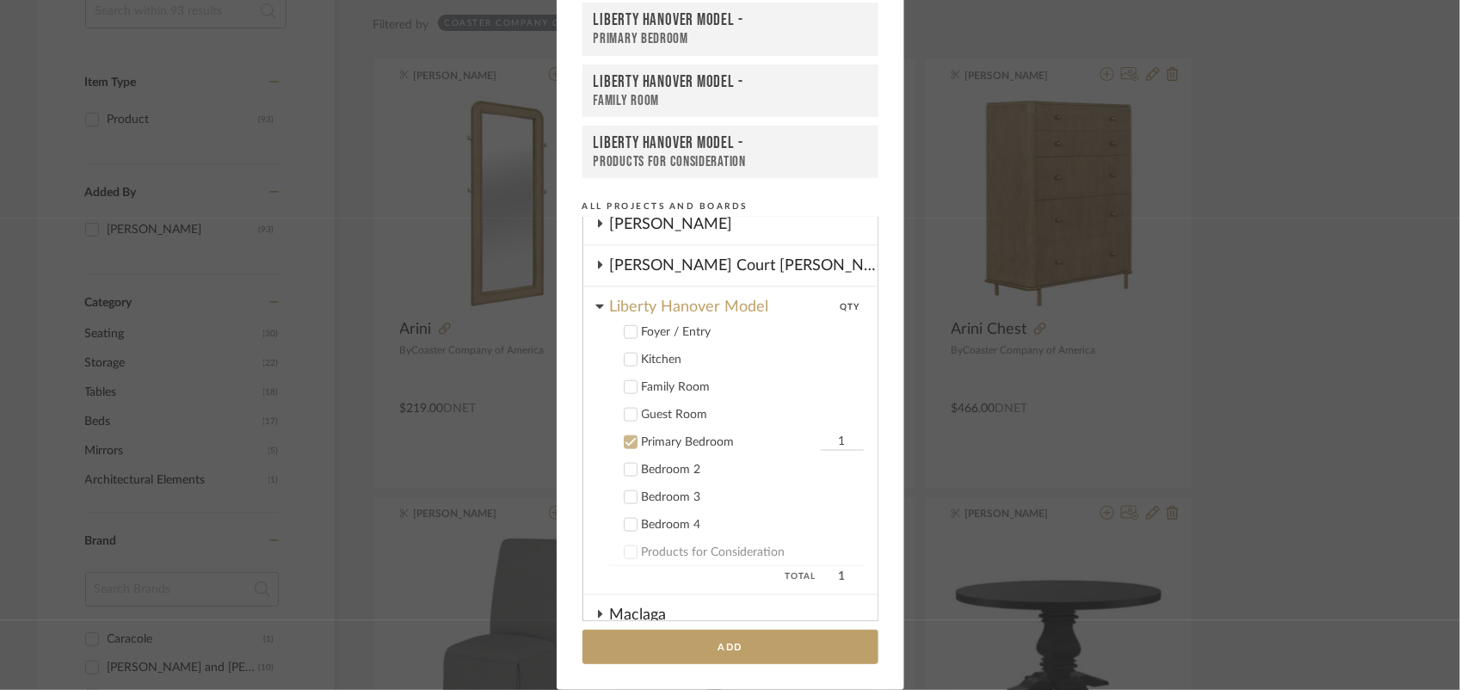
scroll to position [992, 0]
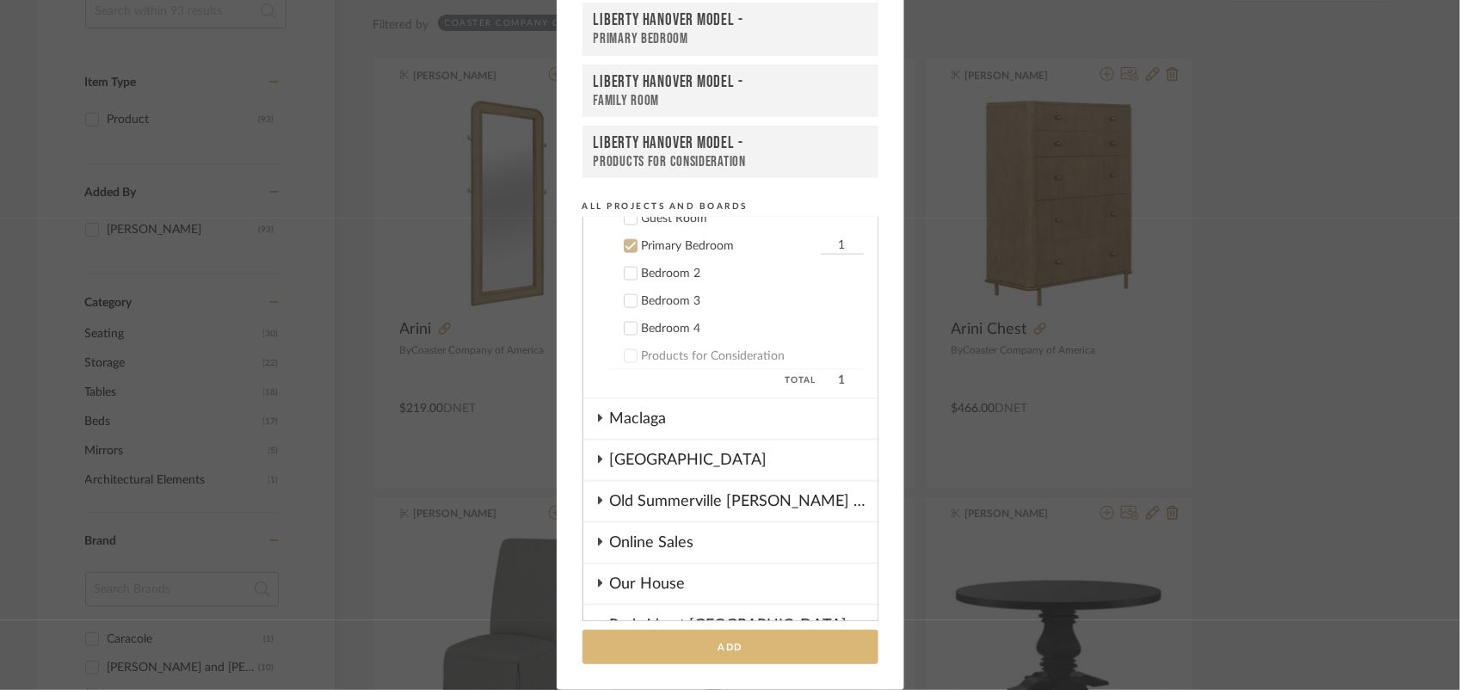
click at [733, 637] on button "Add" at bounding box center [730, 647] width 296 height 35
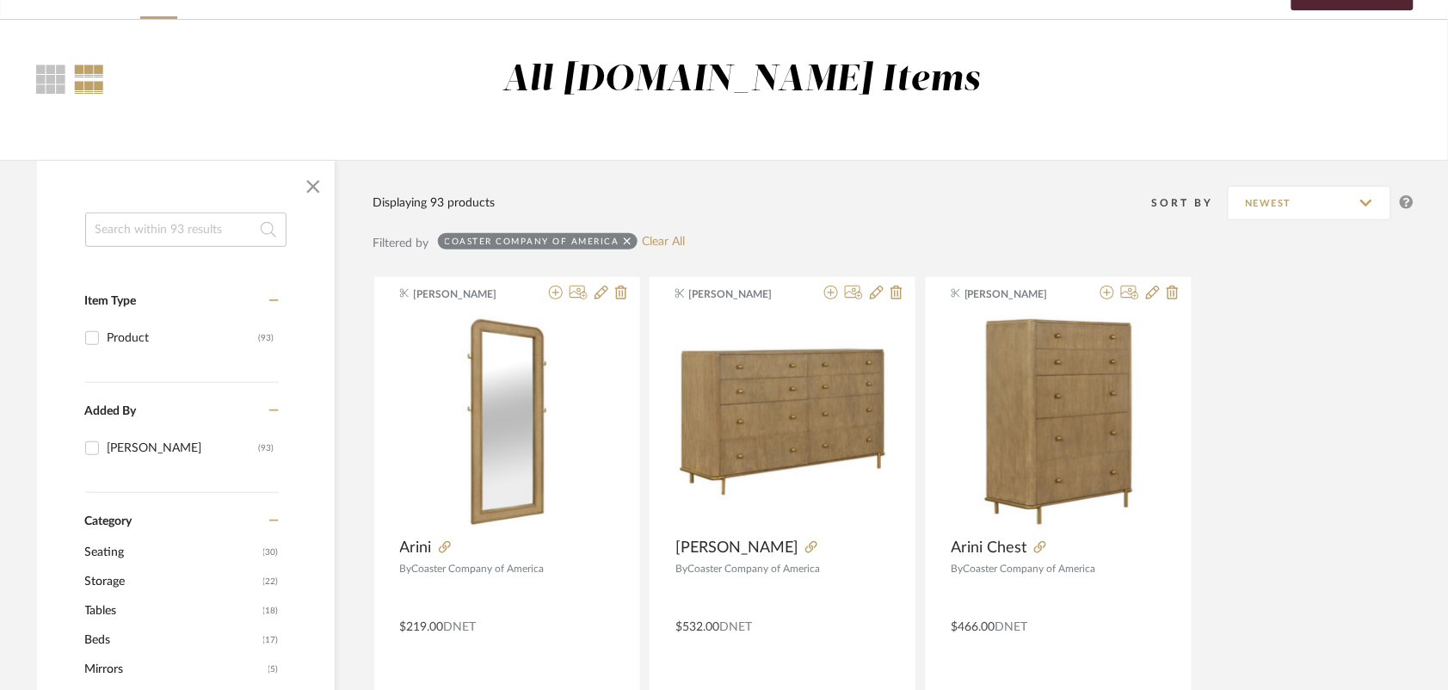
scroll to position [0, 0]
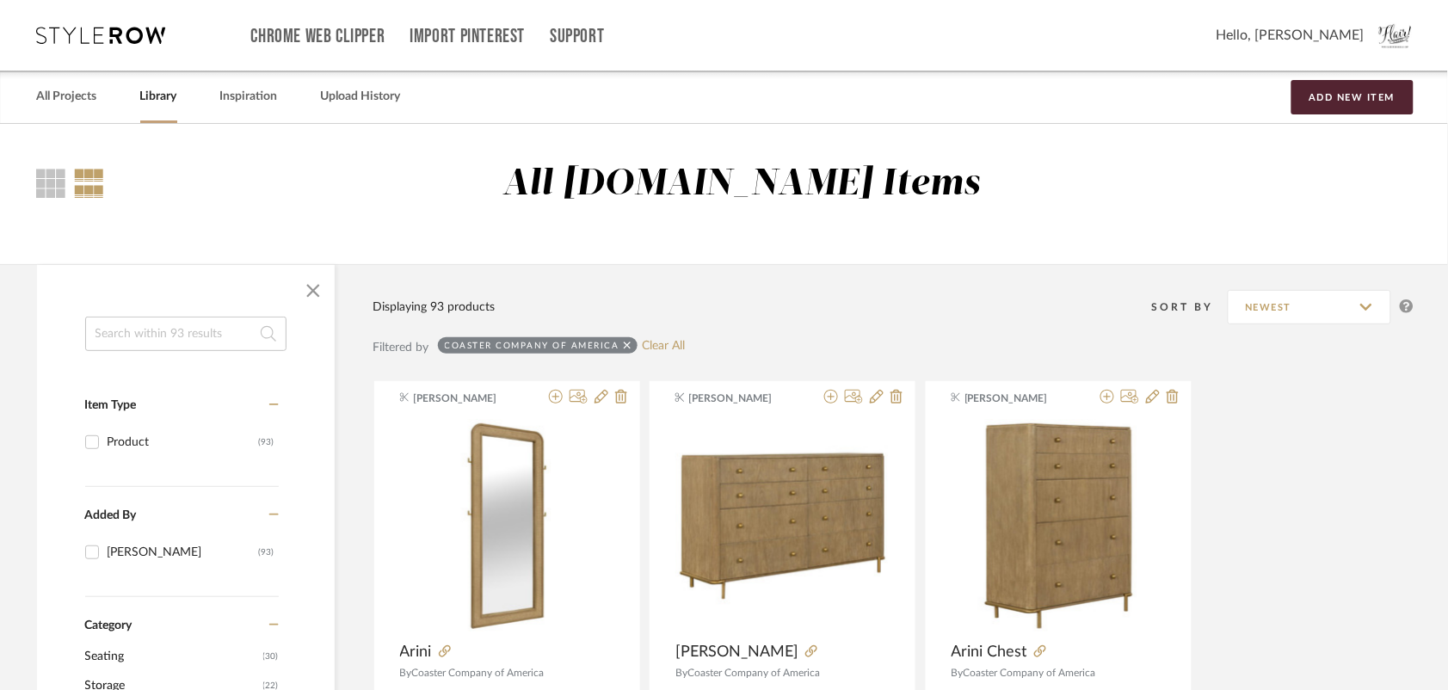
click at [108, 624] on span "Category" at bounding box center [108, 625] width 47 height 15
click at [624, 345] on icon at bounding box center [628, 345] width 8 height 8
checkbox input "false"
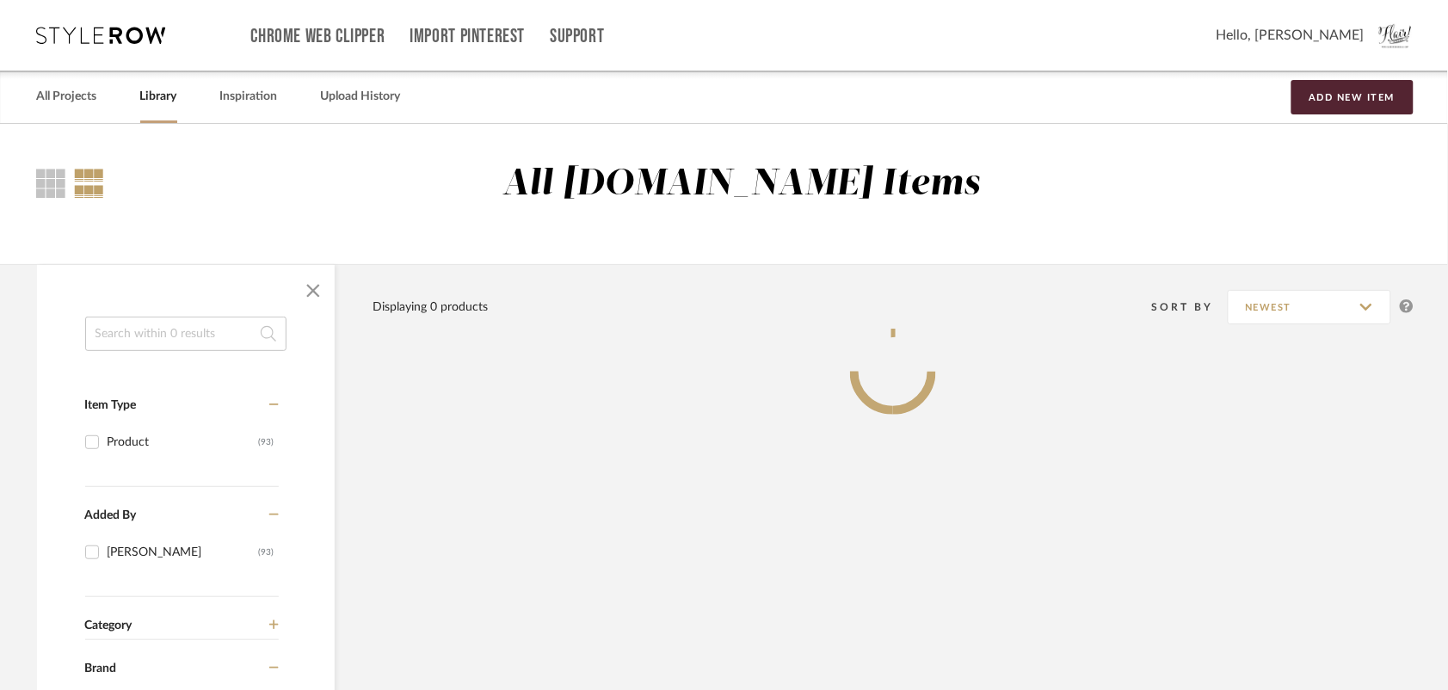
scroll to position [645, 0]
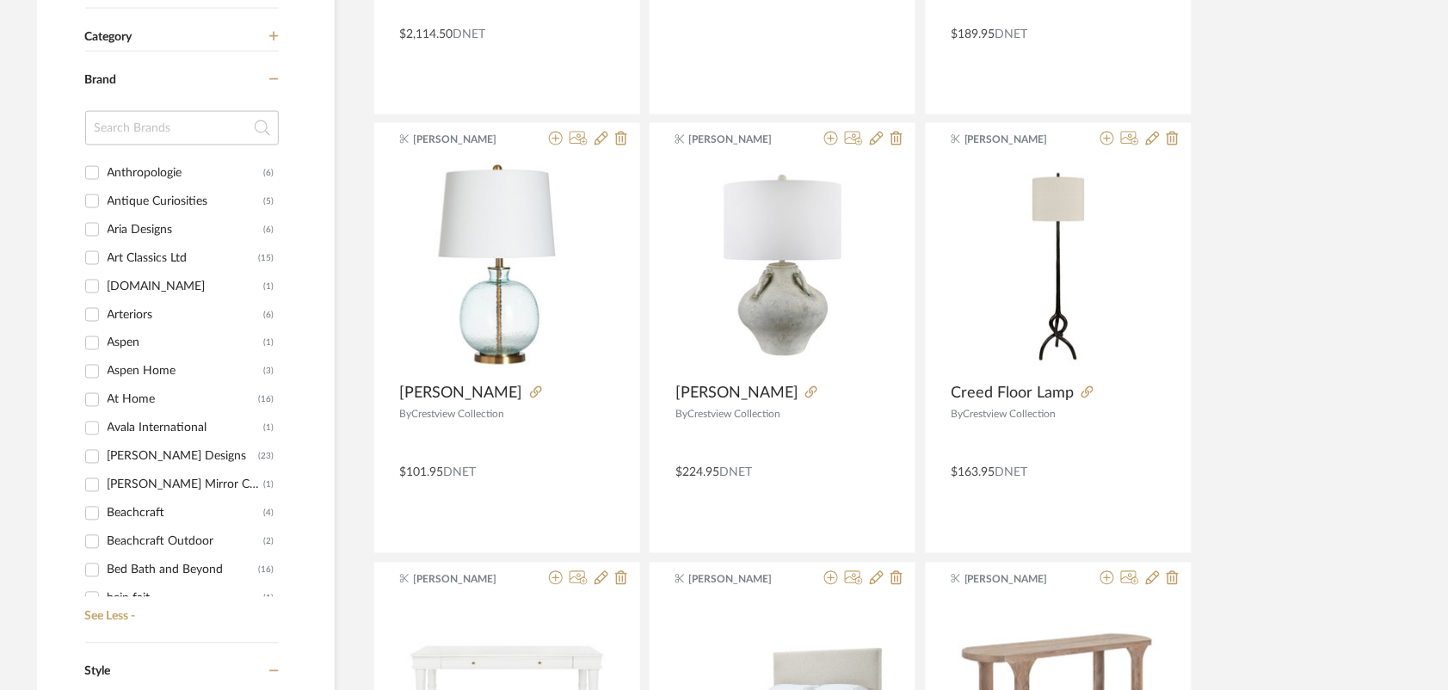
scroll to position [430, 0]
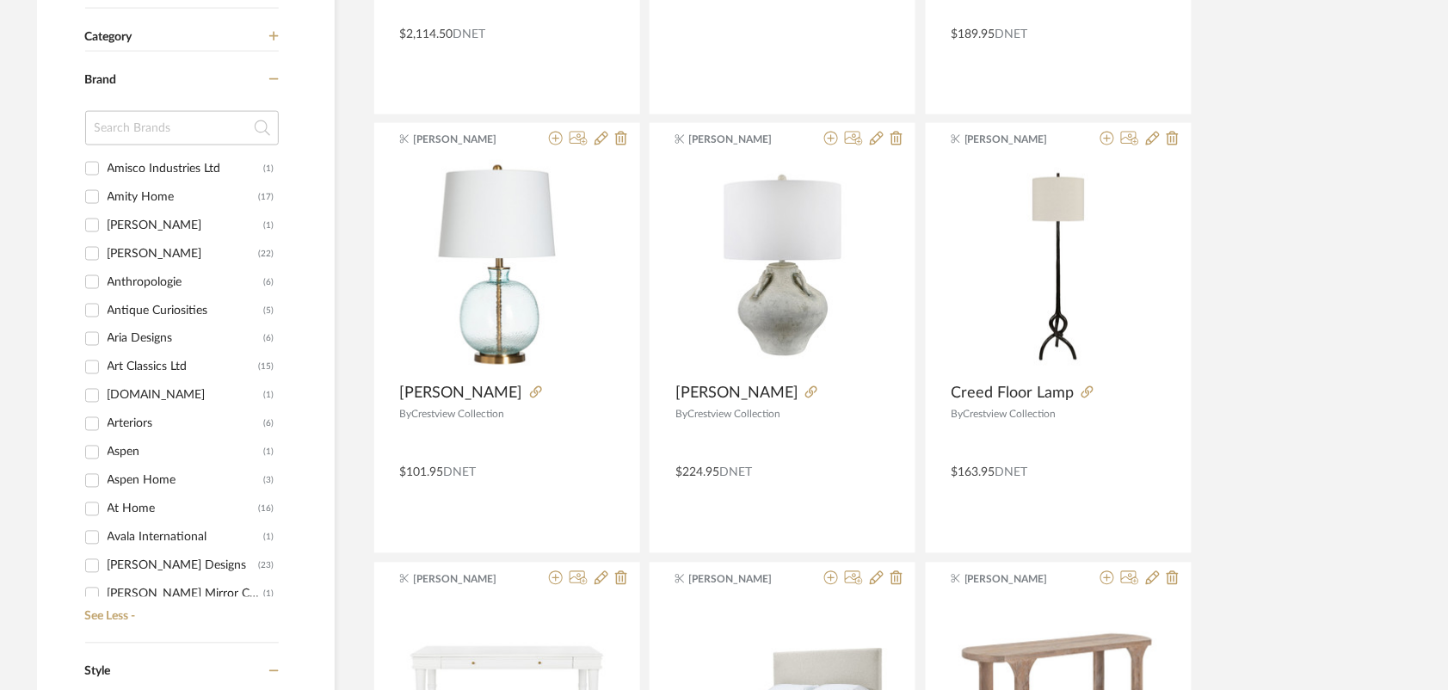
click at [157, 46] on div "Category" at bounding box center [182, 30] width 194 height 43
click at [272, 37] on icon at bounding box center [273, 36] width 9 height 9
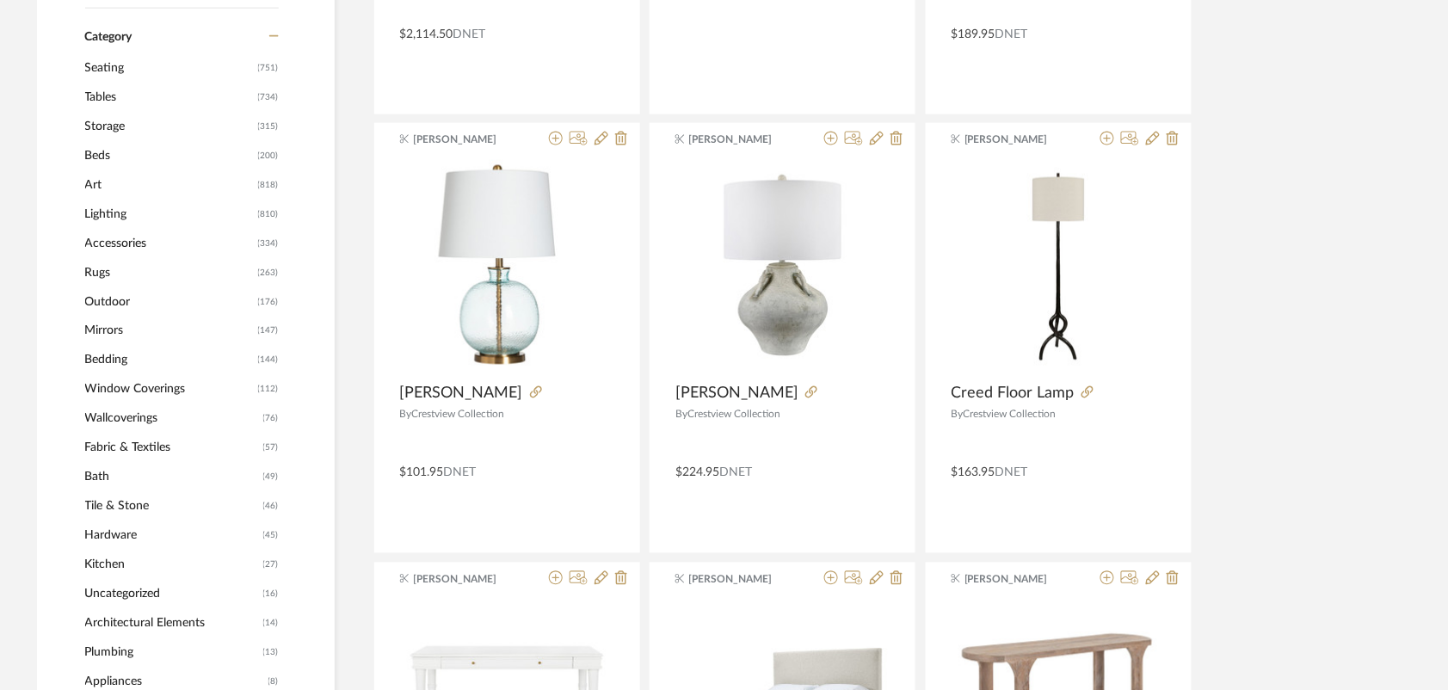
click at [95, 93] on span "Tables" at bounding box center [169, 97] width 169 height 29
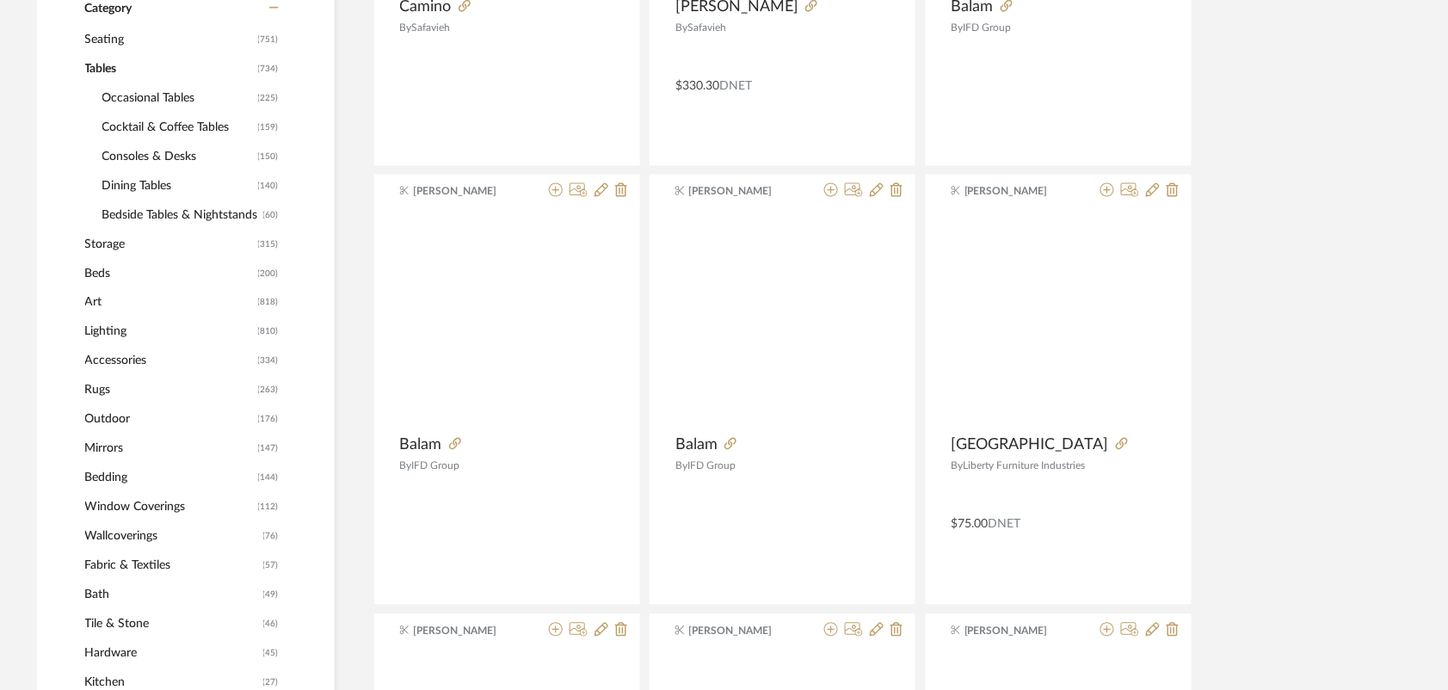
scroll to position [118, 0]
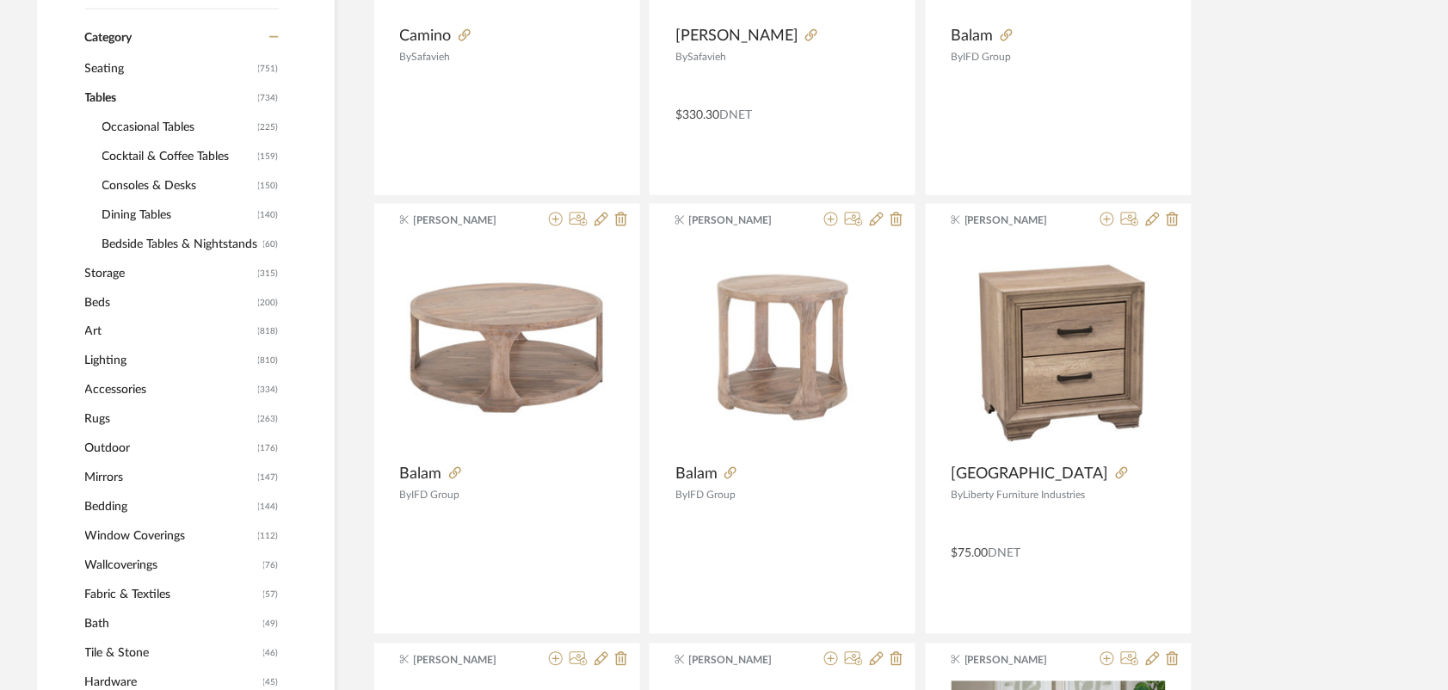
click at [144, 181] on span "Consoles & Desks" at bounding box center [177, 185] width 151 height 29
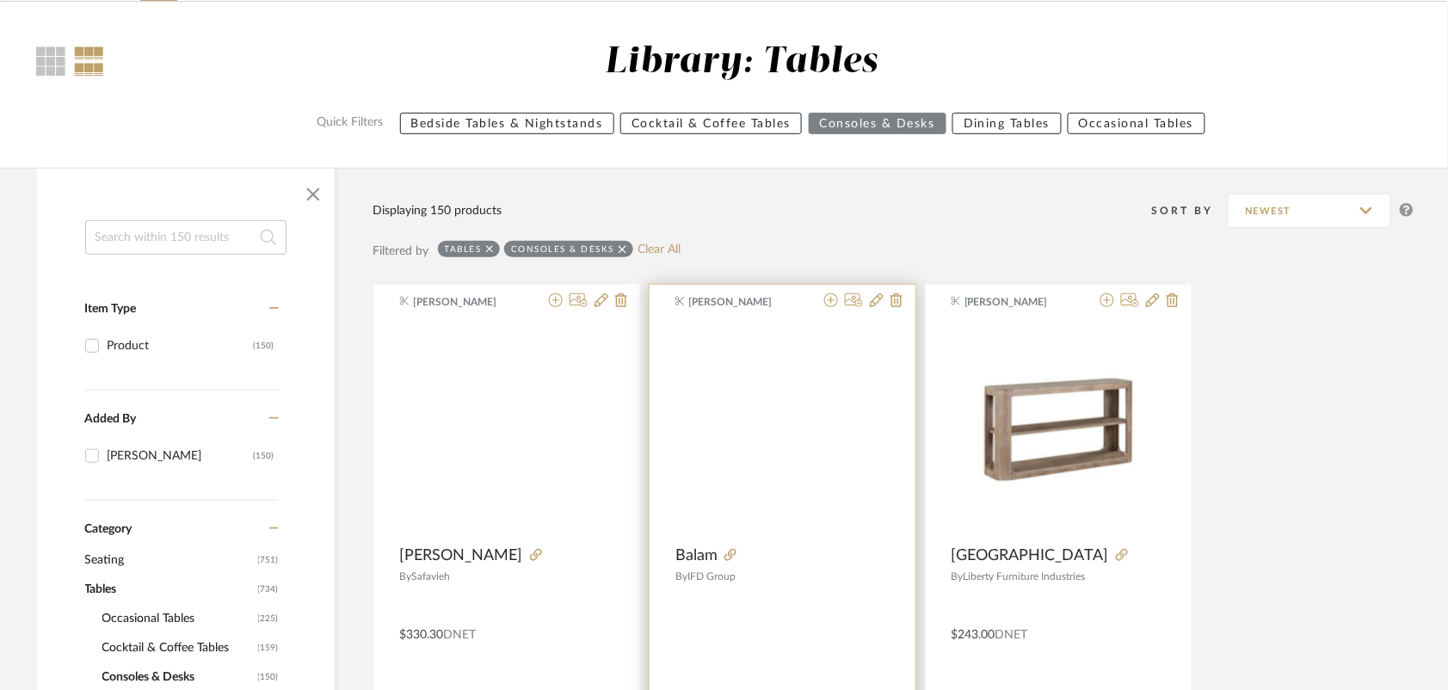
scroll to position [215, 0]
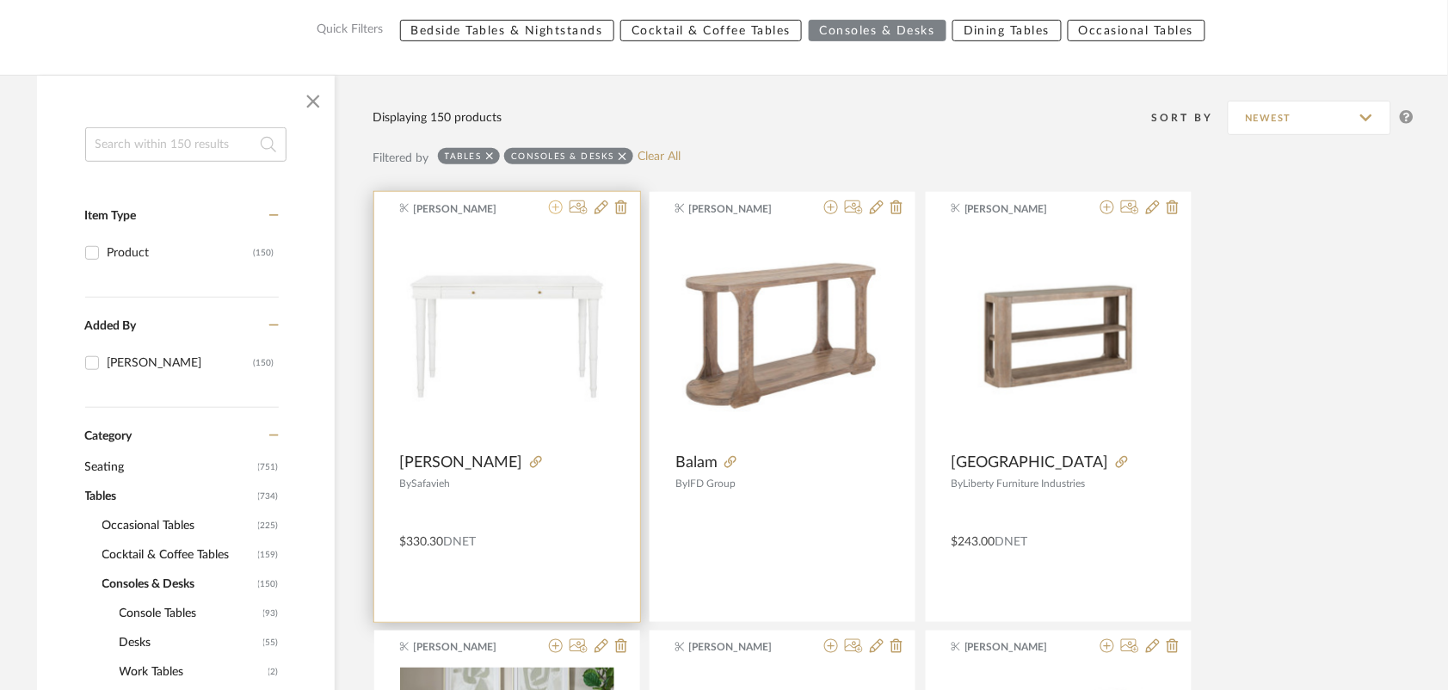
click at [553, 209] on icon at bounding box center [556, 207] width 14 height 14
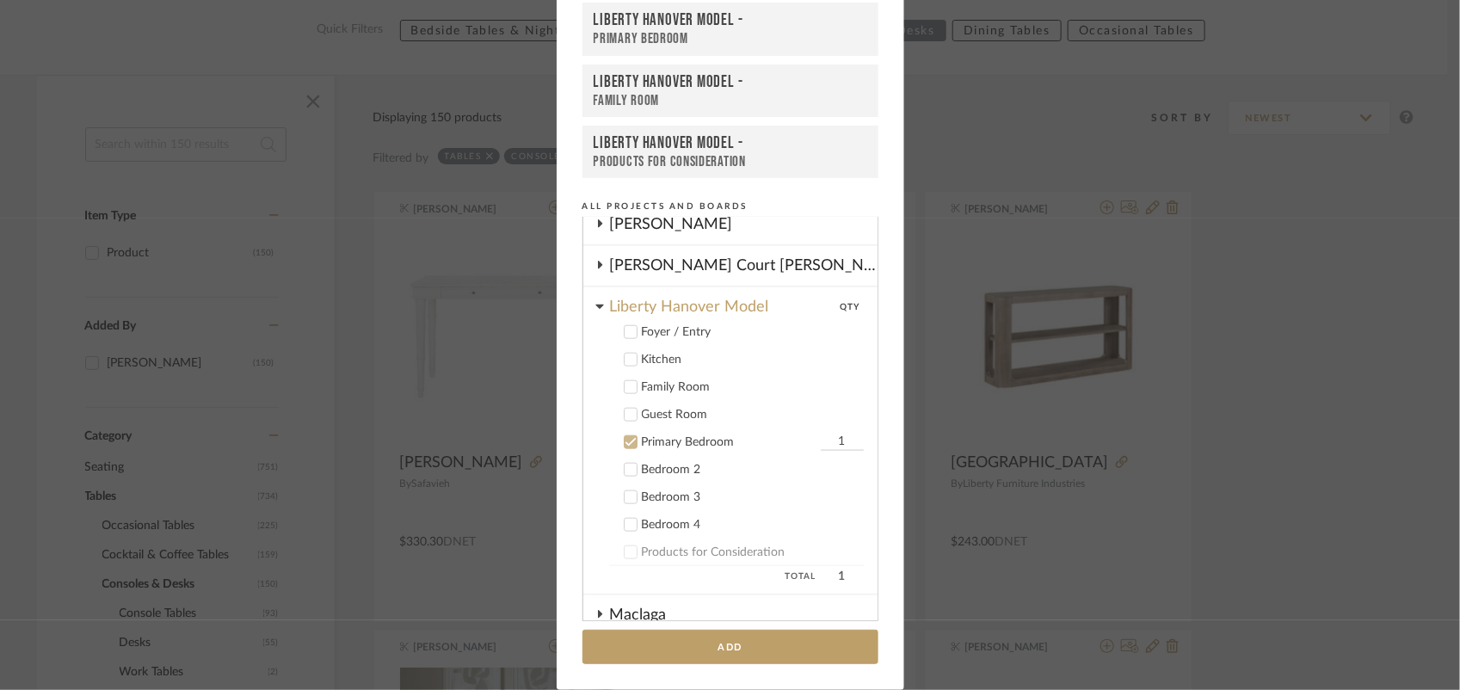
scroll to position [992, 0]
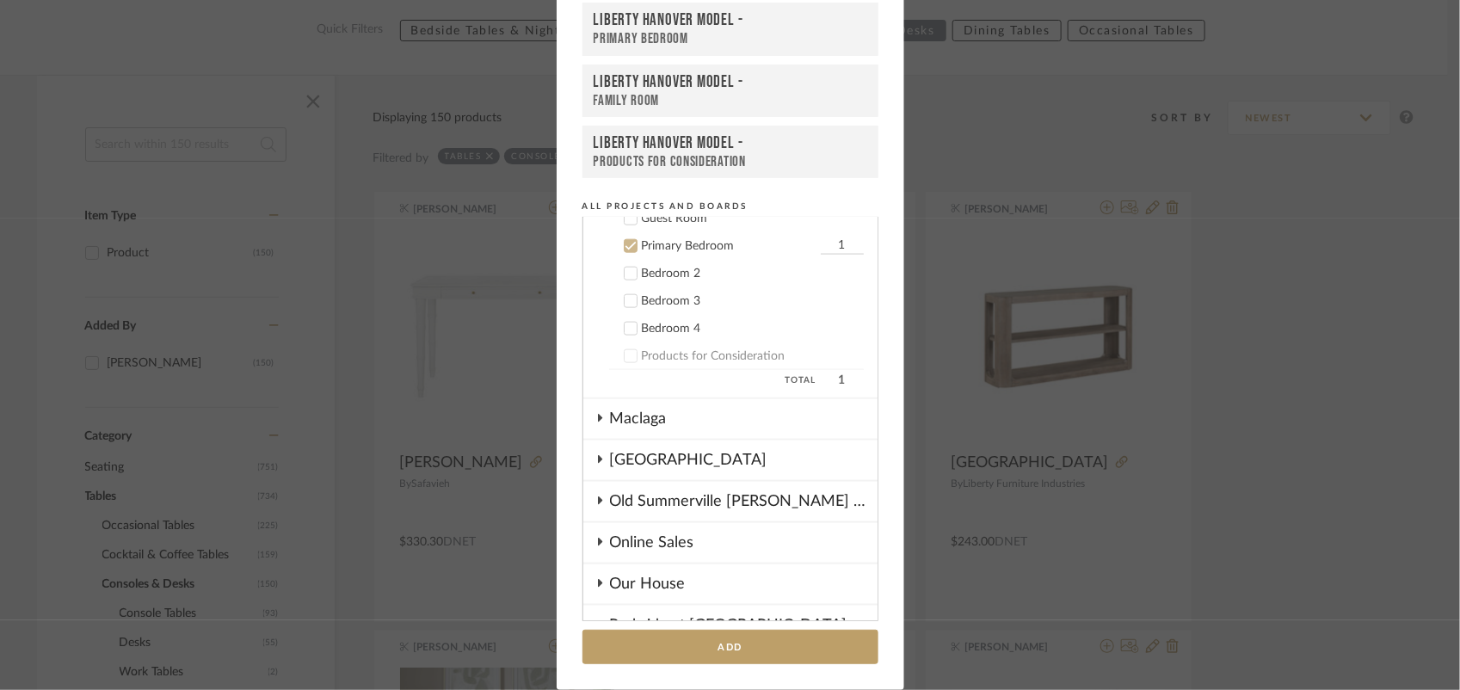
click at [624, 240] on icon at bounding box center [630, 246] width 12 height 12
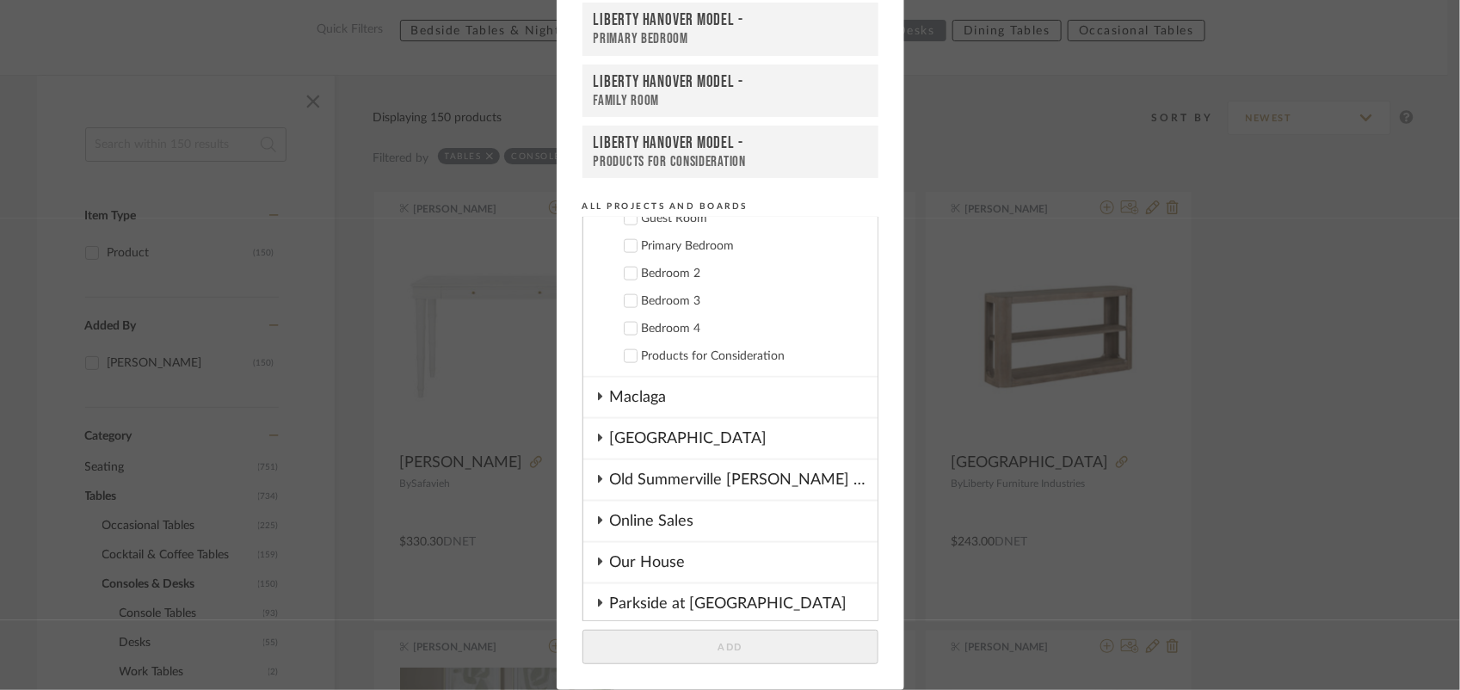
click at [628, 268] on label "Bedroom 2" at bounding box center [736, 273] width 255 height 17
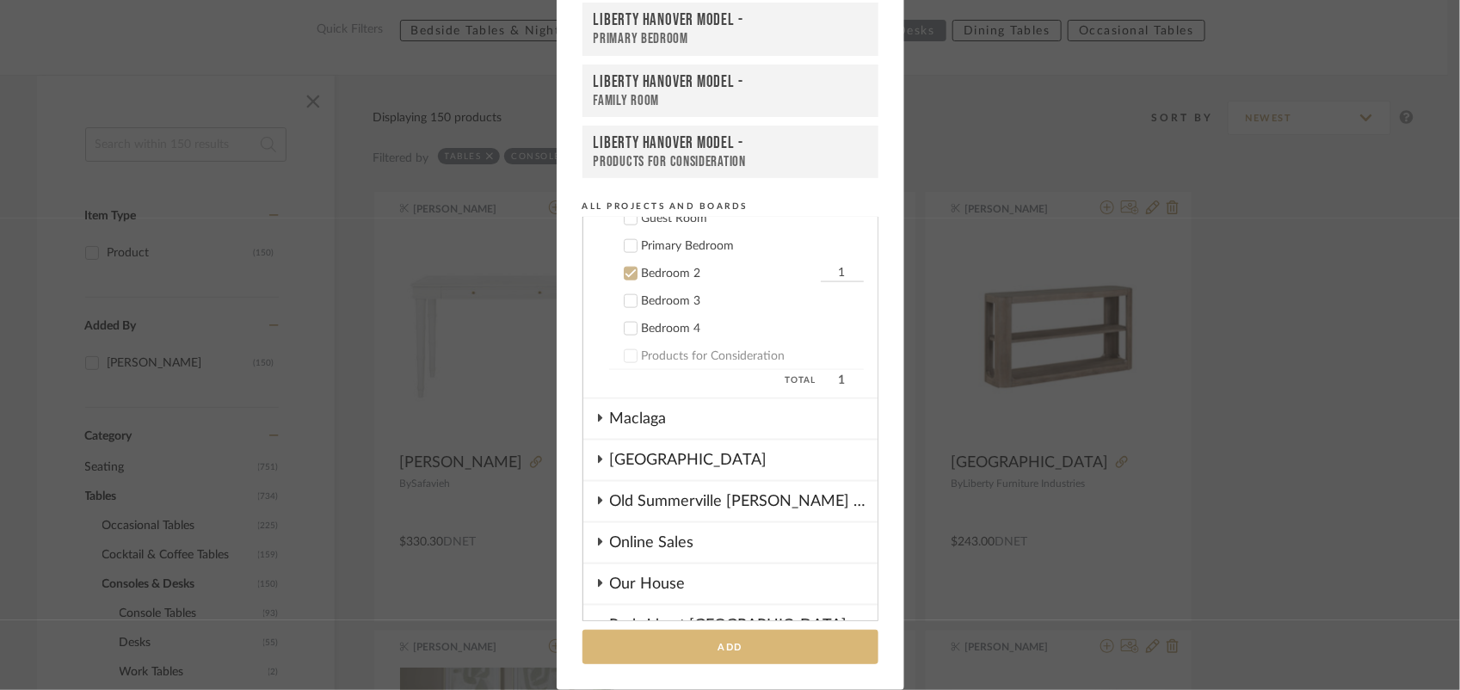
drag, startPoint x: 806, startPoint y: 643, endPoint x: 1291, endPoint y: 512, distance: 502.6
click at [806, 645] on button "Add" at bounding box center [730, 647] width 296 height 35
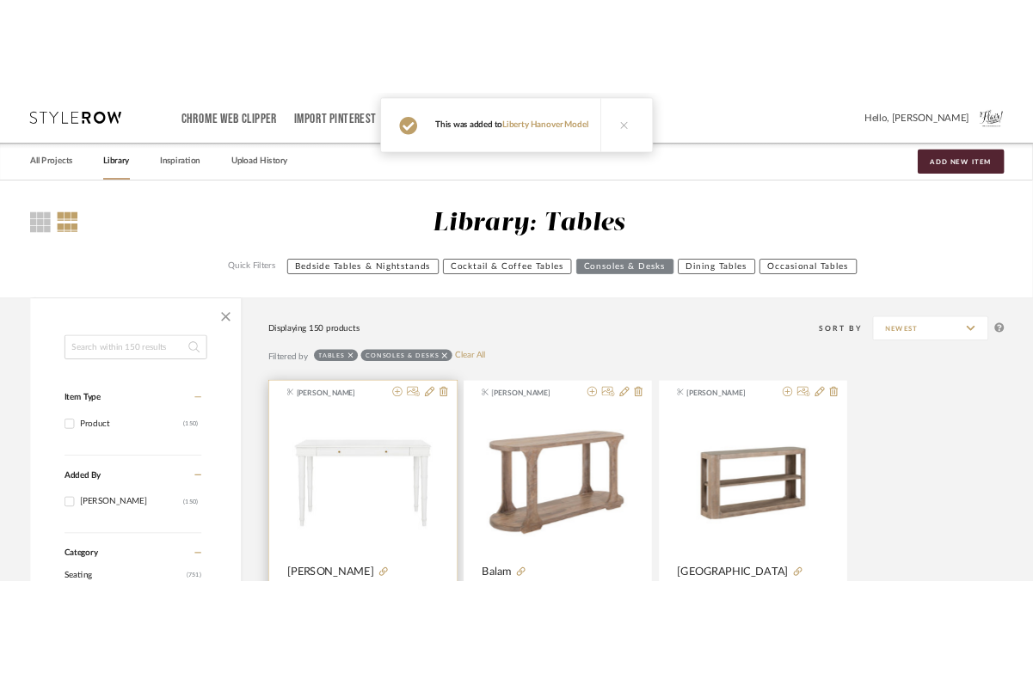
scroll to position [215, 0]
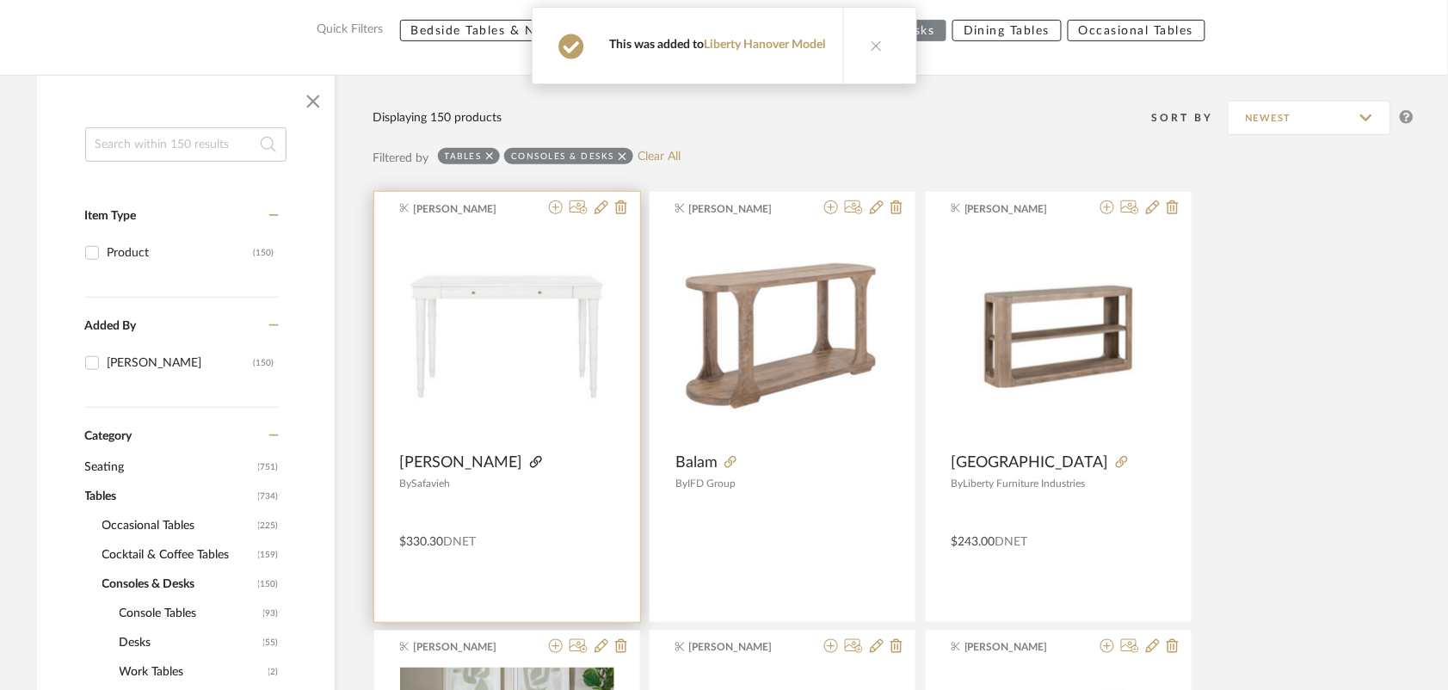
click at [530, 458] on icon at bounding box center [536, 462] width 12 height 12
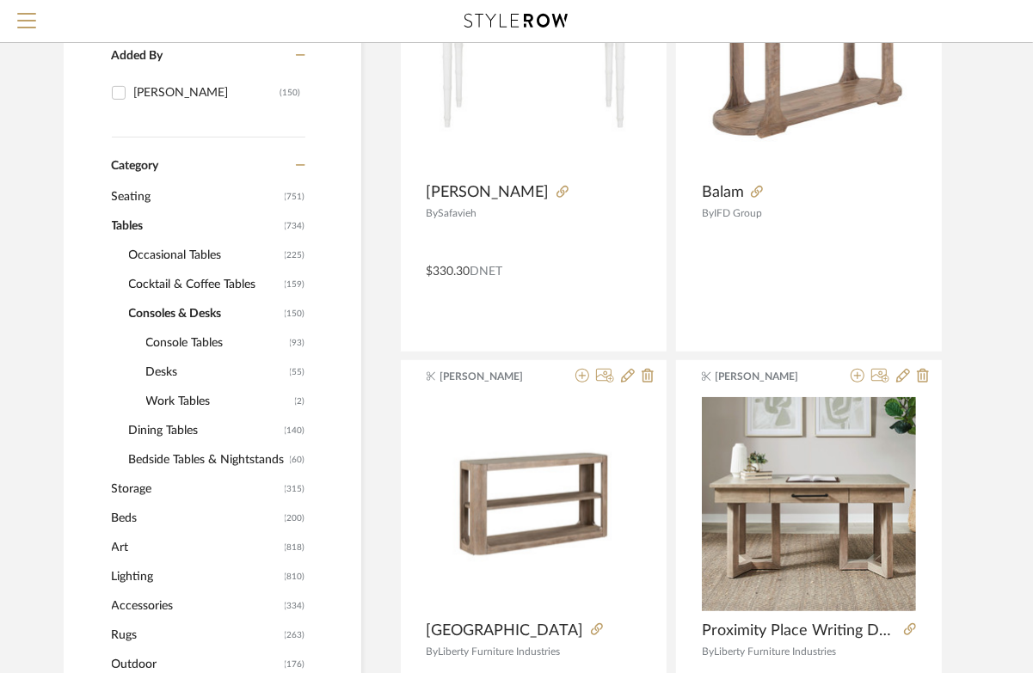
scroll to position [430, 0]
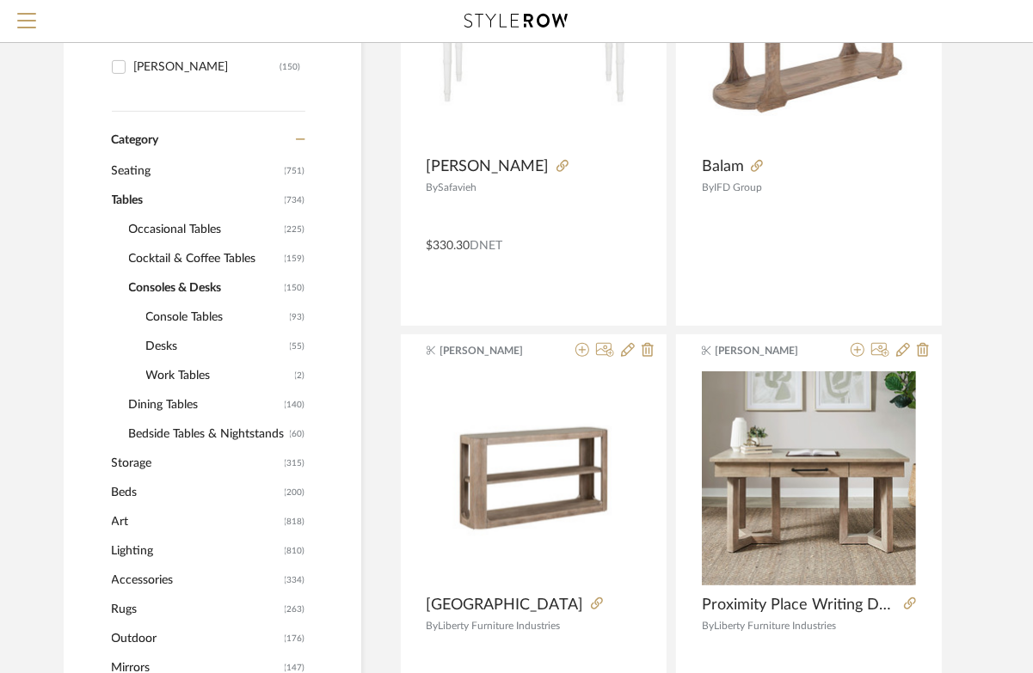
click at [121, 466] on span "Storage" at bounding box center [196, 463] width 169 height 29
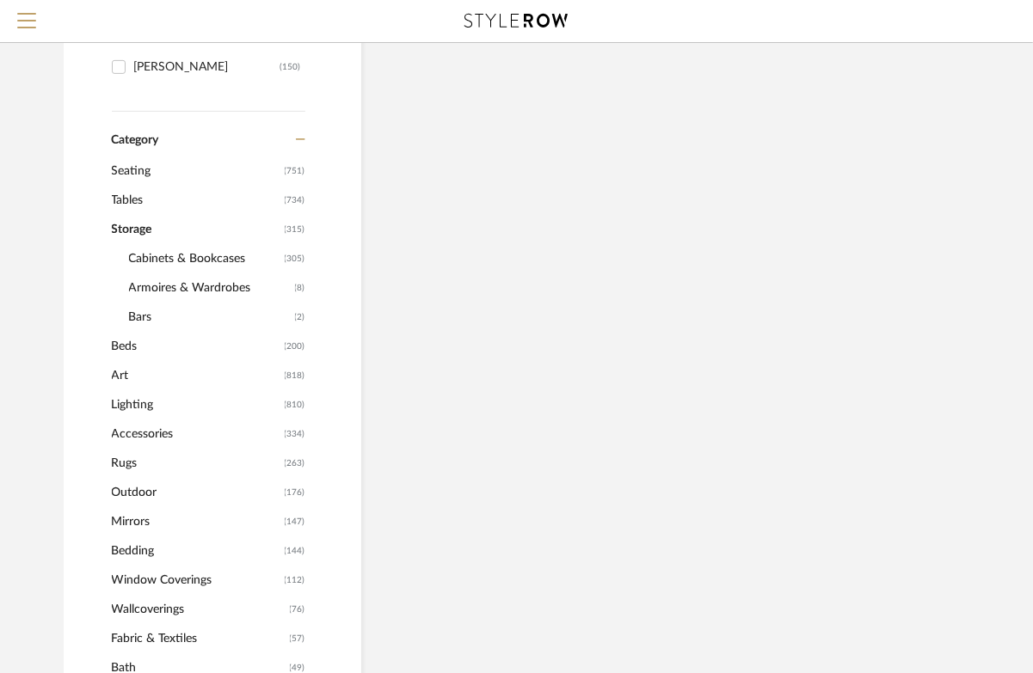
scroll to position [0, 0]
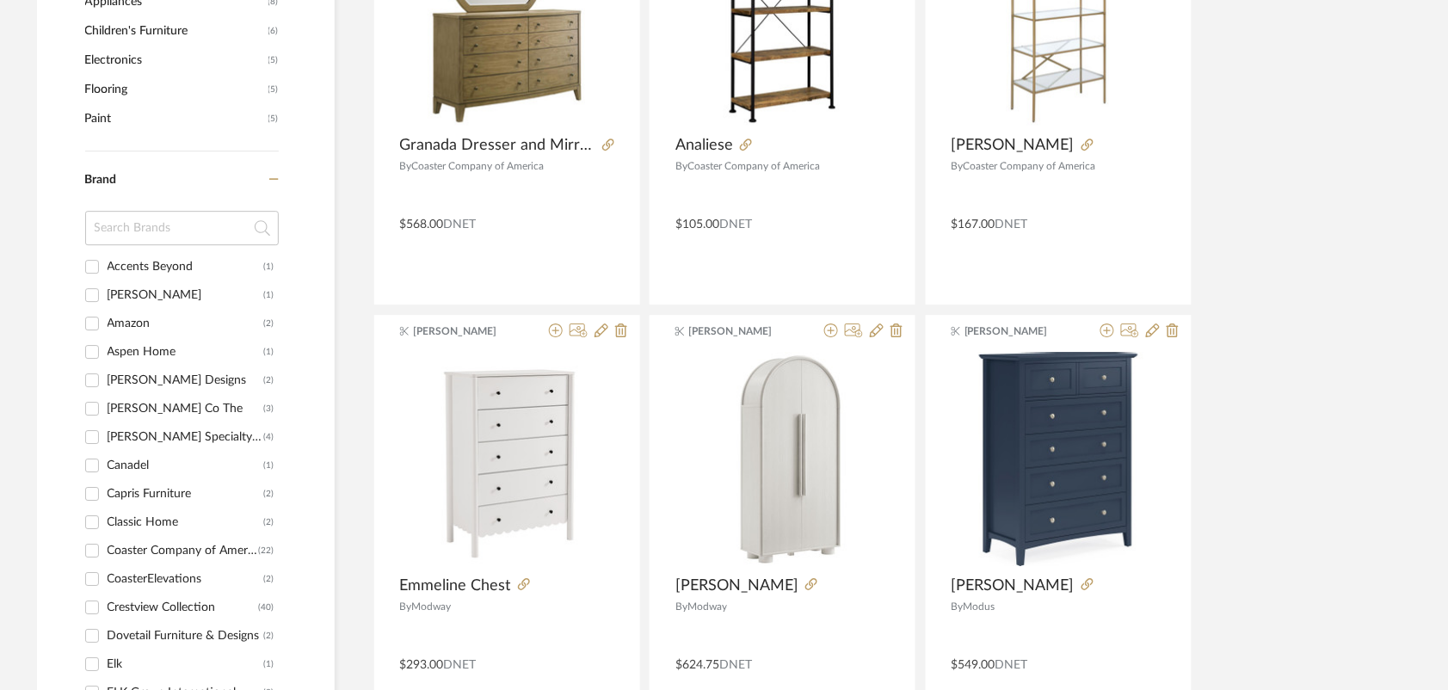
scroll to position [1505, 0]
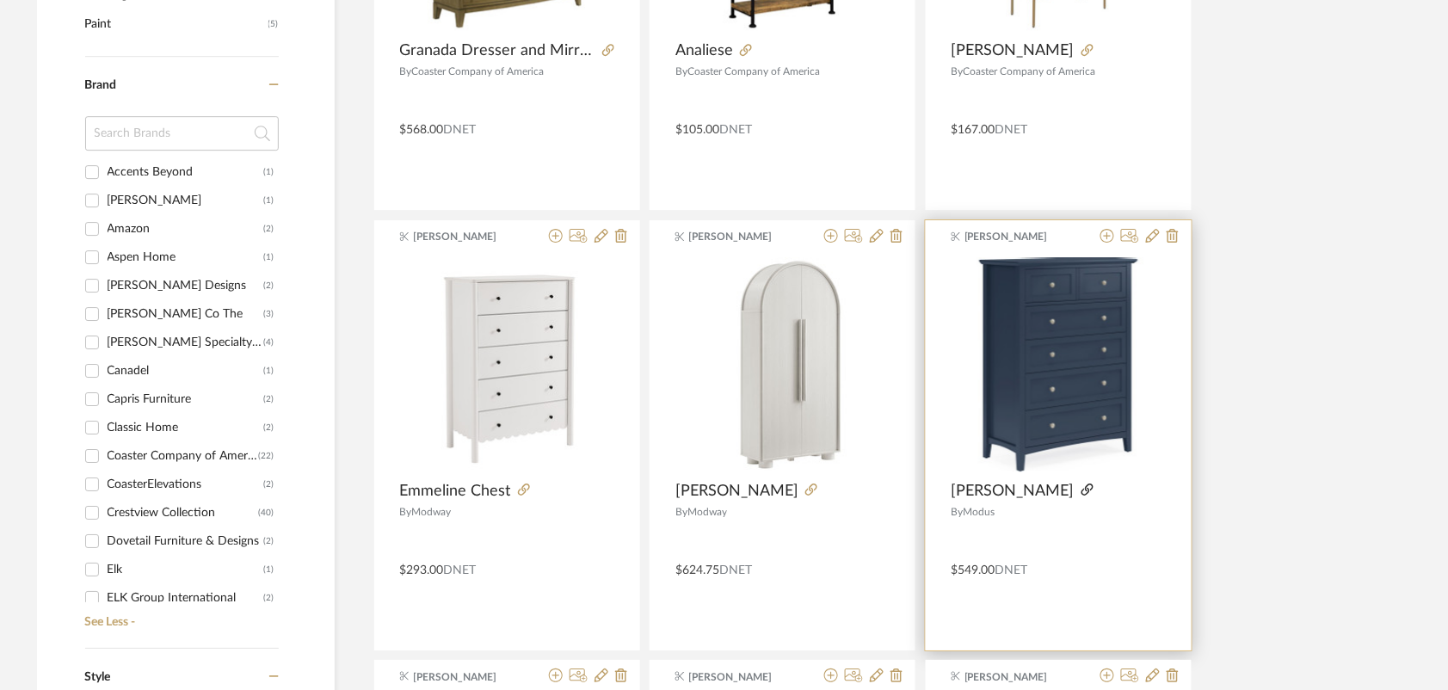
click at [1081, 488] on icon at bounding box center [1087, 489] width 12 height 12
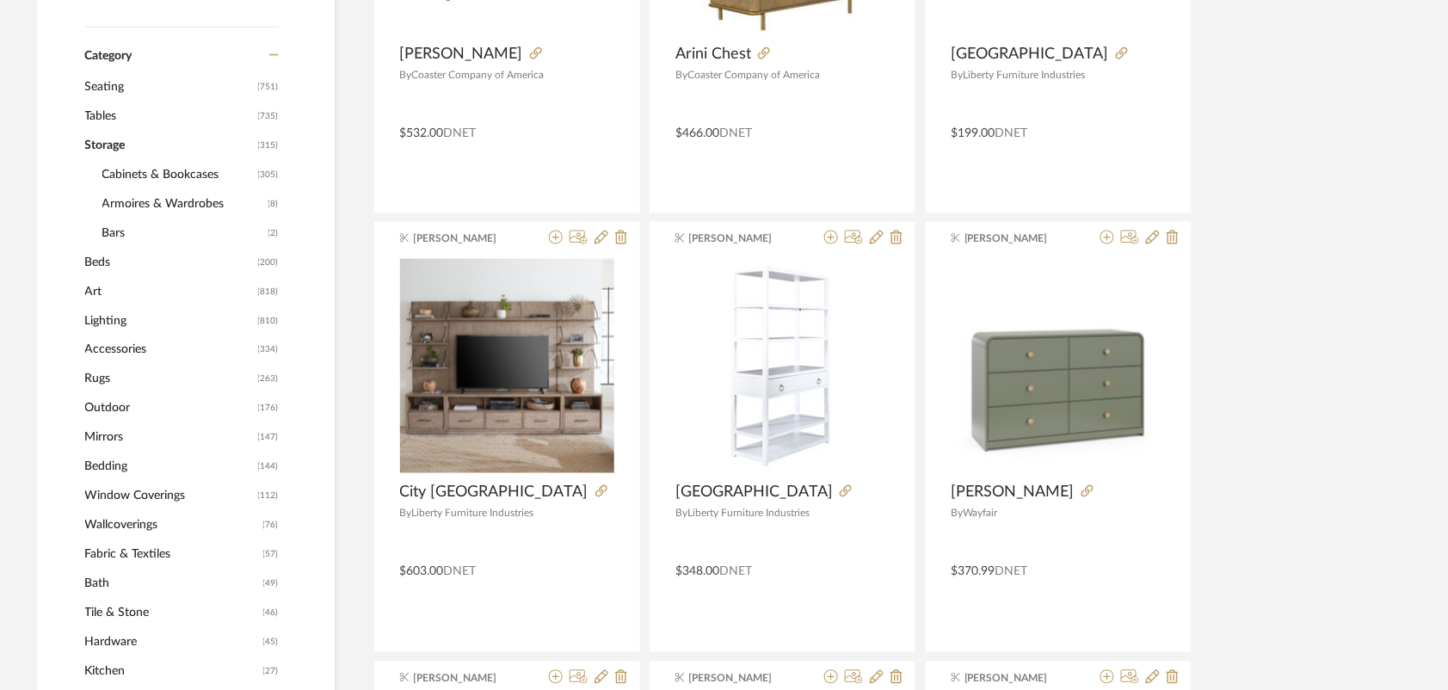
scroll to position [645, 0]
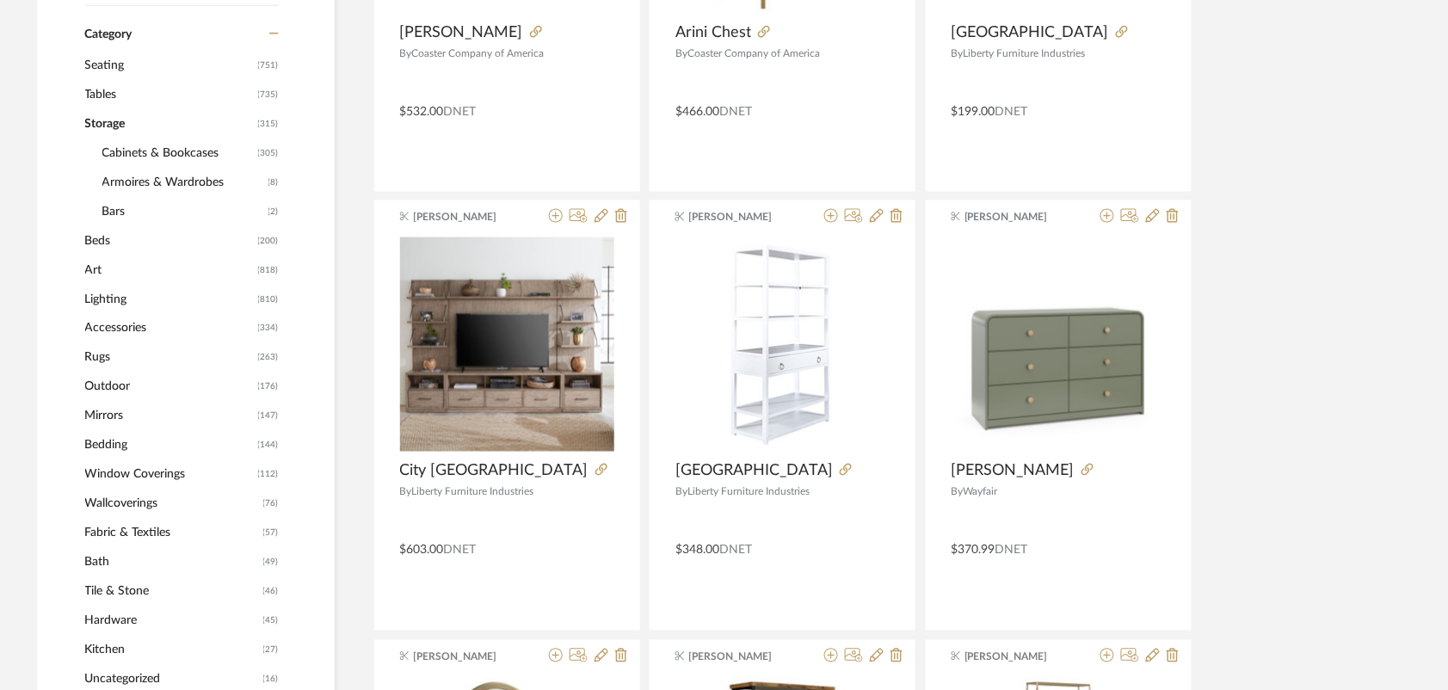
click at [117, 239] on span "Beds" at bounding box center [169, 240] width 169 height 29
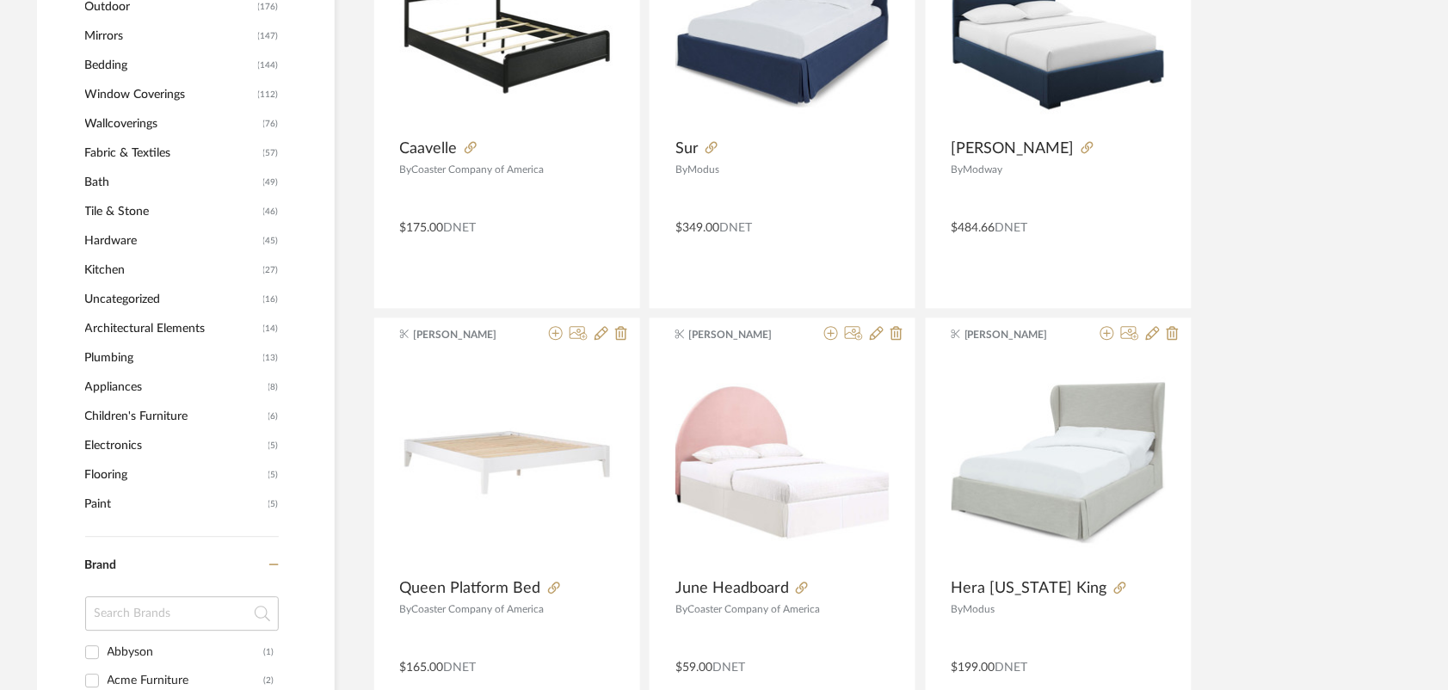
scroll to position [1183, 0]
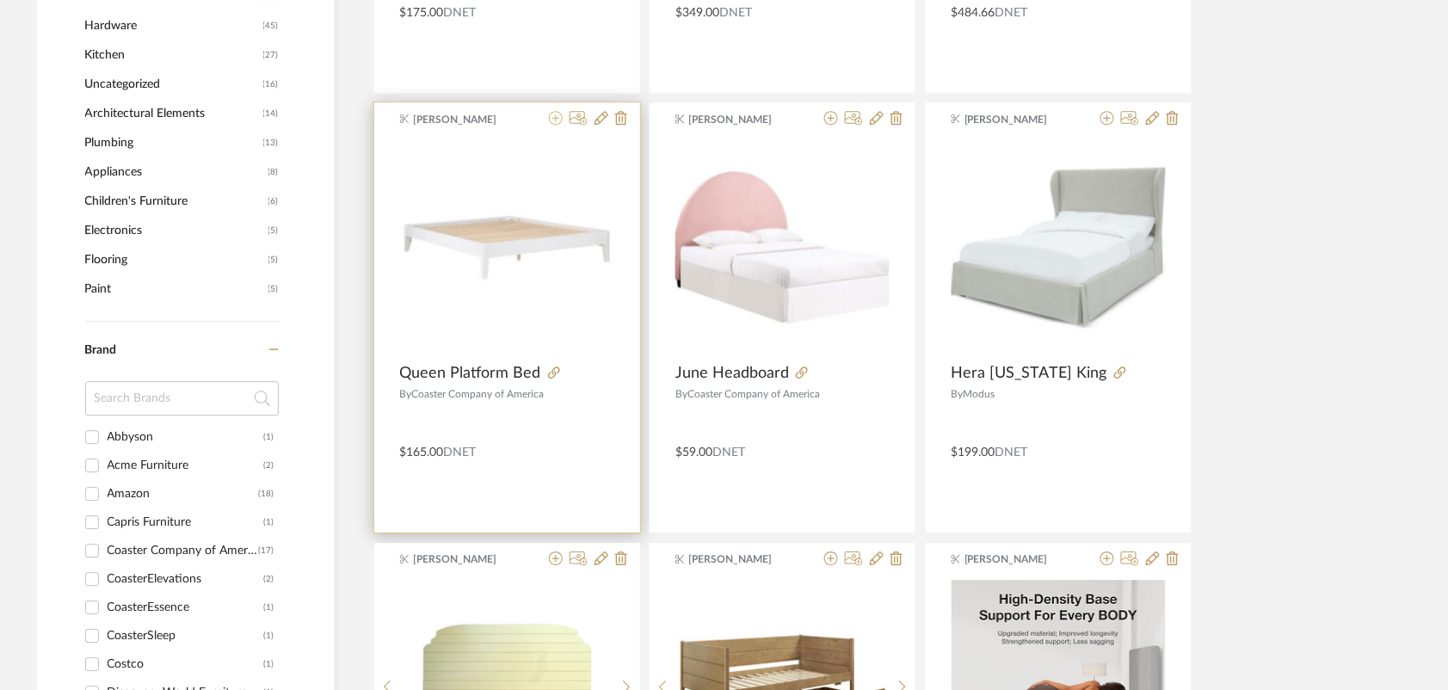
click at [550, 117] on icon at bounding box center [556, 118] width 14 height 14
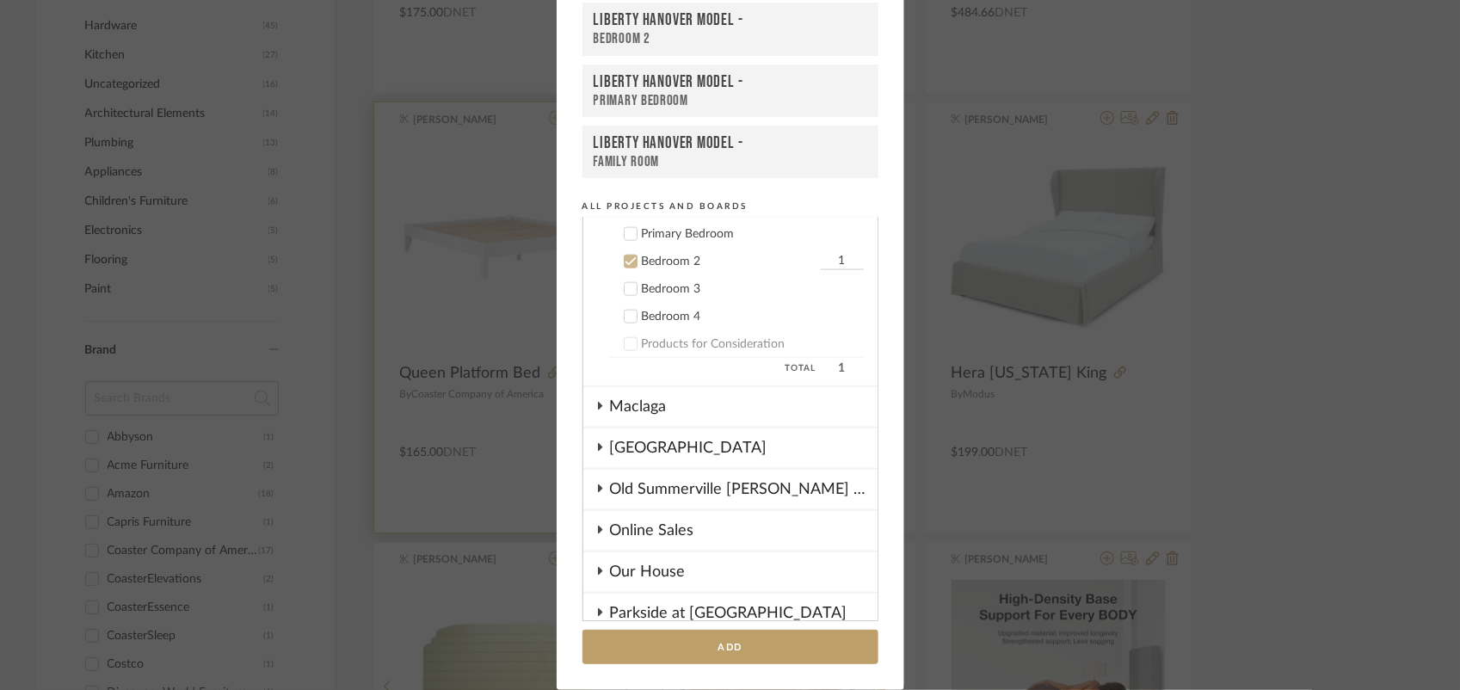
scroll to position [1020, 0]
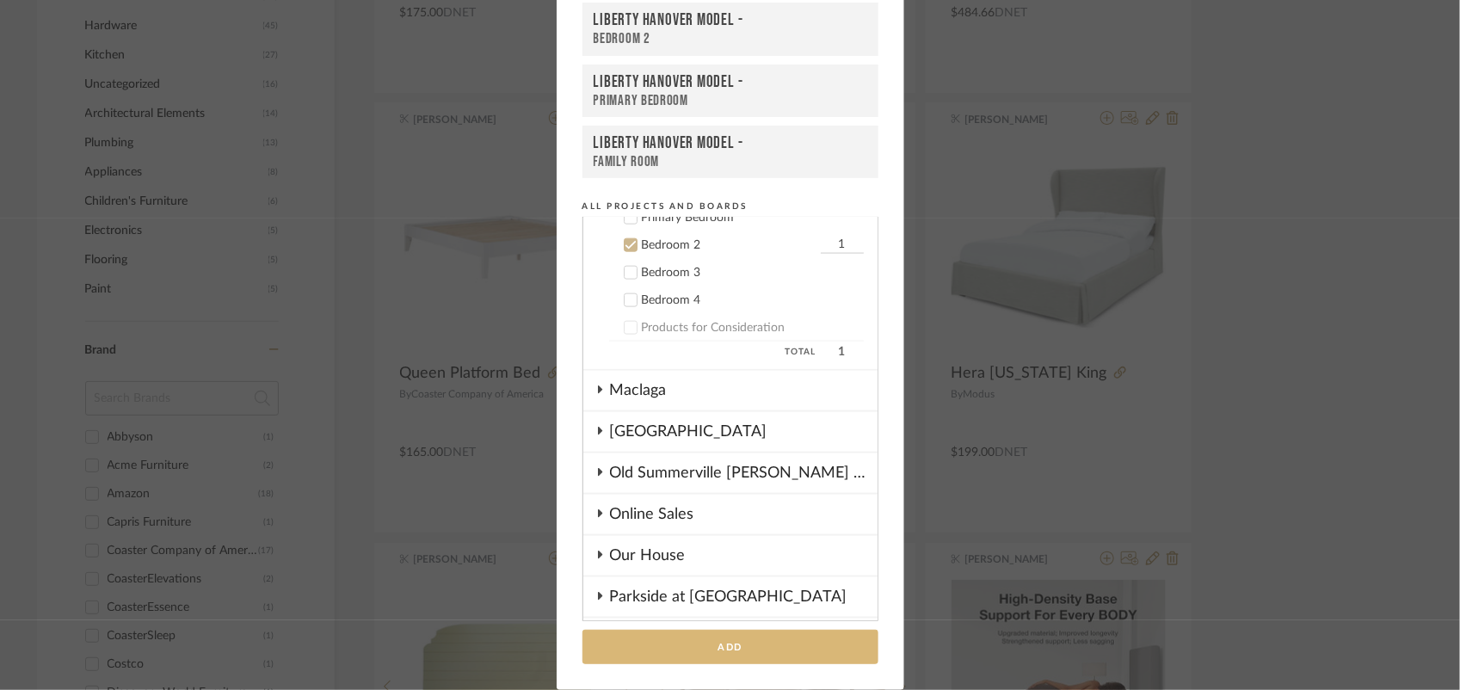
click at [774, 642] on button "Add" at bounding box center [730, 647] width 296 height 35
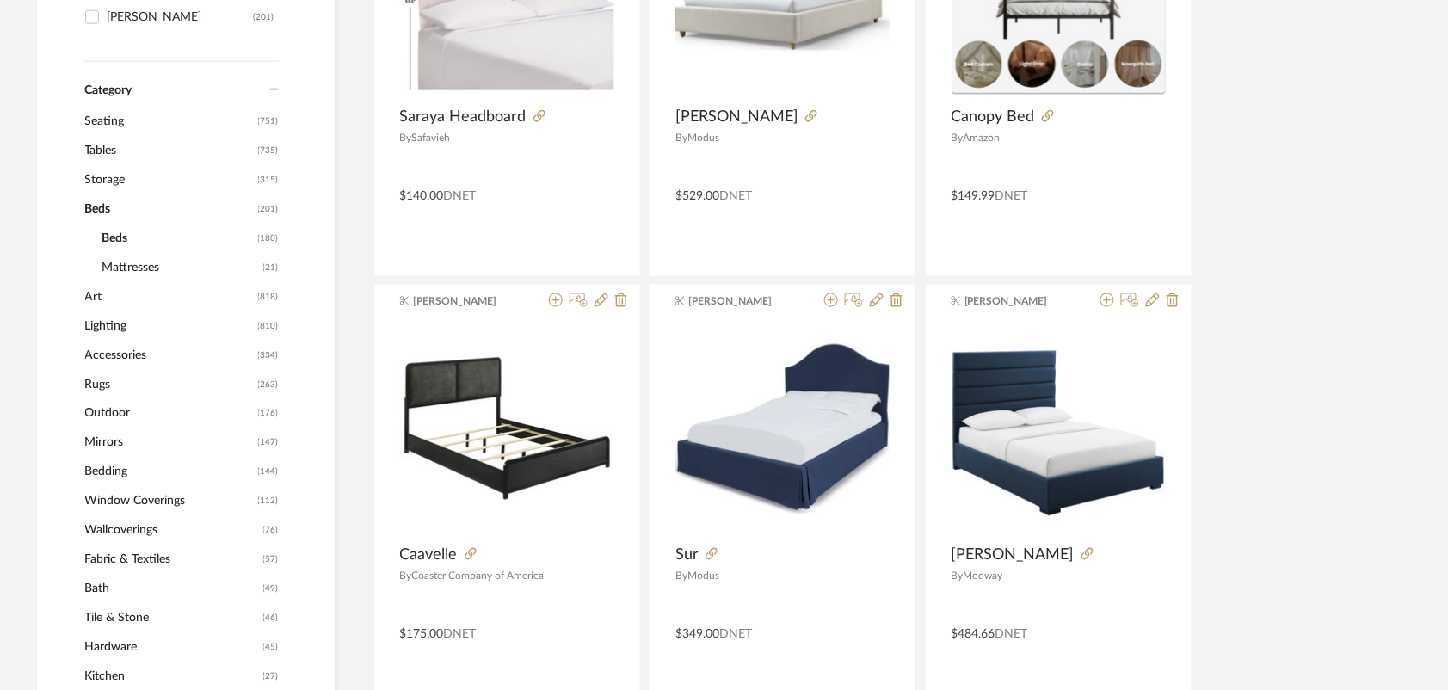
scroll to position [538, 0]
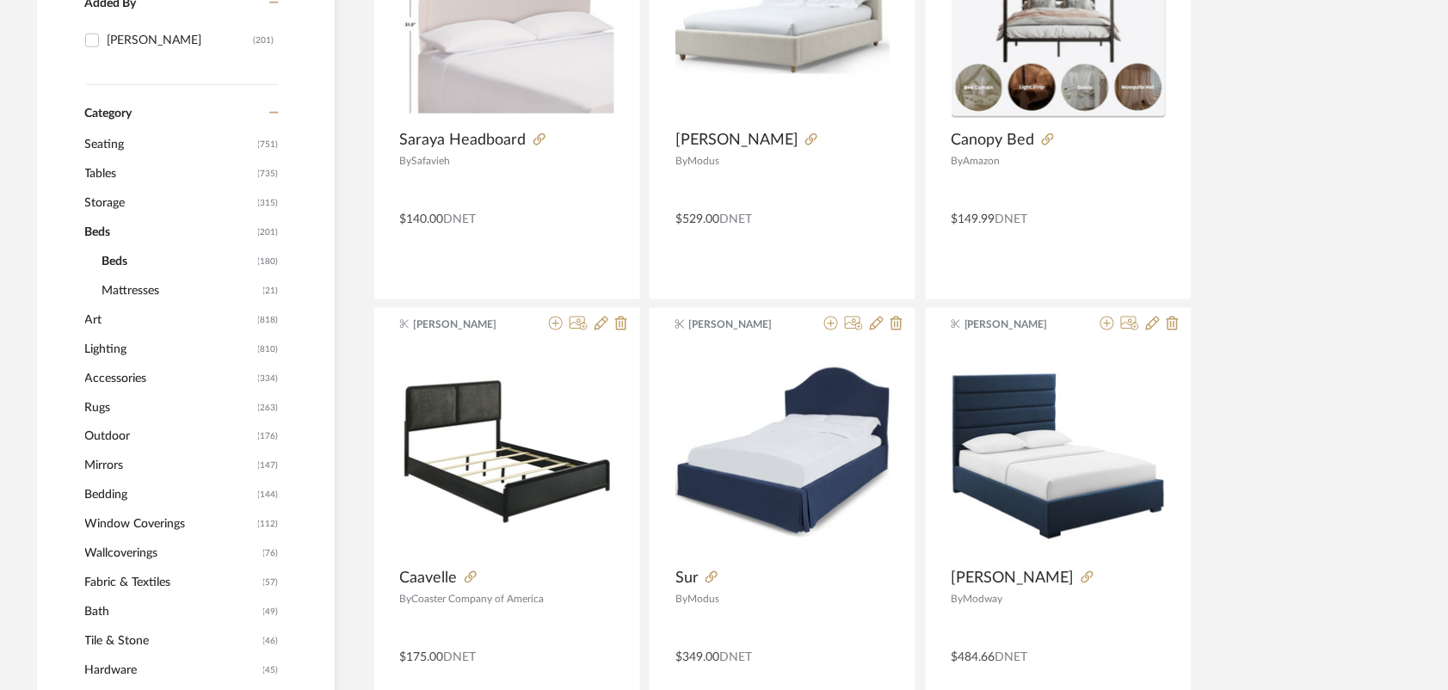
click at [114, 199] on span "Storage" at bounding box center [169, 202] width 169 height 29
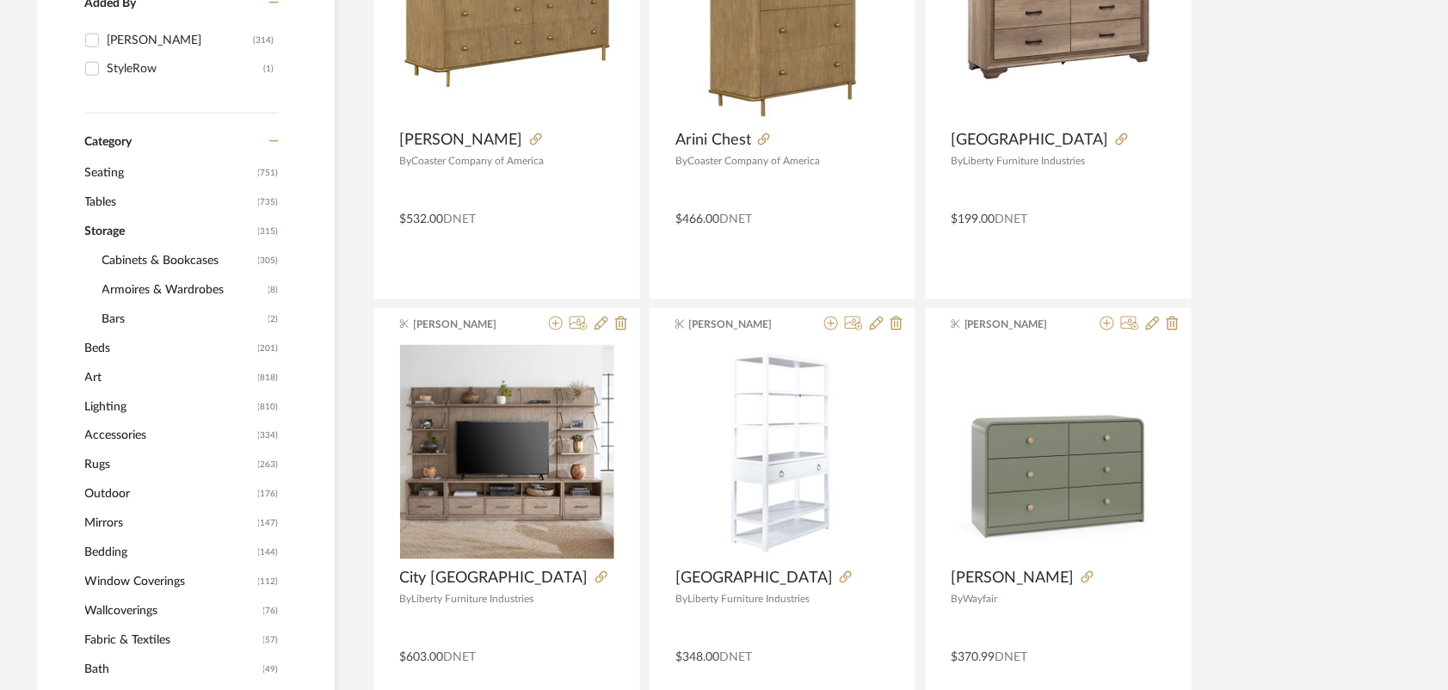
scroll to position [34, 0]
click at [169, 256] on span "Cabinets & Bookcases" at bounding box center [177, 260] width 151 height 29
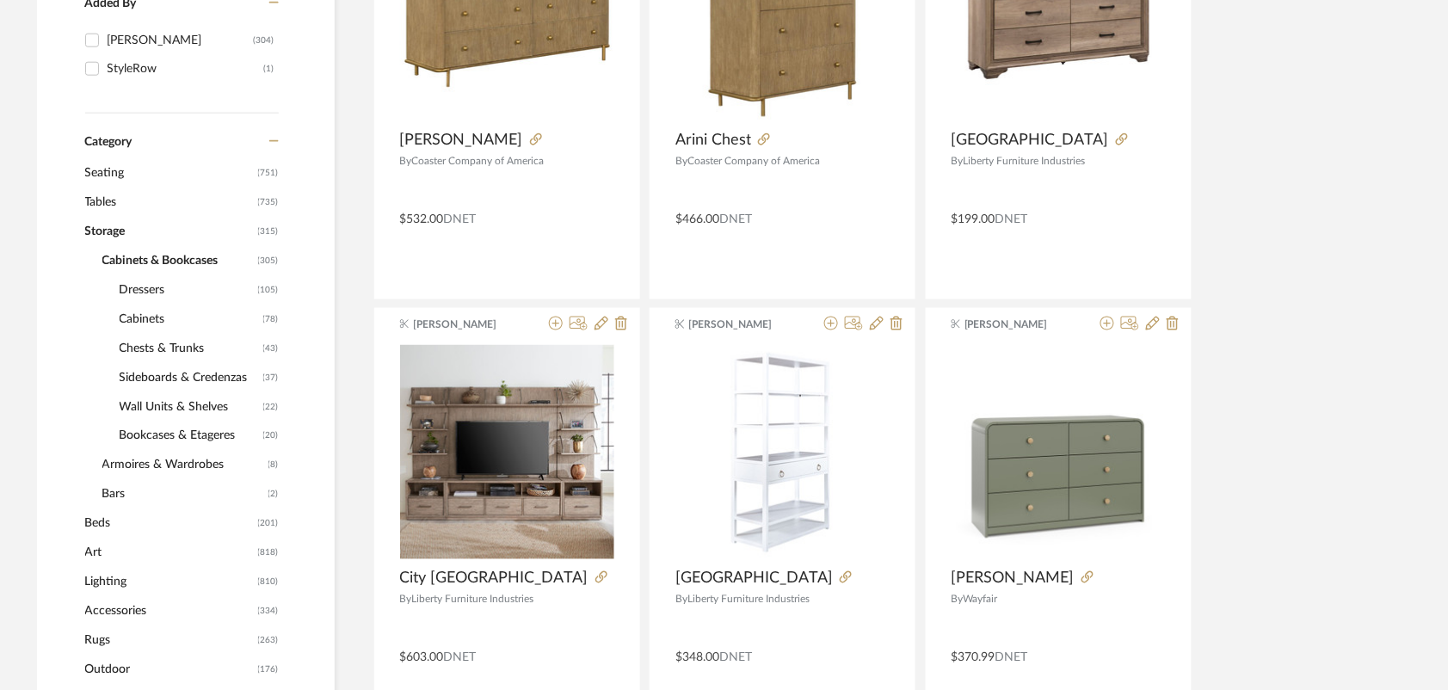
click at [143, 291] on span "Dressers" at bounding box center [187, 289] width 134 height 29
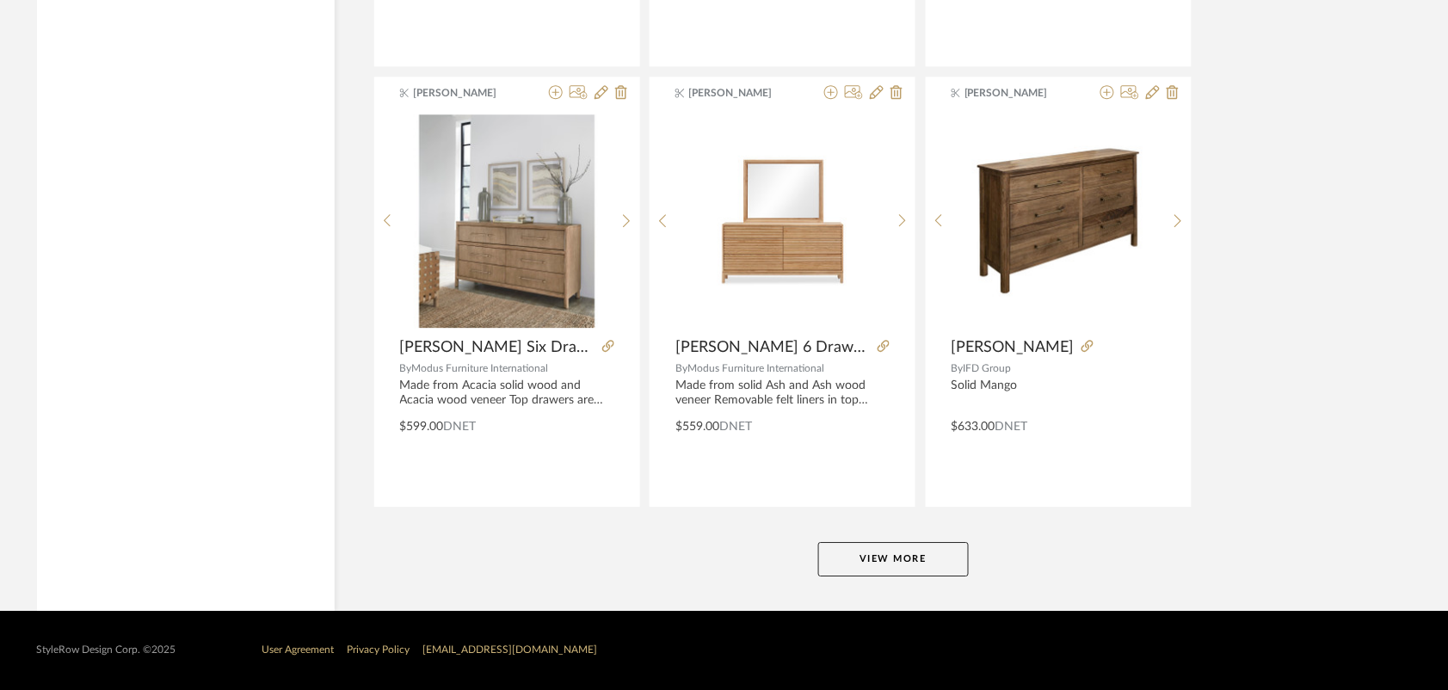
scroll to position [5172, 0]
click at [893, 566] on button "View More" at bounding box center [893, 559] width 151 height 34
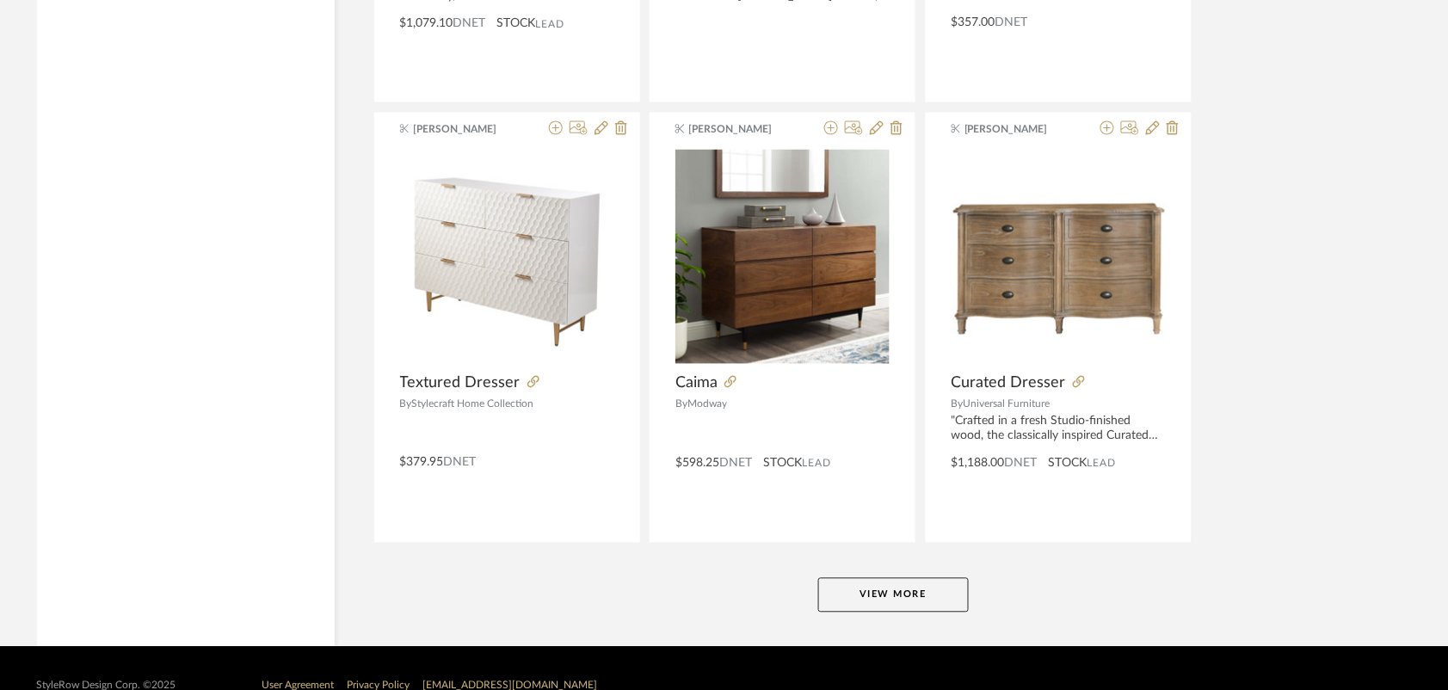
scroll to position [10456, 0]
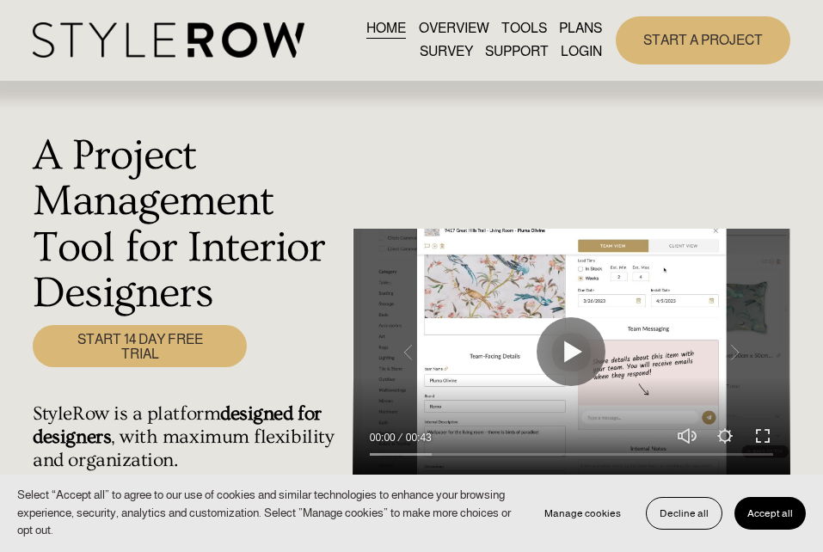
click at [593, 55] on link "LOGIN" at bounding box center [581, 51] width 41 height 23
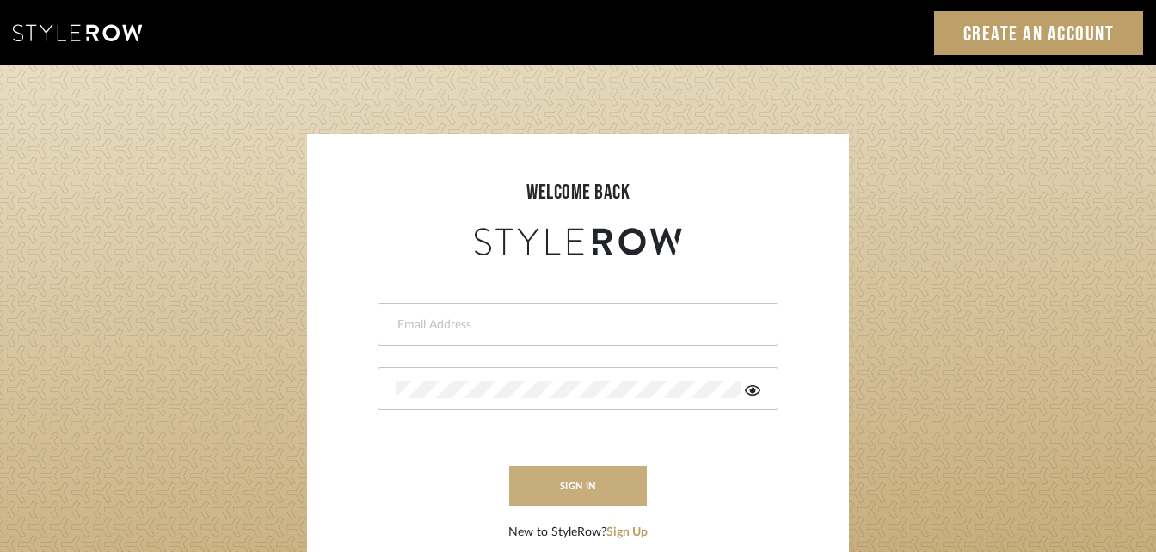
type input "katie@flairinteriorsllc.com"
click at [567, 495] on button "sign in" at bounding box center [578, 486] width 138 height 40
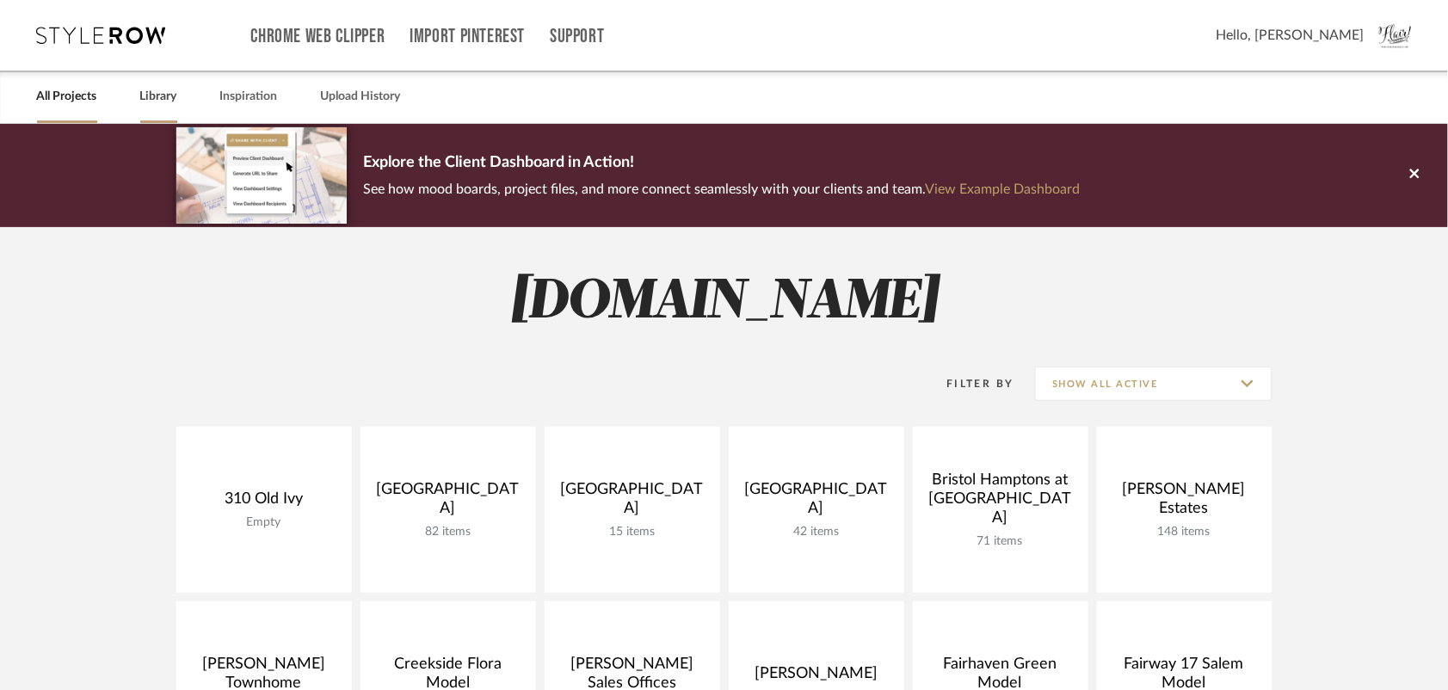
click at [152, 88] on link "Library" at bounding box center [158, 96] width 37 height 23
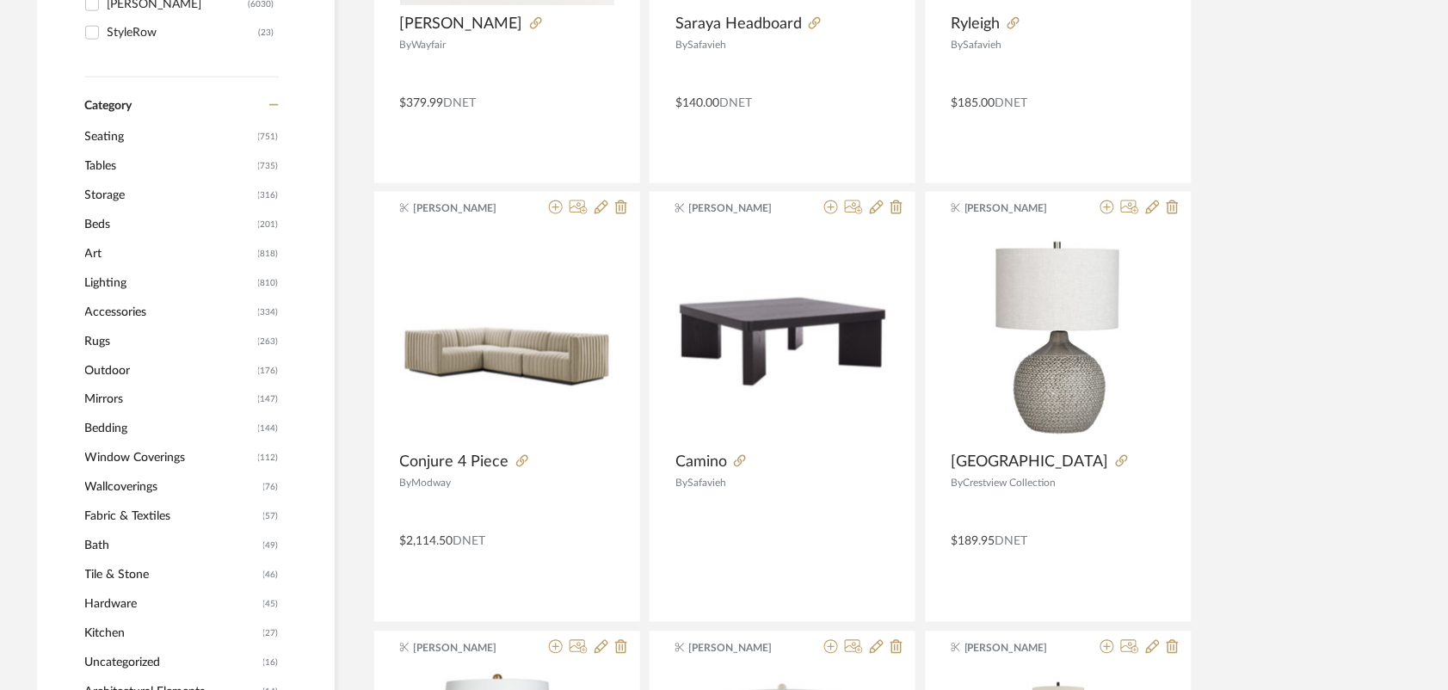
scroll to position [538, 0]
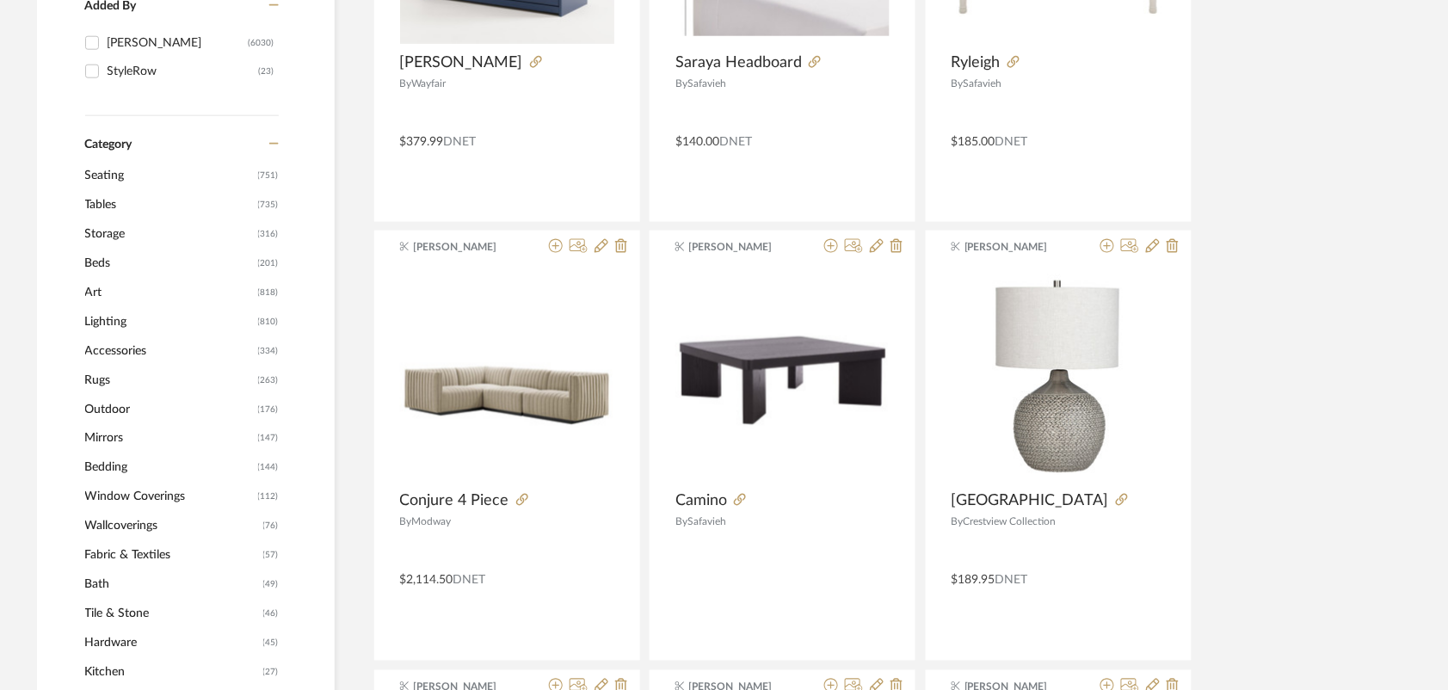
click at [95, 263] on span "Beds" at bounding box center [169, 263] width 169 height 29
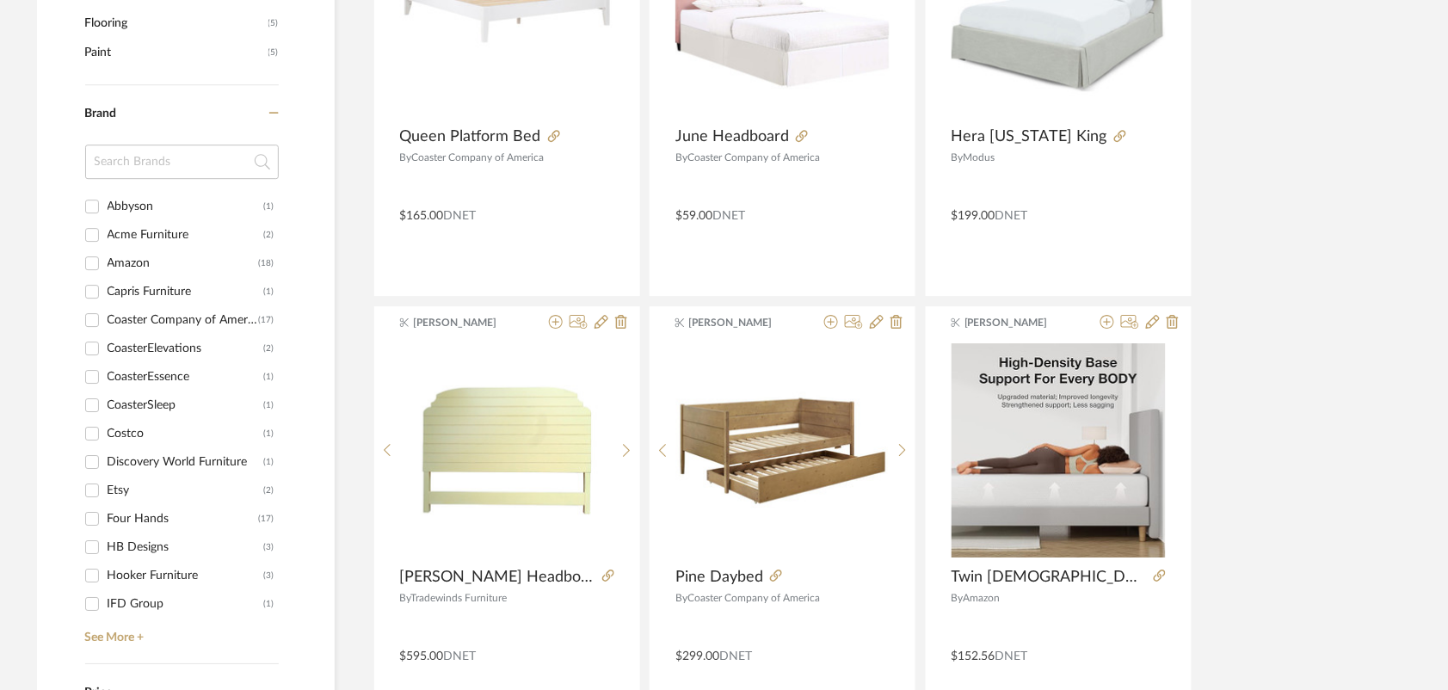
scroll to position [1505, 0]
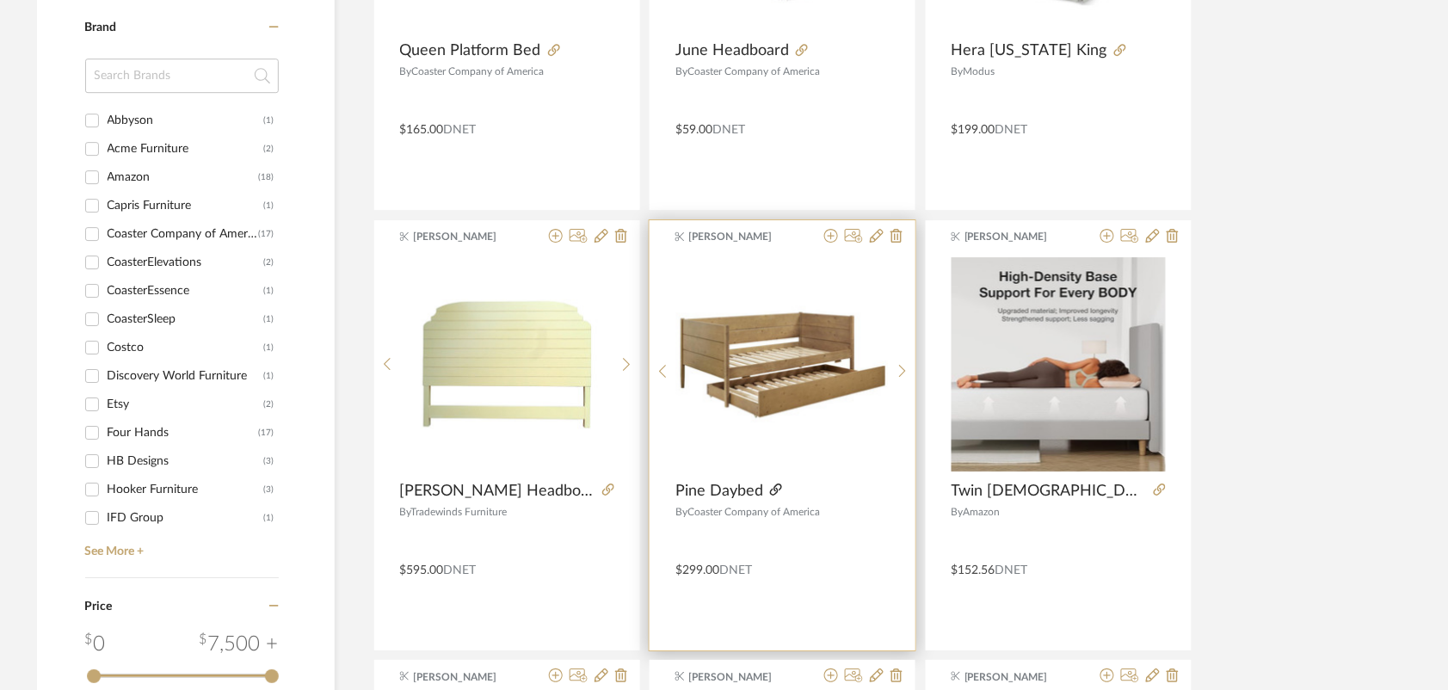
click at [777, 488] on icon at bounding box center [776, 489] width 12 height 12
click at [833, 237] on icon at bounding box center [831, 236] width 14 height 14
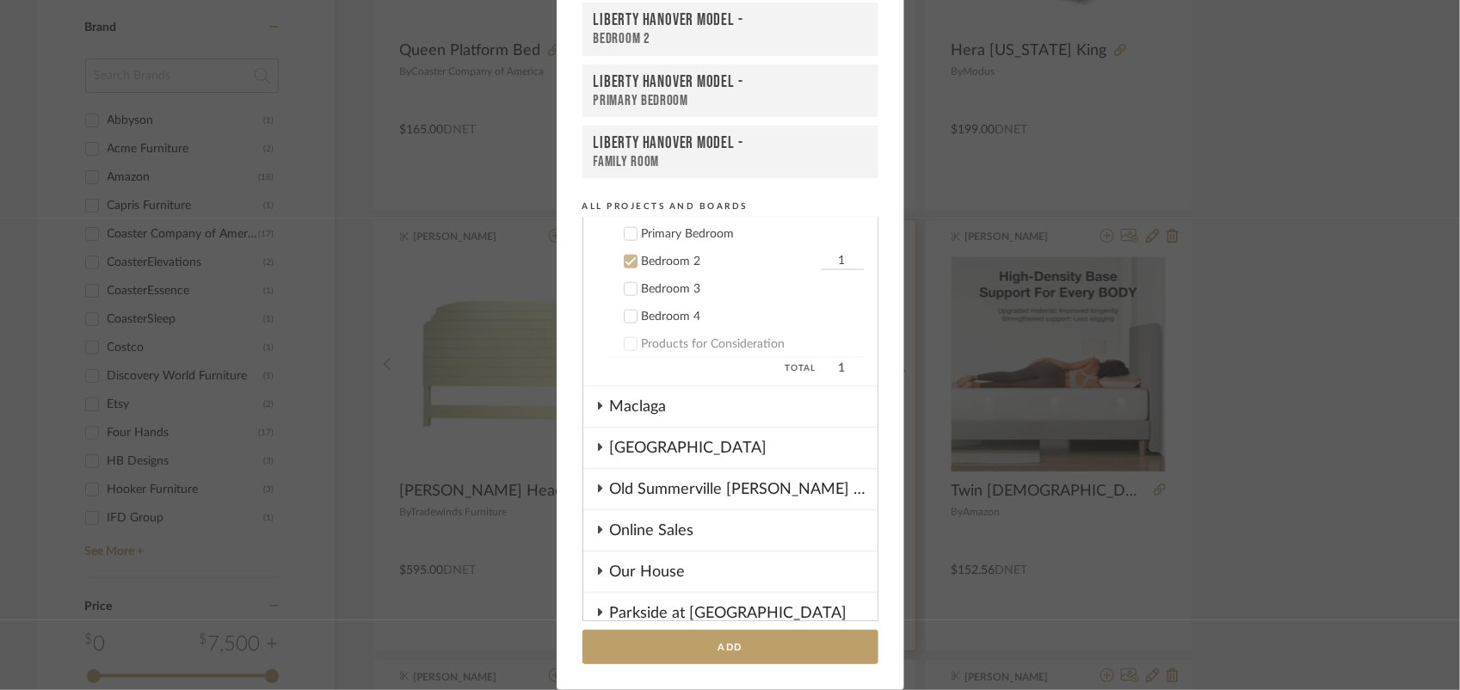
scroll to position [1020, 0]
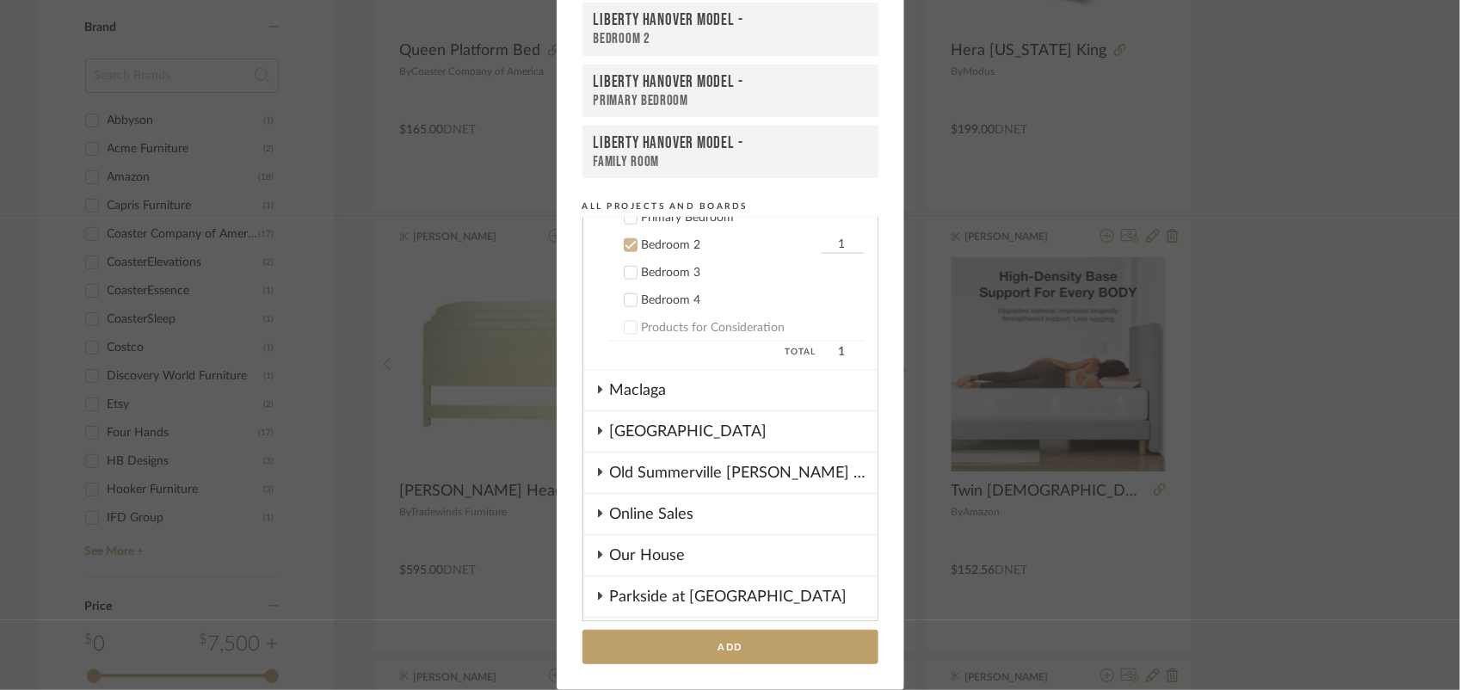
click at [624, 239] on icon at bounding box center [630, 245] width 12 height 12
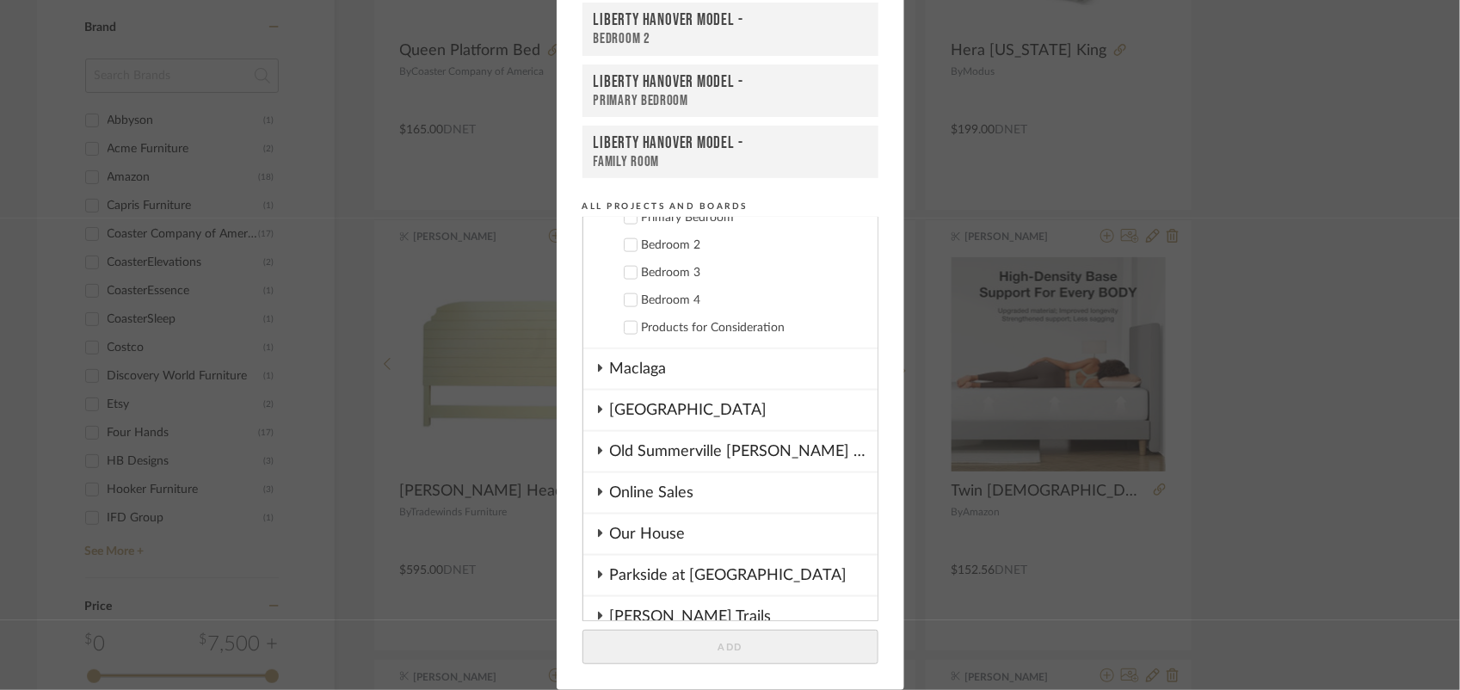
click at [628, 267] on icon at bounding box center [630, 273] width 12 height 12
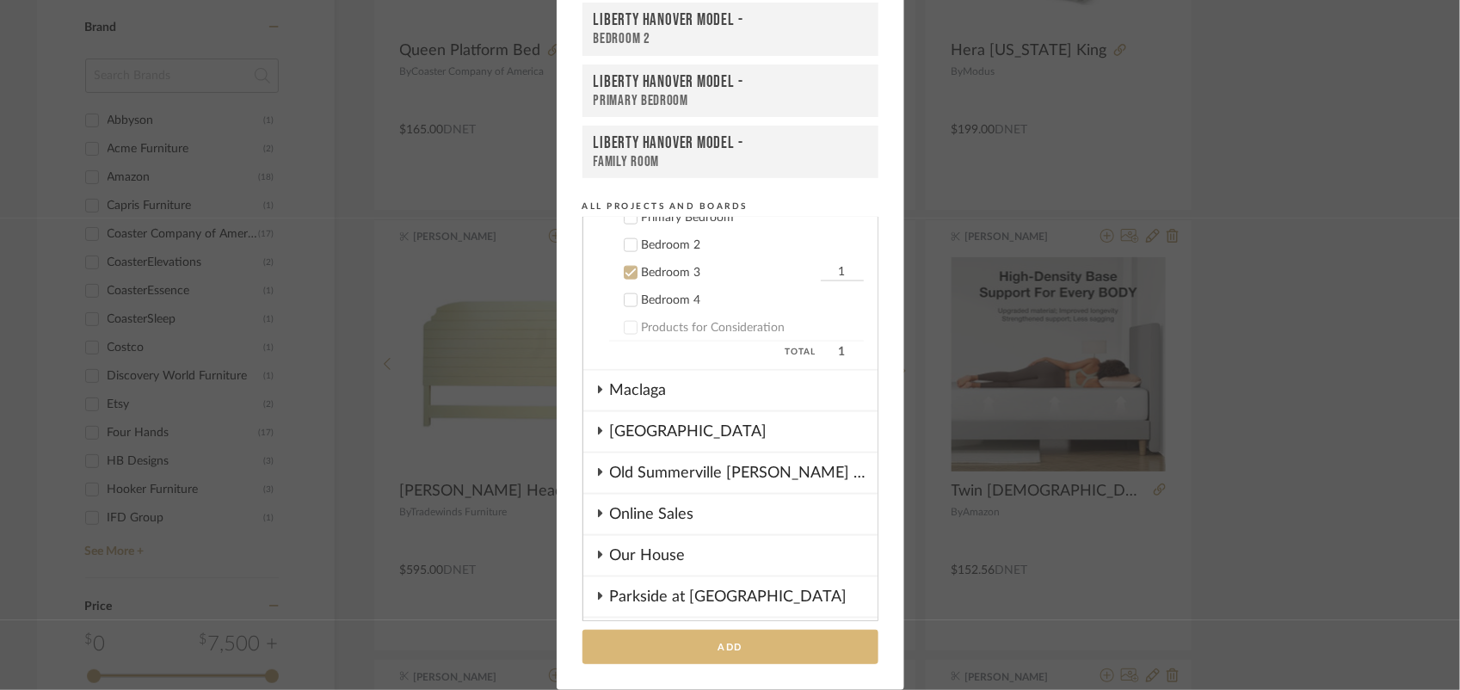
click at [728, 639] on button "Add" at bounding box center [730, 647] width 296 height 35
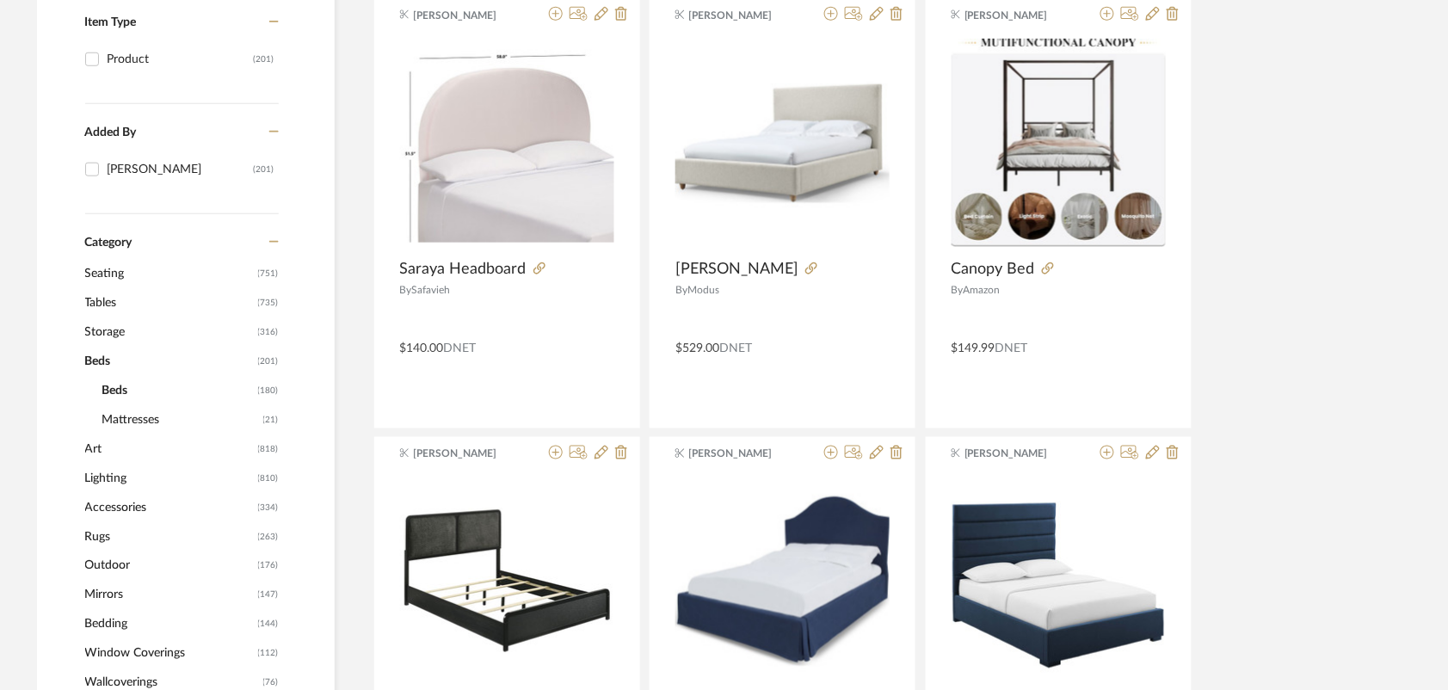
scroll to position [430, 0]
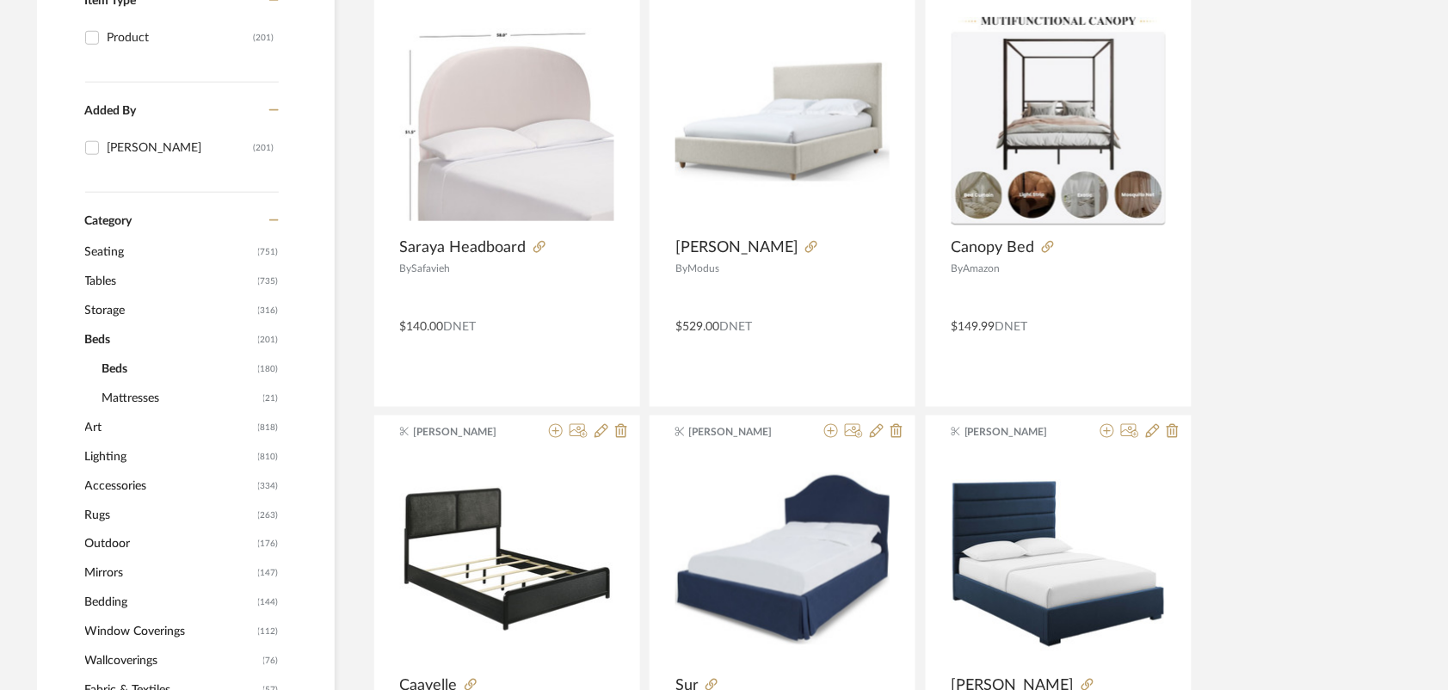
click at [104, 312] on span "Storage" at bounding box center [169, 310] width 169 height 29
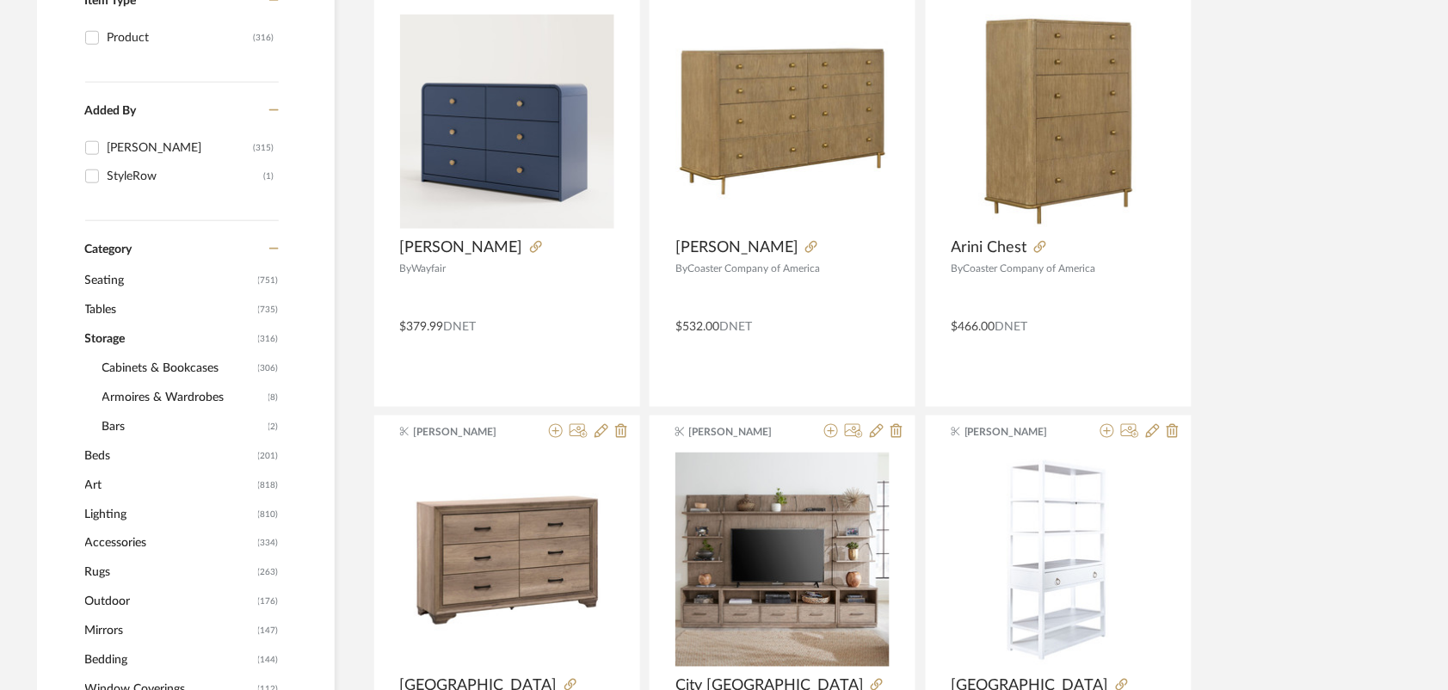
click at [172, 366] on span "Cabinets & Bookcases" at bounding box center [177, 367] width 151 height 29
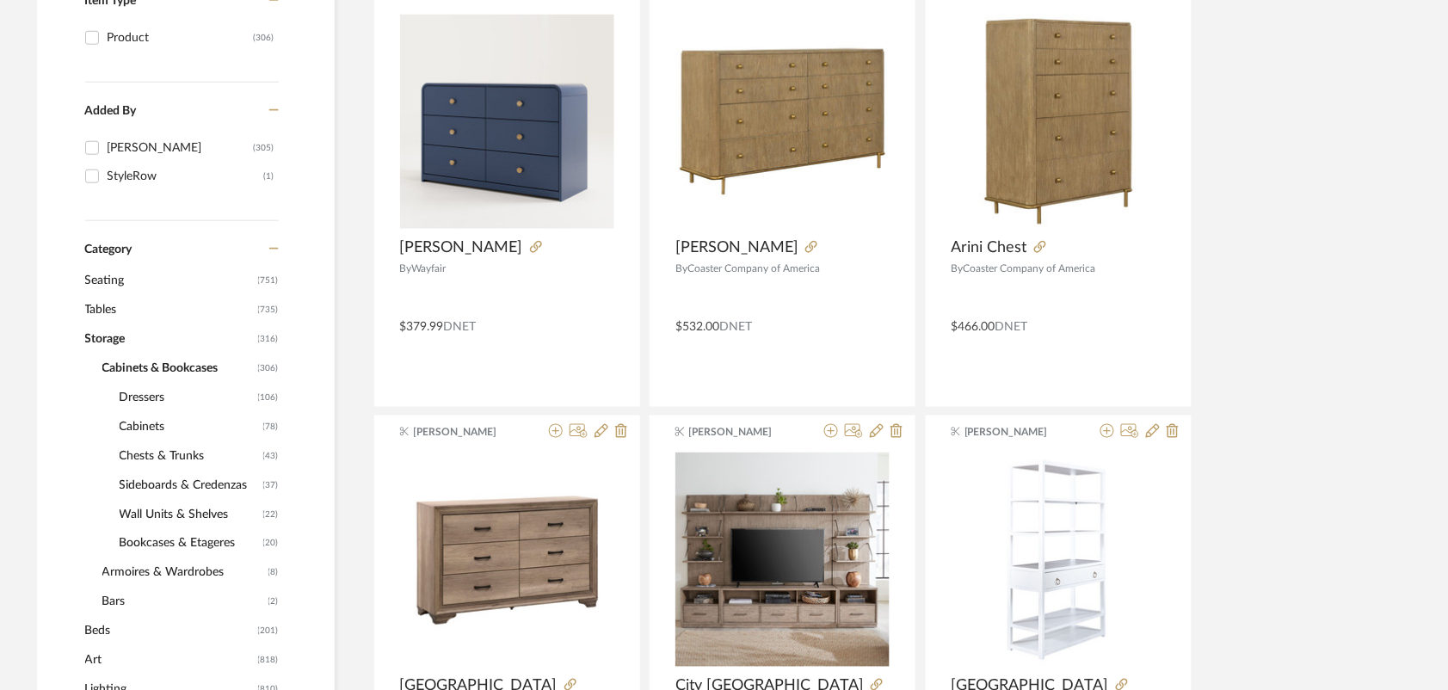
click at [160, 390] on span "Dressers" at bounding box center [187, 397] width 134 height 29
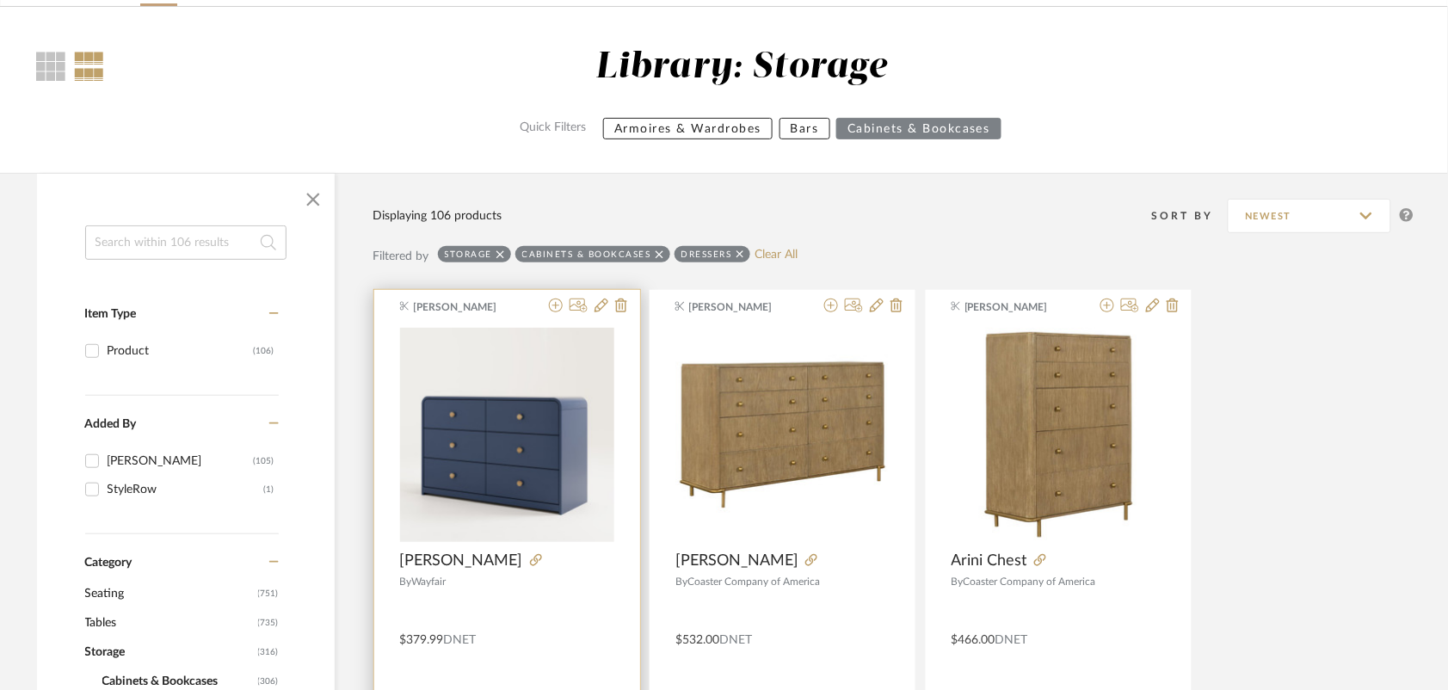
scroll to position [215, 0]
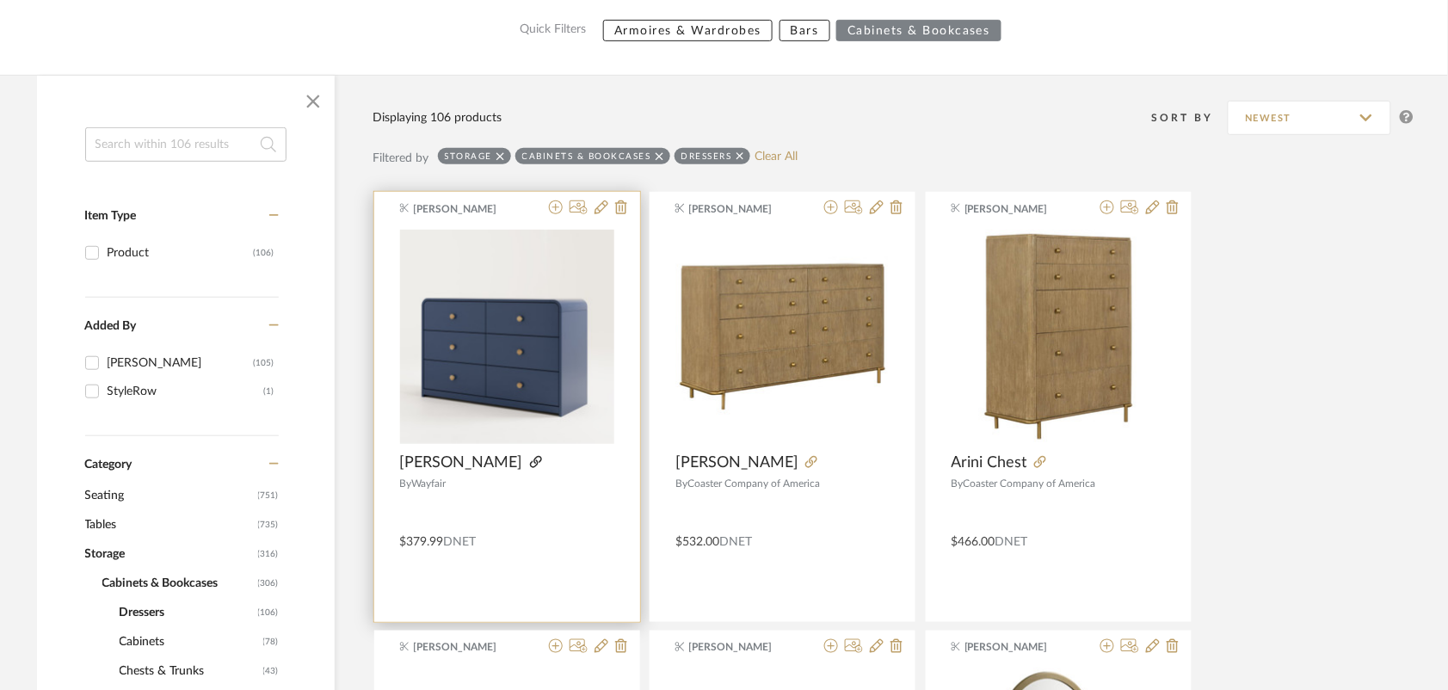
click at [530, 460] on icon at bounding box center [536, 462] width 12 height 12
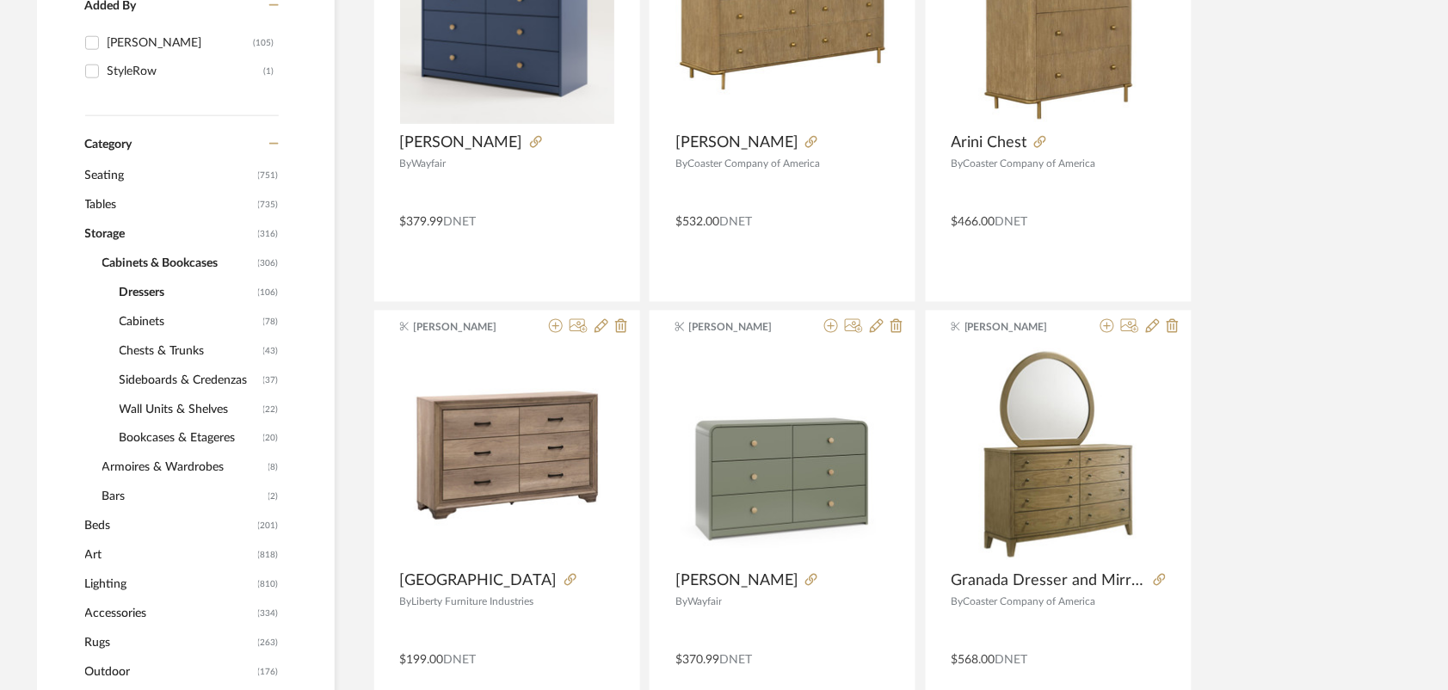
scroll to position [538, 0]
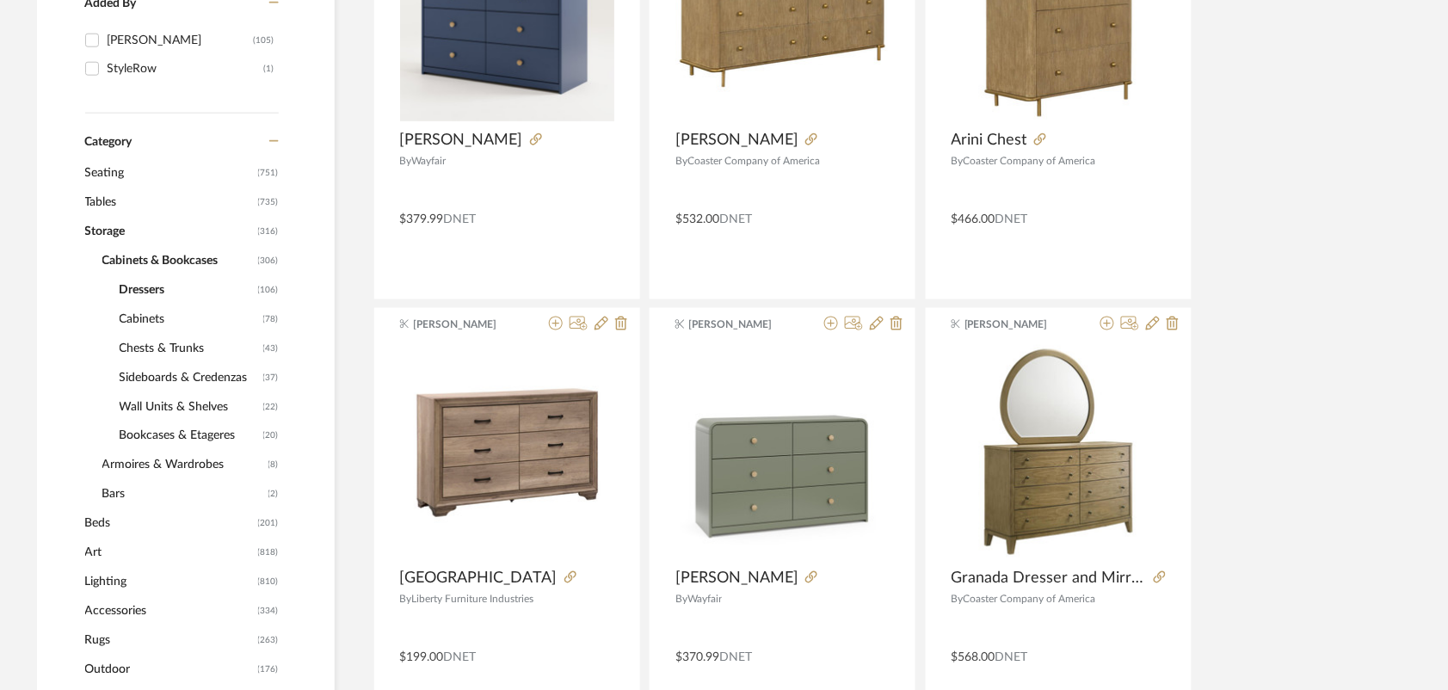
click at [87, 530] on span "Beds" at bounding box center [169, 523] width 169 height 29
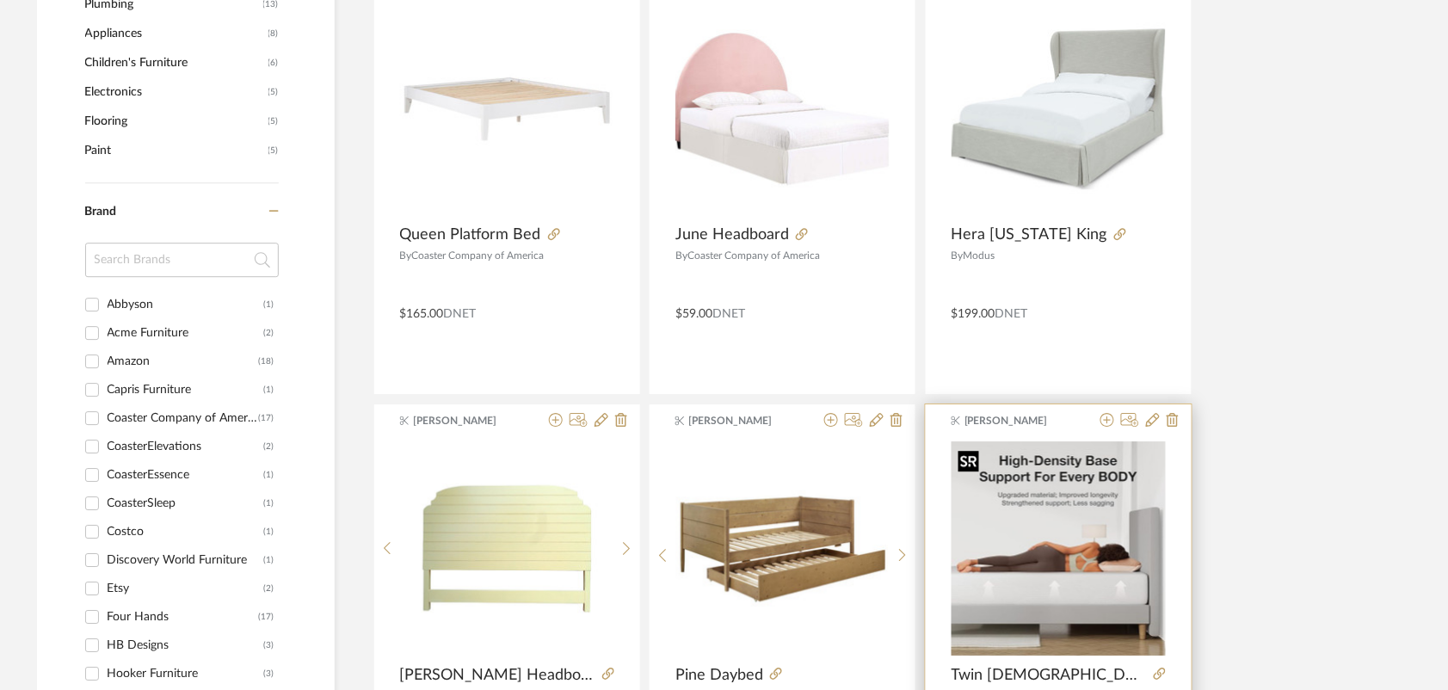
scroll to position [1505, 0]
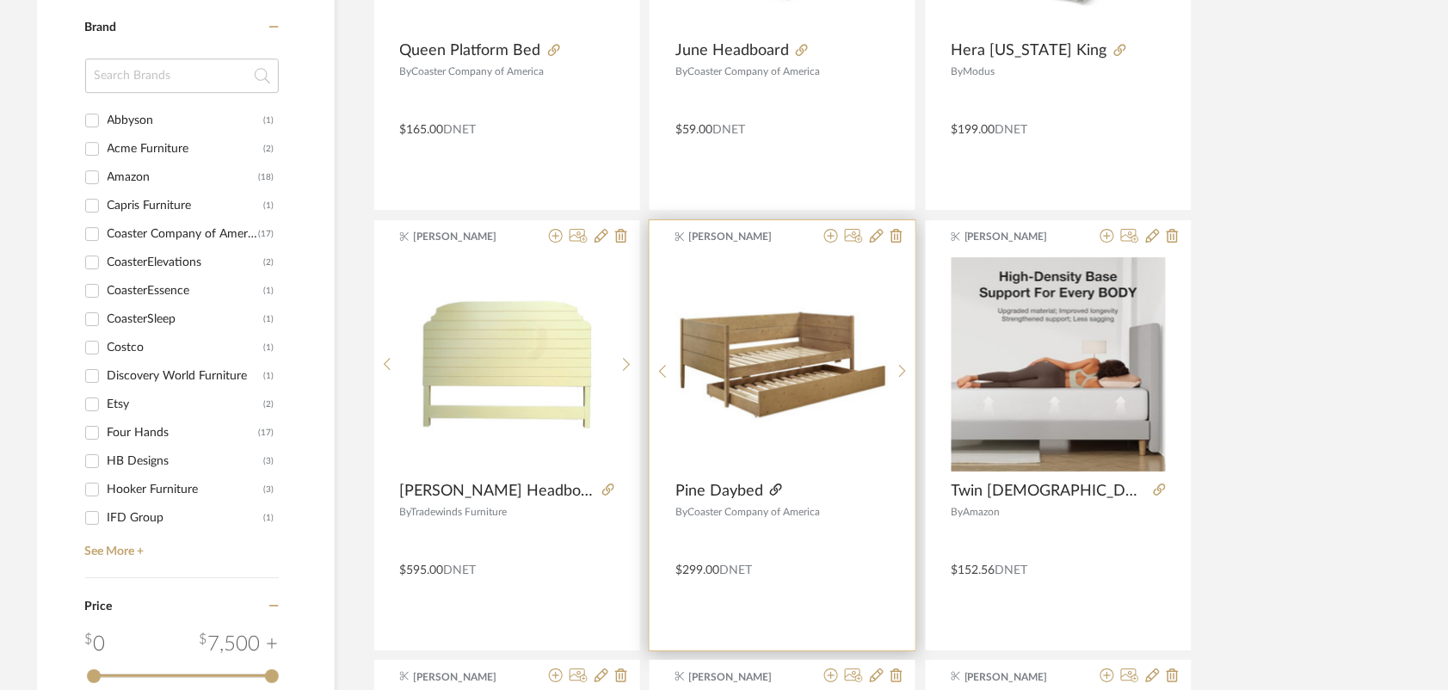
click at [774, 493] on icon at bounding box center [776, 489] width 12 height 12
click at [832, 237] on icon at bounding box center [831, 236] width 14 height 14
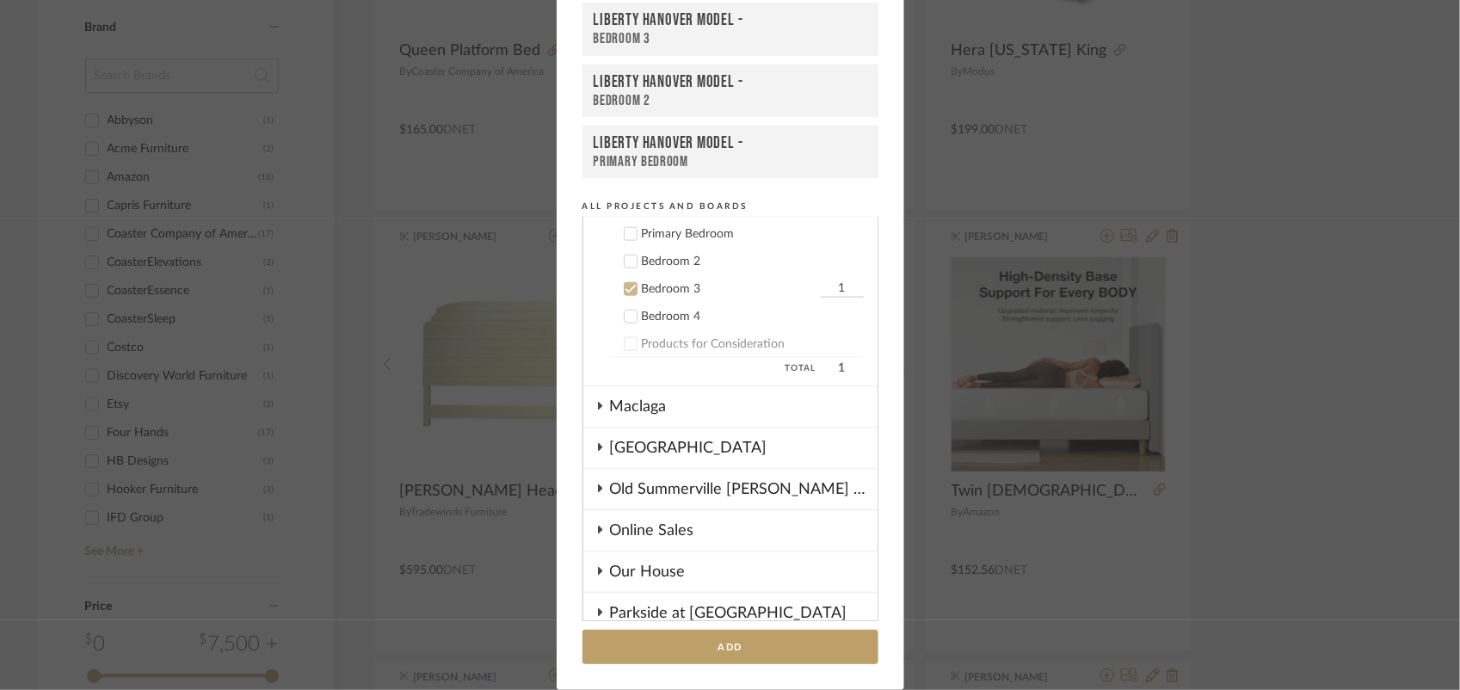
scroll to position [939, 0]
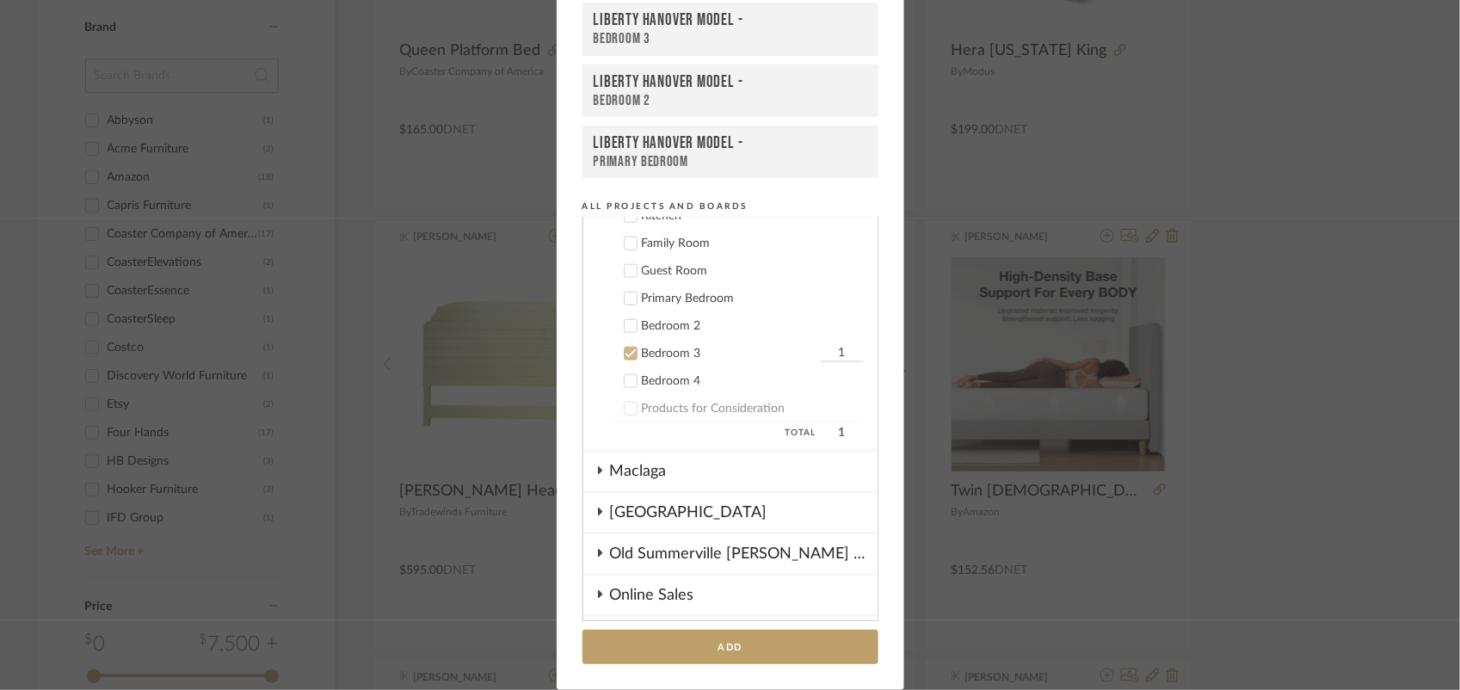
click at [613, 346] on label "Bedroom 3 1" at bounding box center [736, 353] width 255 height 17
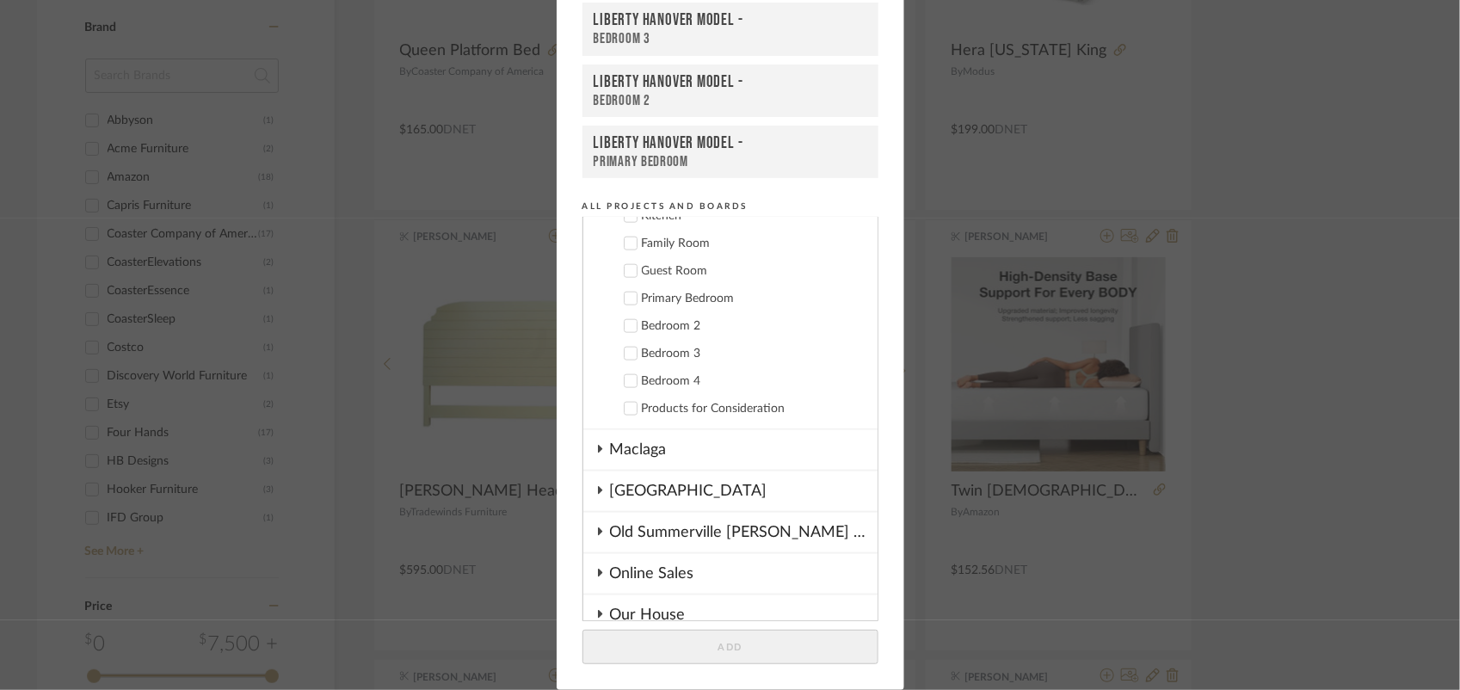
click at [632, 317] on label "Bedroom 2" at bounding box center [736, 325] width 255 height 17
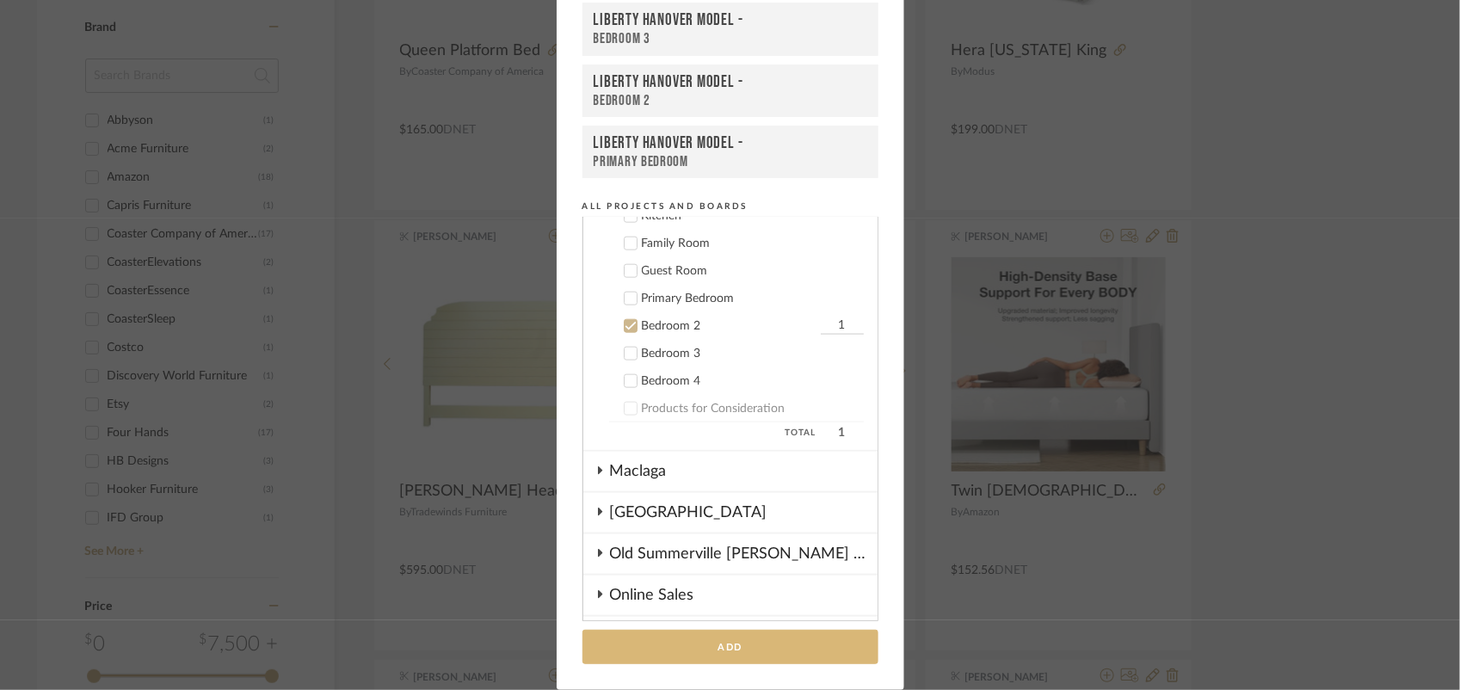
click at [681, 637] on button "Add" at bounding box center [730, 647] width 296 height 35
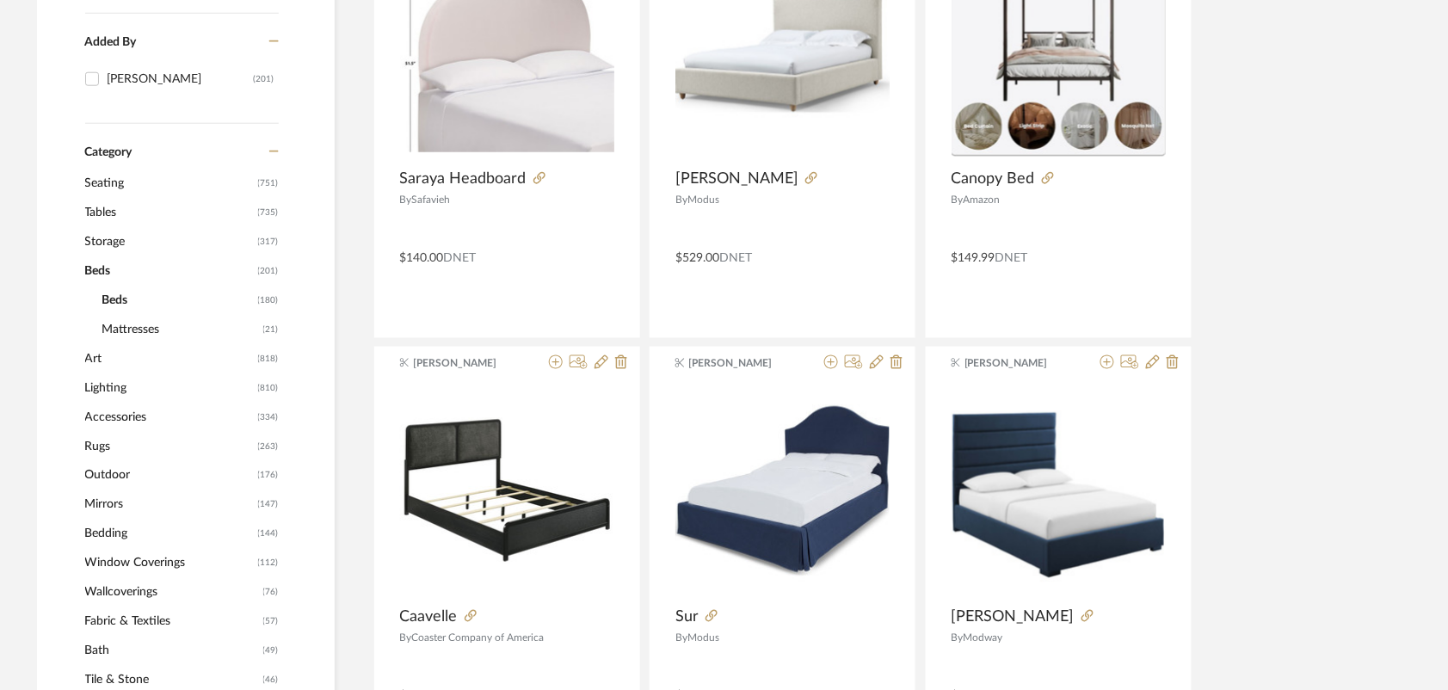
scroll to position [538, 0]
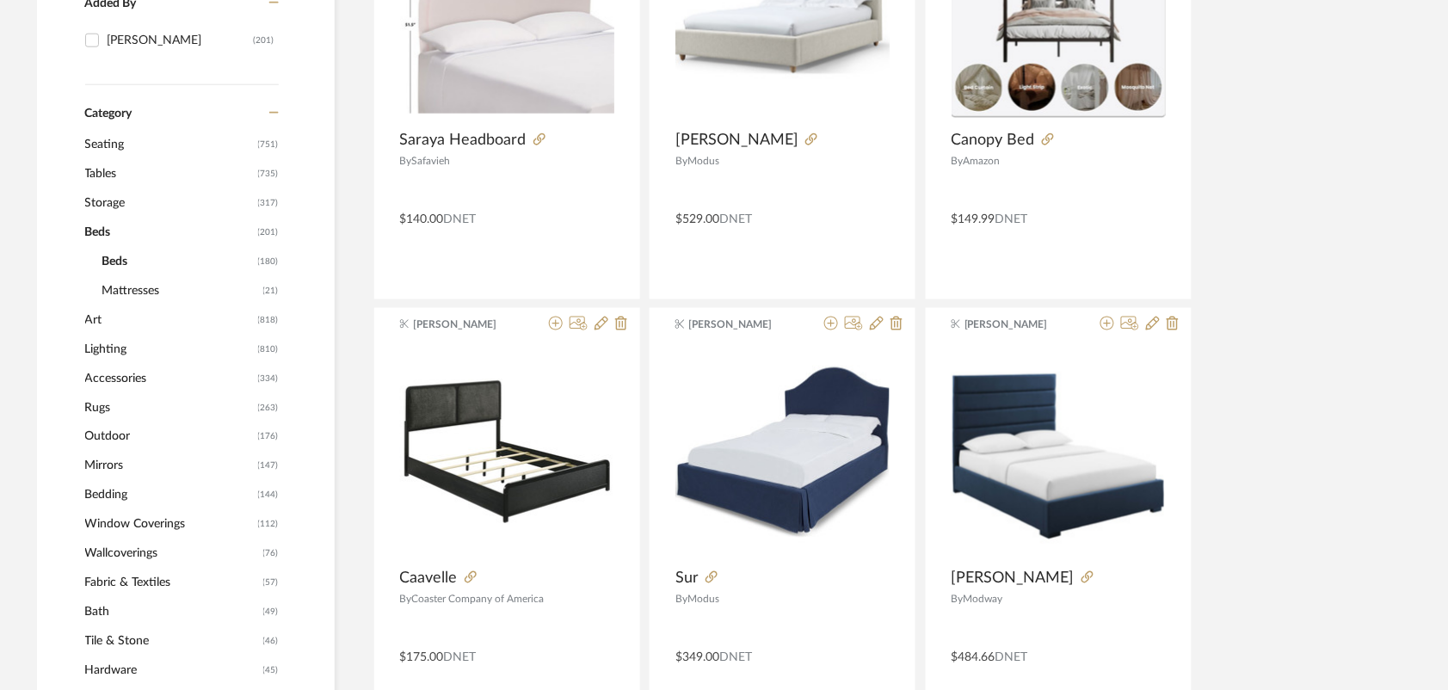
click at [105, 169] on span "Tables" at bounding box center [169, 173] width 169 height 29
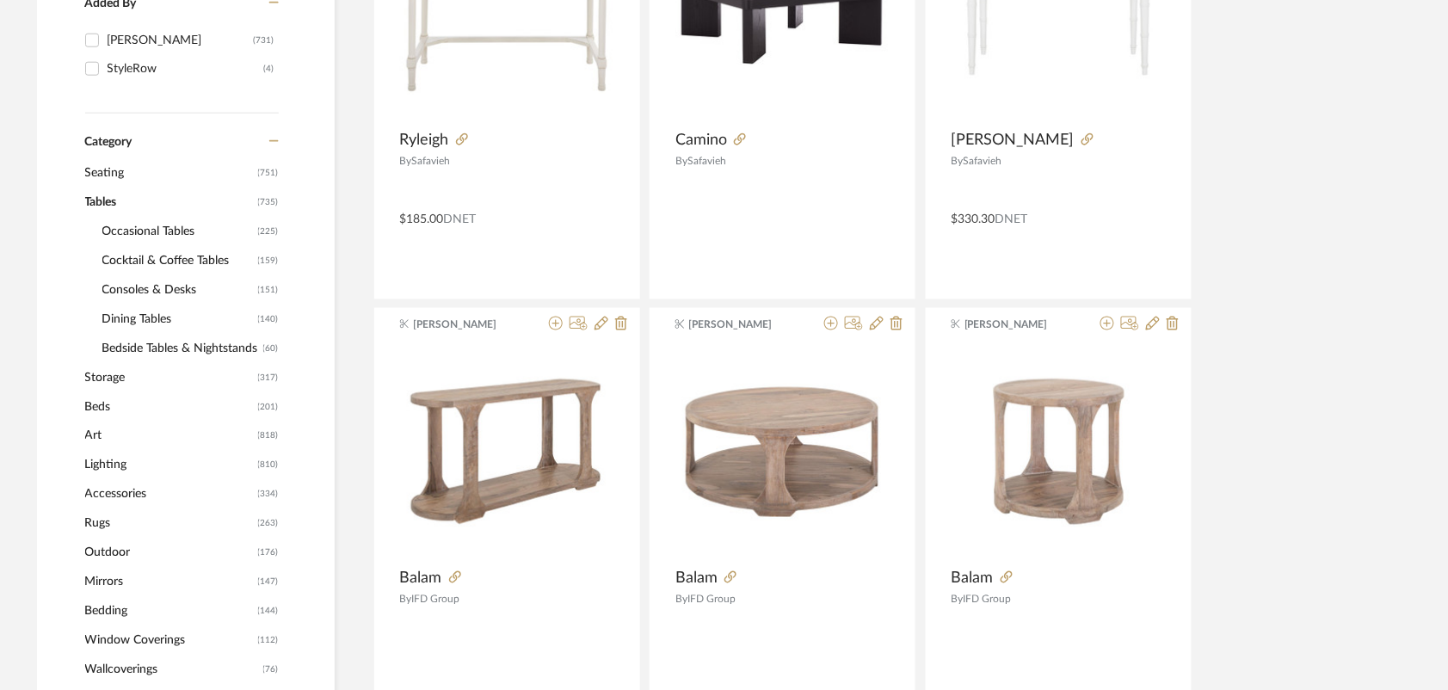
click at [157, 288] on span "Consoles & Desks" at bounding box center [177, 289] width 151 height 29
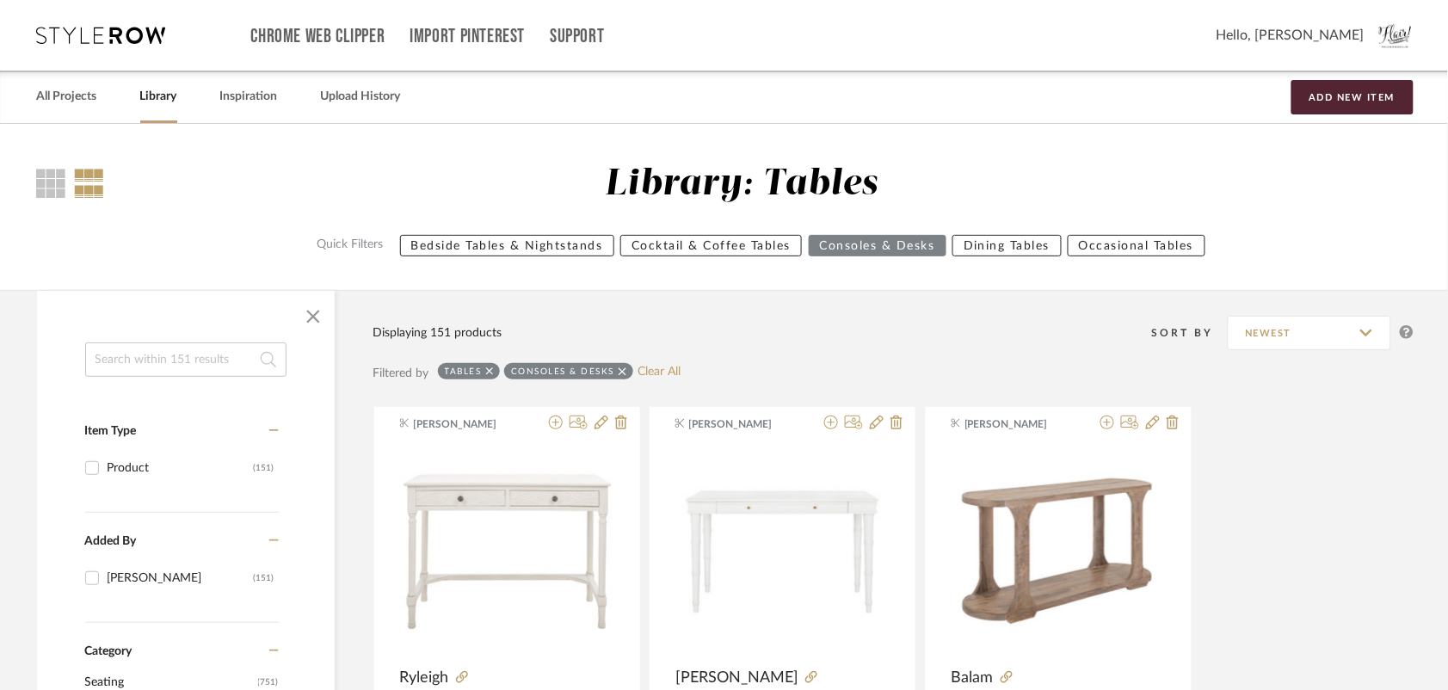
scroll to position [430, 0]
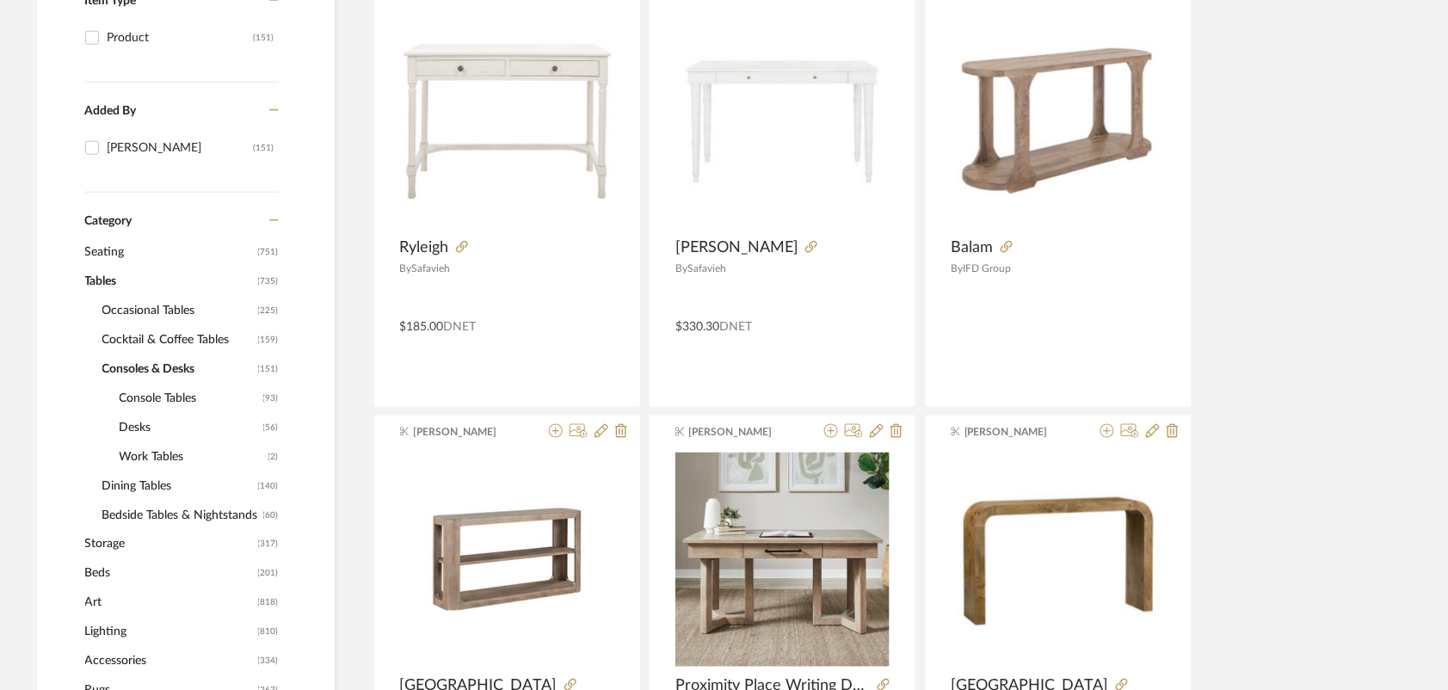
click at [136, 427] on span "Desks" at bounding box center [189, 427] width 139 height 29
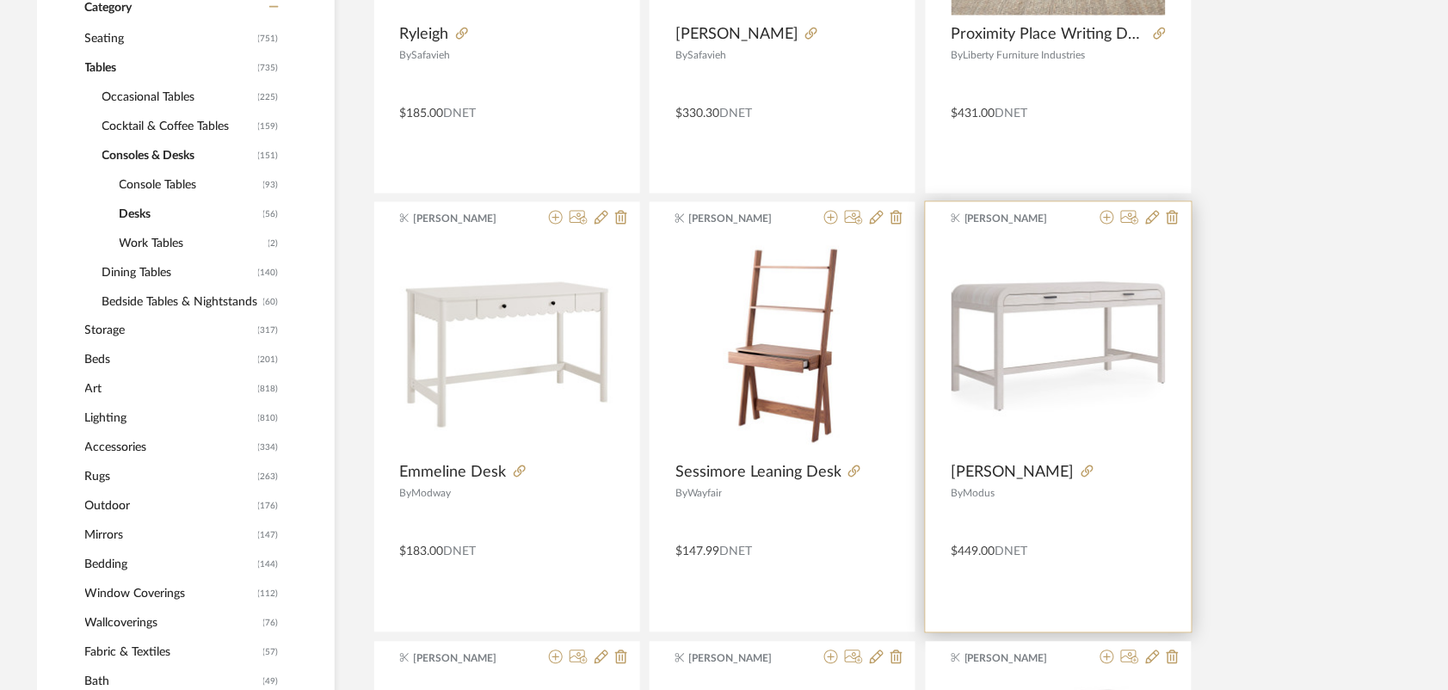
scroll to position [753, 0]
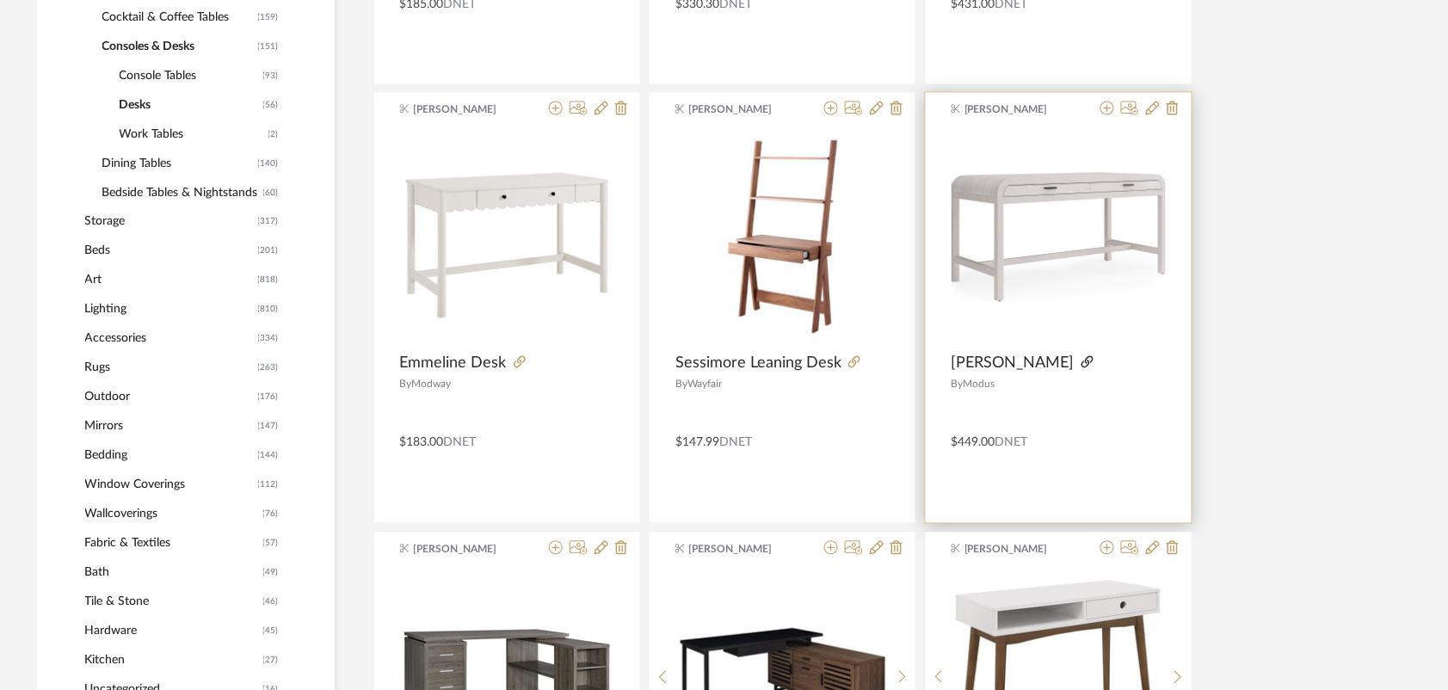
click at [1081, 366] on icon at bounding box center [1087, 362] width 12 height 12
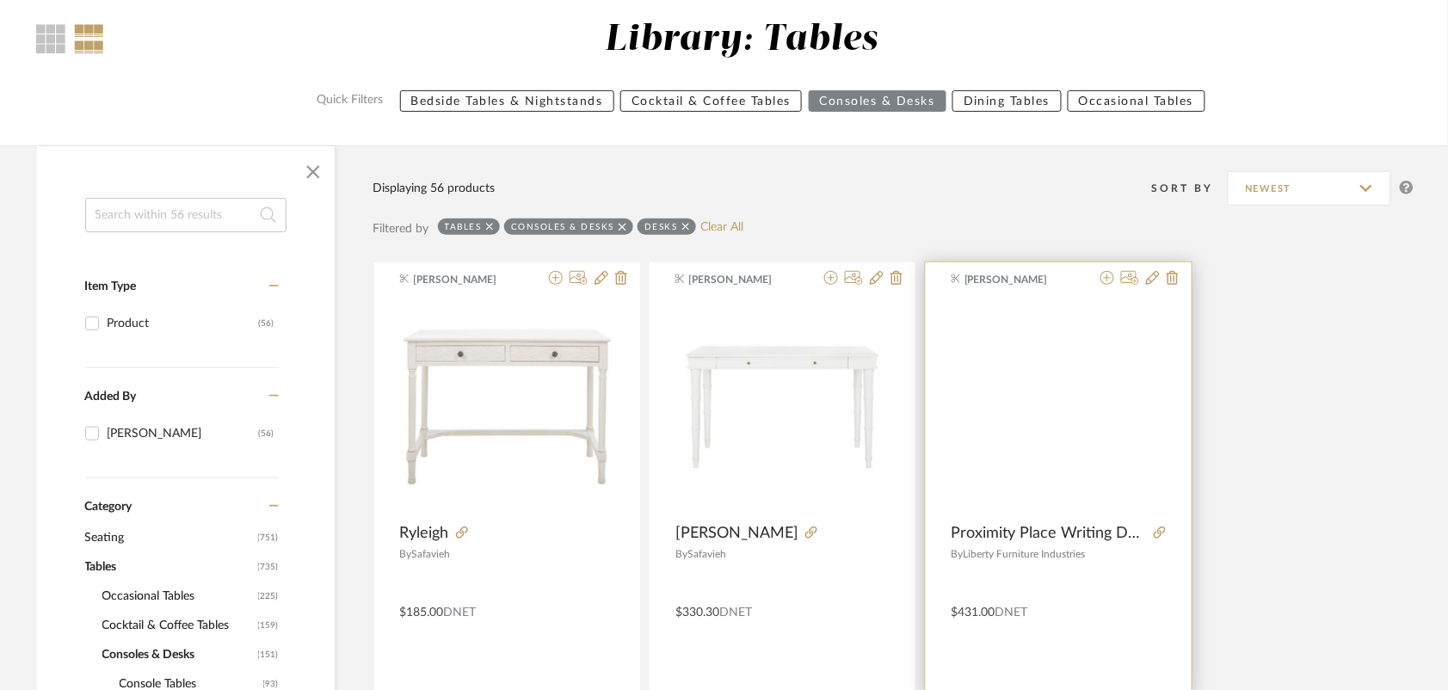
scroll to position [108, 0]
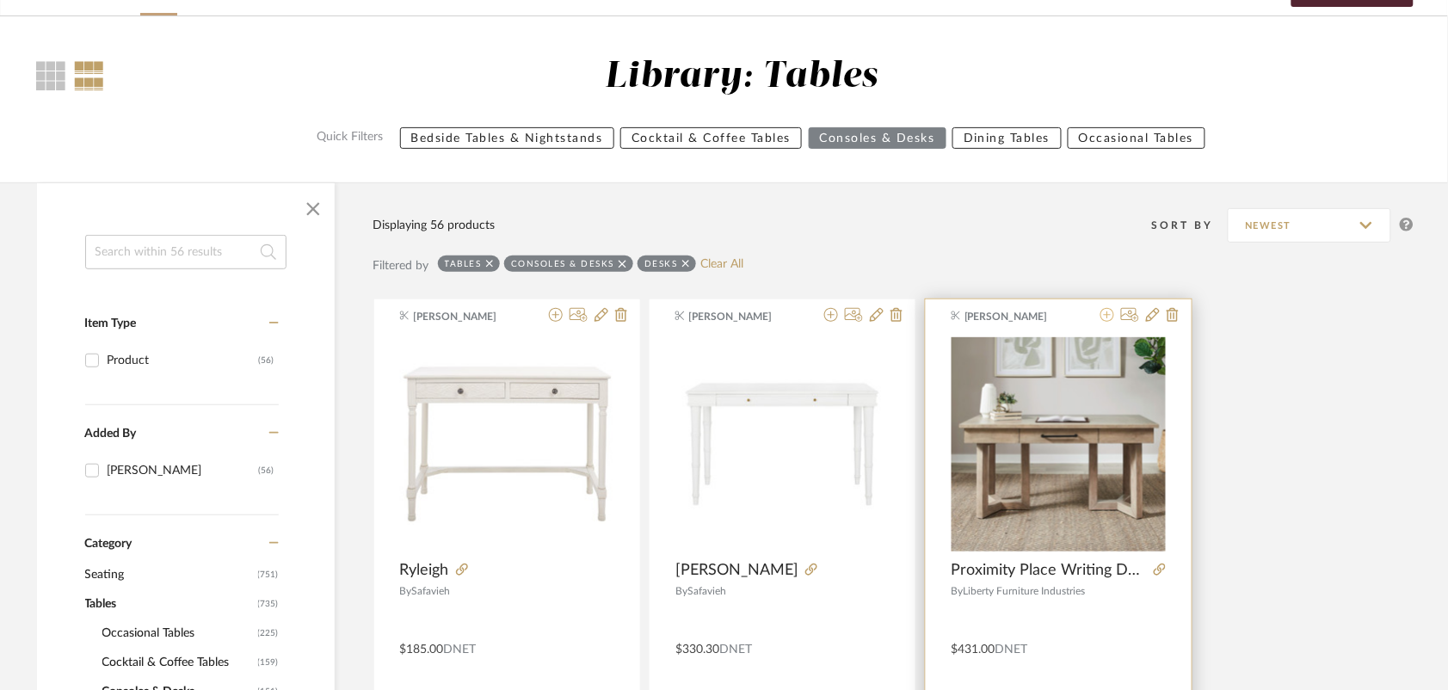
click at [1103, 311] on icon at bounding box center [1107, 315] width 14 height 14
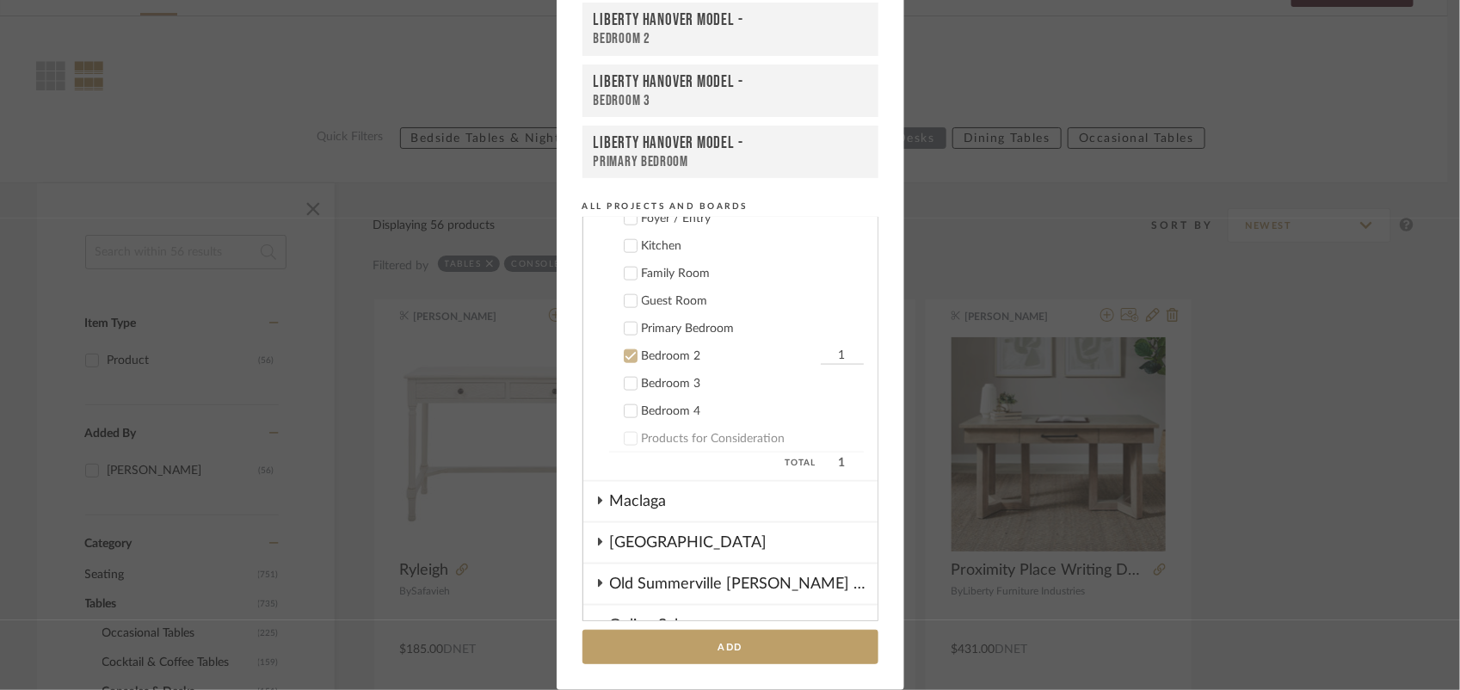
scroll to position [913, 0]
click at [624, 349] on icon at bounding box center [629, 353] width 11 height 9
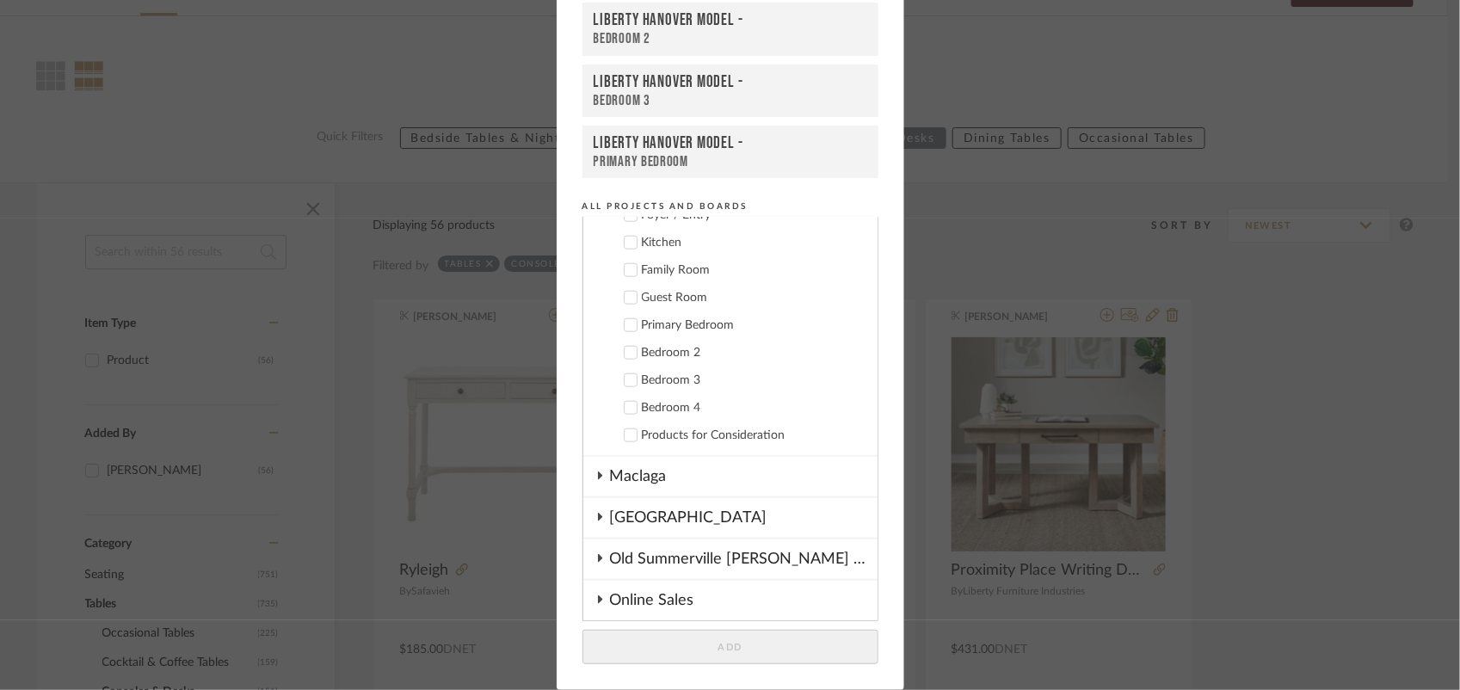
click at [624, 402] on icon at bounding box center [630, 408] width 12 height 12
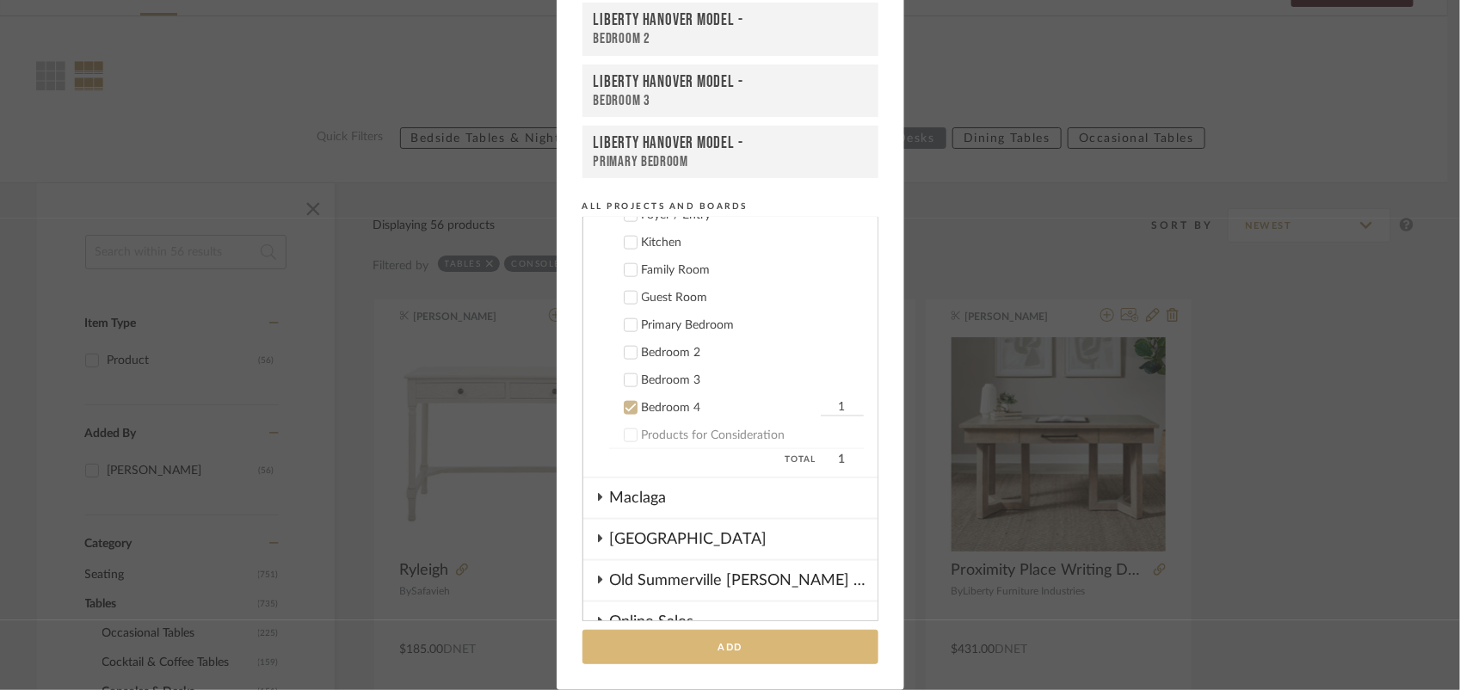
click at [684, 646] on button "Add" at bounding box center [730, 647] width 296 height 35
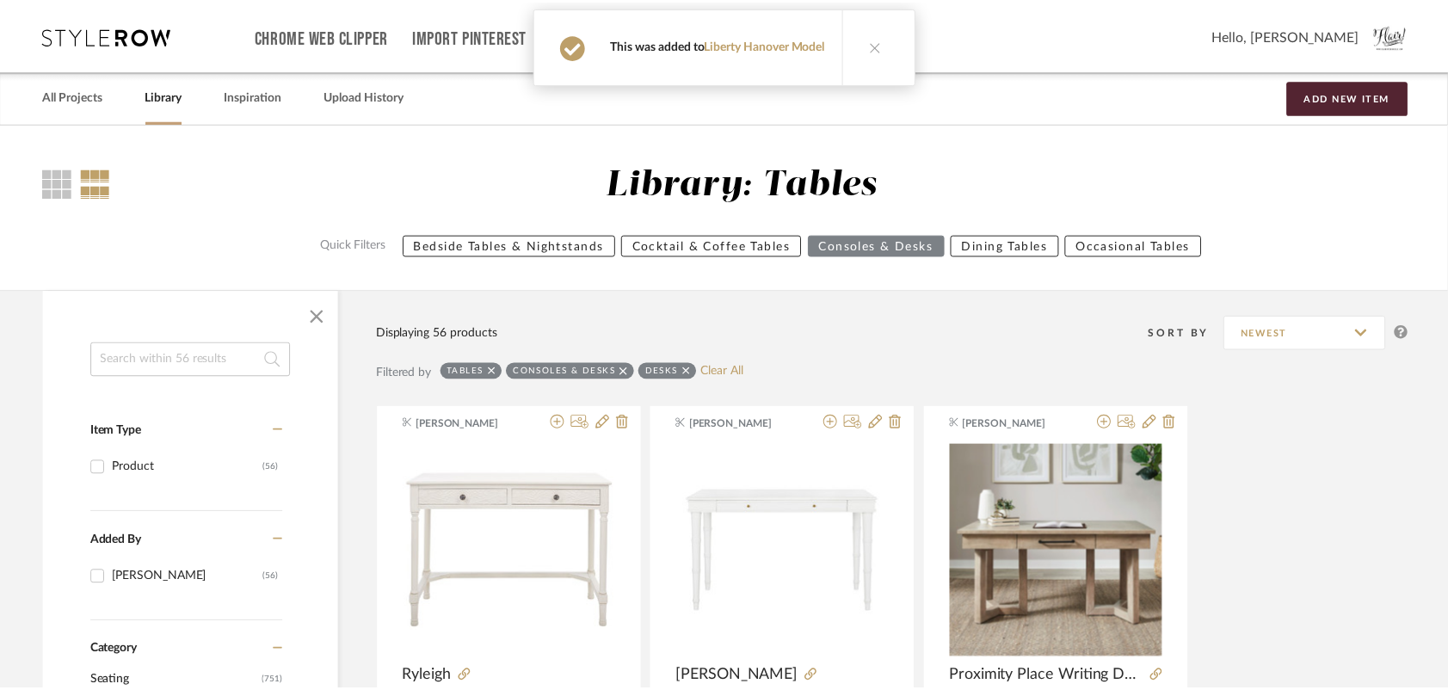
scroll to position [108, 0]
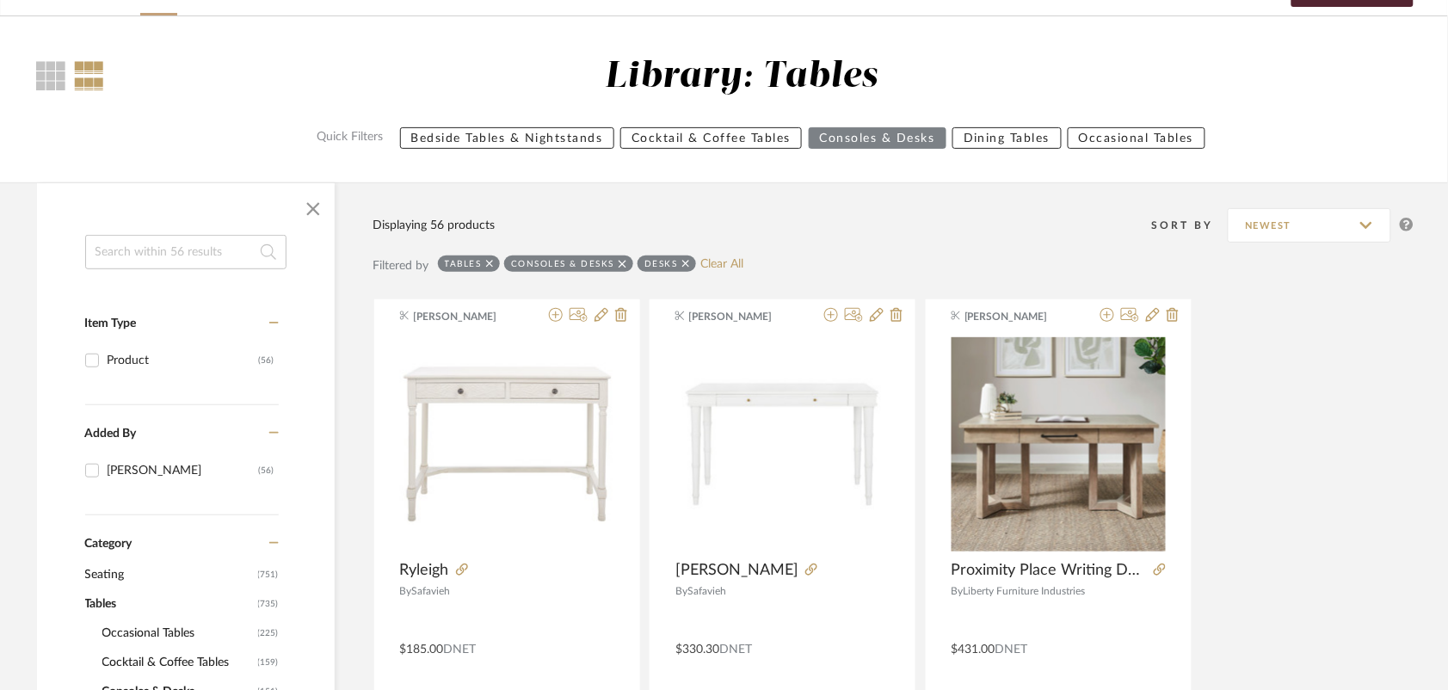
click at [686, 262] on icon at bounding box center [686, 264] width 8 height 8
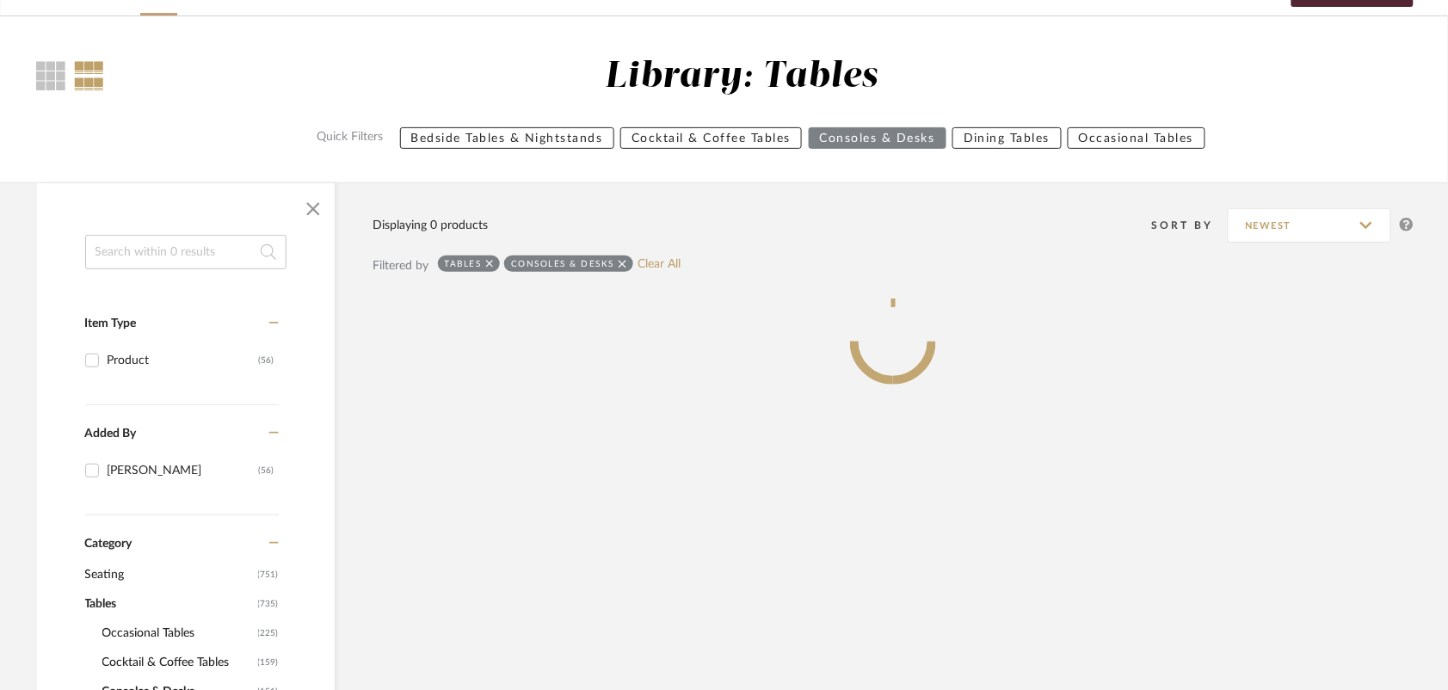
click at [625, 260] on icon at bounding box center [622, 264] width 8 height 8
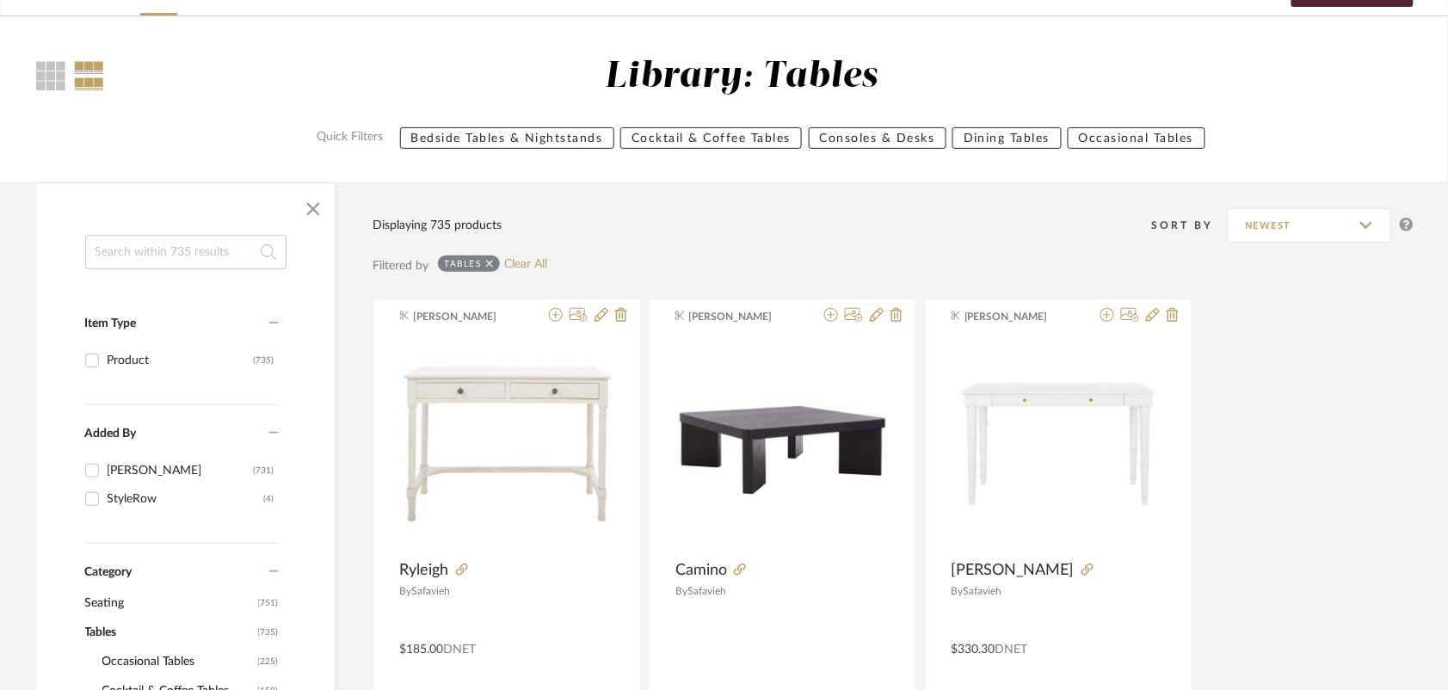
click at [493, 265] on icon at bounding box center [490, 264] width 8 height 12
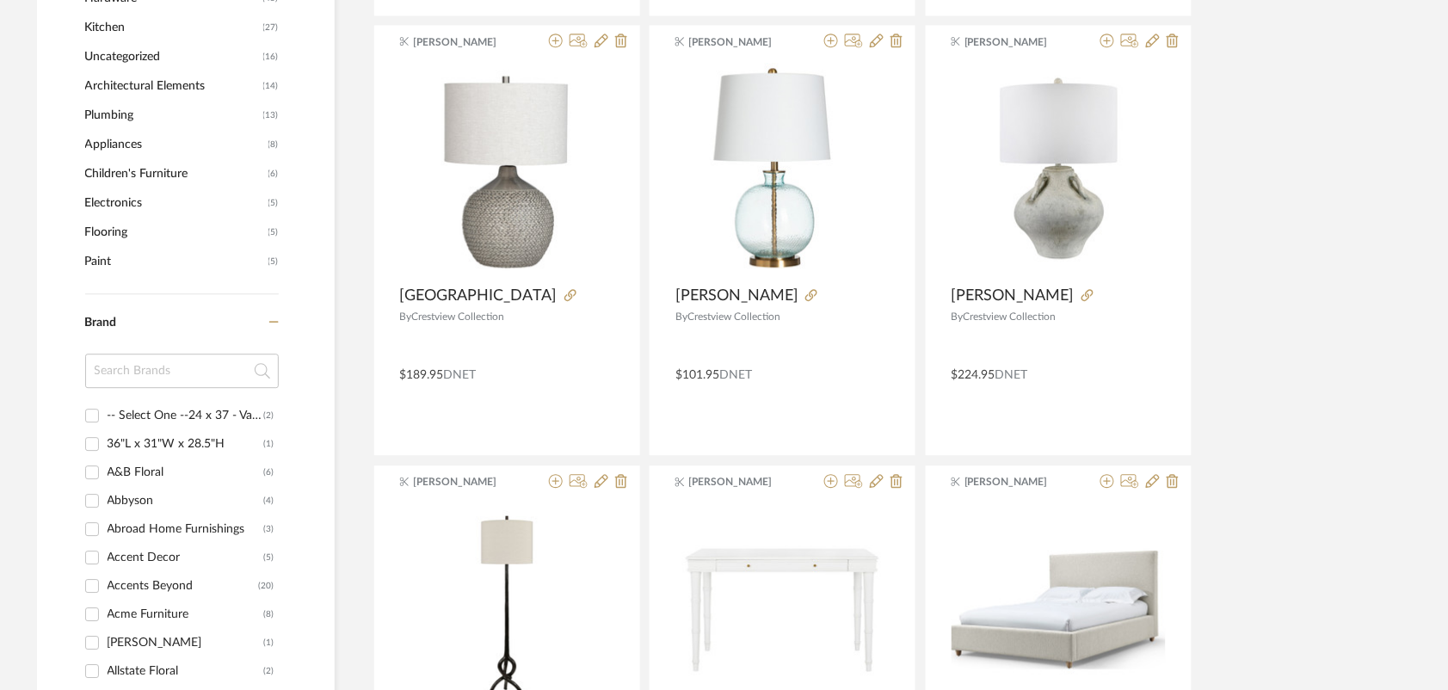
scroll to position [1505, 0]
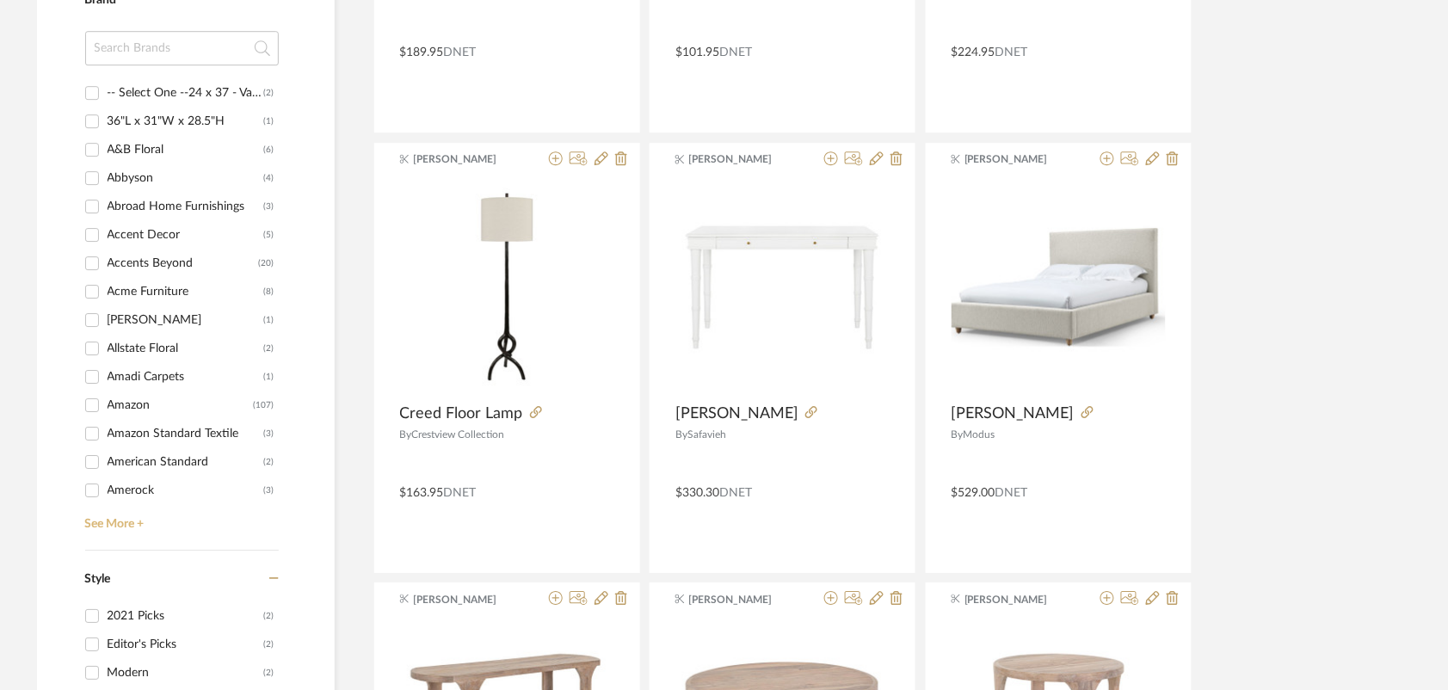
click at [93, 523] on link "See More +" at bounding box center [180, 518] width 198 height 28
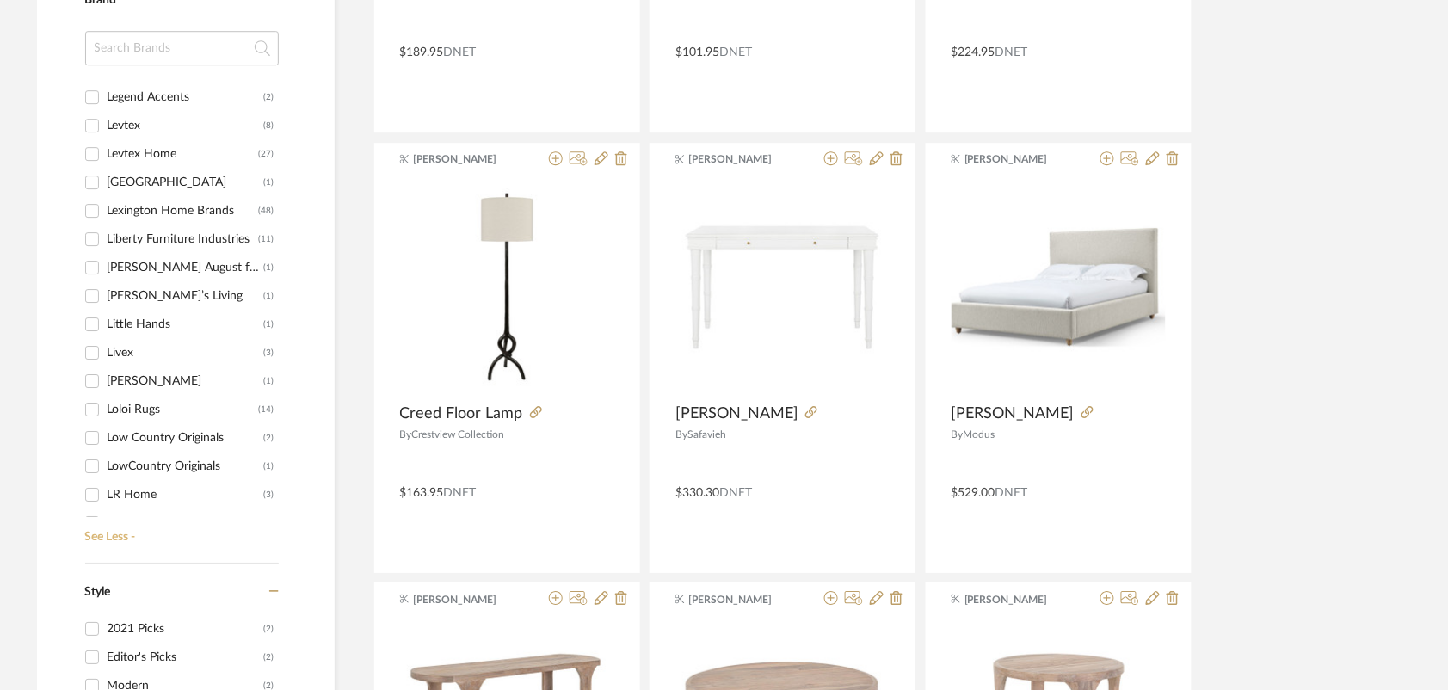
scroll to position [5268, 0]
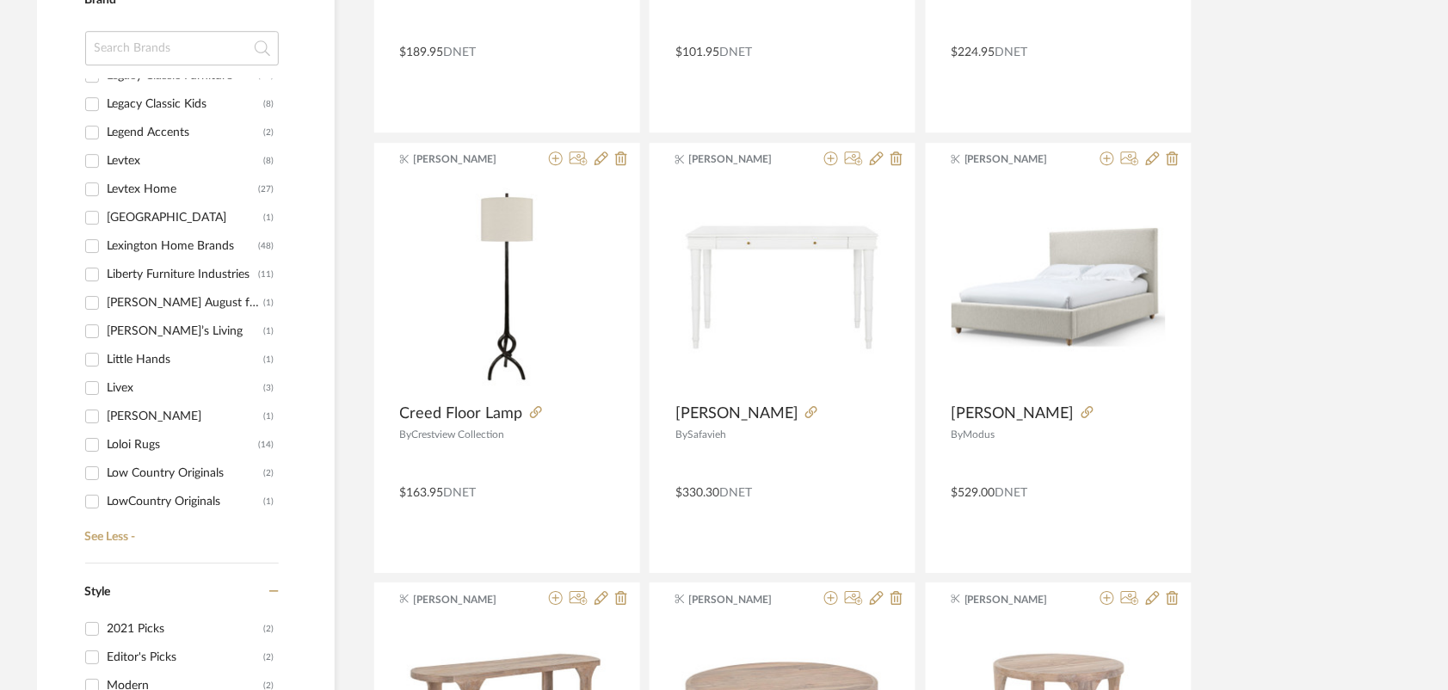
click at [140, 274] on div "Liberty Furniture Industries" at bounding box center [183, 275] width 151 height 28
click at [106, 274] on input "Liberty Furniture Industries (11)" at bounding box center [92, 275] width 28 height 28
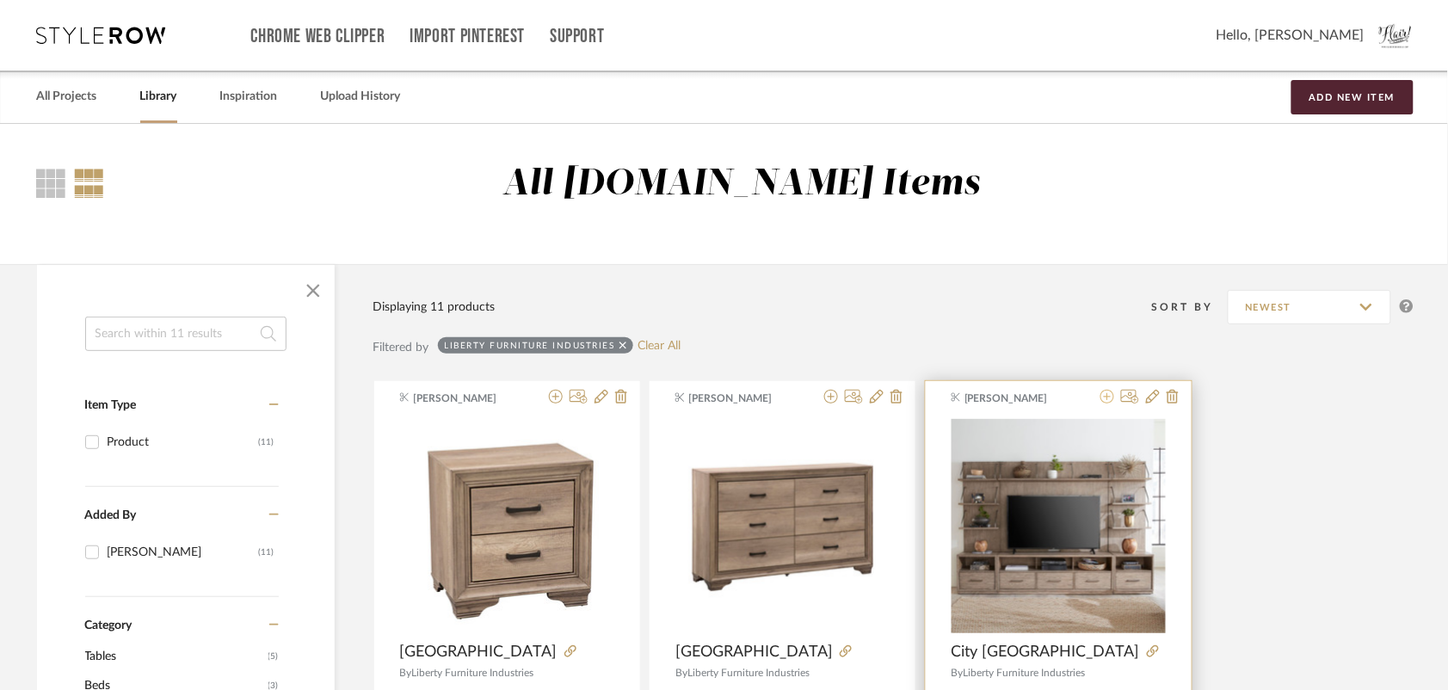
click at [1103, 397] on icon at bounding box center [1107, 397] width 14 height 14
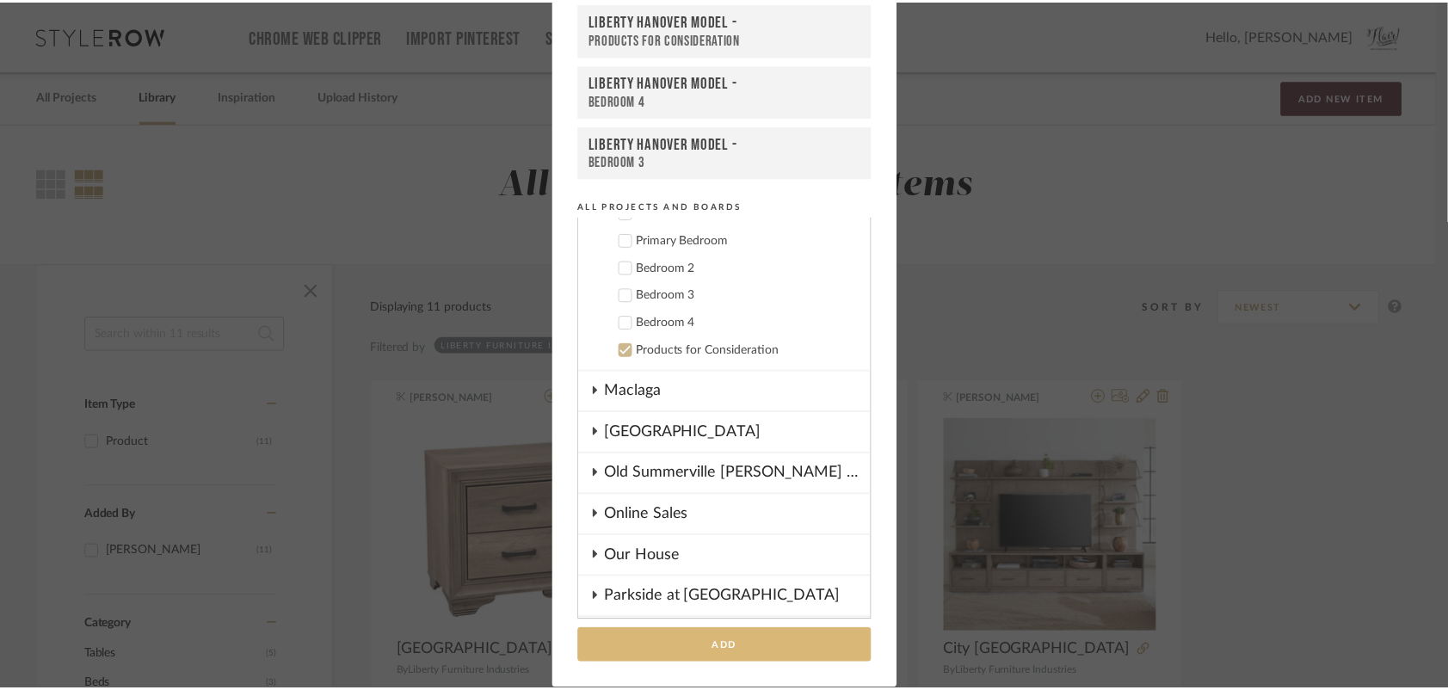
scroll to position [887, 0]
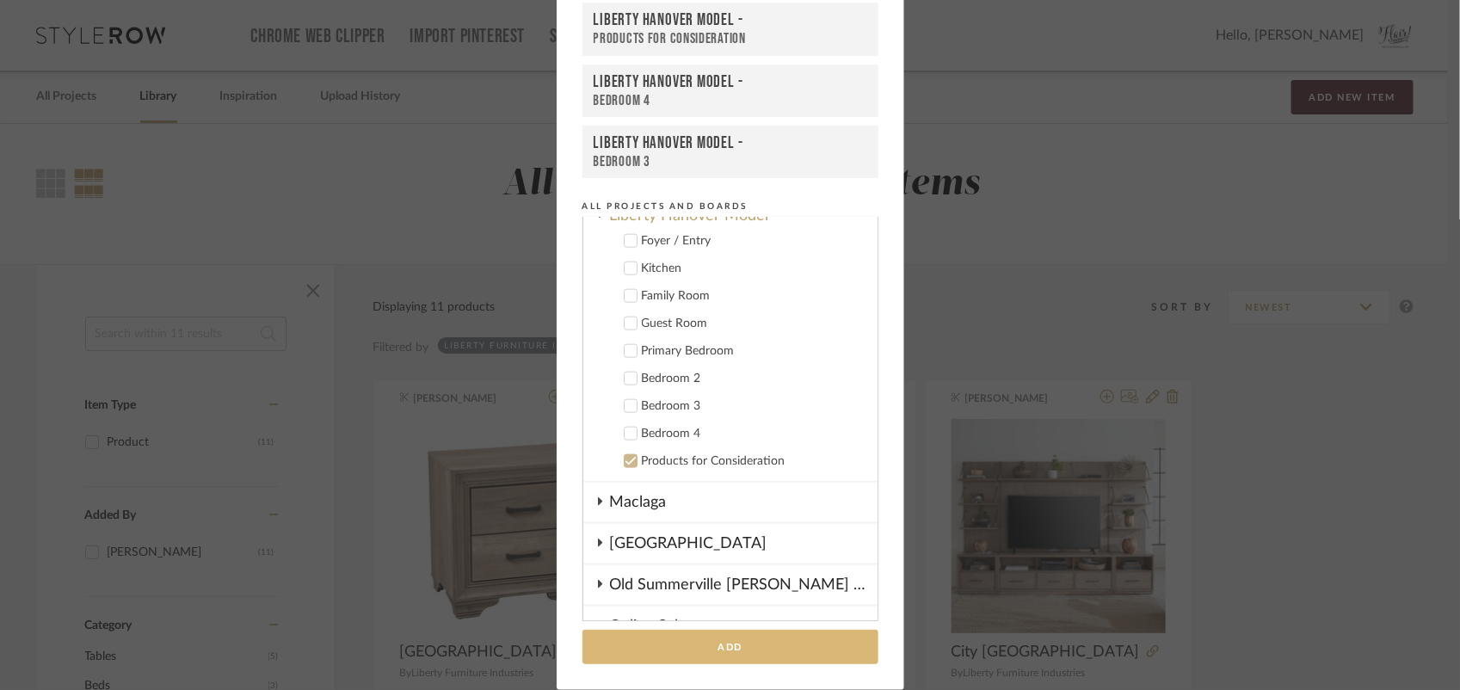
click at [759, 647] on button "Add" at bounding box center [730, 647] width 296 height 35
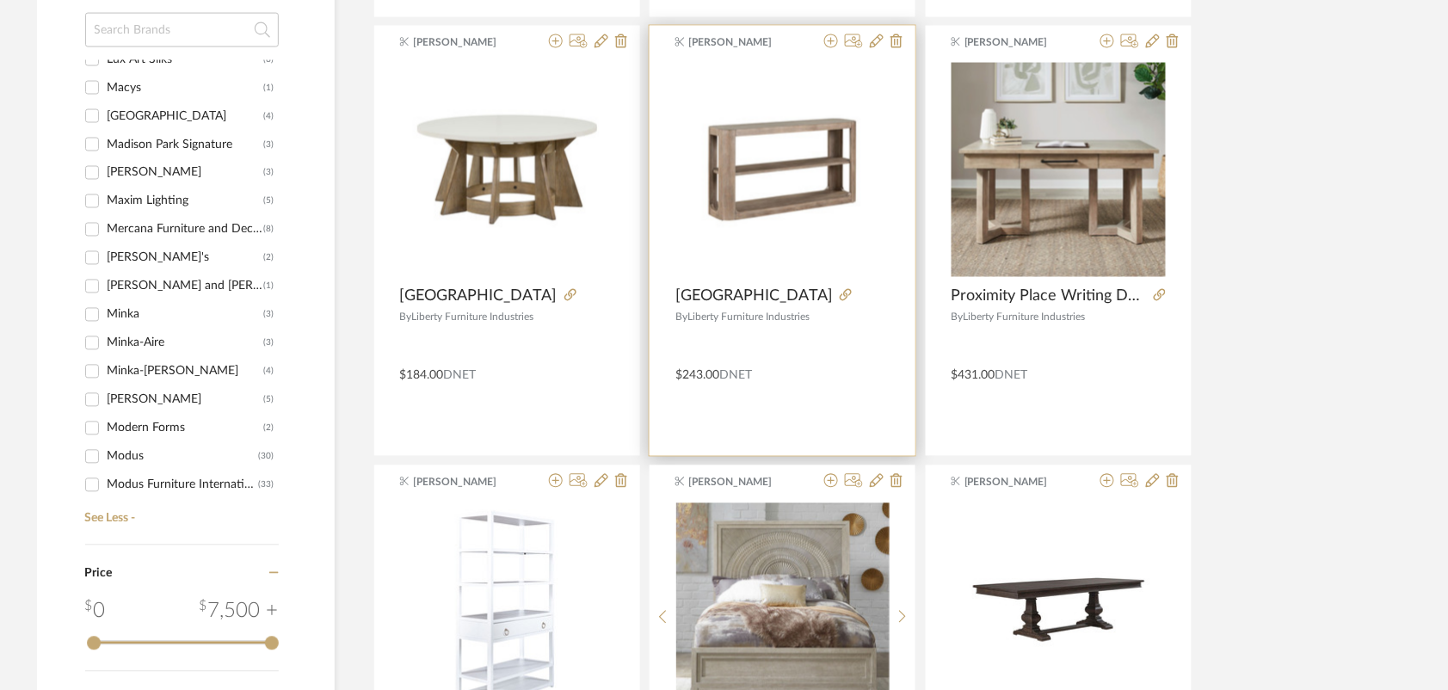
scroll to position [753, 0]
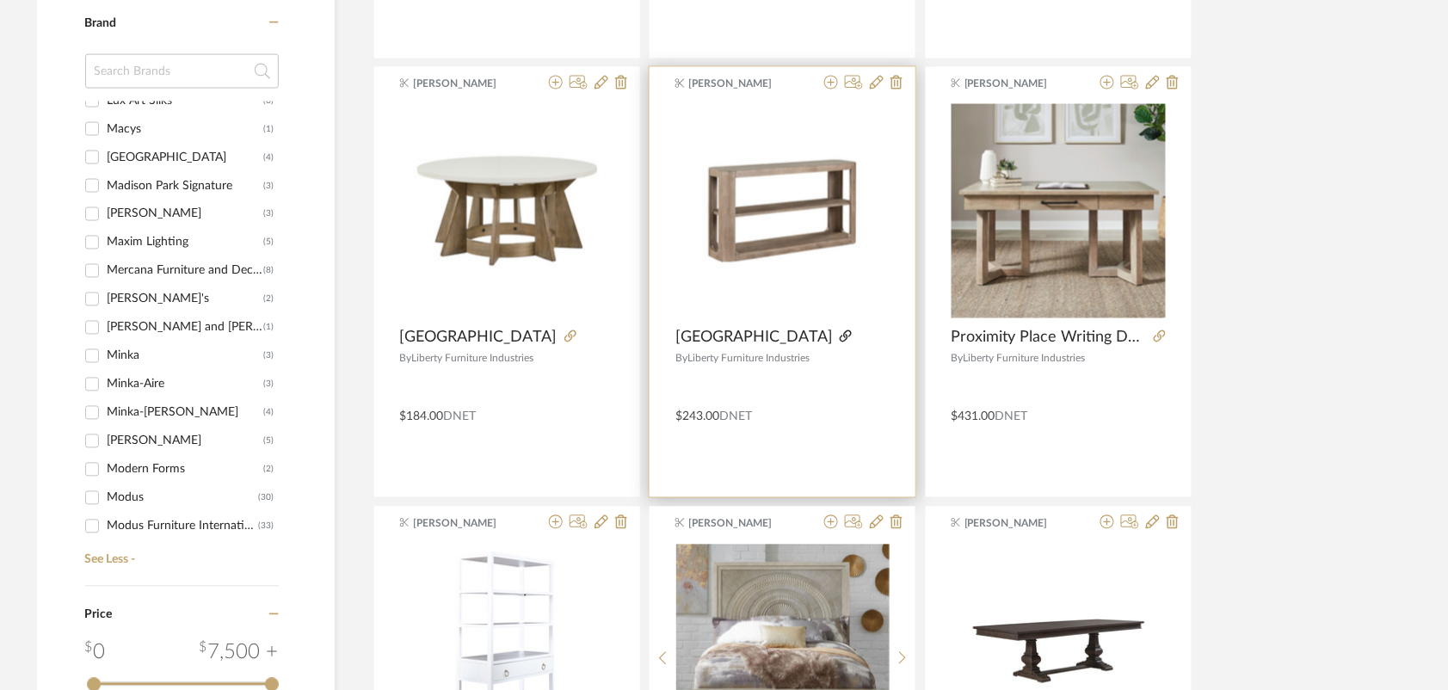
click at [839, 332] on icon at bounding box center [845, 336] width 12 height 12
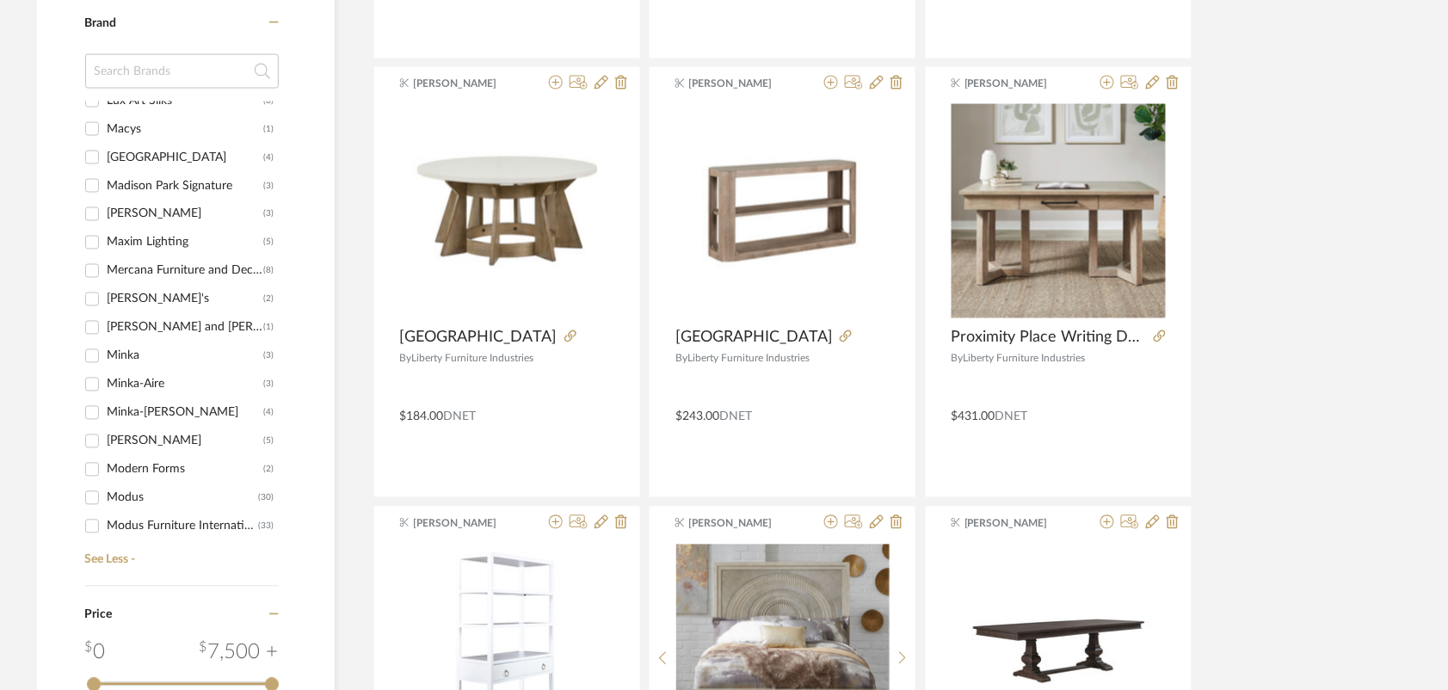
scroll to position [0, 0]
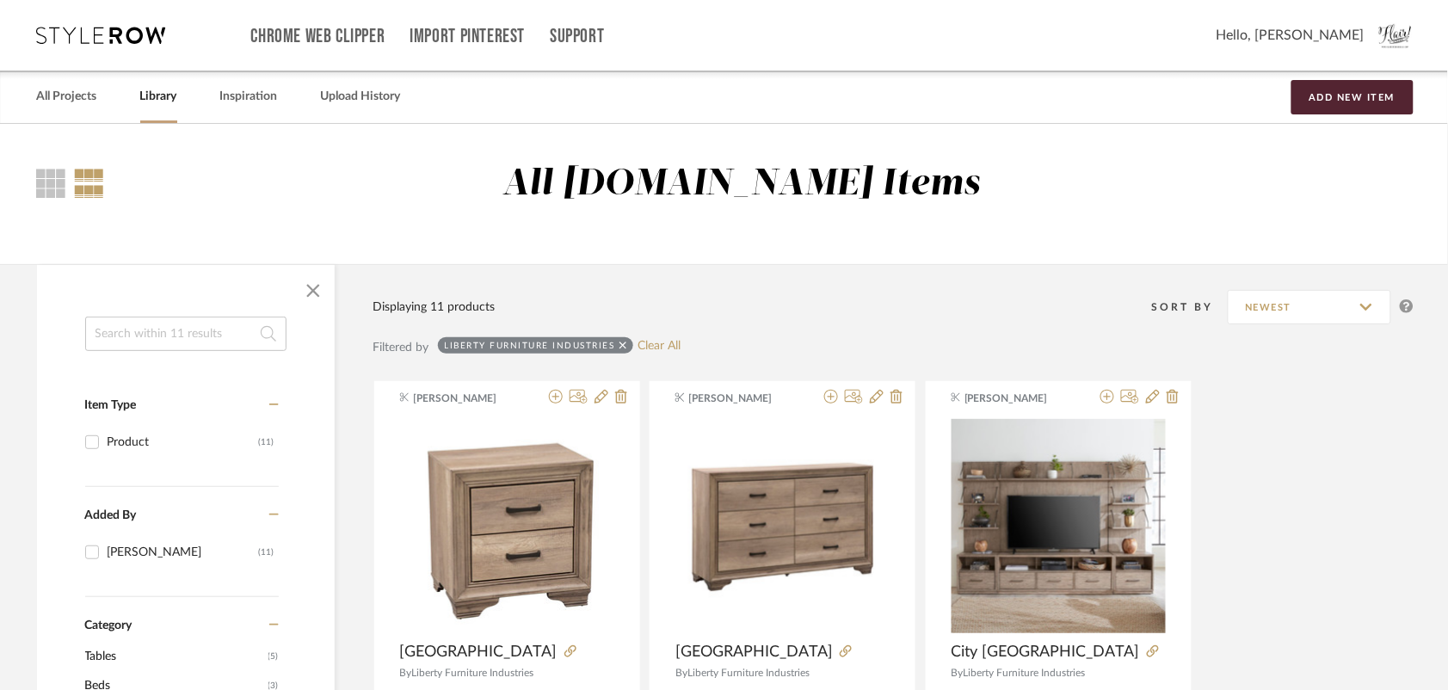
click at [652, 345] on link "Clear All" at bounding box center [658, 346] width 43 height 15
checkbox input "false"
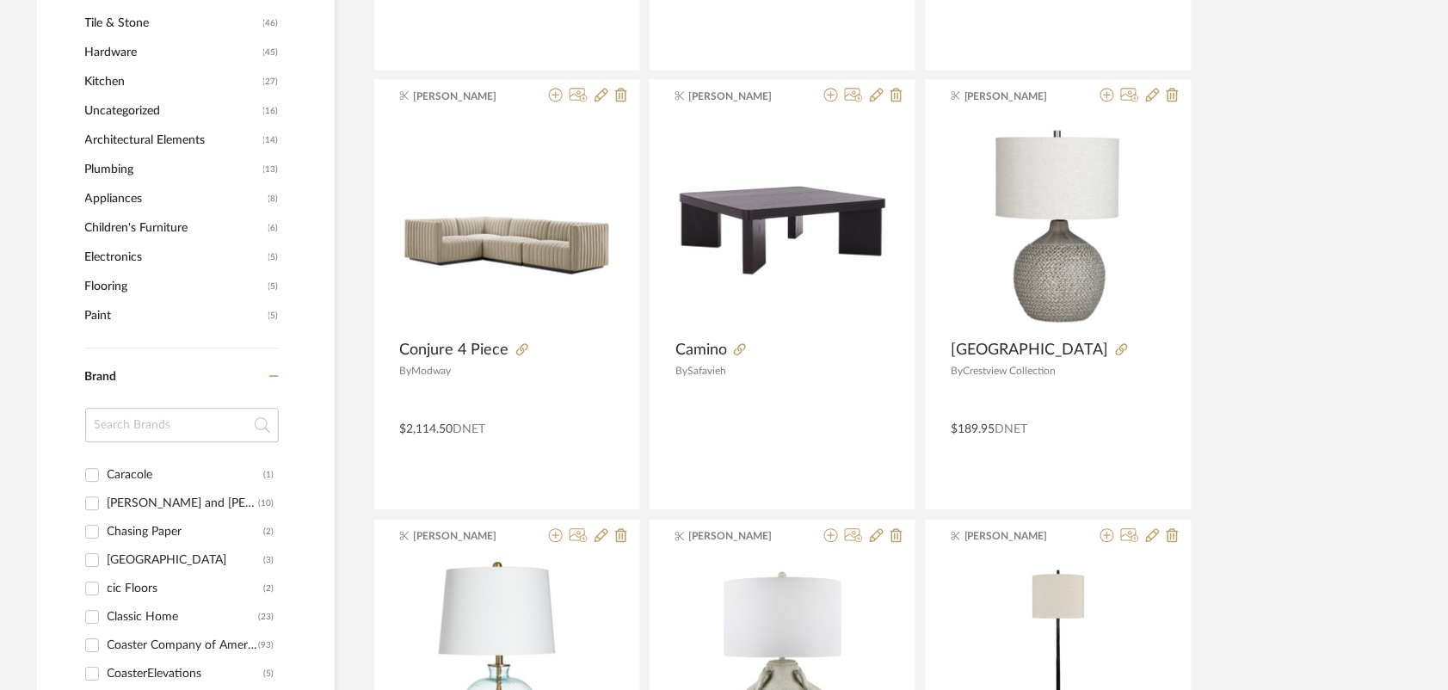
scroll to position [1720, 0]
click at [91, 535] on input "Coaster Company of America (93)" at bounding box center [92, 538] width 28 height 28
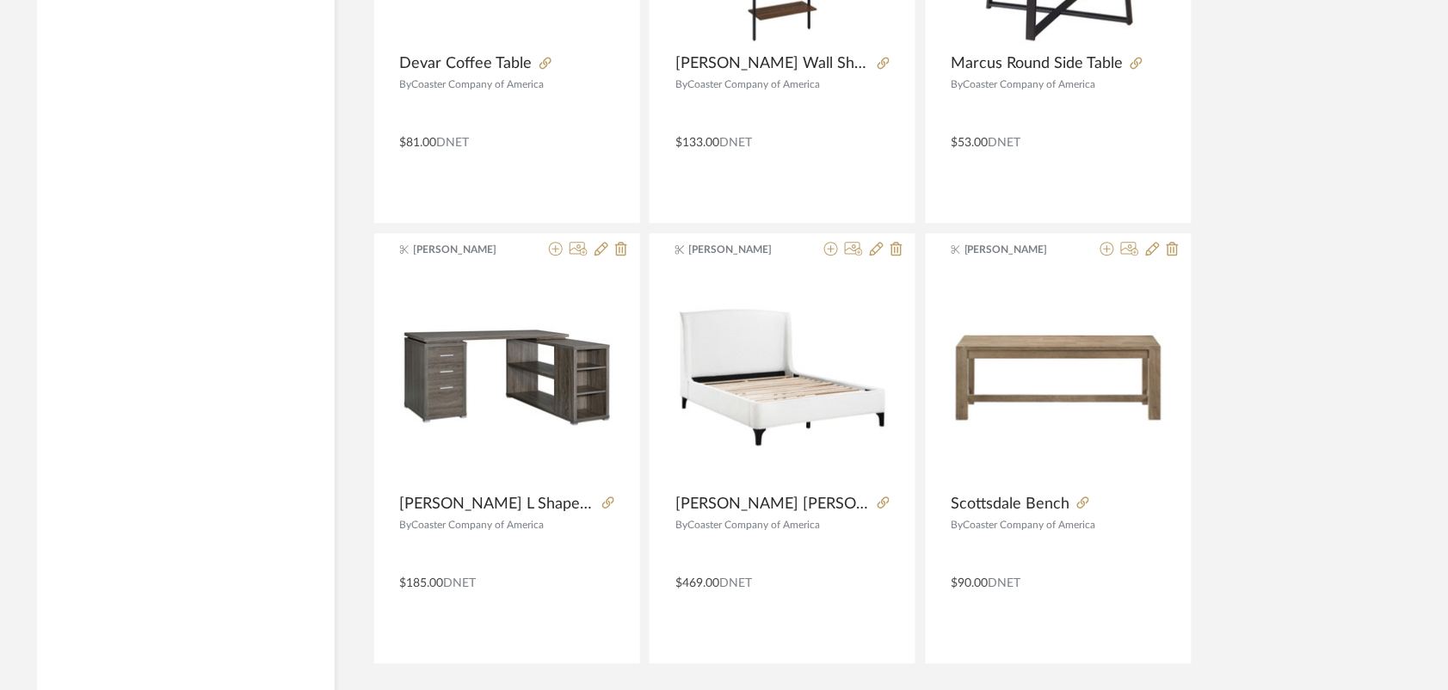
scroll to position [5146, 0]
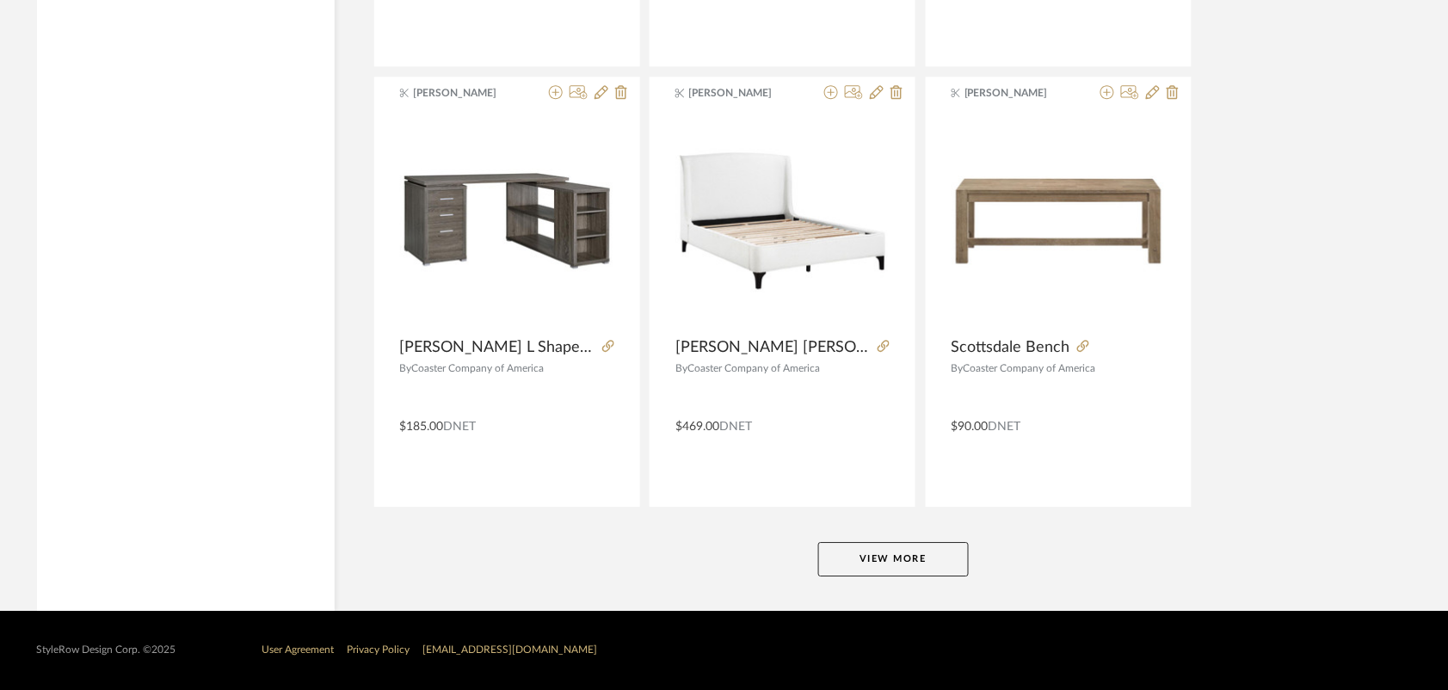
click at [866, 547] on button "View More" at bounding box center [893, 559] width 151 height 34
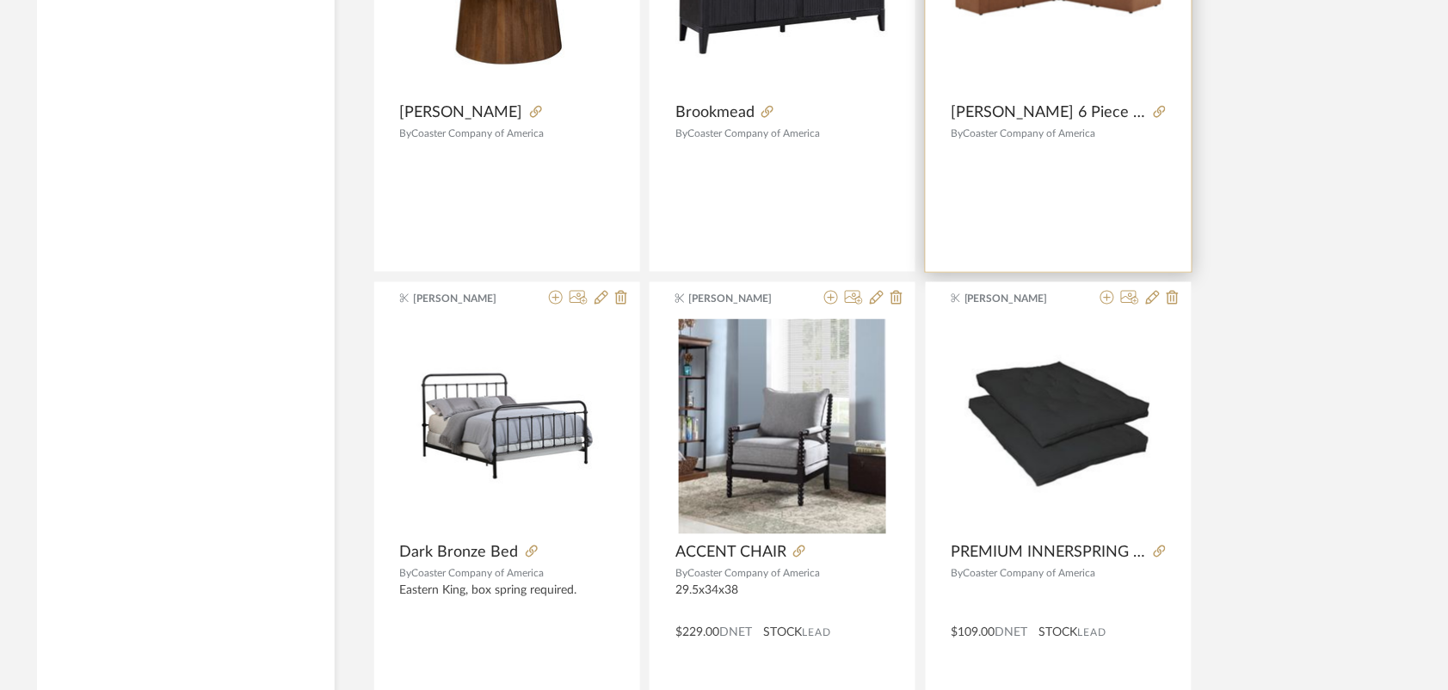
scroll to position [10430, 0]
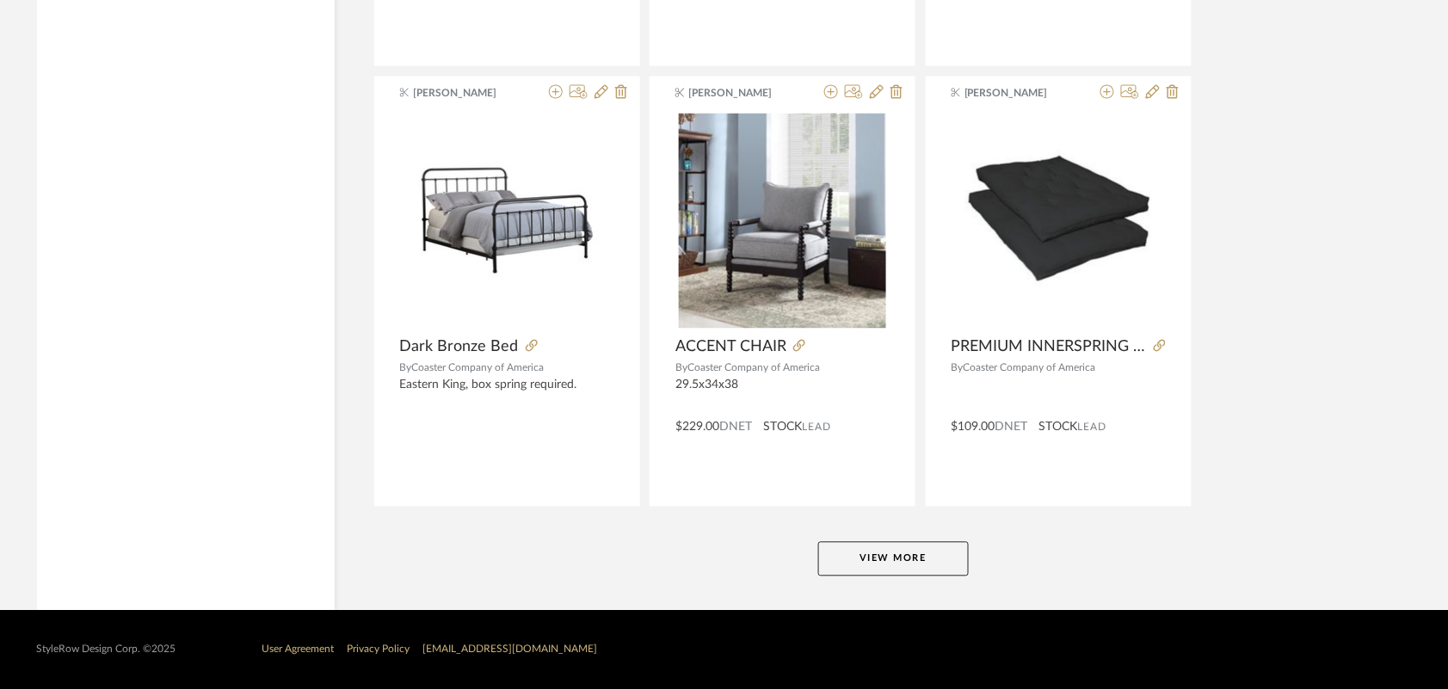
click at [851, 548] on button "View More" at bounding box center [893, 559] width 151 height 34
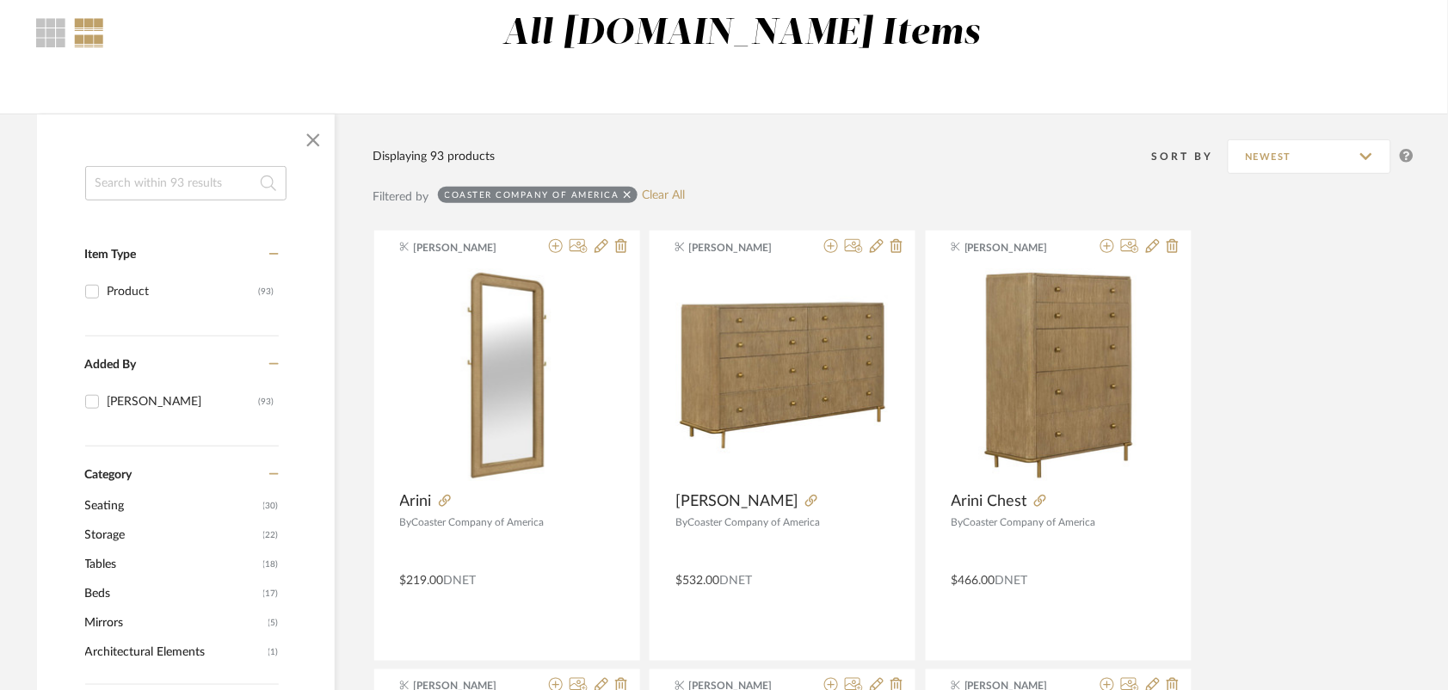
scroll to position [430, 0]
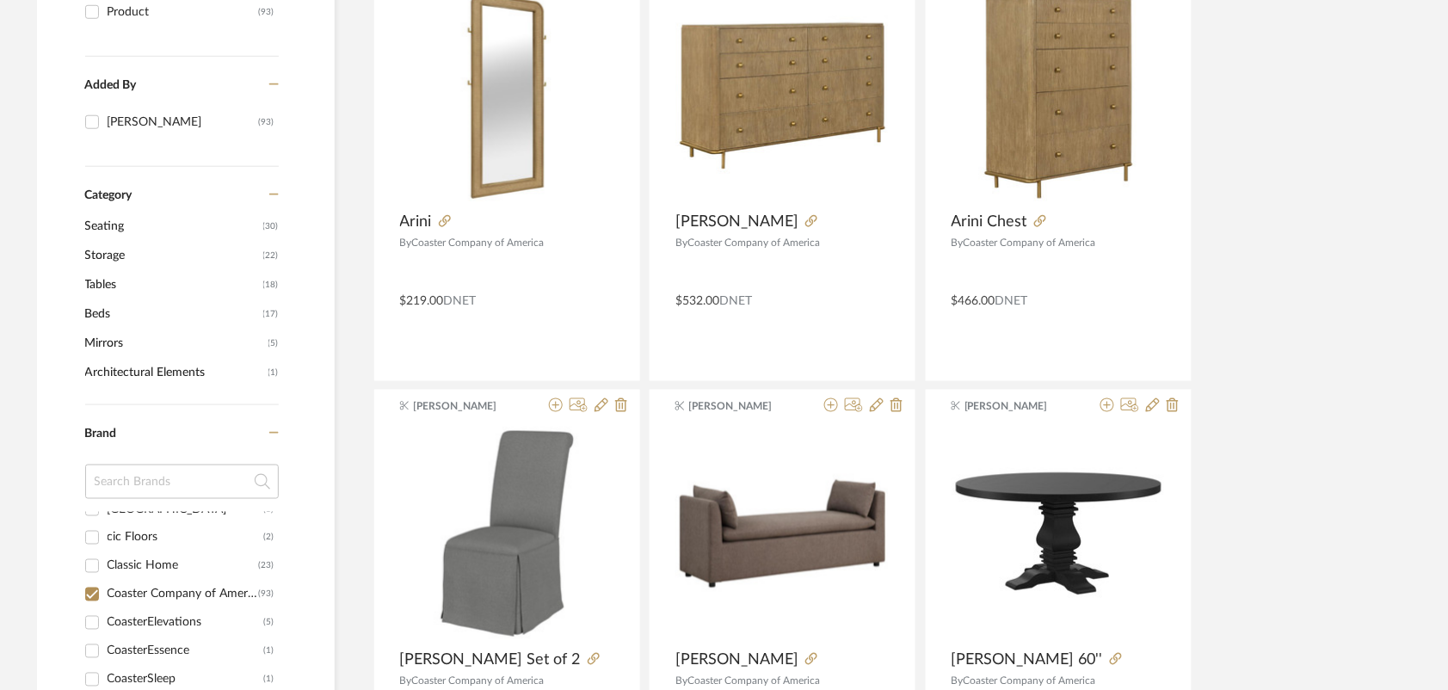
click at [89, 587] on input "Coaster Company of America (93)" at bounding box center [92, 595] width 28 height 28
checkbox input "false"
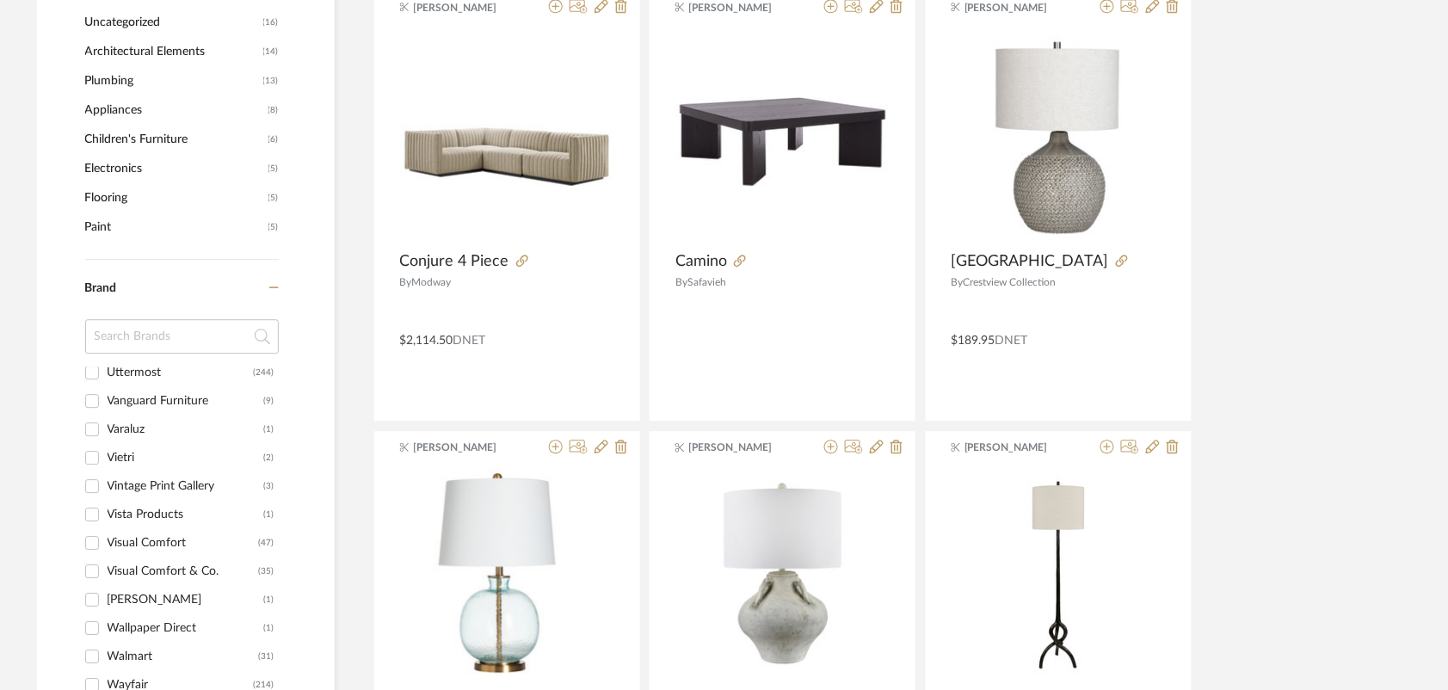
scroll to position [9568, 0]
click at [138, 378] on div "Uttermost" at bounding box center [181, 378] width 146 height 28
click at [106, 378] on input "Uttermost (244)" at bounding box center [92, 378] width 28 height 28
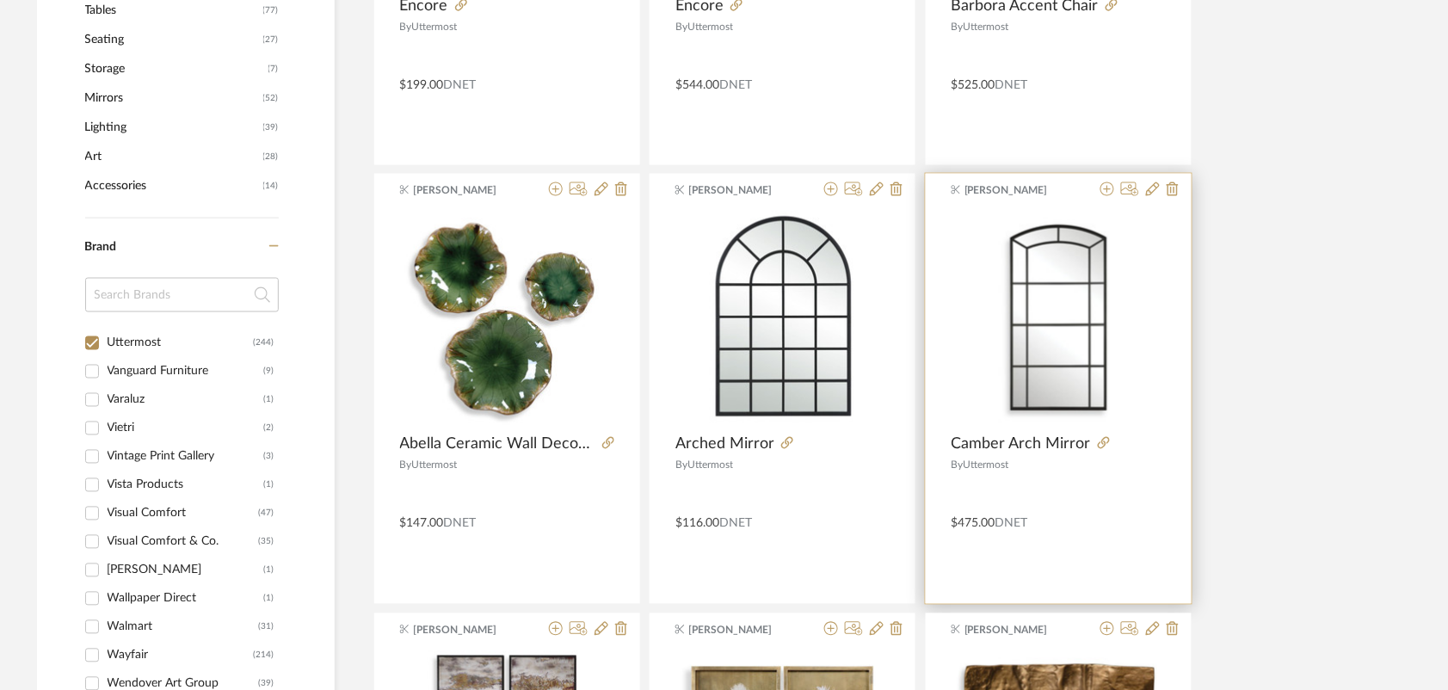
scroll to position [645, 0]
click at [1110, 191] on icon at bounding box center [1107, 190] width 14 height 14
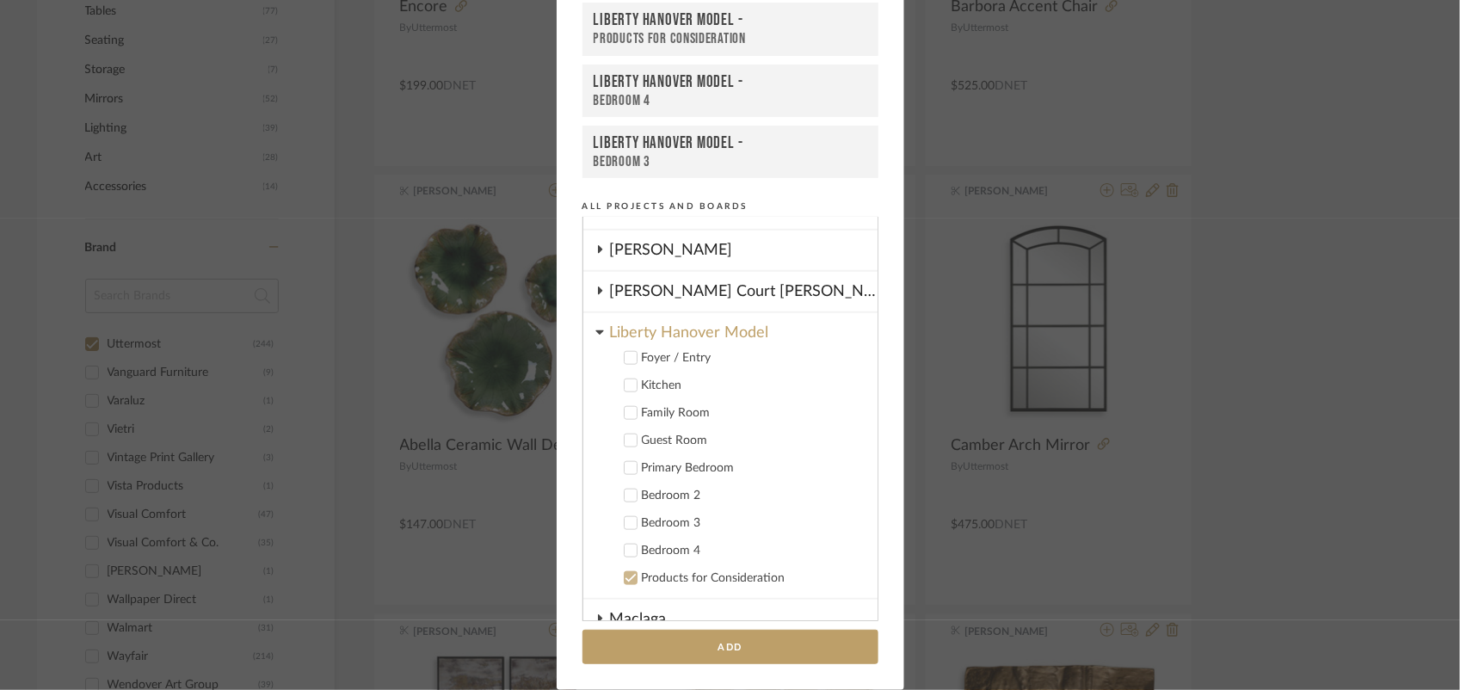
scroll to position [753, 0]
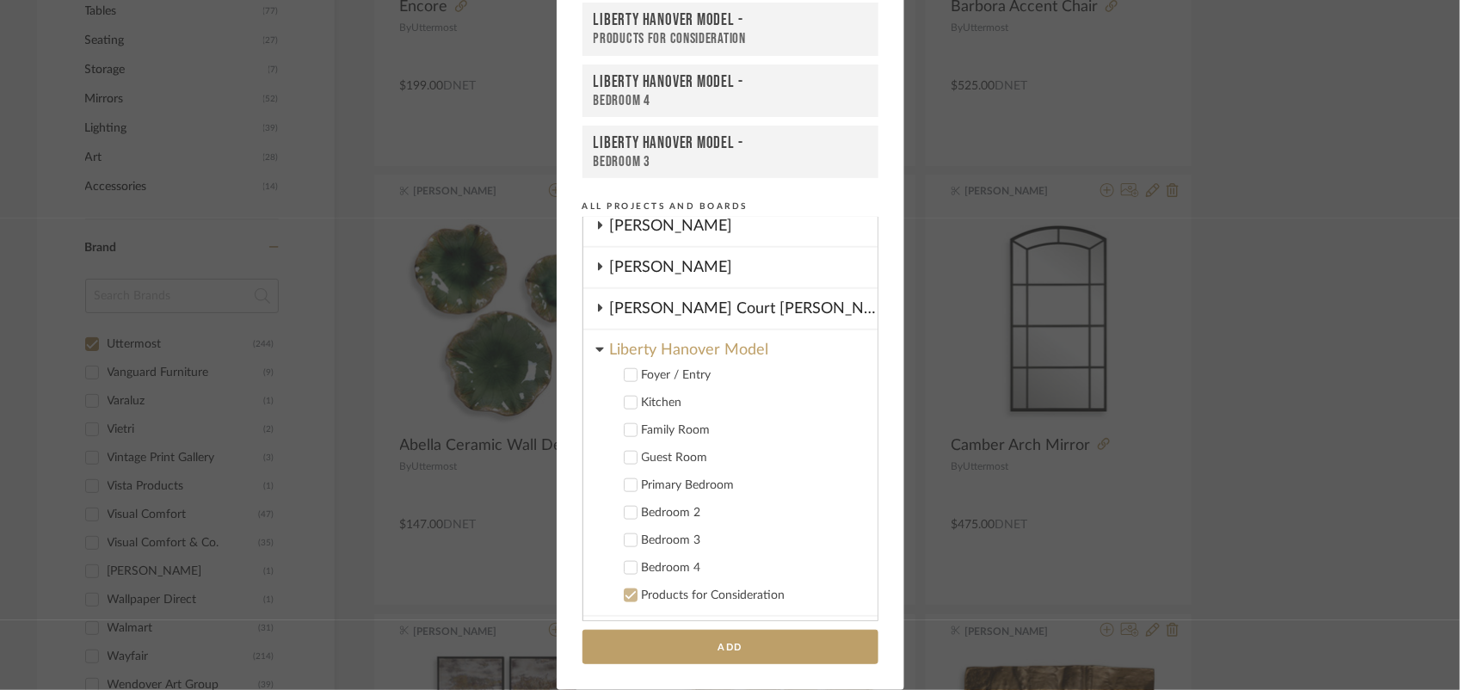
click at [624, 372] on icon at bounding box center [629, 376] width 11 height 9
click at [732, 648] on button "Add" at bounding box center [730, 647] width 296 height 35
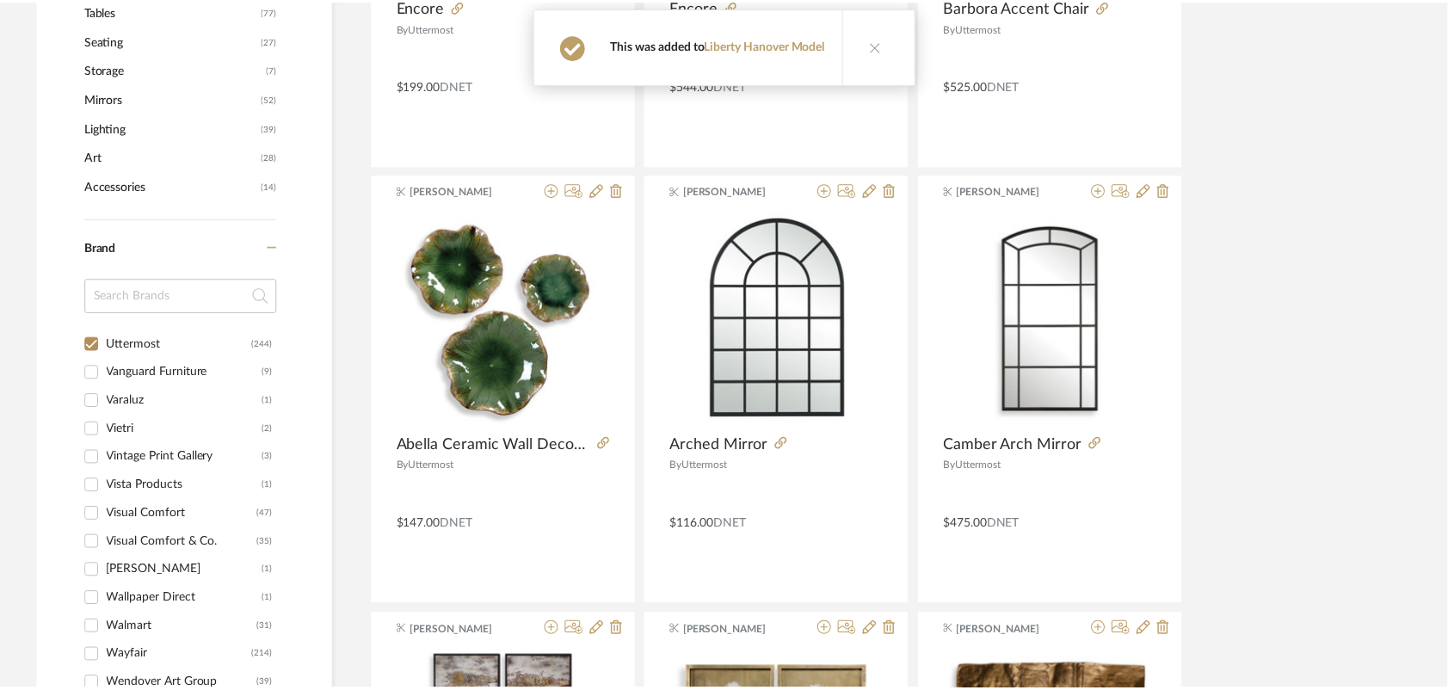
scroll to position [645, 0]
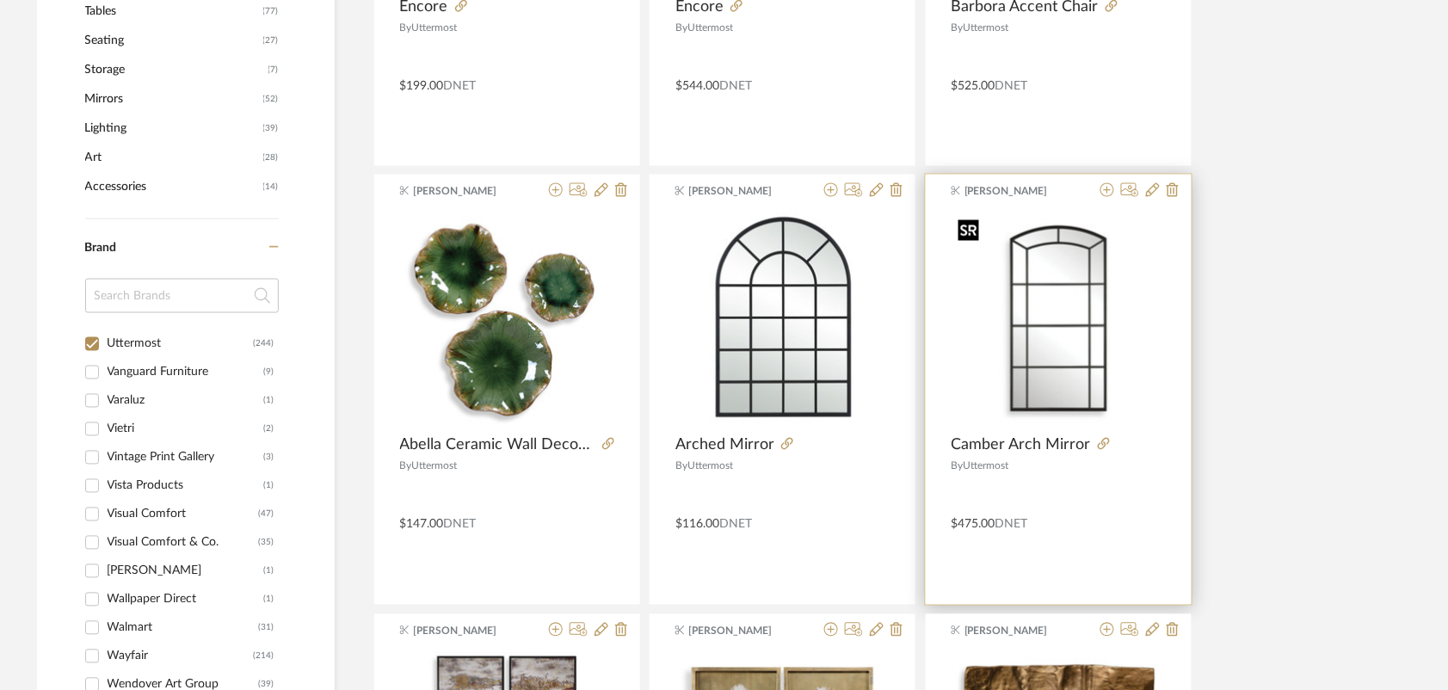
click at [1084, 362] on img "0" at bounding box center [1058, 319] width 214 height 214
click at [1030, 366] on img "0" at bounding box center [1058, 319] width 214 height 214
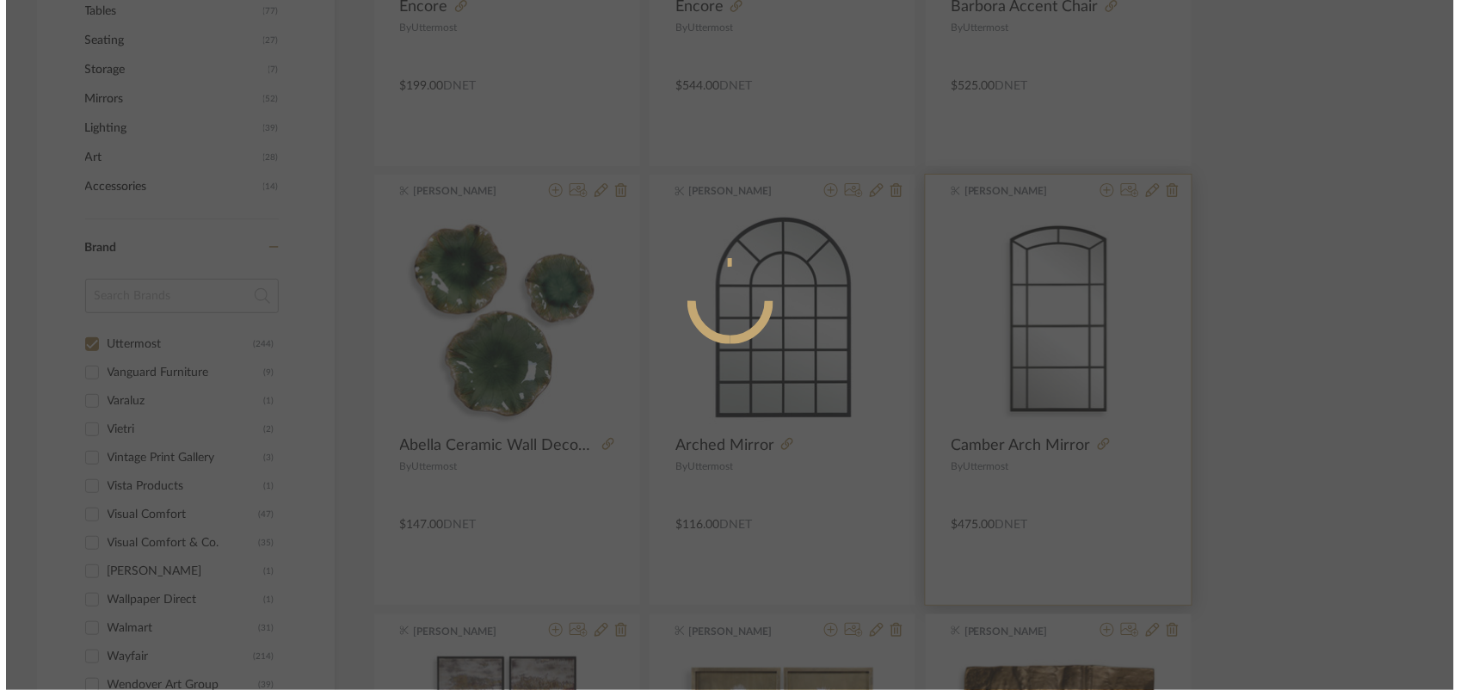
scroll to position [0, 0]
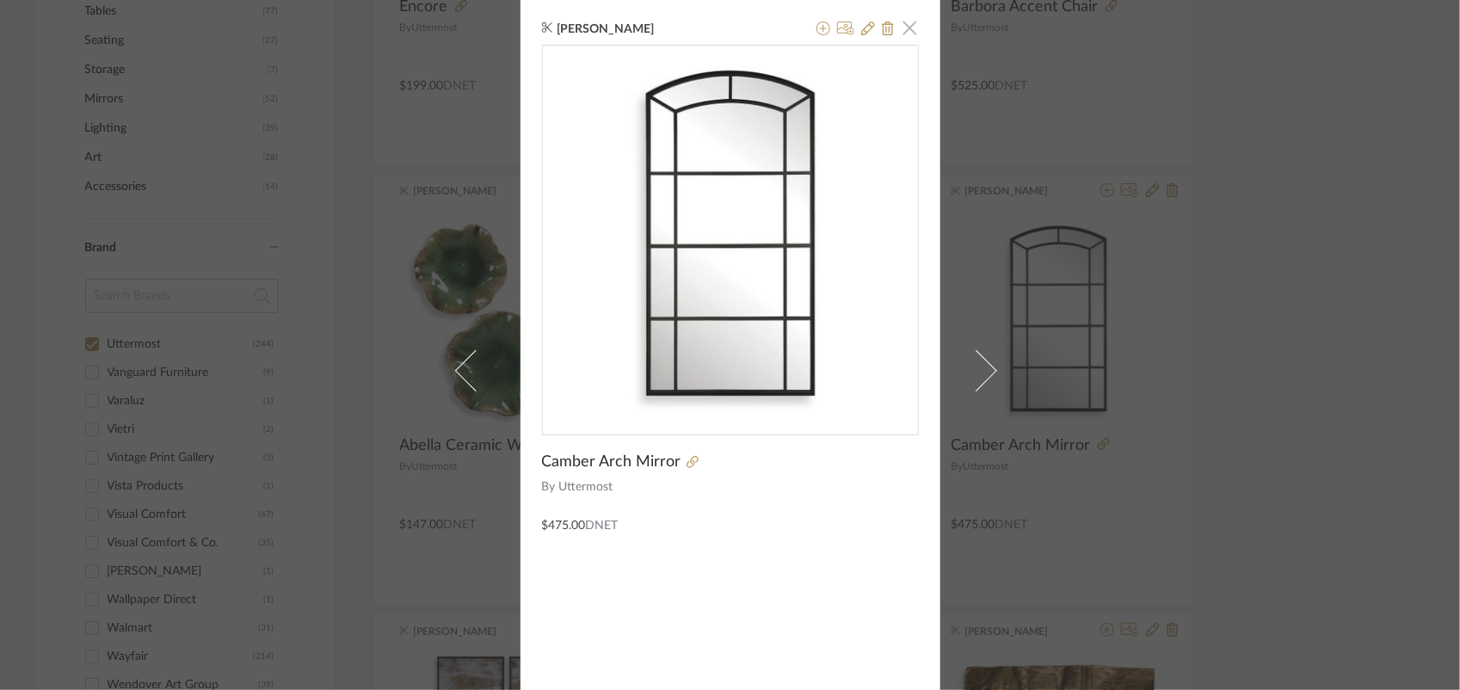
click at [906, 28] on span "button" at bounding box center [910, 27] width 34 height 34
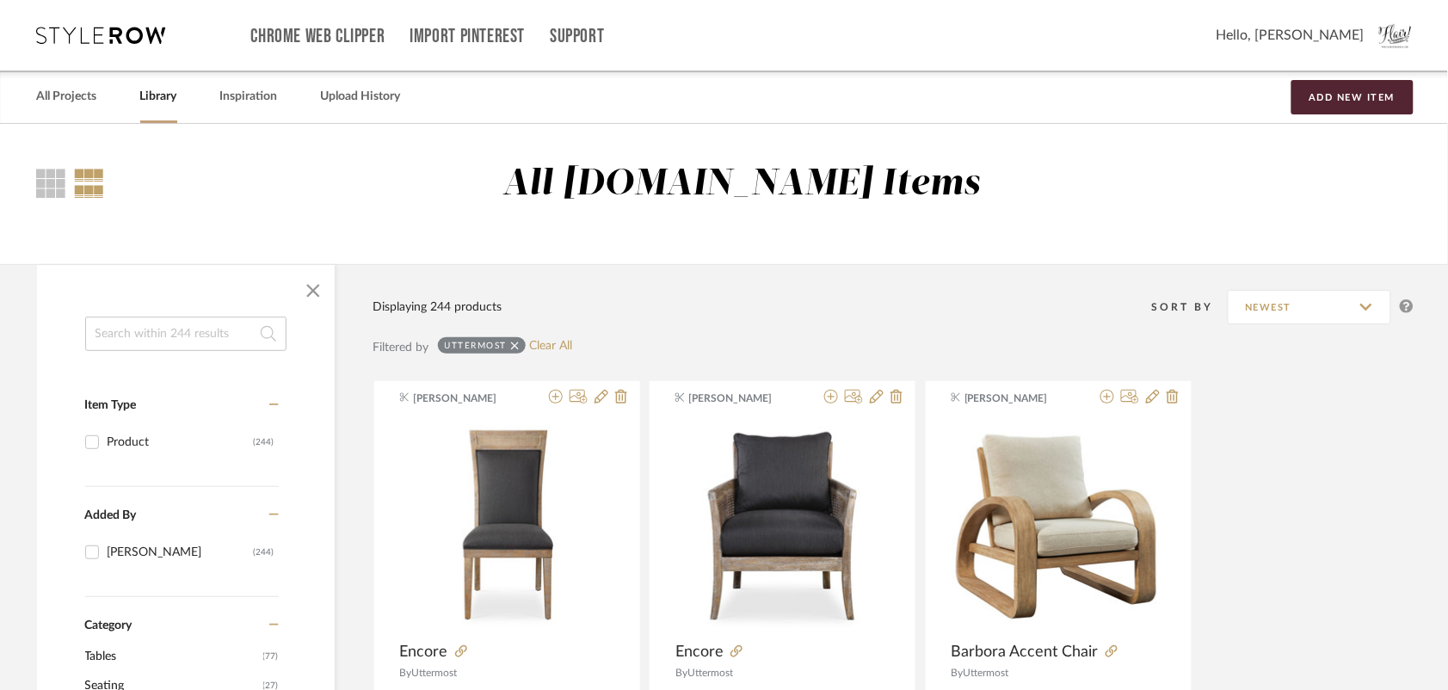
scroll to position [860, 0]
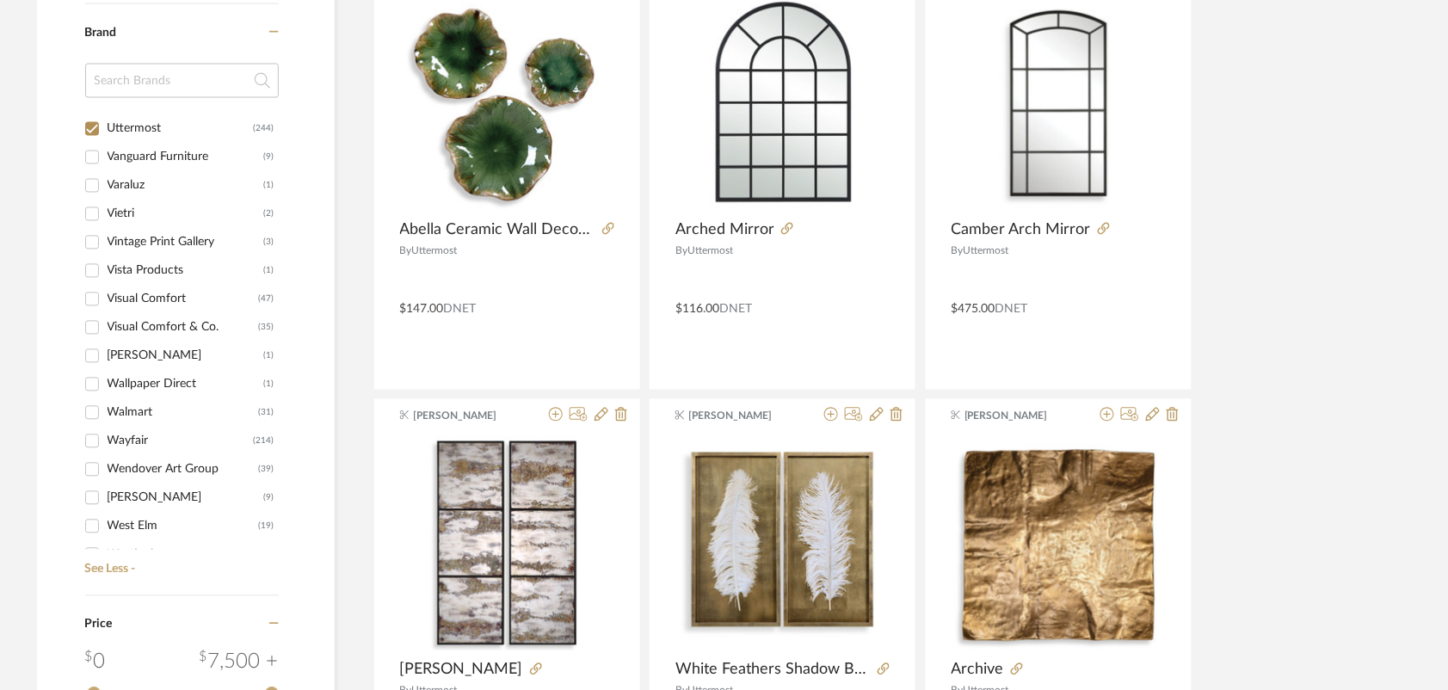
click at [91, 126] on input "Uttermost (244)" at bounding box center [92, 129] width 28 height 28
checkbox input "false"
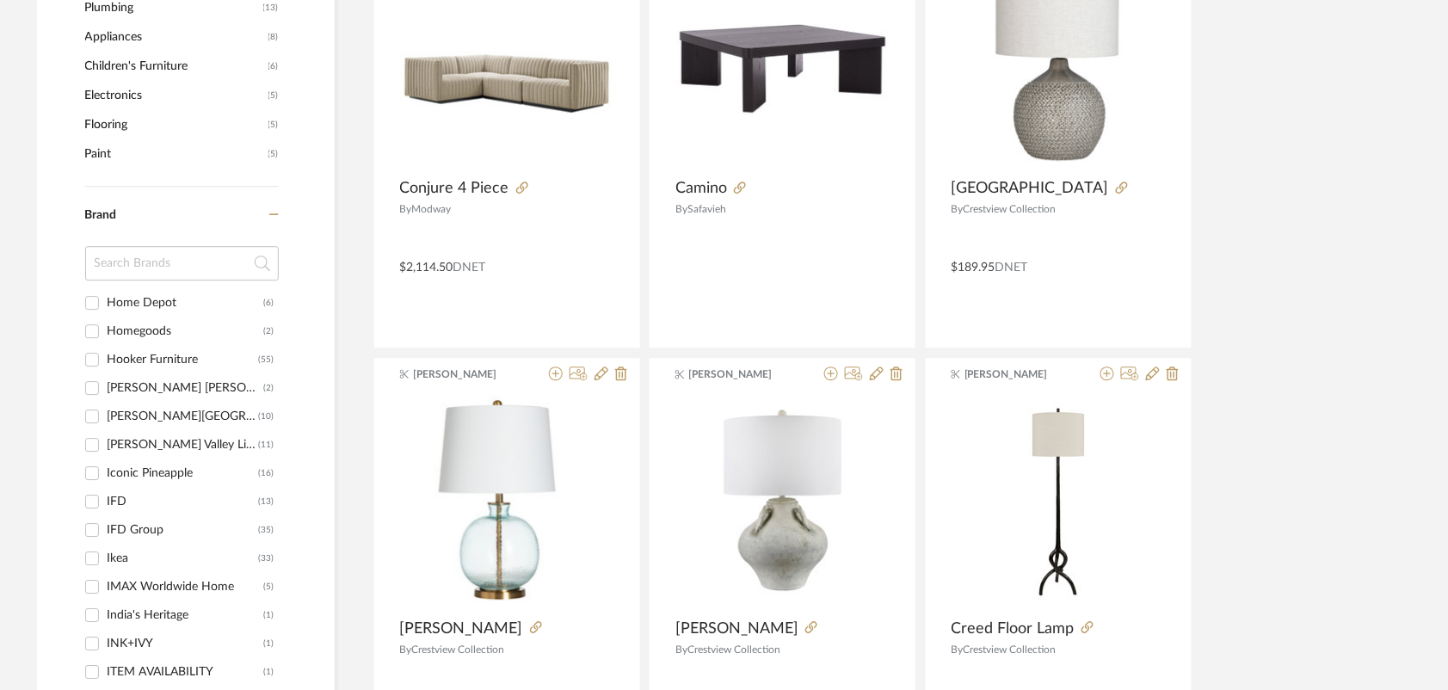
scroll to position [4219, 0]
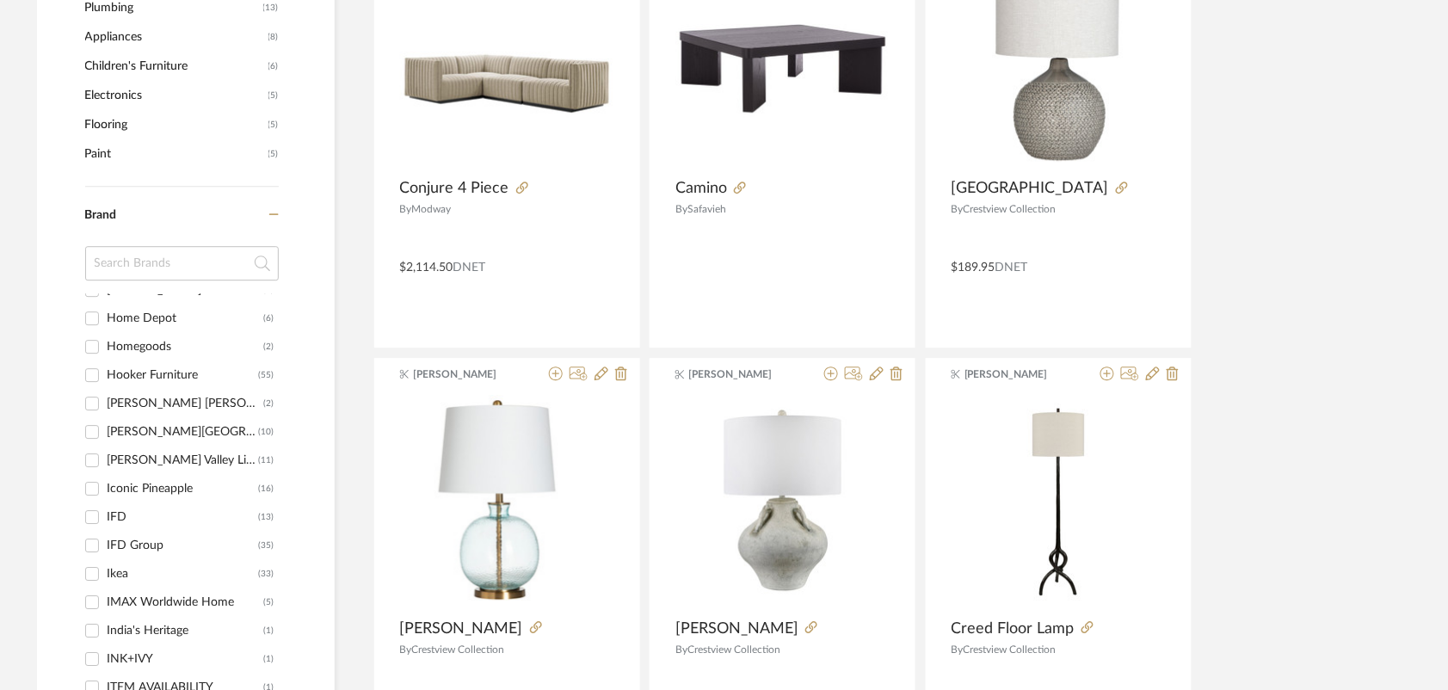
click at [108, 510] on div "IFD" at bounding box center [183, 517] width 151 height 28
click at [106, 510] on input "IFD (13)" at bounding box center [92, 517] width 28 height 28
checkbox input "true"
click at [108, 540] on div "IFD Group" at bounding box center [183, 546] width 151 height 28
click at [106, 540] on input "IFD Group (35)" at bounding box center [92, 546] width 28 height 28
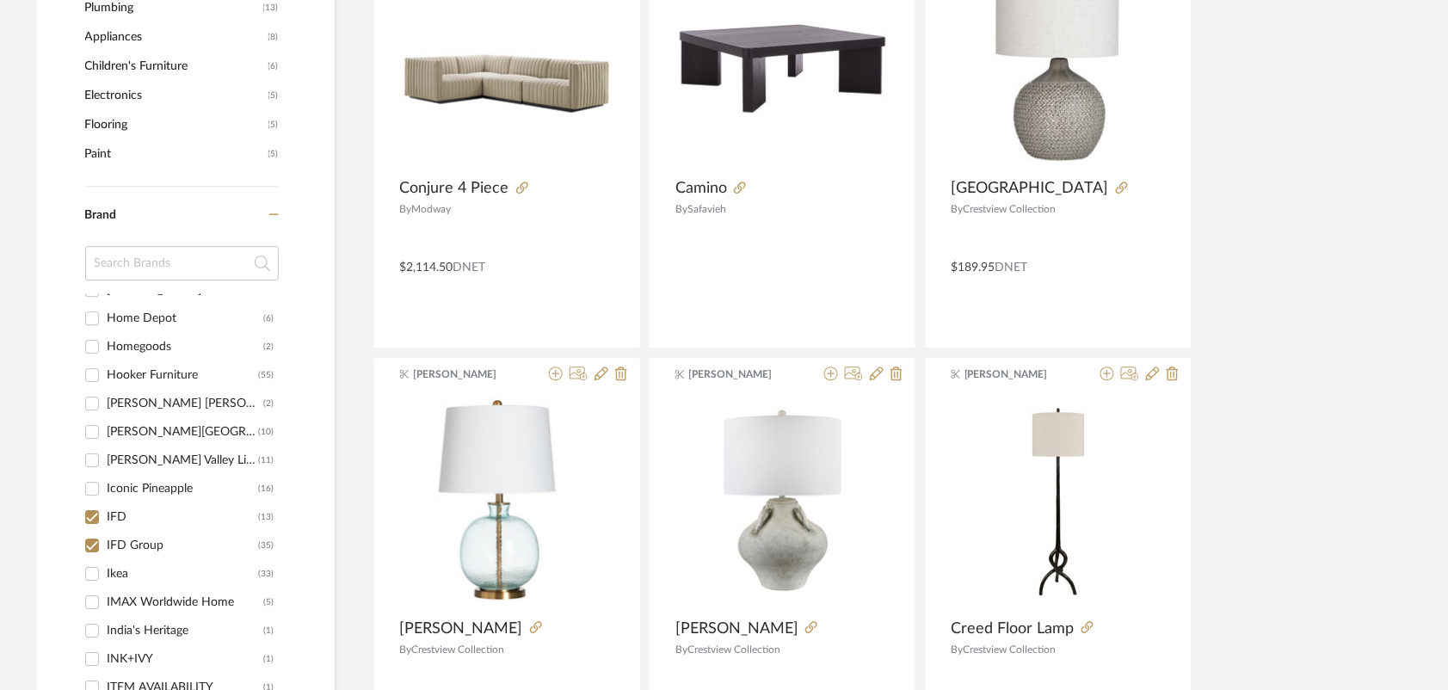
checkbox input "true"
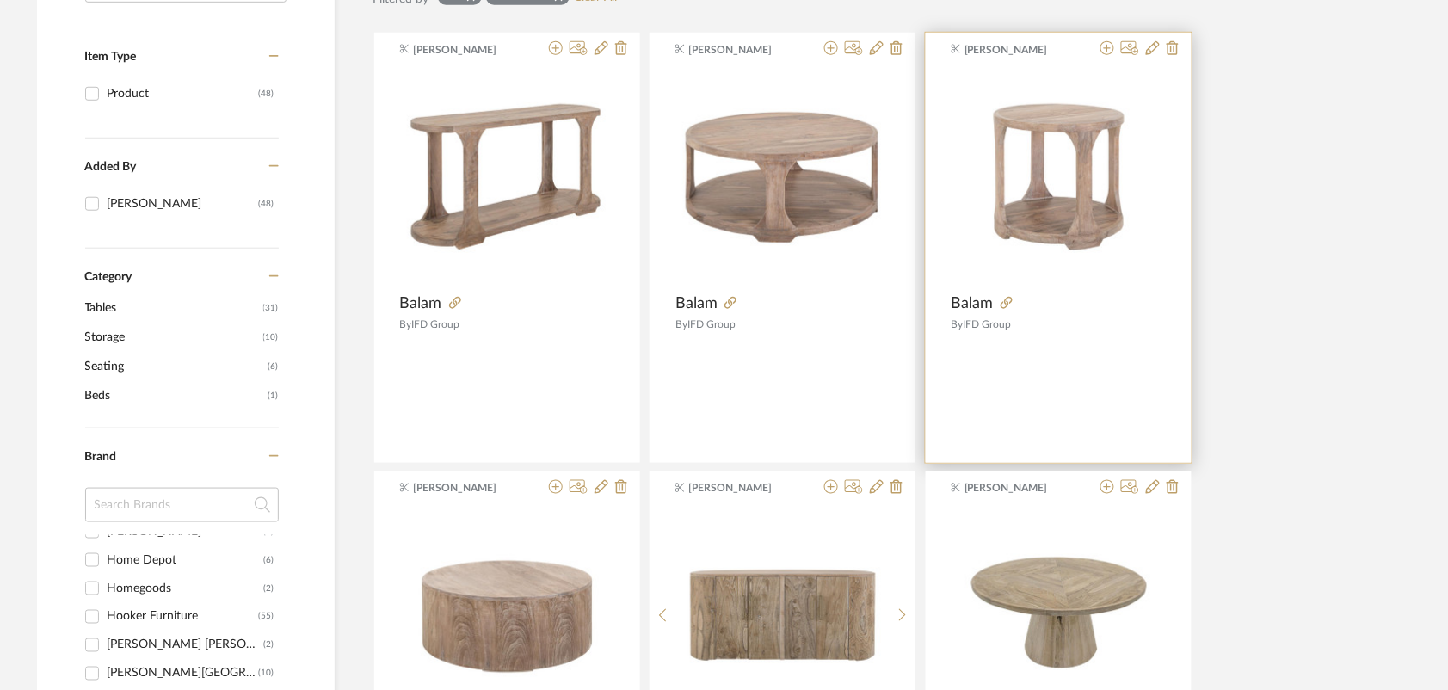
scroll to position [323, 0]
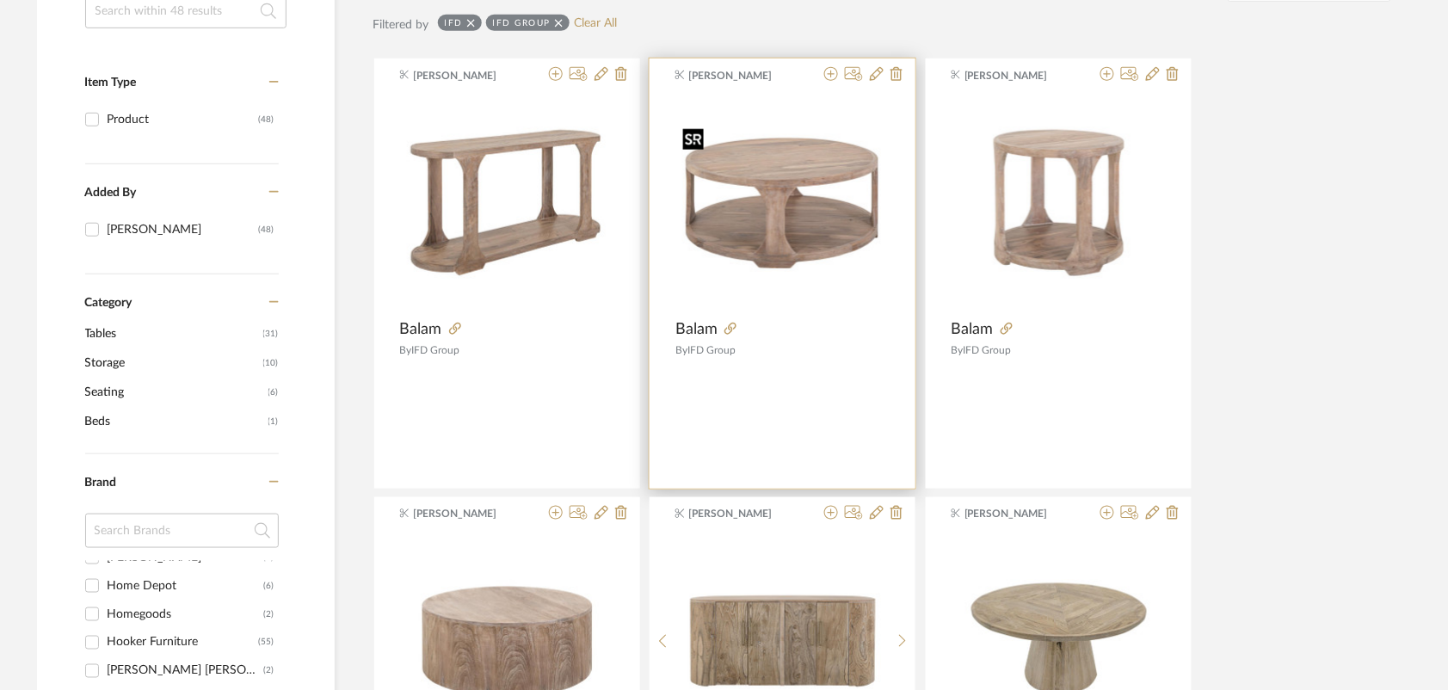
drag, startPoint x: 748, startPoint y: 231, endPoint x: 778, endPoint y: 177, distance: 61.2
click at [864, 323] on div at bounding box center [803, 329] width 172 height 19
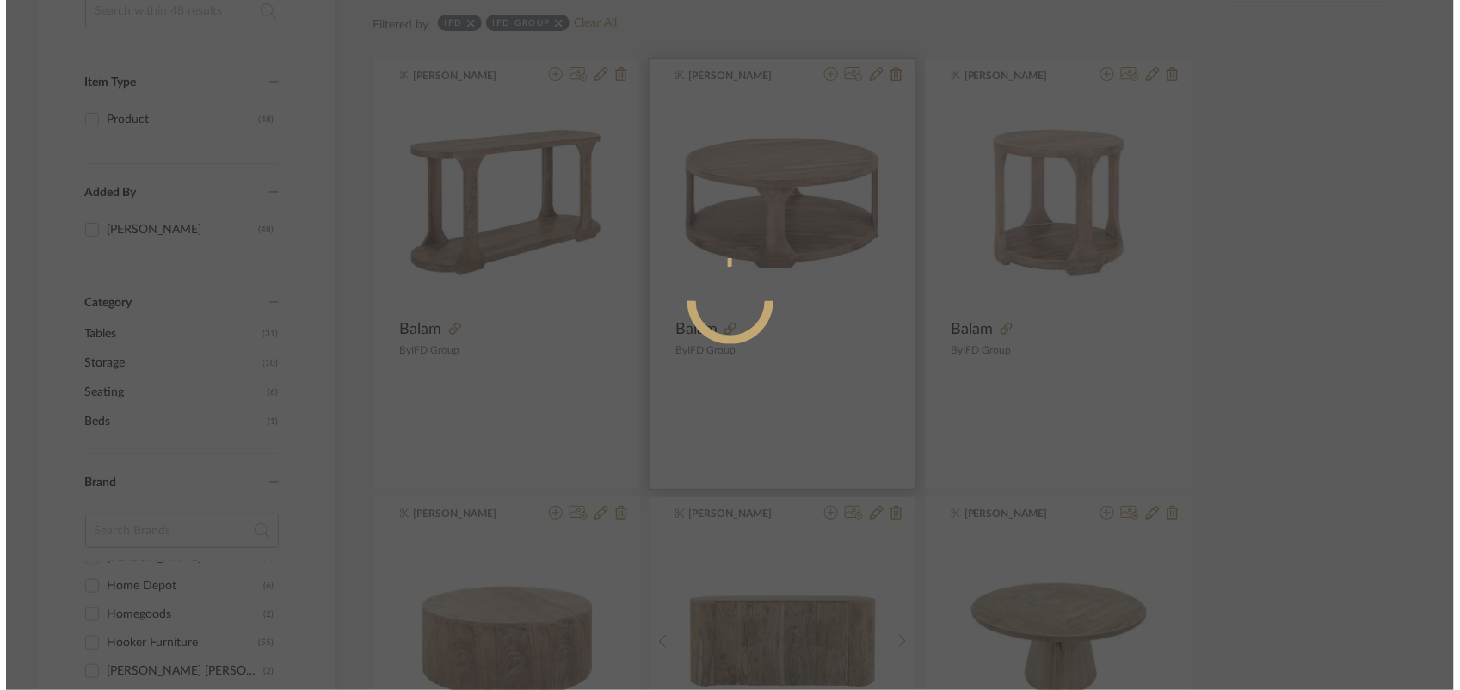
scroll to position [0, 0]
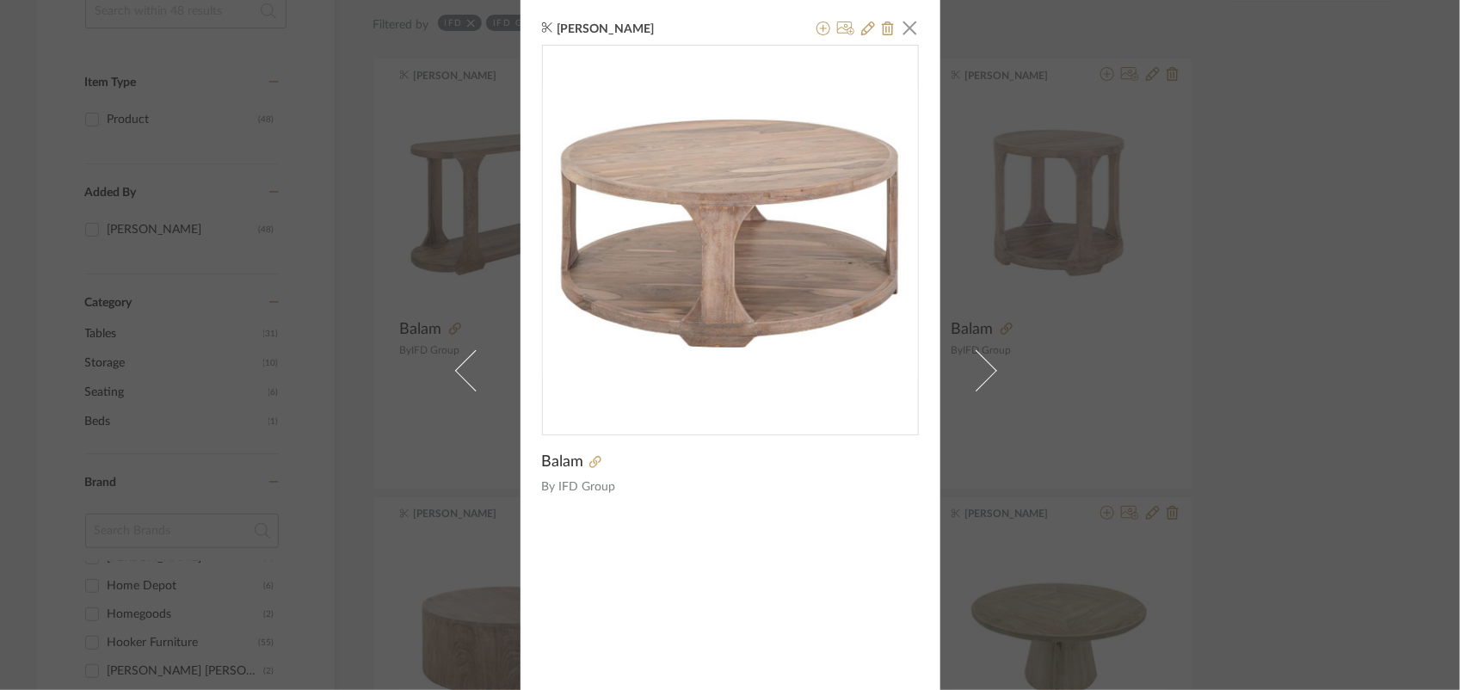
drag, startPoint x: 1206, startPoint y: 514, endPoint x: 1459, endPoint y: 474, distance: 256.1
click at [1207, 510] on div "Katie Walton × Balam By IFD Group" at bounding box center [730, 345] width 1460 height 690
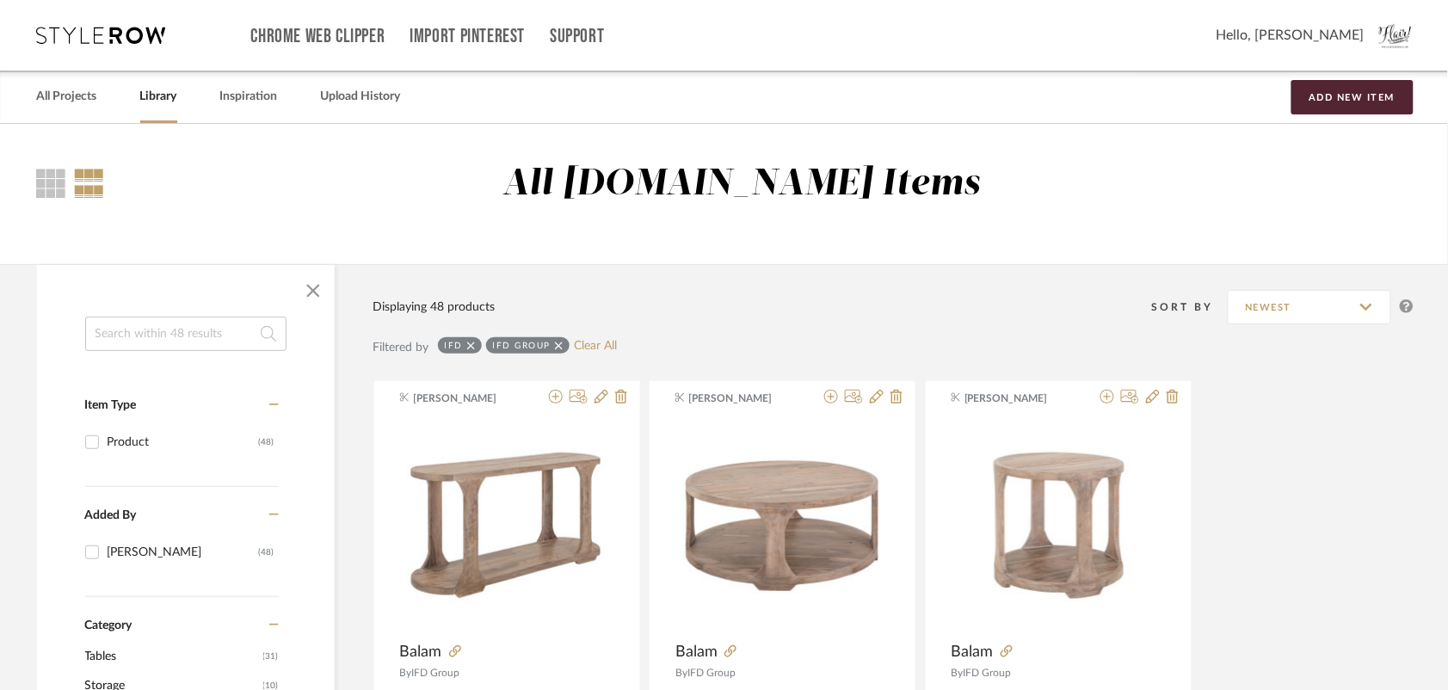
click at [306, 292] on span "button" at bounding box center [312, 290] width 41 height 41
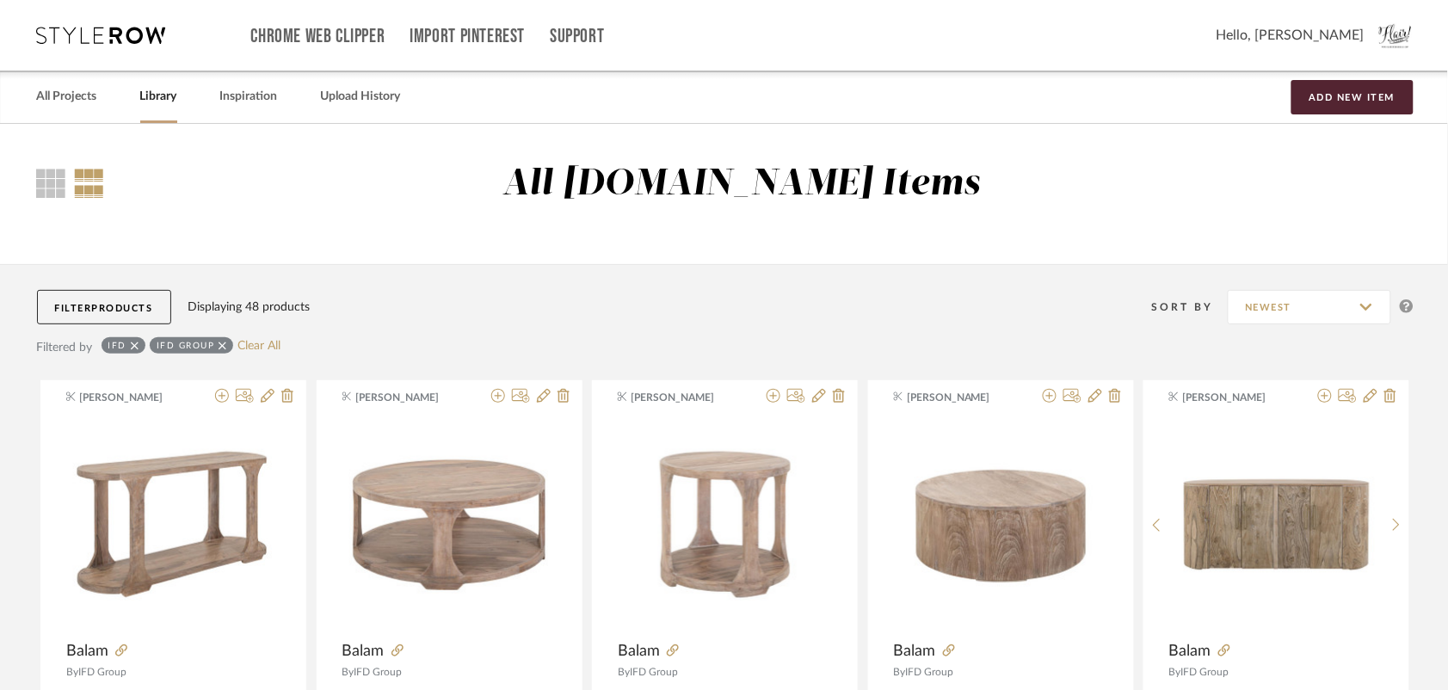
click at [267, 342] on link "Clear All" at bounding box center [258, 346] width 43 height 15
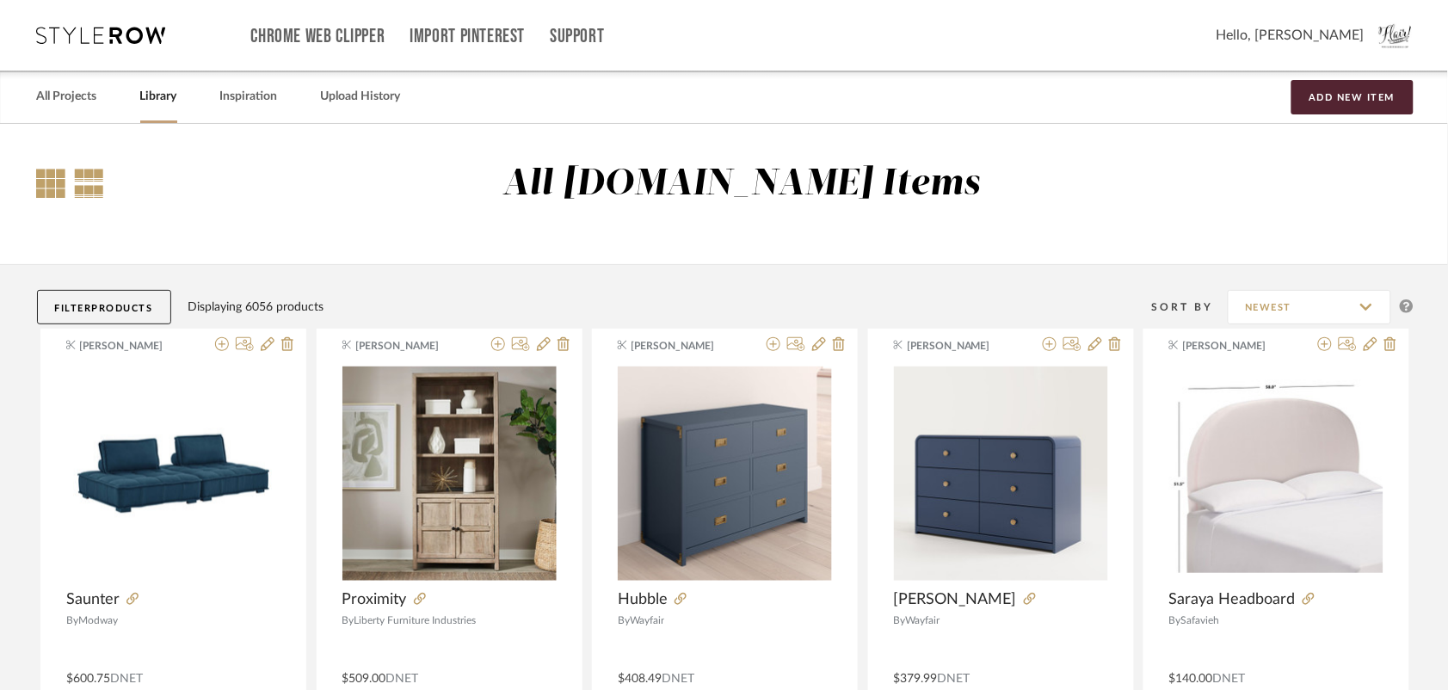
click at [63, 179] on div at bounding box center [51, 183] width 29 height 29
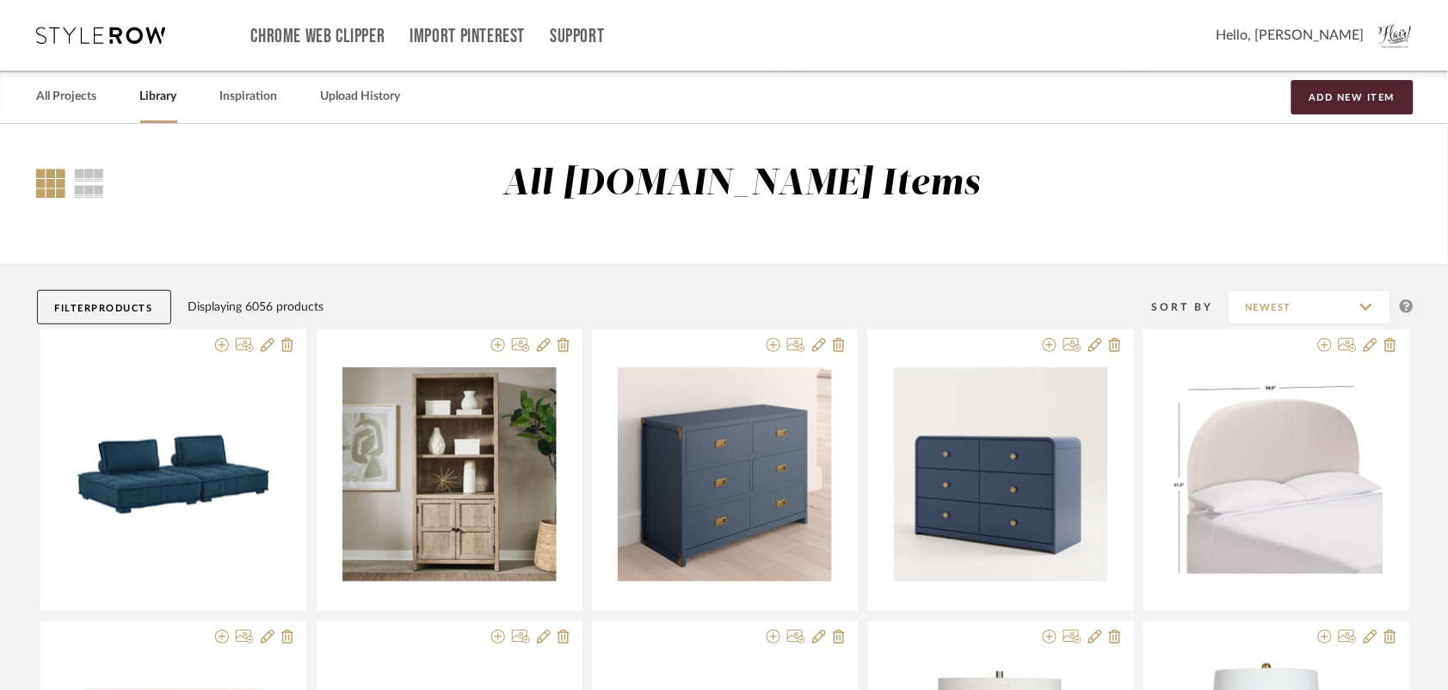
drag, startPoint x: 101, startPoint y: 305, endPoint x: 112, endPoint y: 305, distance: 11.2
click at [103, 305] on span "Products" at bounding box center [122, 308] width 61 height 9
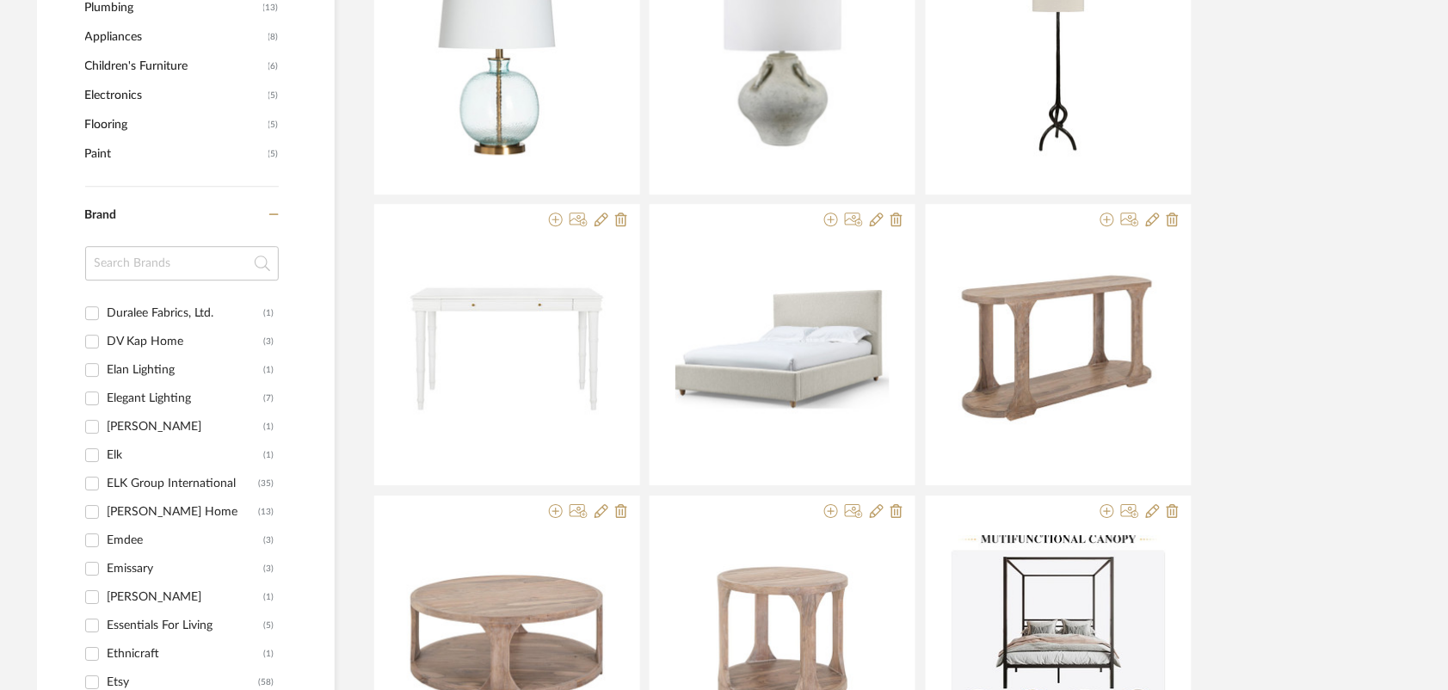
scroll to position [2391, 0]
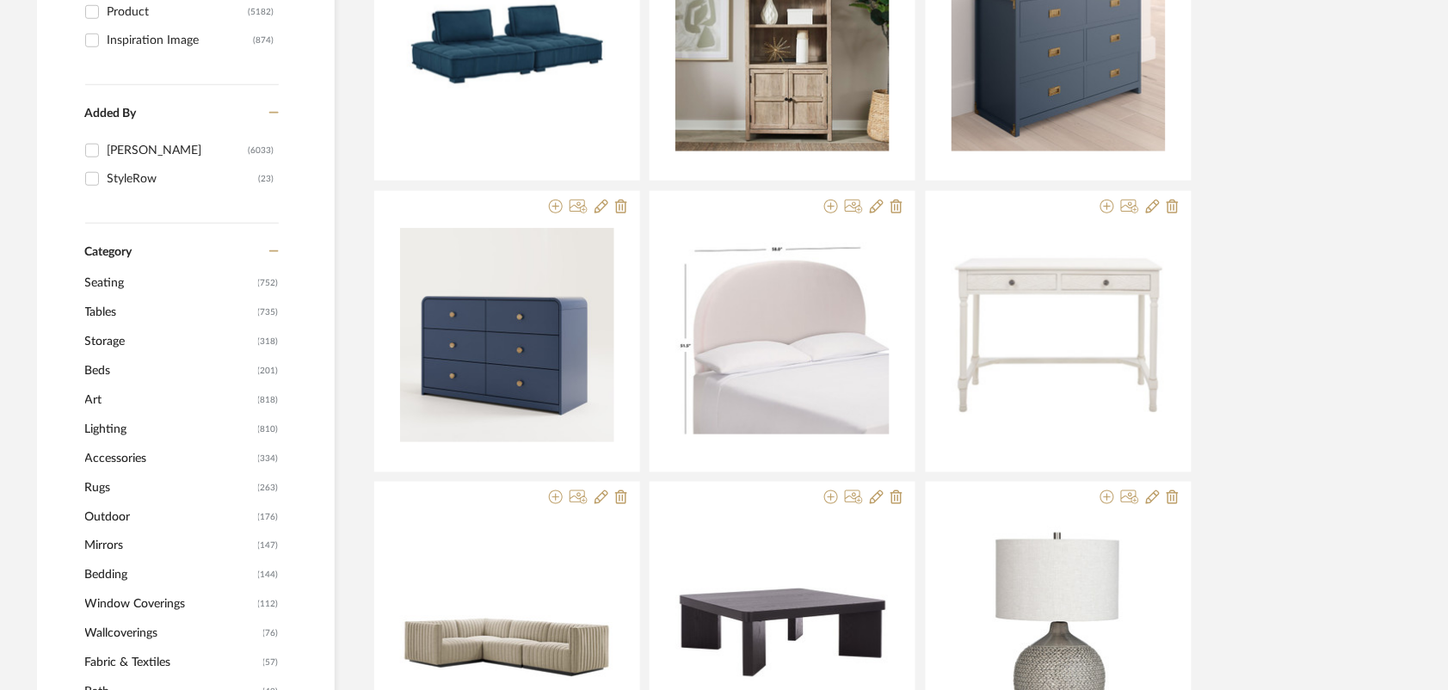
click at [92, 277] on span "Seating" at bounding box center [169, 282] width 169 height 29
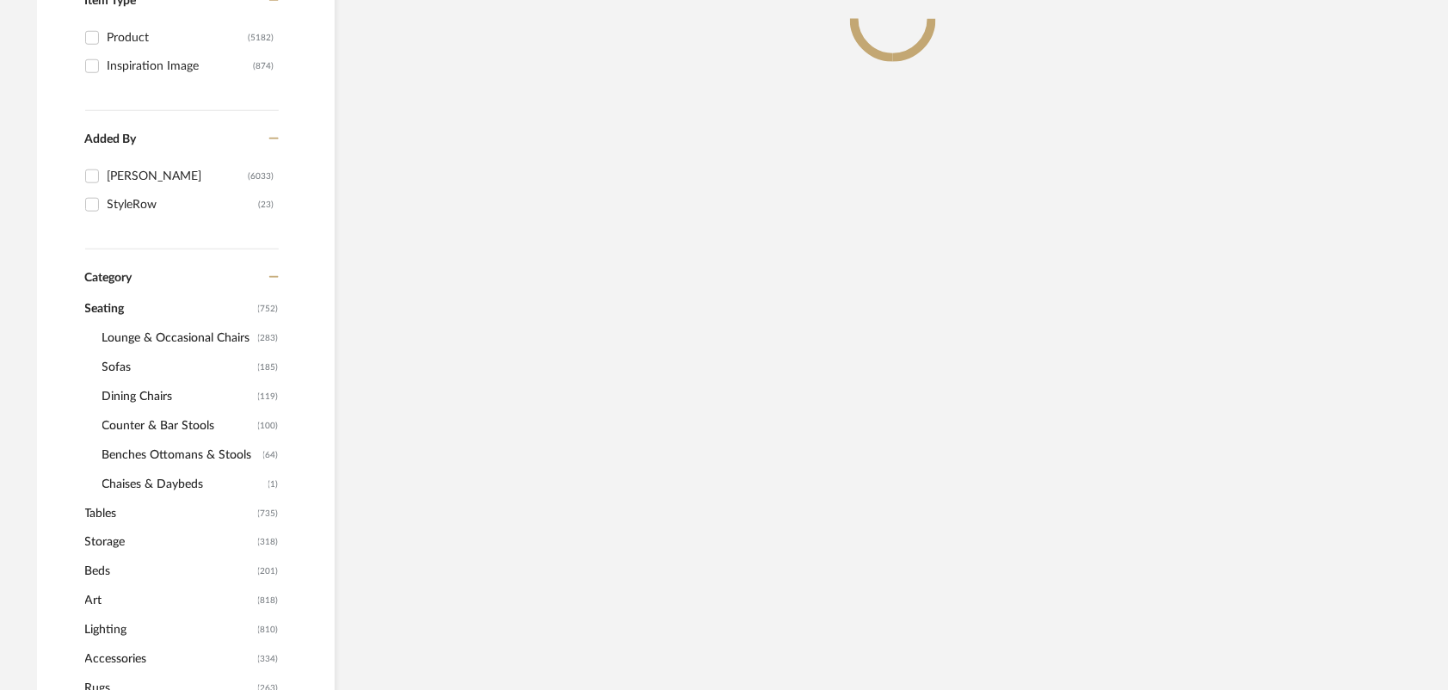
scroll to position [456, 0]
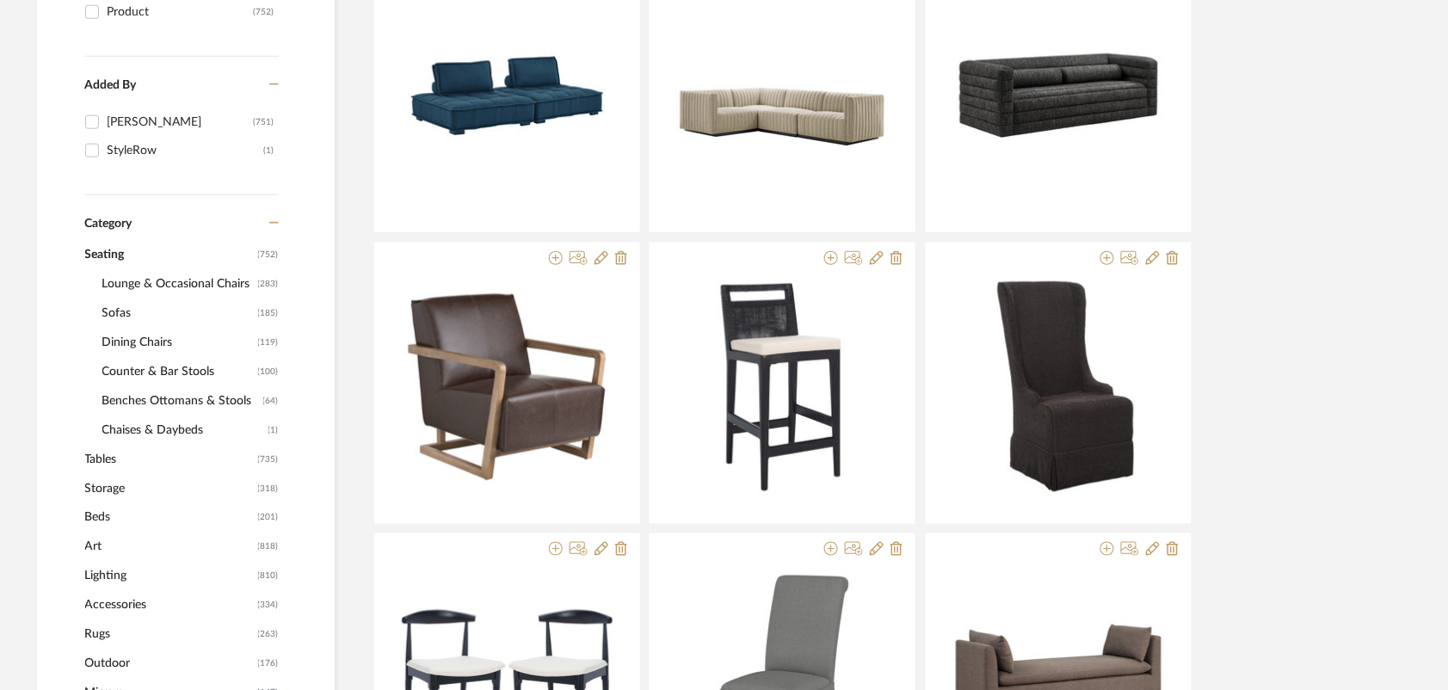
scroll to position [376, 0]
click at [144, 346] on span "Dining Chairs" at bounding box center [177, 342] width 151 height 29
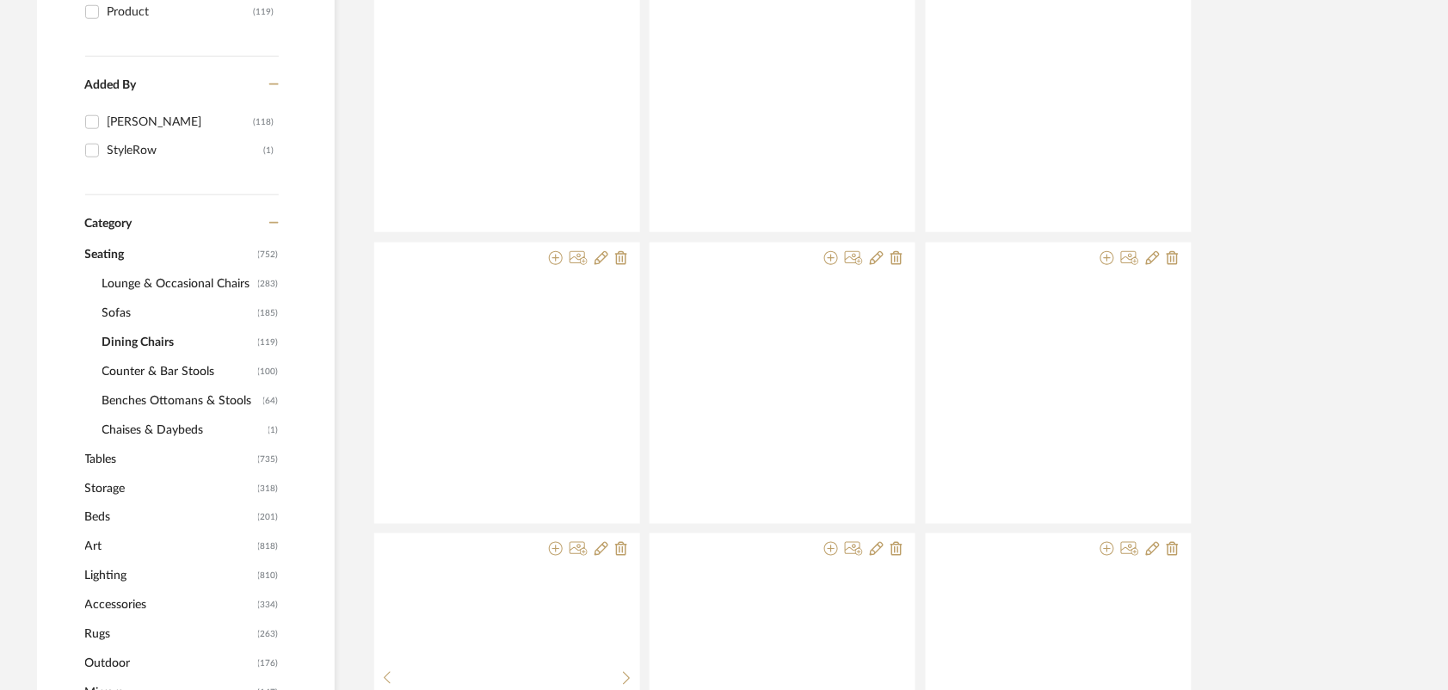
scroll to position [93, 0]
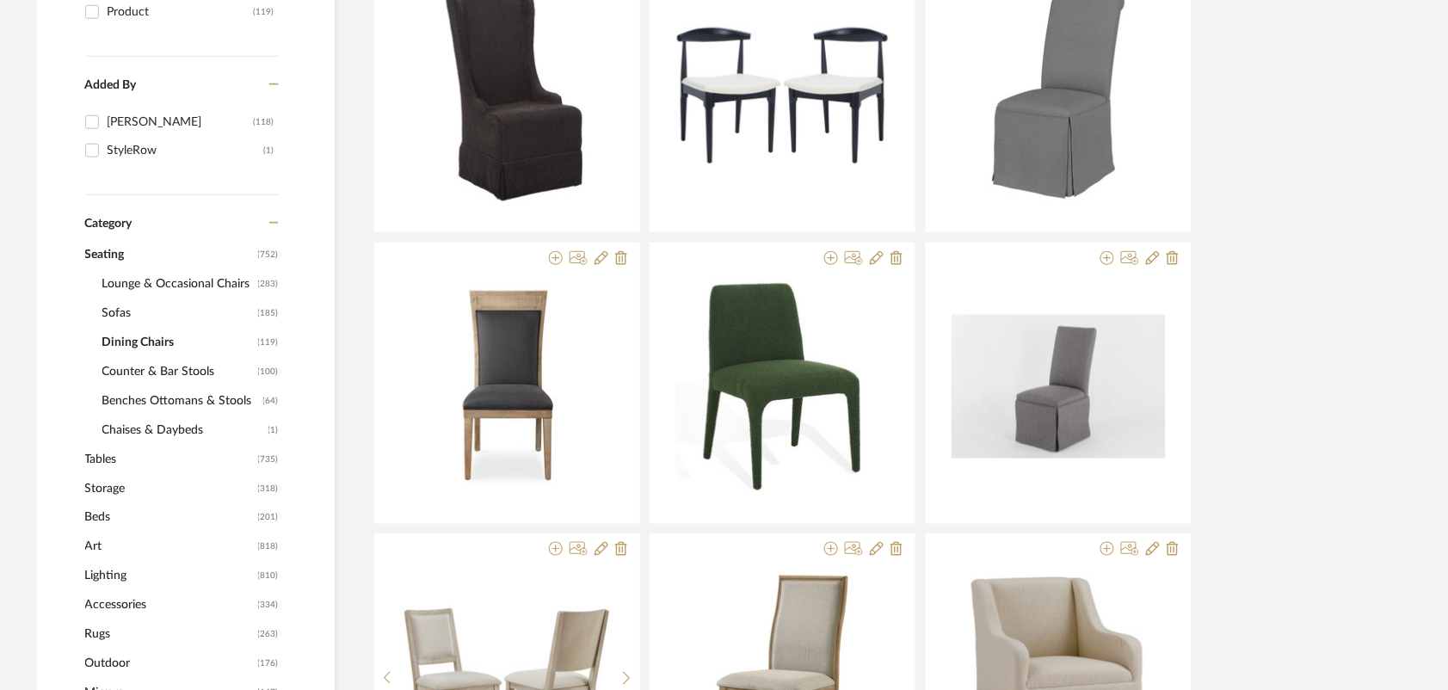
click at [161, 292] on span "Lounge & Occasional Chairs" at bounding box center [177, 283] width 151 height 29
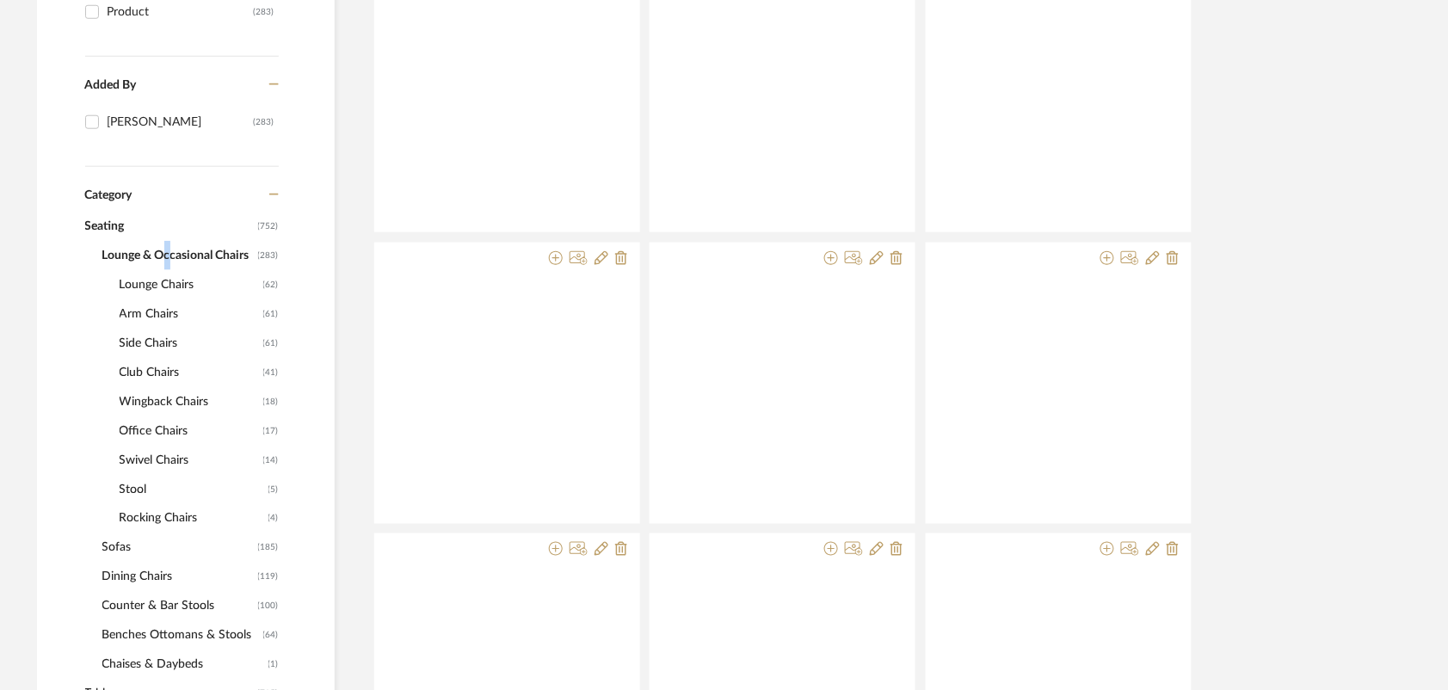
scroll to position [234, 0]
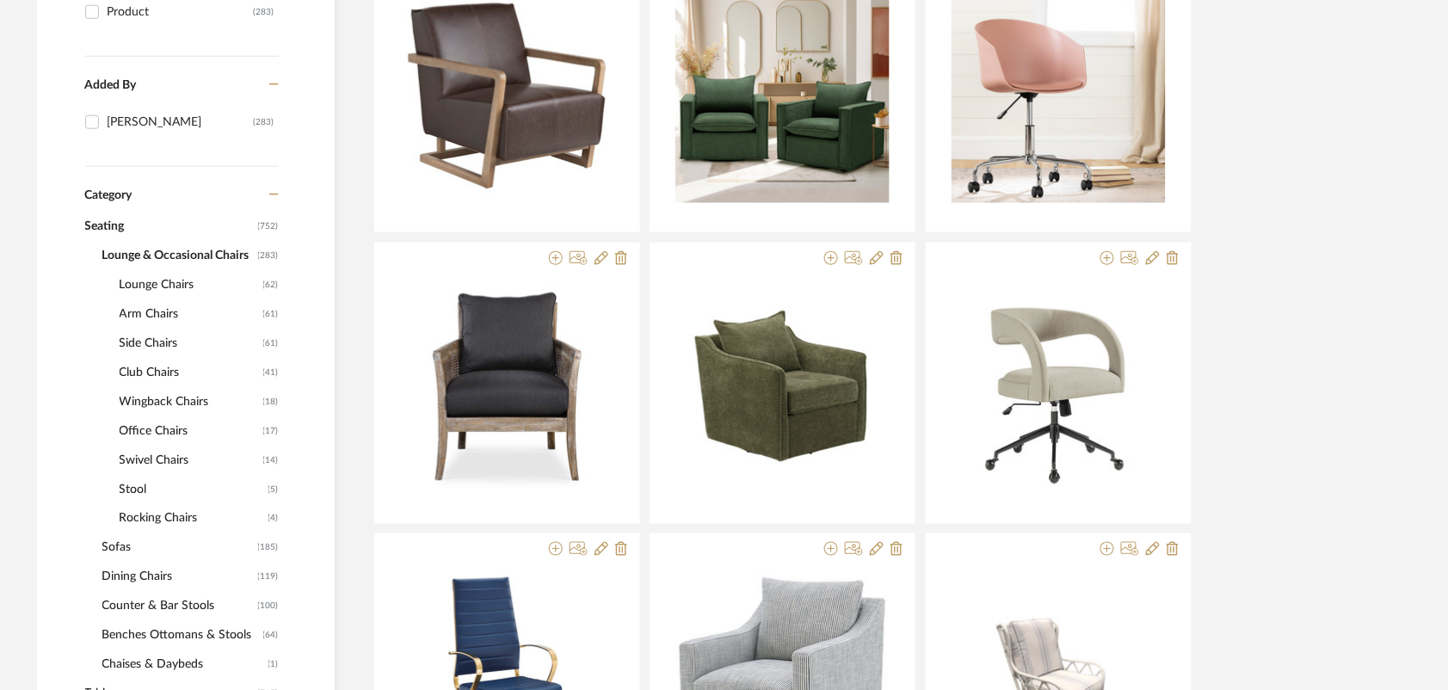
drag, startPoint x: 161, startPoint y: 292, endPoint x: 143, endPoint y: 427, distance: 136.2
click at [144, 428] on span "Office Chairs" at bounding box center [189, 430] width 139 height 29
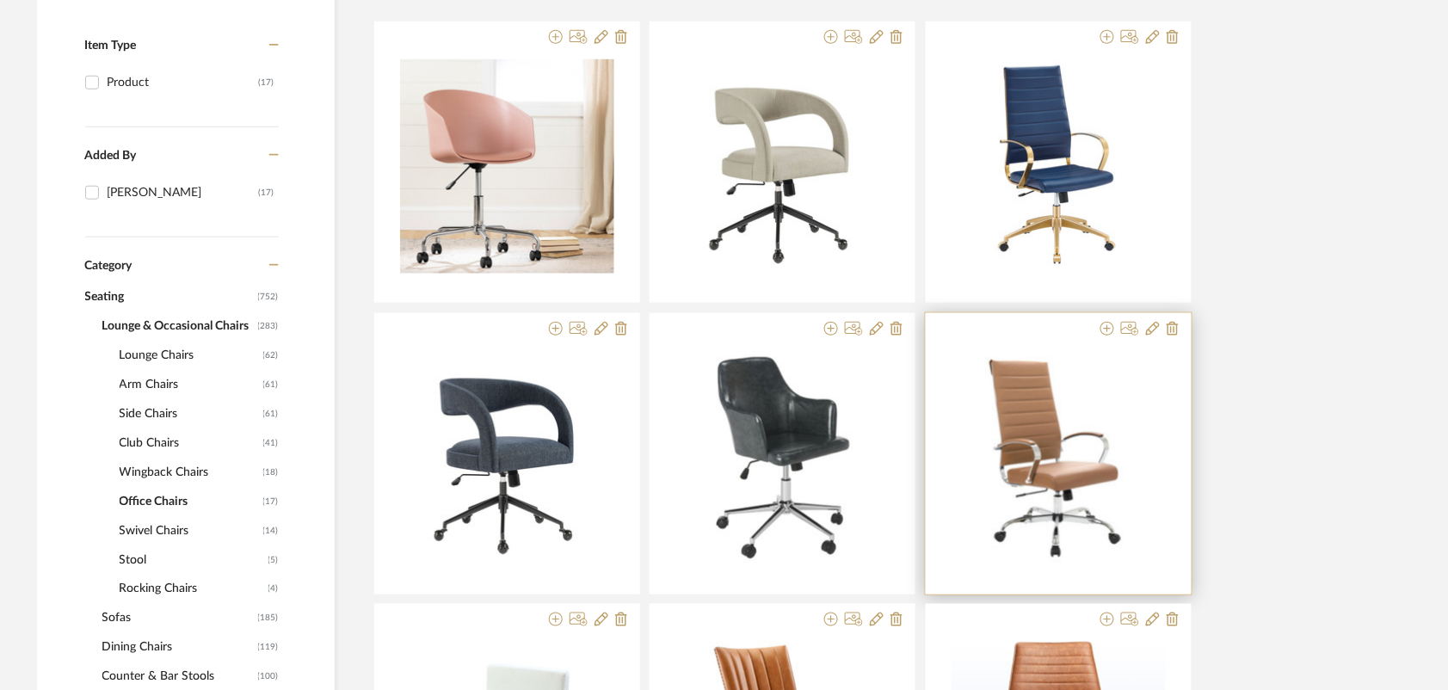
scroll to position [348, 0]
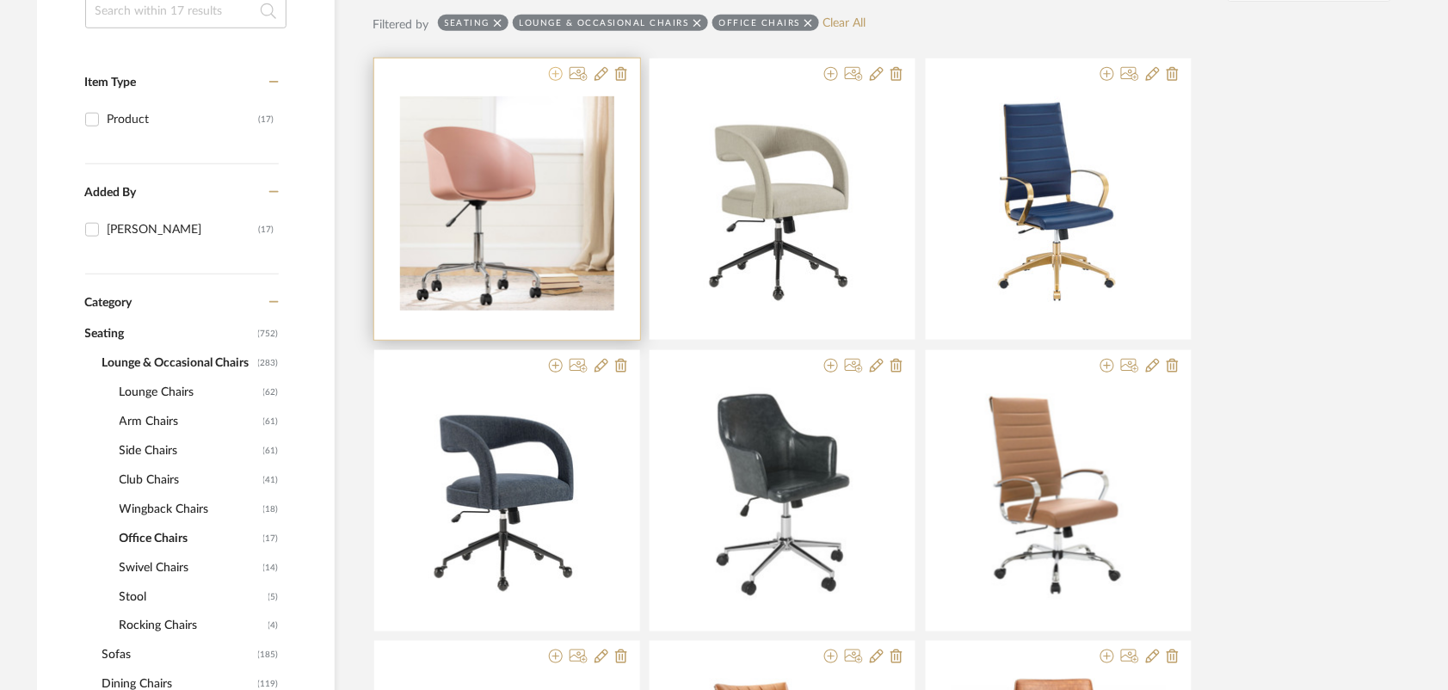
click at [555, 76] on icon at bounding box center [556, 74] width 14 height 14
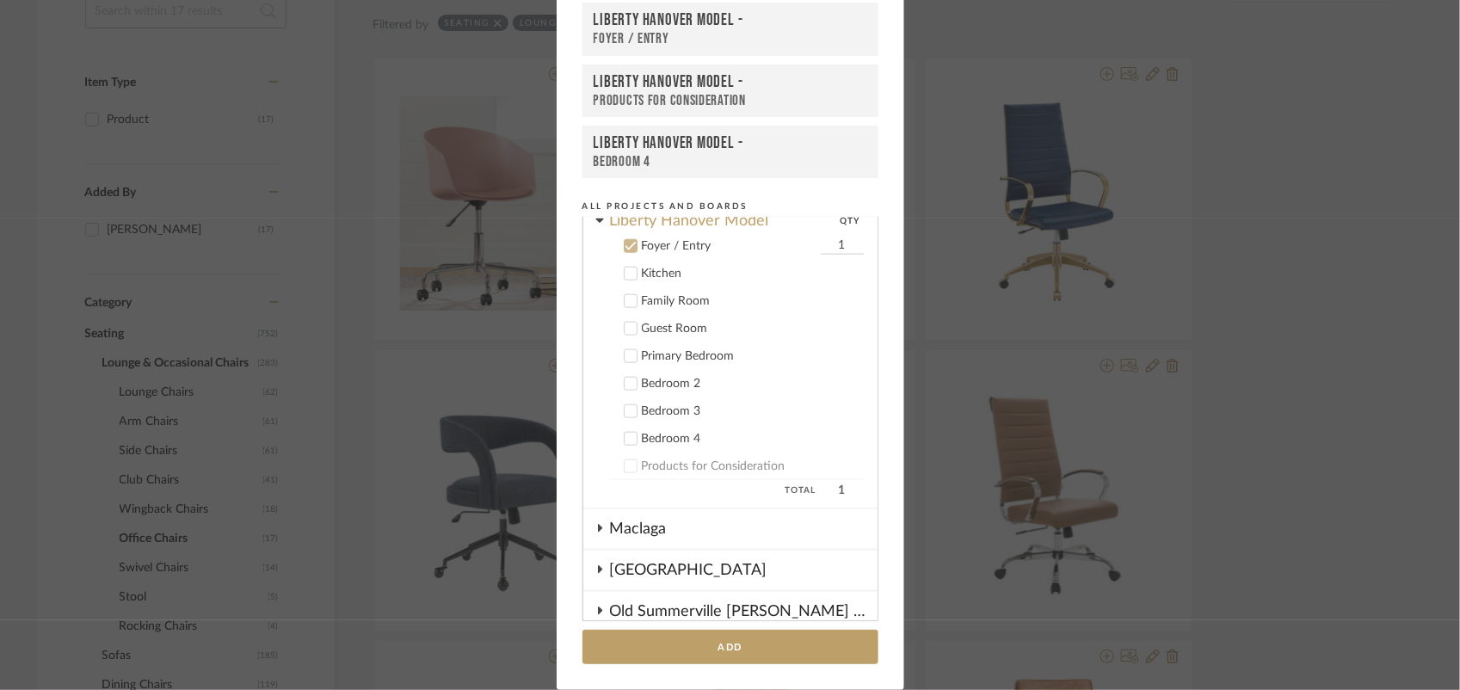
scroll to position [882, 0]
click at [624, 239] on icon at bounding box center [630, 245] width 12 height 12
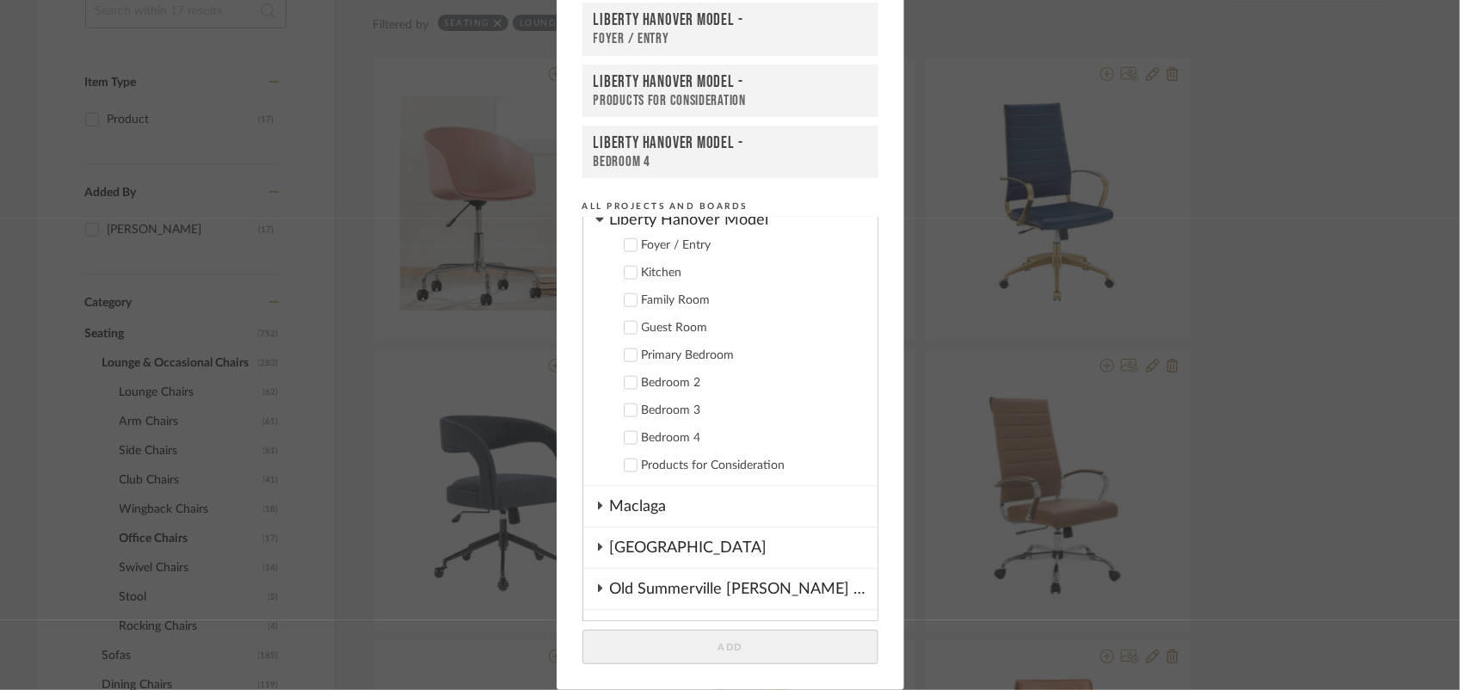
click at [656, 376] on div "Bedroom 2" at bounding box center [753, 383] width 222 height 15
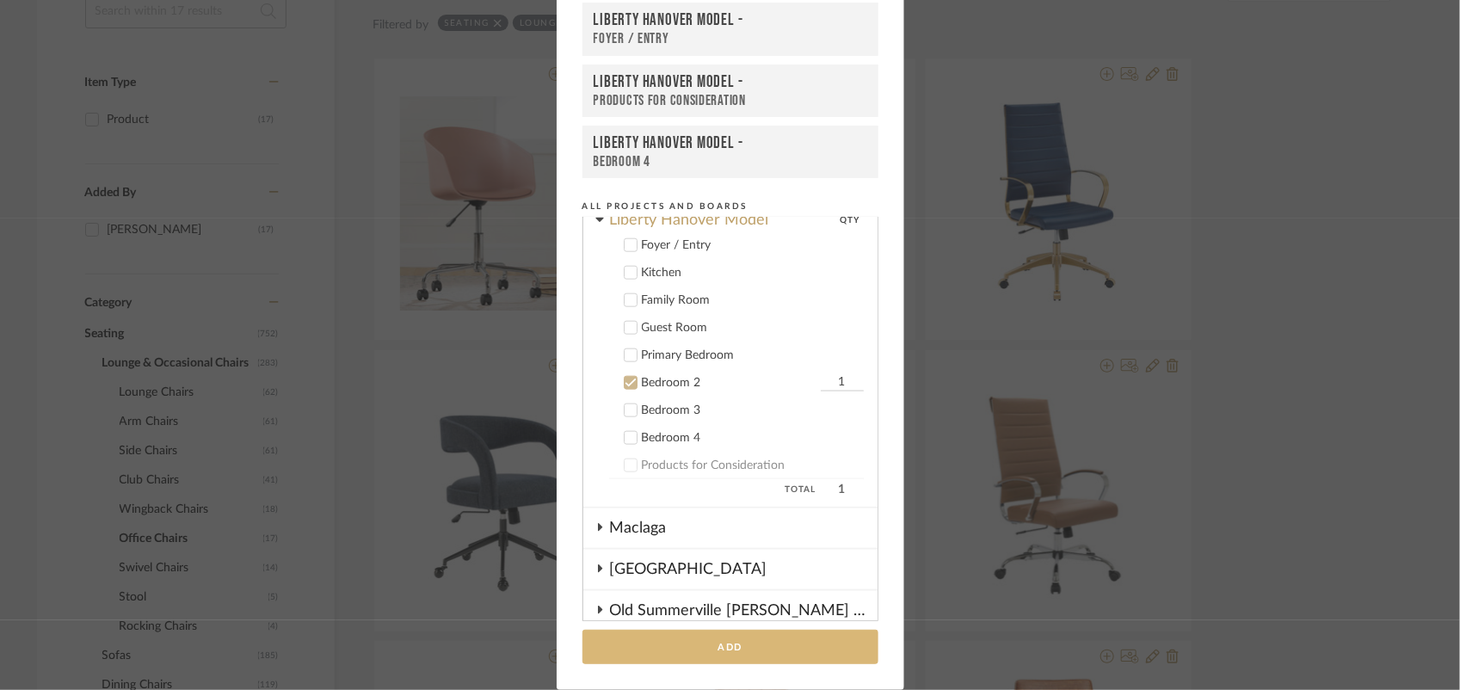
click at [706, 649] on button "Add" at bounding box center [730, 647] width 296 height 35
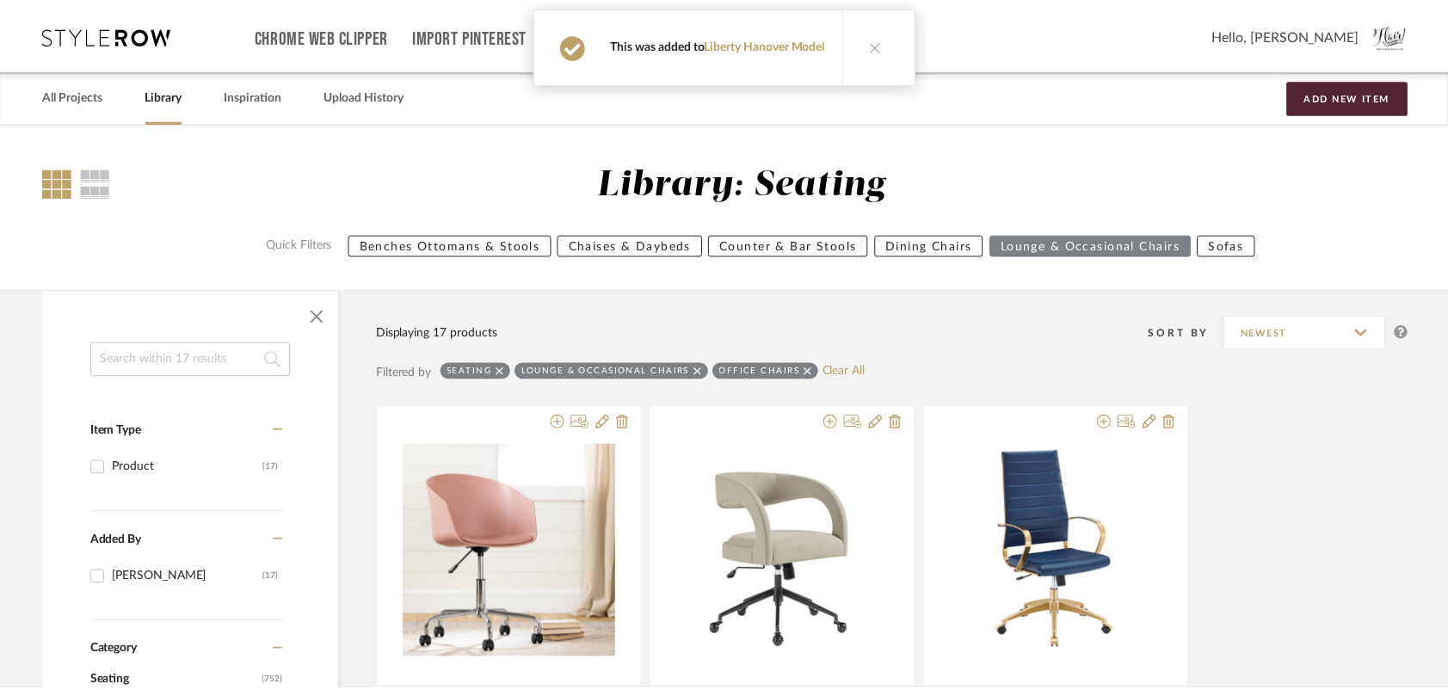
scroll to position [348, 0]
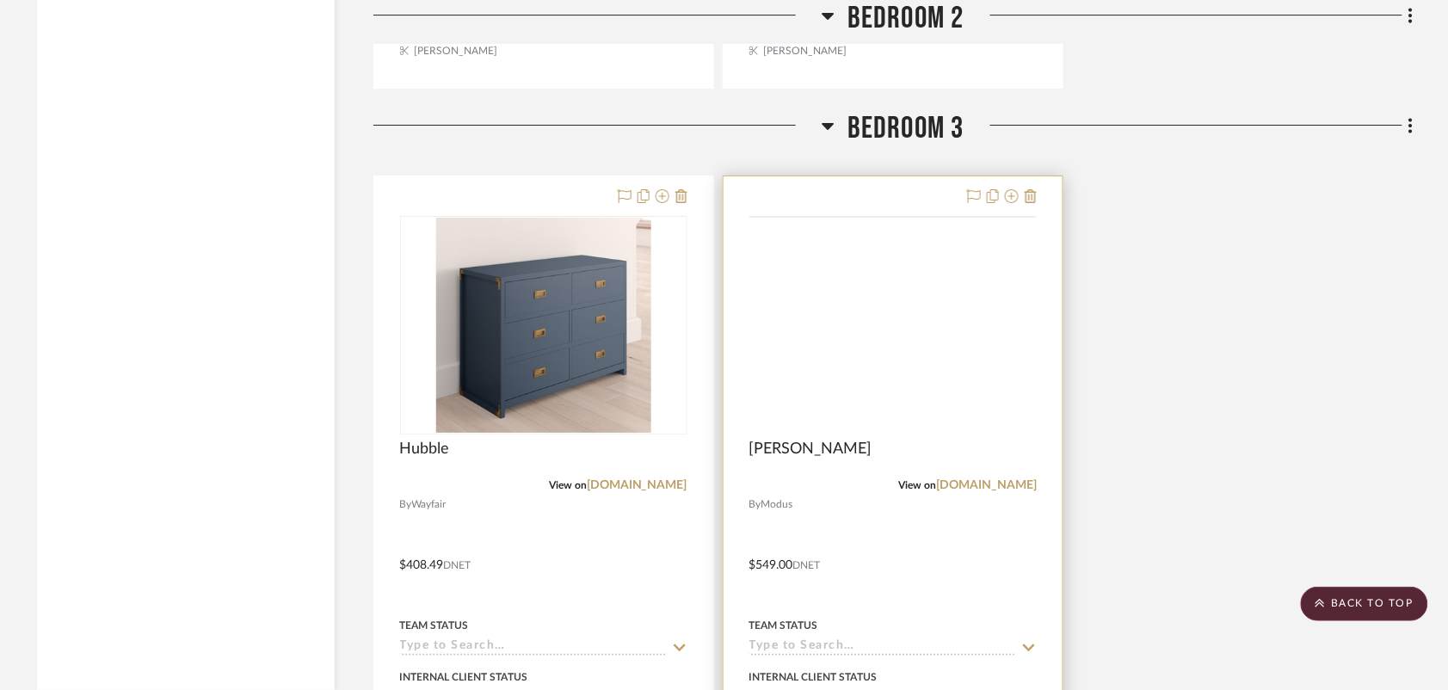
scroll to position [3655, 0]
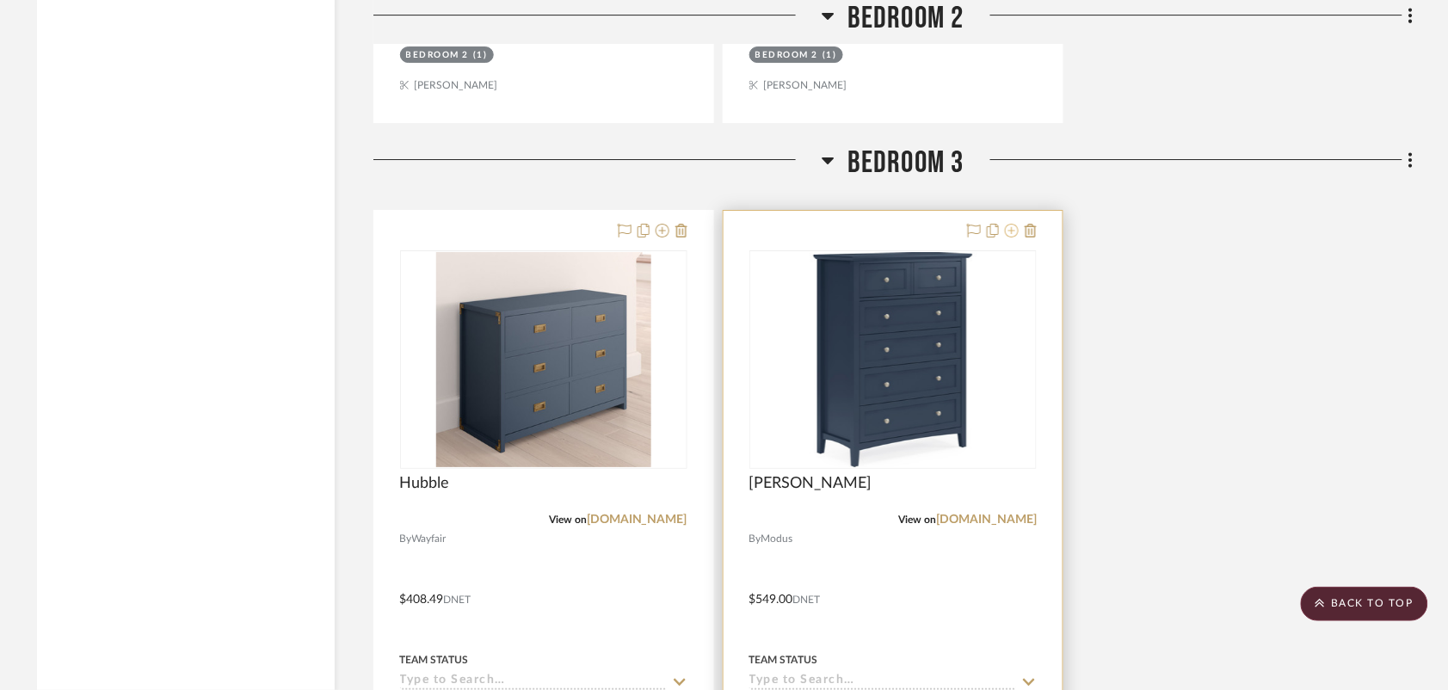
click at [1012, 237] on icon at bounding box center [1012, 231] width 14 height 14
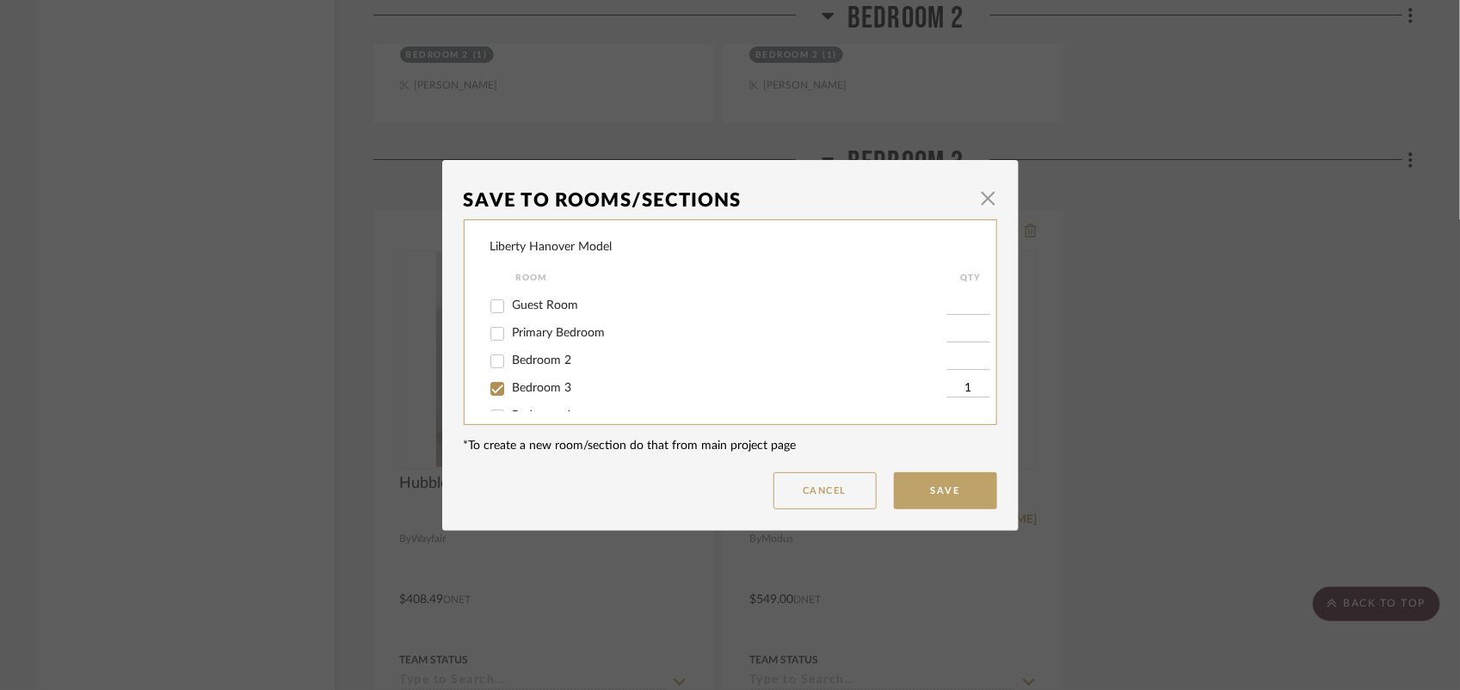
scroll to position [101, 0]
click at [522, 367] on span "Bedroom 3" at bounding box center [542, 366] width 59 height 12
click at [511, 367] on input "Bedroom 3" at bounding box center [497, 367] width 28 height 28
checkbox input "false"
click at [966, 501] on button "Save" at bounding box center [945, 490] width 103 height 37
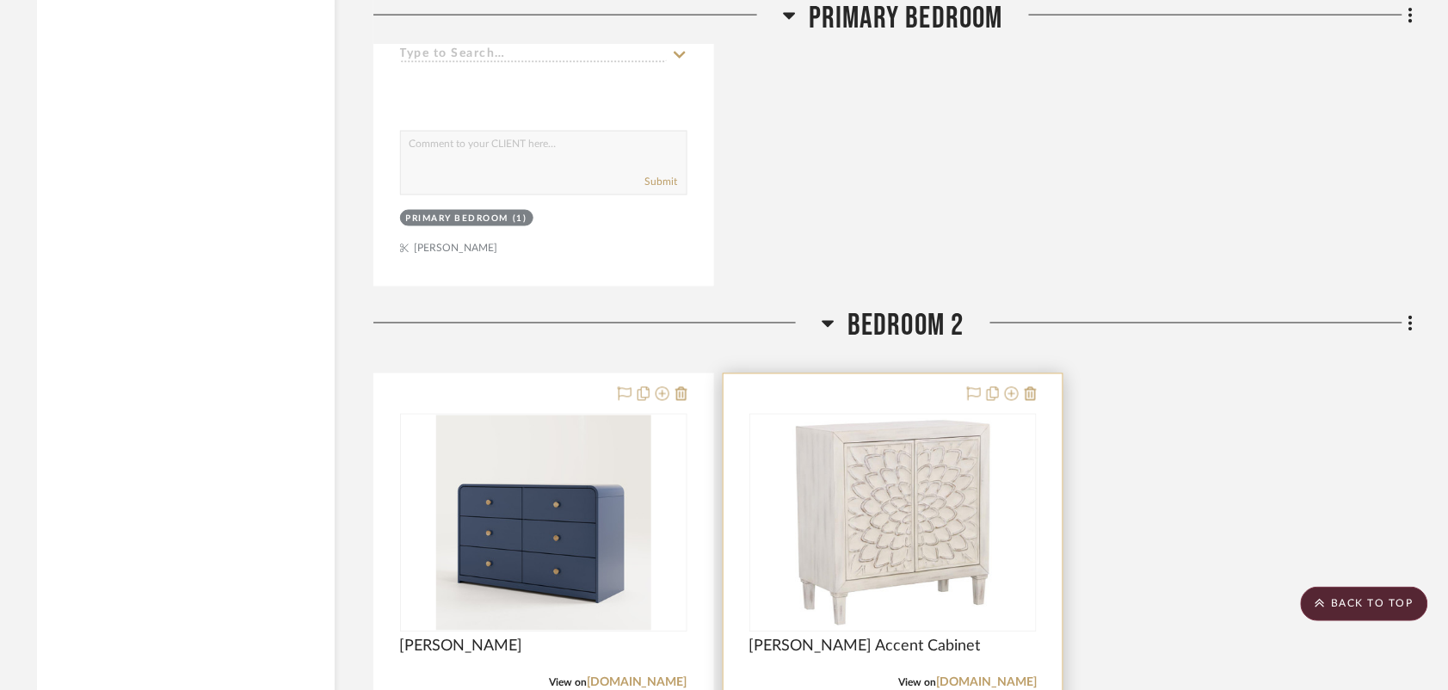
scroll to position [2795, 0]
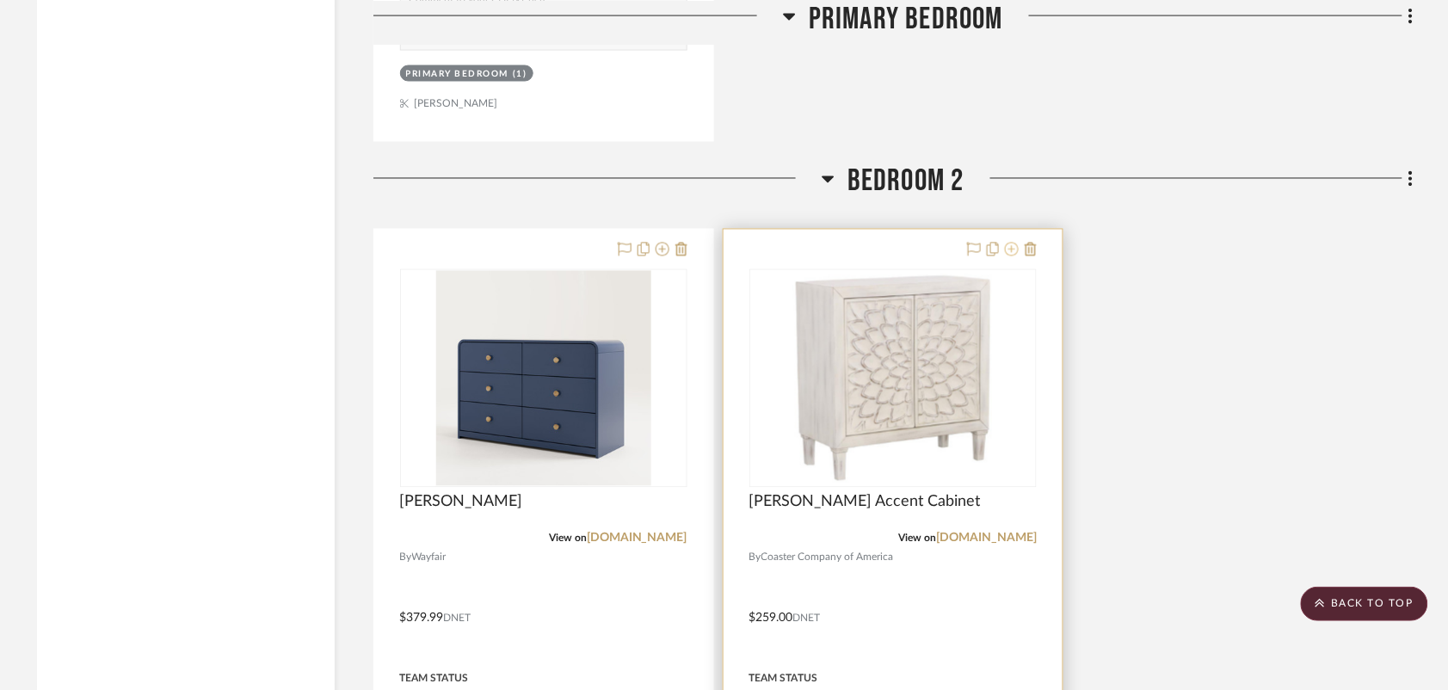
click at [1013, 250] on icon at bounding box center [1012, 250] width 14 height 14
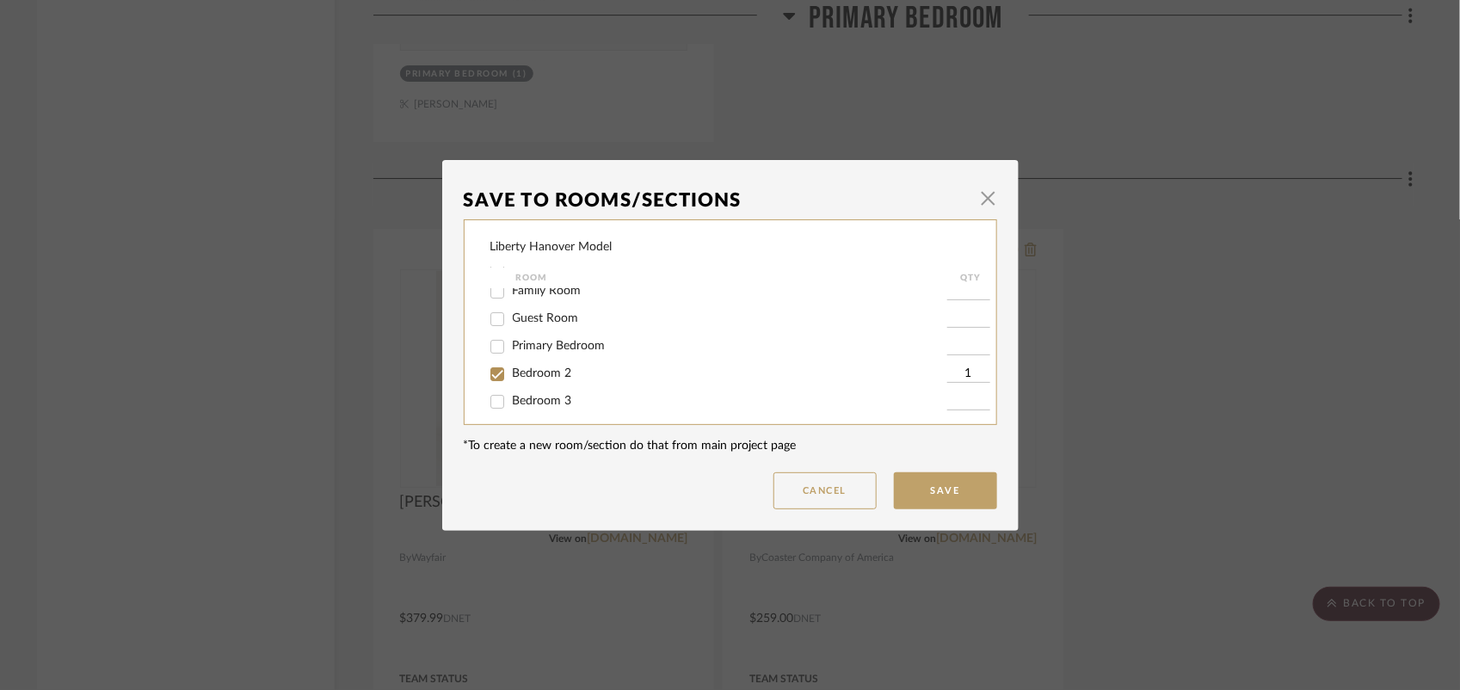
scroll to position [101, 0]
click at [548, 337] on span "Bedroom 2" at bounding box center [542, 338] width 59 height 12
click at [511, 337] on input "Bedroom 2" at bounding box center [497, 339] width 28 height 28
checkbox input "false"
click at [930, 497] on button "Save" at bounding box center [945, 490] width 103 height 37
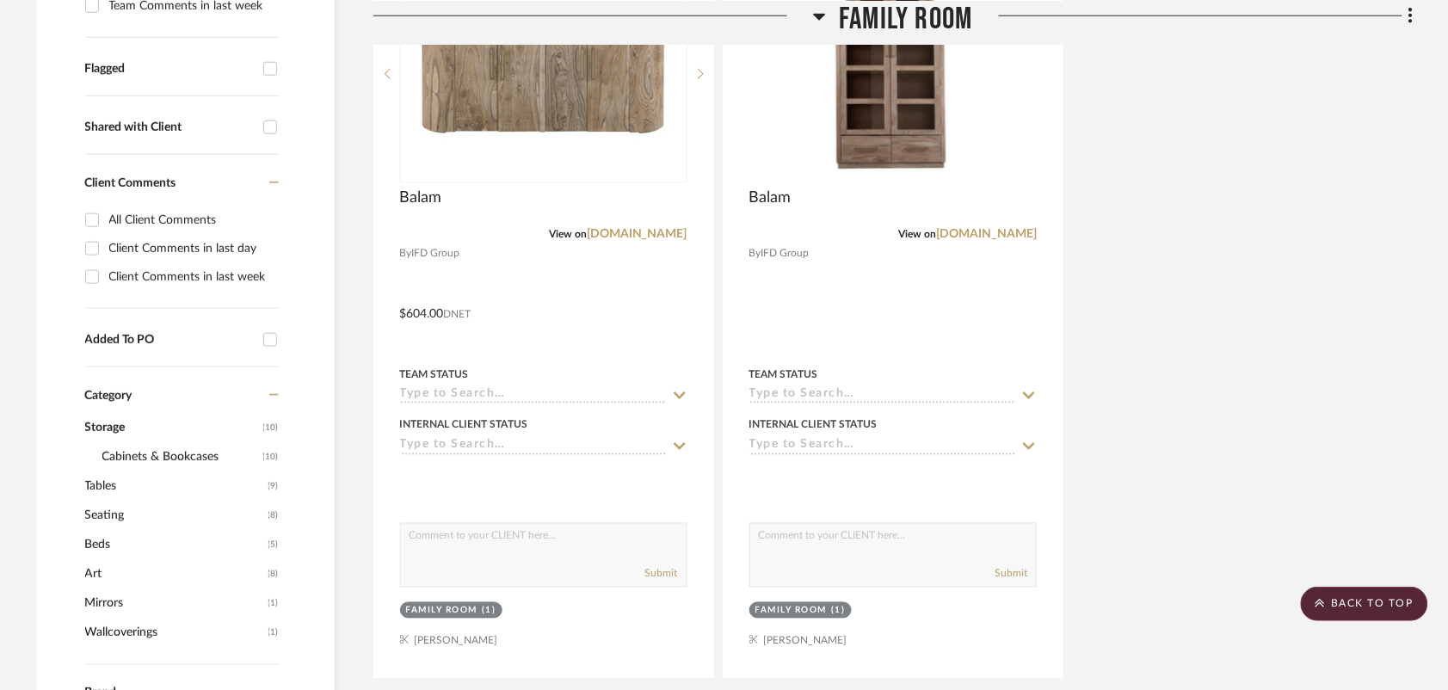
scroll to position [39, 0]
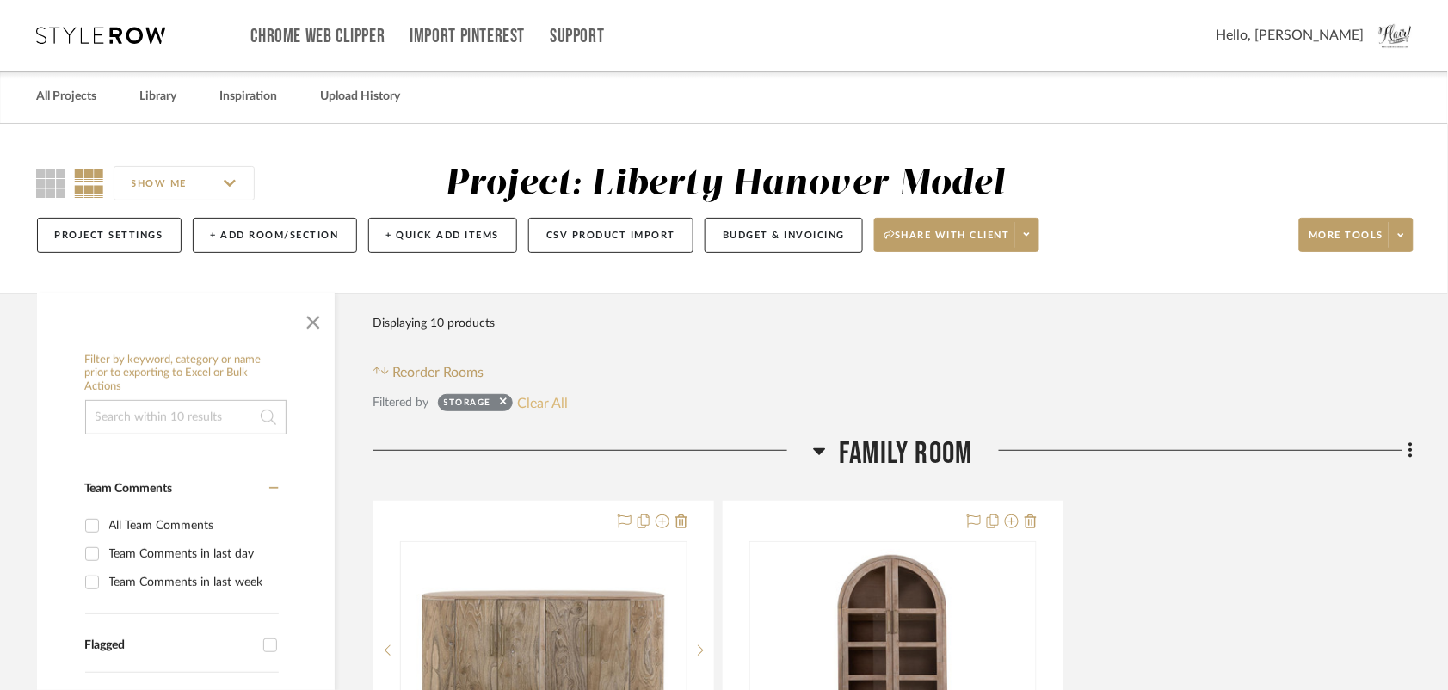
click at [527, 407] on button "Clear All" at bounding box center [542, 402] width 51 height 22
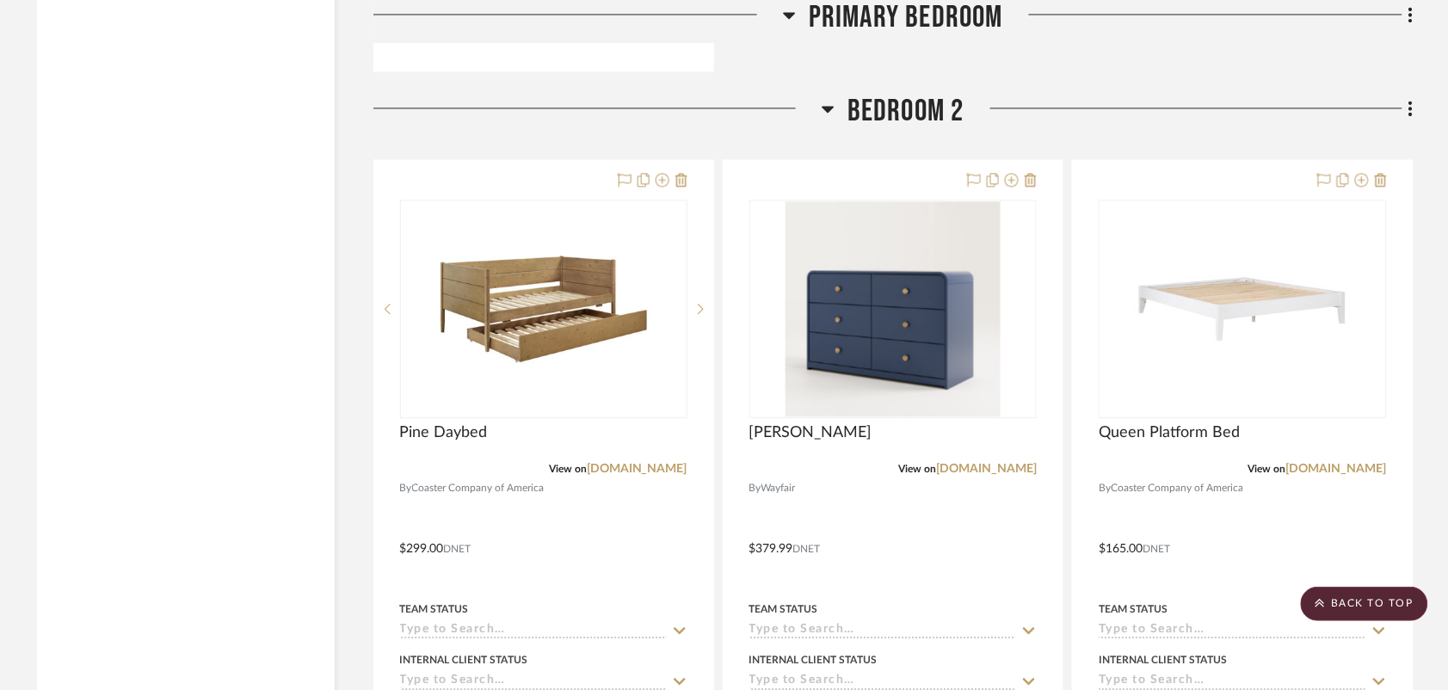
scroll to position [6881, 0]
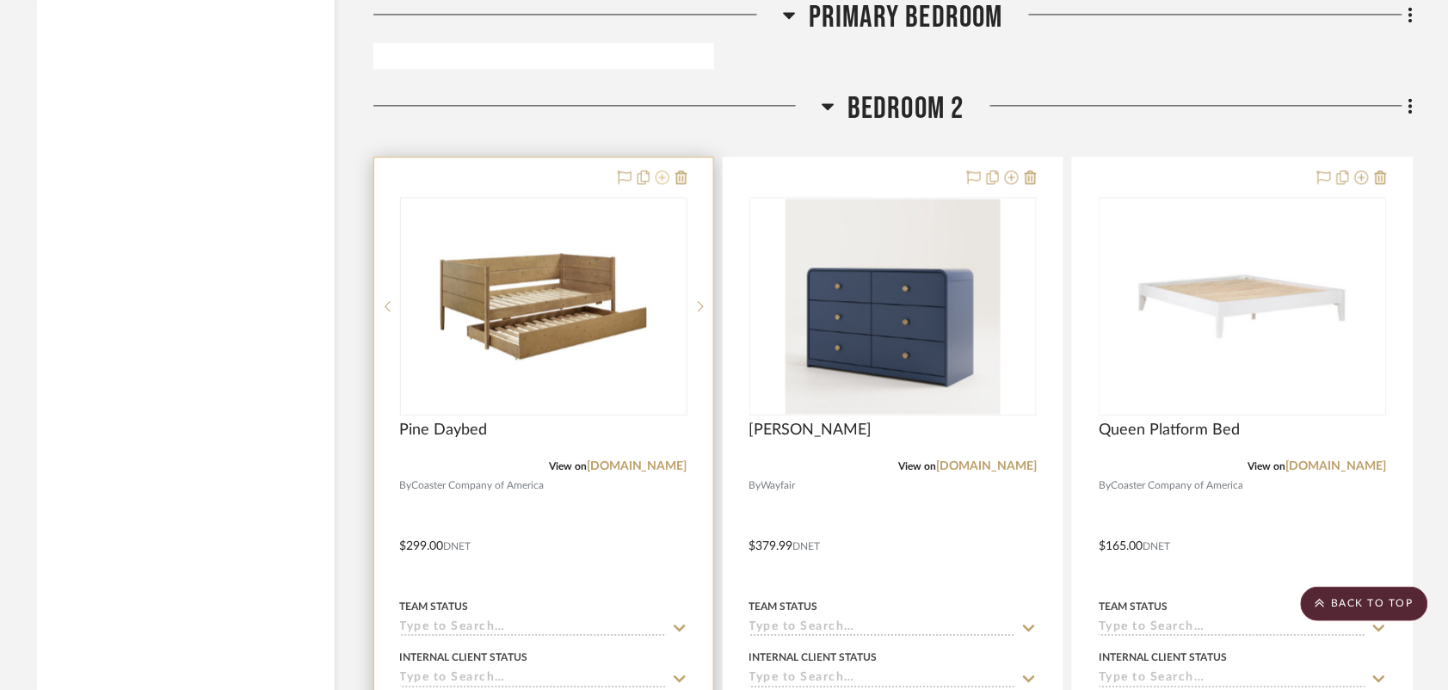
click at [663, 177] on icon at bounding box center [662, 177] width 14 height 14
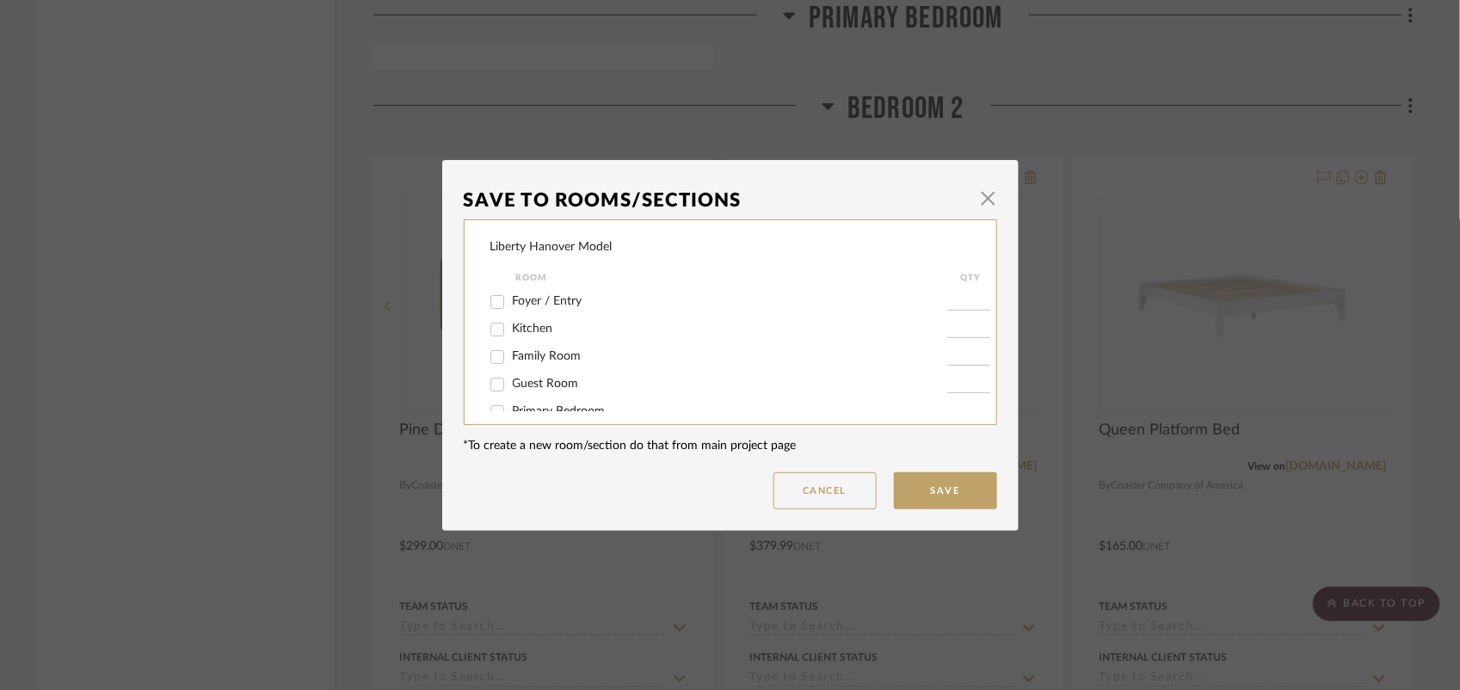
scroll to position [101, 0]
click at [492, 335] on input "Bedroom 2" at bounding box center [497, 339] width 28 height 28
checkbox input "false"
click at [931, 496] on button "Save" at bounding box center [945, 490] width 103 height 37
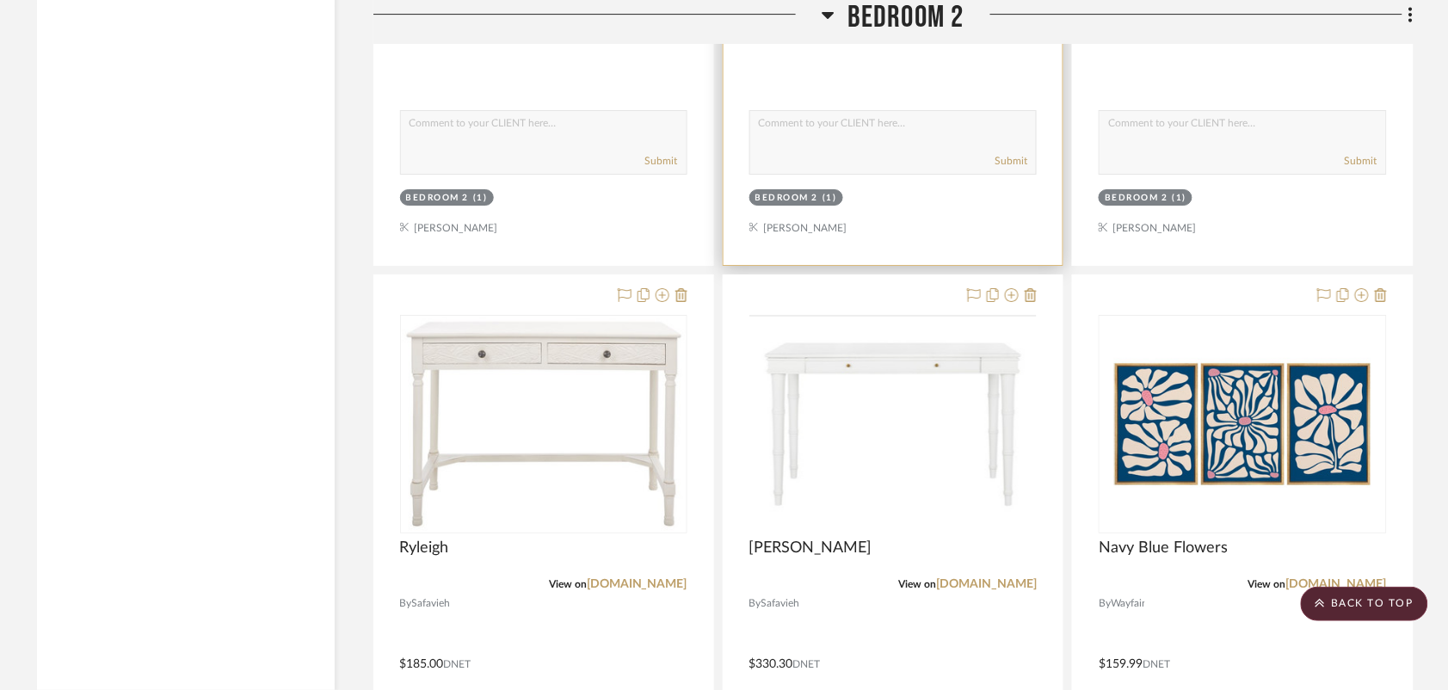
scroll to position [7741, 0]
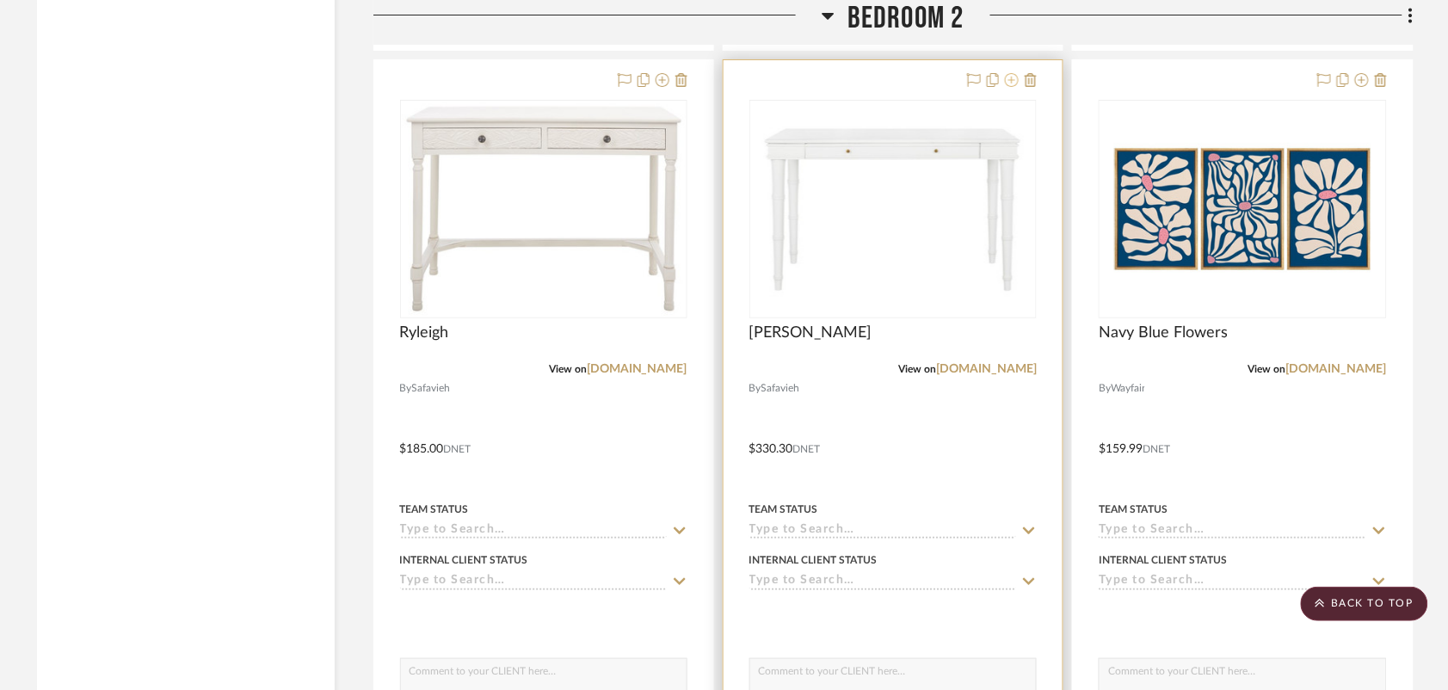
click at [1011, 83] on icon at bounding box center [1012, 80] width 14 height 14
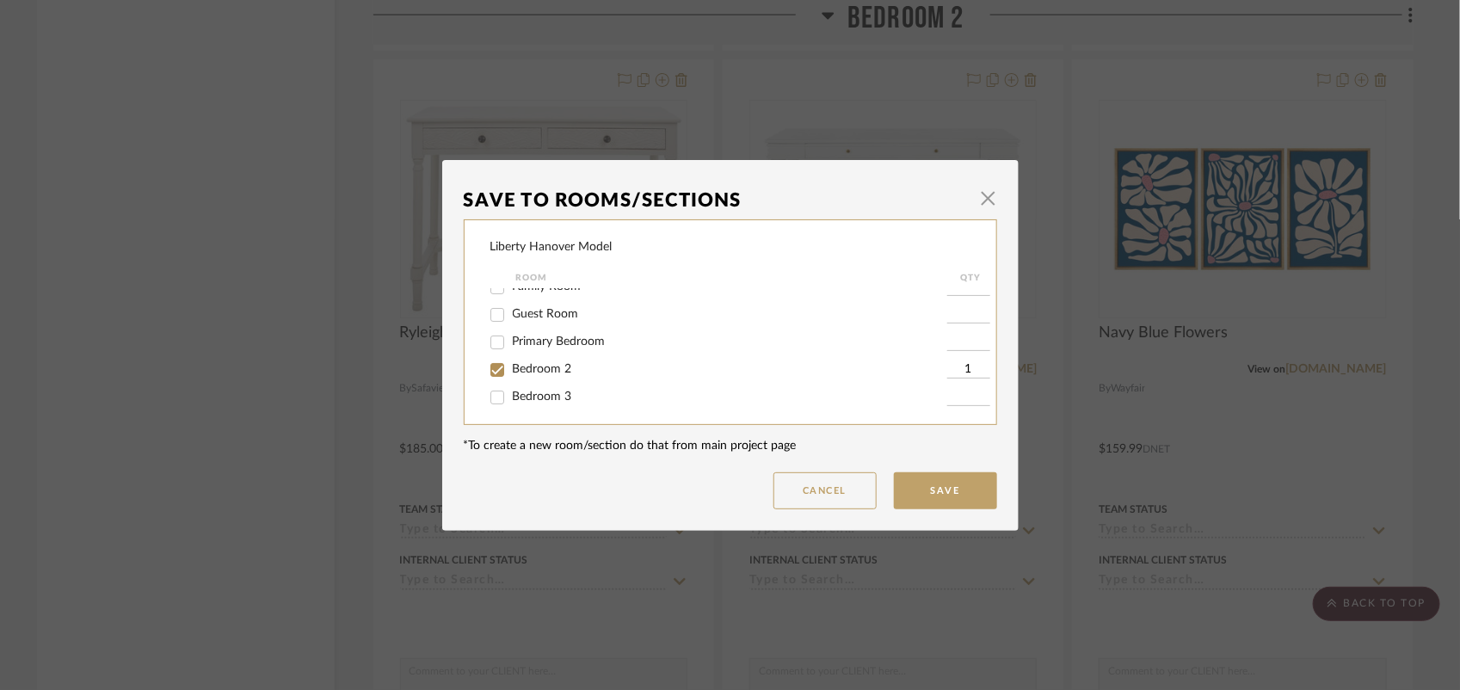
scroll to position [101, 0]
click at [529, 341] on span "Bedroom 2" at bounding box center [542, 338] width 59 height 12
click at [511, 341] on input "Bedroom 2" at bounding box center [497, 339] width 28 height 28
checkbox input "false"
click at [944, 490] on button "Save" at bounding box center [945, 490] width 103 height 37
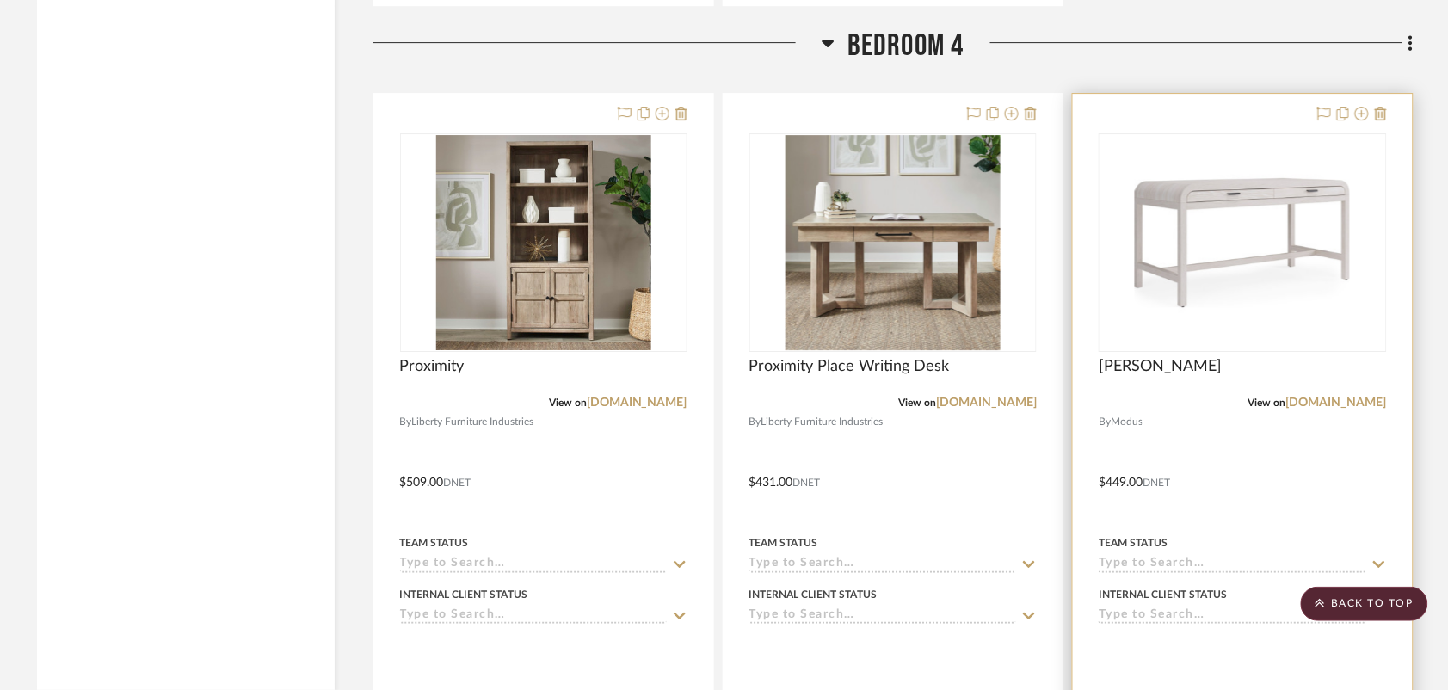
scroll to position [9353, 0]
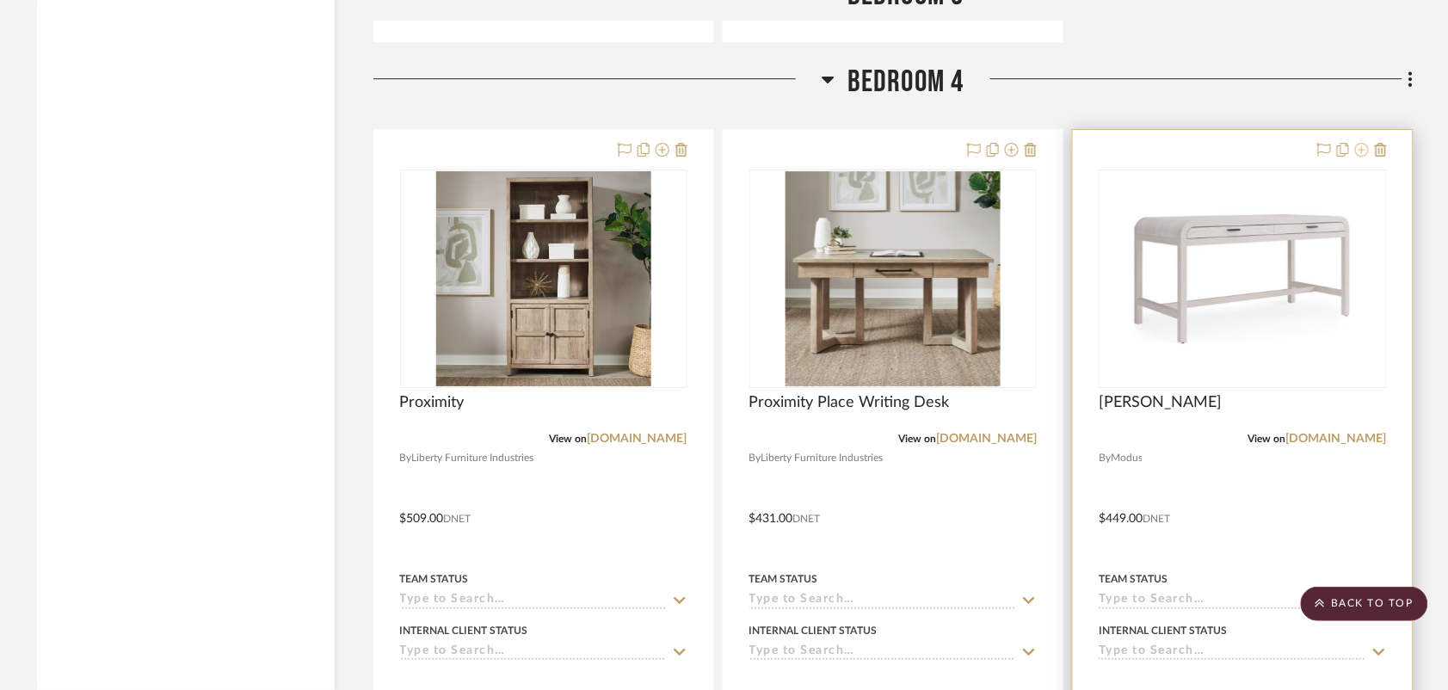
click at [1357, 149] on icon at bounding box center [1362, 150] width 14 height 14
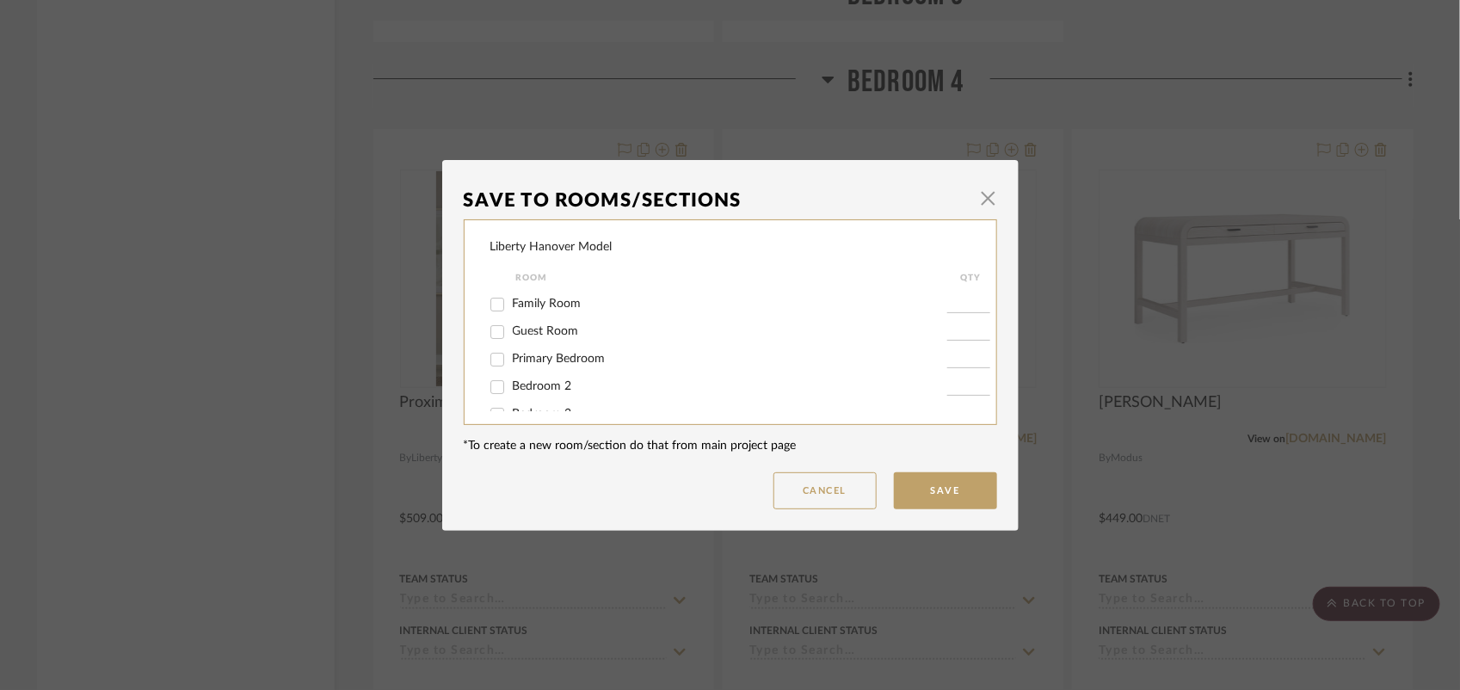
scroll to position [101, 0]
drag, startPoint x: 526, startPoint y: 397, endPoint x: 934, endPoint y: 492, distance: 419.3
click at [526, 396] on span "Bedroom 4" at bounding box center [542, 393] width 59 height 12
click at [511, 396] on input "Bedroom 4" at bounding box center [497, 394] width 28 height 28
checkbox input "false"
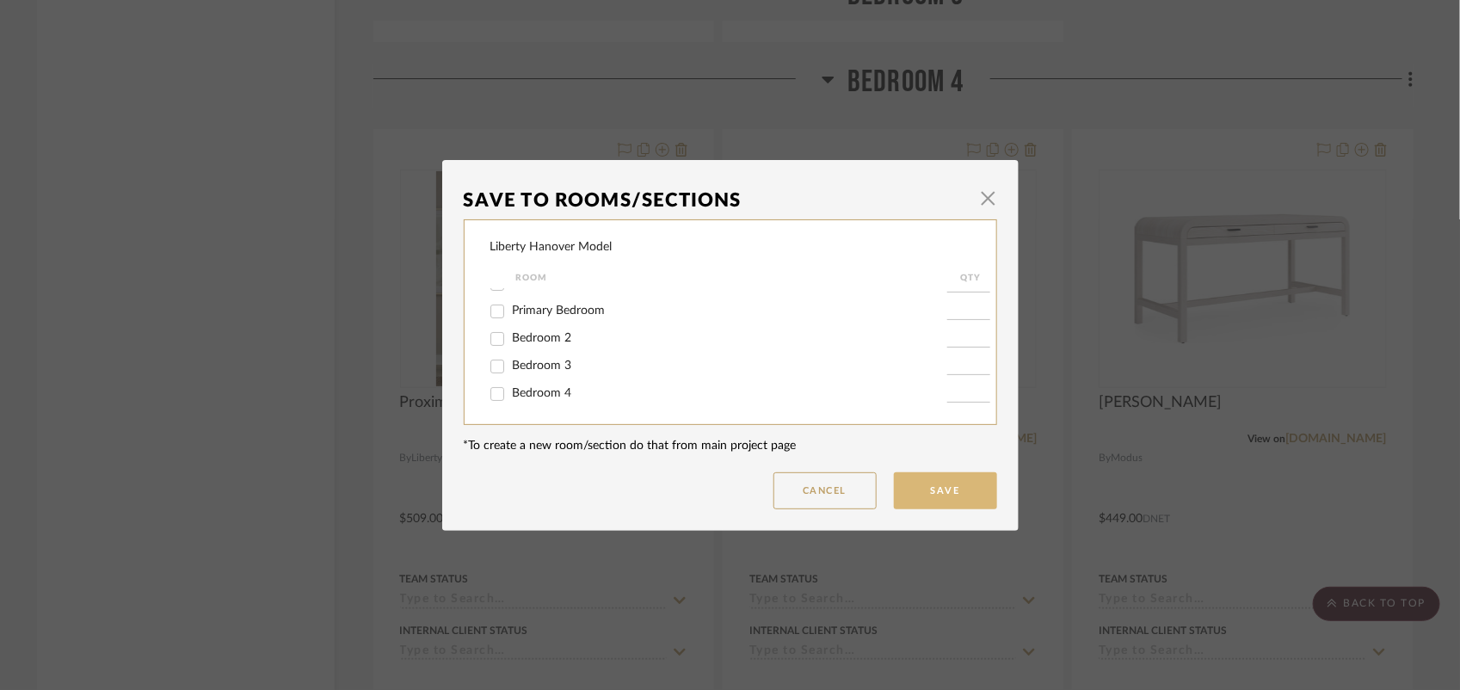
click at [936, 492] on button "Save" at bounding box center [945, 490] width 103 height 37
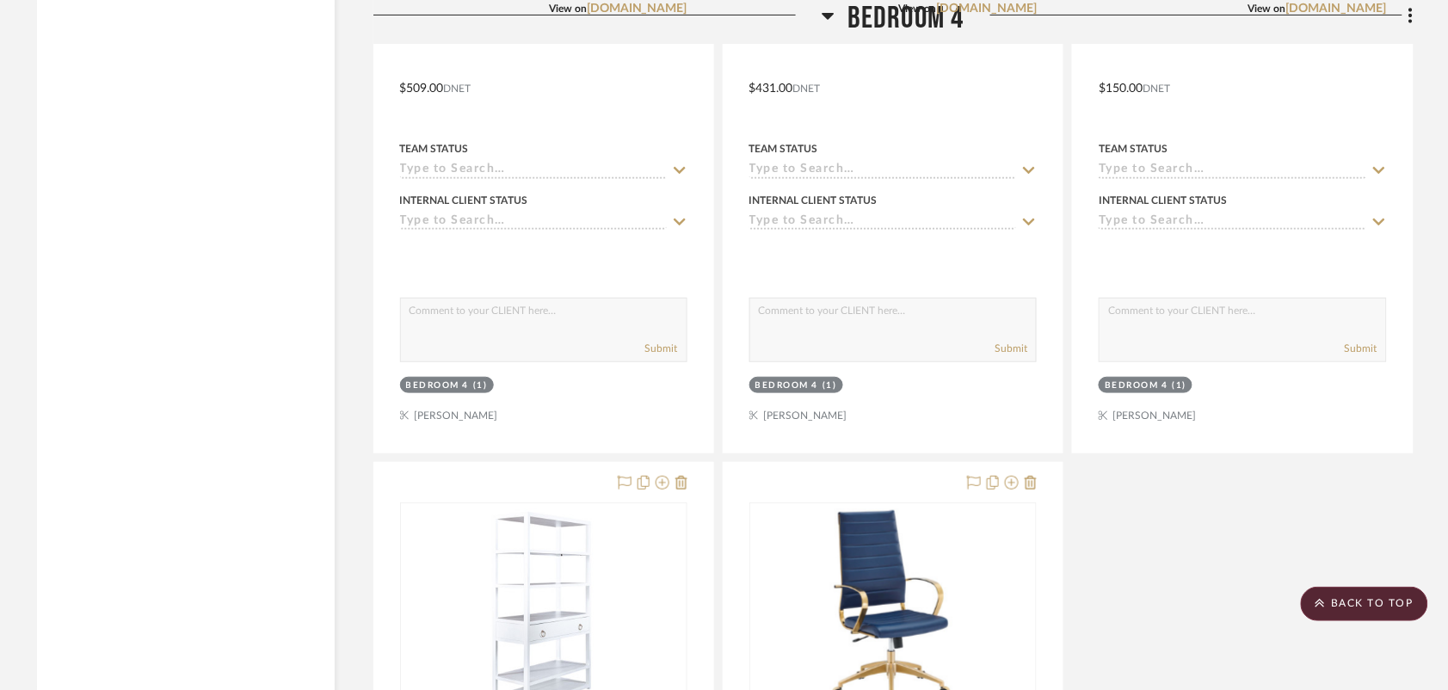
scroll to position [9891, 0]
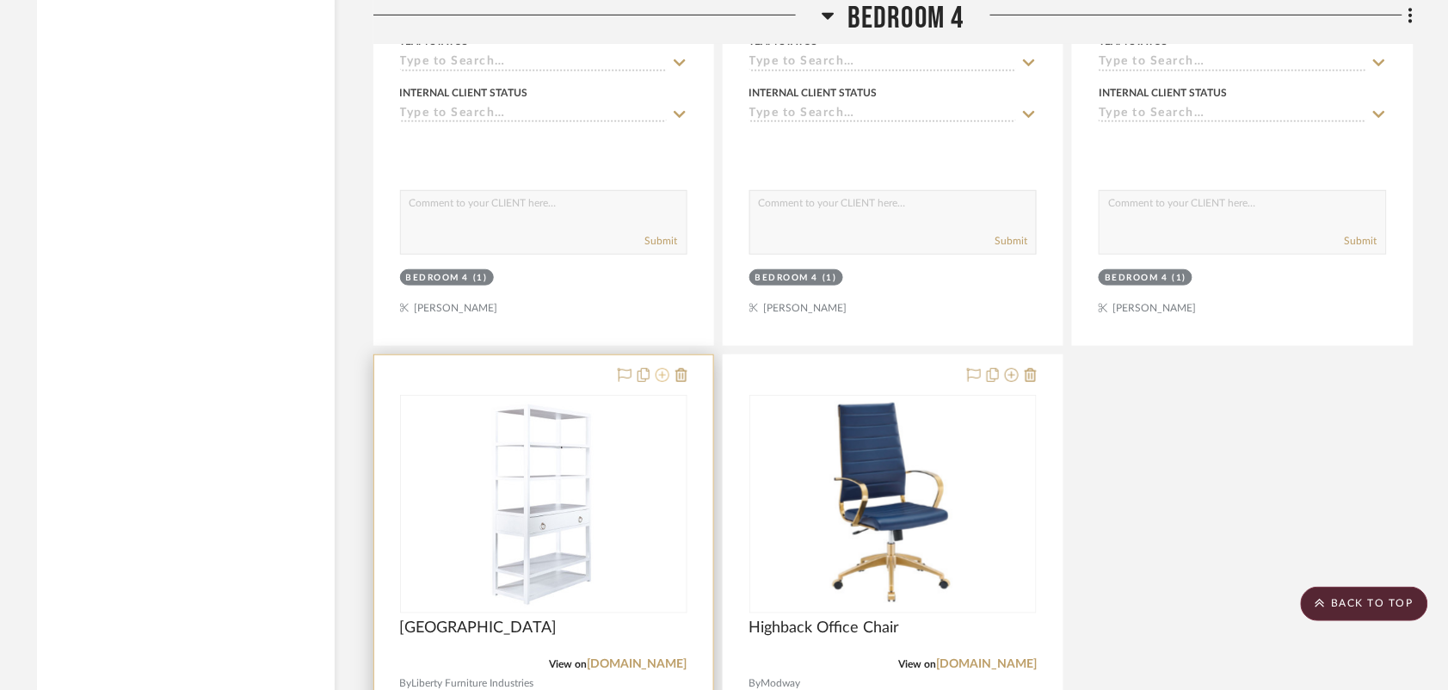
click at [668, 380] on icon at bounding box center [662, 375] width 14 height 14
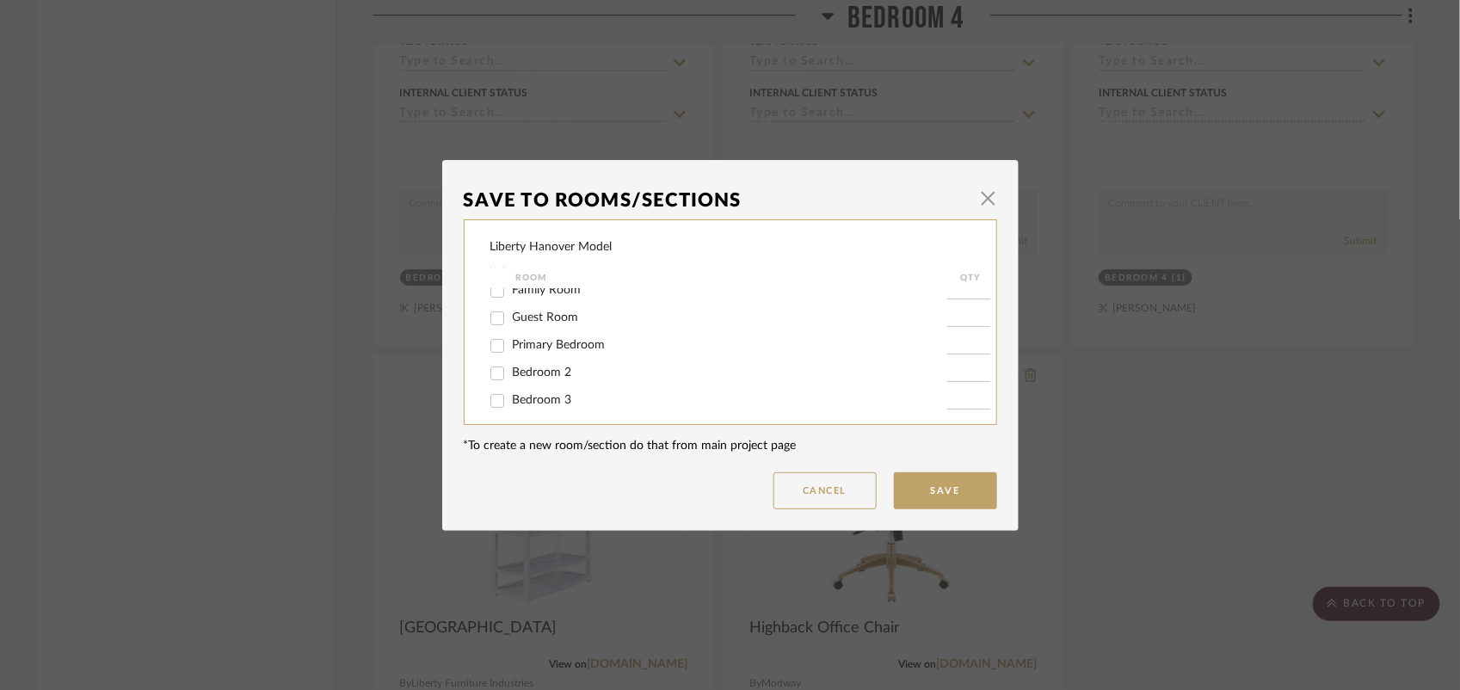
scroll to position [101, 0]
click at [513, 393] on span "Bedroom 4" at bounding box center [542, 393] width 59 height 12
click at [510, 393] on input "Bedroom 4" at bounding box center [497, 394] width 28 height 28
checkbox input "false"
click at [913, 487] on button "Save" at bounding box center [945, 490] width 103 height 37
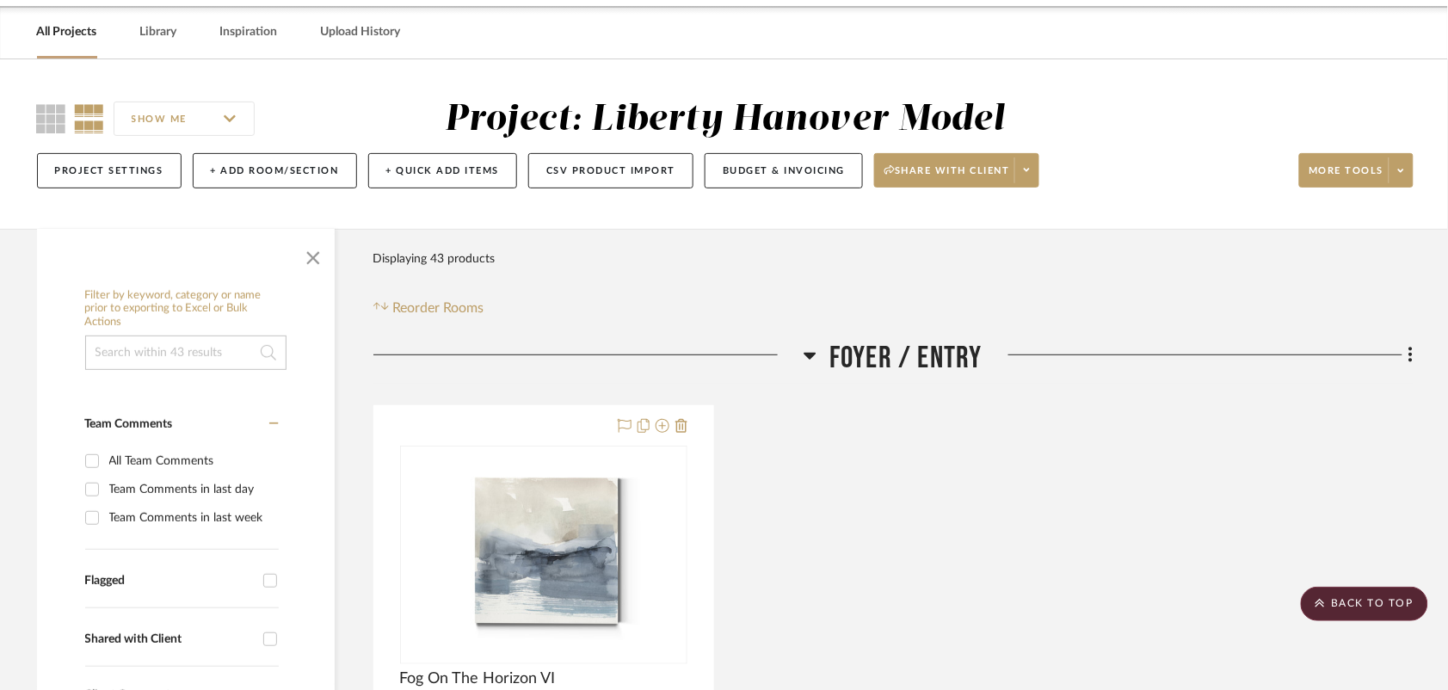
scroll to position [0, 0]
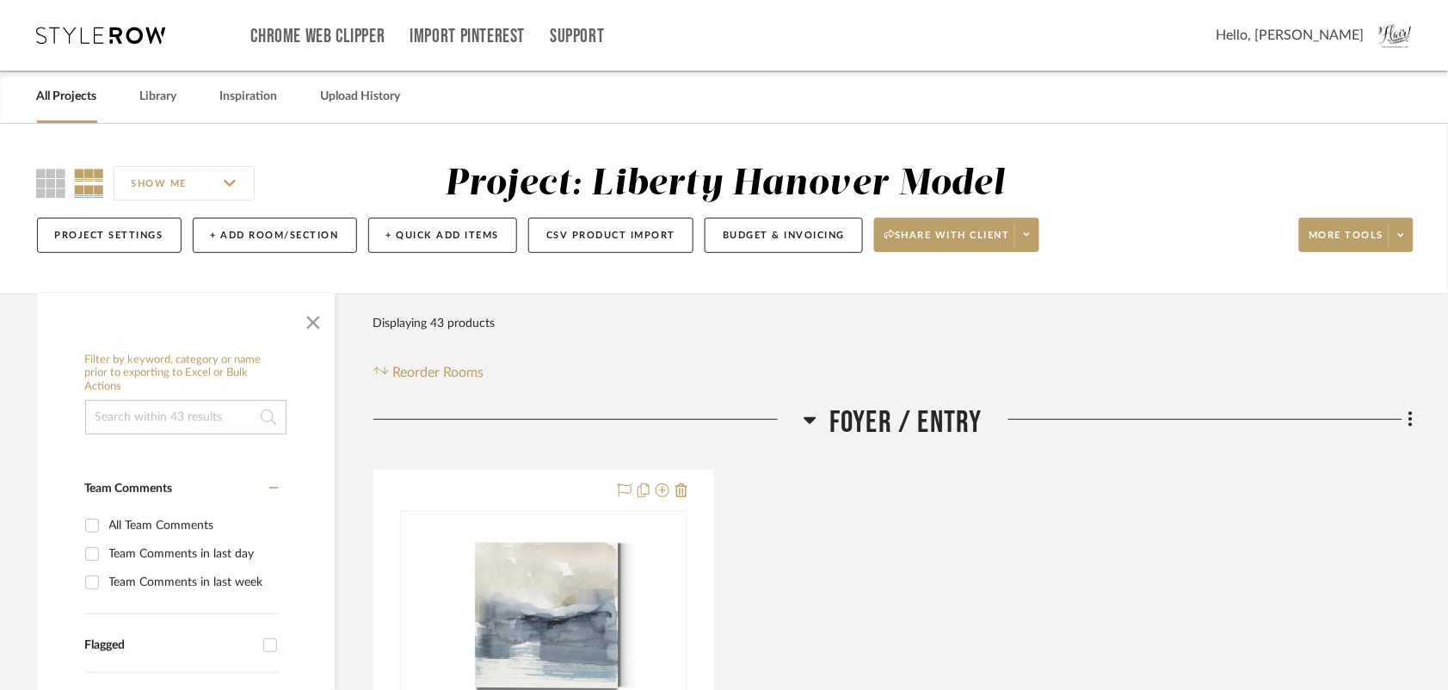
click at [70, 100] on link "All Projects" at bounding box center [67, 96] width 60 height 23
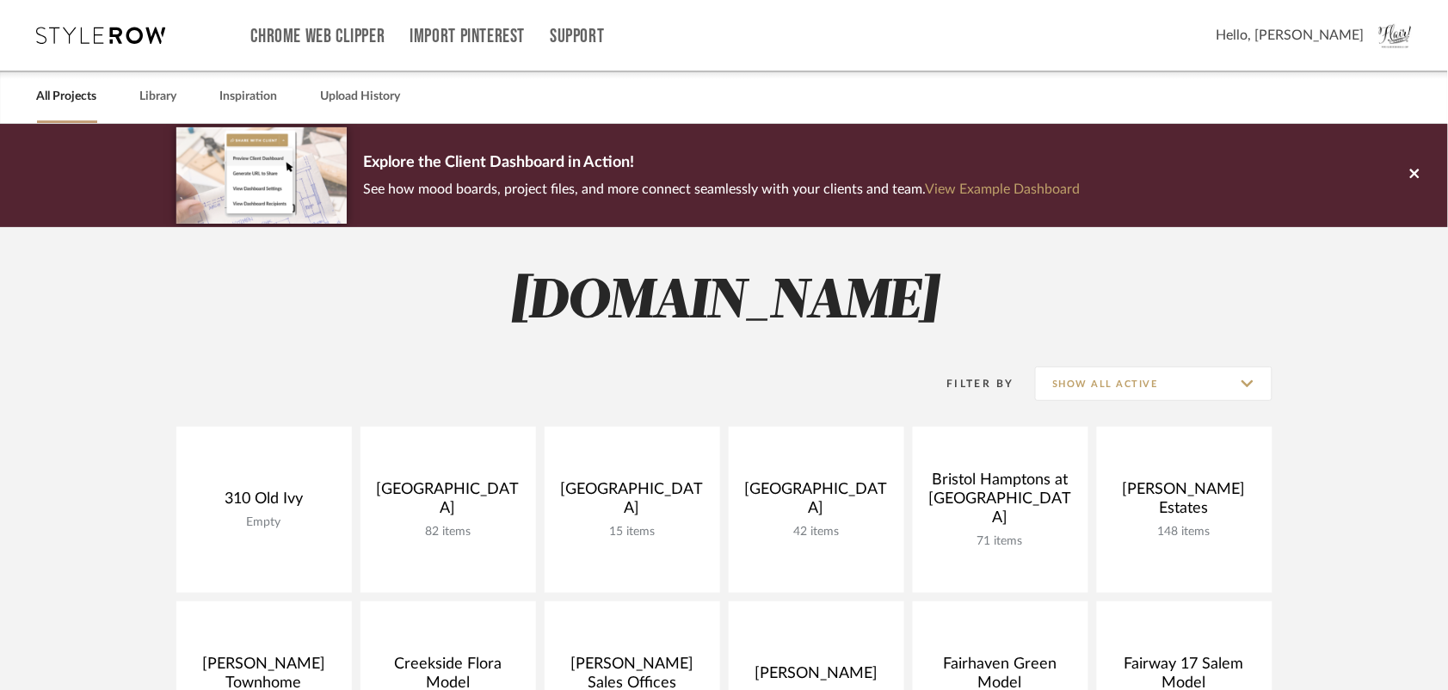
scroll to position [430, 0]
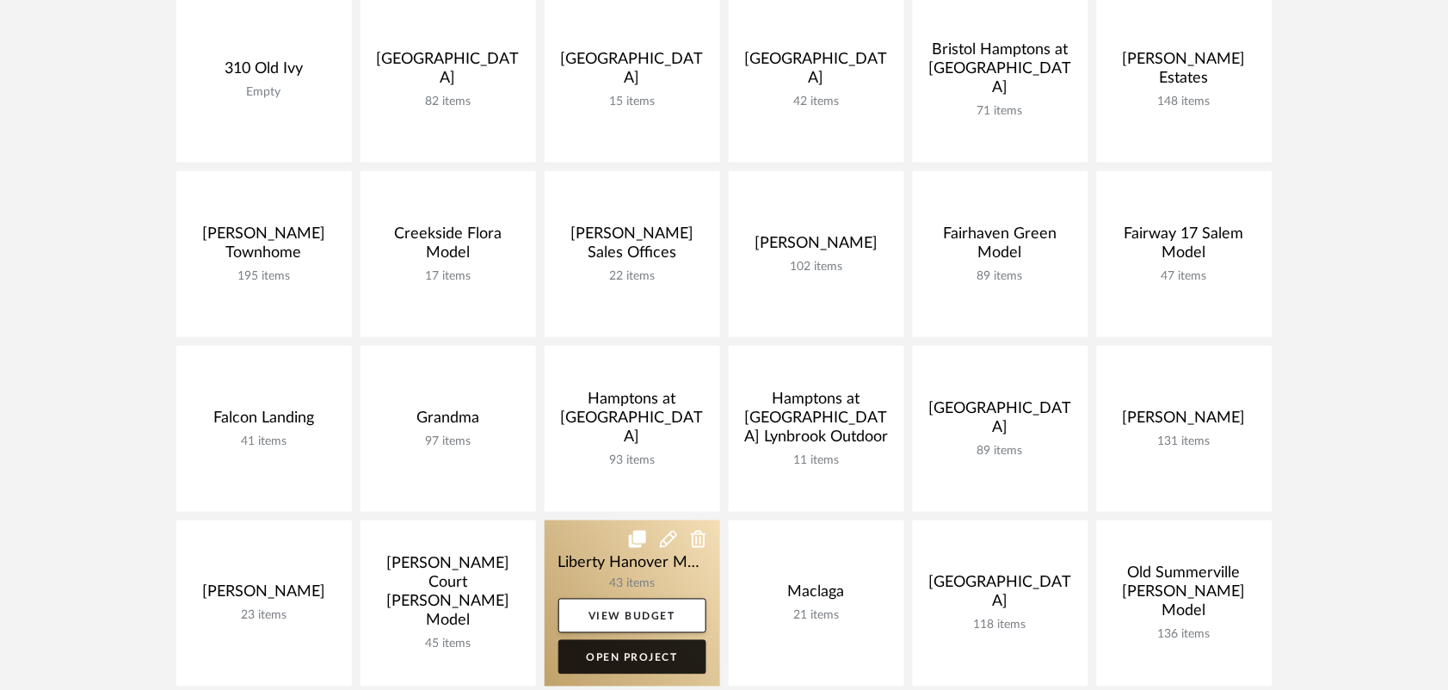
click at [650, 648] on link "Open Project" at bounding box center [632, 657] width 148 height 34
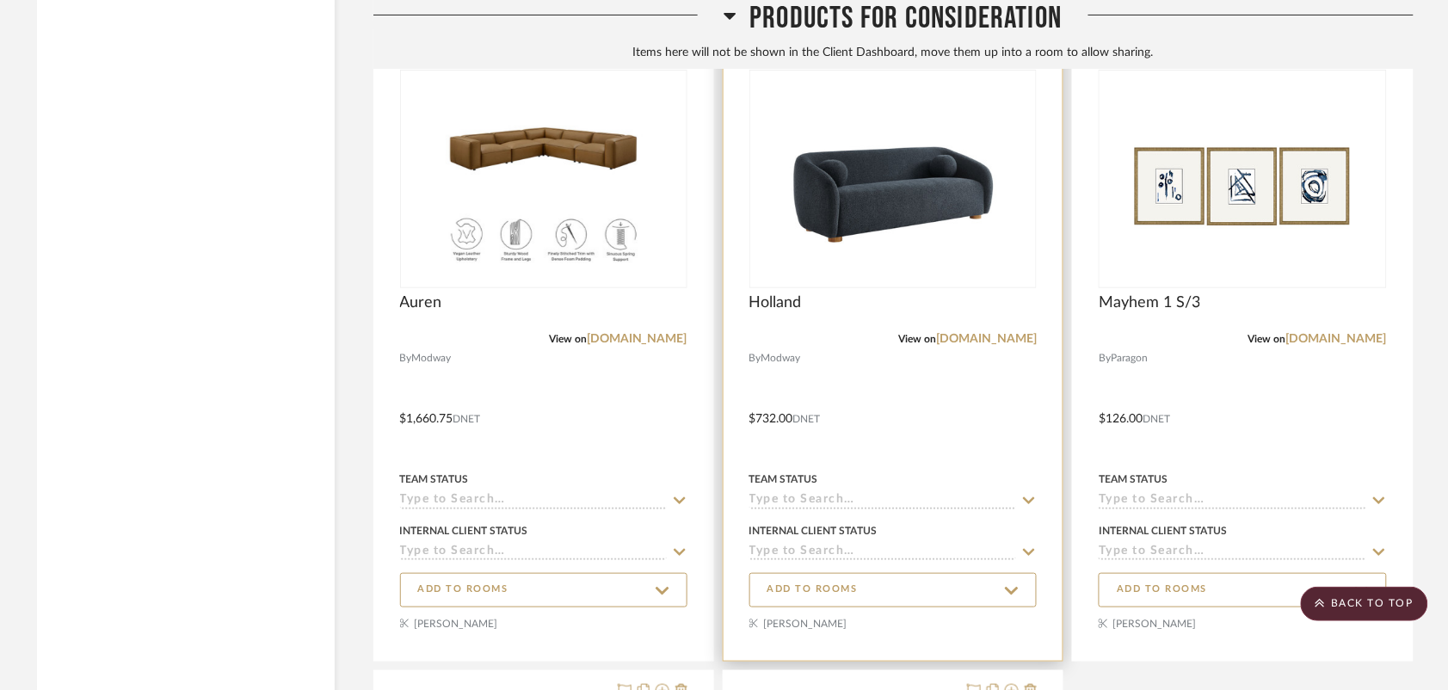
scroll to position [11826, 0]
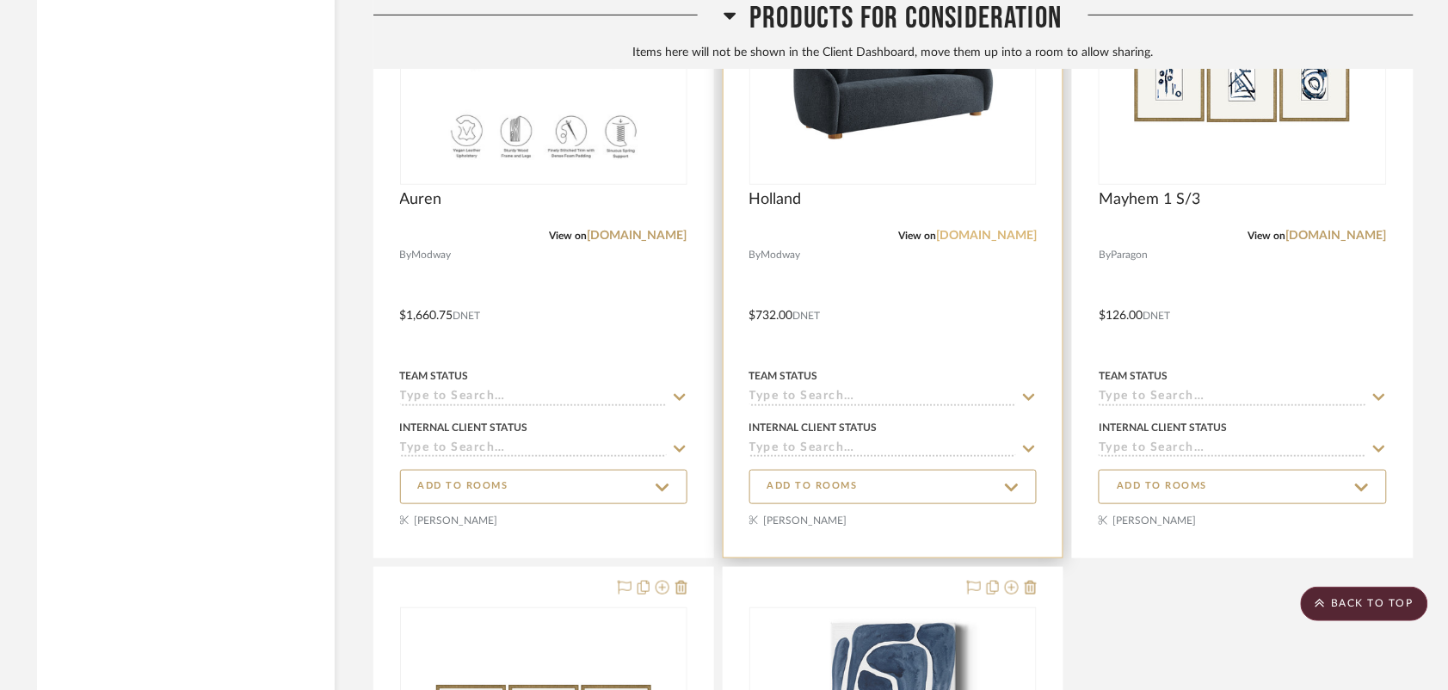
click at [1006, 237] on link "[DOMAIN_NAME]" at bounding box center [986, 236] width 101 height 12
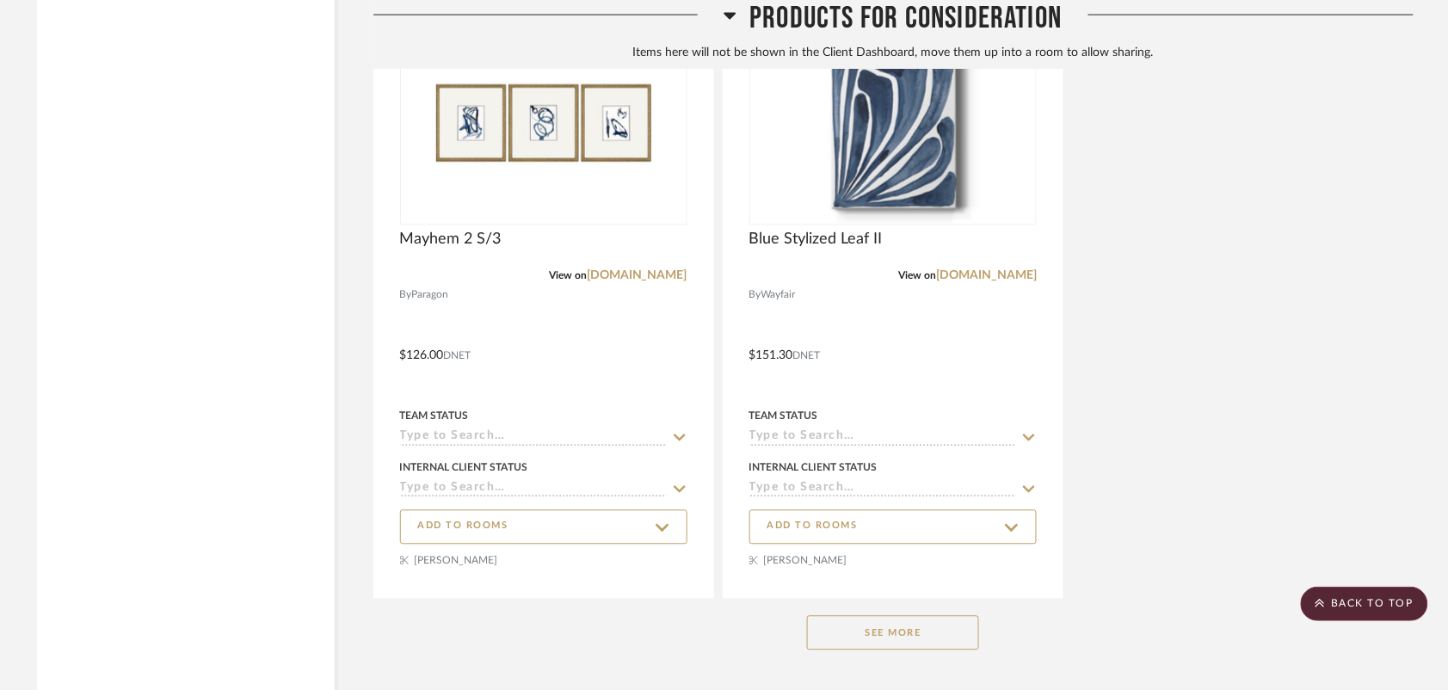
scroll to position [12517, 0]
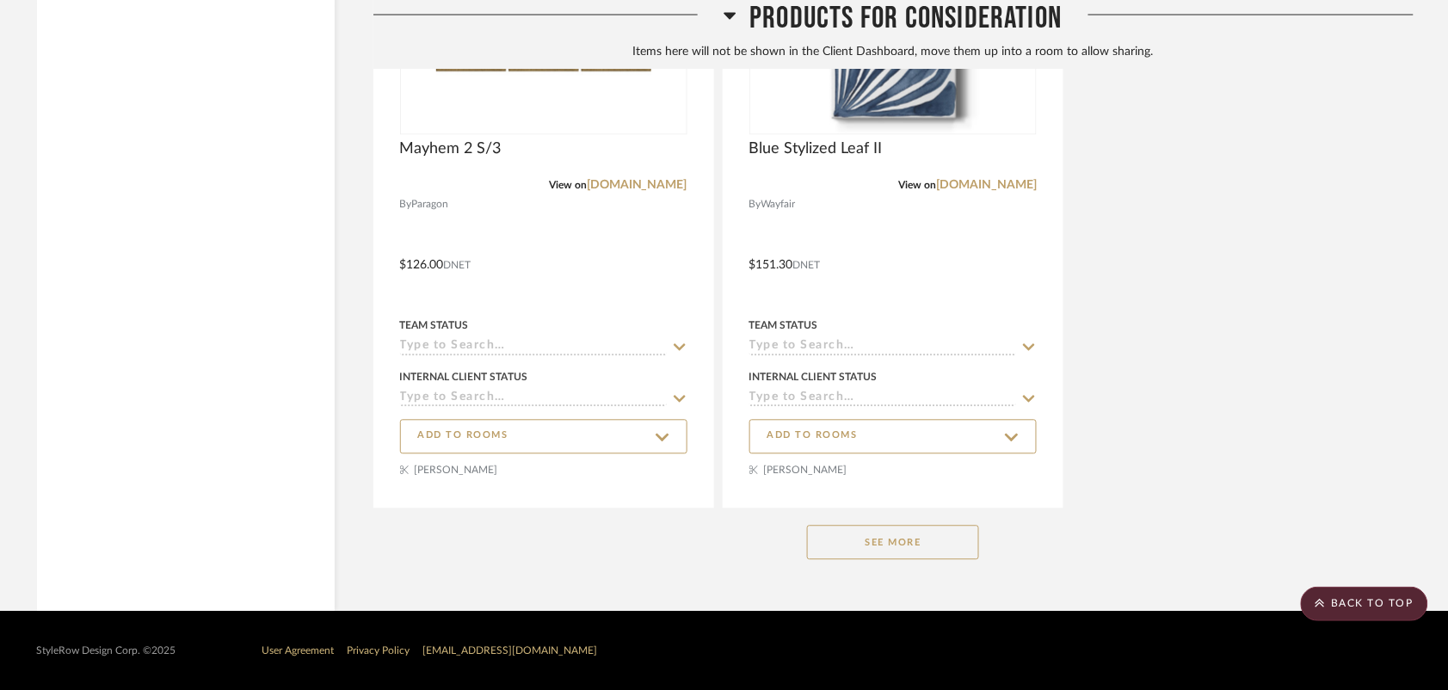
click at [892, 546] on button "See More" at bounding box center [893, 543] width 172 height 34
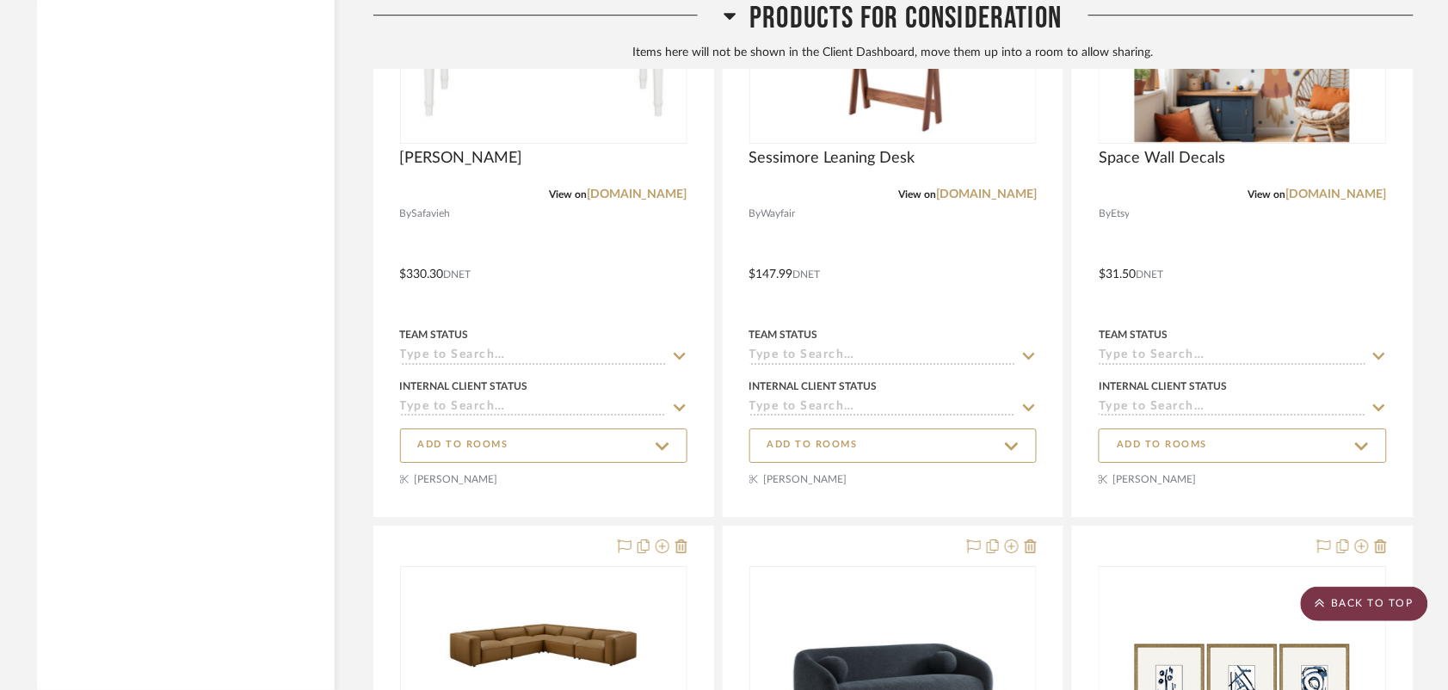
scroll to position [8861, 0]
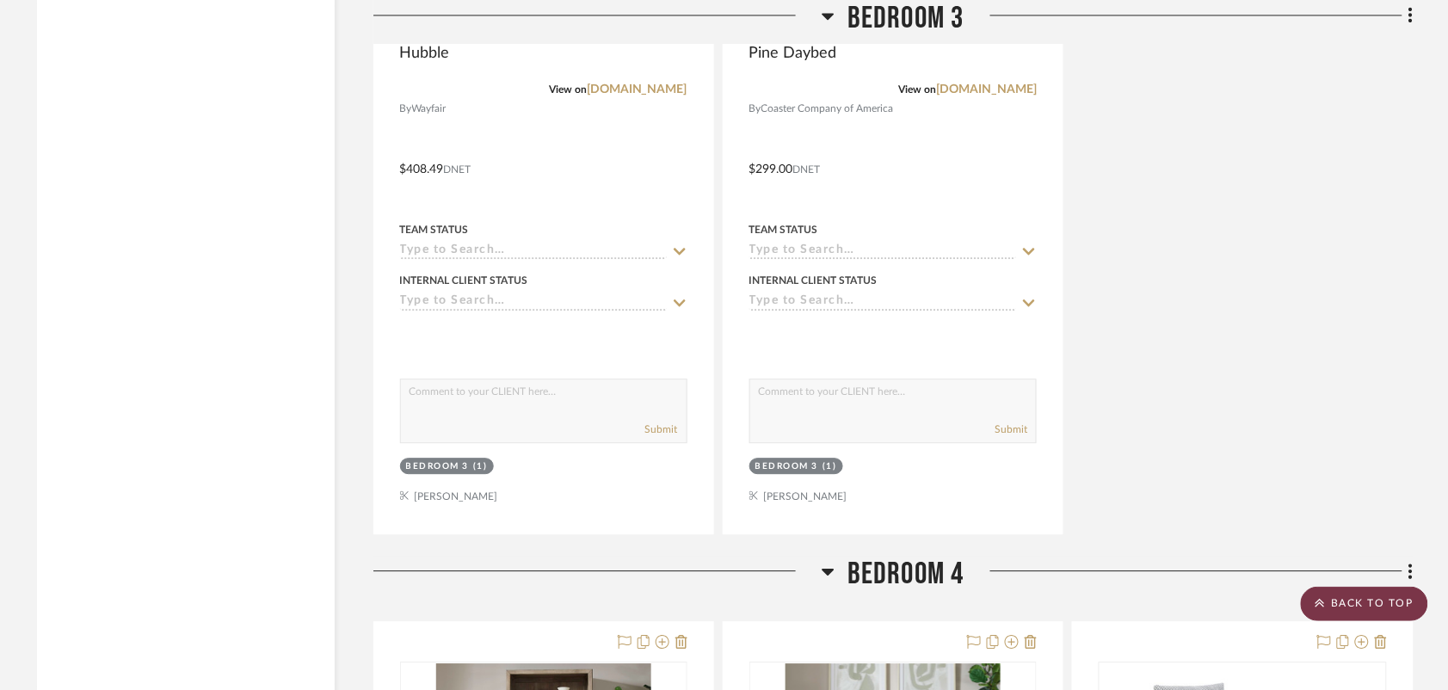
click at [1348, 595] on scroll-to-top-button "BACK TO TOP" at bounding box center [1363, 604] width 127 height 34
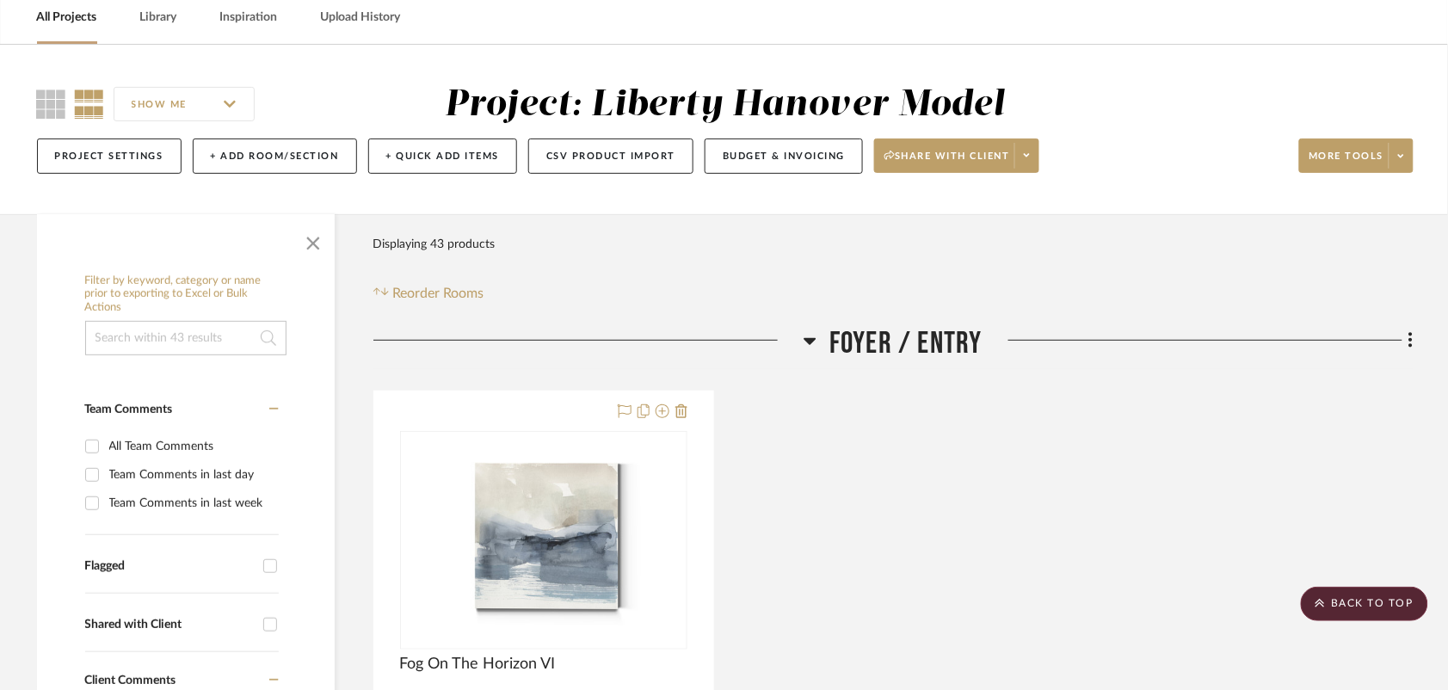
scroll to position [0, 0]
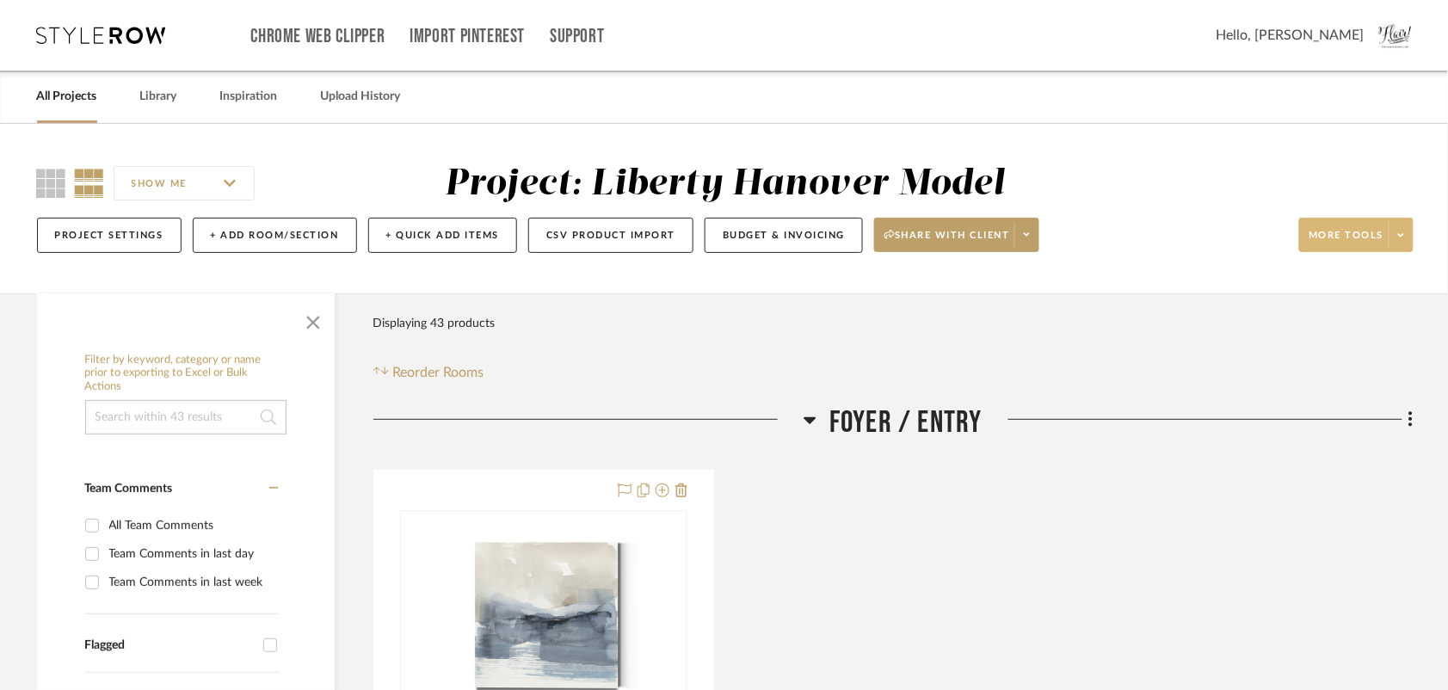
click at [1402, 243] on span at bounding box center [1400, 235] width 24 height 26
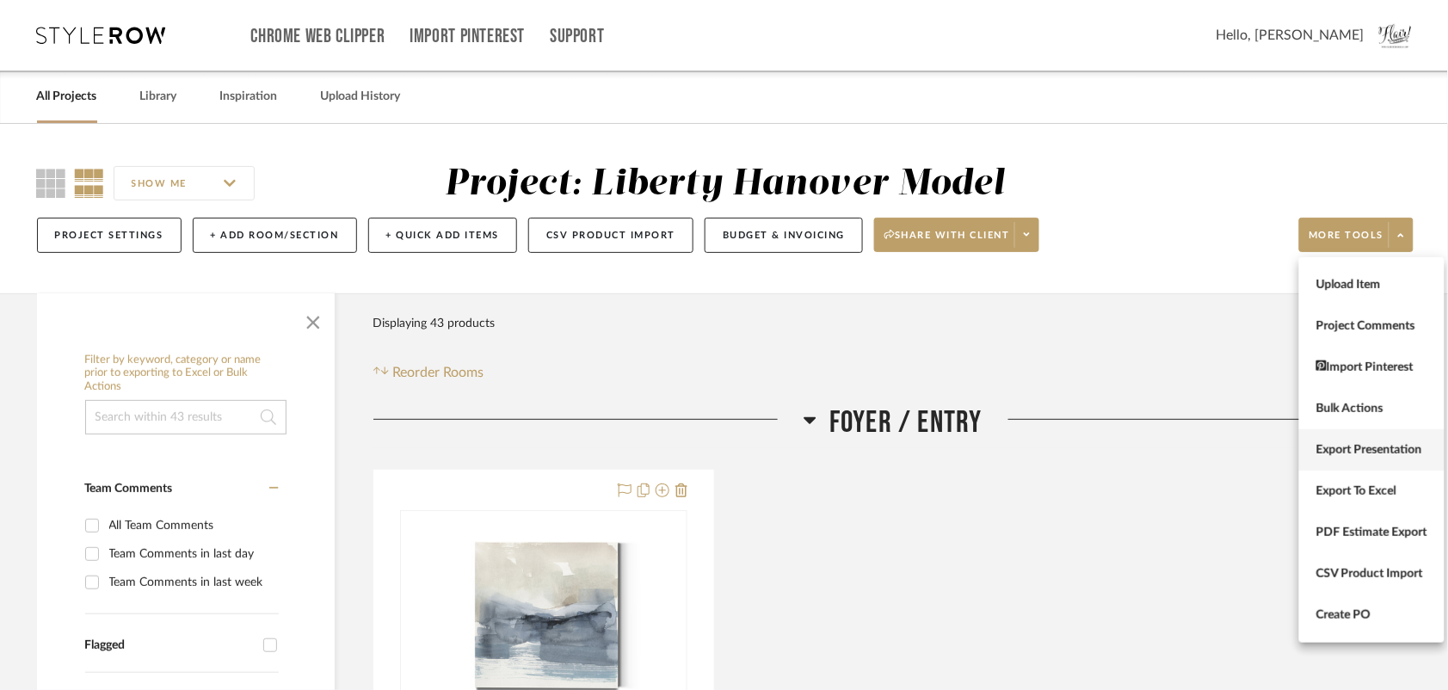
click at [1355, 445] on span "Export Presentation" at bounding box center [1371, 449] width 111 height 15
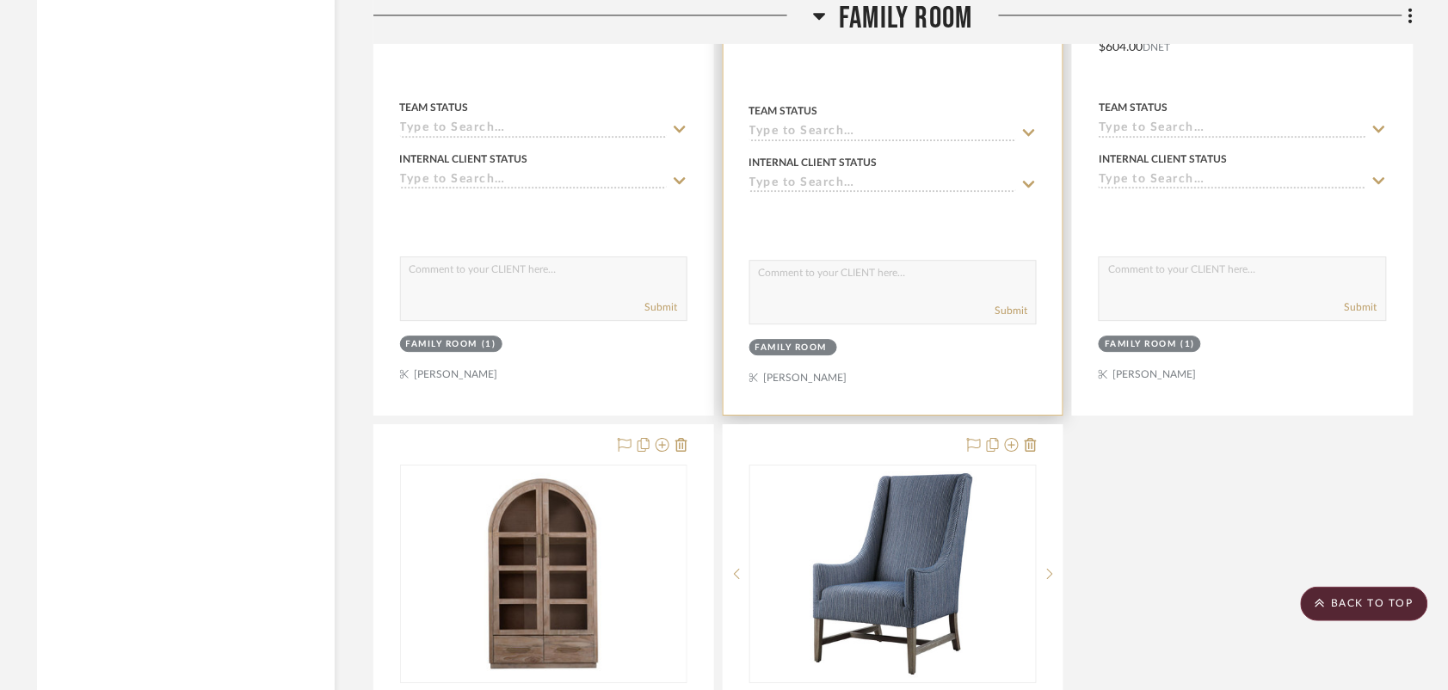
scroll to position [3440, 0]
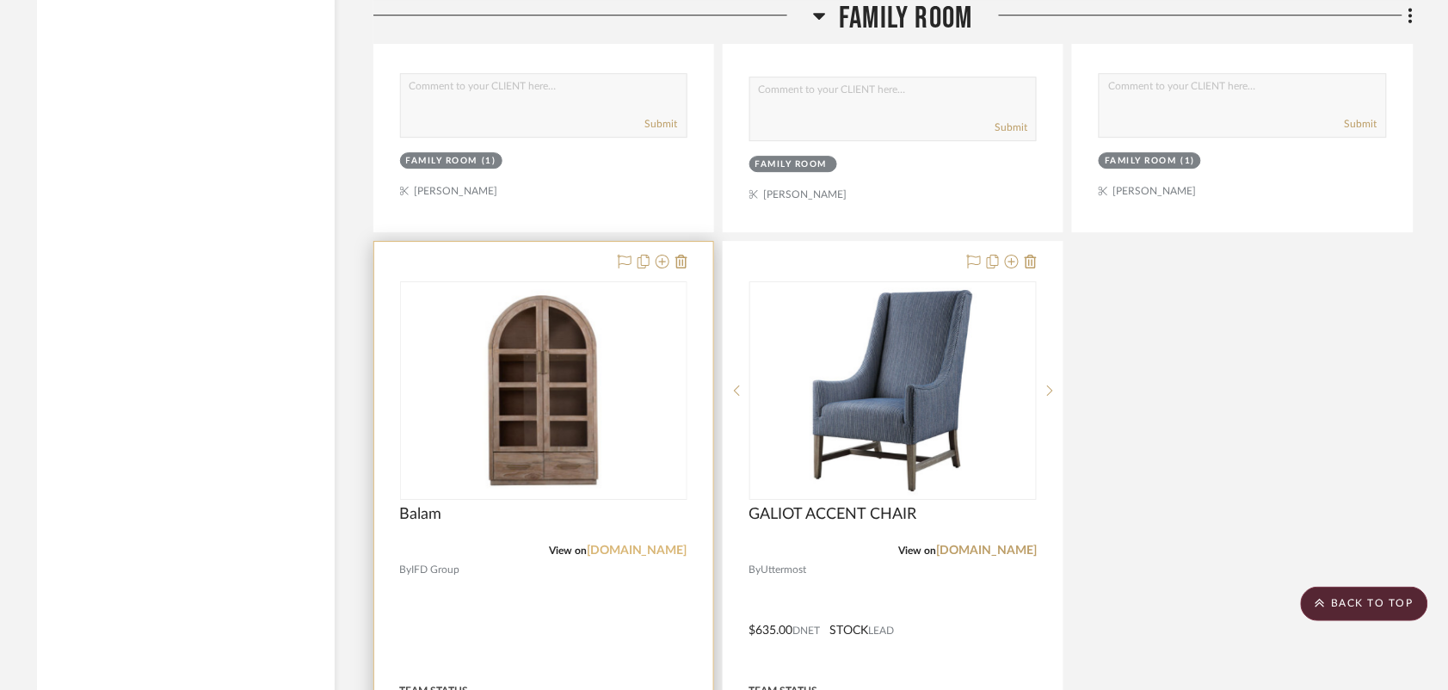
click at [641, 553] on link "[DOMAIN_NAME]" at bounding box center [637, 550] width 101 height 12
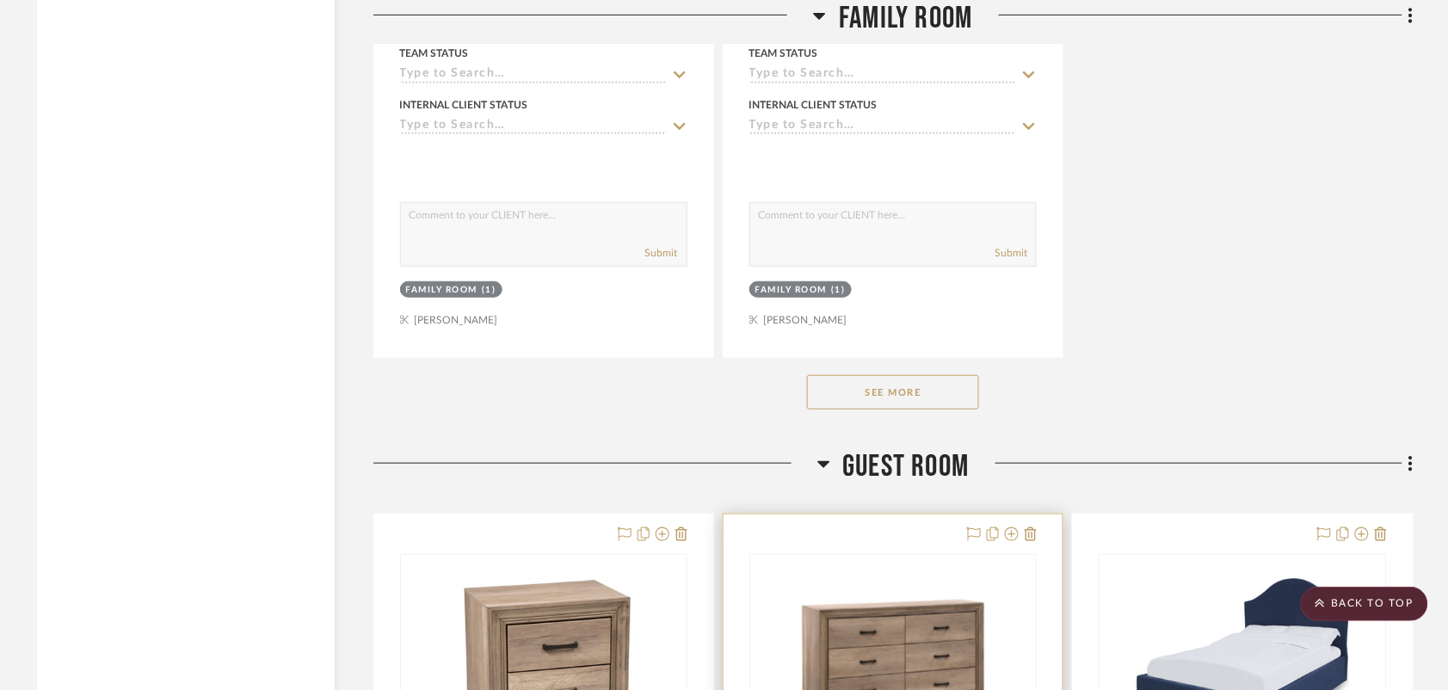
scroll to position [4193, 0]
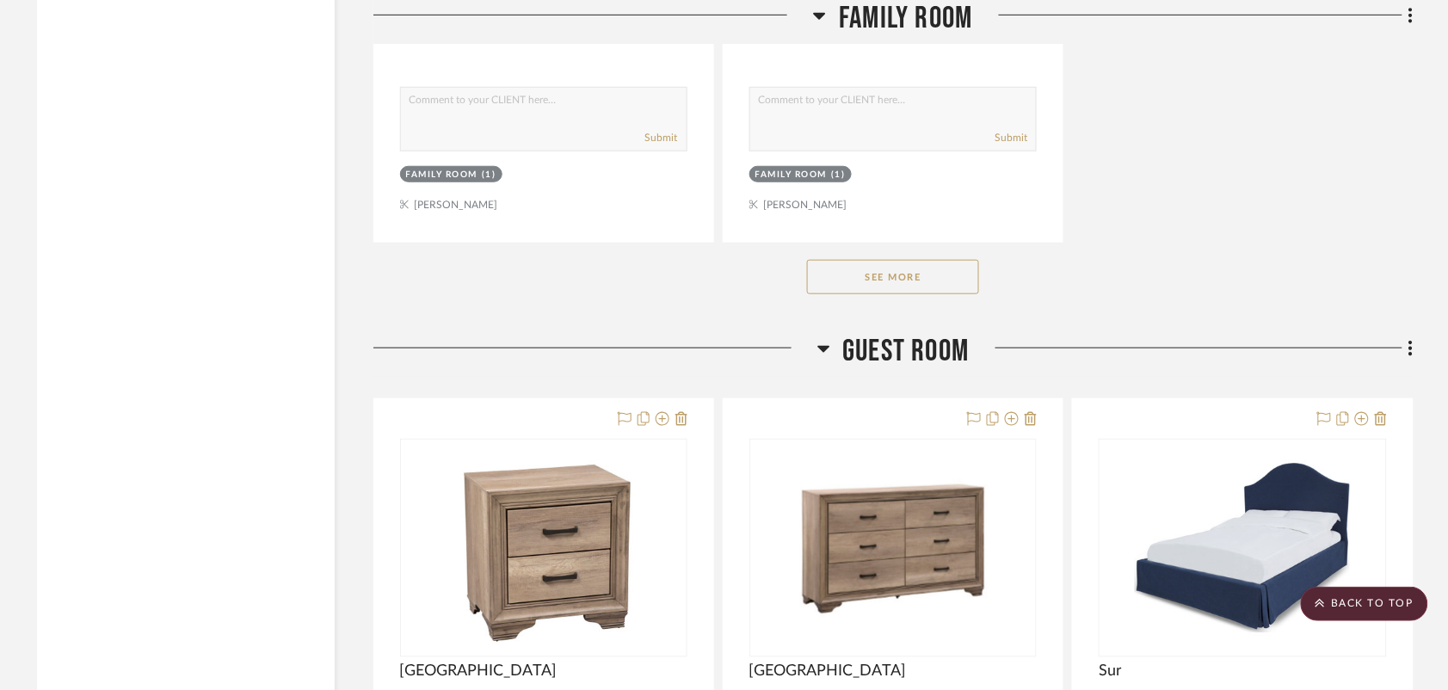
click at [918, 282] on button "See More" at bounding box center [893, 277] width 172 height 34
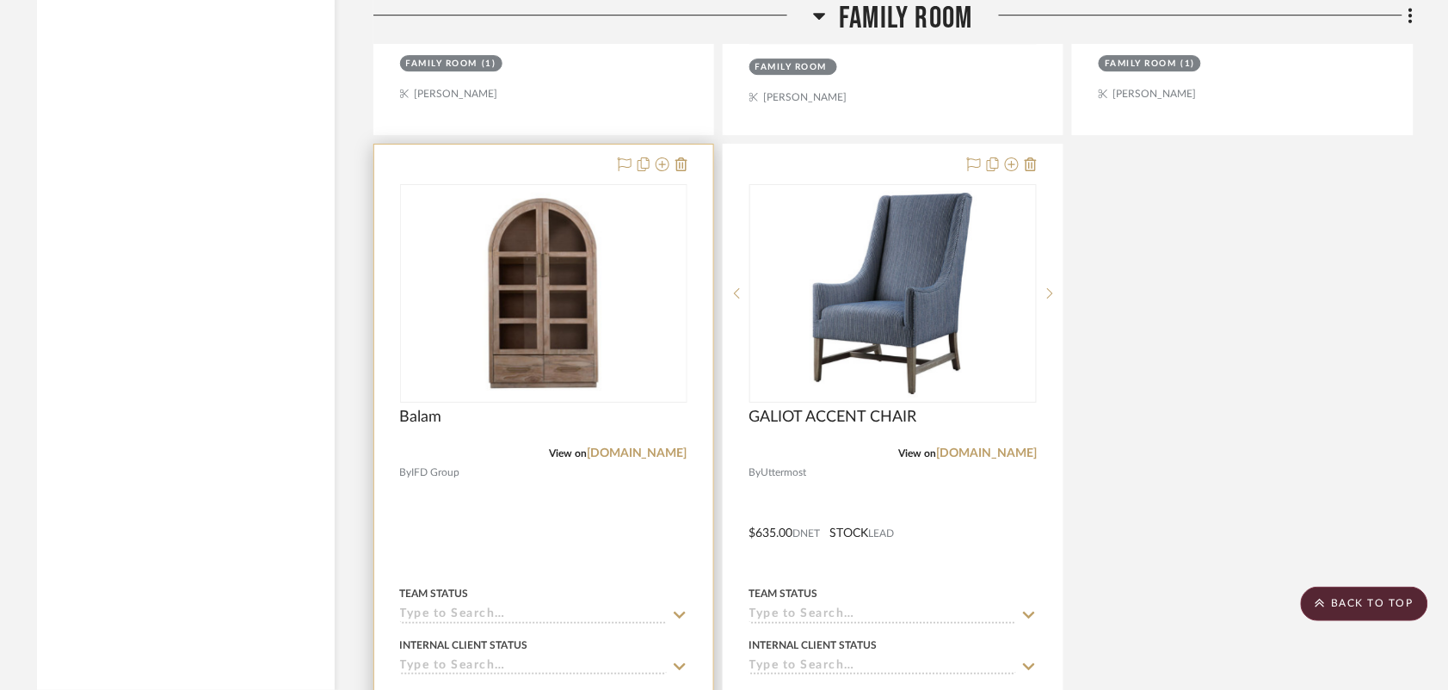
scroll to position [3548, 0]
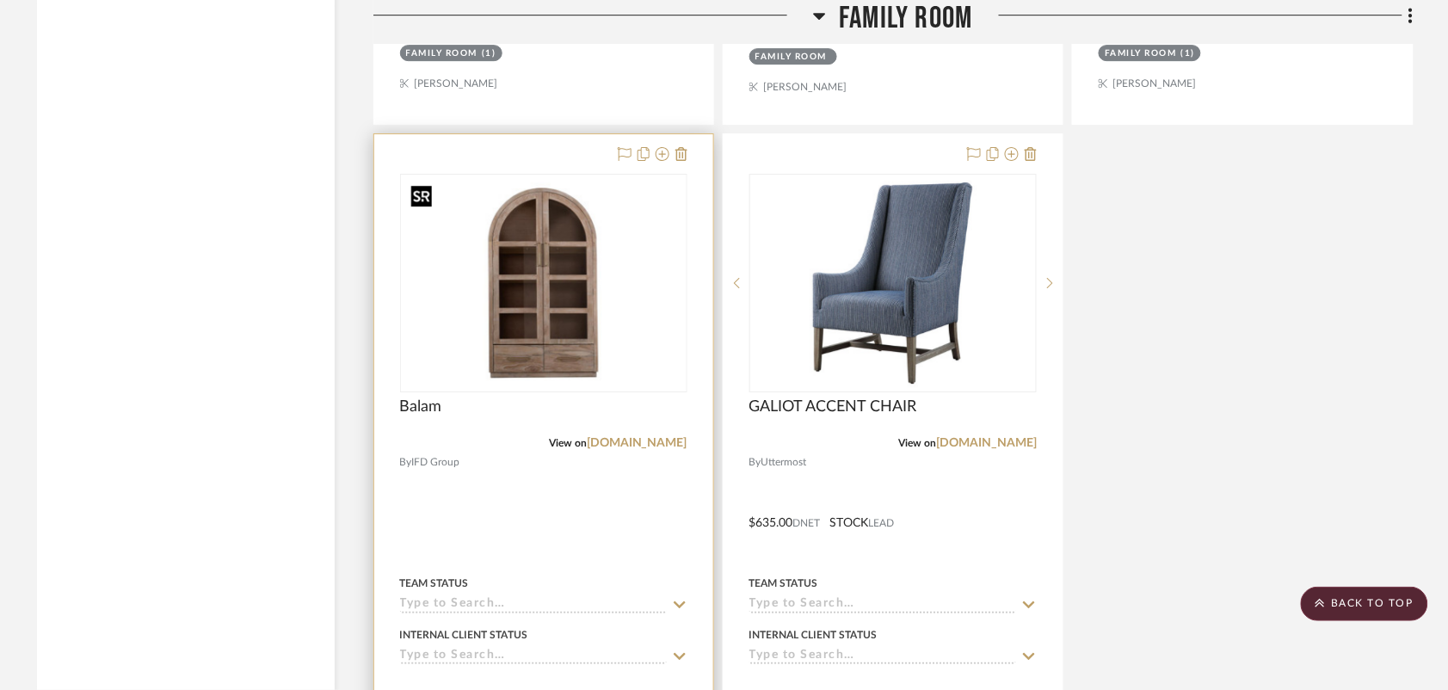
click at [564, 288] on img "0" at bounding box center [543, 282] width 280 height 215
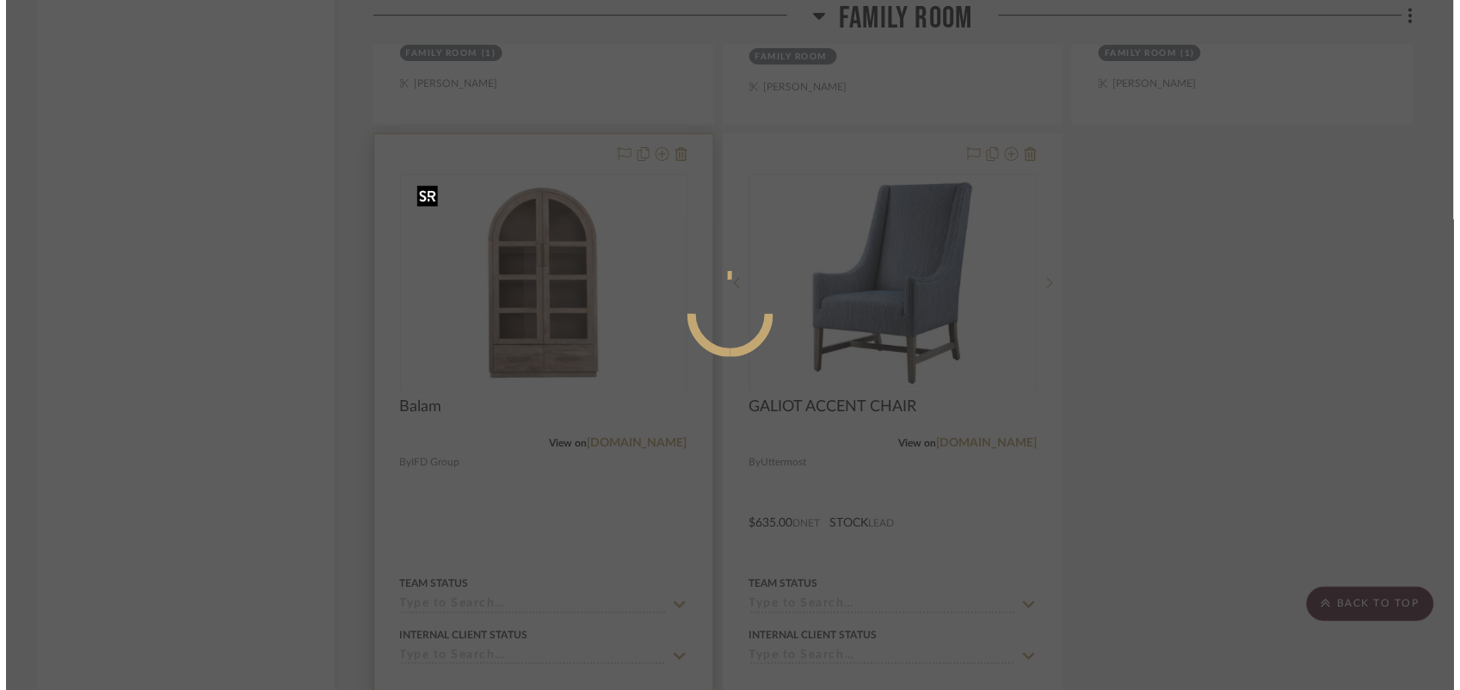
scroll to position [0, 0]
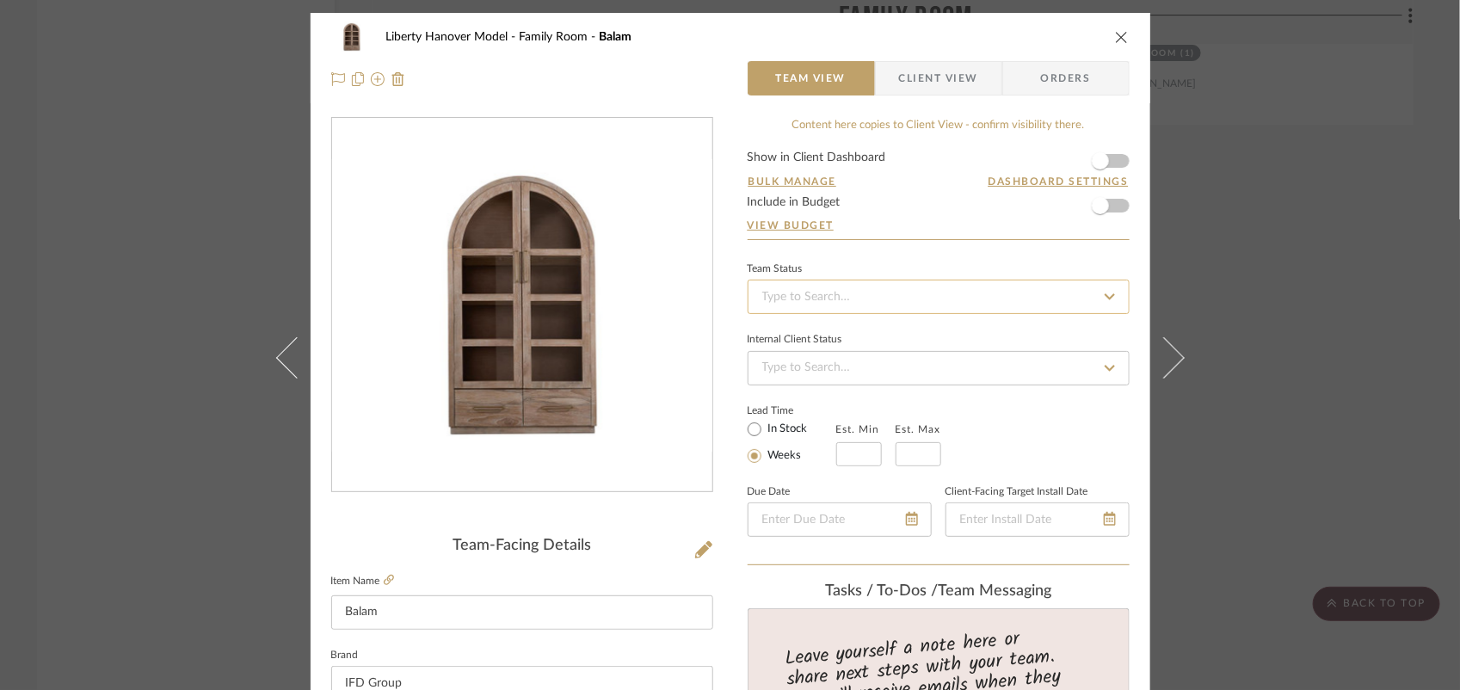
click at [1115, 41] on icon "close" at bounding box center [1122, 37] width 14 height 14
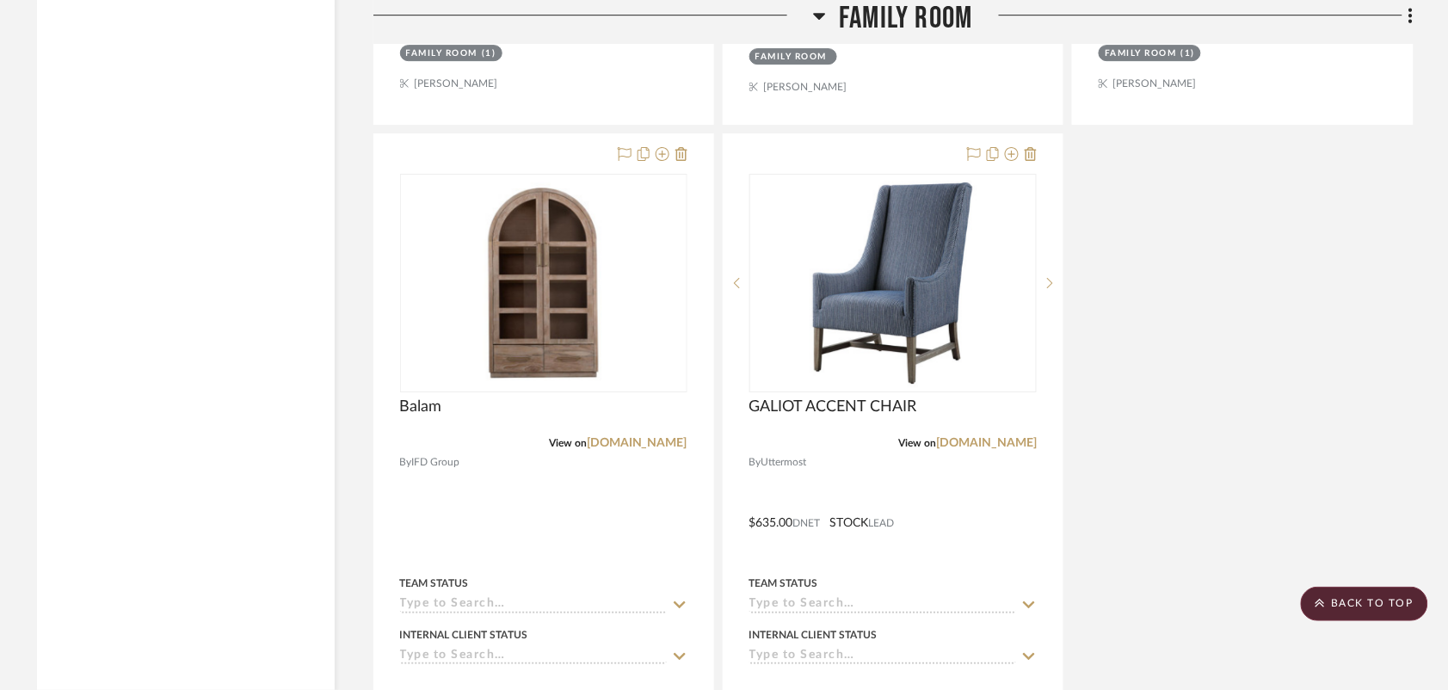
scroll to position [1398, 0]
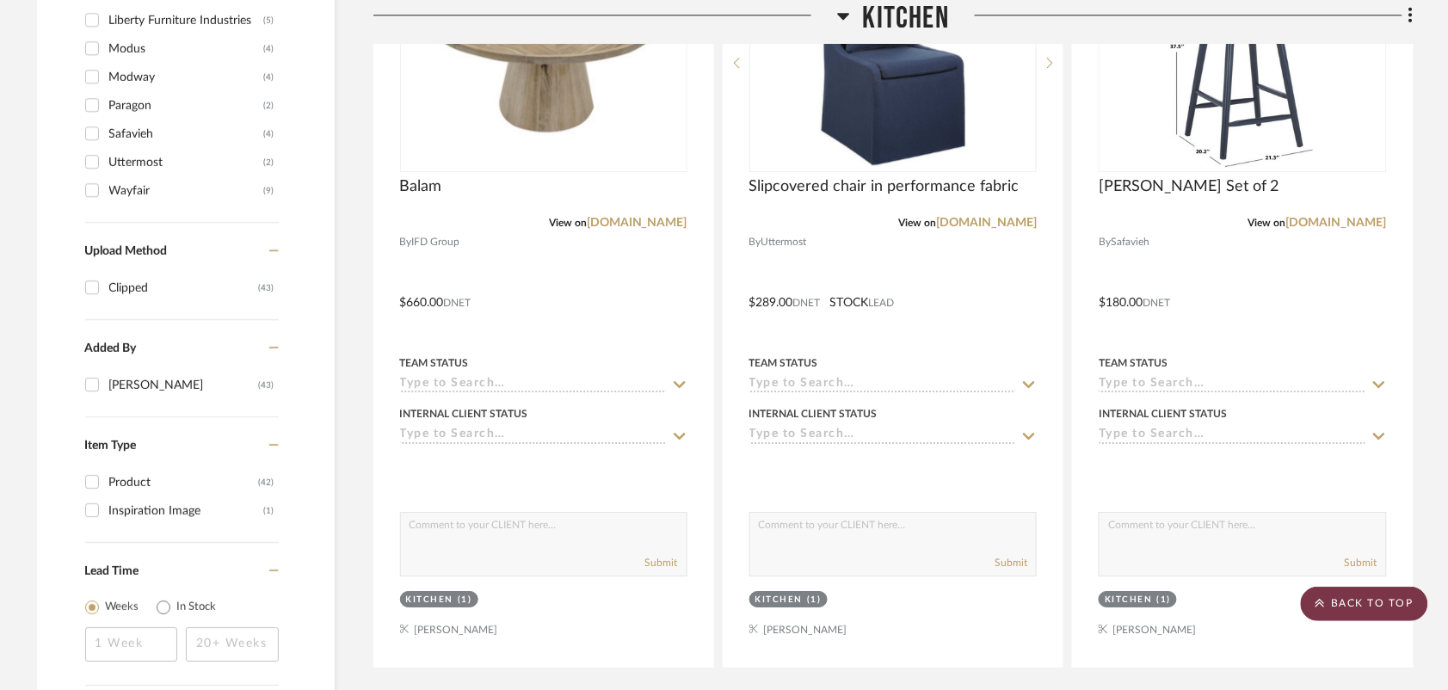
click at [1368, 605] on scroll-to-top-button "BACK TO TOP" at bounding box center [1363, 604] width 127 height 34
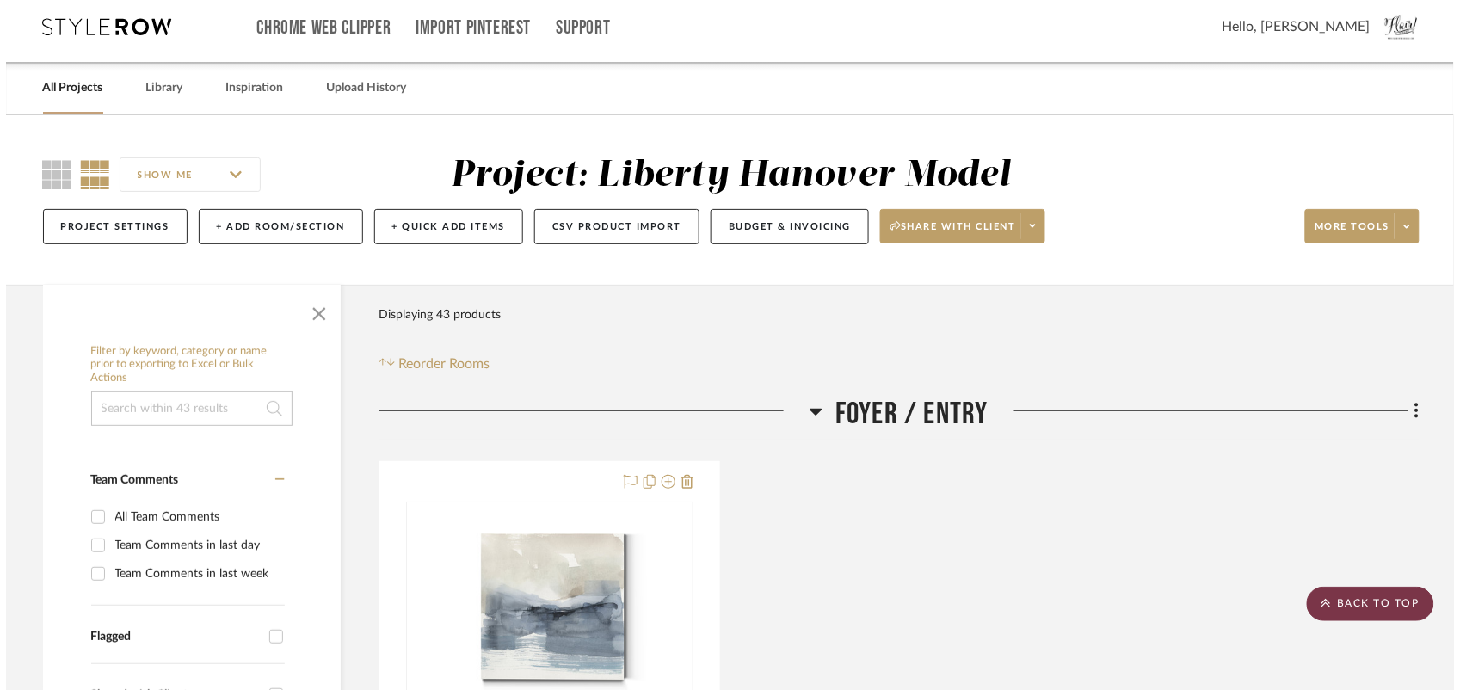
scroll to position [0, 0]
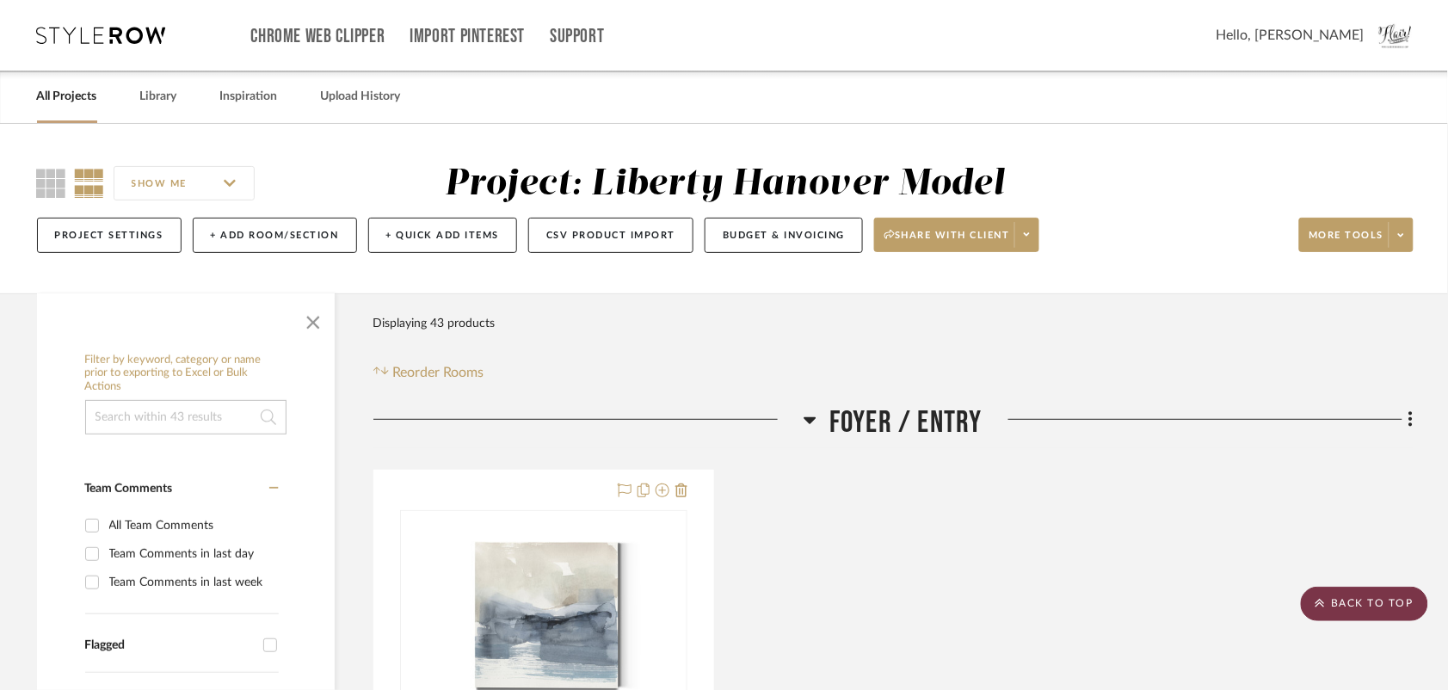
click at [1360, 616] on scroll-to-top-button "BACK TO TOP" at bounding box center [1363, 604] width 127 height 34
click at [267, 239] on button "+ Add Room/Section" at bounding box center [275, 235] width 164 height 35
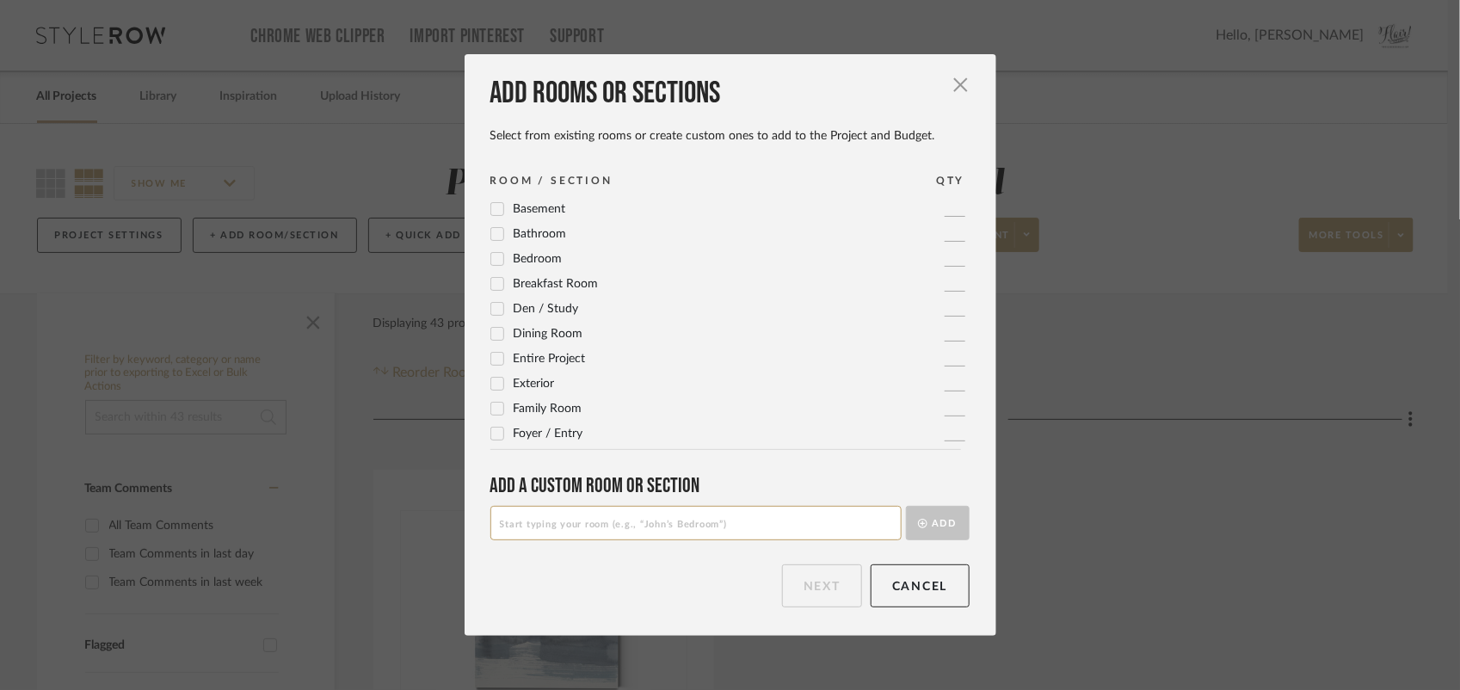
click at [604, 529] on input at bounding box center [695, 523] width 411 height 34
type input "Bonus Room"
click at [920, 518] on button "Add" at bounding box center [938, 523] width 64 height 34
click at [798, 581] on button "Next" at bounding box center [822, 585] width 80 height 43
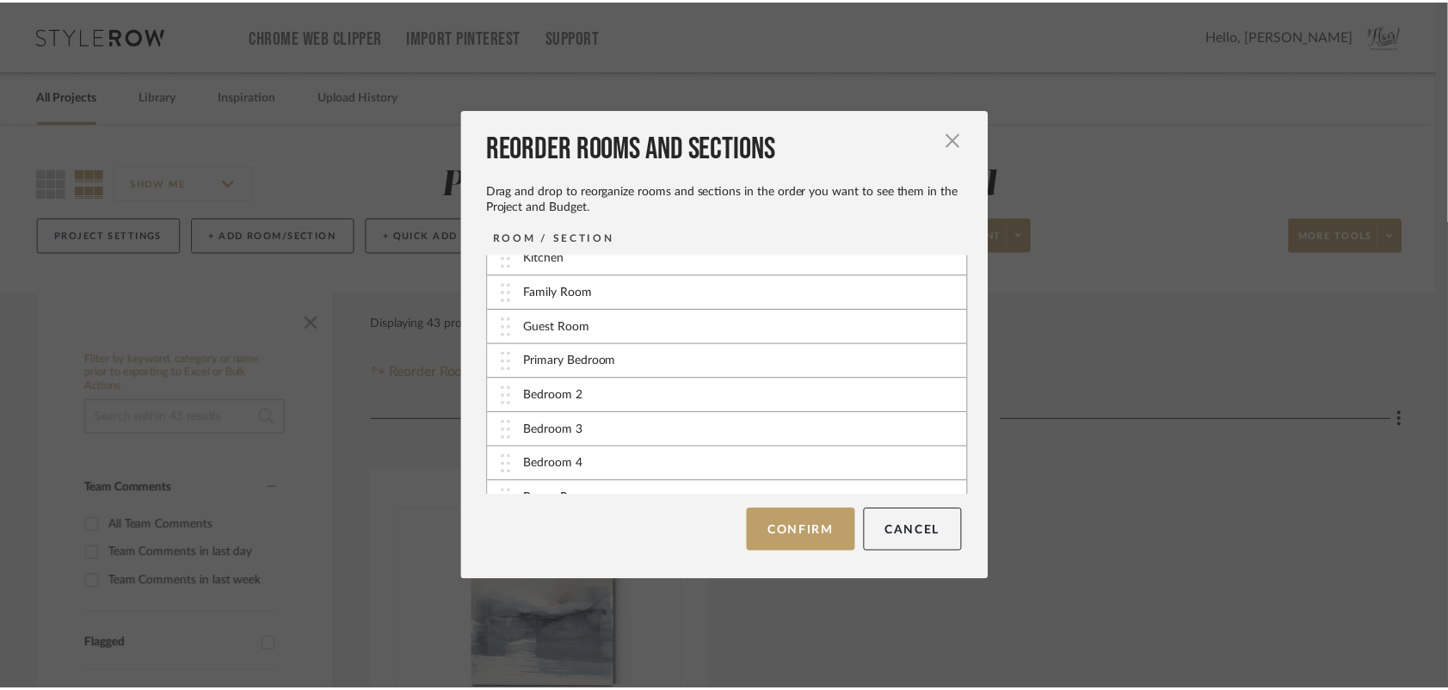
scroll to position [71, 0]
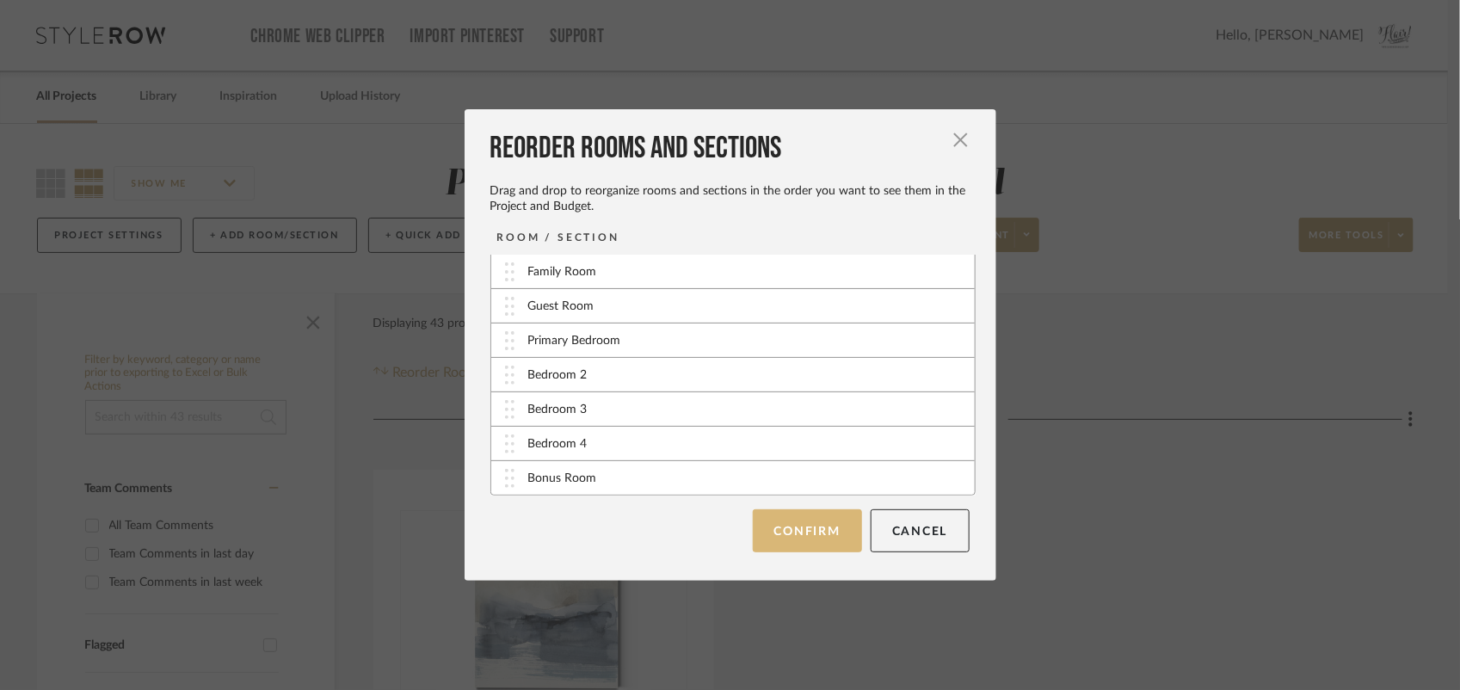
click at [796, 523] on button "Confirm" at bounding box center [807, 530] width 109 height 43
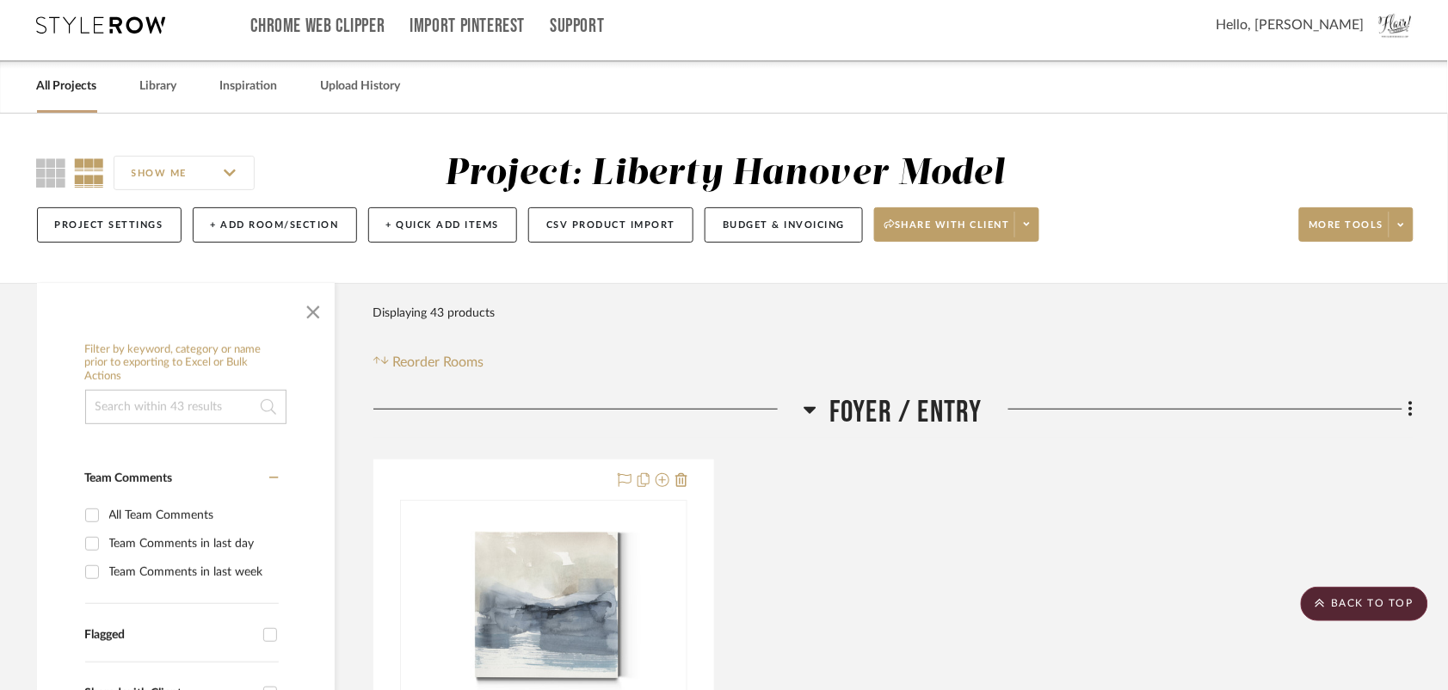
scroll to position [0, 0]
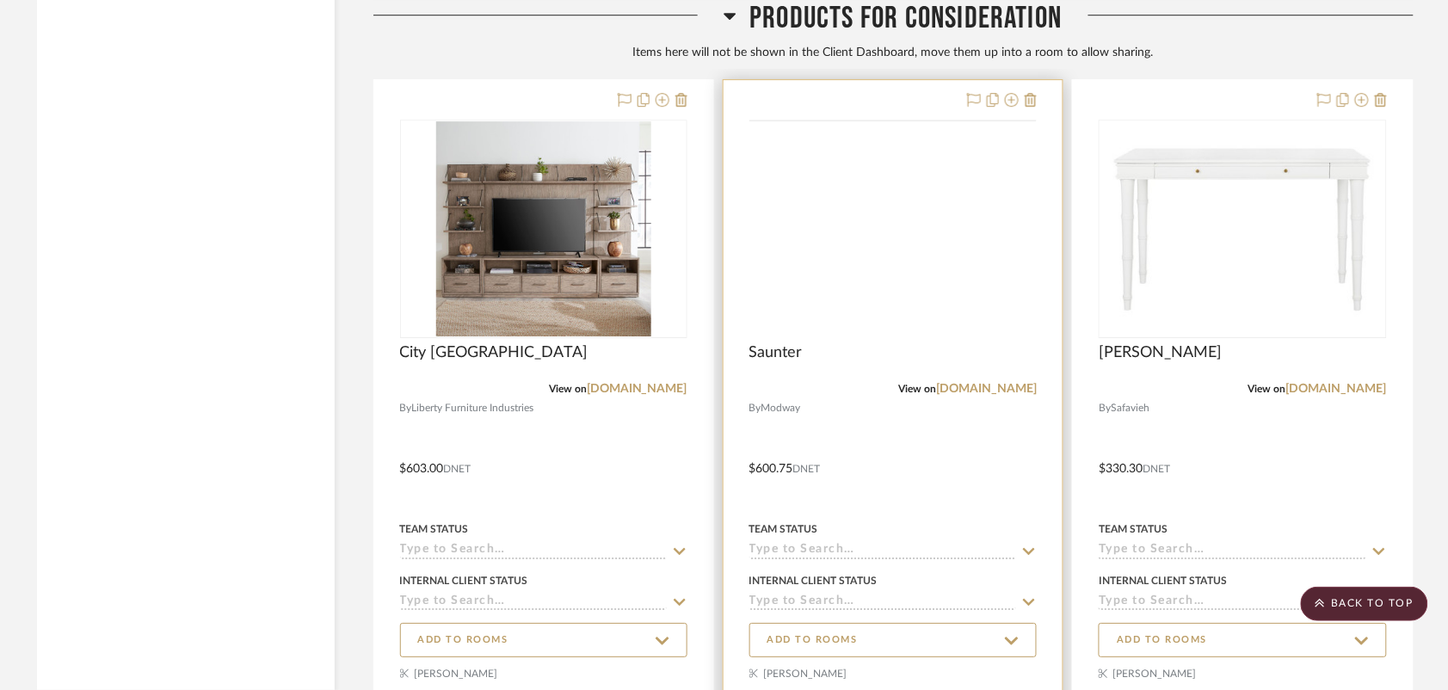
scroll to position [11073, 0]
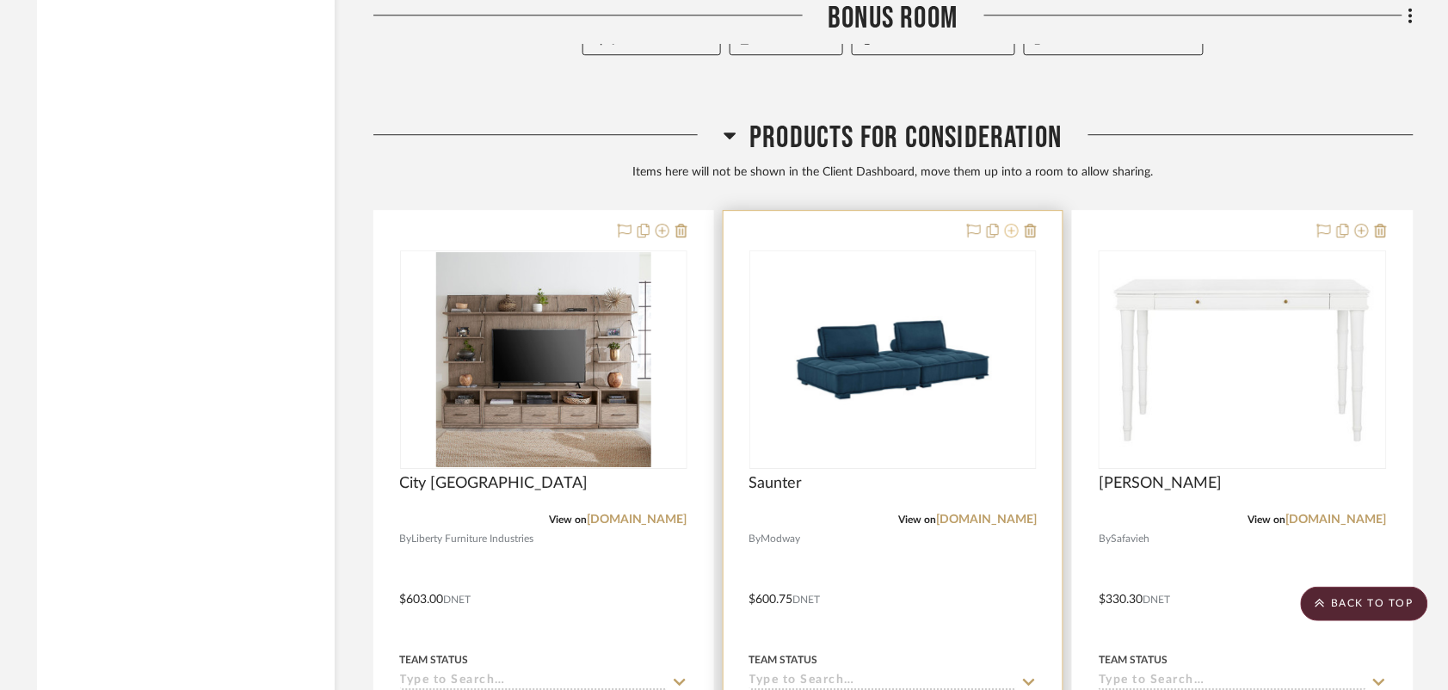
click at [1007, 233] on icon at bounding box center [1012, 231] width 14 height 14
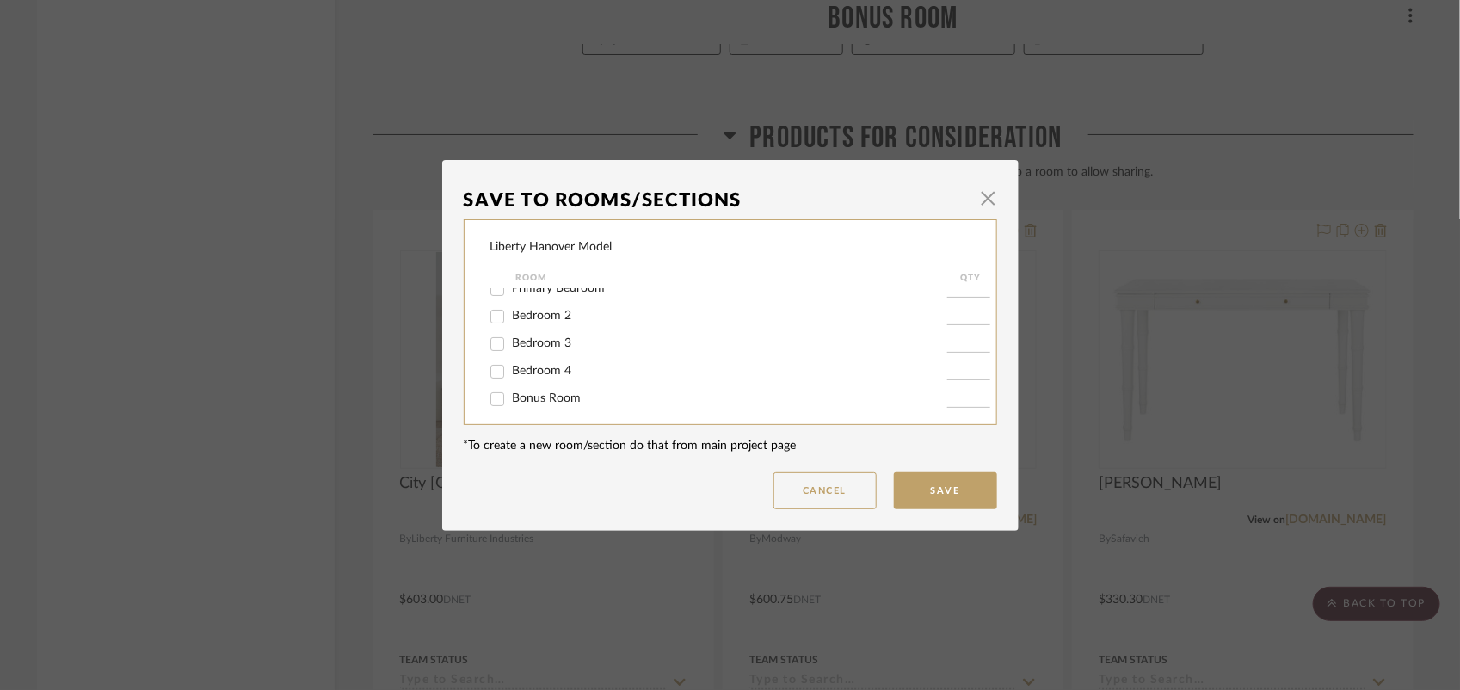
scroll to position [129, 0]
click at [487, 389] on input "Bonus Room" at bounding box center [497, 393] width 28 height 28
checkbox input "true"
type input "1"
click at [949, 483] on button "Save" at bounding box center [945, 490] width 103 height 37
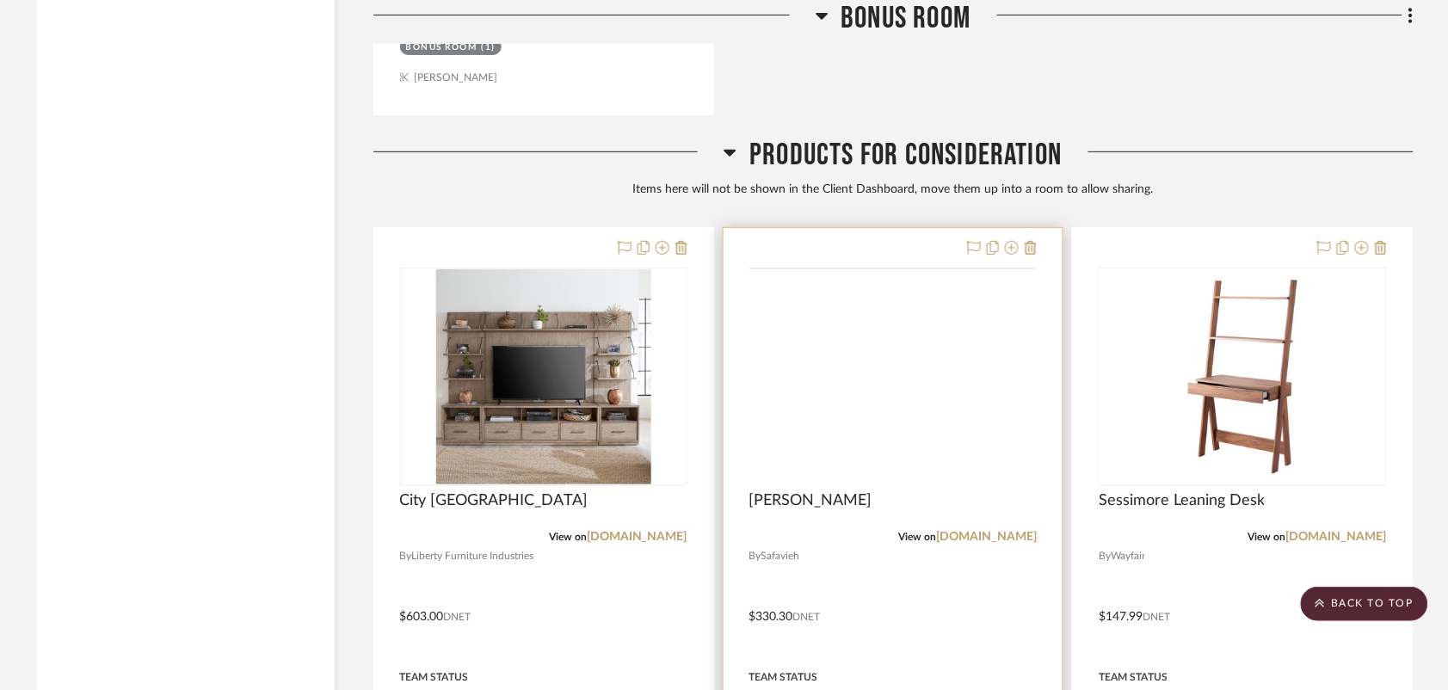
scroll to position [11746, 0]
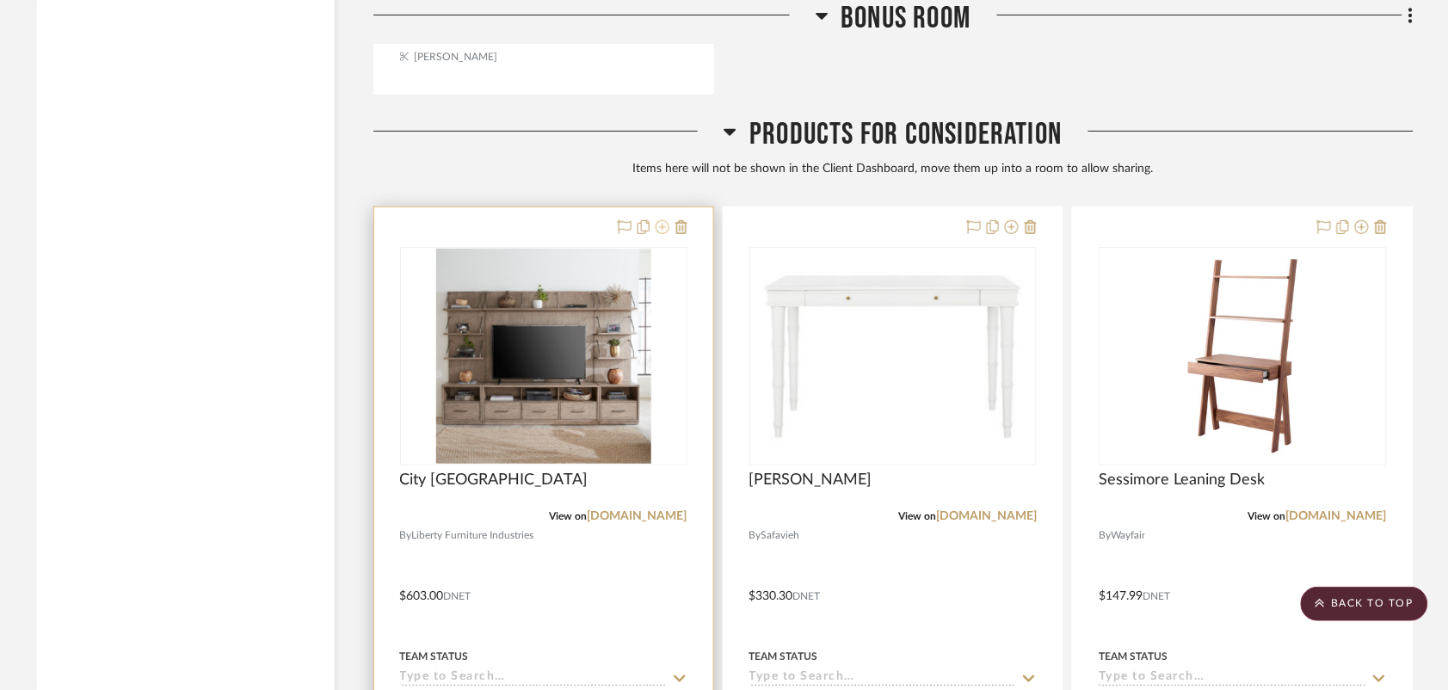
click at [662, 231] on icon at bounding box center [662, 227] width 14 height 14
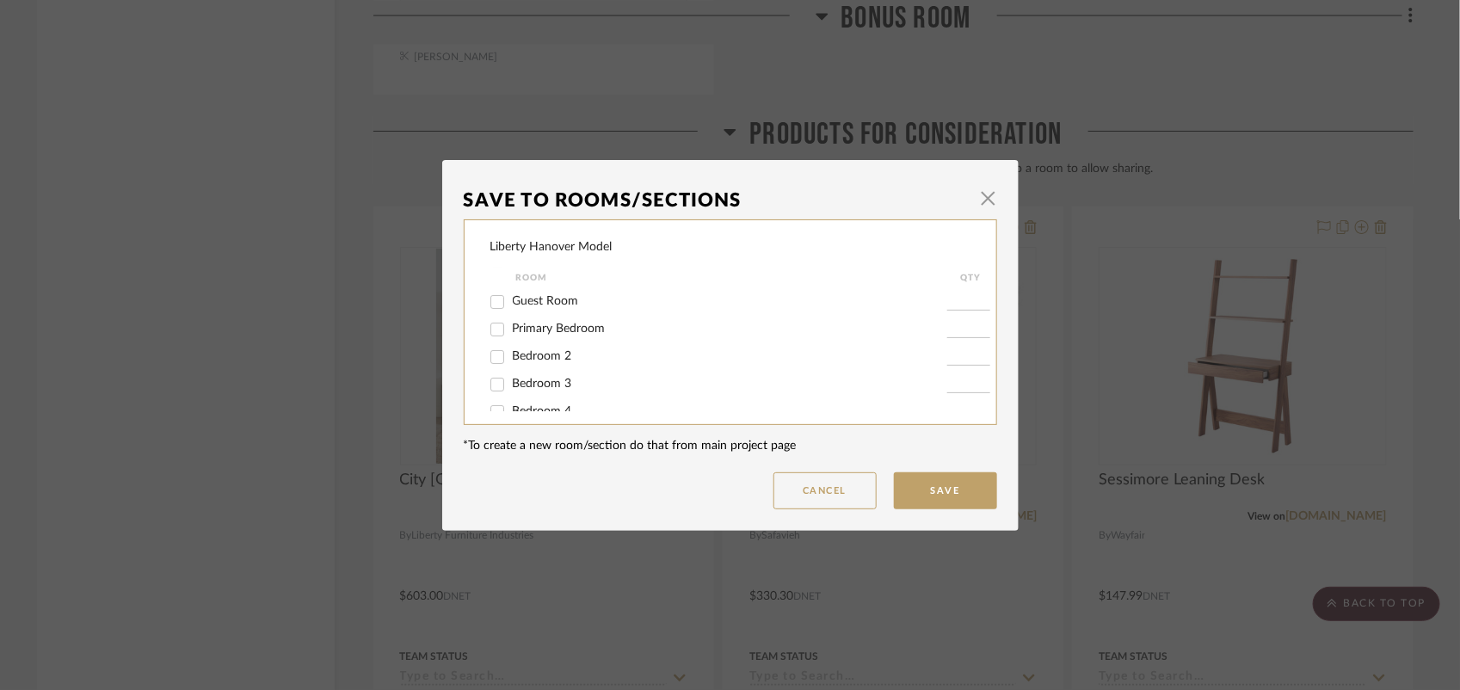
scroll to position [129, 0]
click at [493, 392] on input "Bonus Room" at bounding box center [497, 393] width 28 height 28
checkbox input "true"
type input "1"
click at [935, 495] on button "Save" at bounding box center [945, 490] width 103 height 37
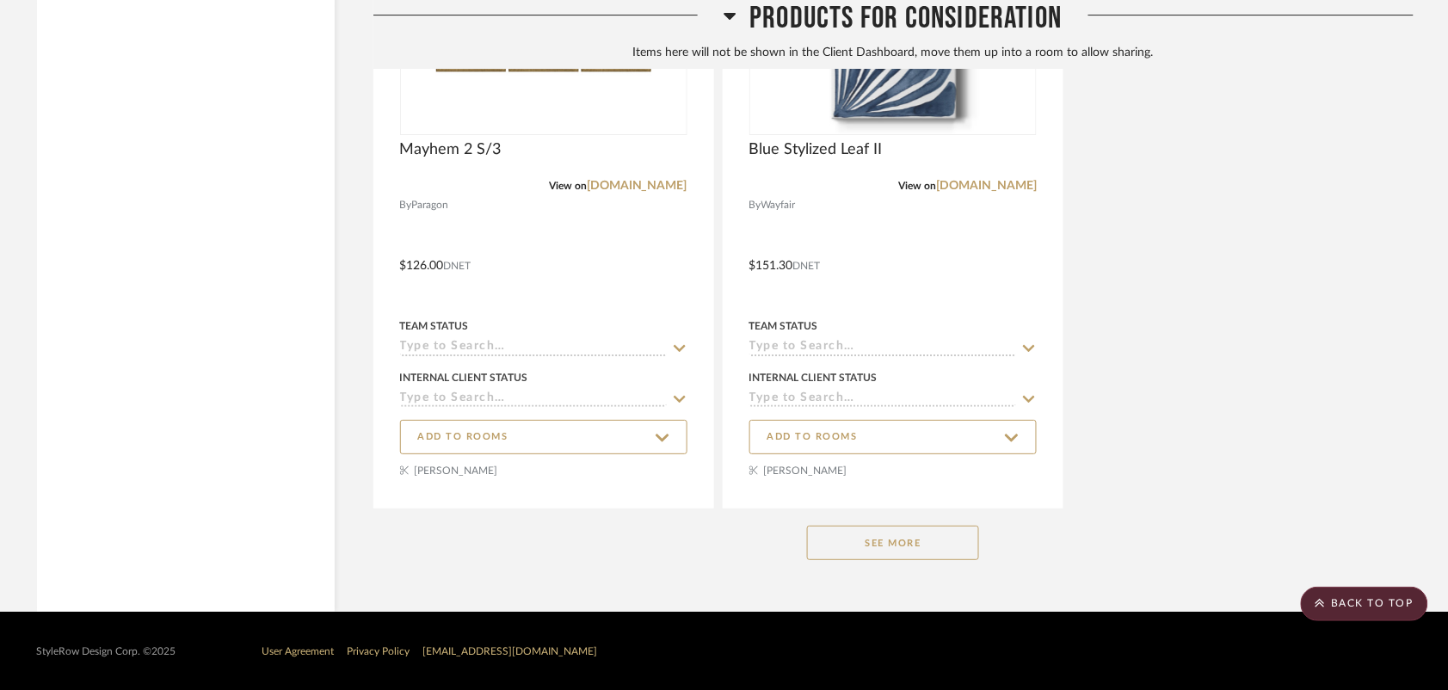
scroll to position [13359, 0]
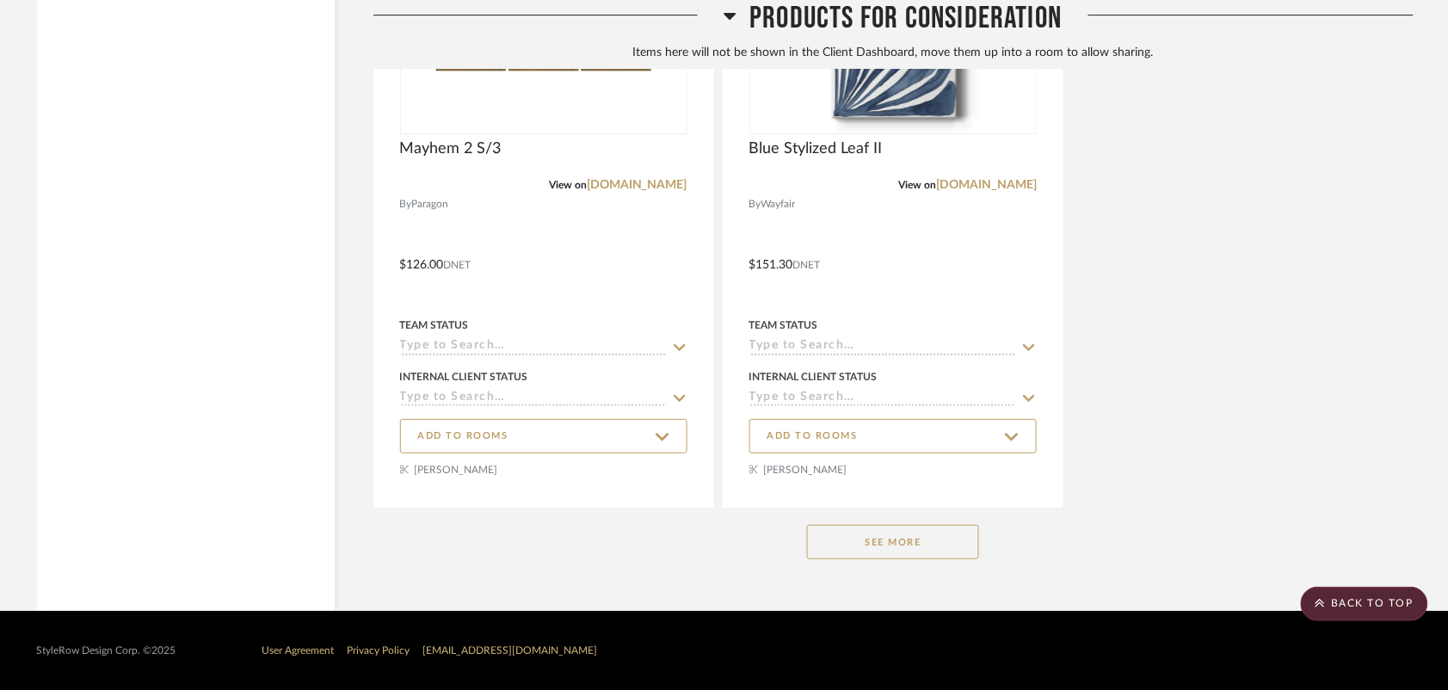
click at [886, 529] on button "See More" at bounding box center [893, 542] width 172 height 34
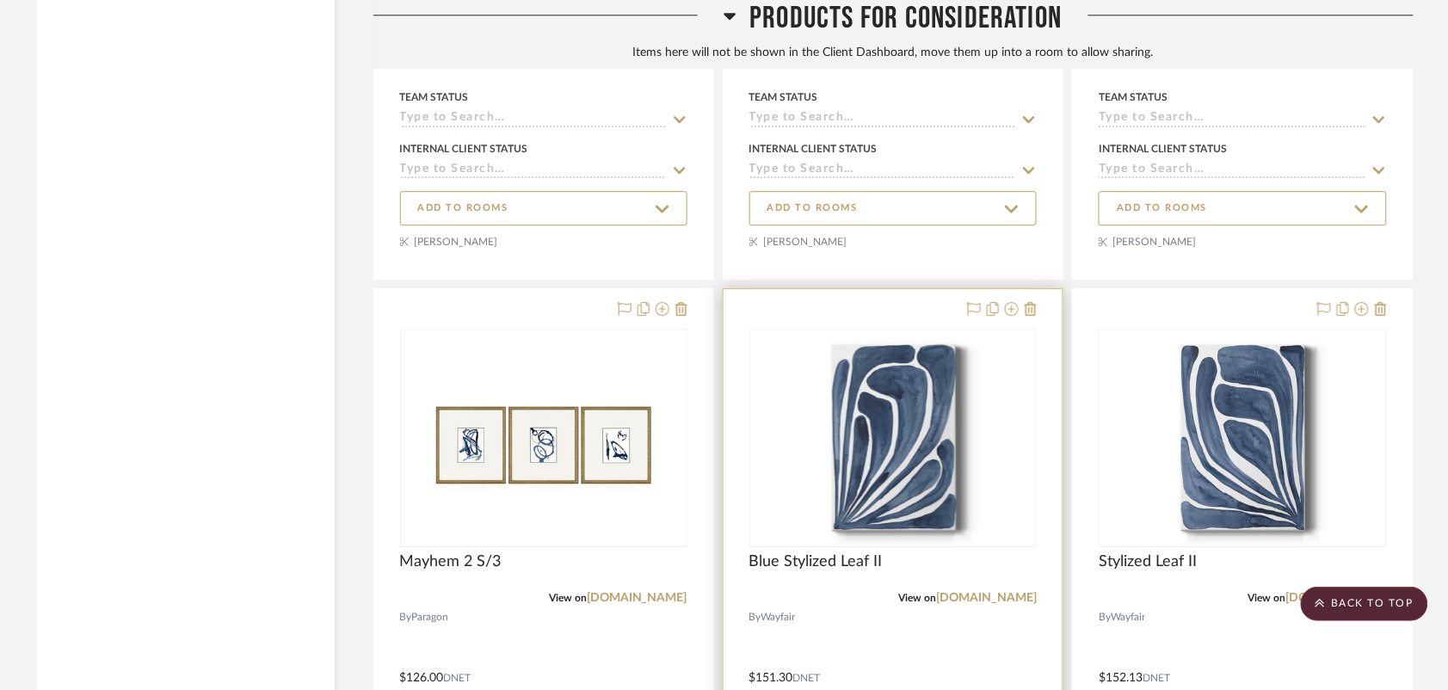
scroll to position [12488, 0]
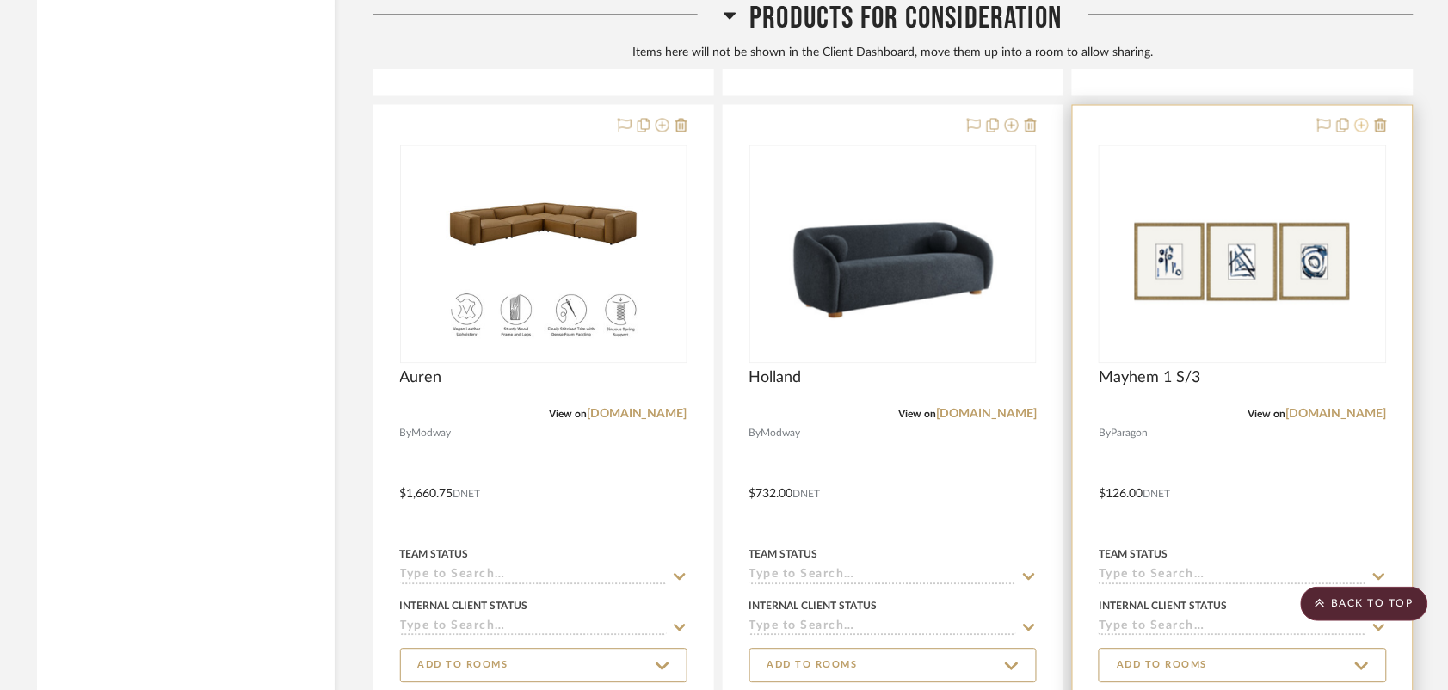
click at [1359, 130] on icon at bounding box center [1362, 126] width 14 height 14
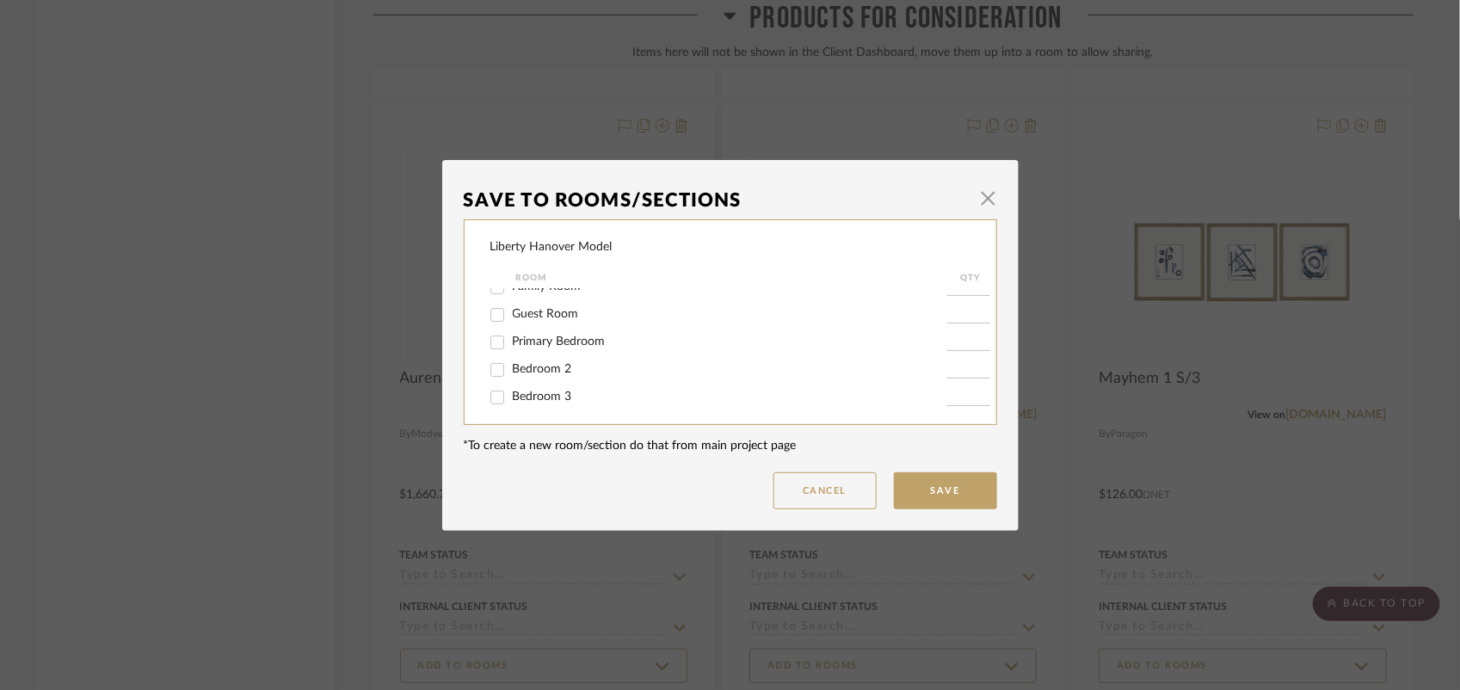
scroll to position [129, 0]
click at [495, 394] on input "Bonus Room" at bounding box center [497, 393] width 28 height 28
checkbox input "true"
type input "1"
click at [940, 500] on button "Save" at bounding box center [945, 490] width 103 height 37
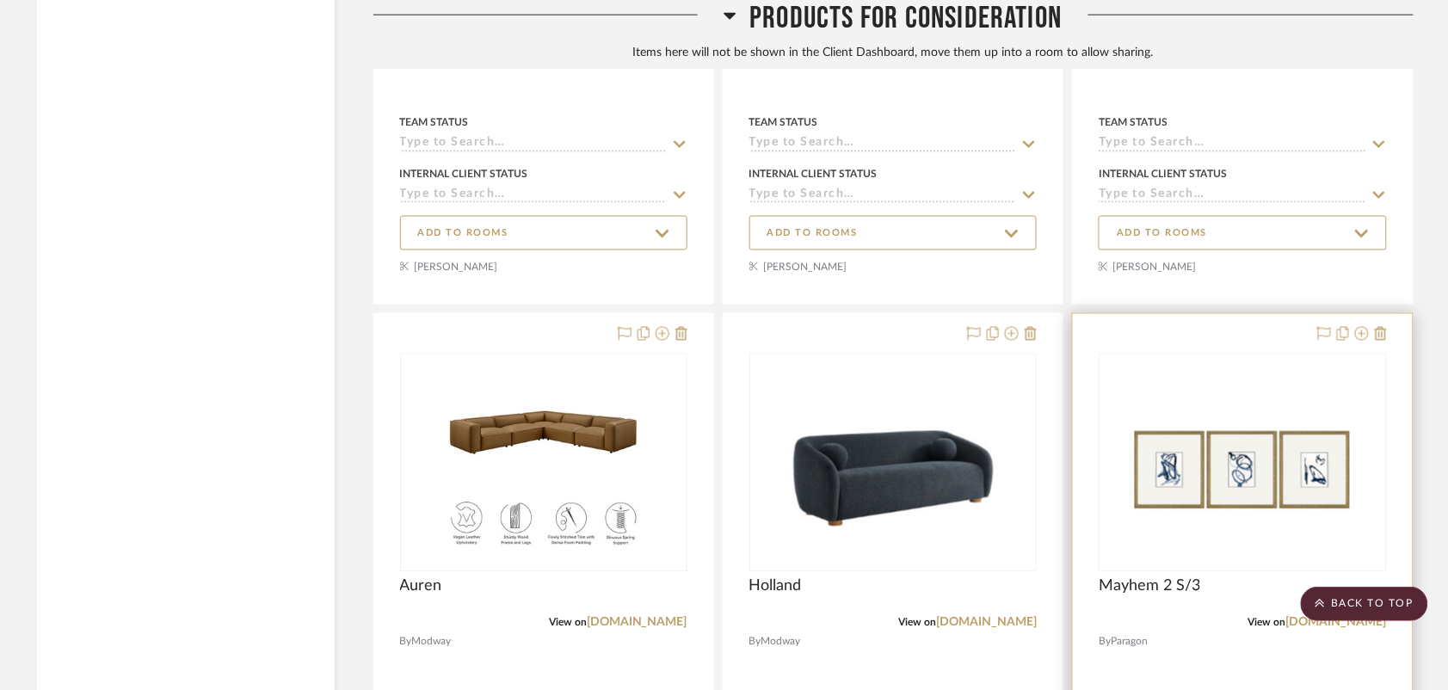
scroll to position [12386, 0]
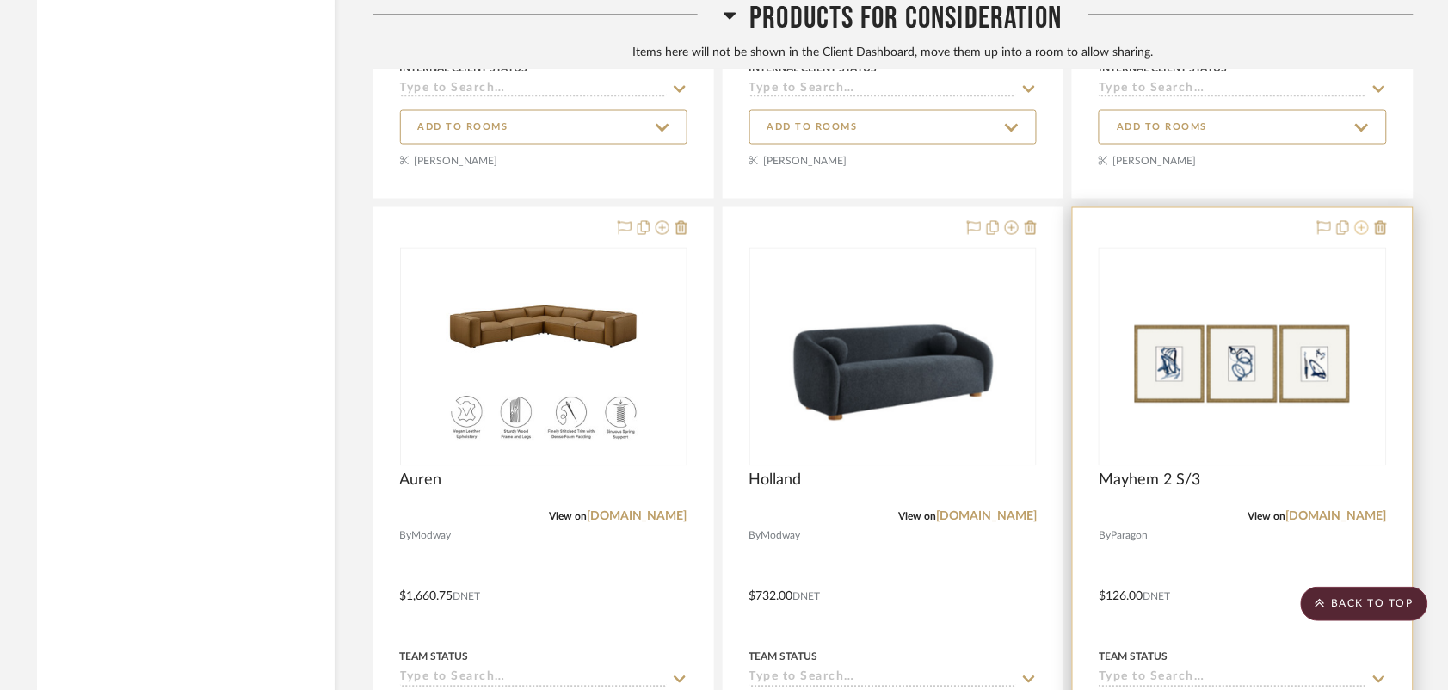
click at [1360, 231] on icon at bounding box center [1362, 228] width 14 height 14
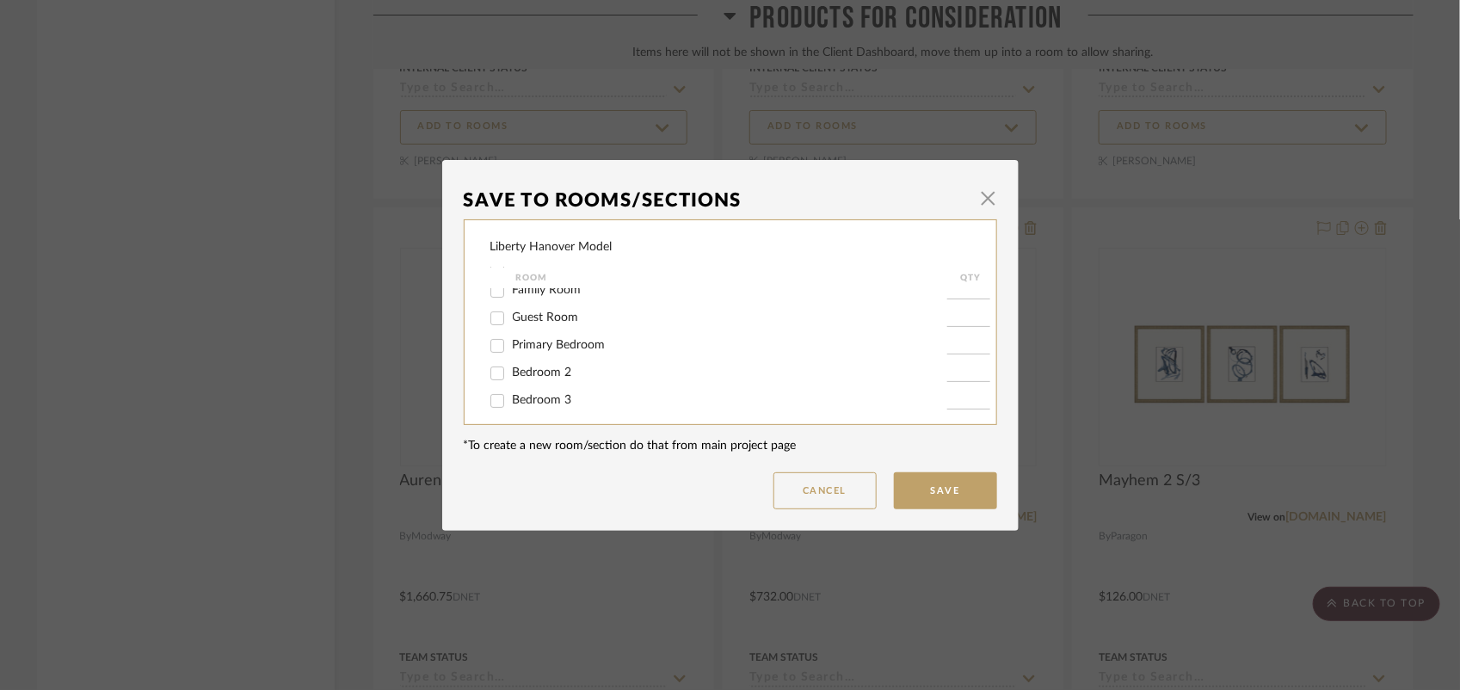
scroll to position [129, 0]
click at [556, 388] on span "Bonus Room" at bounding box center [547, 392] width 69 height 12
click at [511, 388] on input "Bonus Room" at bounding box center [497, 393] width 28 height 28
checkbox input "true"
type input "1"
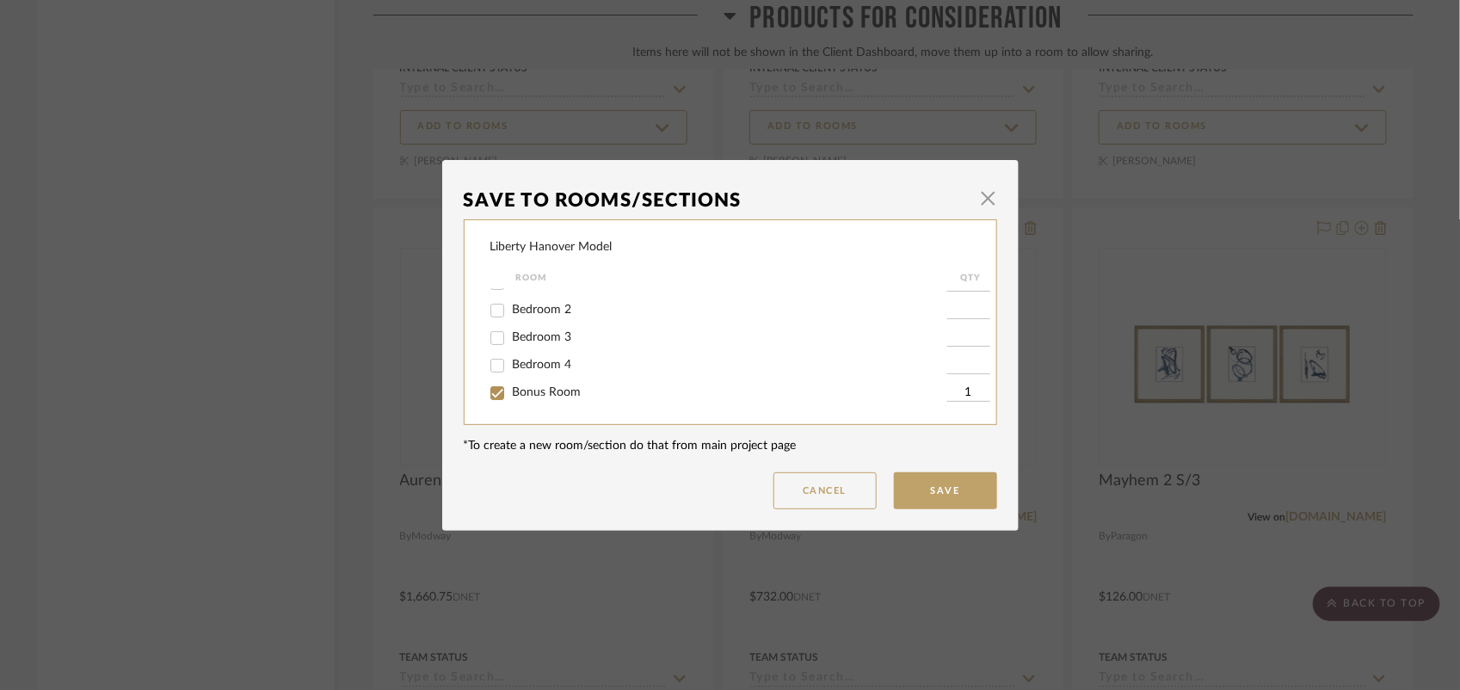
click at [947, 492] on button "Save" at bounding box center [945, 490] width 103 height 37
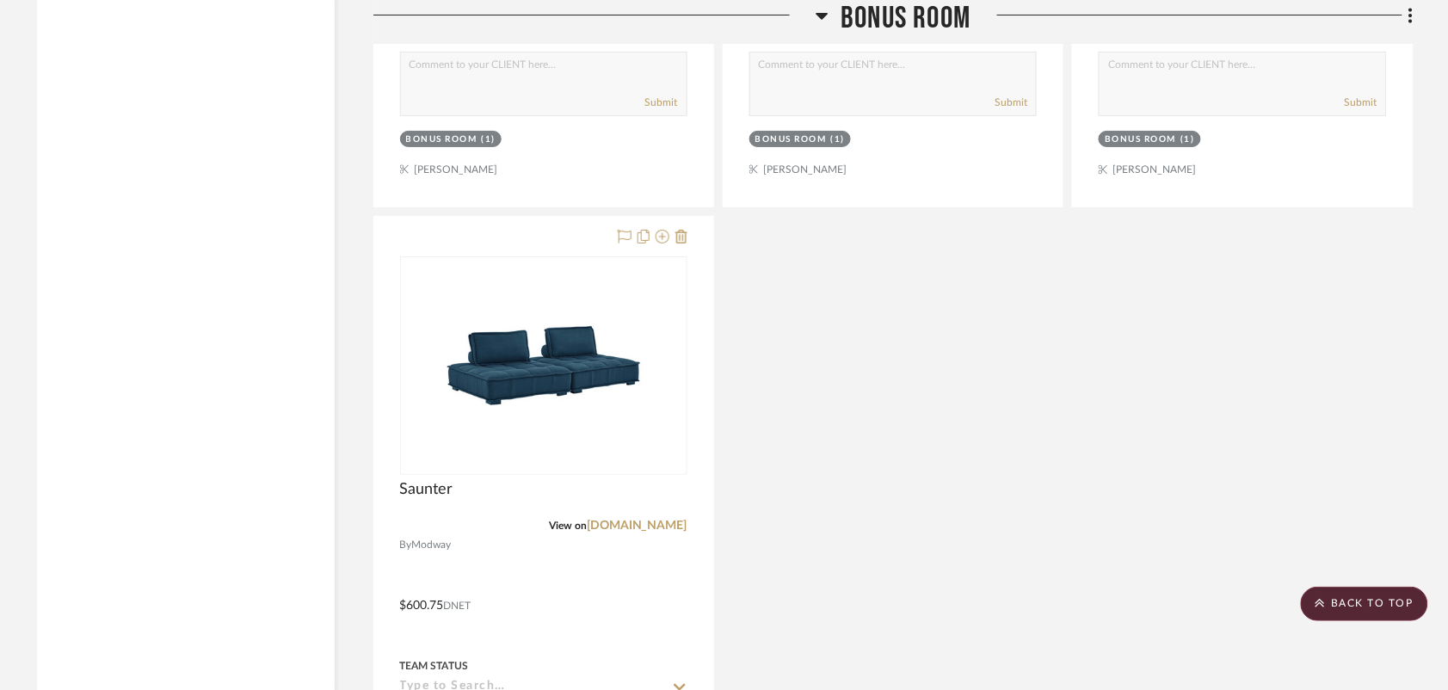
scroll to position [11526, 0]
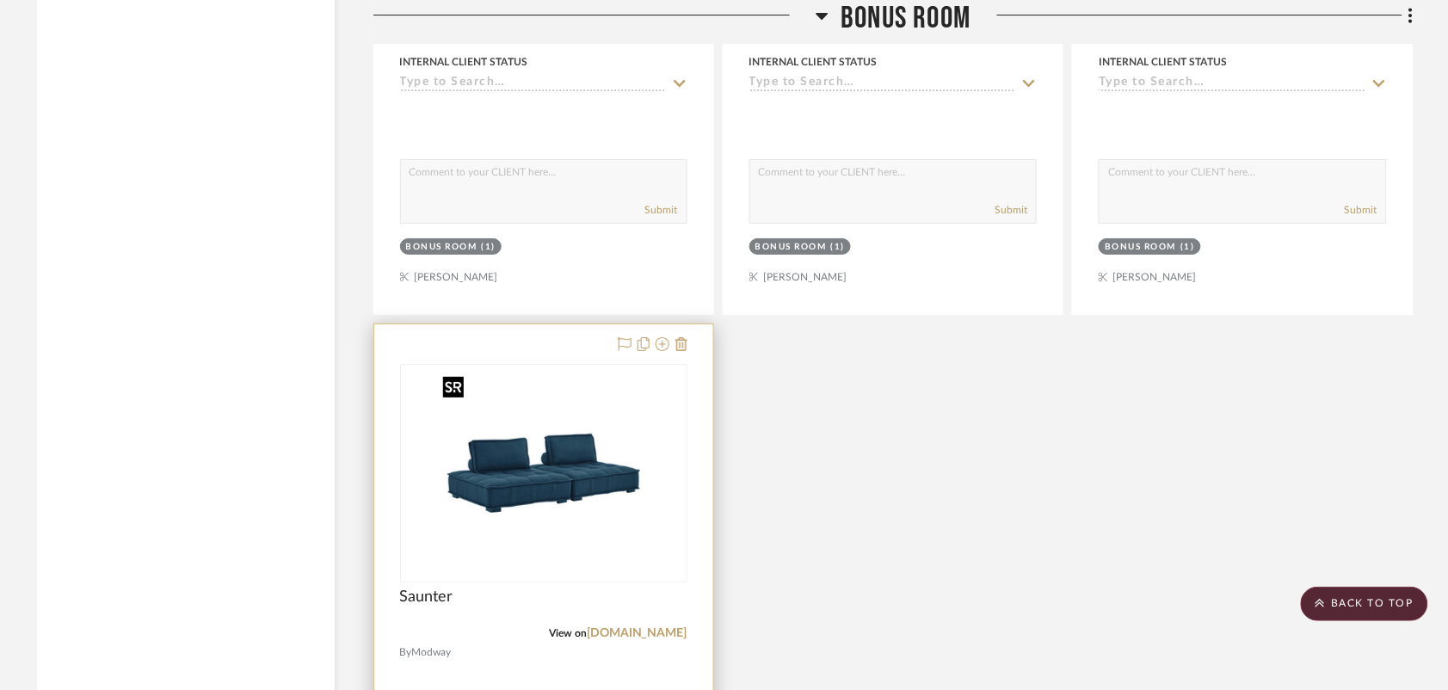
click at [544, 487] on img "0" at bounding box center [543, 473] width 215 height 215
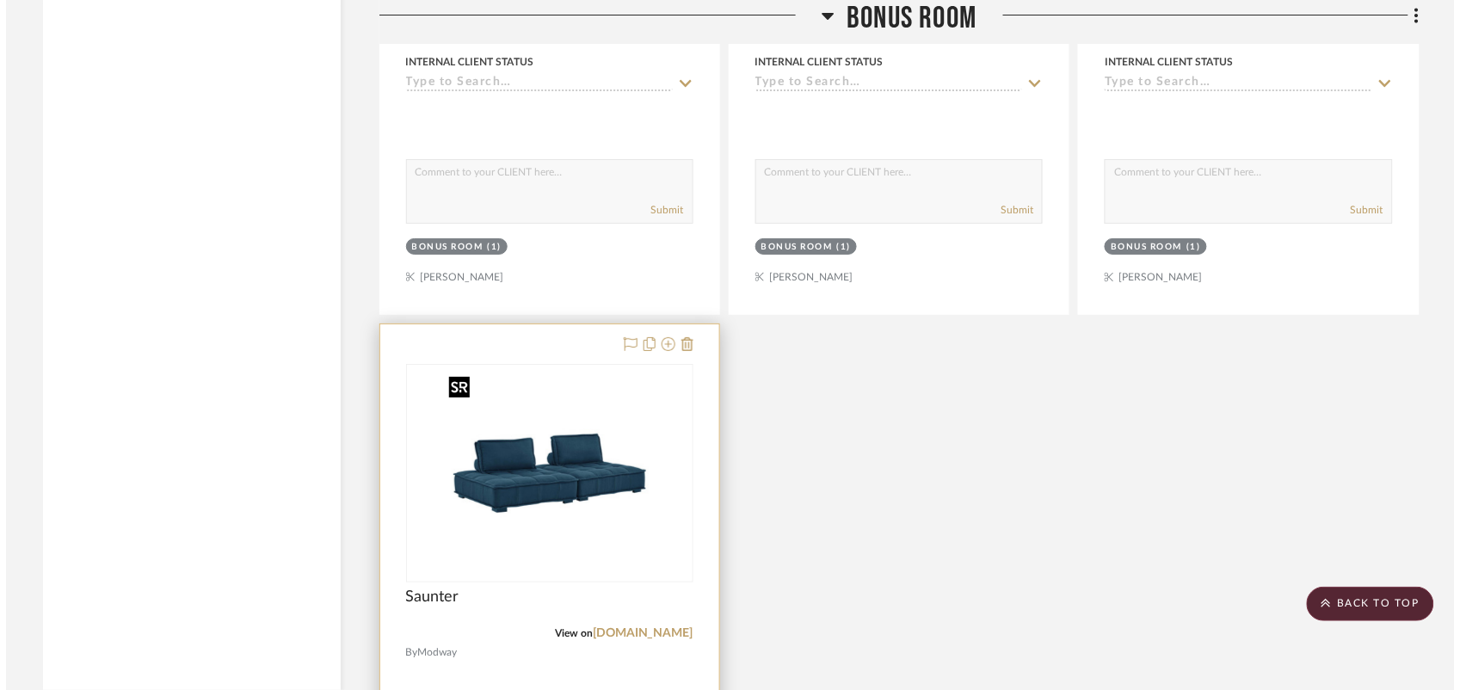
scroll to position [0, 0]
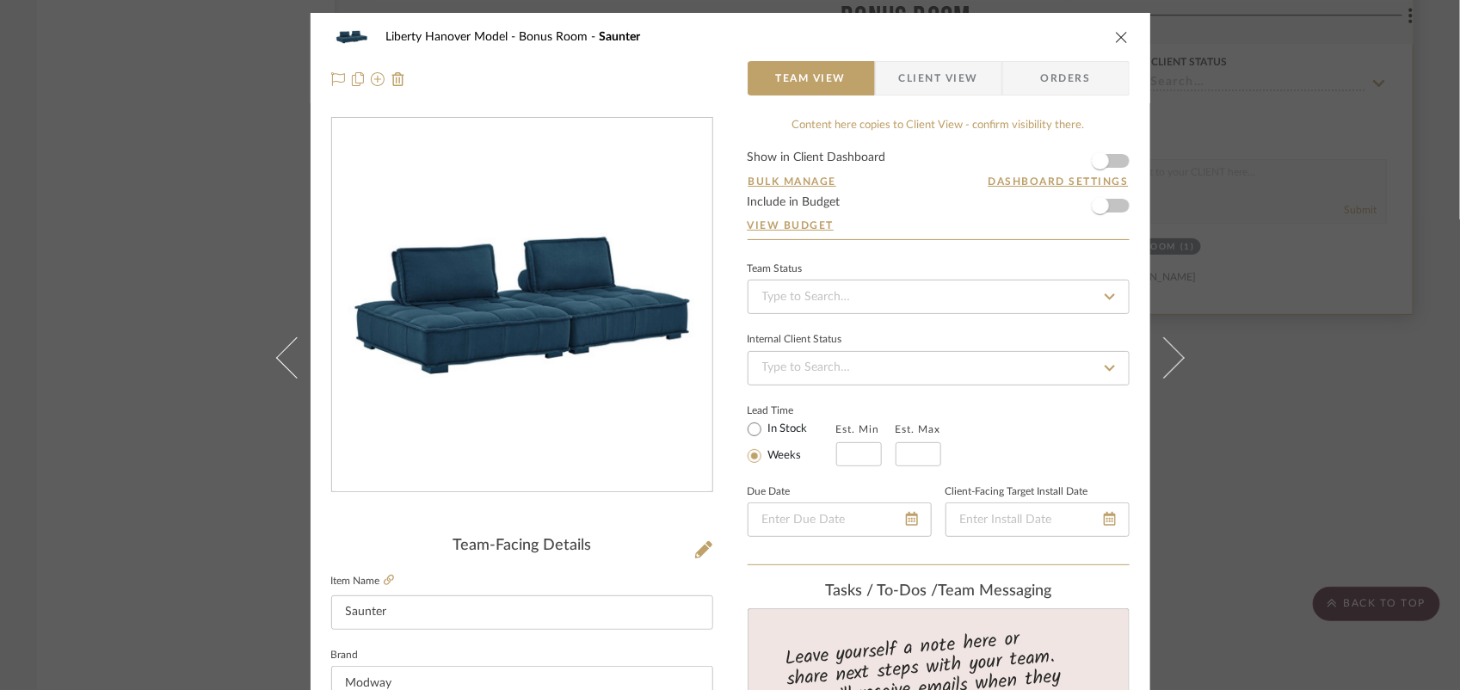
drag, startPoint x: 1116, startPoint y: 40, endPoint x: 1219, endPoint y: 178, distance: 172.0
click at [1116, 40] on icon "close" at bounding box center [1122, 37] width 14 height 14
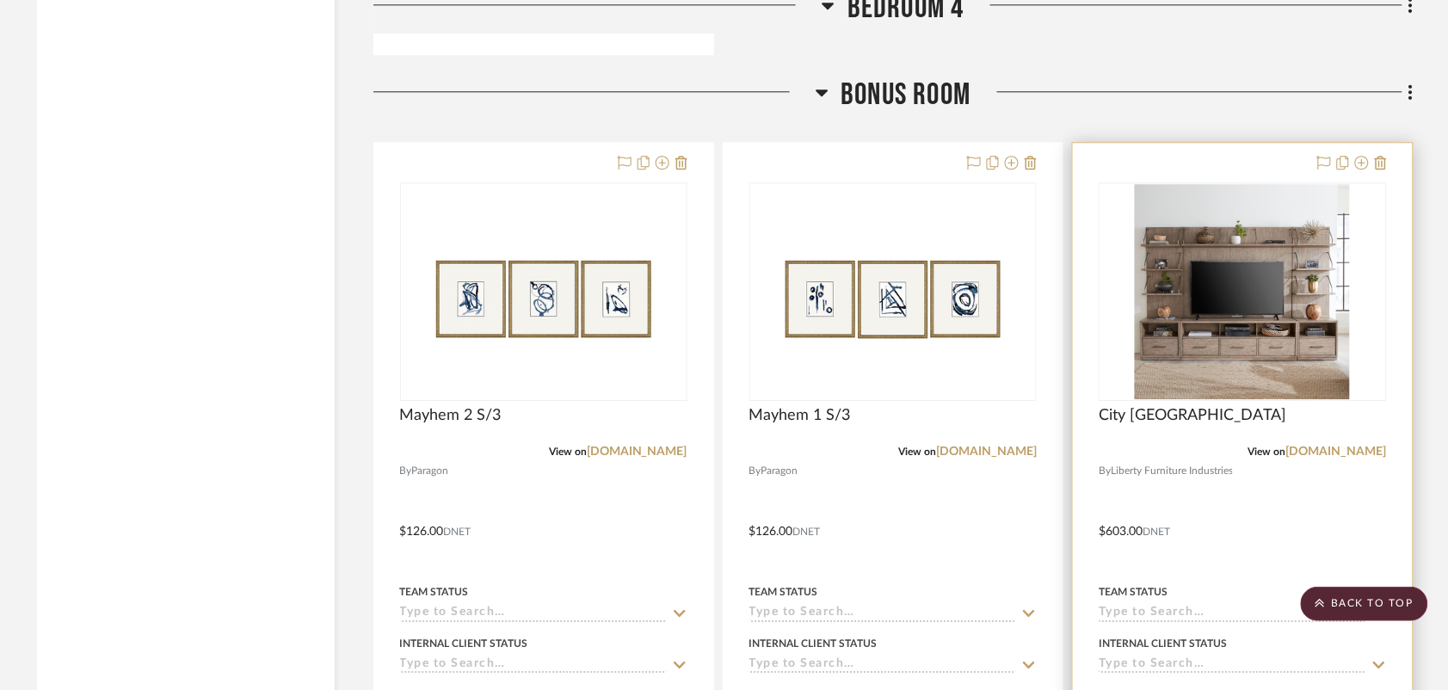
scroll to position [10988, 0]
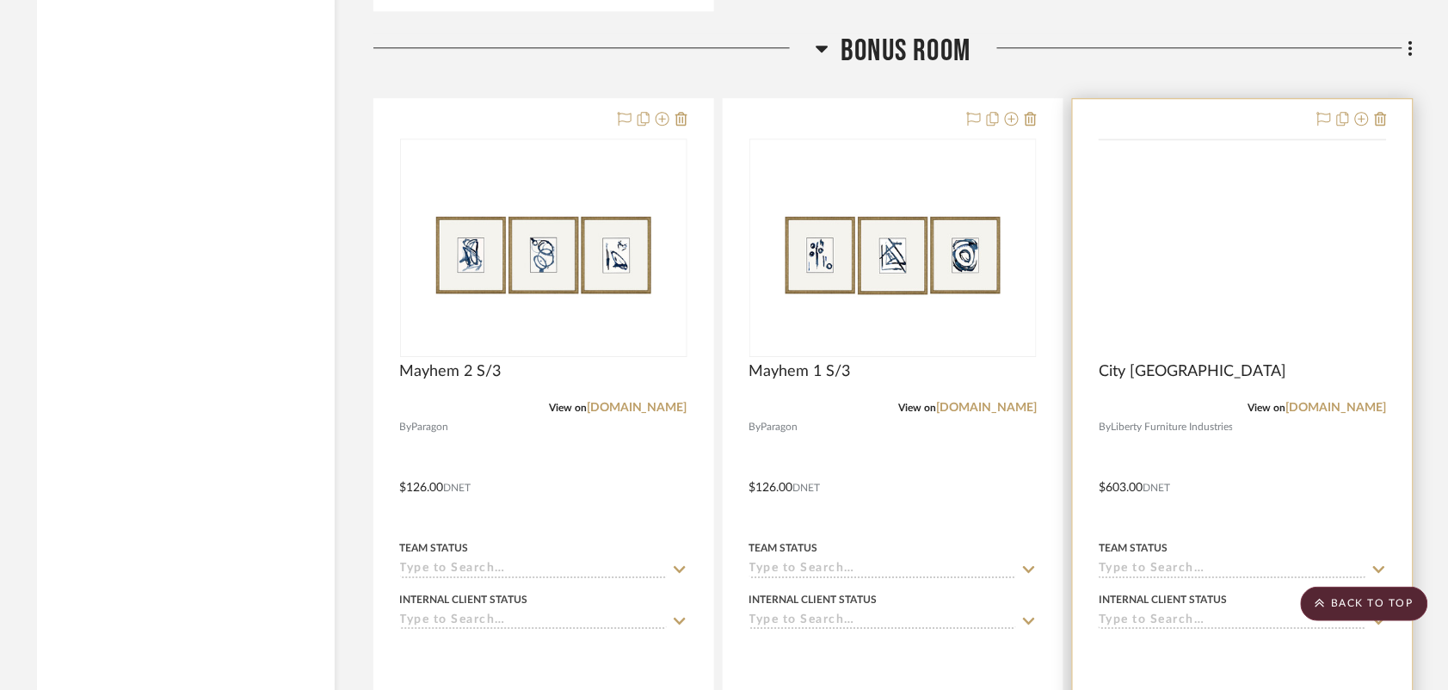
click at [0, 0] on img at bounding box center [0, 0] width 0 height 0
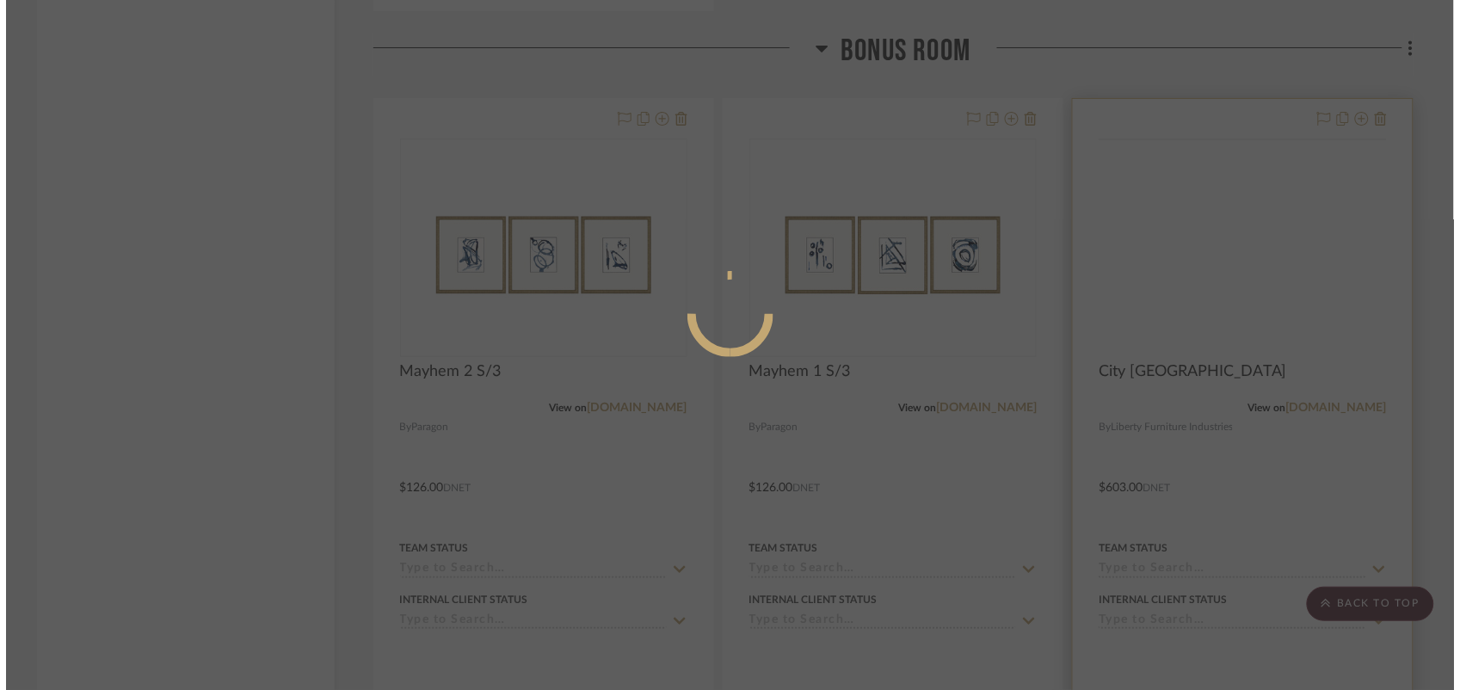
scroll to position [0, 0]
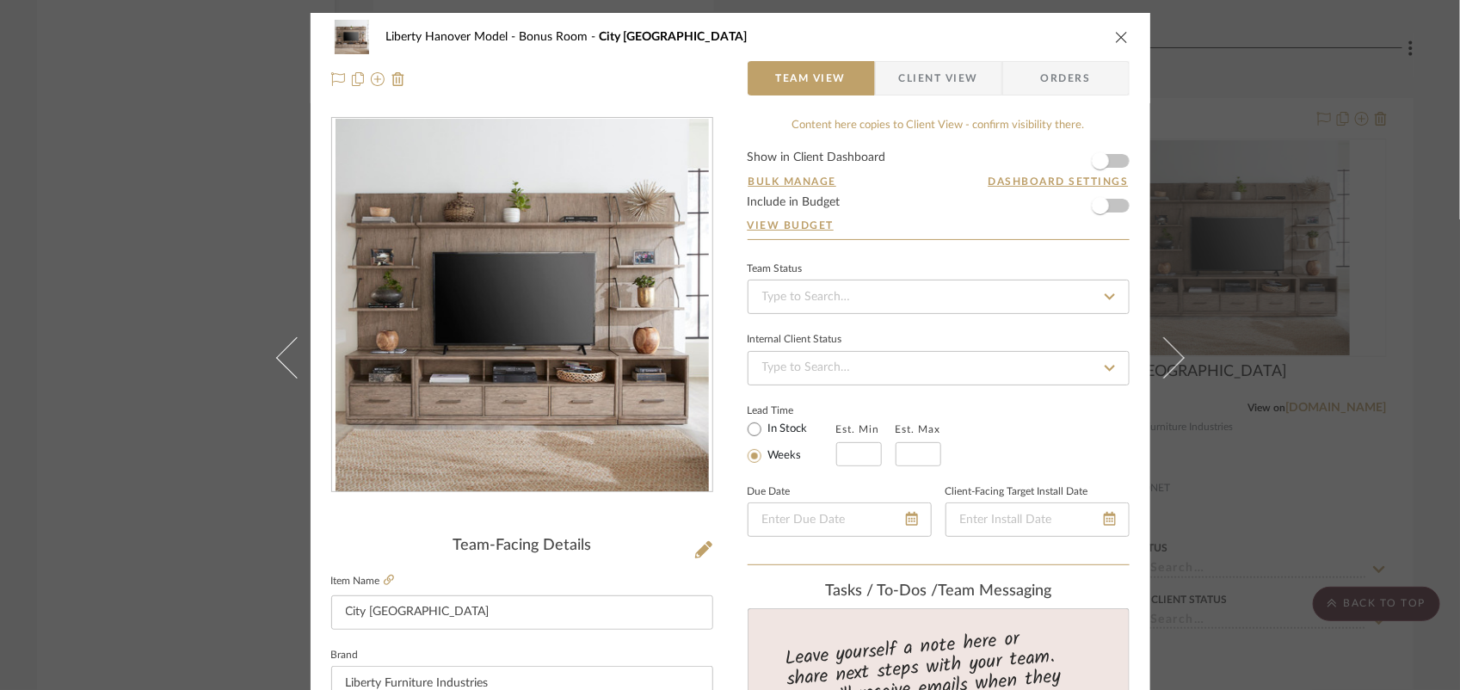
click at [1115, 33] on icon "close" at bounding box center [1122, 37] width 14 height 14
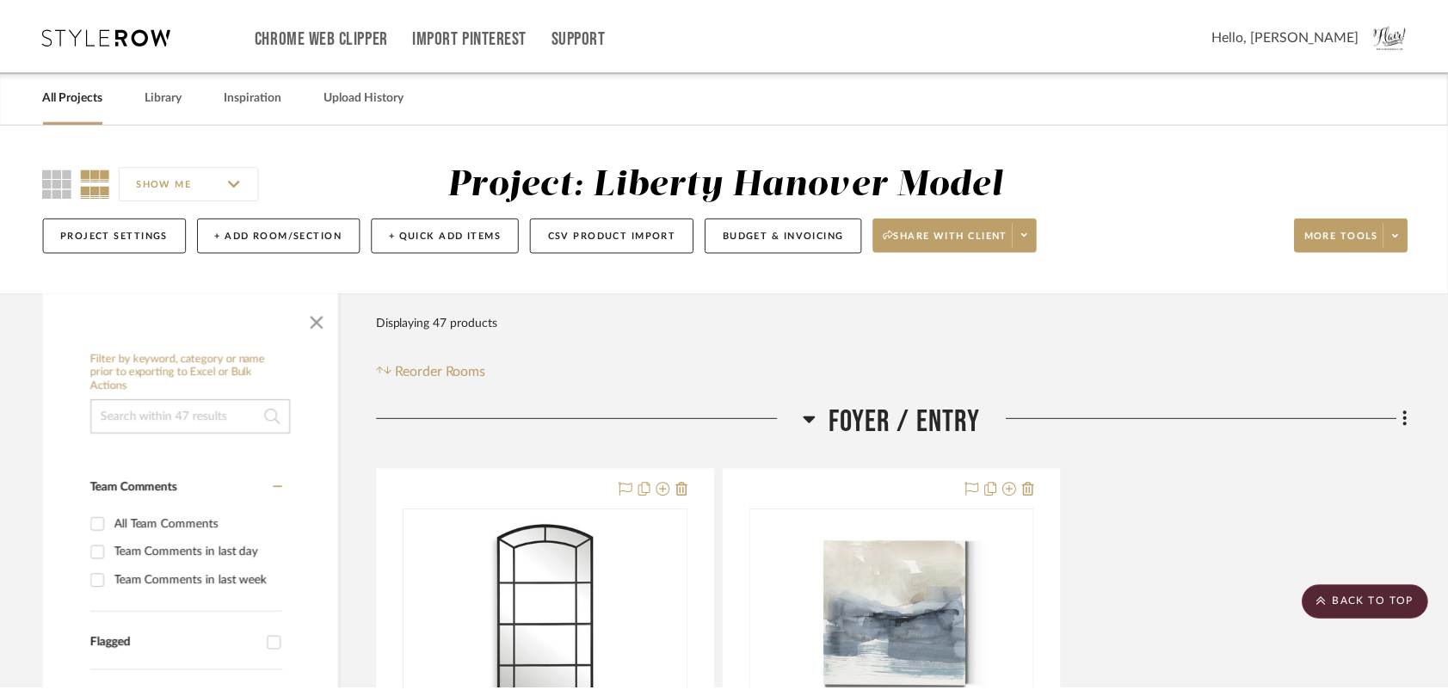
scroll to position [10988, 0]
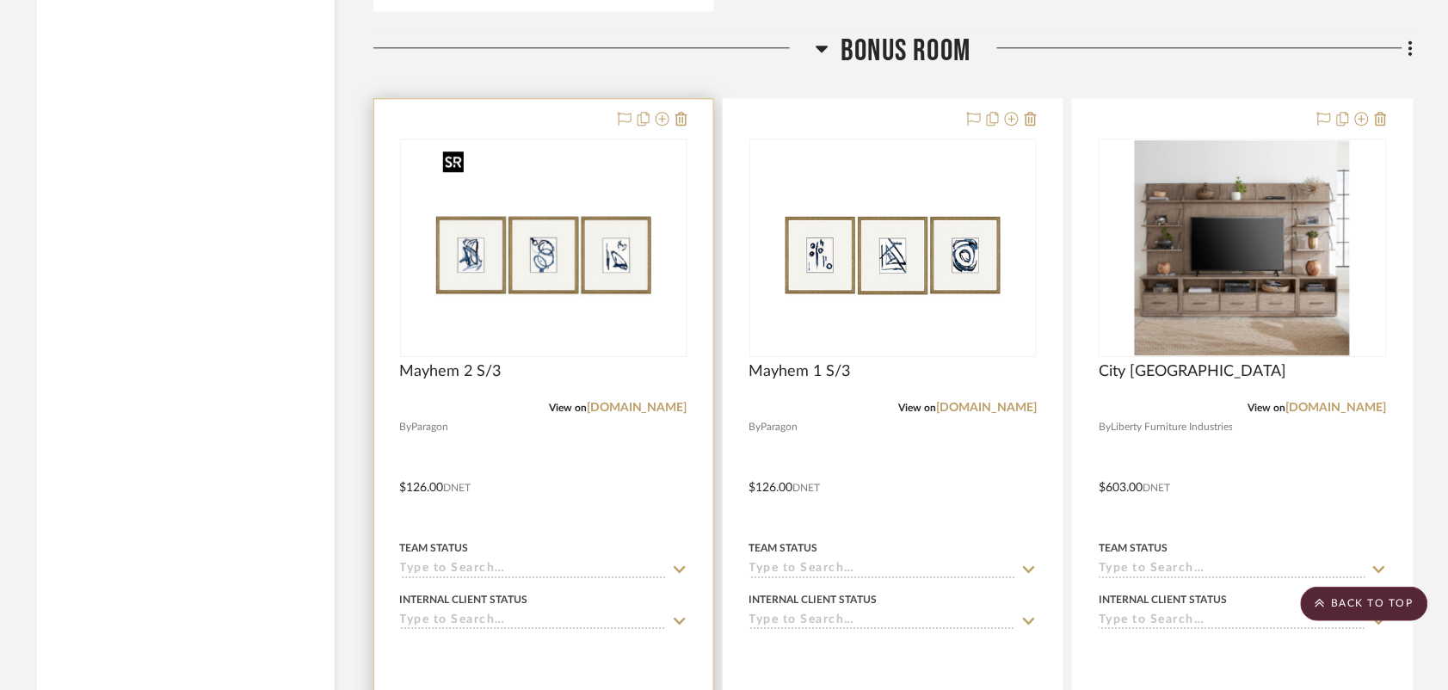
click at [525, 239] on div at bounding box center [543, 247] width 287 height 218
click at [544, 258] on img "0" at bounding box center [543, 247] width 215 height 215
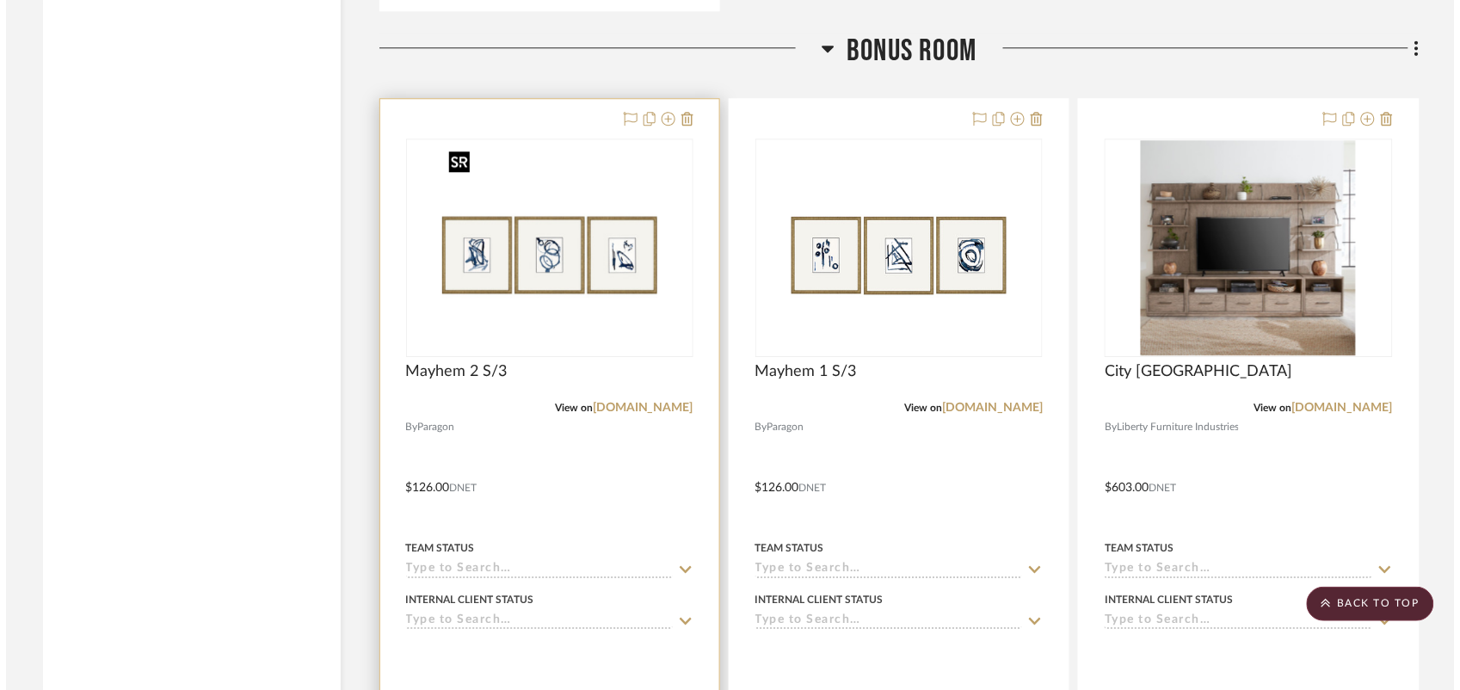
scroll to position [0, 0]
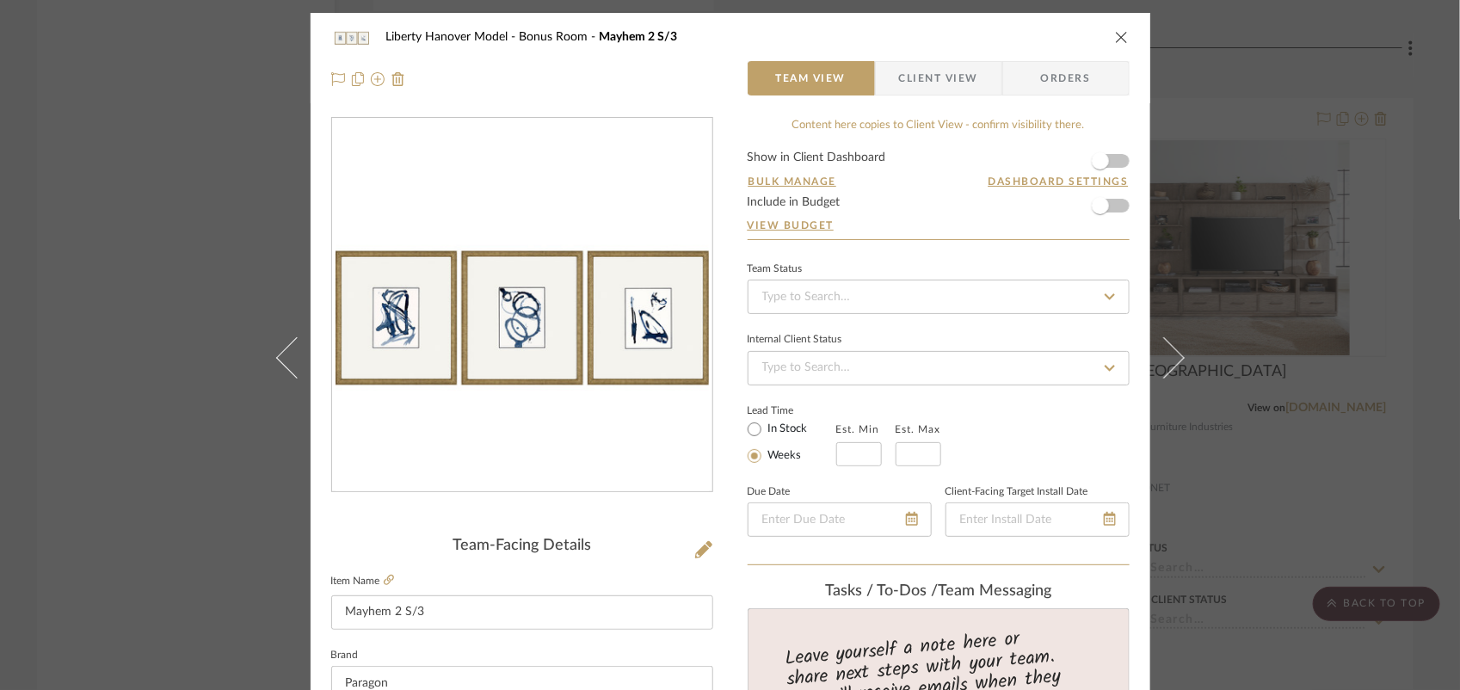
drag, startPoint x: 1120, startPoint y: 39, endPoint x: 1116, endPoint y: 52, distance: 13.6
click at [1120, 39] on icon "close" at bounding box center [1122, 37] width 14 height 14
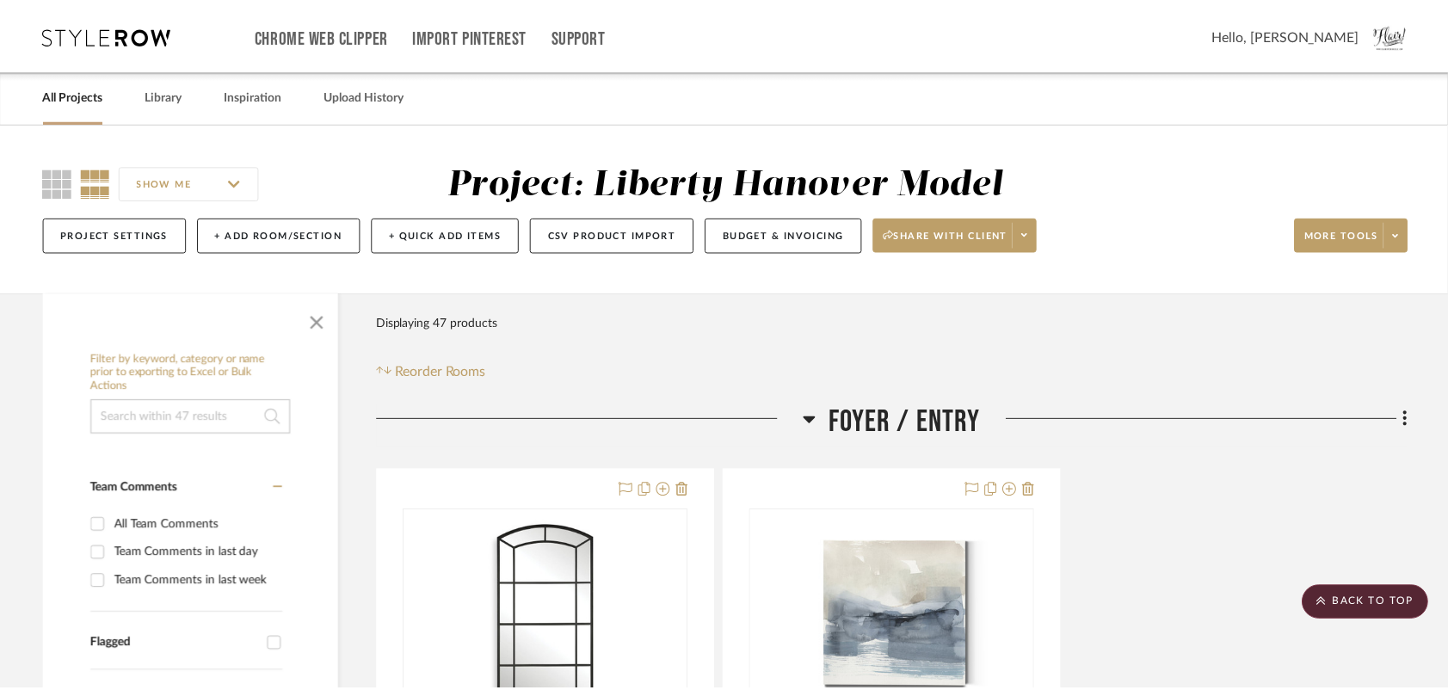
scroll to position [10988, 0]
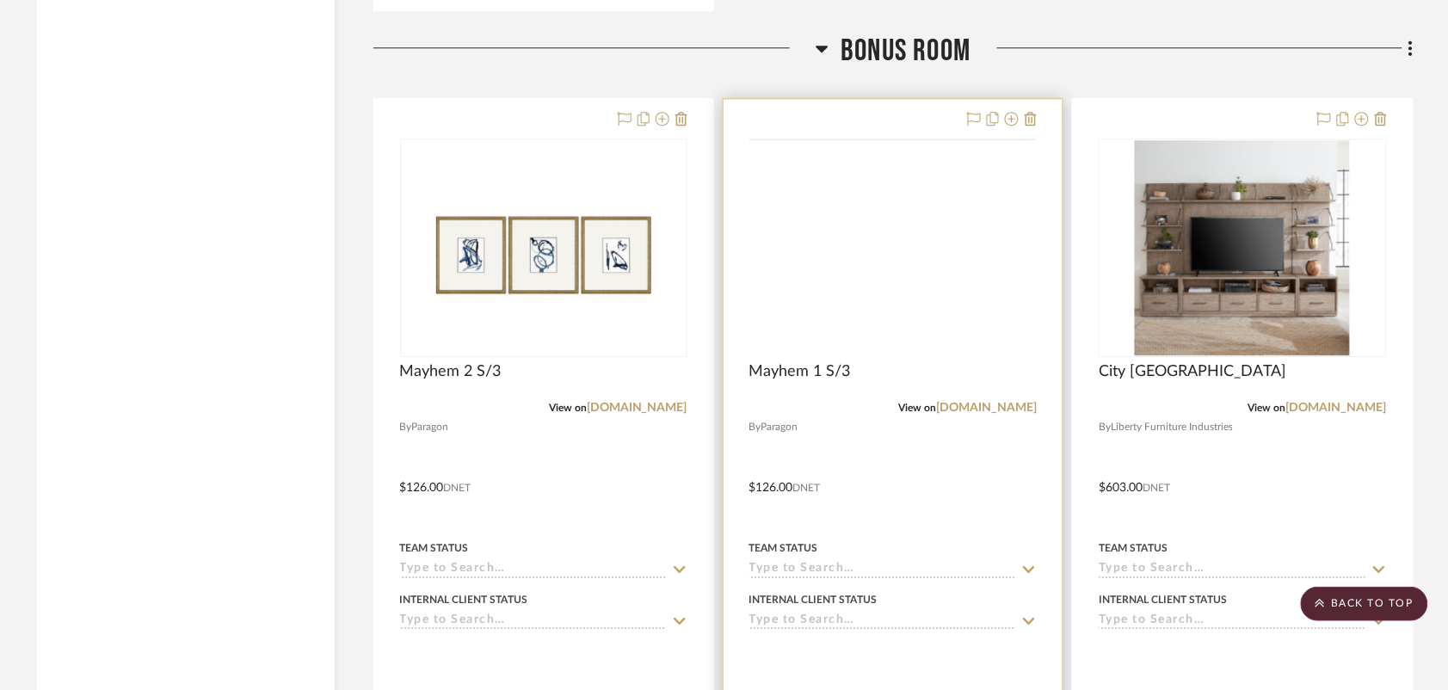
click at [0, 0] on img at bounding box center [0, 0] width 0 height 0
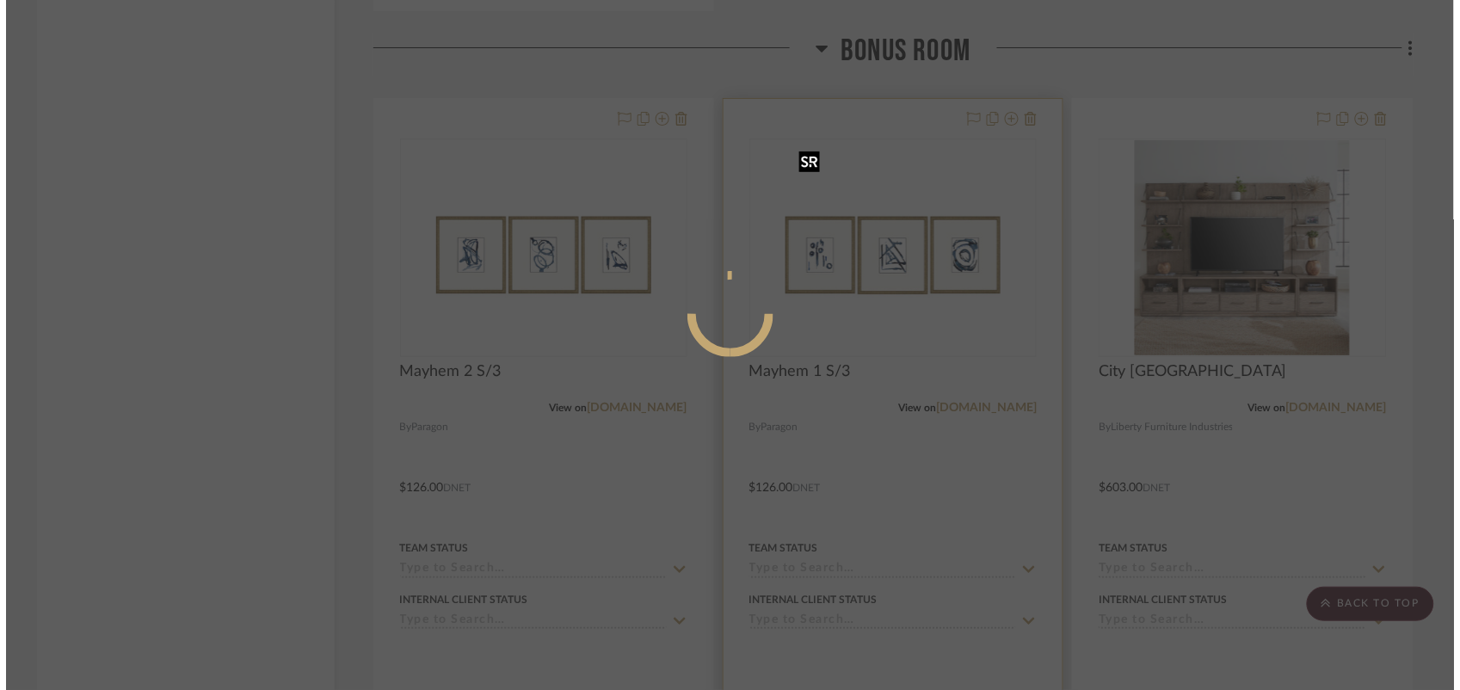
scroll to position [0, 0]
